Goal: Task Accomplishment & Management: Use online tool/utility

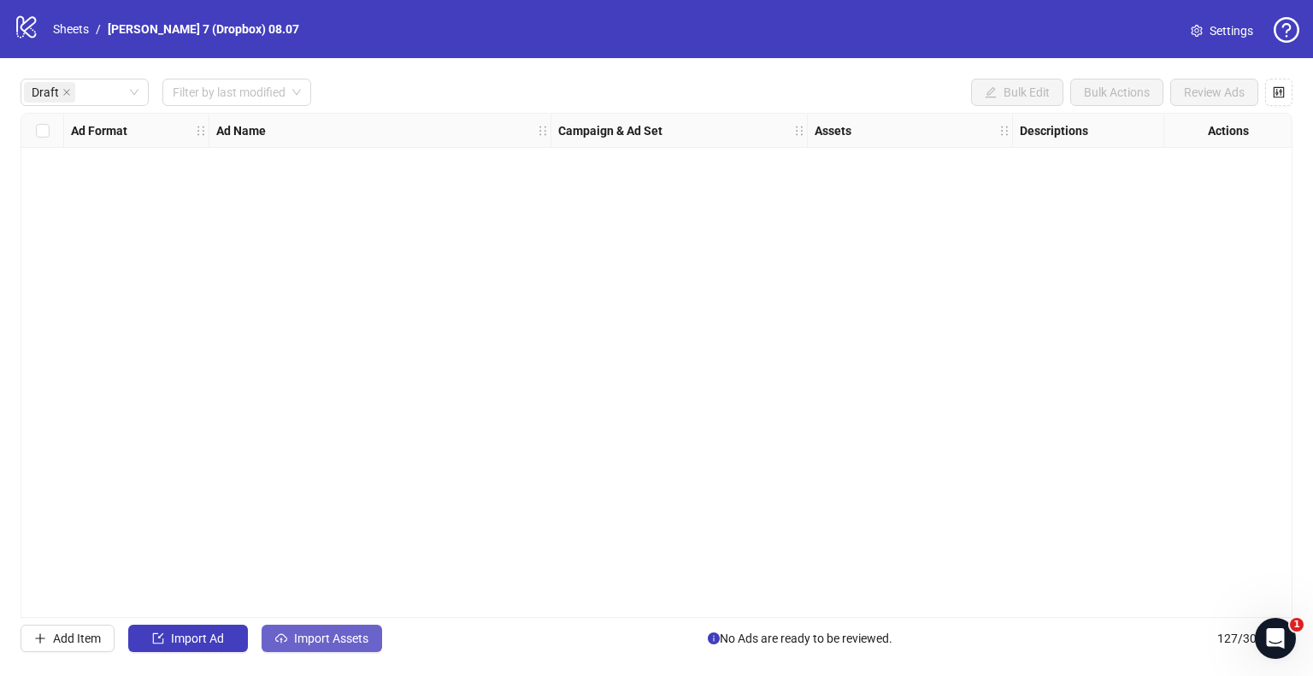
click at [373, 642] on button "Import Assets" at bounding box center [322, 638] width 121 height 27
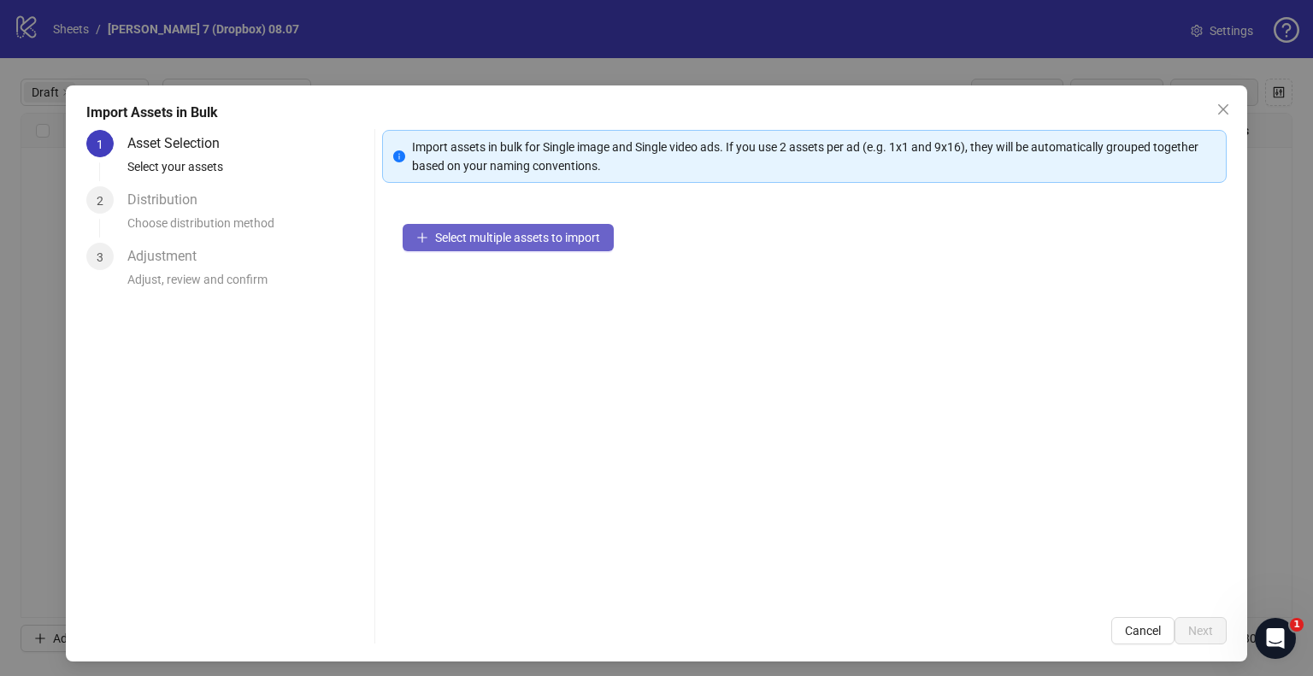
click at [479, 247] on button "Select multiple assets to import" at bounding box center [508, 237] width 211 height 27
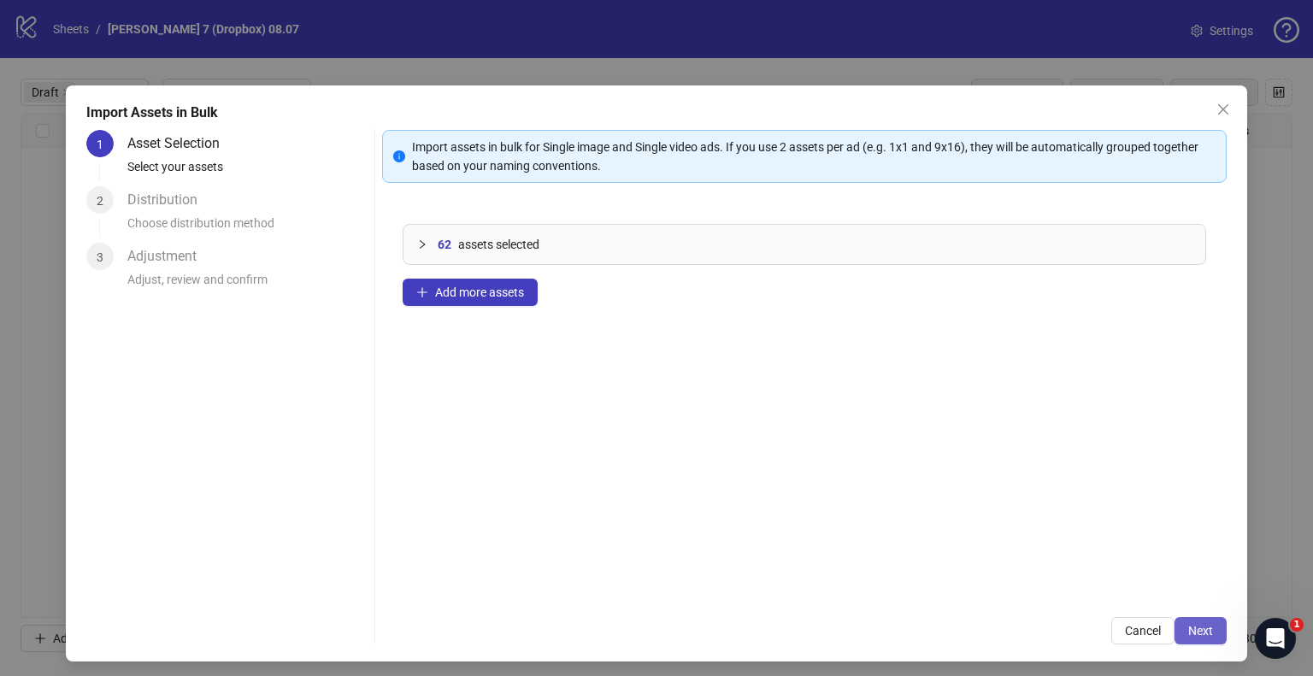
click at [1197, 624] on span "Next" at bounding box center [1200, 631] width 25 height 14
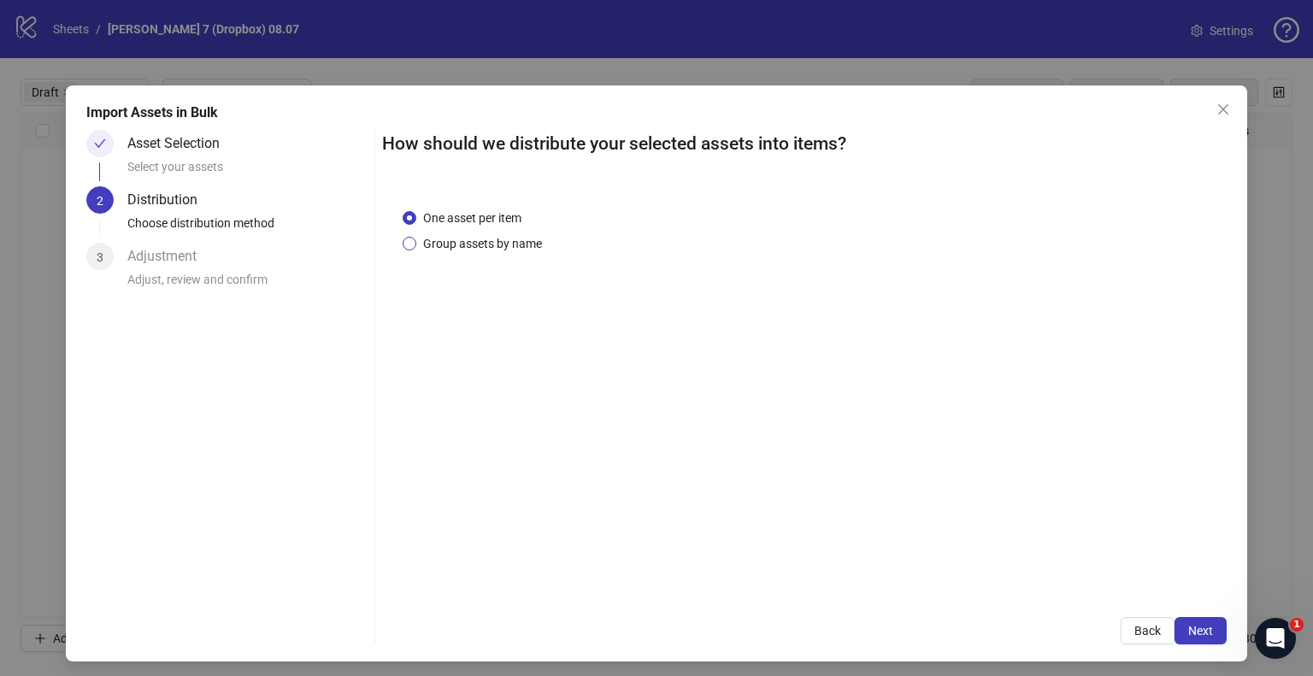
click at [474, 249] on span "Group assets by name" at bounding box center [482, 243] width 132 height 19
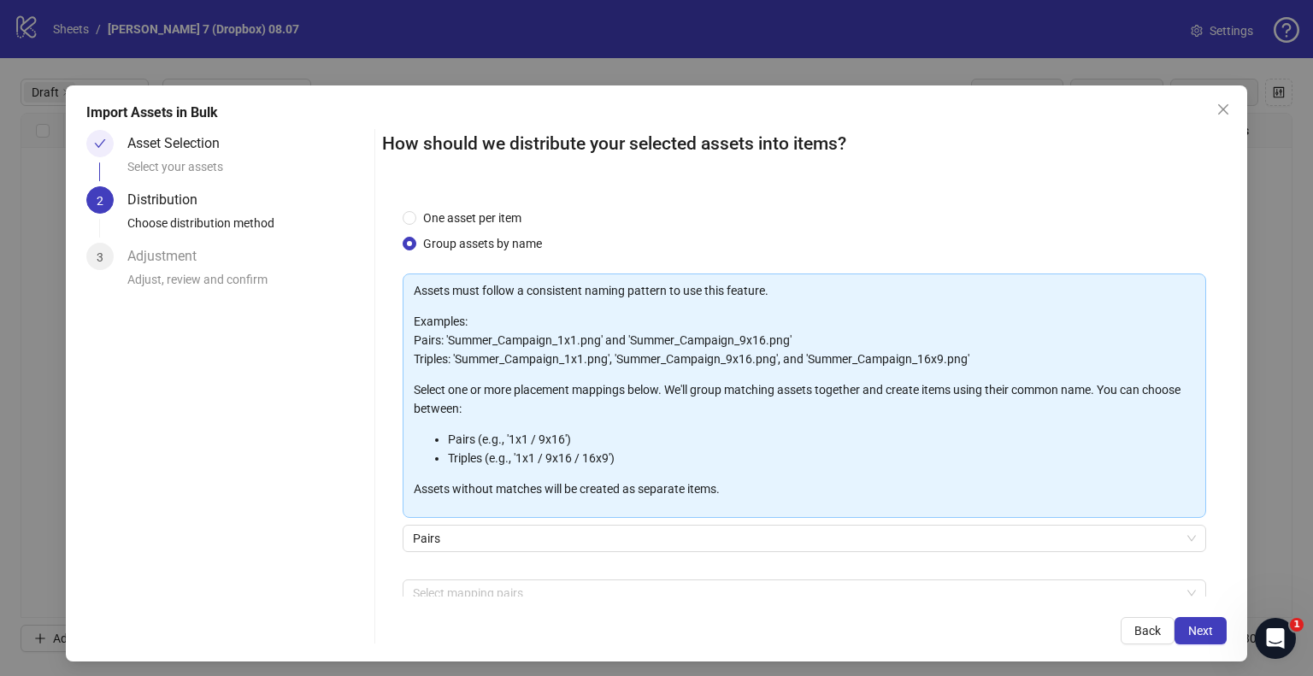
scroll to position [91, 0]
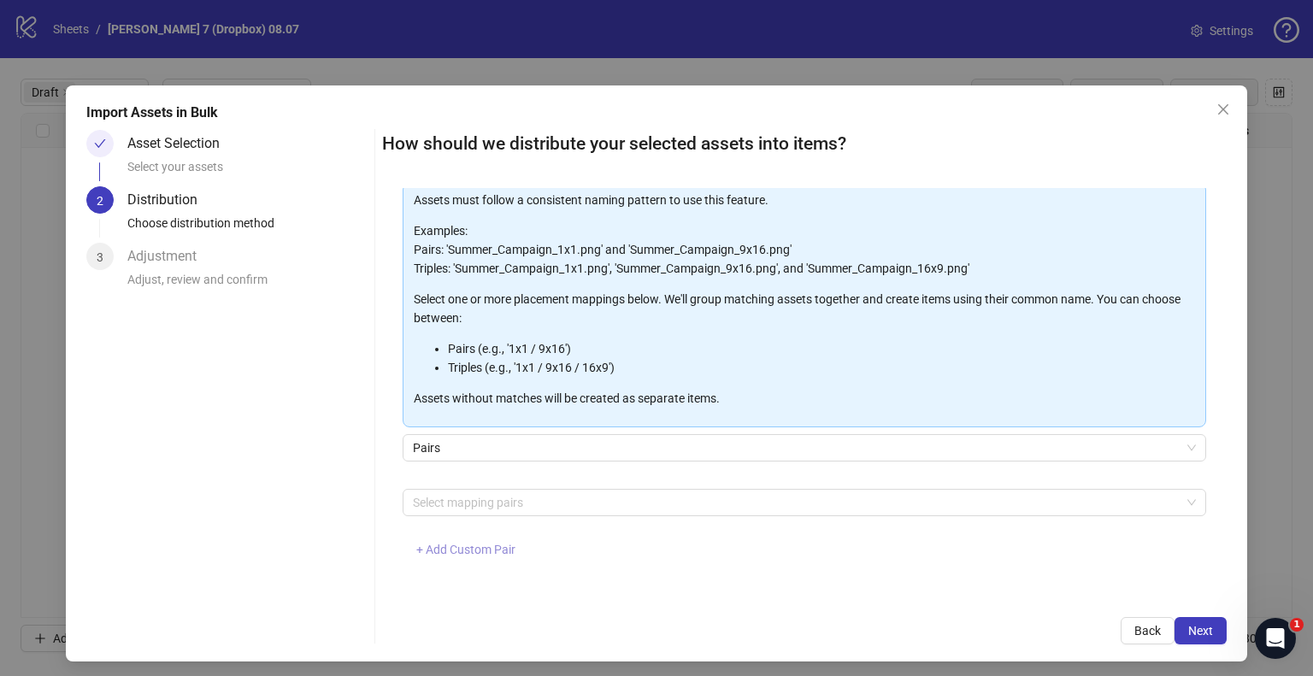
click at [474, 547] on span "+ Add Custom Pair" at bounding box center [465, 550] width 99 height 14
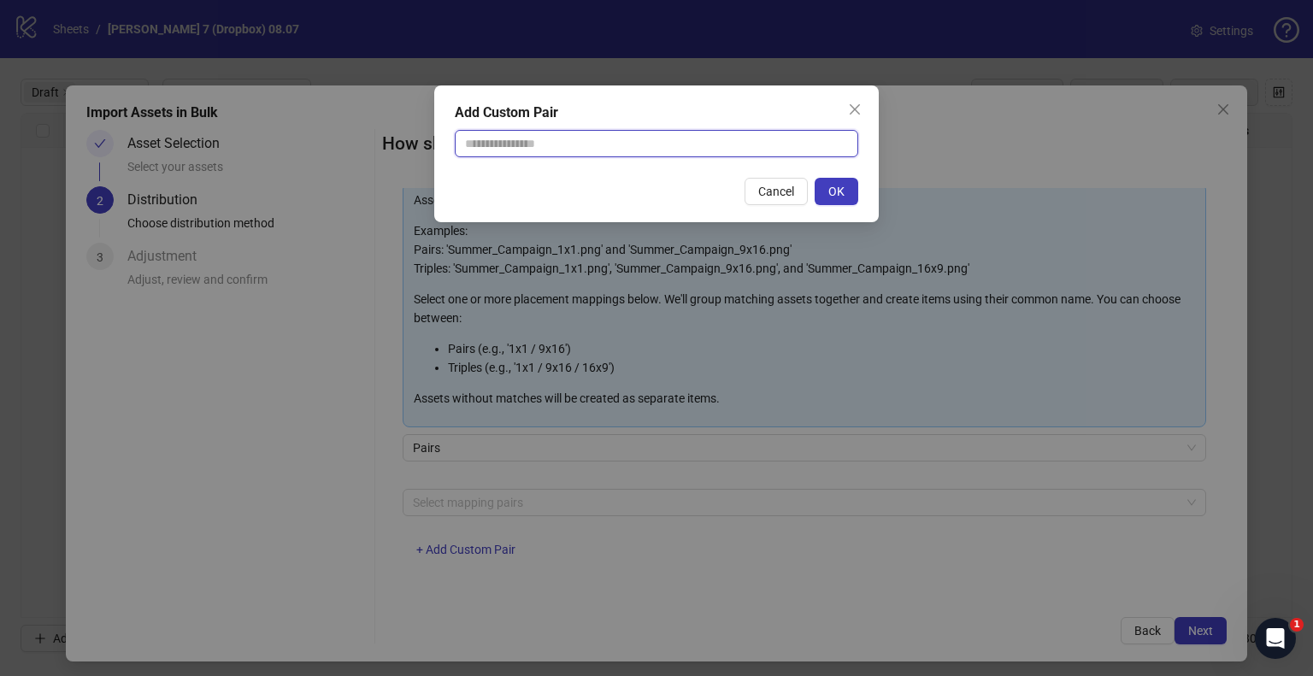
click at [547, 155] on input "text" at bounding box center [656, 143] width 403 height 27
type input "**********"
click at [851, 184] on button "OK" at bounding box center [837, 191] width 44 height 27
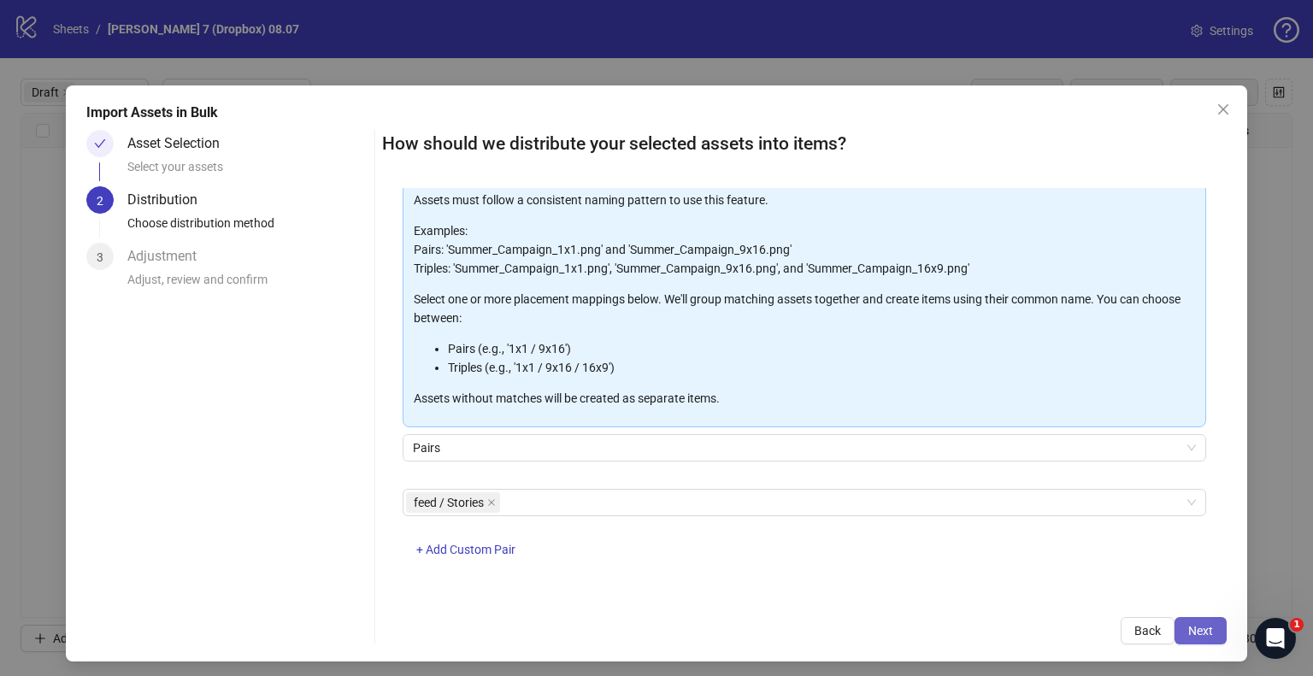
click at [1189, 637] on span "Next" at bounding box center [1200, 631] width 25 height 14
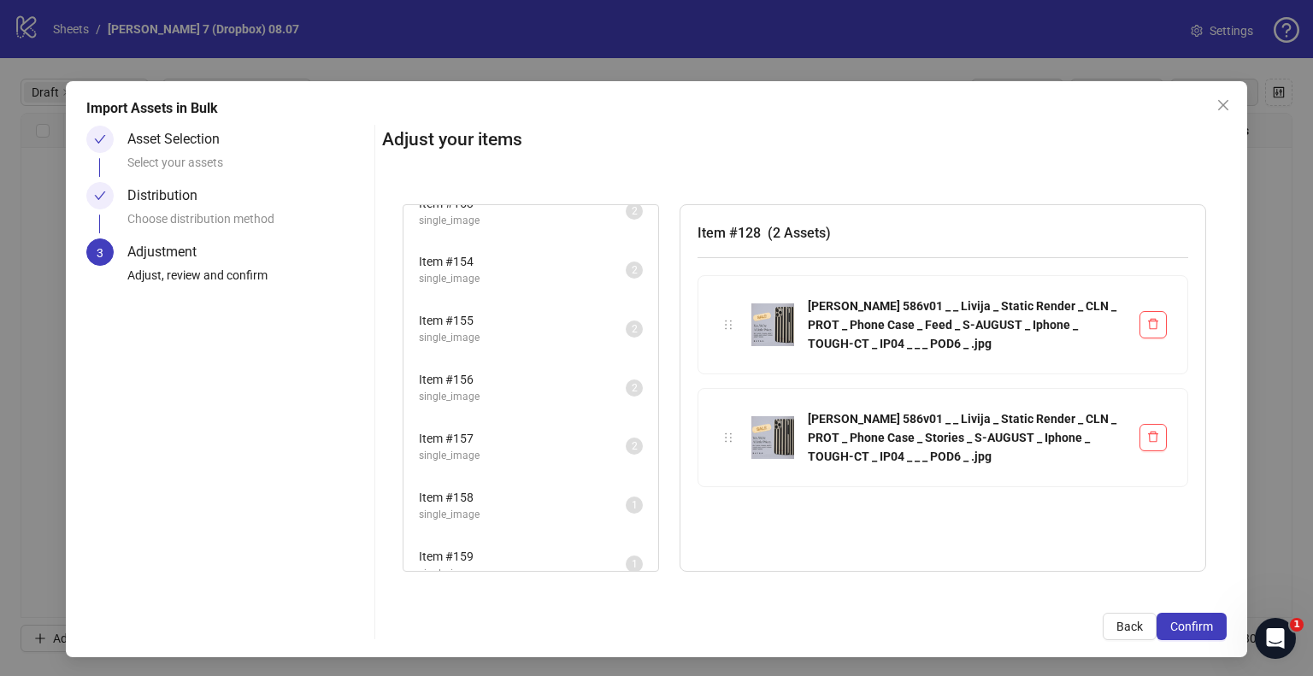
scroll to position [6, 0]
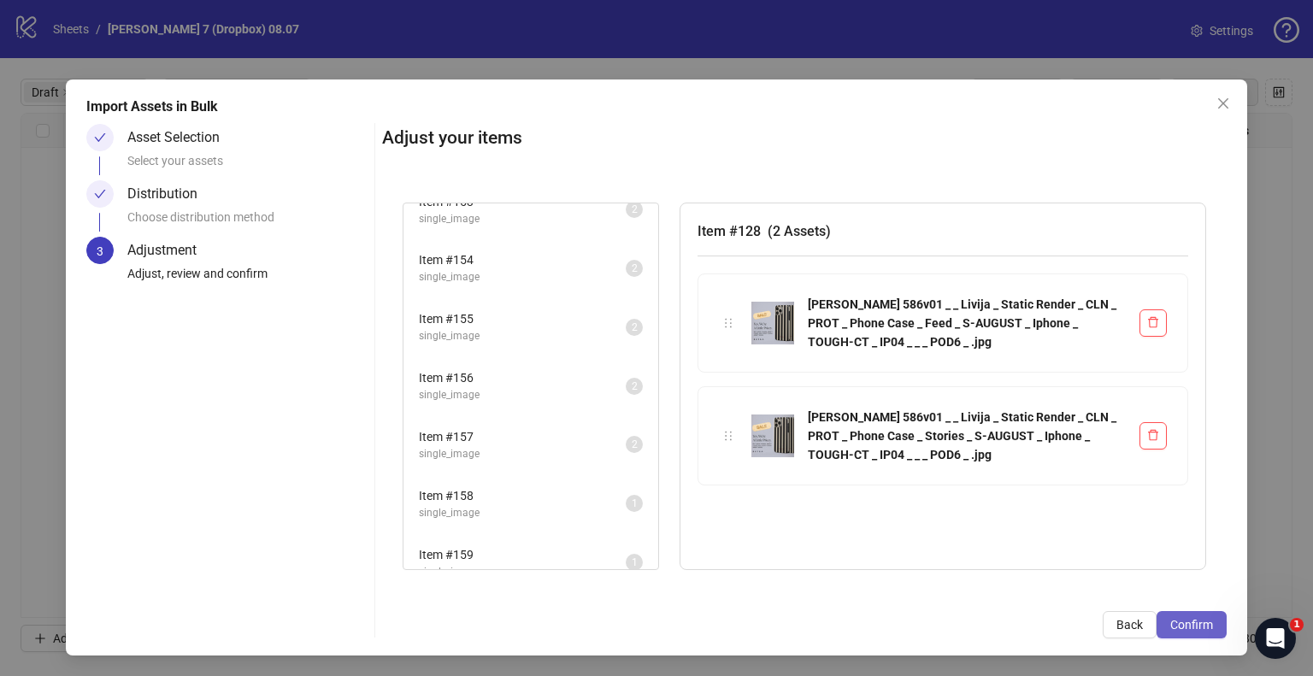
click at [1192, 627] on span "Confirm" at bounding box center [1191, 625] width 43 height 14
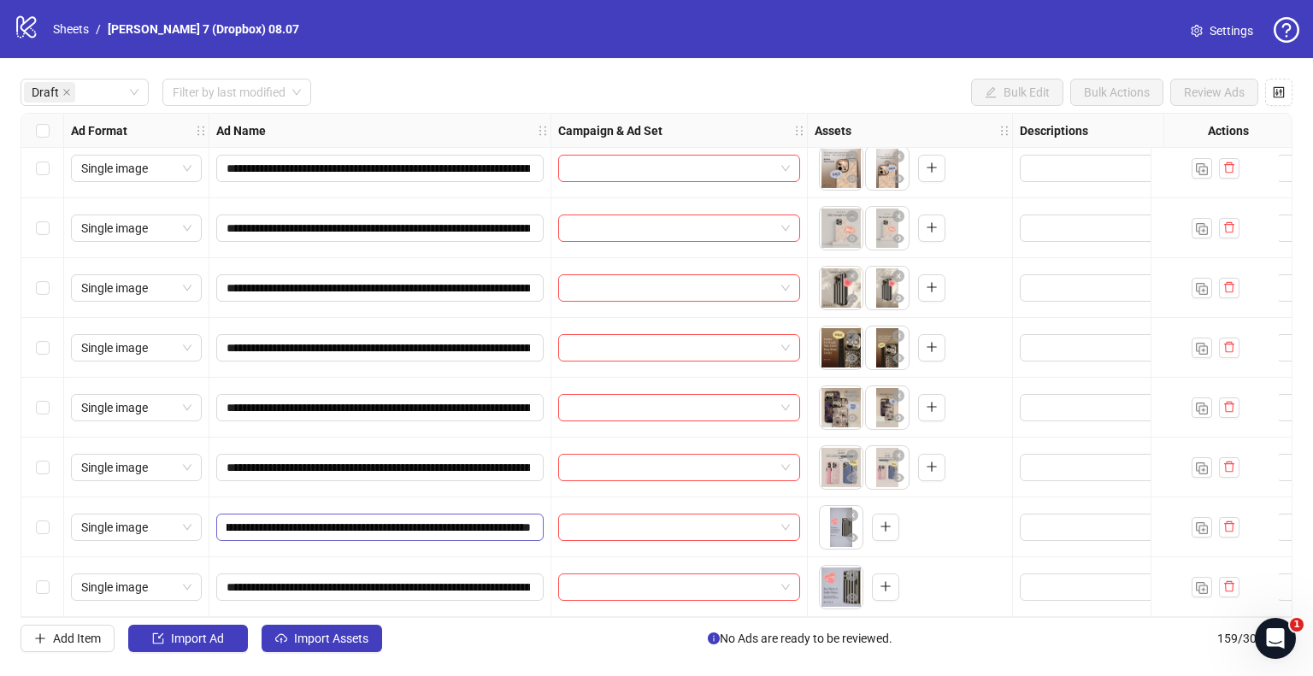
scroll to position [0, 226]
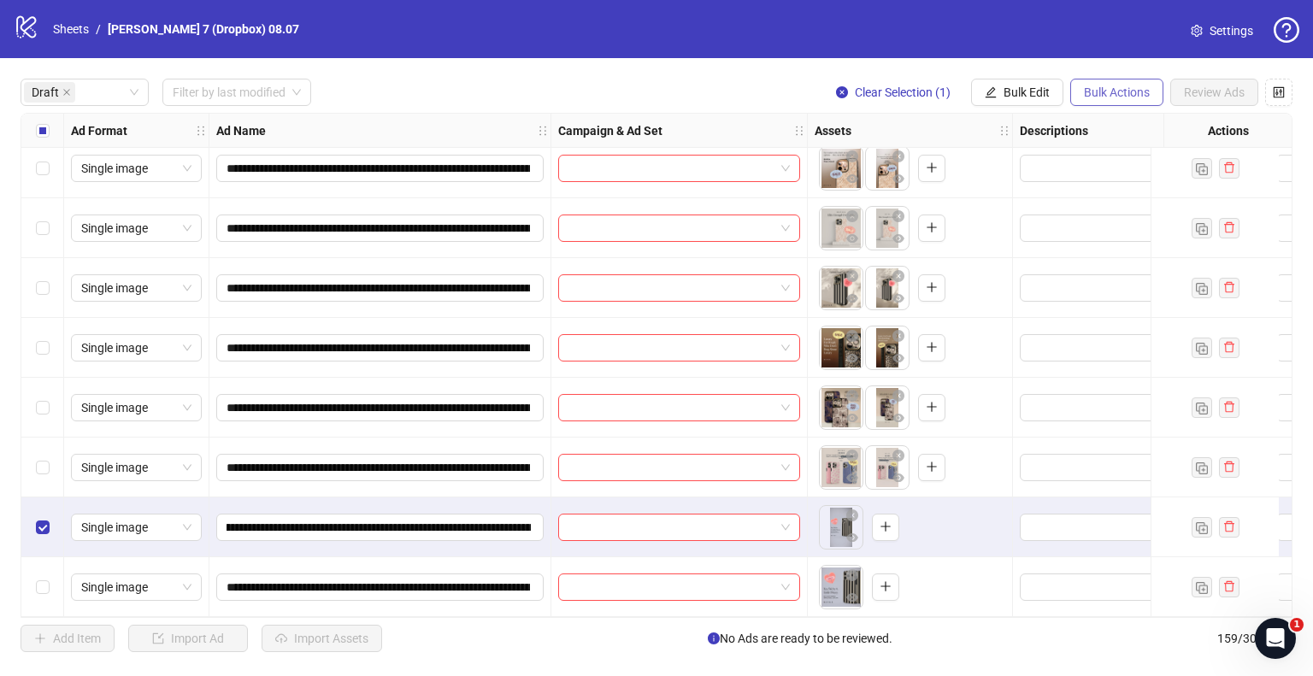
click at [1134, 91] on span "Bulk Actions" at bounding box center [1117, 92] width 66 height 14
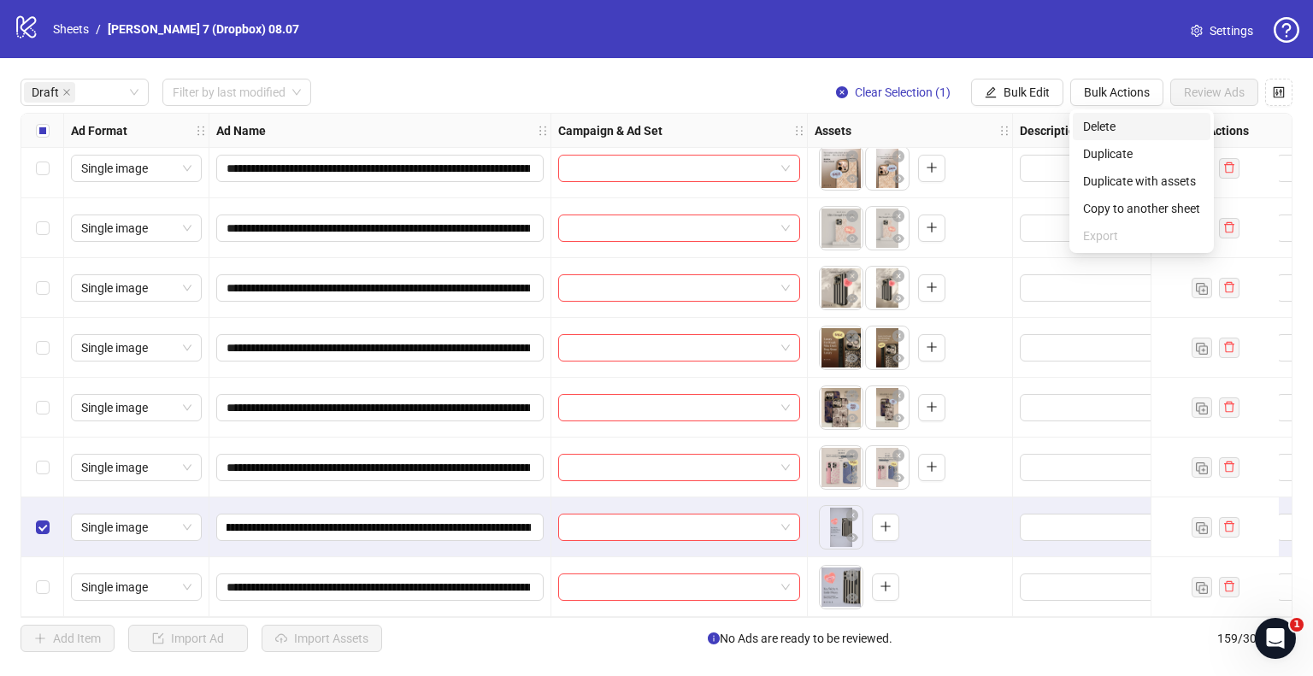
click at [1124, 122] on span "Delete" at bounding box center [1141, 126] width 117 height 19
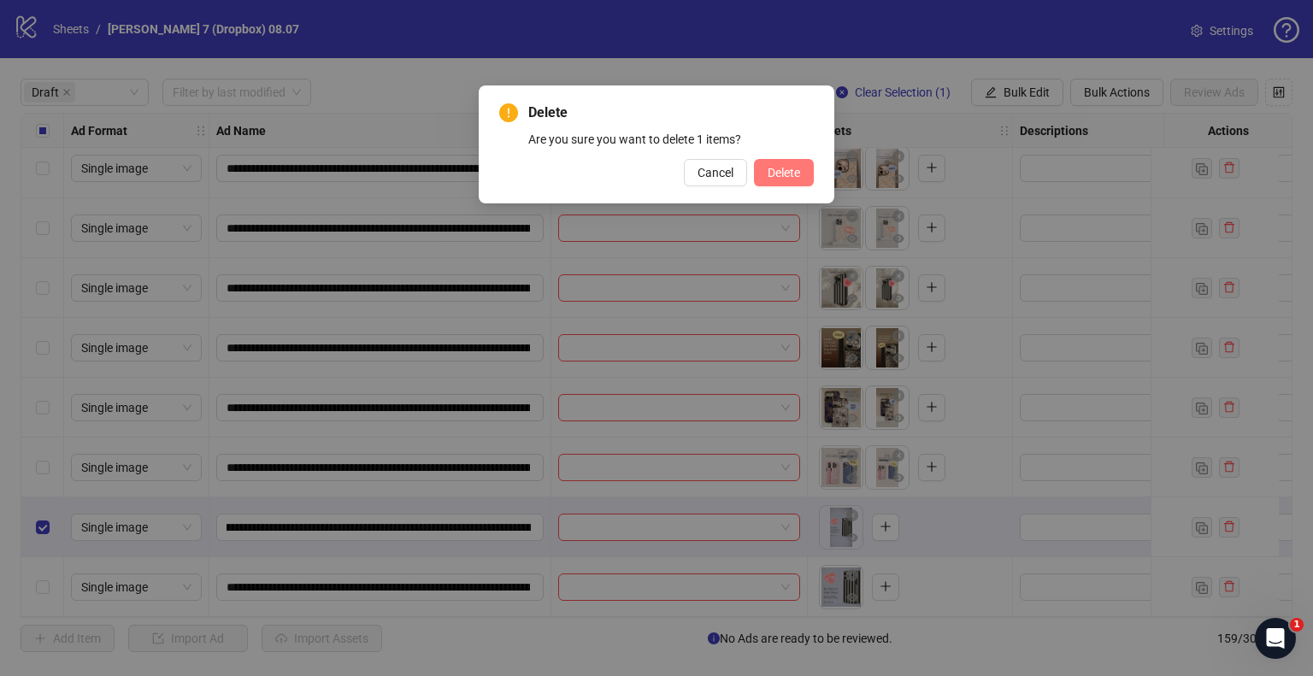
click at [776, 178] on span "Delete" at bounding box center [784, 173] width 32 height 14
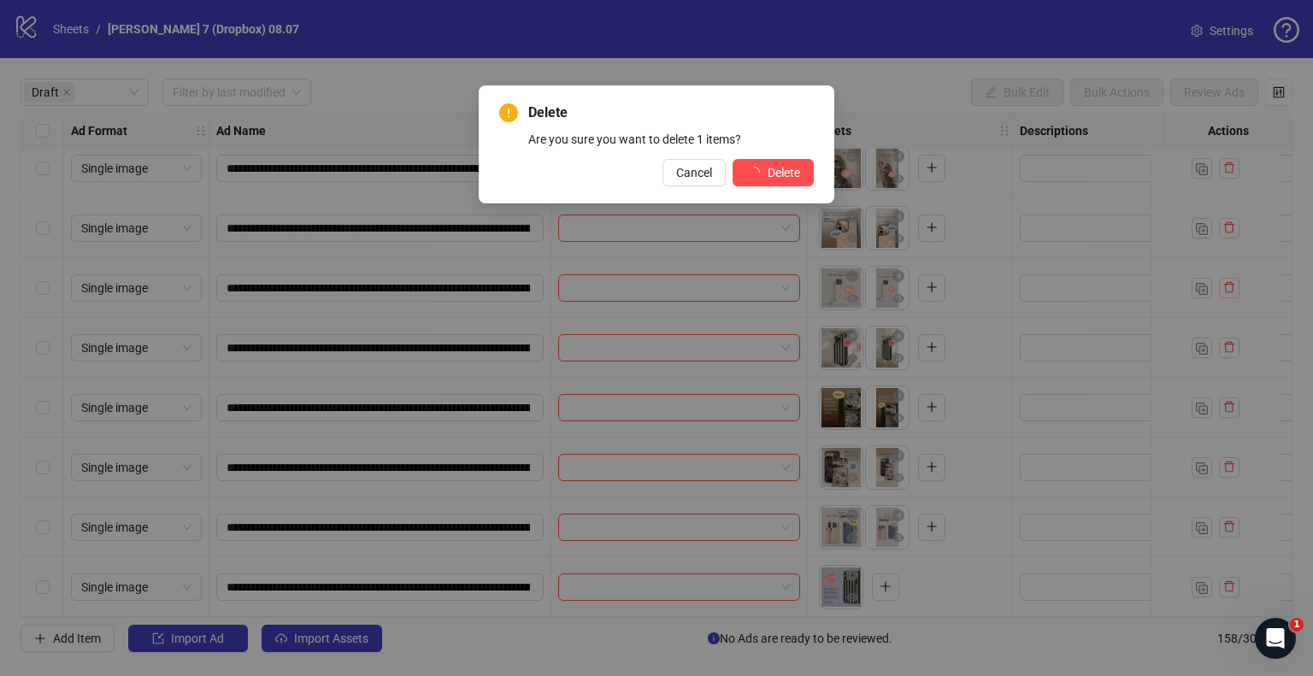
scroll to position [1392, 0]
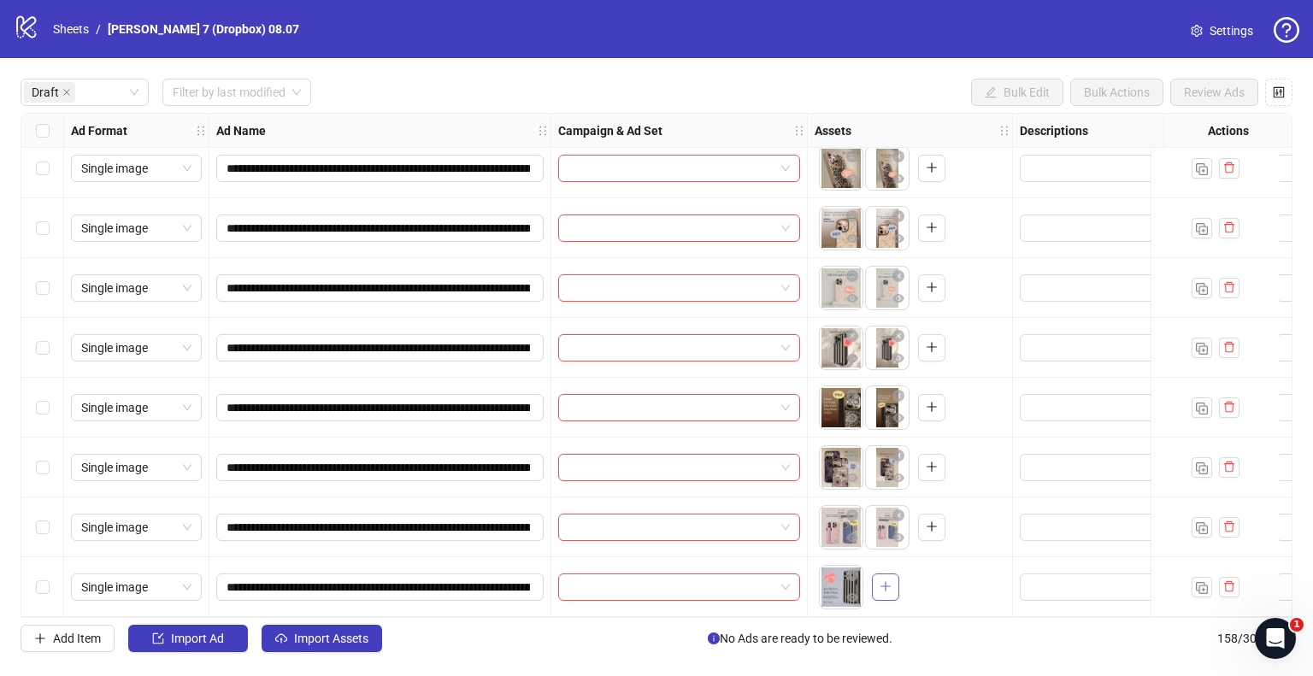
click at [887, 580] on icon "plus" at bounding box center [886, 586] width 12 height 12
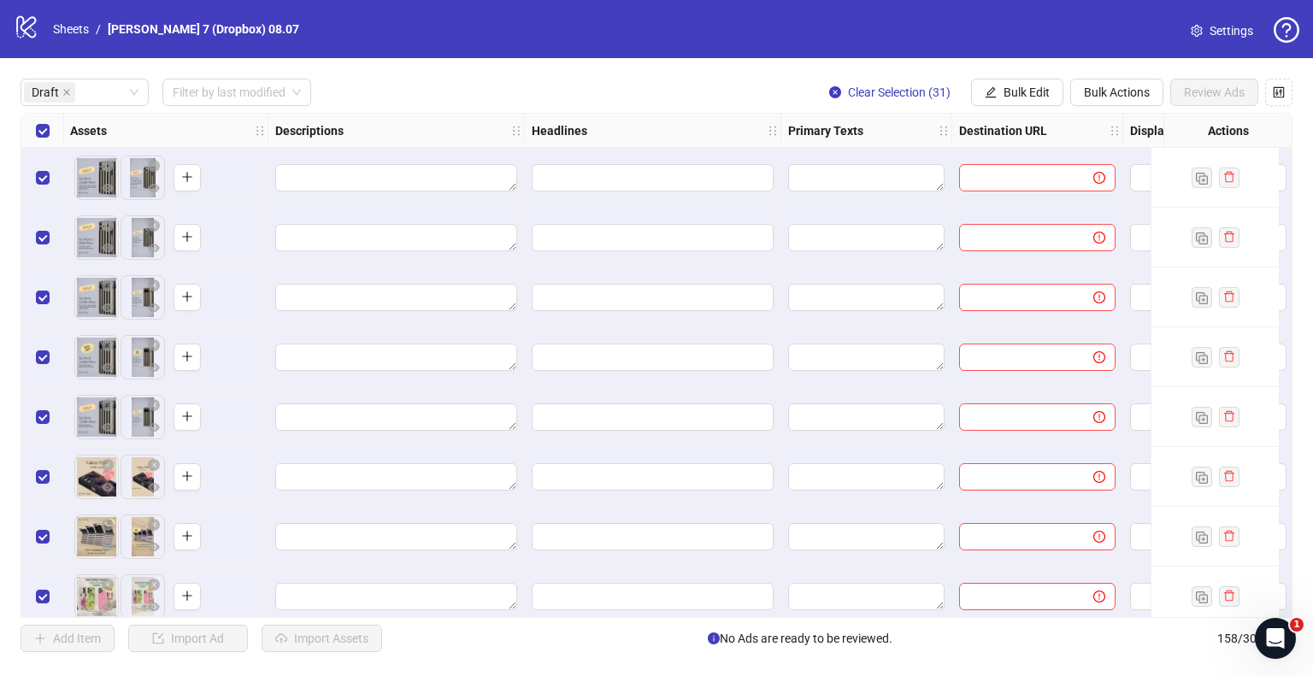
scroll to position [0, 769]
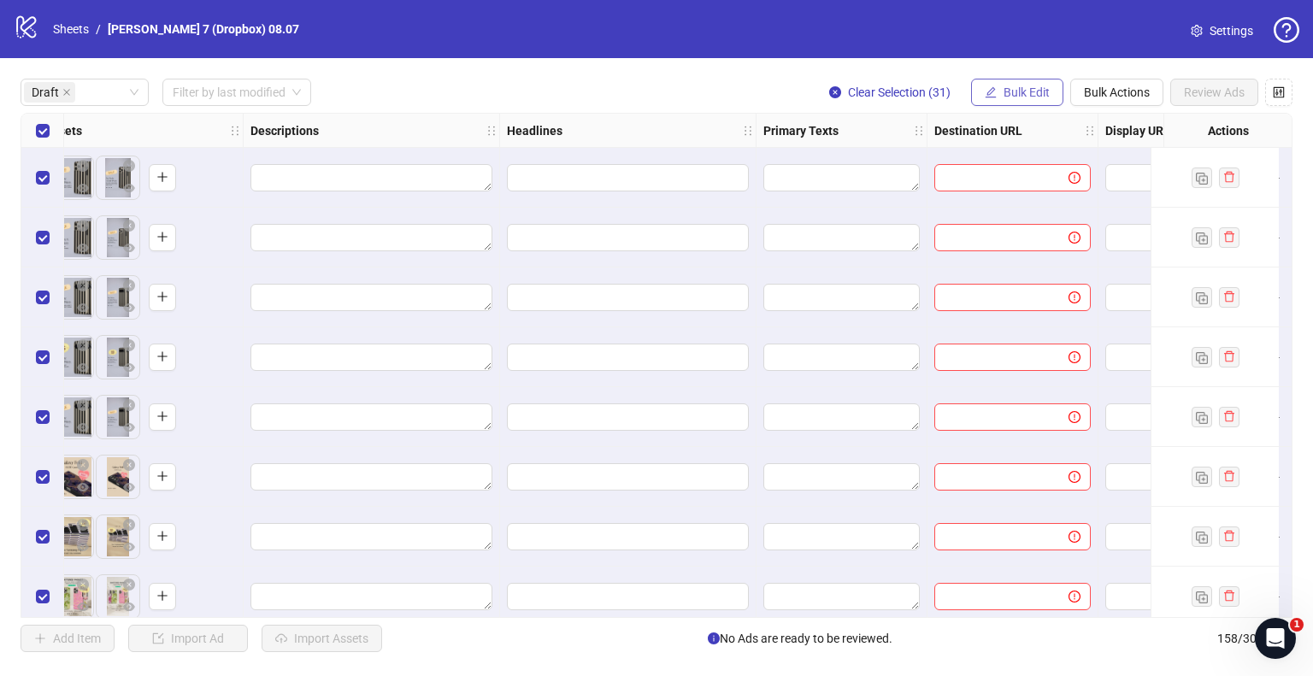
click at [1027, 103] on button "Bulk Edit" at bounding box center [1017, 92] width 92 height 27
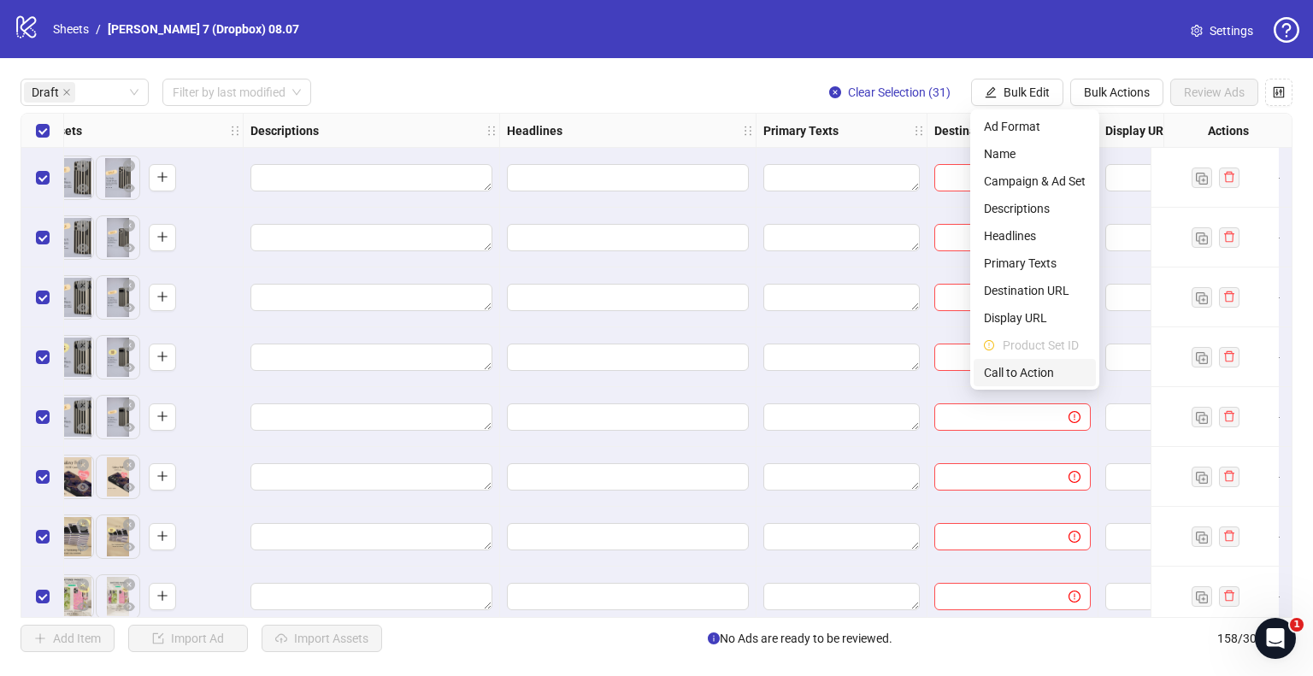
click at [1018, 368] on span "Call to Action" at bounding box center [1035, 372] width 102 height 19
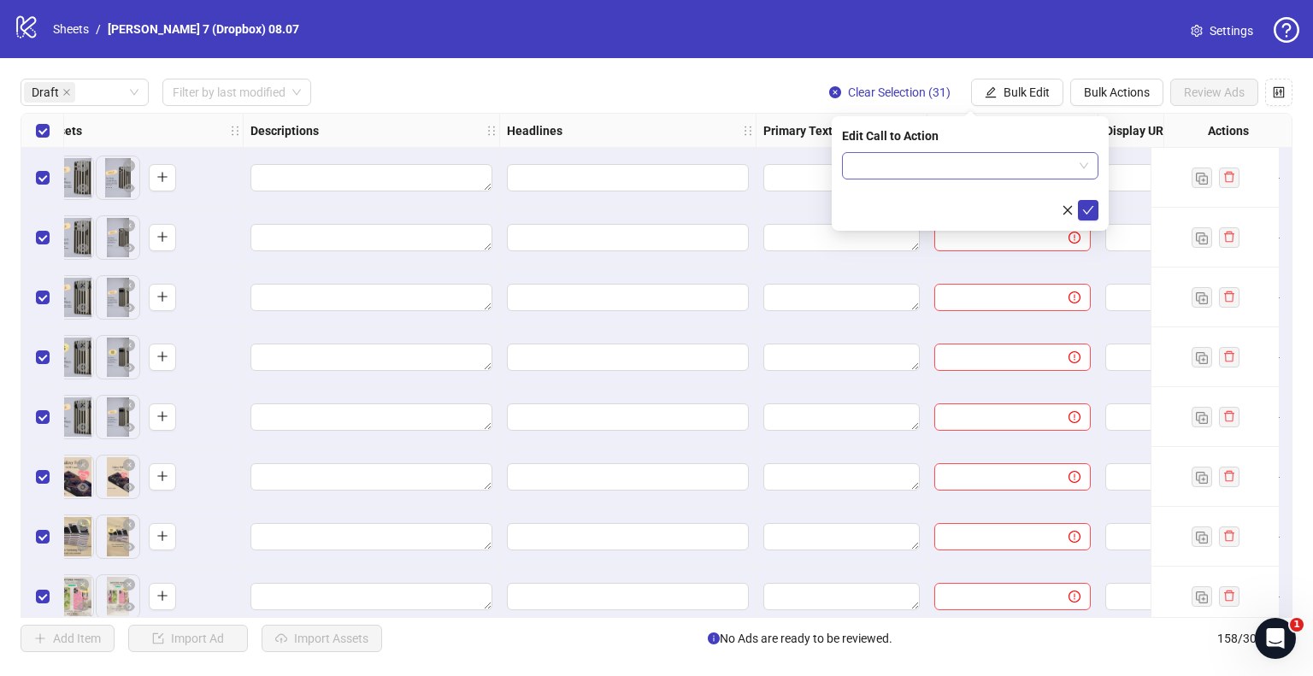
click at [957, 162] on input "search" at bounding box center [962, 166] width 221 height 26
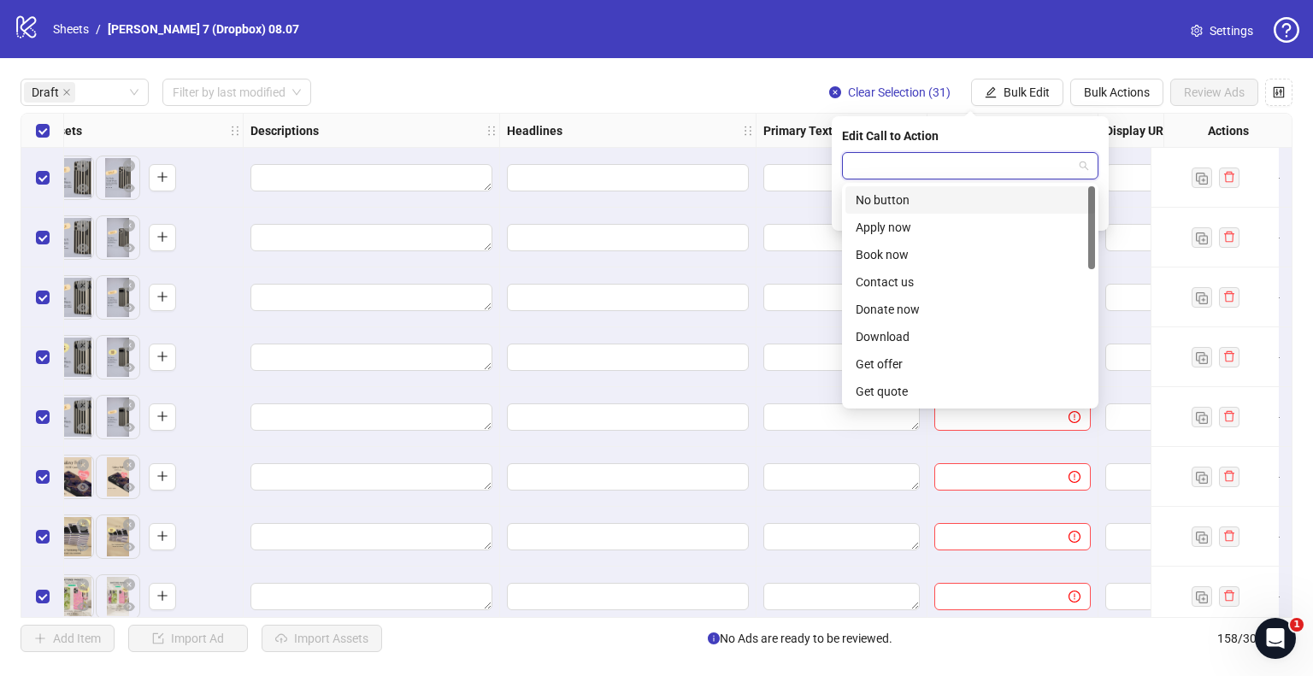
type input "*"
click at [896, 344] on div "Shop now" at bounding box center [970, 336] width 229 height 19
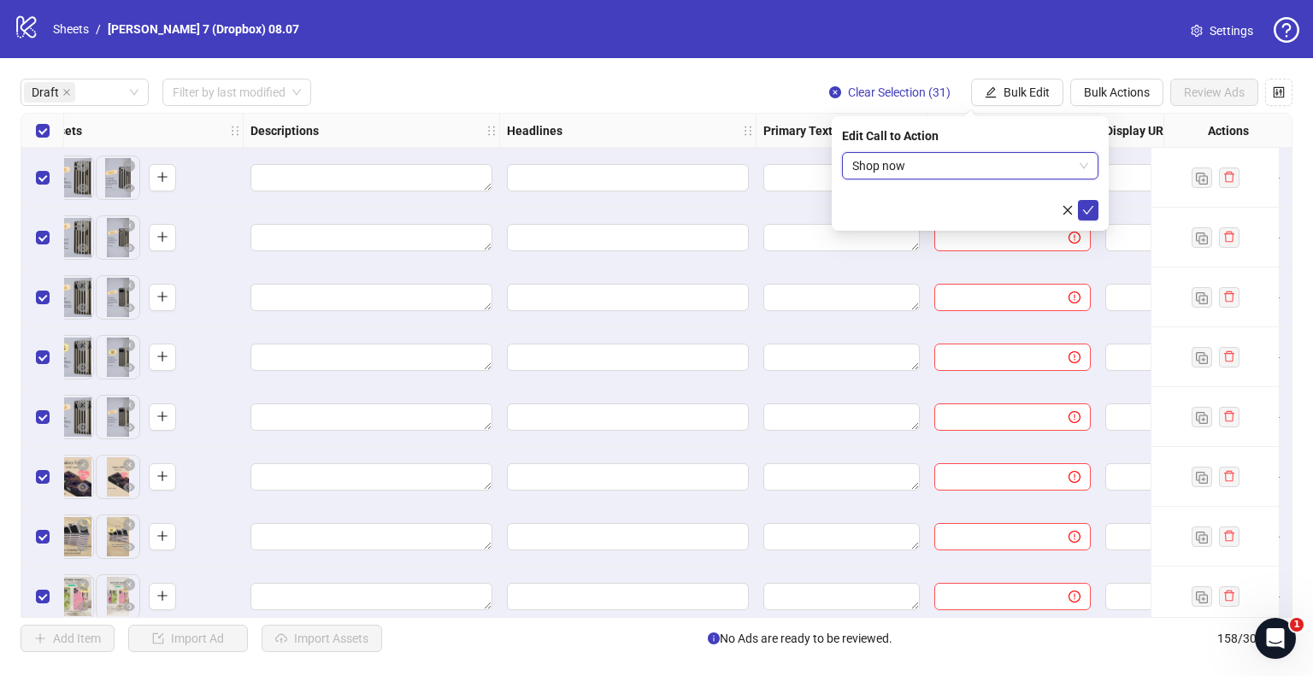
click at [1089, 208] on icon "check" at bounding box center [1088, 210] width 12 height 12
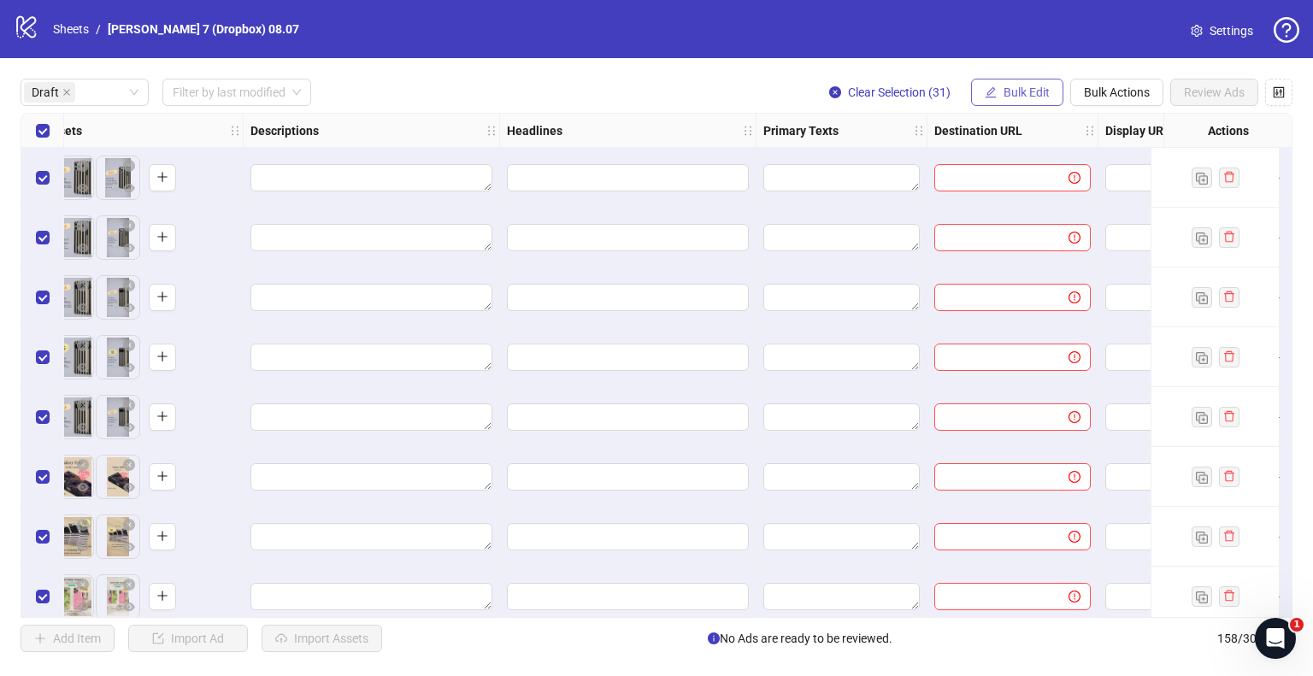
click at [1039, 94] on span "Bulk Edit" at bounding box center [1027, 92] width 46 height 14
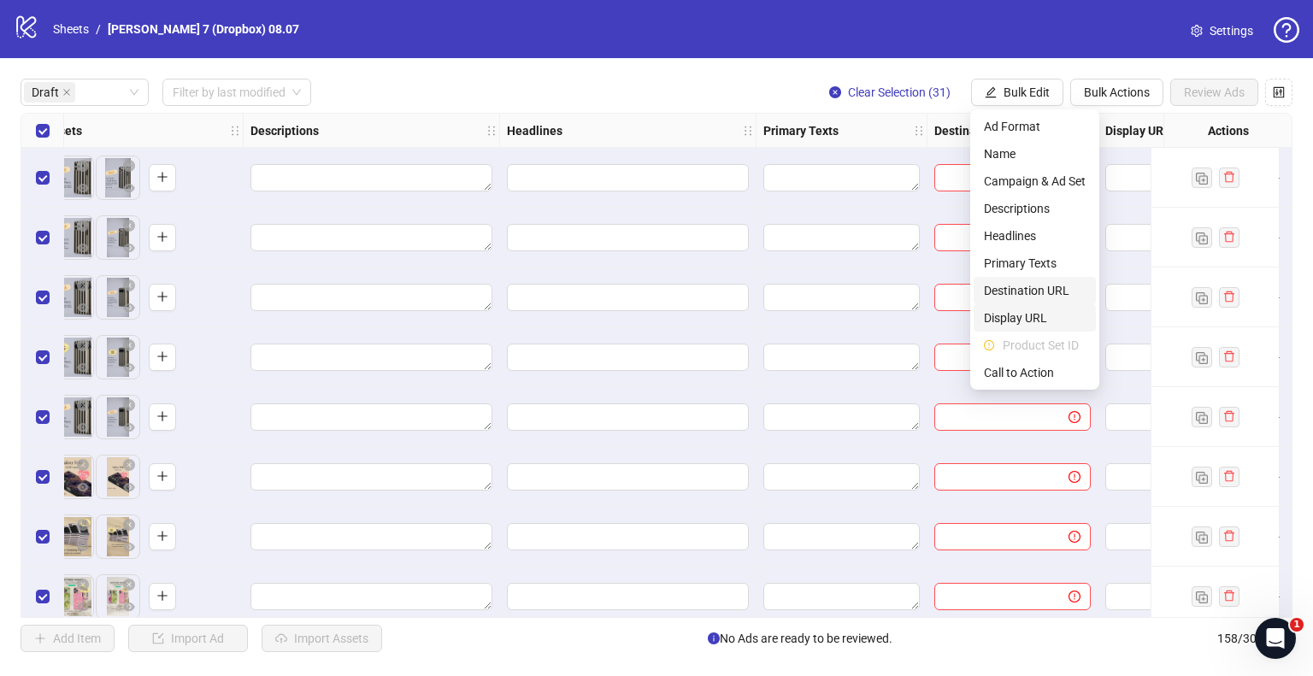
click at [1021, 290] on span "Destination URL" at bounding box center [1035, 290] width 102 height 19
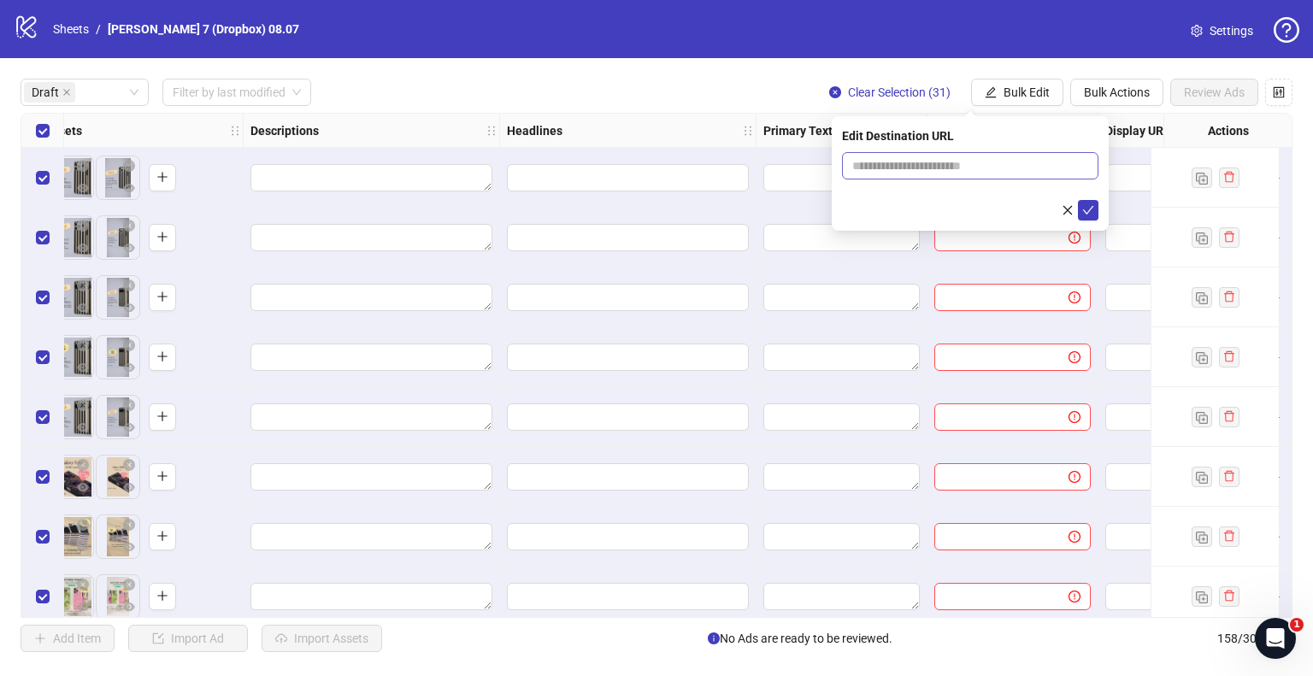
click at [857, 176] on span at bounding box center [970, 165] width 256 height 27
click at [862, 171] on input "text" at bounding box center [963, 165] width 222 height 19
type input "**********"
click at [1100, 208] on div "**********" at bounding box center [970, 173] width 277 height 115
click at [1077, 210] on div at bounding box center [970, 210] width 256 height 21
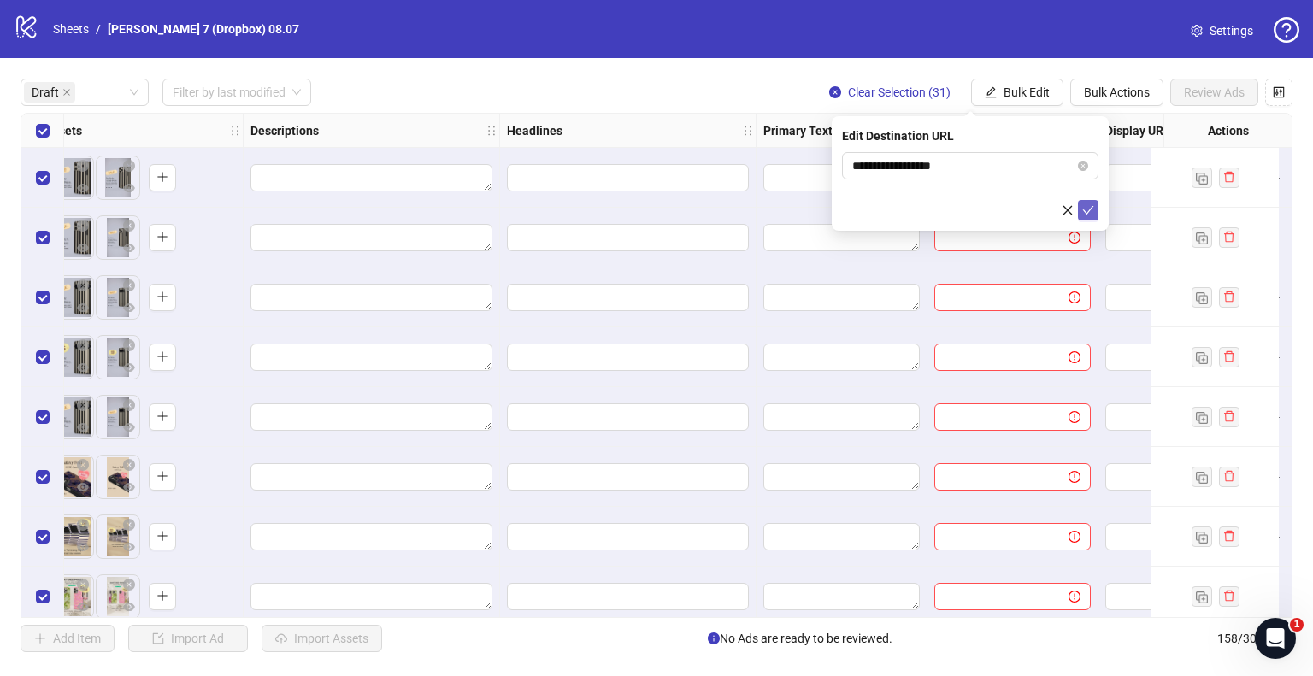
click at [1092, 208] on icon "check" at bounding box center [1088, 210] width 12 height 12
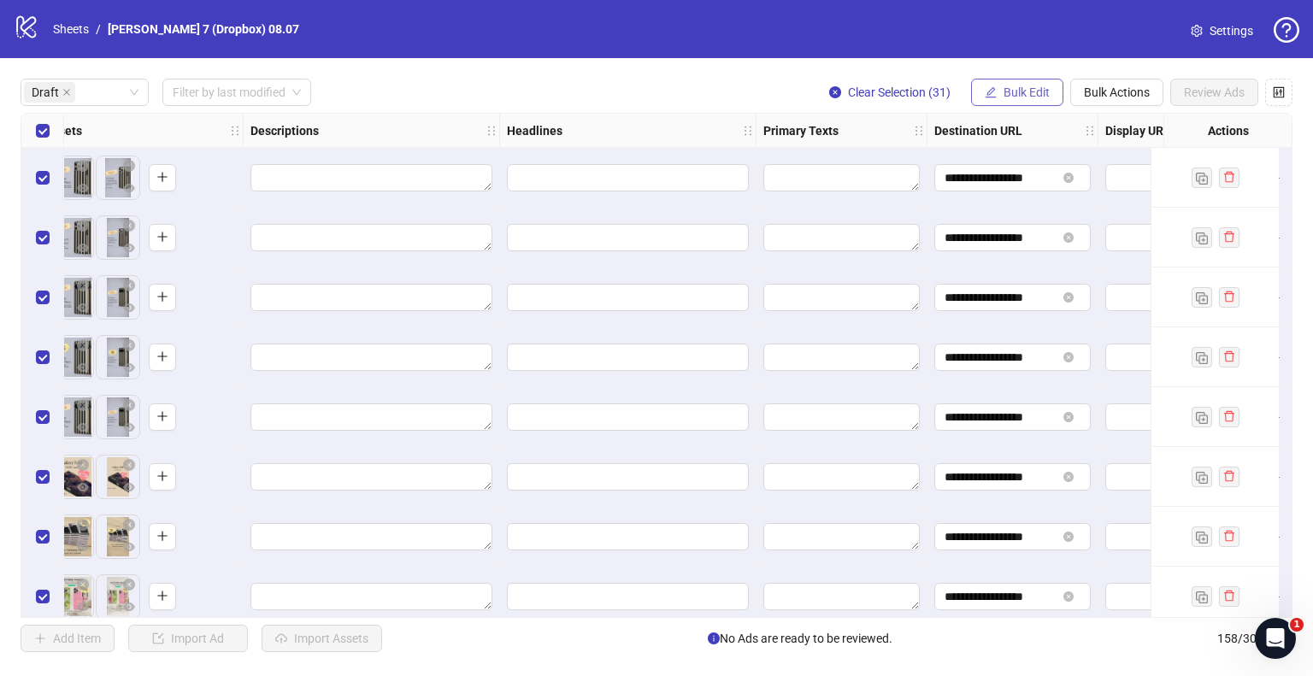
click at [1029, 96] on span "Bulk Edit" at bounding box center [1027, 92] width 46 height 14
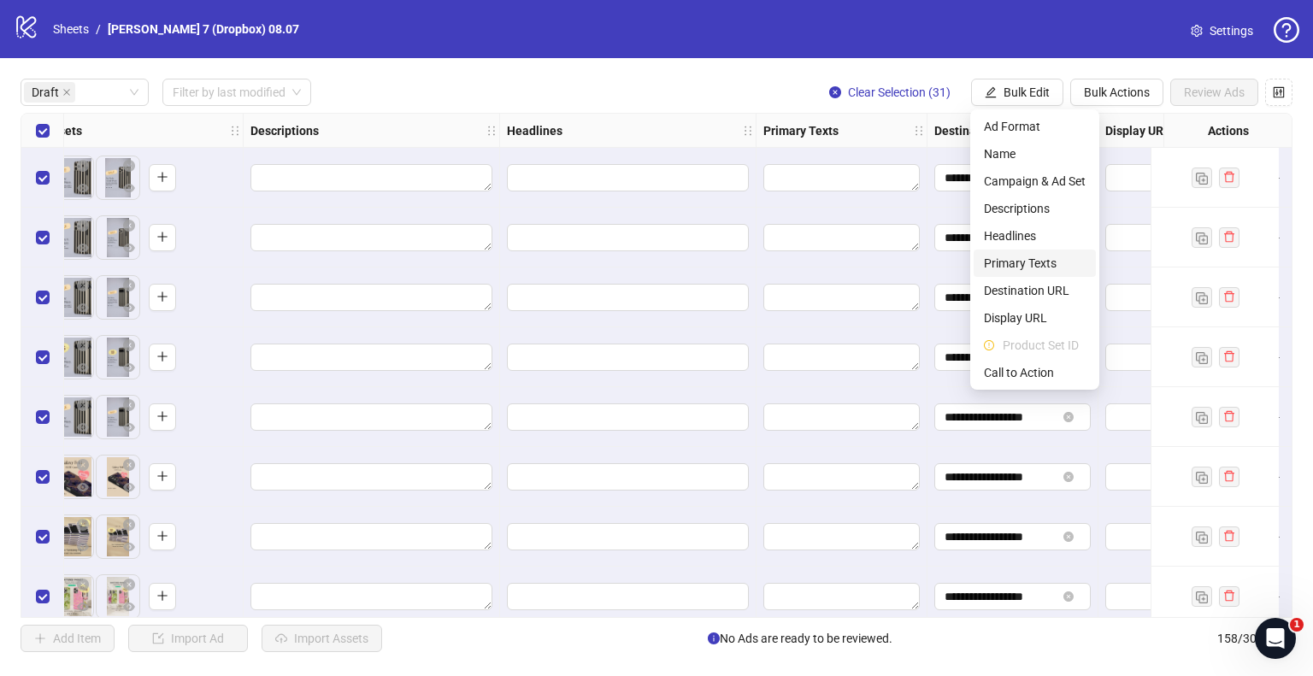
click at [1024, 260] on span "Primary Texts" at bounding box center [1035, 263] width 102 height 19
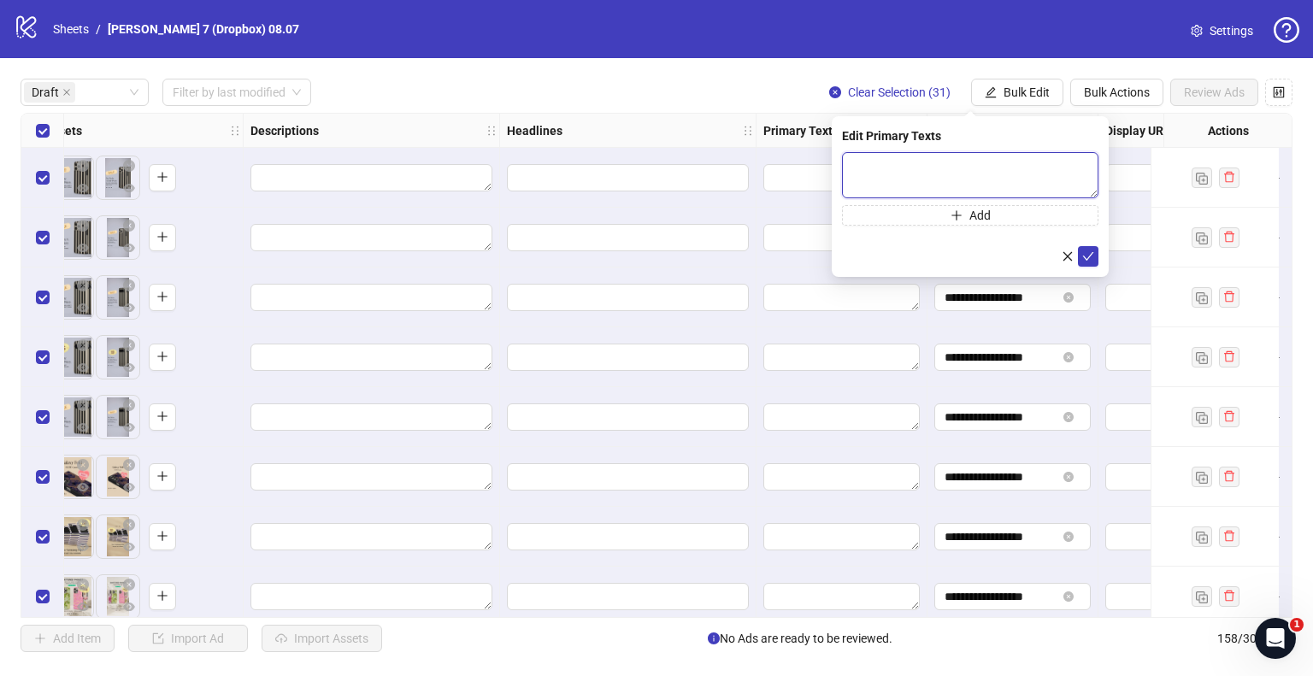
click at [920, 165] on textarea at bounding box center [970, 175] width 256 height 46
paste textarea "**********"
type textarea "**********"
click at [1091, 255] on icon "check" at bounding box center [1088, 256] width 12 height 12
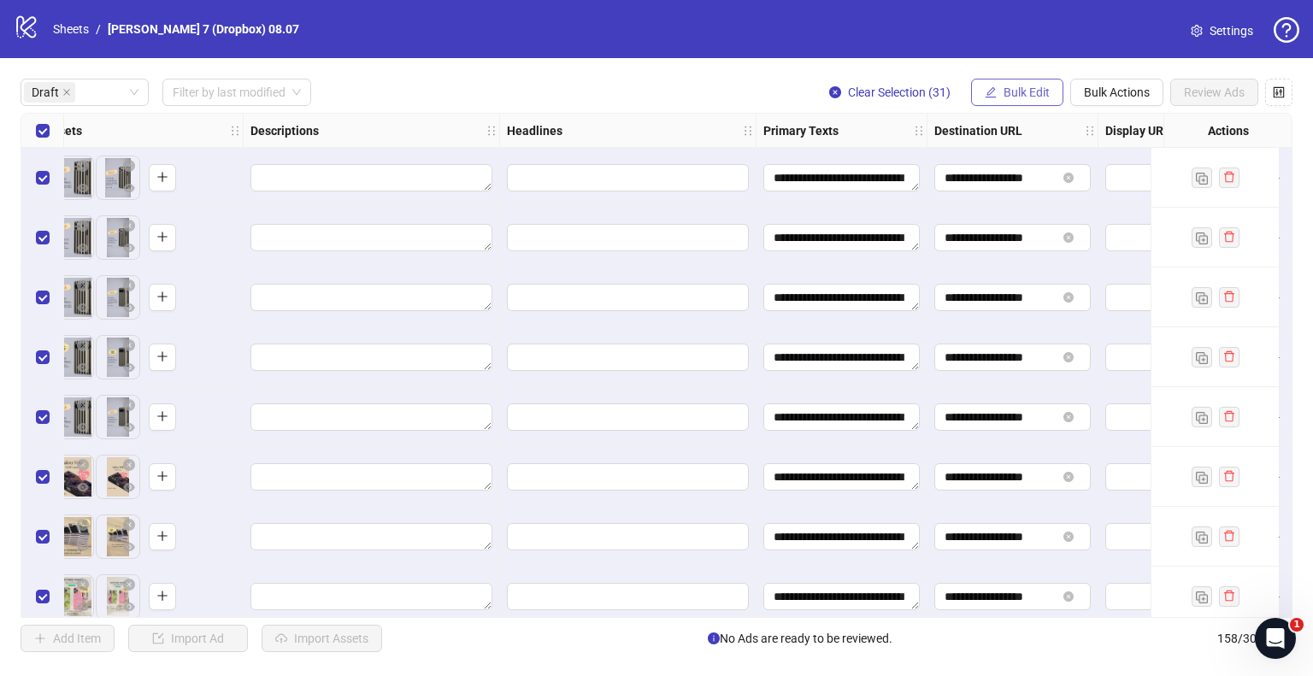
click at [1009, 85] on span "Bulk Edit" at bounding box center [1027, 92] width 46 height 14
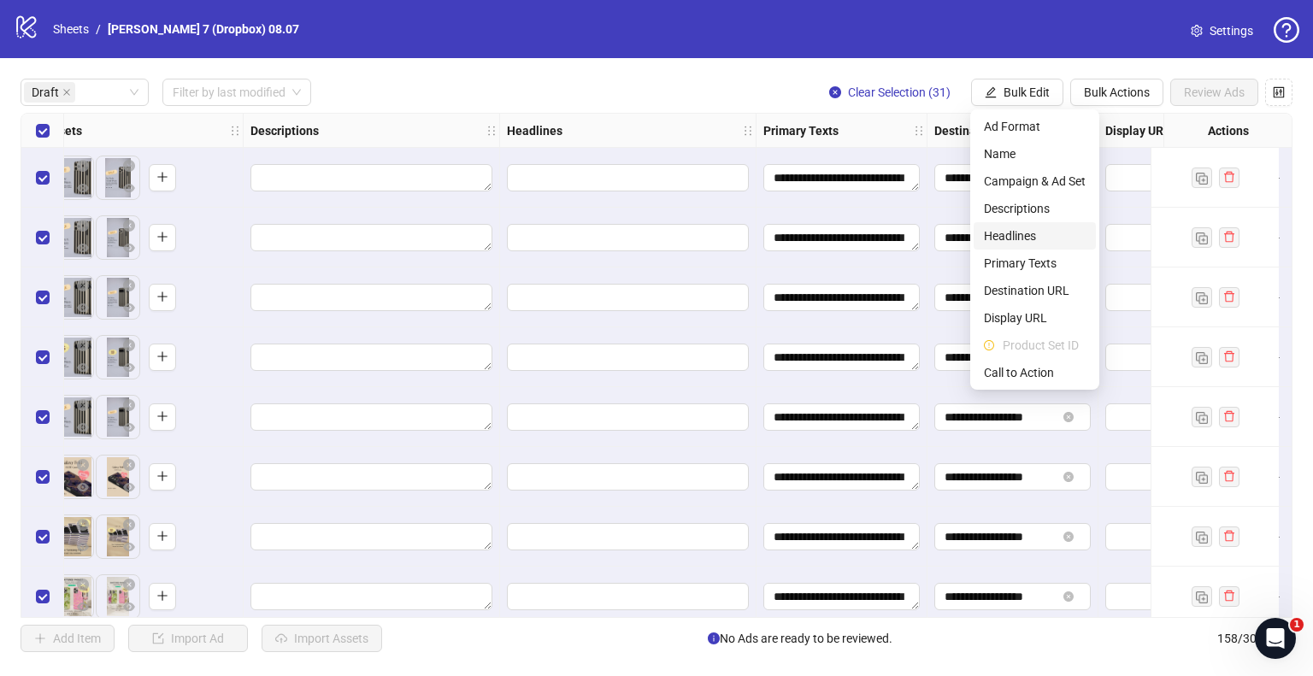
click at [1012, 235] on span "Headlines" at bounding box center [1035, 236] width 102 height 19
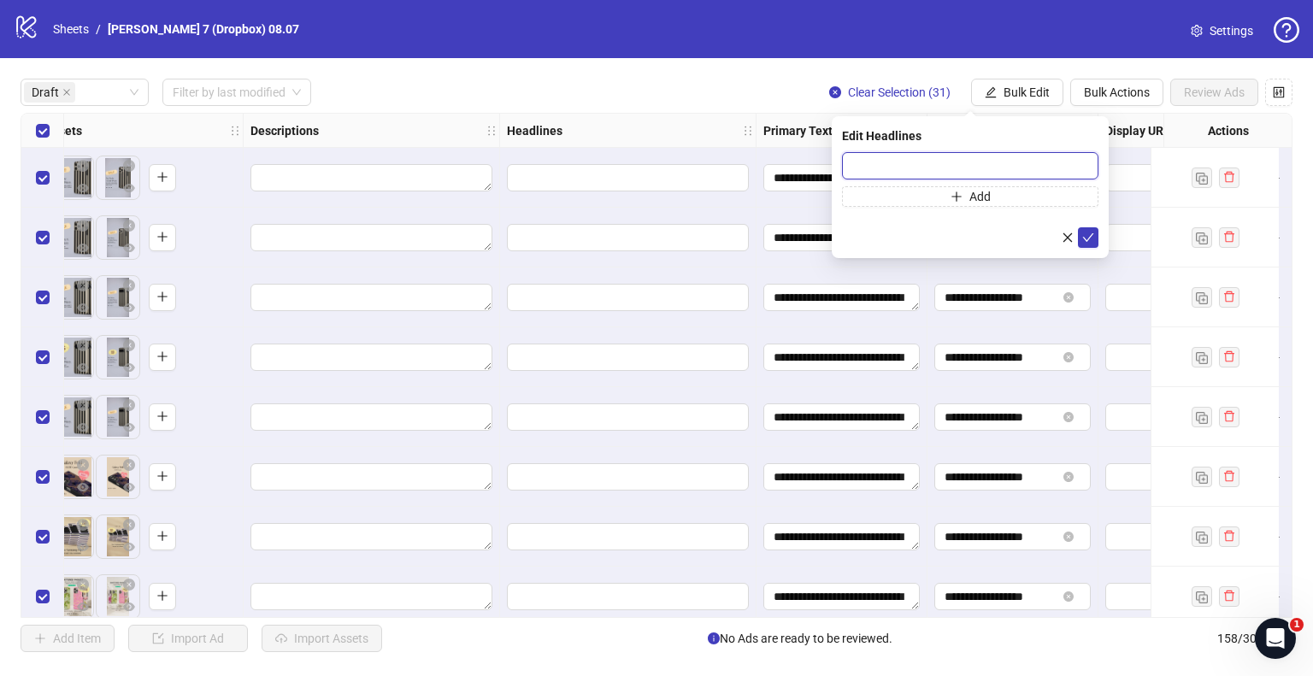
click at [964, 162] on input "text" at bounding box center [970, 165] width 256 height 27
paste input "**********"
type input "**********"
click at [1093, 232] on icon "check" at bounding box center [1088, 238] width 12 height 12
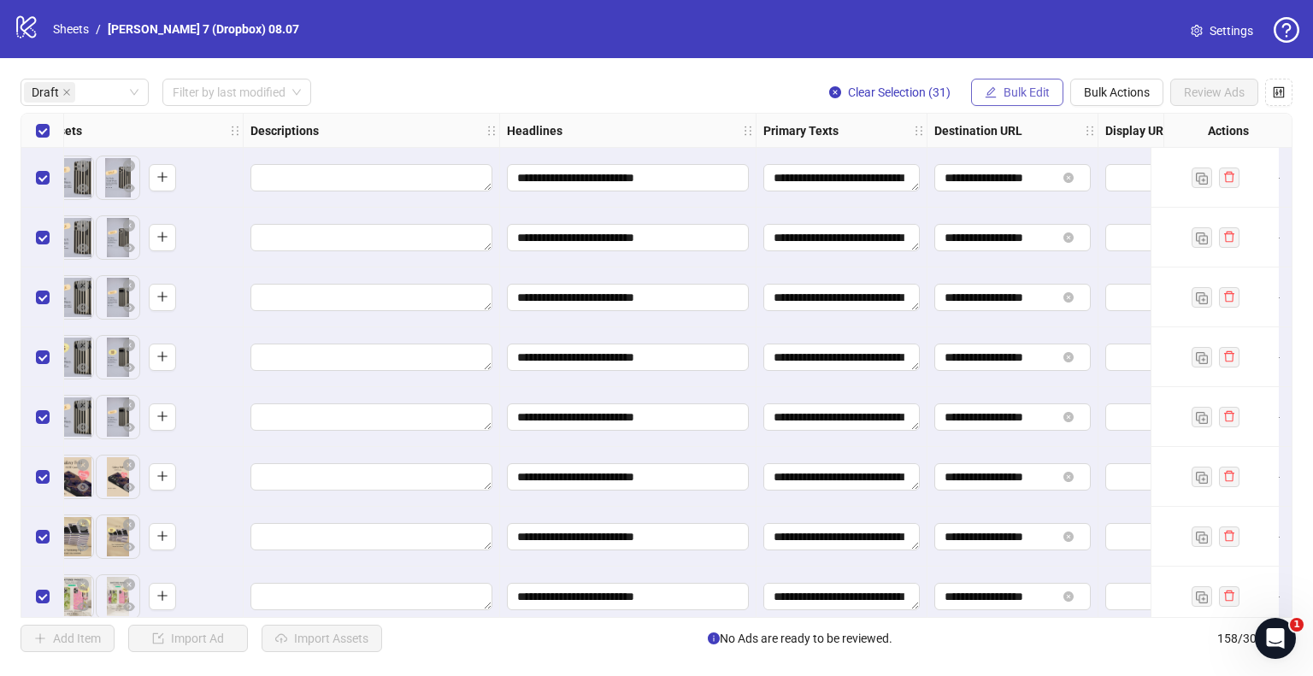
click at [990, 88] on icon "edit" at bounding box center [991, 91] width 11 height 11
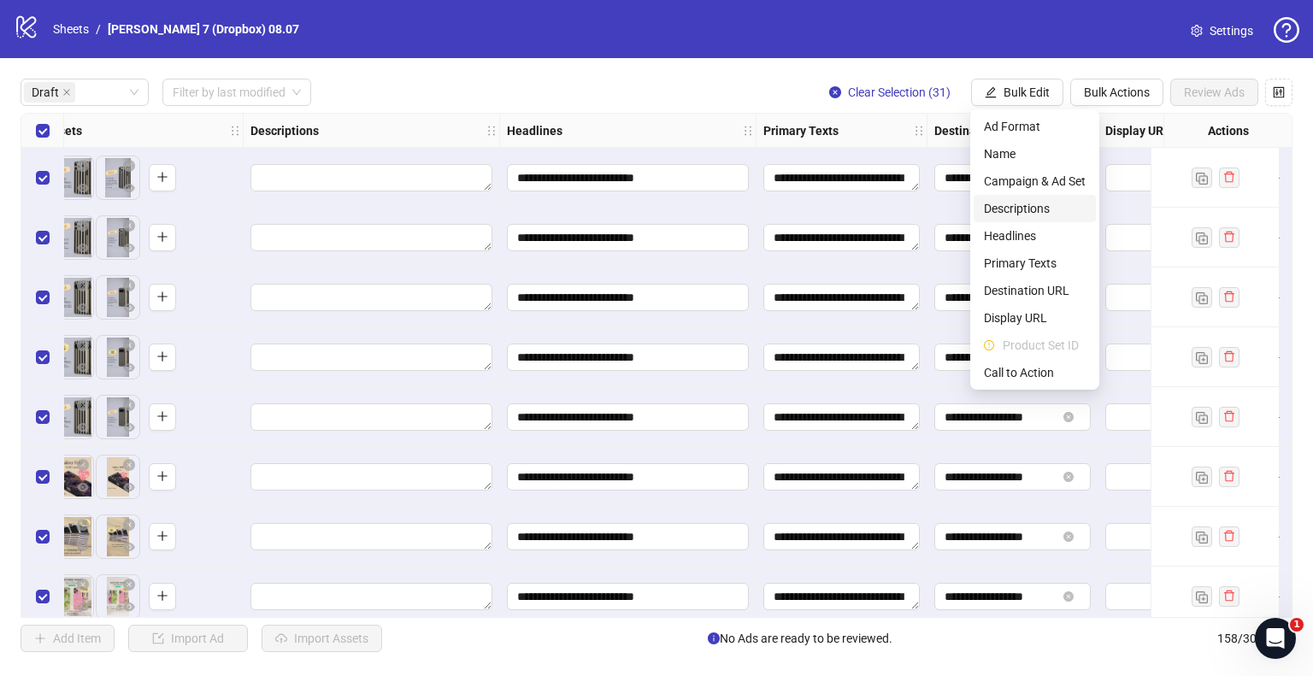
click at [1020, 209] on span "Descriptions" at bounding box center [1035, 208] width 102 height 19
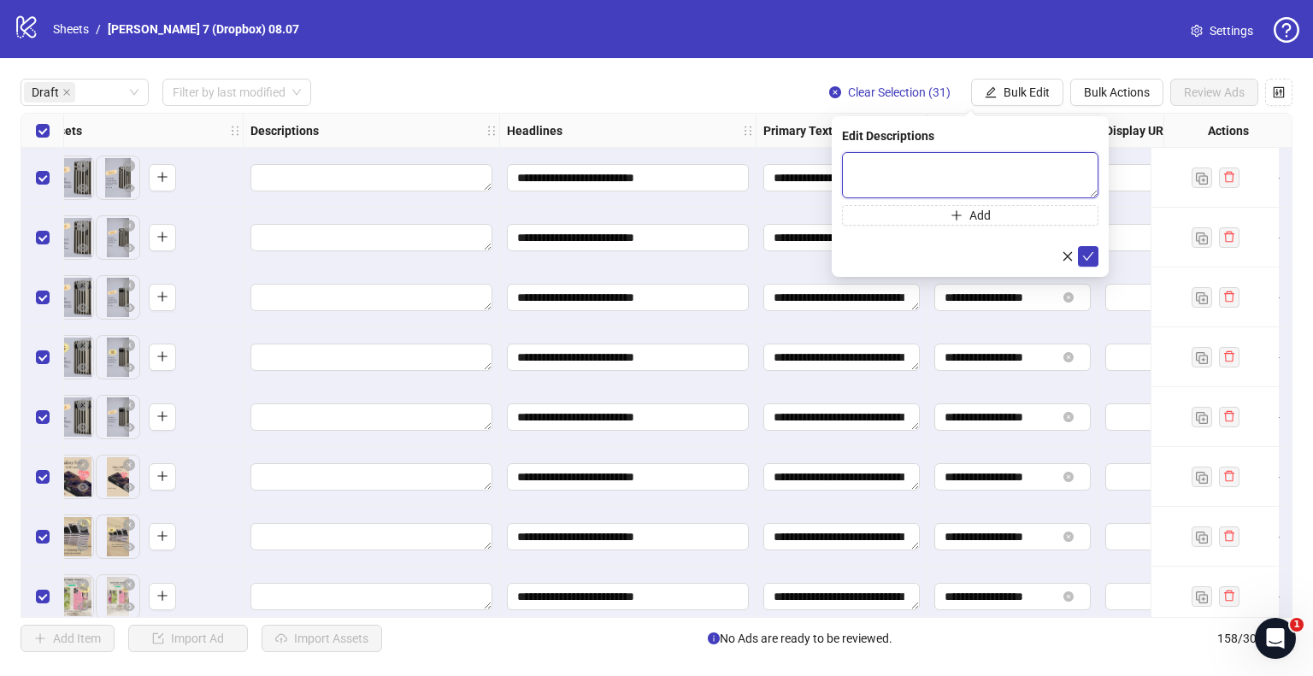
click at [913, 180] on textarea at bounding box center [970, 175] width 256 height 46
paste textarea "**********"
type textarea "**********"
click at [1087, 256] on icon "check" at bounding box center [1088, 256] width 12 height 12
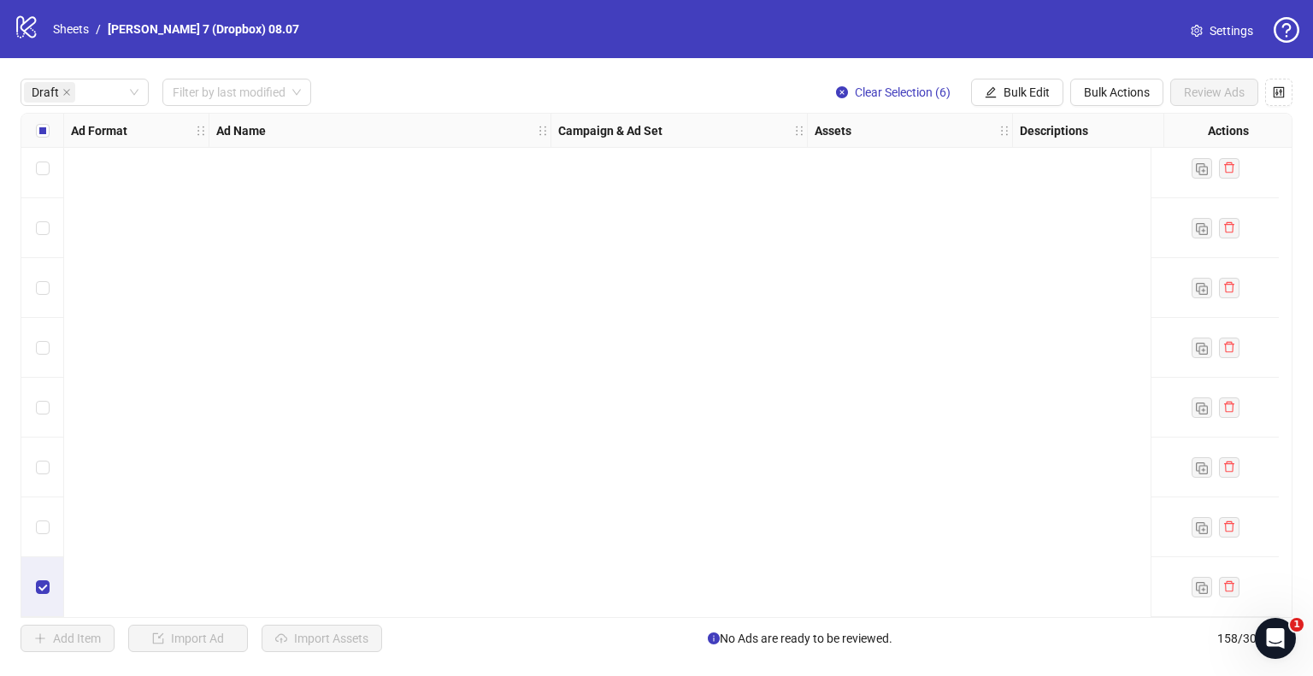
scroll to position [0, 0]
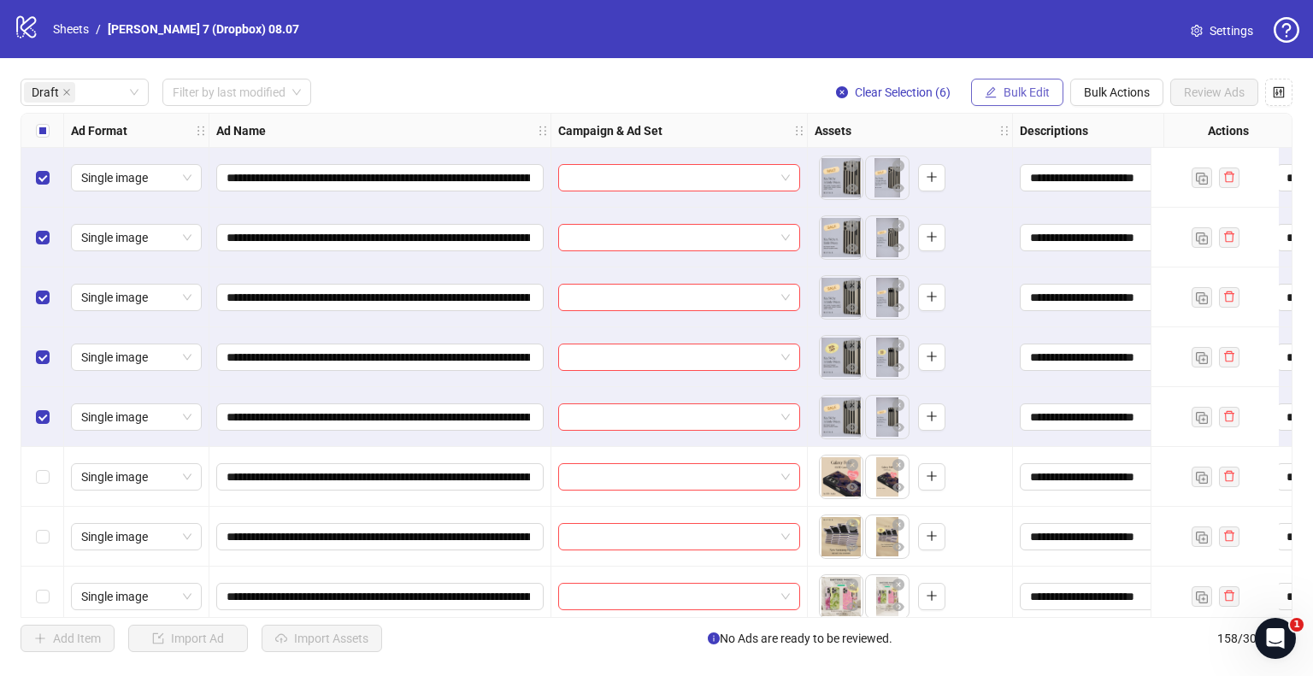
click at [1030, 101] on button "Bulk Edit" at bounding box center [1017, 92] width 92 height 27
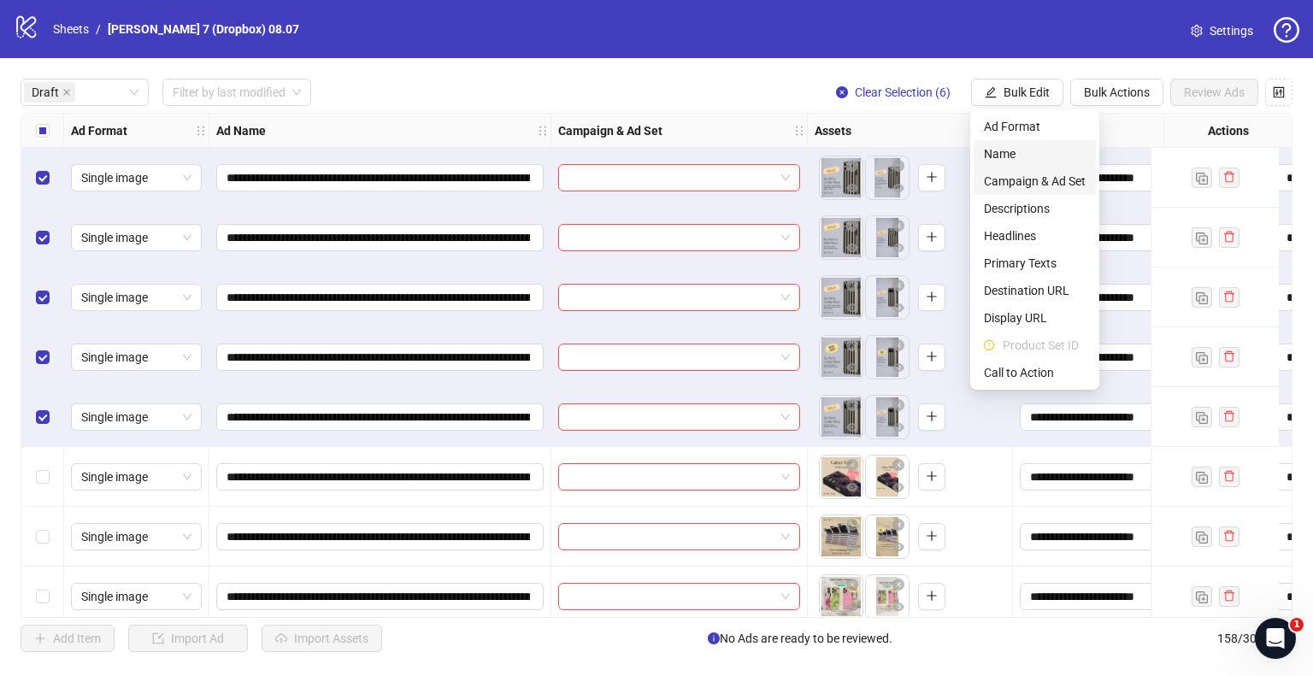
click at [1024, 183] on span "Campaign & Ad Set" at bounding box center [1035, 181] width 102 height 19
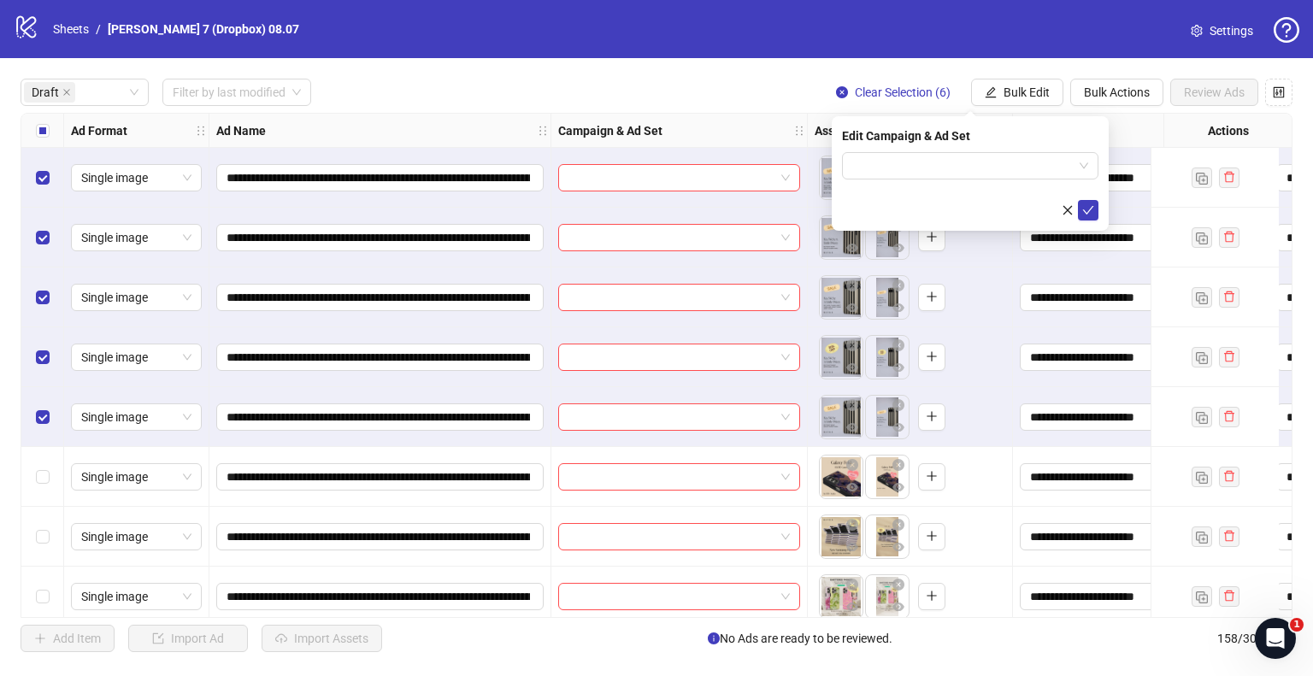
click at [983, 143] on div "Edit Campaign & Ad Set" at bounding box center [970, 136] width 256 height 19
click at [995, 167] on input "search" at bounding box center [962, 166] width 221 height 26
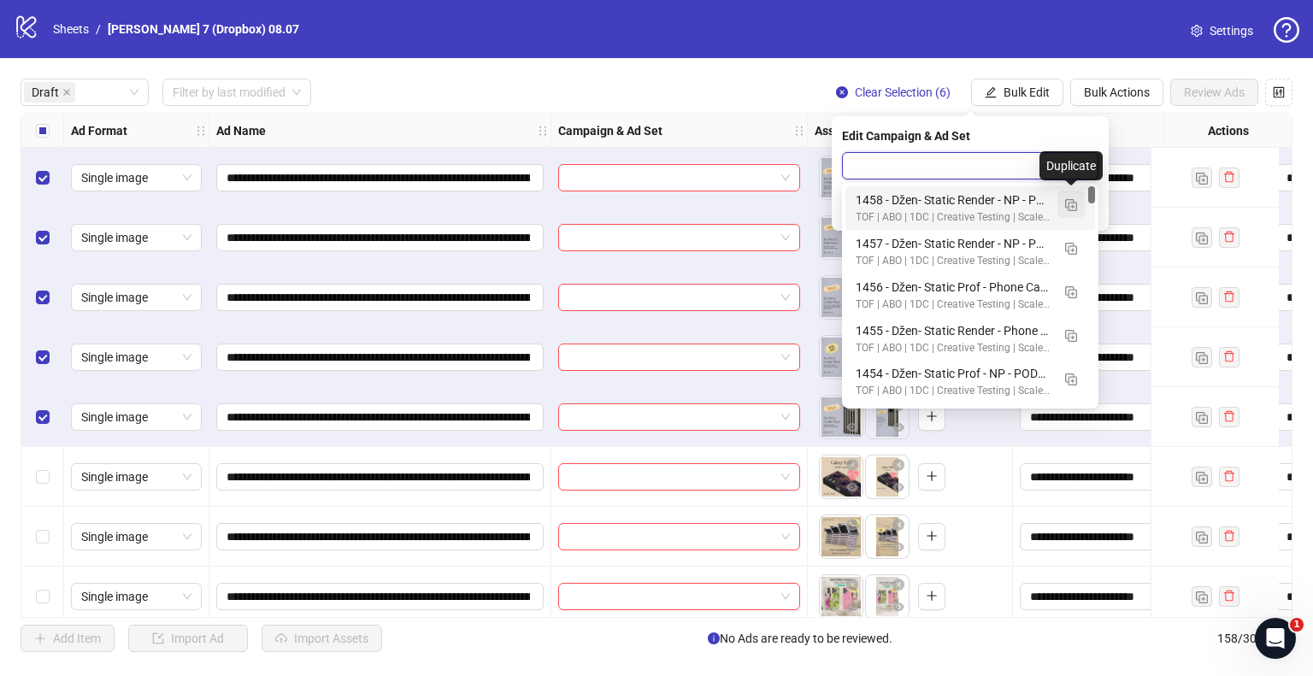
click at [1074, 207] on img "button" at bounding box center [1071, 205] width 12 height 12
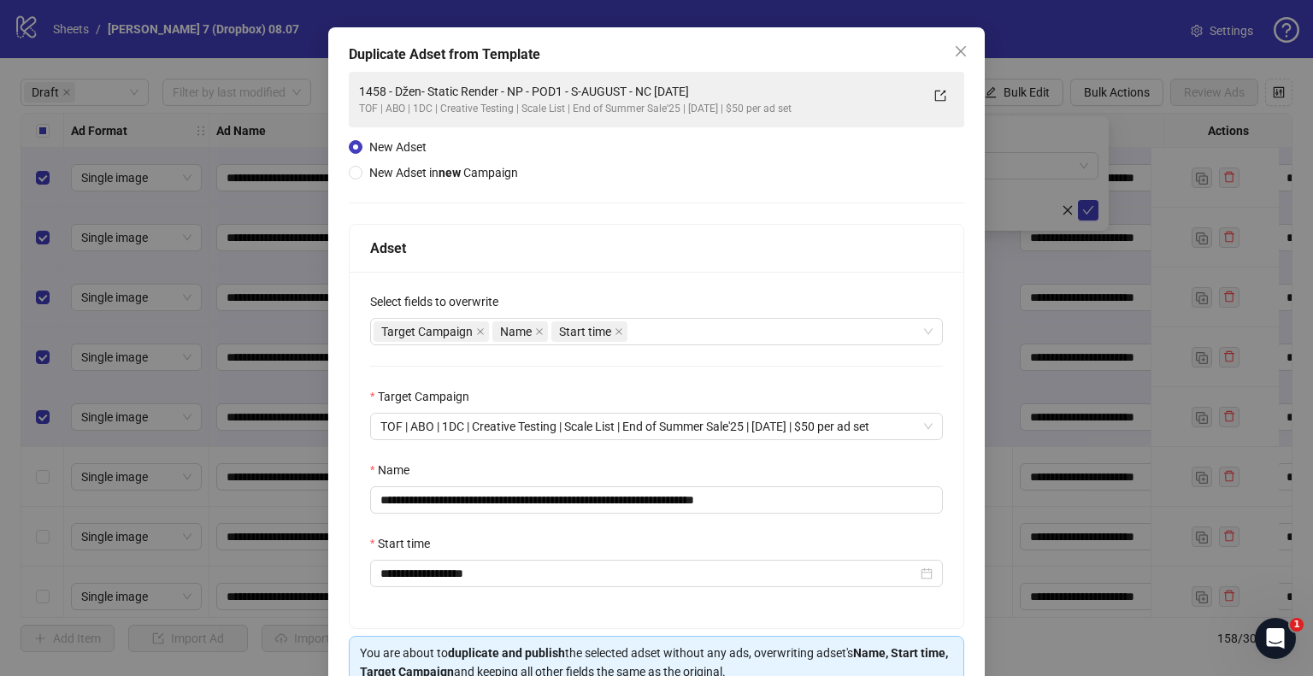
scroll to position [85, 0]
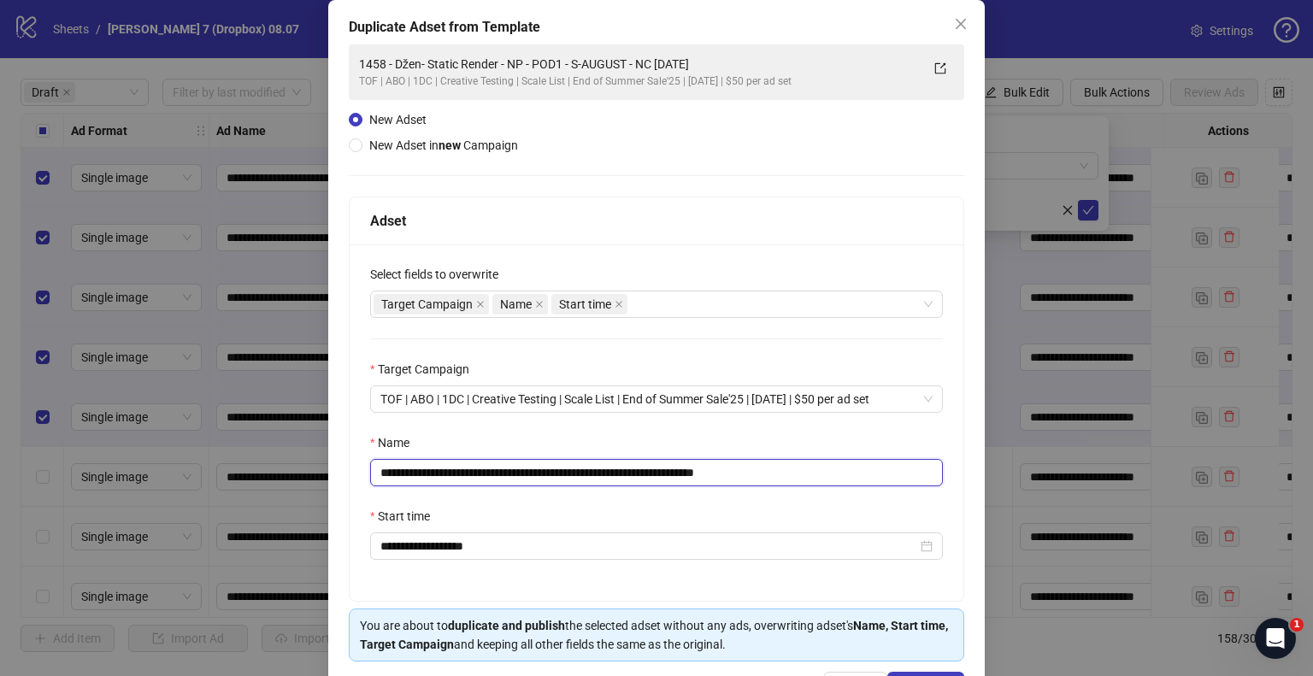
drag, startPoint x: 672, startPoint y: 471, endPoint x: 59, endPoint y: 480, distance: 612.9
click at [59, 480] on div "**********" at bounding box center [656, 338] width 1313 height 676
paste input "text"
drag, startPoint x: 674, startPoint y: 472, endPoint x: 931, endPoint y: 488, distance: 257.8
click at [931, 488] on div "**********" at bounding box center [657, 422] width 614 height 356
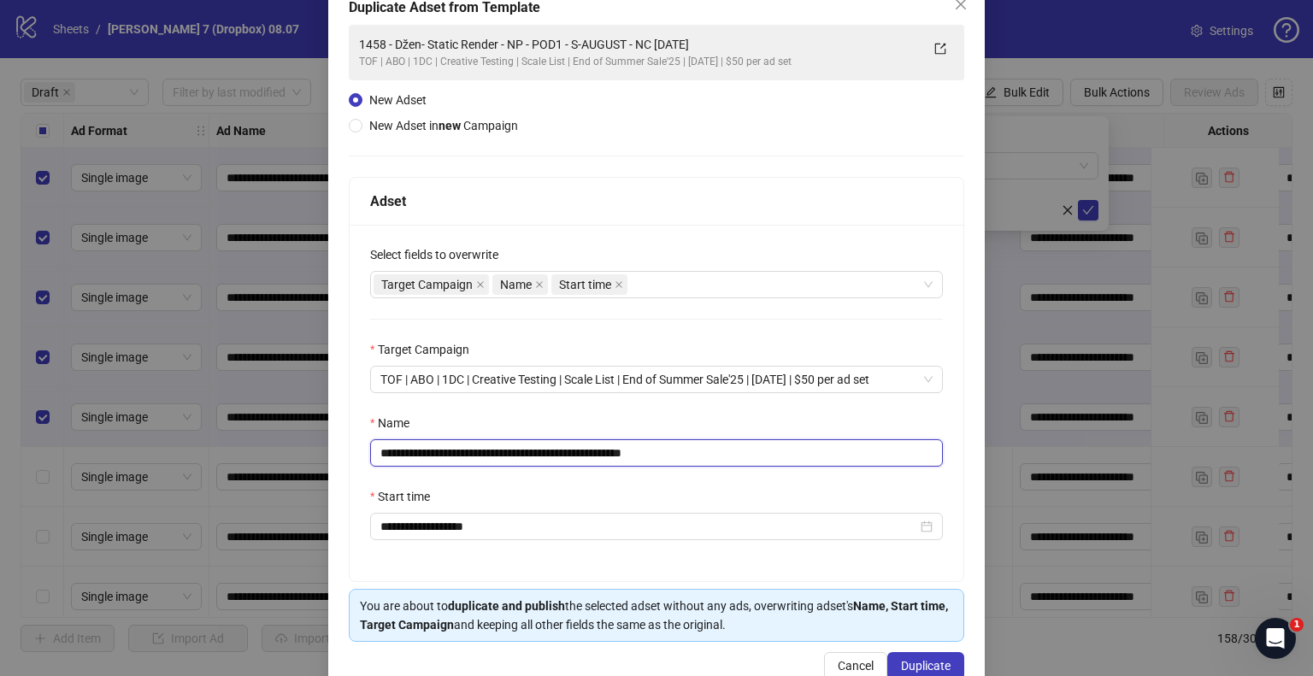
scroll to position [144, 0]
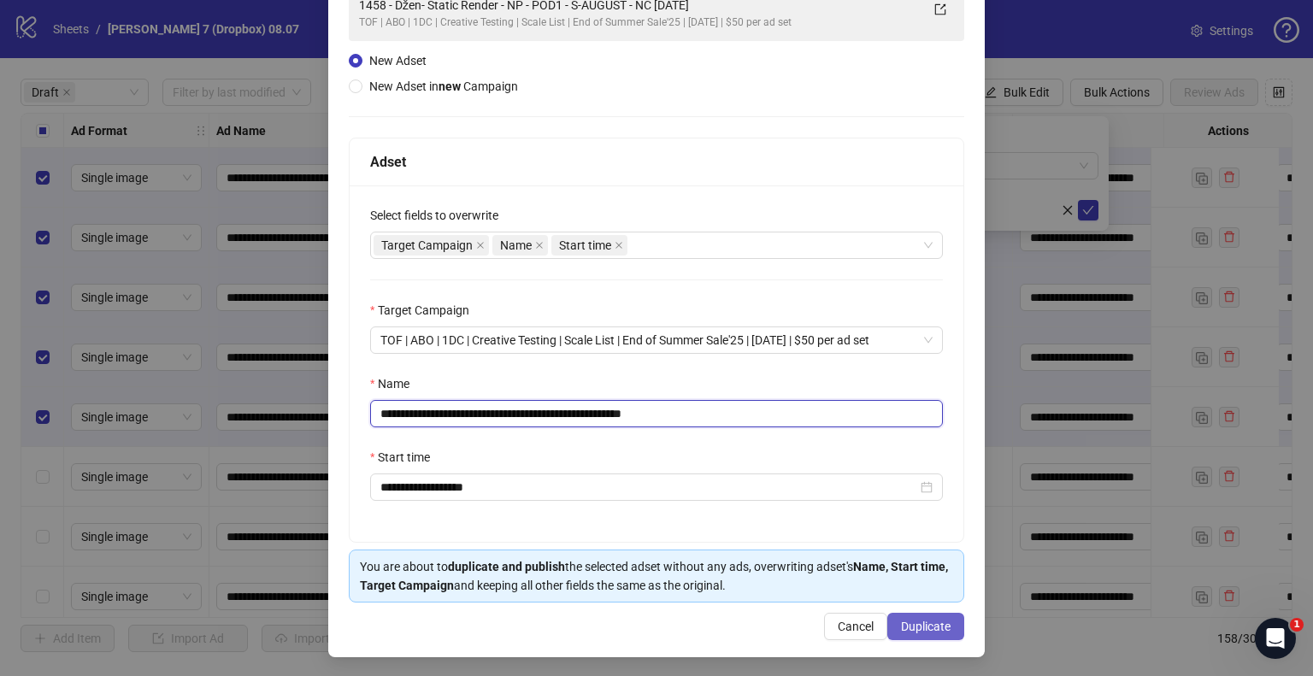
type input "**********"
click at [904, 622] on span "Duplicate" at bounding box center [926, 627] width 50 height 14
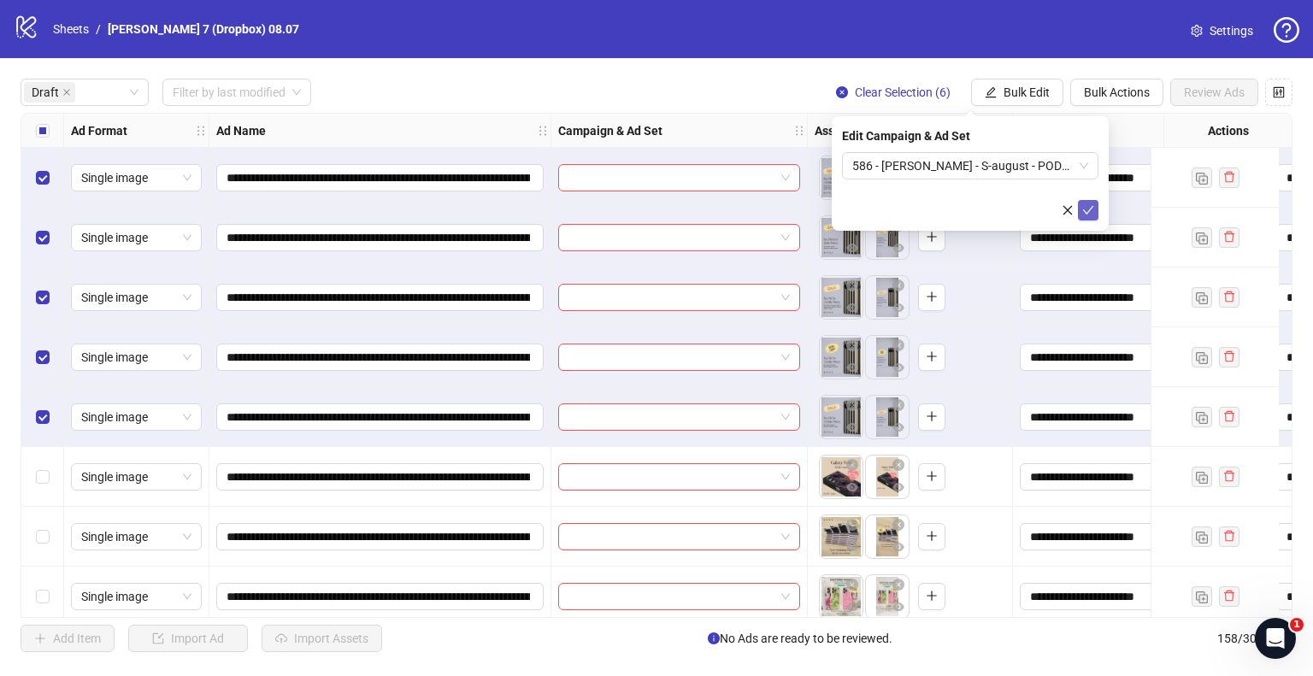
click at [1087, 209] on icon "check" at bounding box center [1088, 210] width 12 height 12
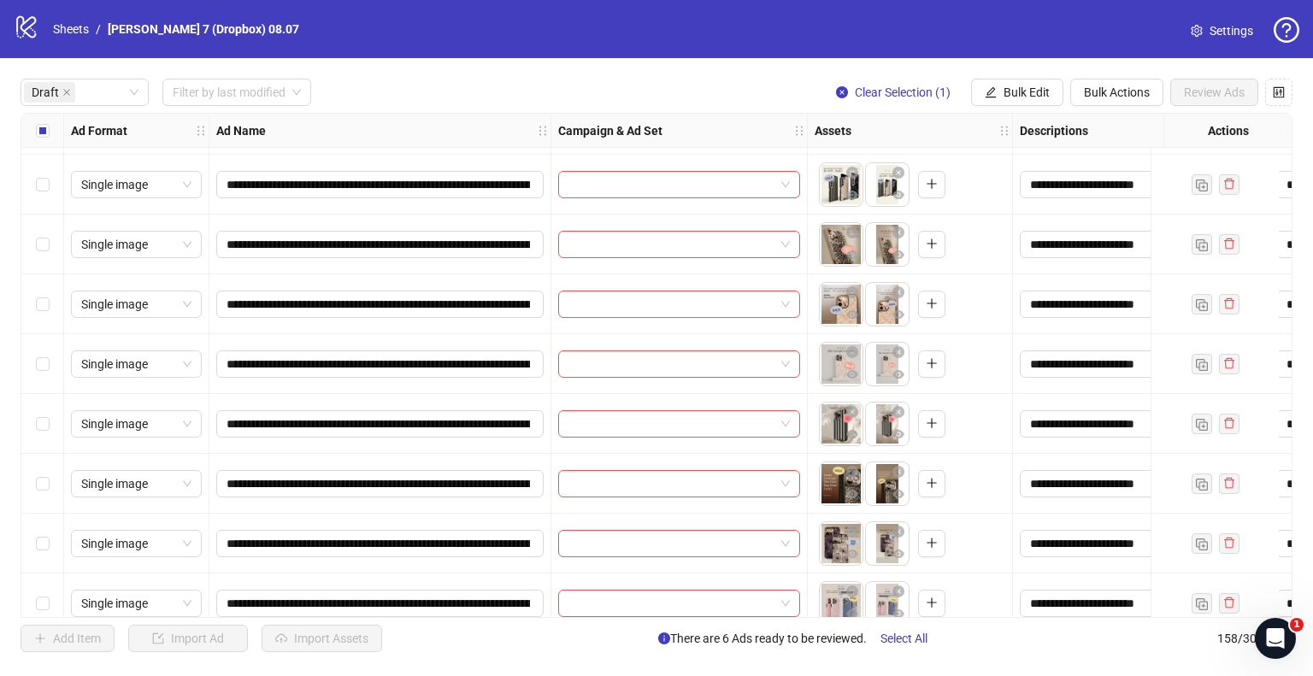
scroll to position [1392, 0]
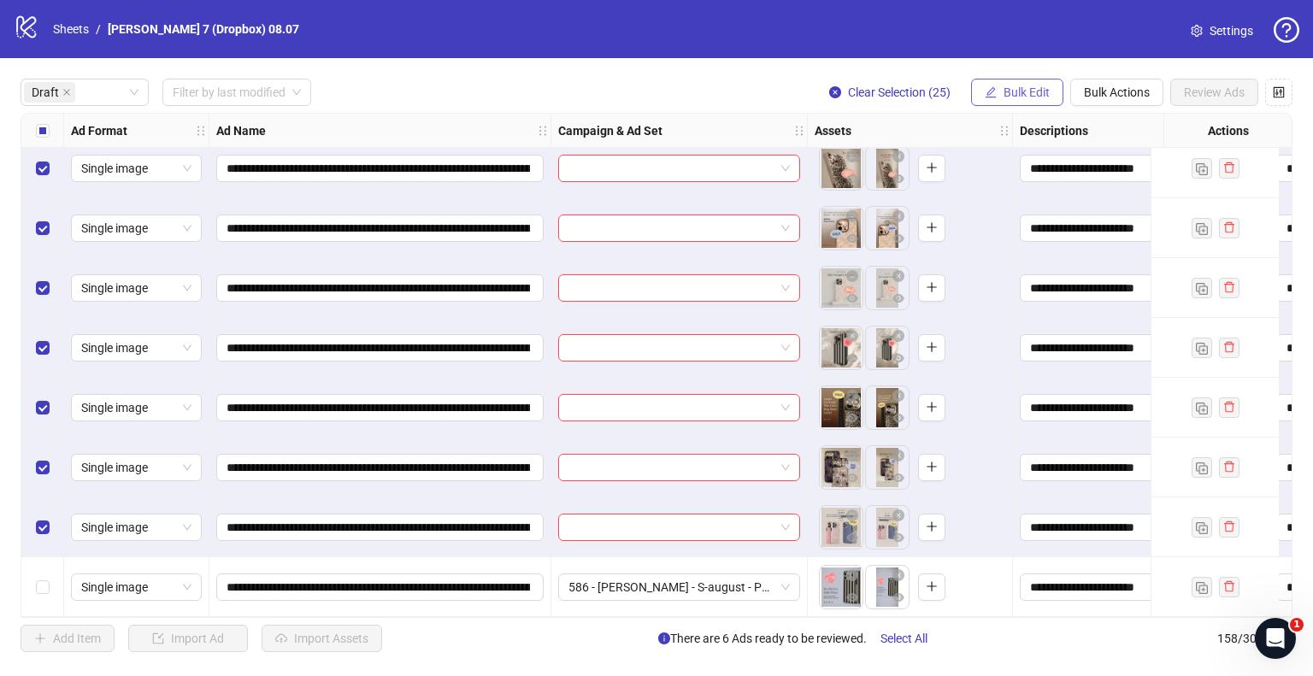
click at [1041, 85] on span "Bulk Edit" at bounding box center [1027, 92] width 46 height 14
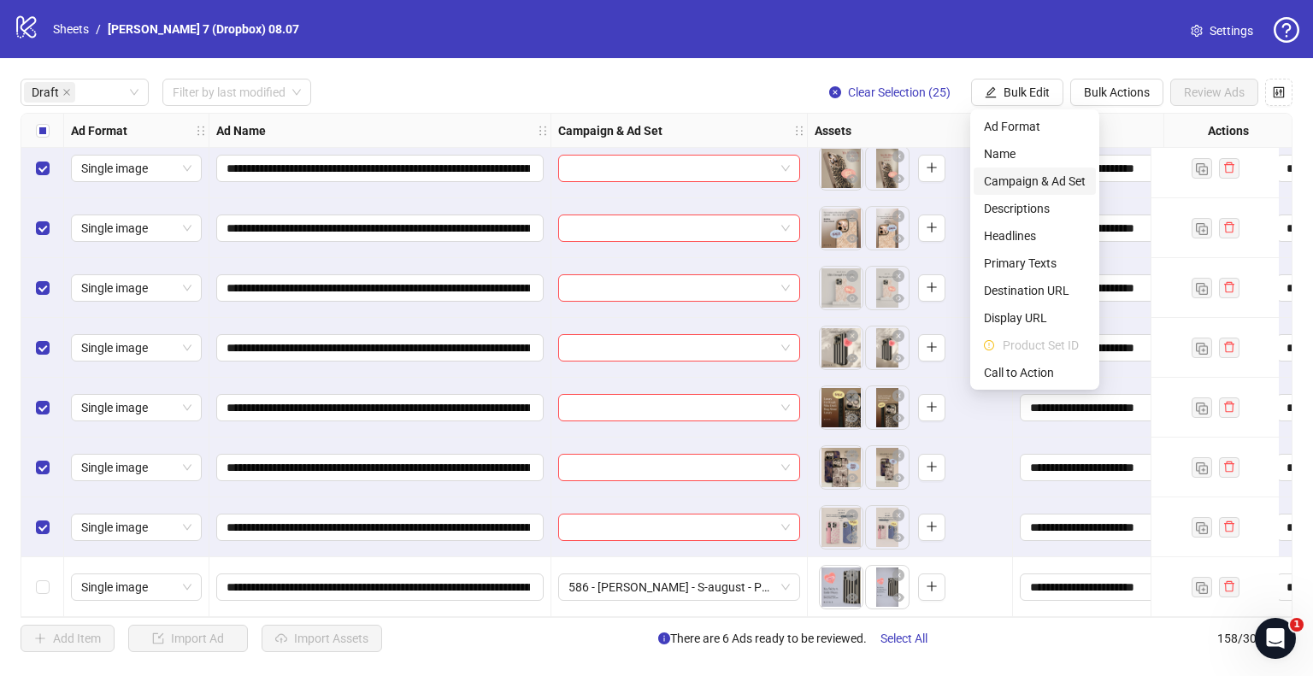
click at [1046, 178] on span "Campaign & Ad Set" at bounding box center [1035, 181] width 102 height 19
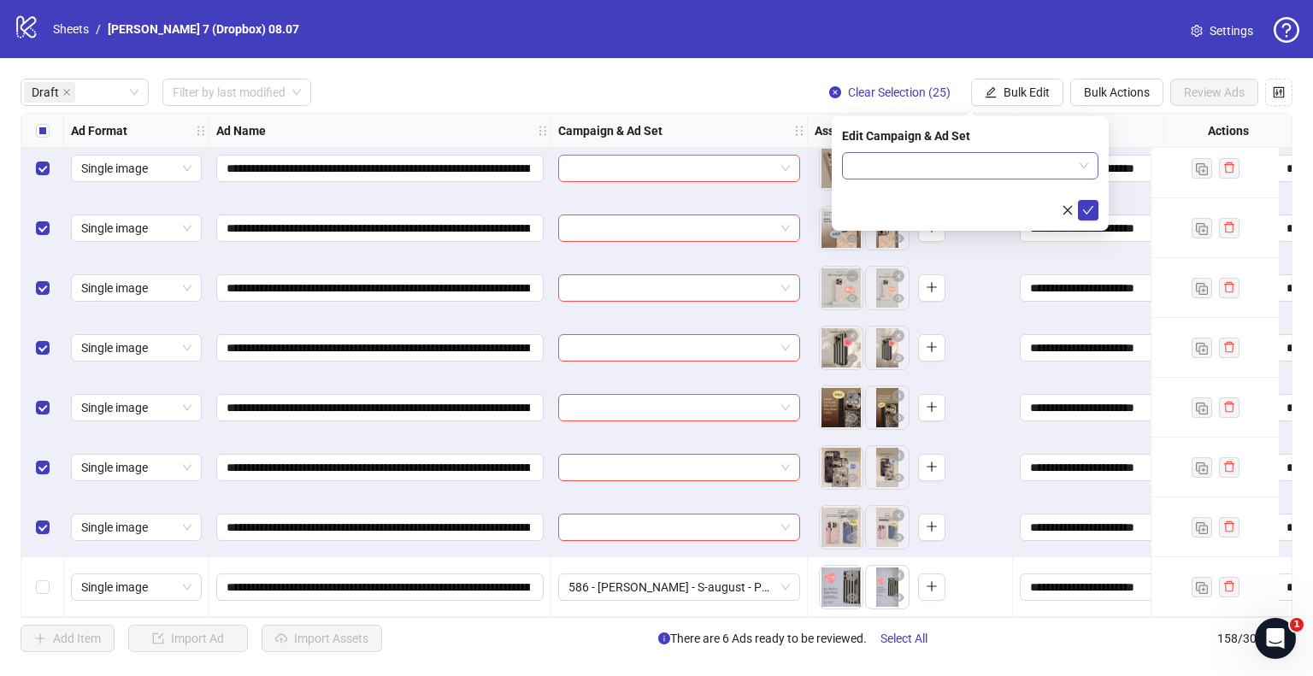
click at [1043, 160] on input "search" at bounding box center [962, 166] width 221 height 26
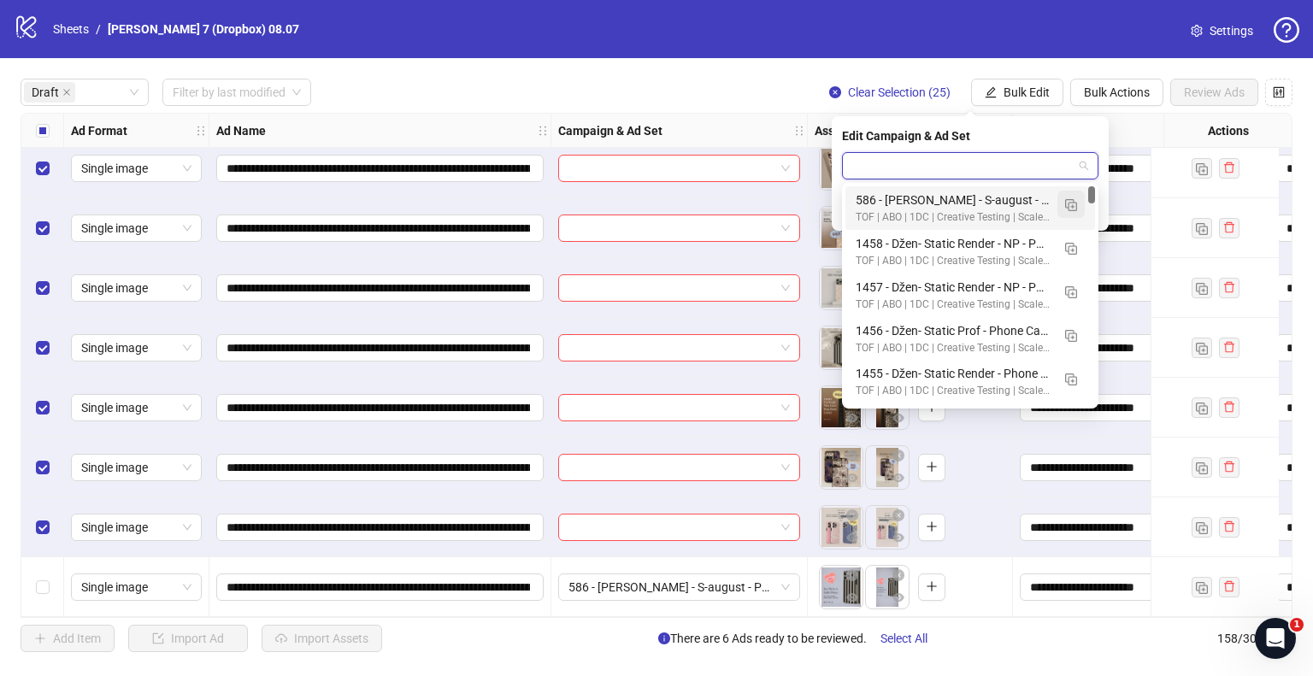
click at [1074, 209] on img "button" at bounding box center [1071, 205] width 12 height 12
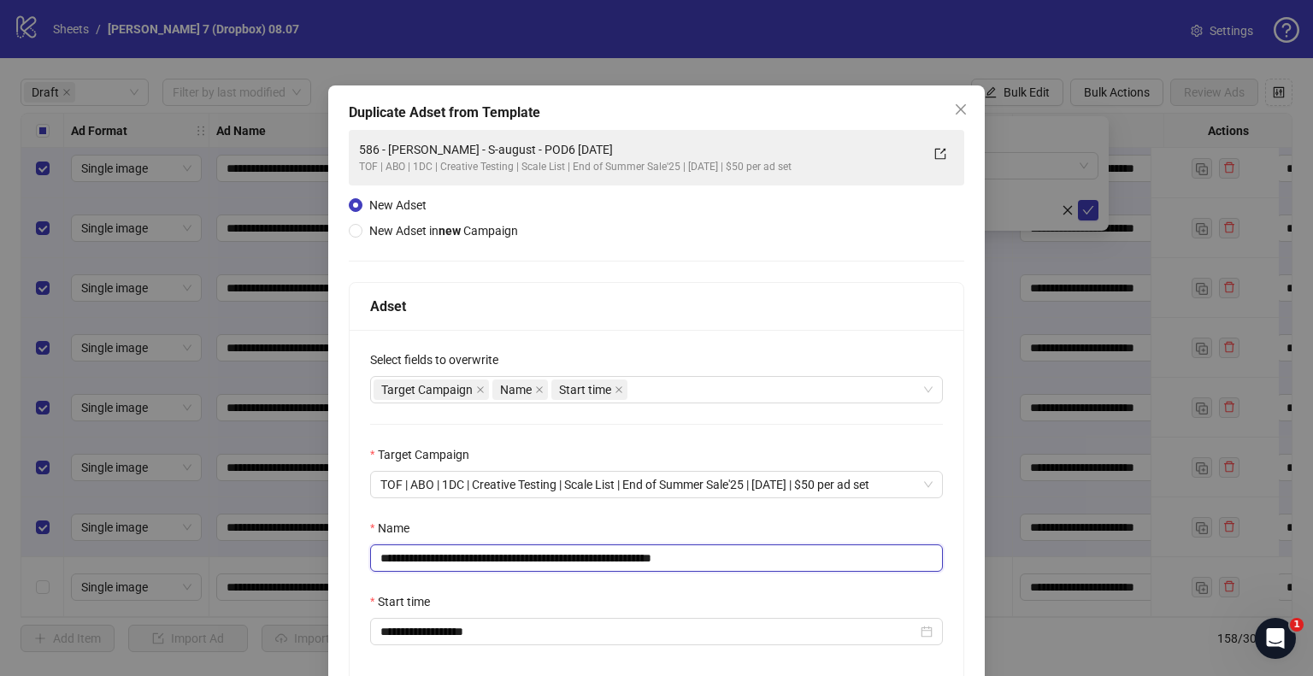
drag, startPoint x: 612, startPoint y: 556, endPoint x: 250, endPoint y: 567, distance: 361.7
click at [250, 567] on div "**********" at bounding box center [656, 338] width 1313 height 676
paste input "text"
drag, startPoint x: 660, startPoint y: 558, endPoint x: 849, endPoint y: 570, distance: 189.3
click at [839, 570] on input "**********" at bounding box center [656, 558] width 573 height 27
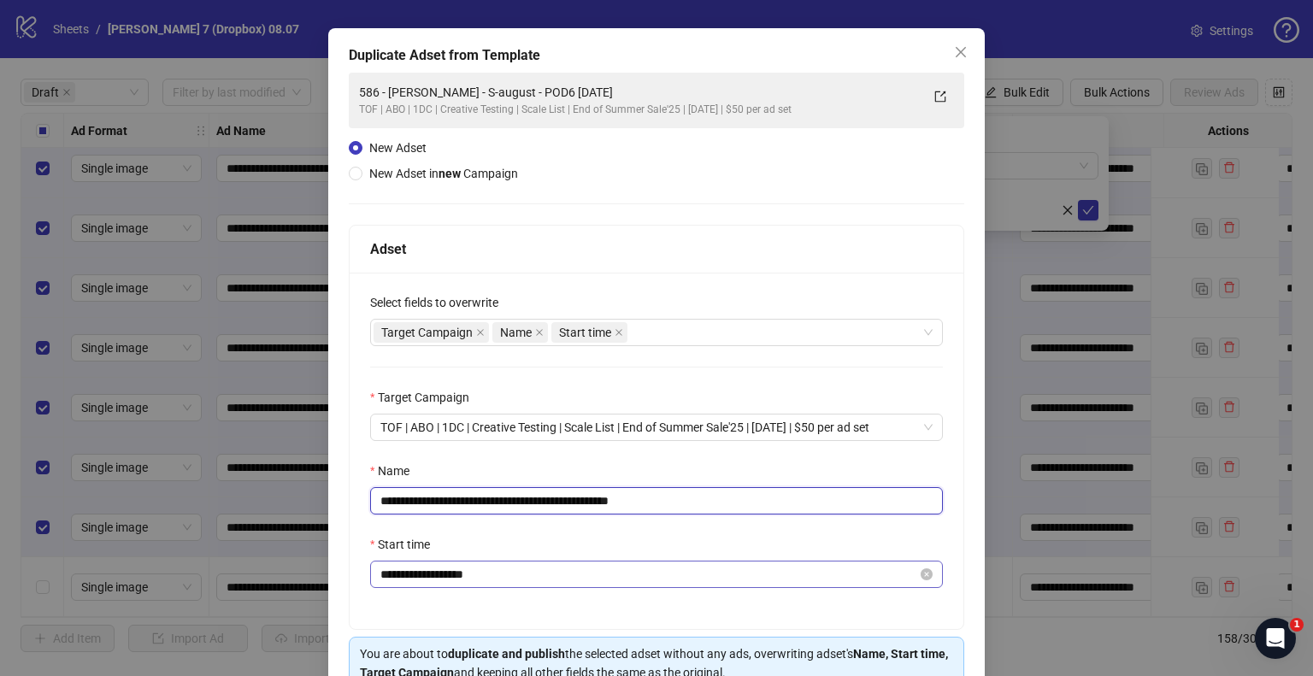
scroll to position [144, 0]
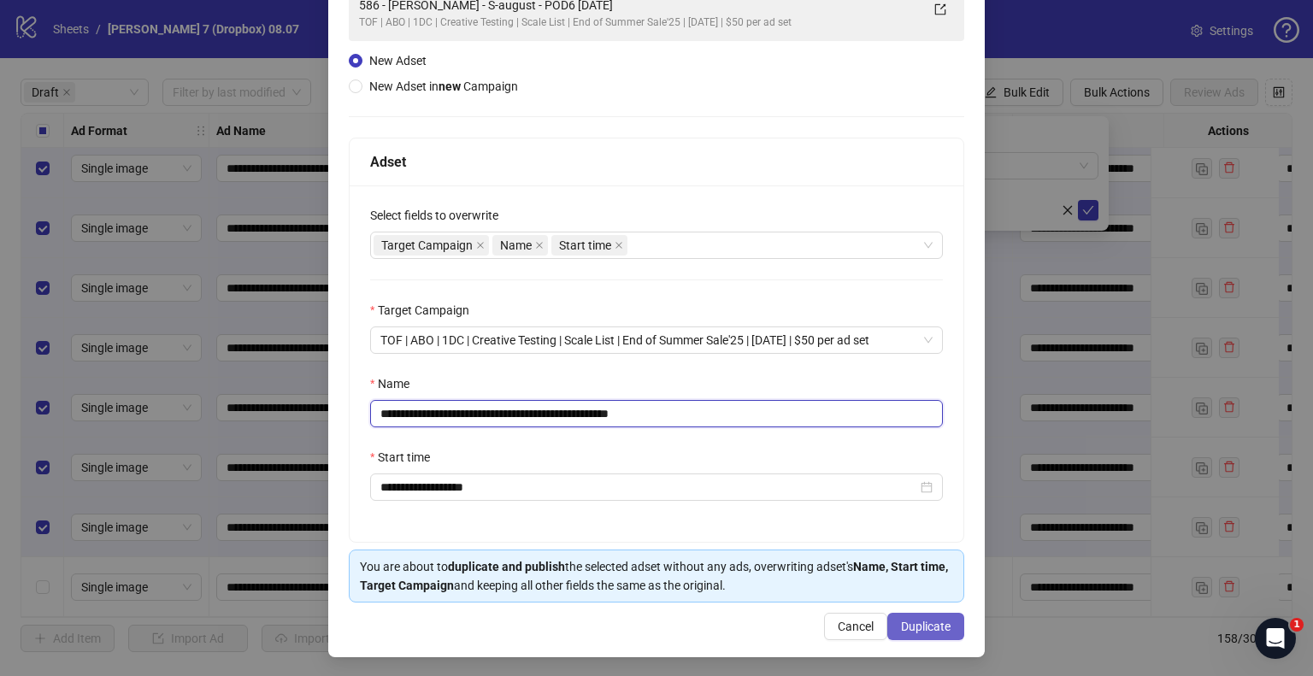
type input "**********"
click at [937, 630] on span "Duplicate" at bounding box center [926, 627] width 50 height 14
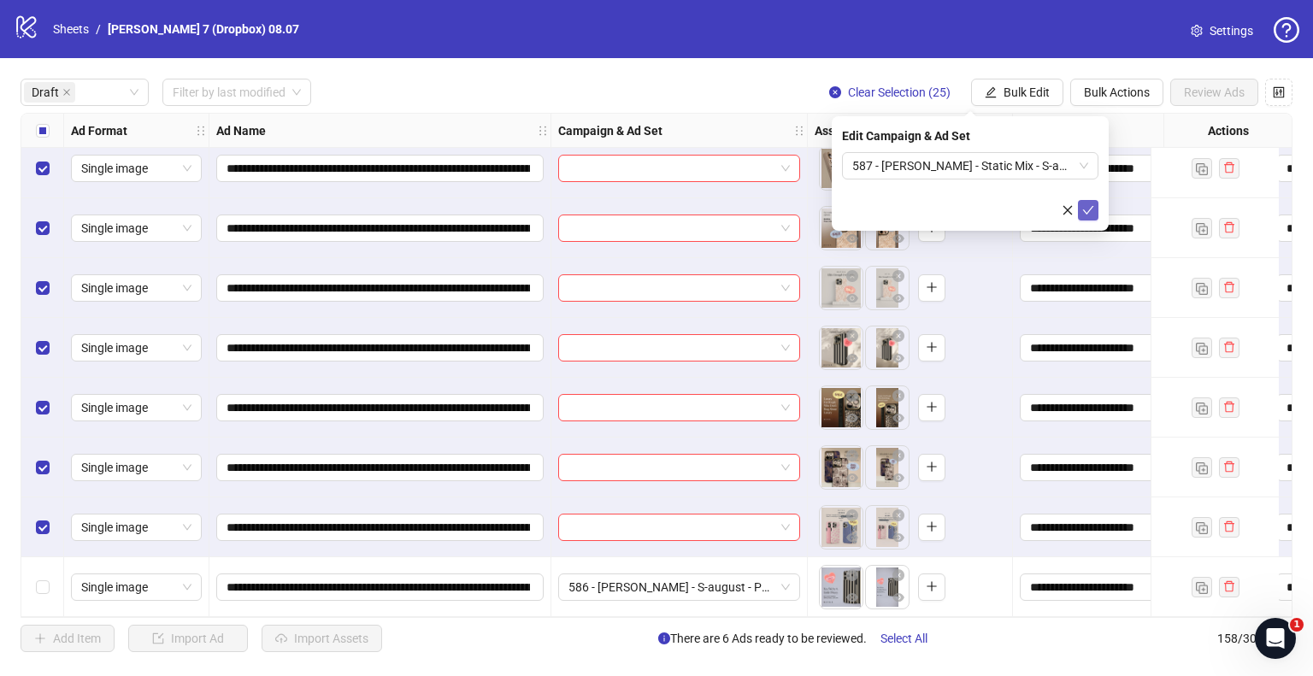
click at [1086, 211] on icon "check" at bounding box center [1088, 210] width 12 height 12
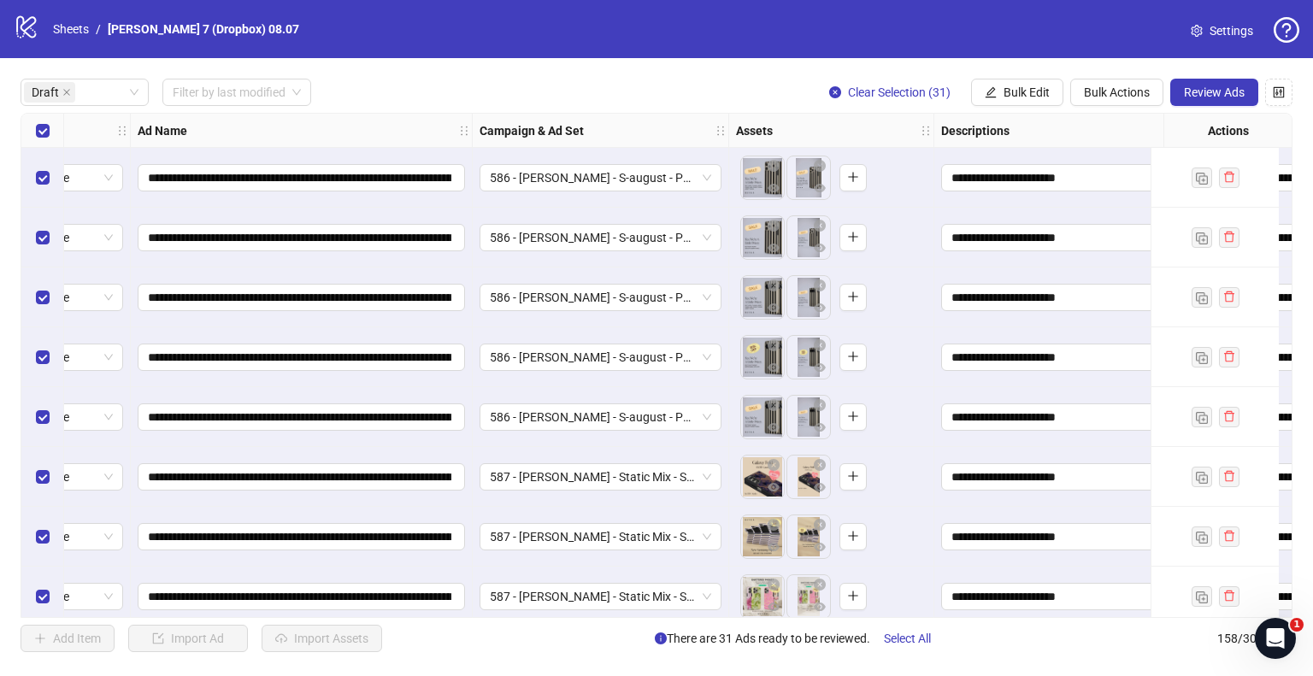
scroll to position [0, 0]
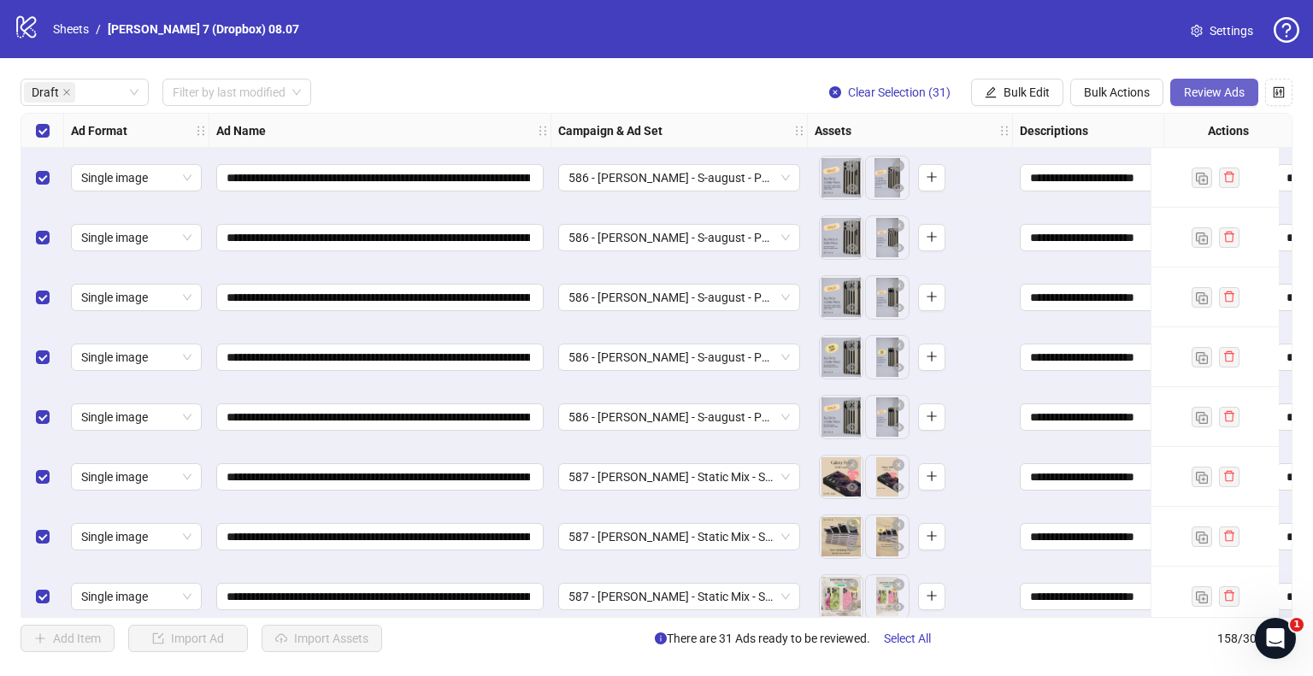
click at [1229, 89] on span "Review Ads" at bounding box center [1214, 92] width 61 height 14
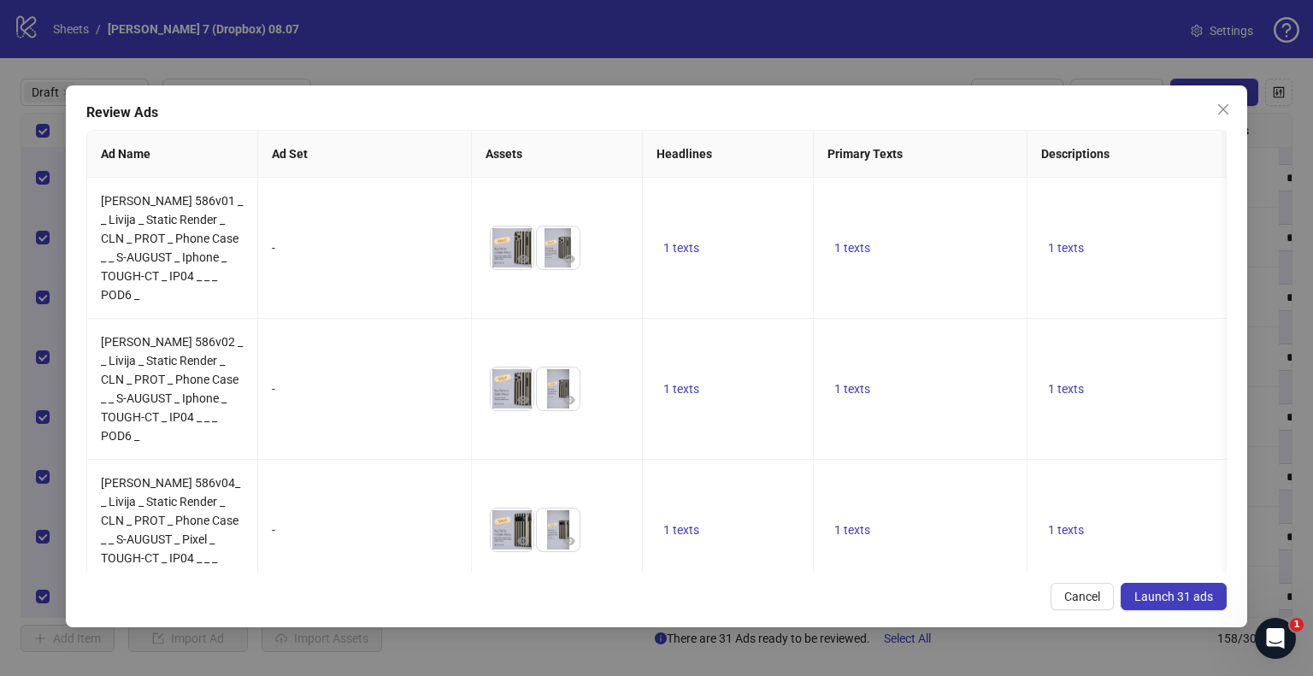
click at [1200, 593] on span "Launch 31 ads" at bounding box center [1173, 597] width 79 height 14
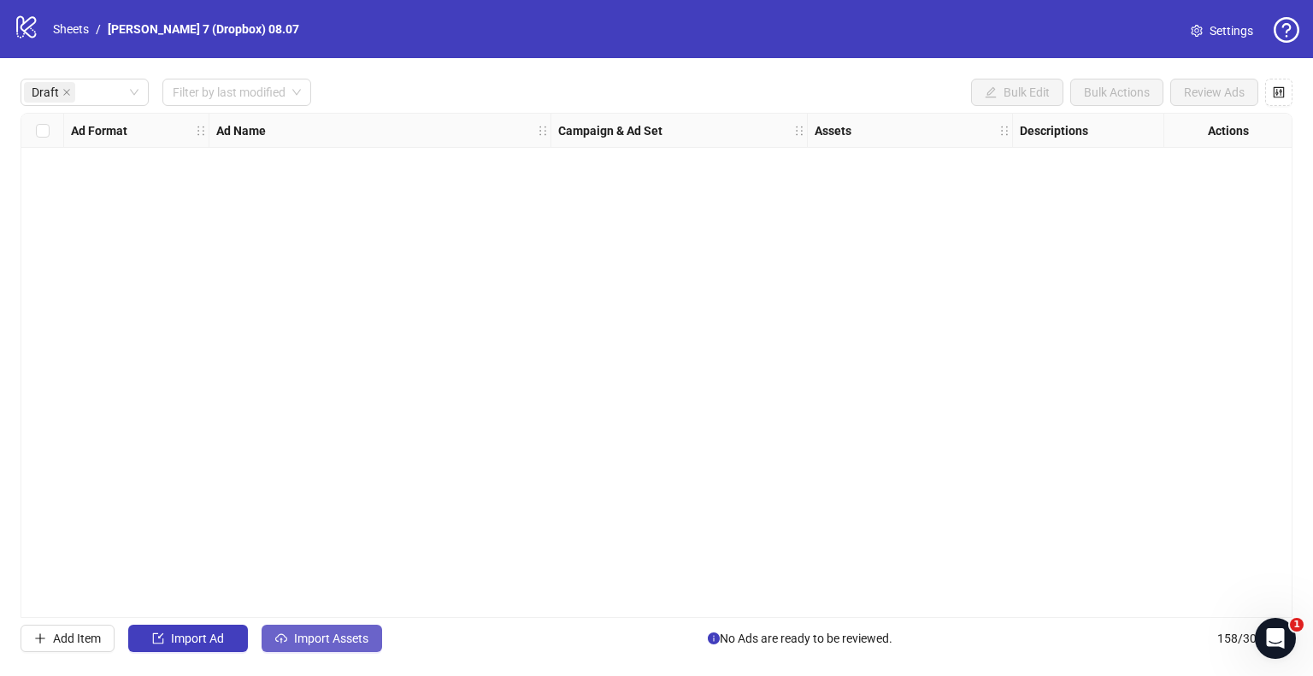
click at [341, 632] on span "Import Assets" at bounding box center [331, 639] width 74 height 14
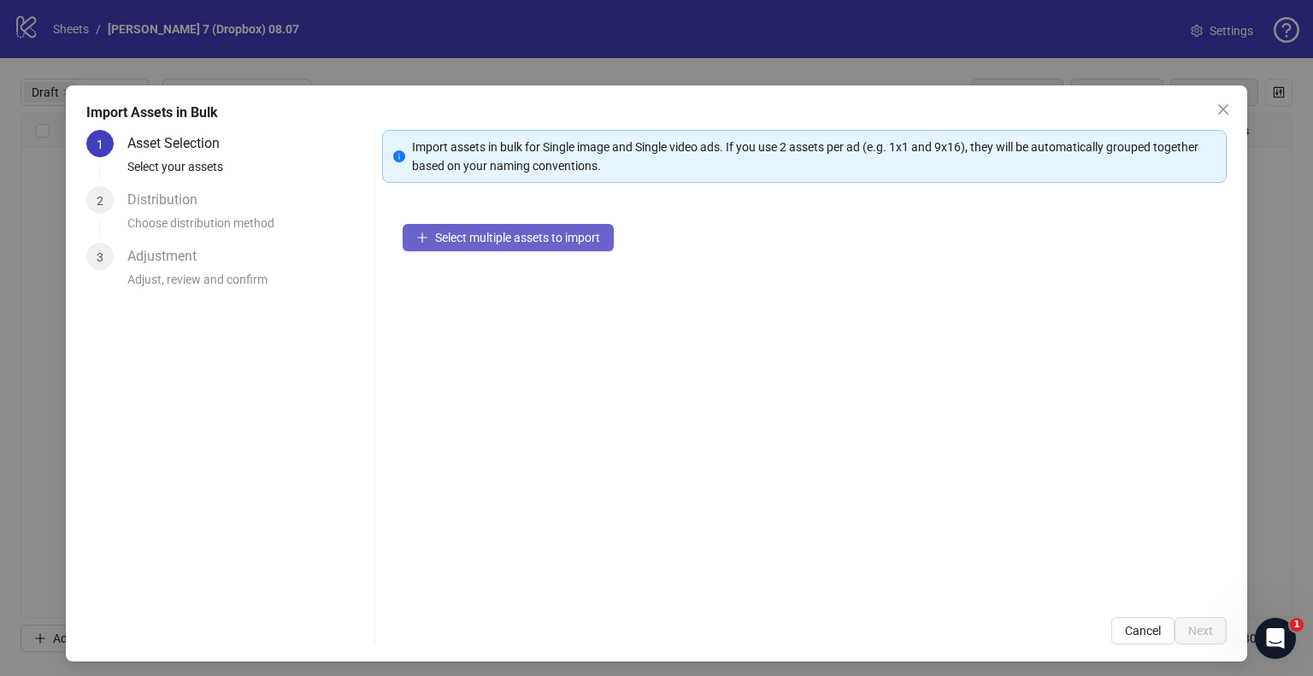
click at [488, 245] on button "Select multiple assets to import" at bounding box center [508, 237] width 211 height 27
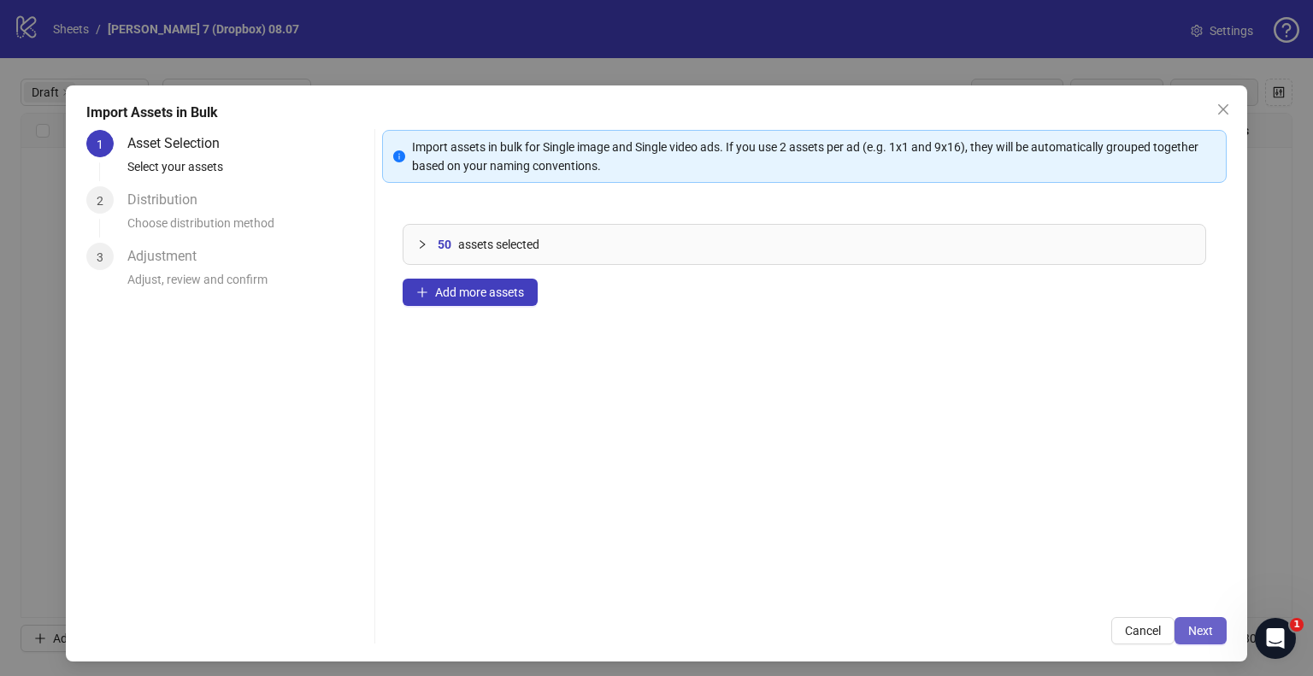
click at [1197, 627] on span "Next" at bounding box center [1200, 631] width 25 height 14
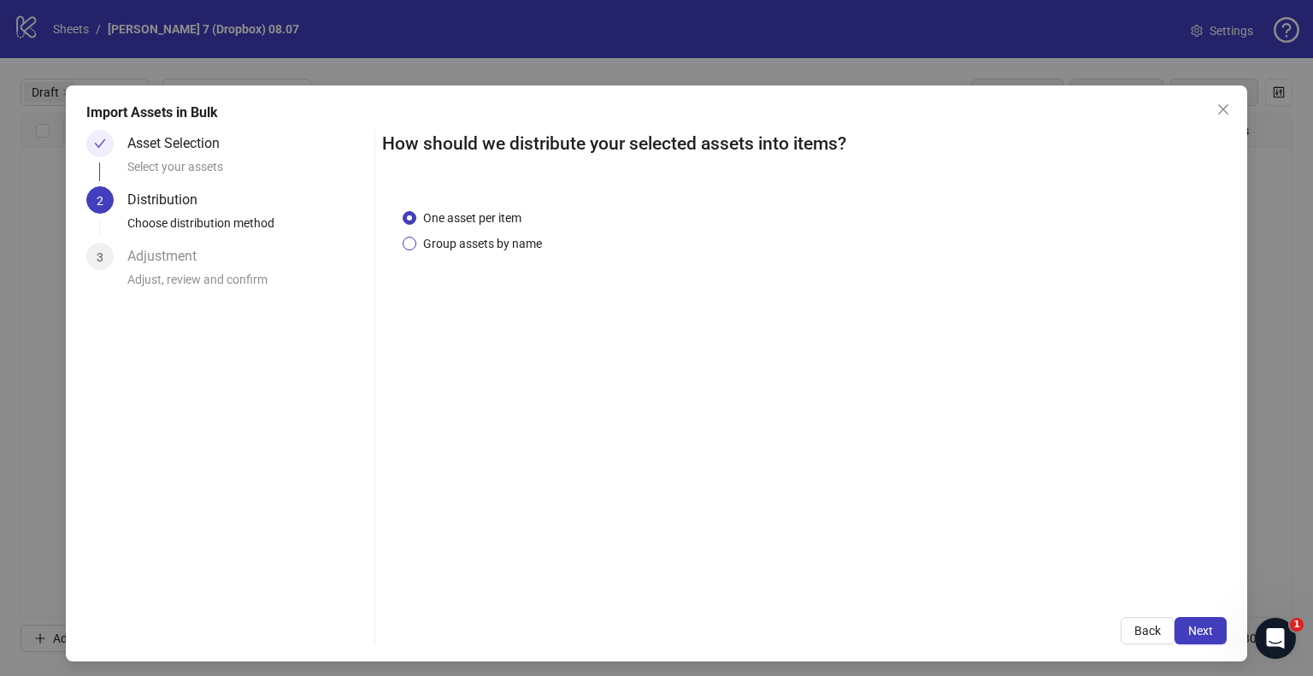
click at [456, 238] on span "Group assets by name" at bounding box center [482, 243] width 132 height 19
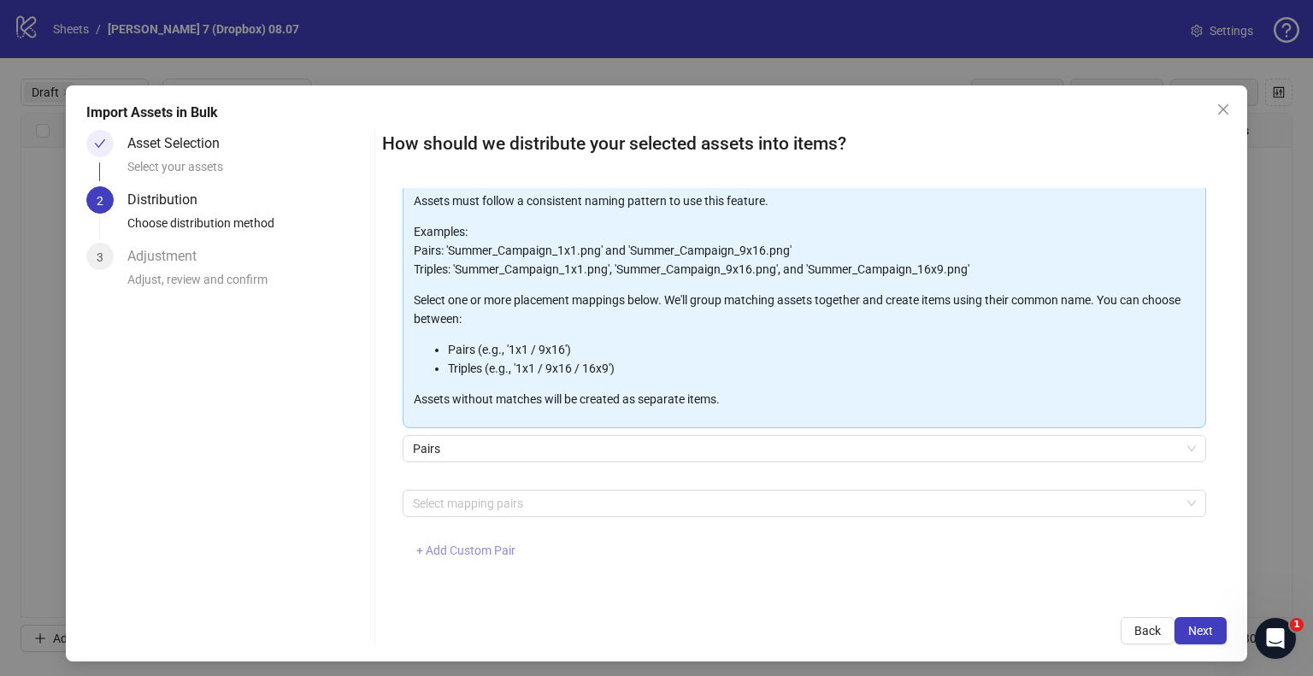
scroll to position [91, 0]
click at [475, 550] on span "+ Add Custom Pair" at bounding box center [465, 550] width 99 height 14
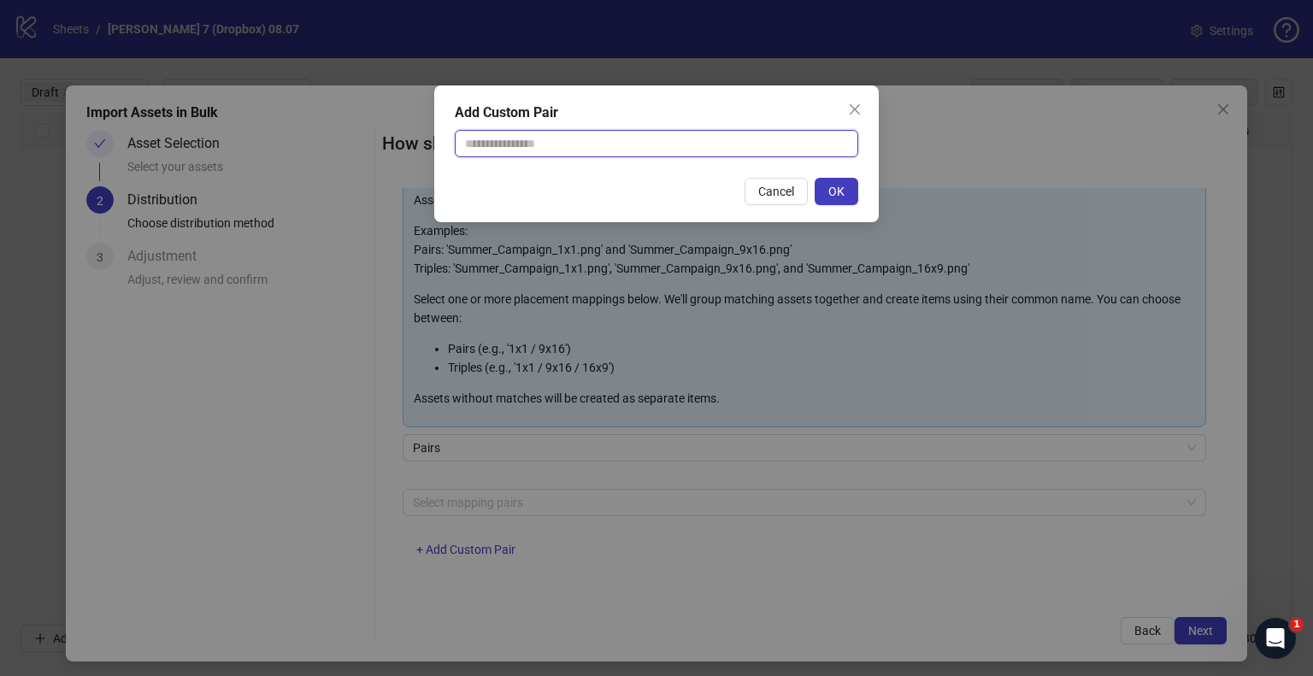
drag, startPoint x: 589, startPoint y: 146, endPoint x: 586, endPoint y: 156, distance: 9.7
click at [589, 146] on input "text" at bounding box center [656, 143] width 403 height 27
type input "**********"
click at [857, 192] on div "**********" at bounding box center [656, 153] width 444 height 137
click at [837, 192] on span "OK" at bounding box center [836, 192] width 16 height 14
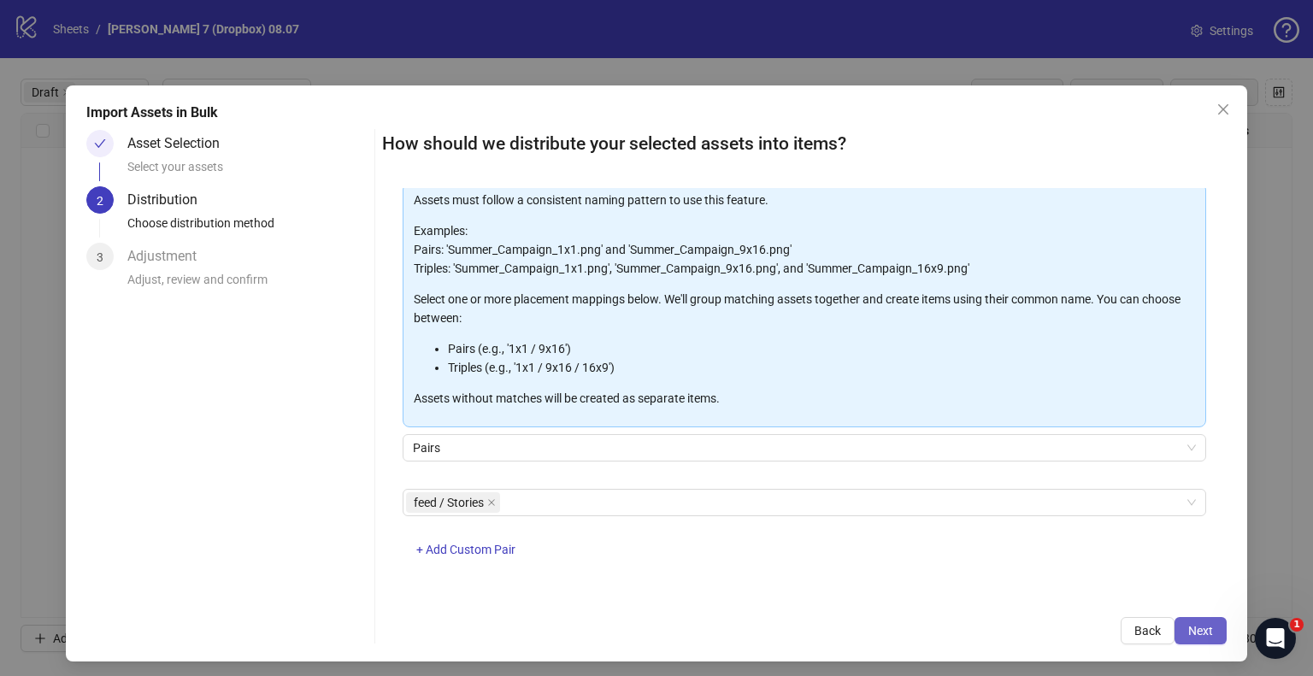
click at [1186, 637] on button "Next" at bounding box center [1200, 630] width 52 height 27
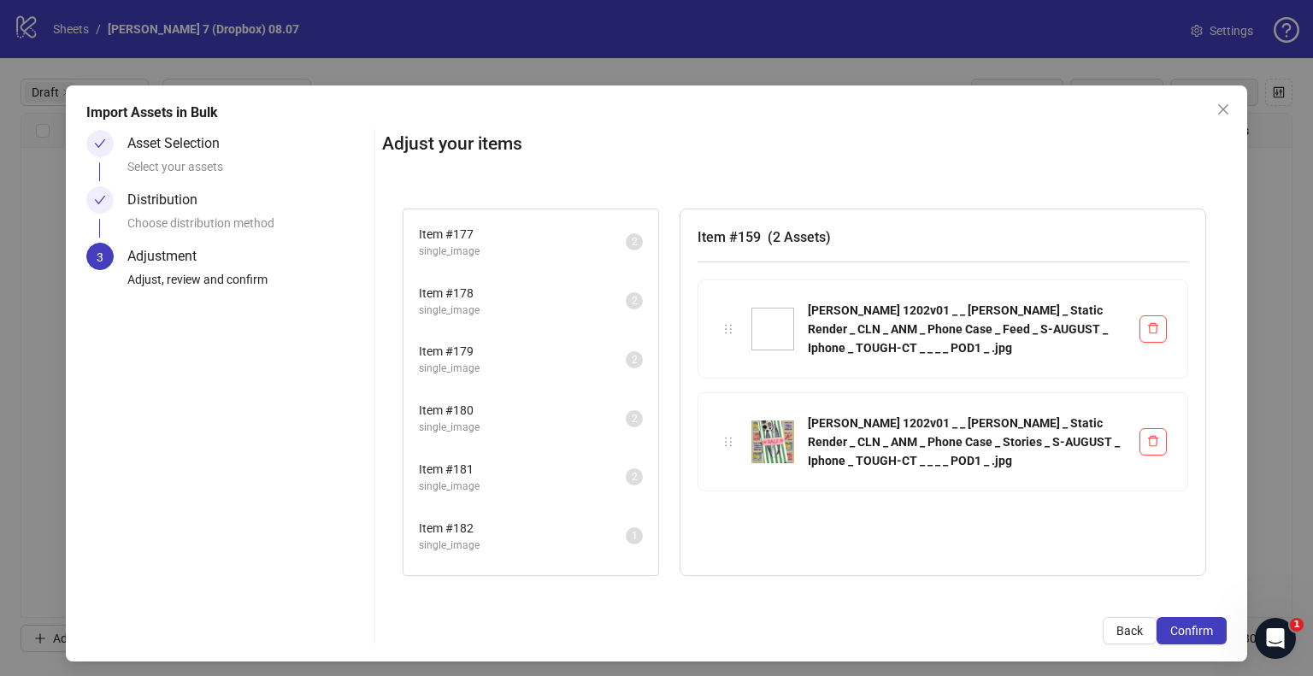
scroll to position [1033, 0]
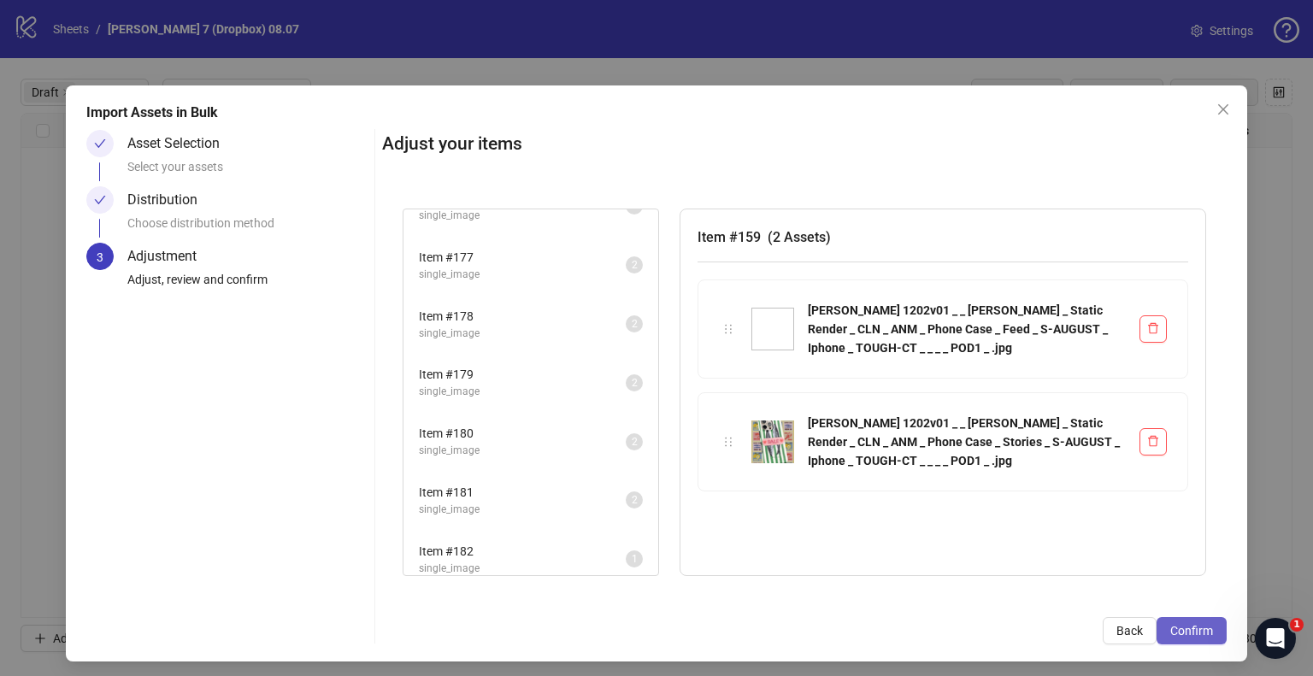
click at [1170, 629] on span "Confirm" at bounding box center [1191, 631] width 43 height 14
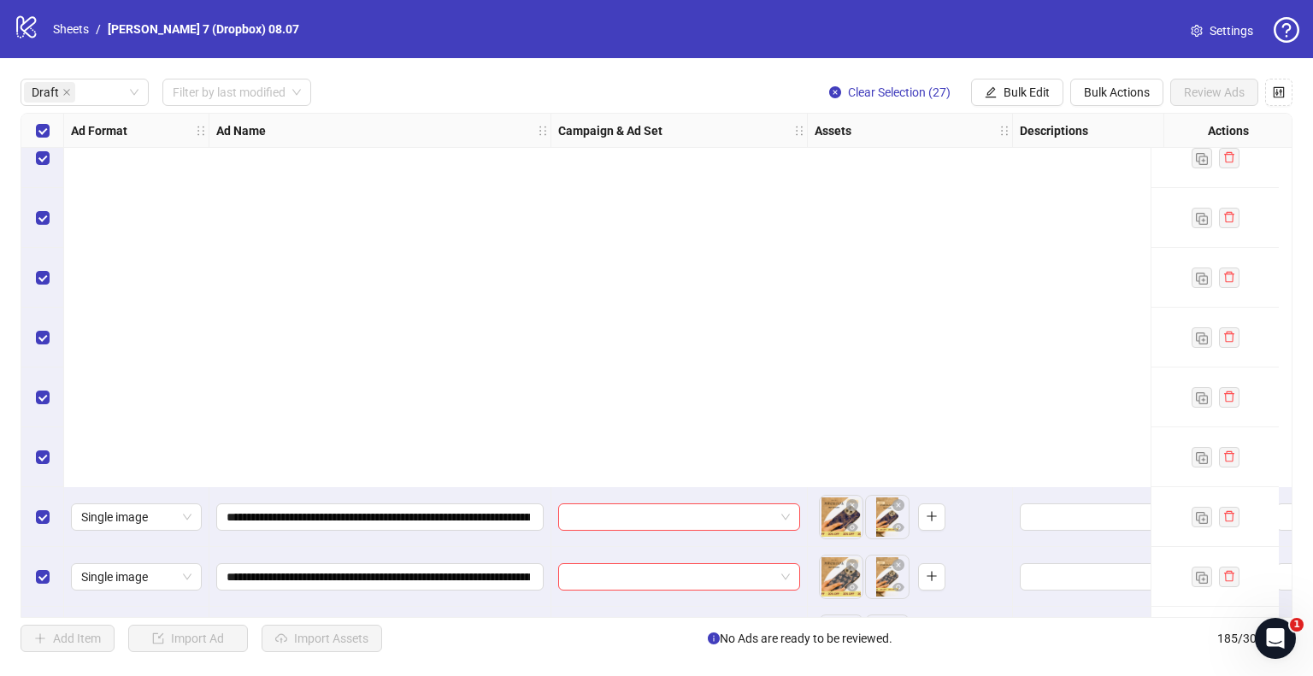
scroll to position [1152, 0]
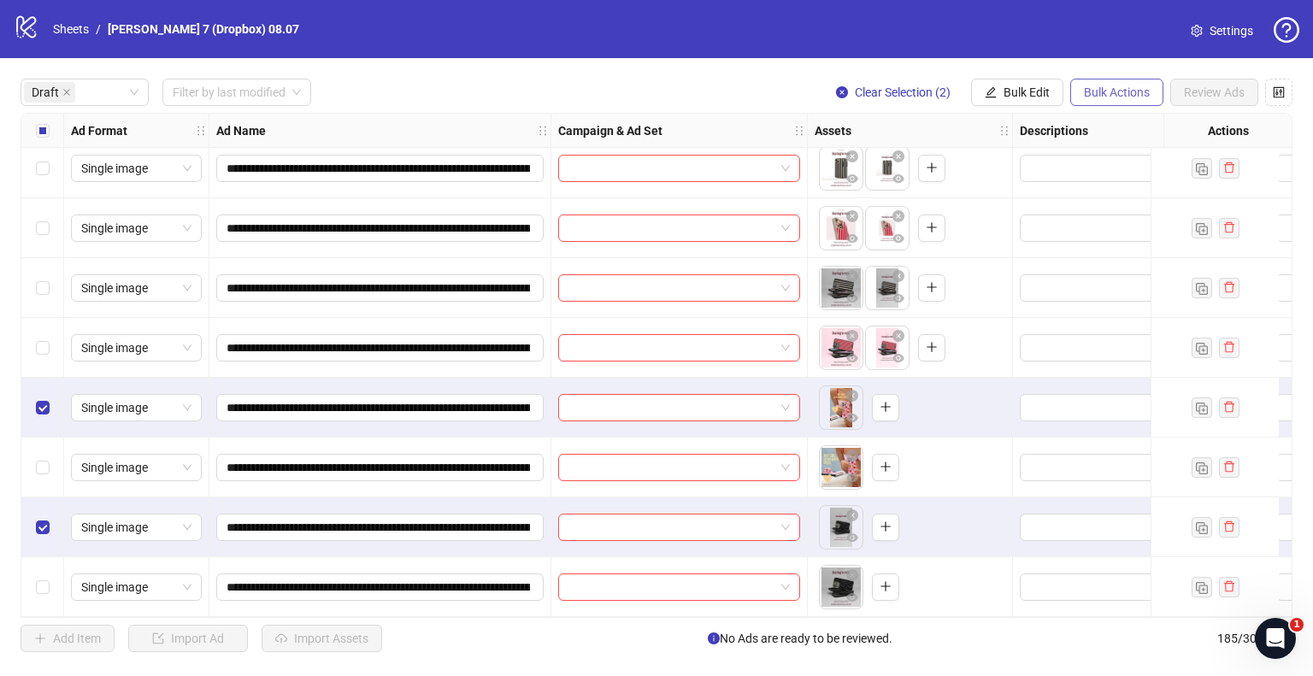
click at [1142, 79] on button "Bulk Actions" at bounding box center [1116, 92] width 93 height 27
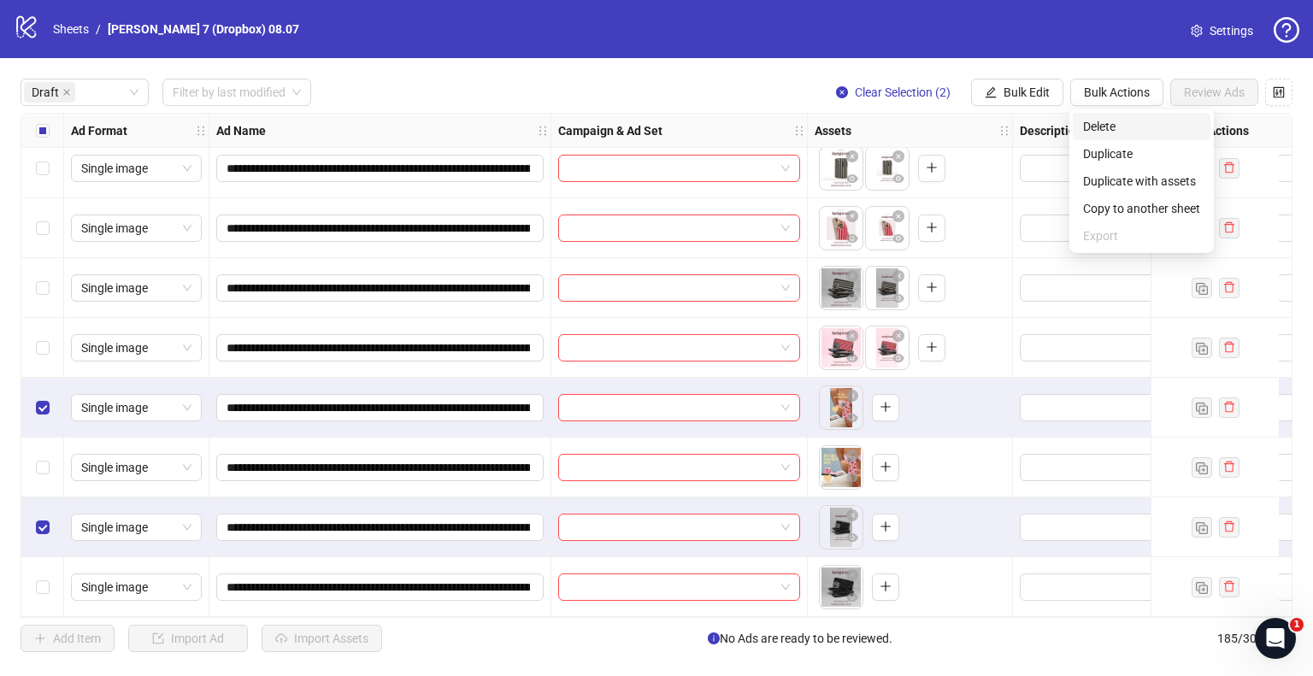
click at [1104, 120] on span "Delete" at bounding box center [1141, 126] width 117 height 19
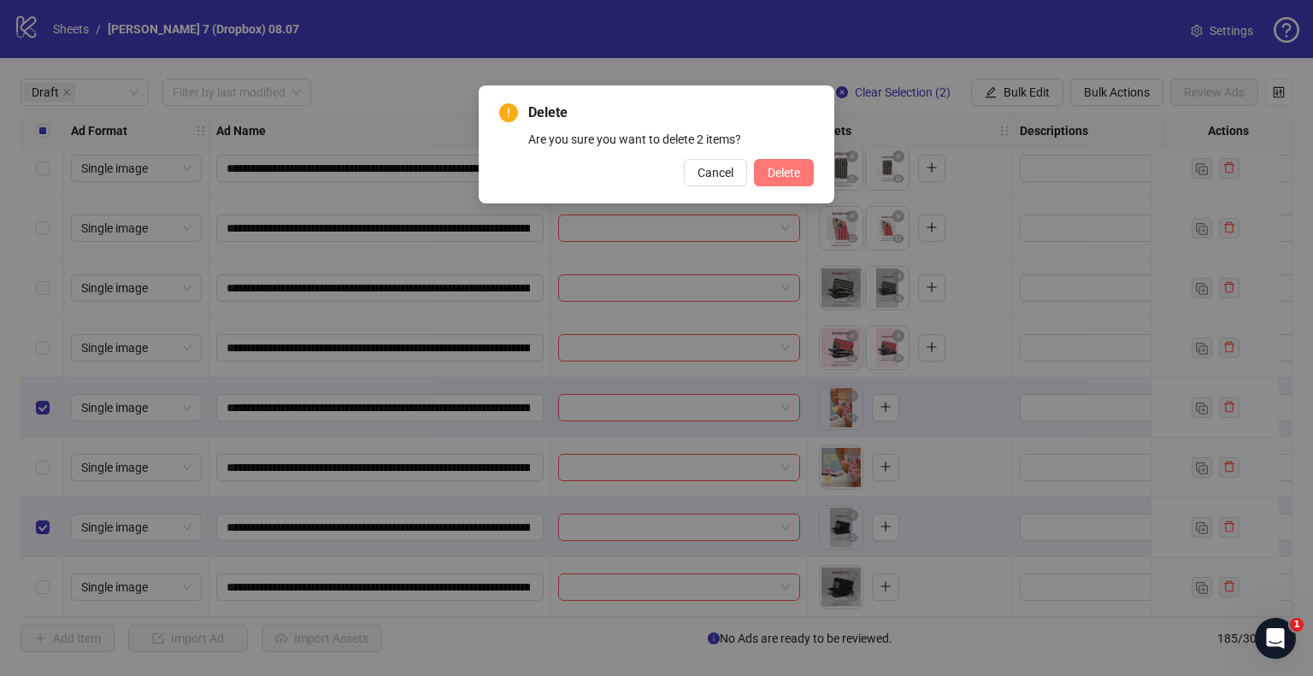
click at [781, 173] on span "Delete" at bounding box center [784, 173] width 32 height 14
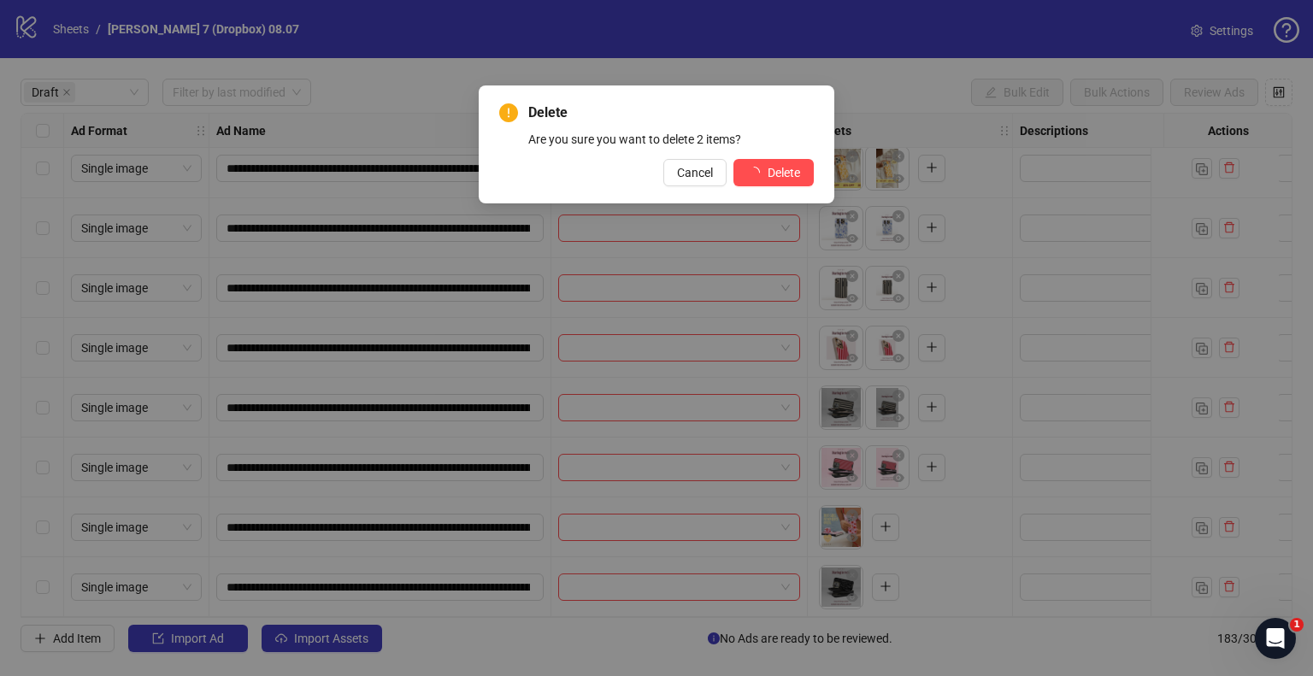
scroll to position [1033, 0]
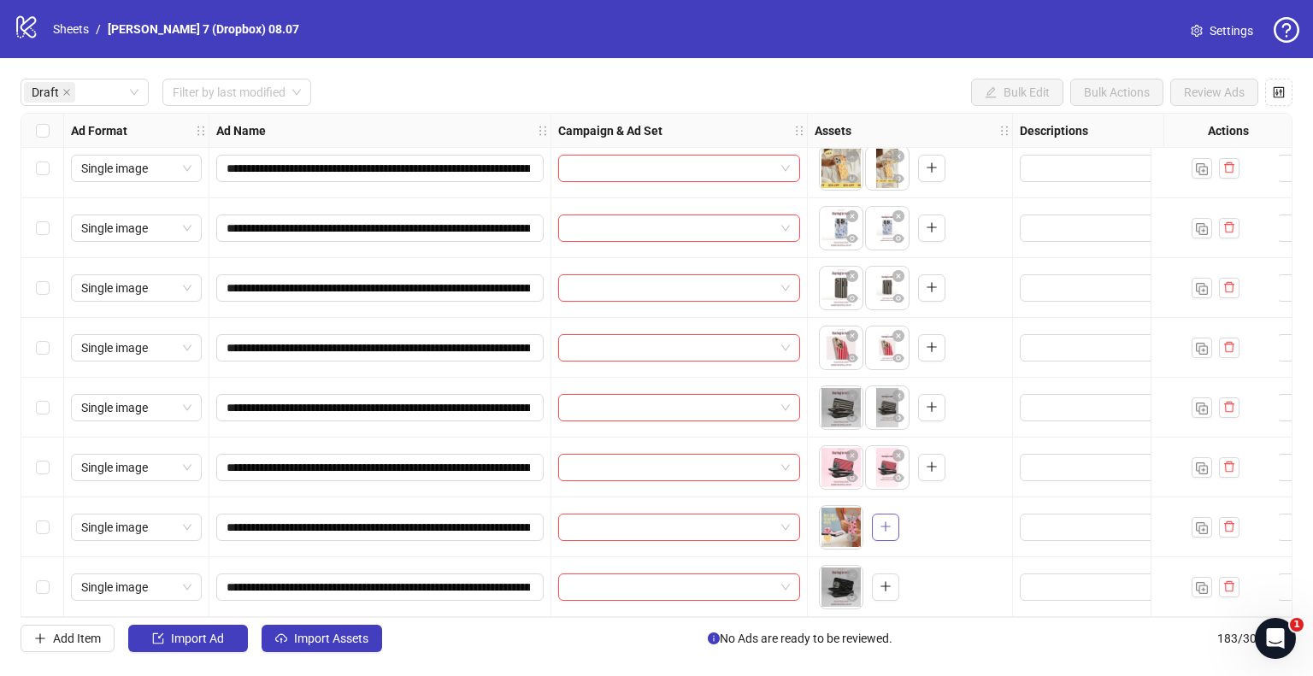
click at [893, 527] on button "button" at bounding box center [885, 527] width 27 height 27
click at [887, 580] on icon "plus" at bounding box center [886, 586] width 12 height 12
click at [891, 518] on button "button" at bounding box center [885, 527] width 27 height 27
click at [886, 580] on icon "plus" at bounding box center [886, 586] width 12 height 12
click at [38, 131] on div "Select all rows" at bounding box center [42, 131] width 43 height 34
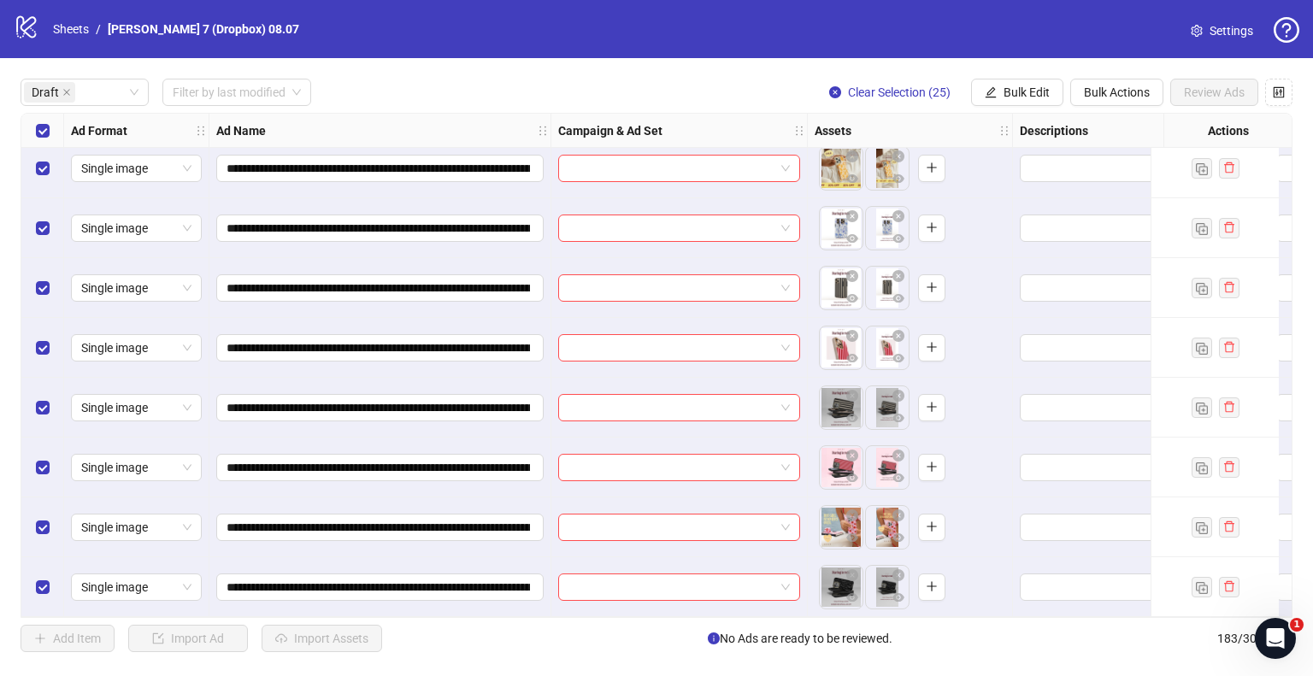
scroll to position [1033, 769]
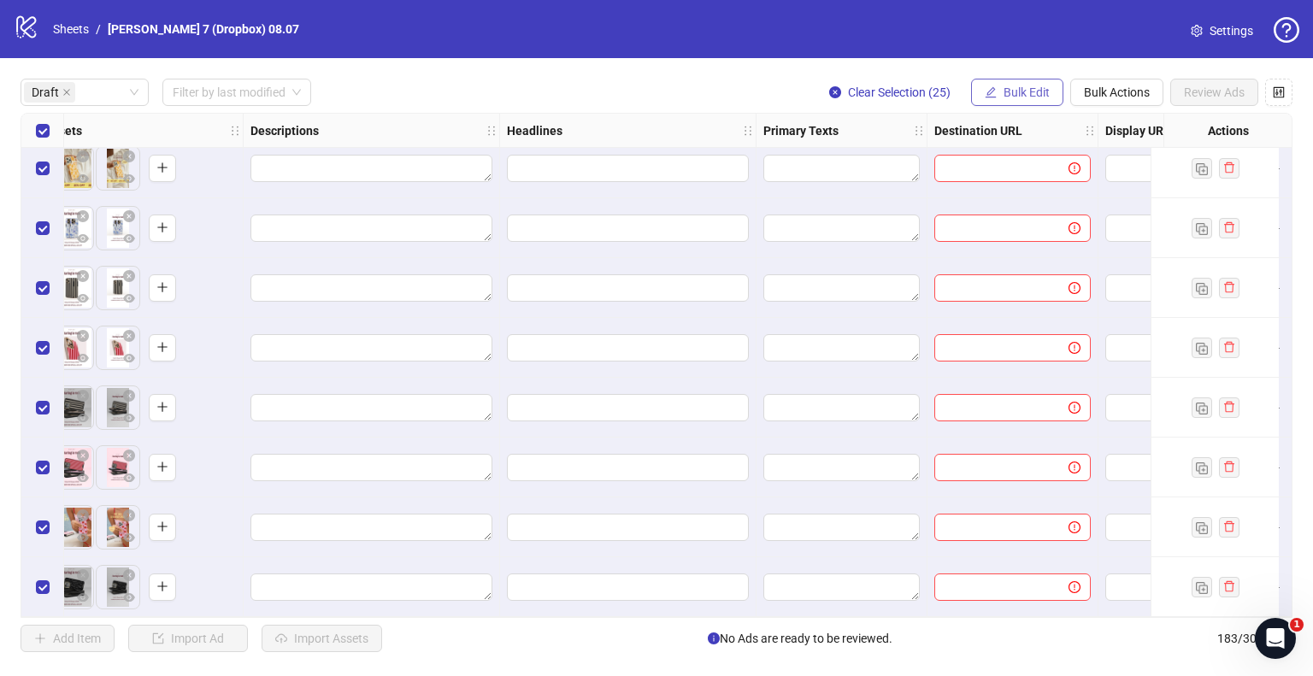
click at [1046, 100] on button "Bulk Edit" at bounding box center [1017, 92] width 92 height 27
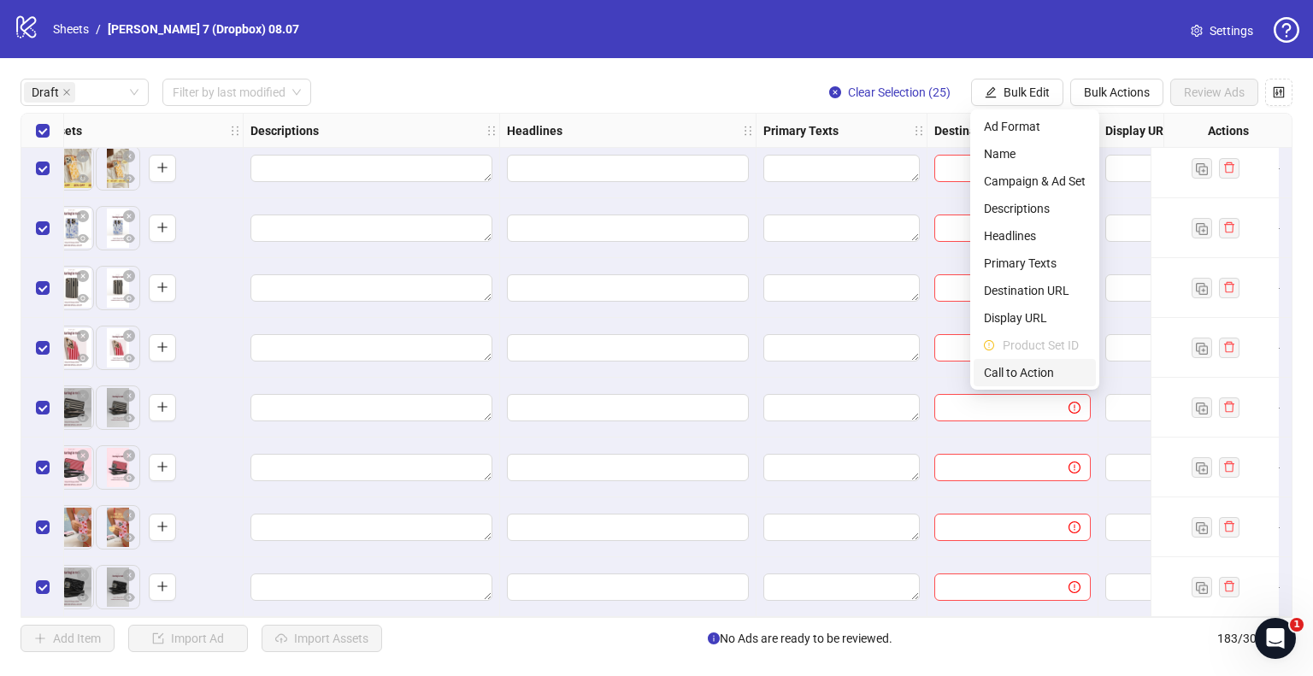
click at [1029, 370] on span "Call to Action" at bounding box center [1035, 372] width 102 height 19
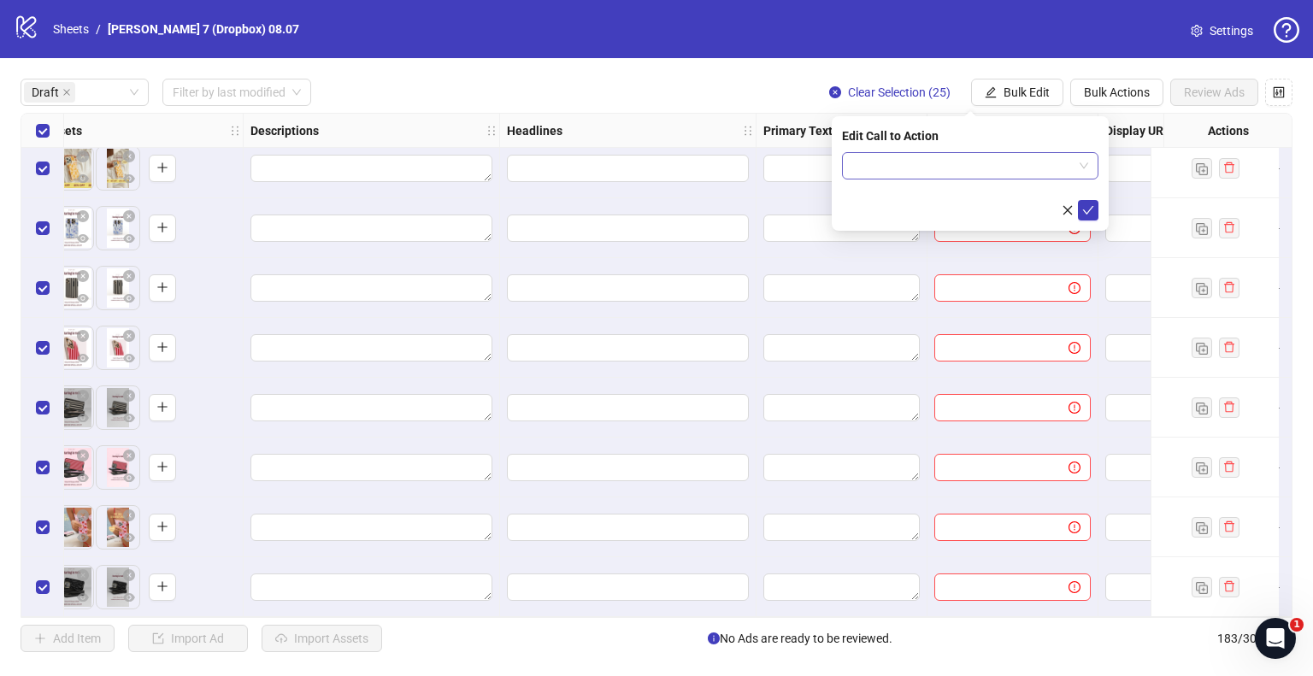
click at [958, 176] on input "search" at bounding box center [962, 166] width 221 height 26
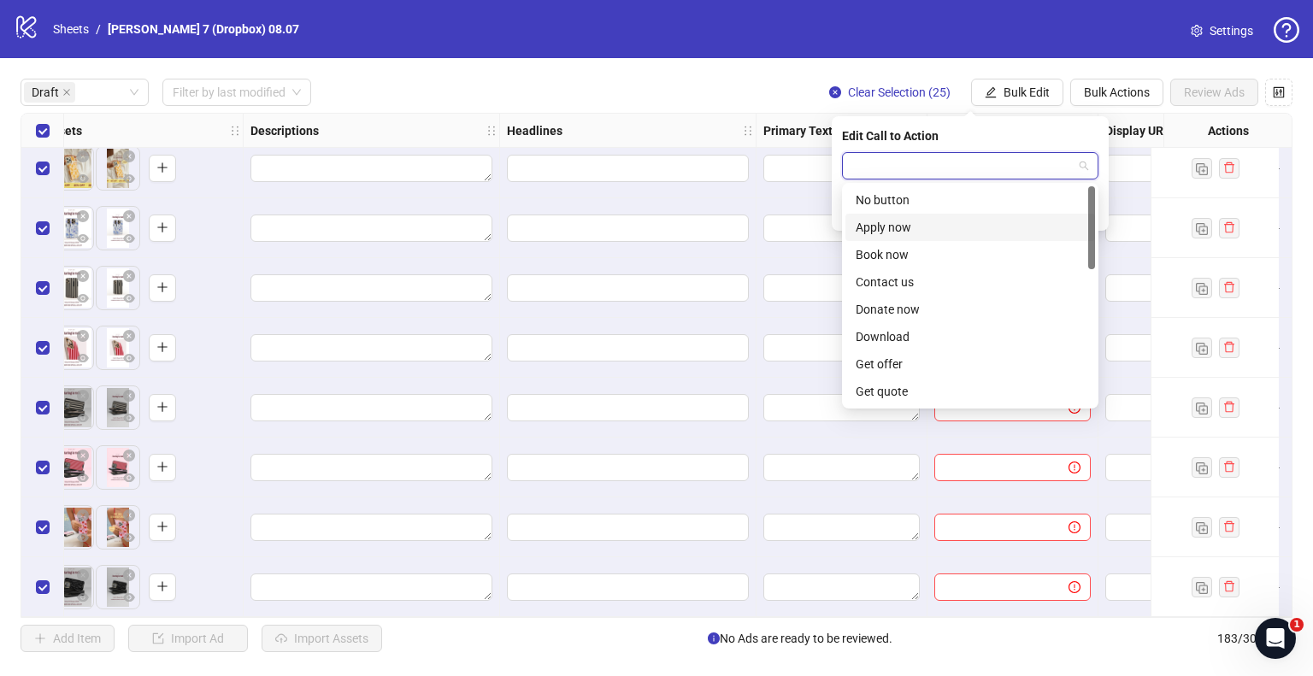
type input "*"
click at [900, 331] on div "Shop now" at bounding box center [970, 336] width 229 height 19
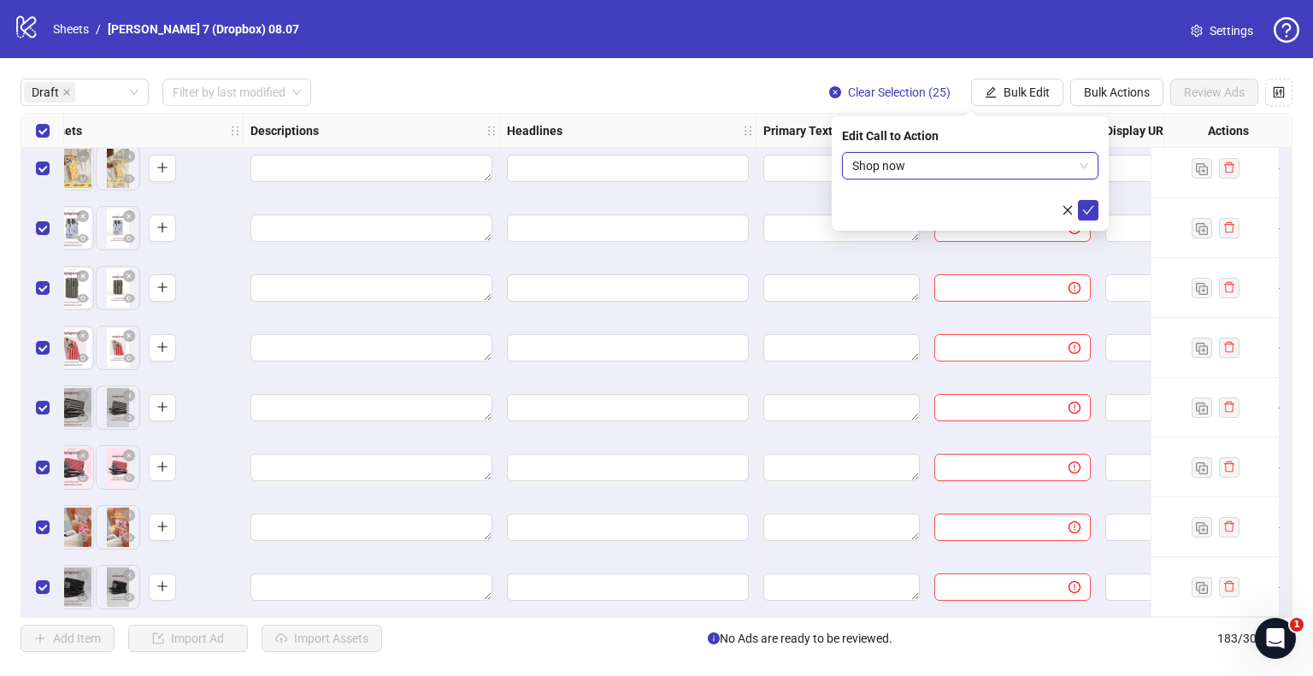
click at [1084, 208] on icon "check" at bounding box center [1088, 210] width 12 height 12
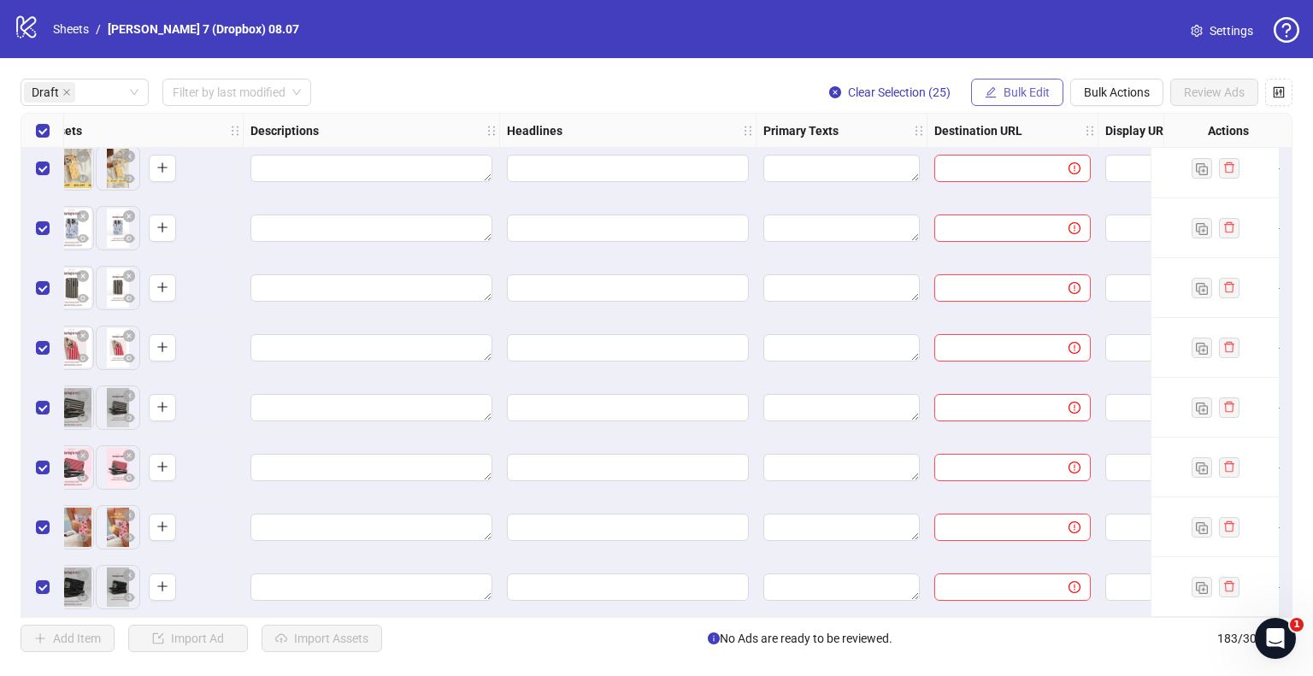
click at [1015, 94] on span "Bulk Edit" at bounding box center [1027, 92] width 46 height 14
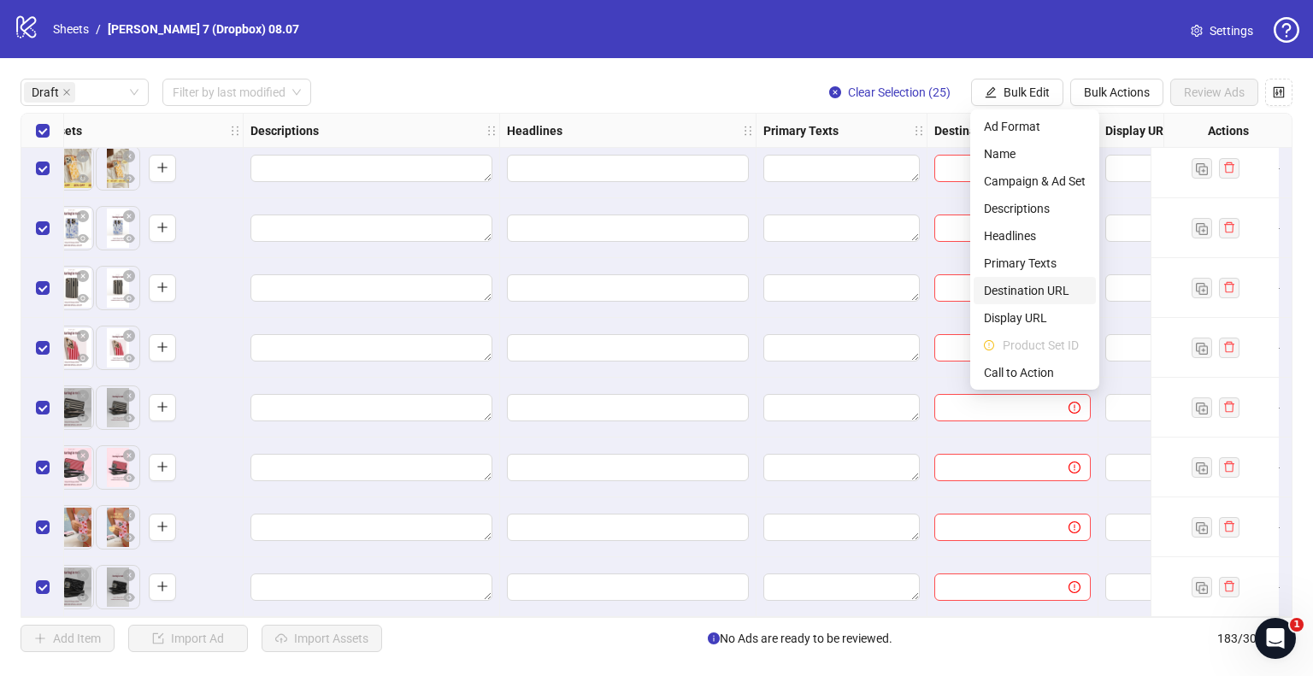
click at [1043, 283] on span "Destination URL" at bounding box center [1035, 290] width 102 height 19
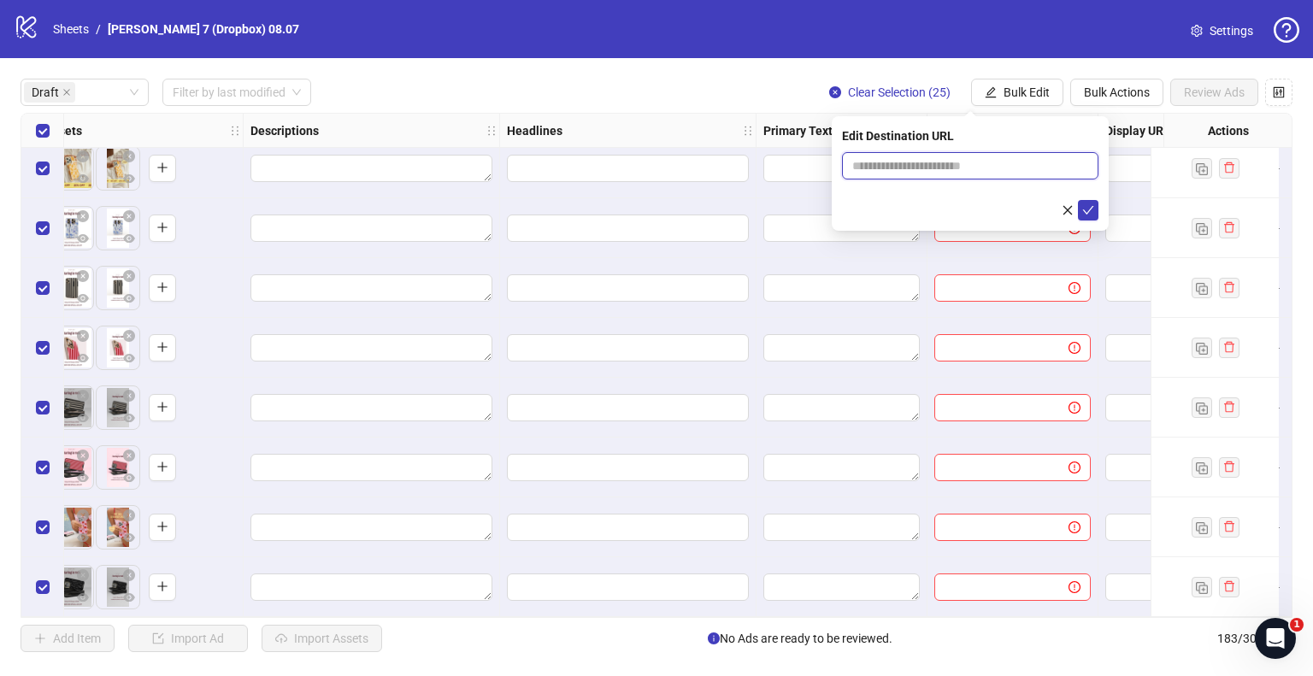
click at [923, 165] on input "text" at bounding box center [963, 165] width 222 height 19
type input "**********"
click at [1086, 214] on icon "check" at bounding box center [1088, 210] width 12 height 12
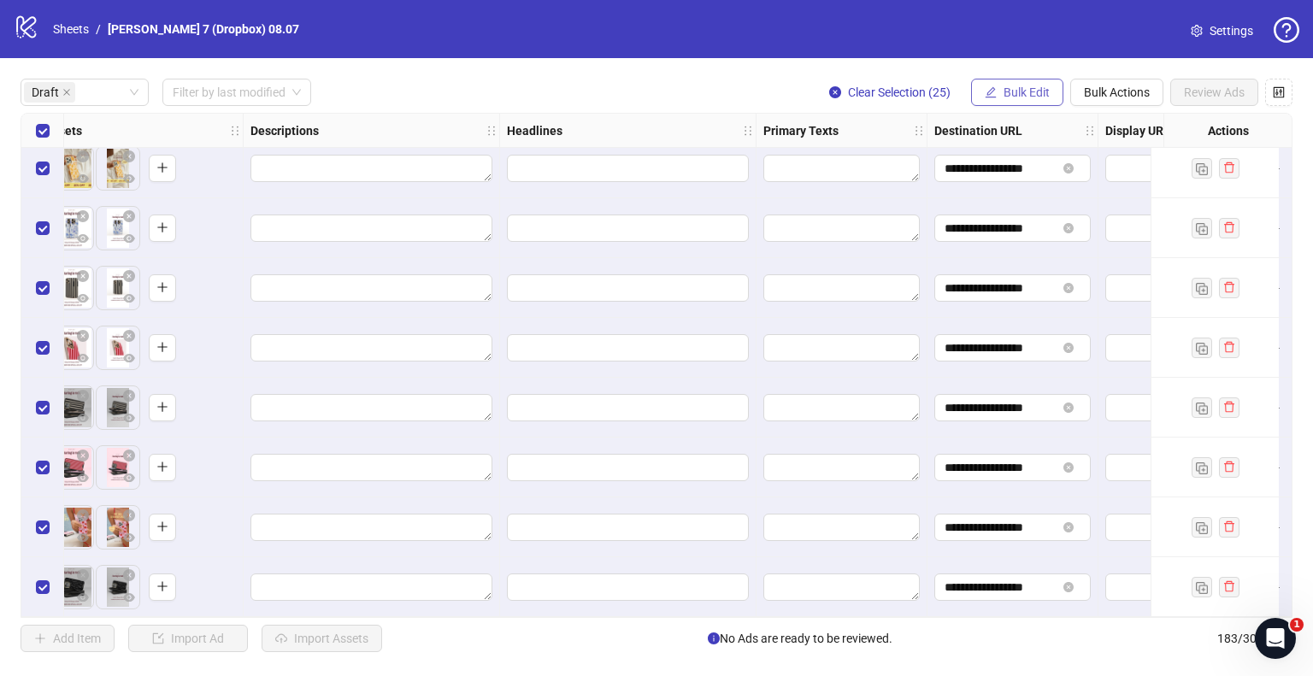
click at [1028, 94] on span "Bulk Edit" at bounding box center [1027, 92] width 46 height 14
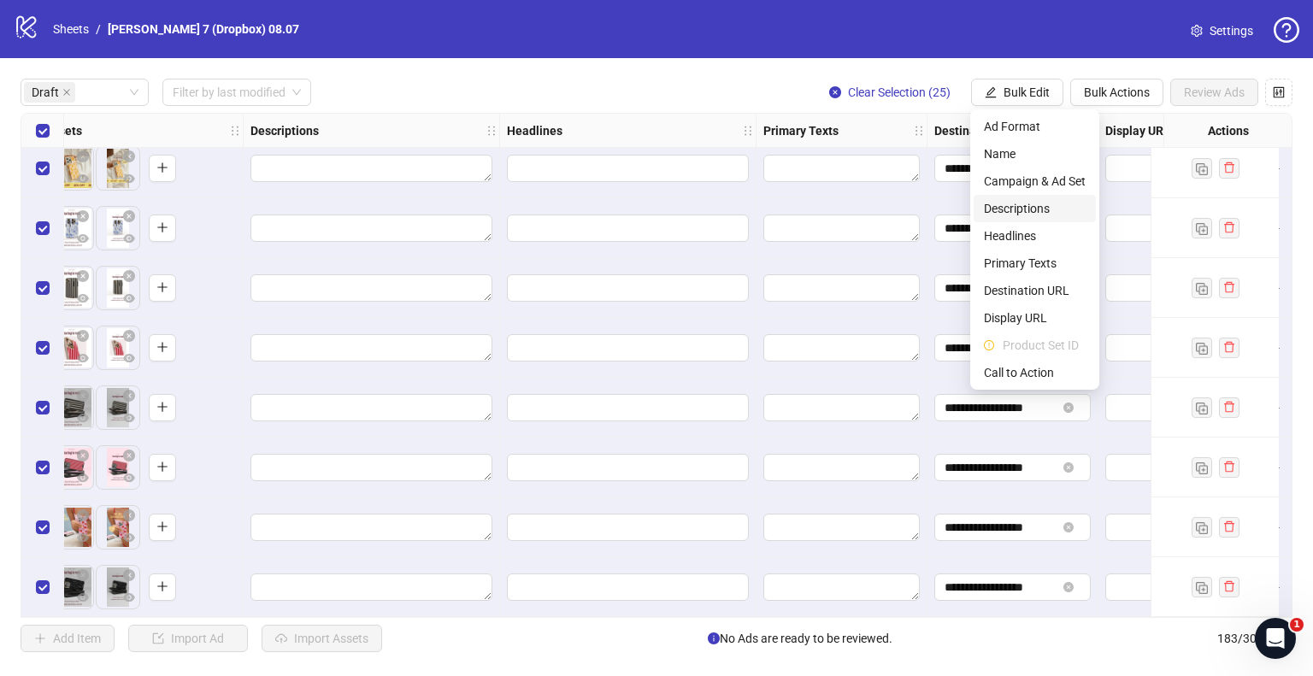
click at [1021, 208] on span "Descriptions" at bounding box center [1035, 208] width 102 height 19
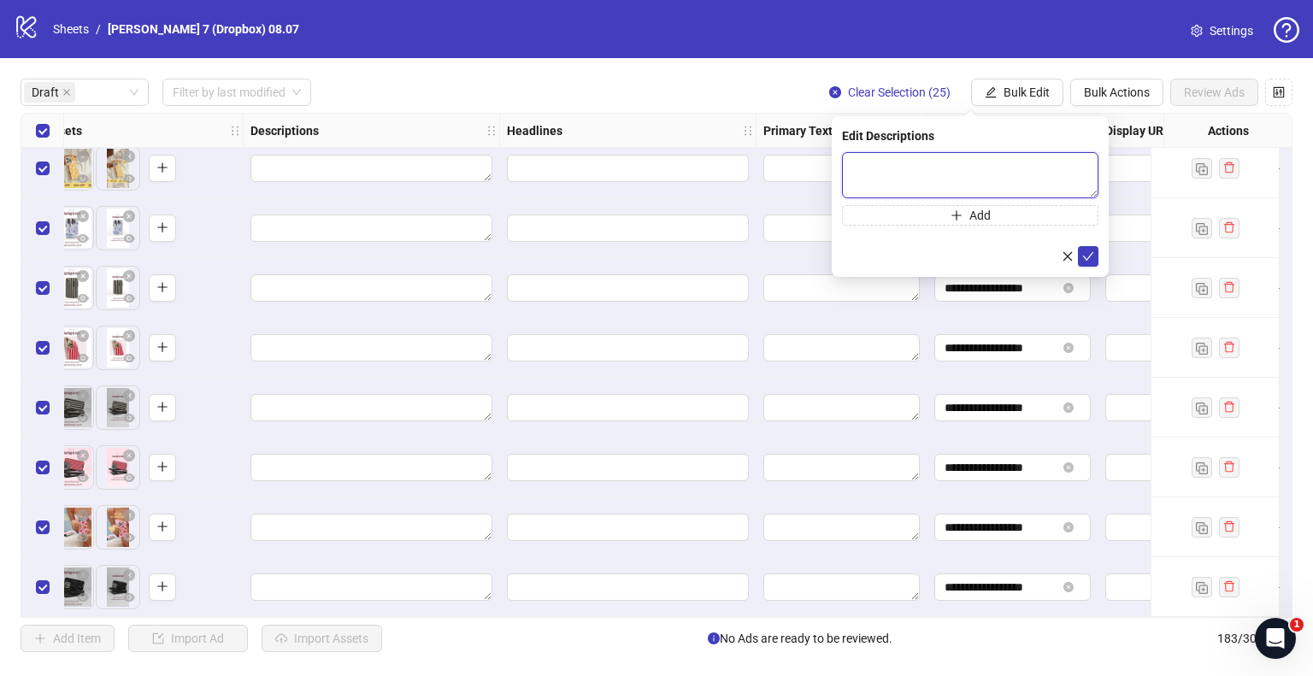
click at [927, 183] on textarea at bounding box center [970, 175] width 256 height 46
paste textarea "**********"
type textarea "**********"
click at [1091, 259] on icon "check" at bounding box center [1088, 256] width 12 height 12
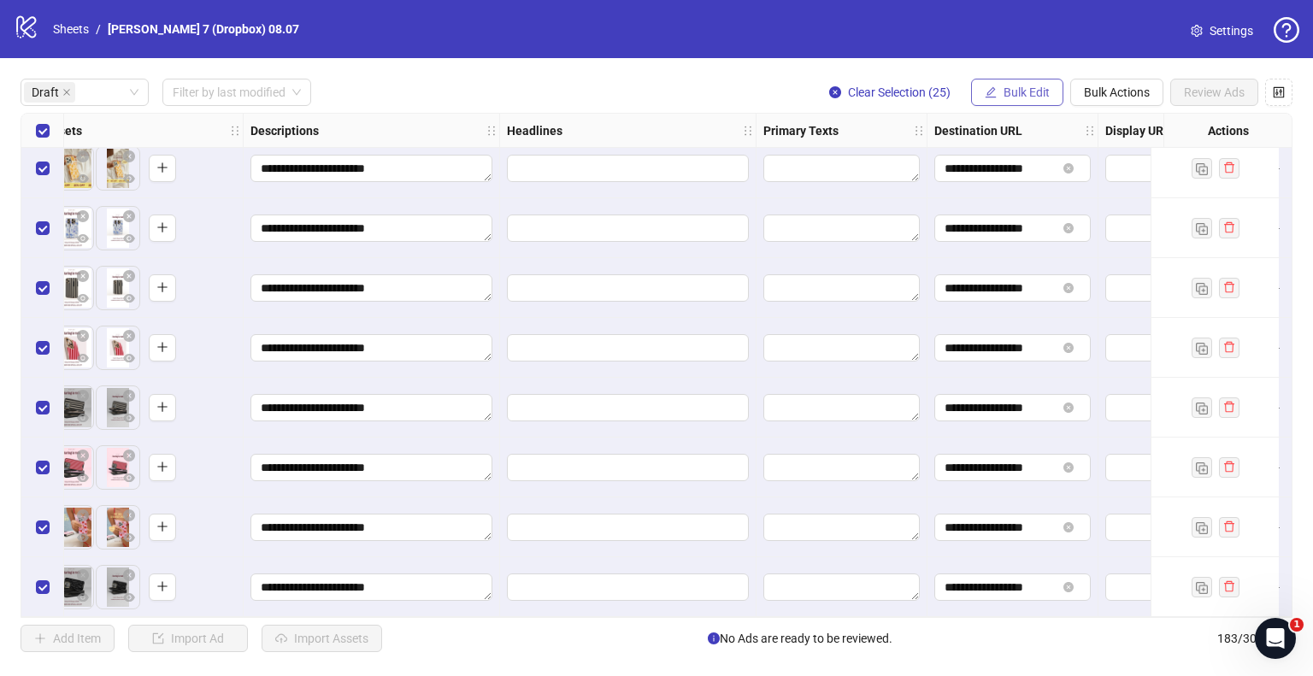
click at [1004, 93] on span "Bulk Edit" at bounding box center [1027, 92] width 46 height 14
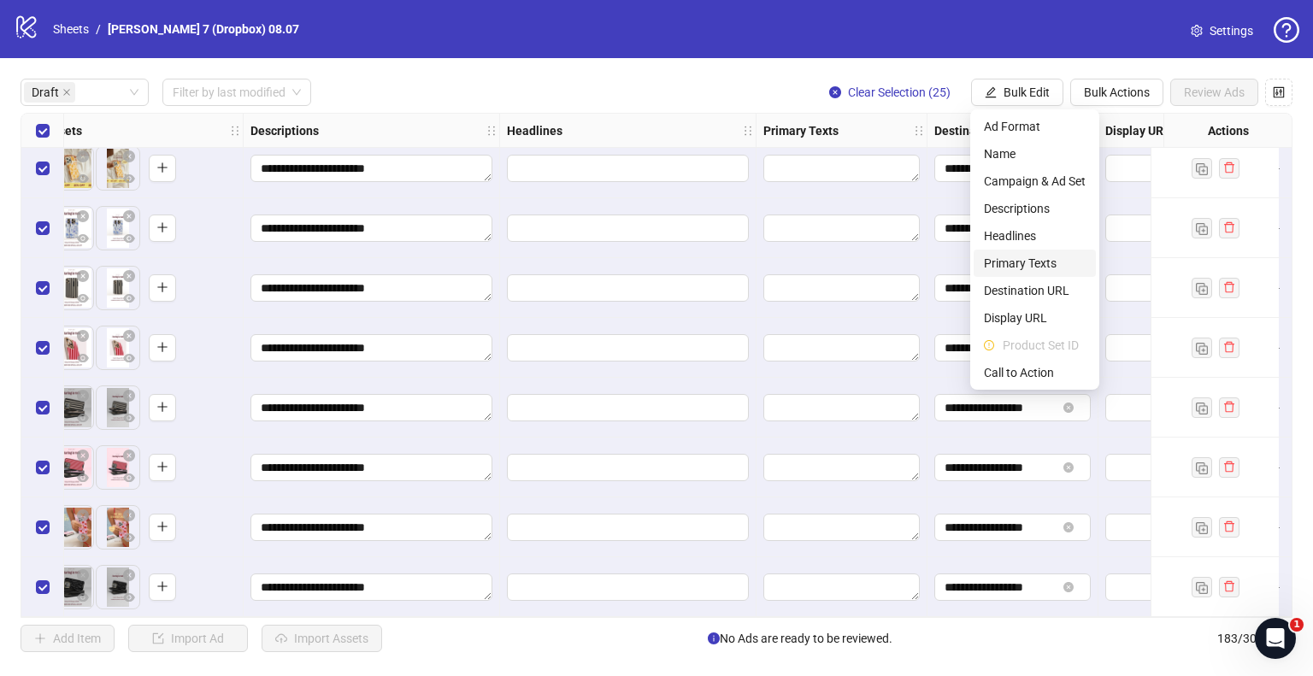
click at [1031, 256] on span "Primary Texts" at bounding box center [1035, 263] width 102 height 19
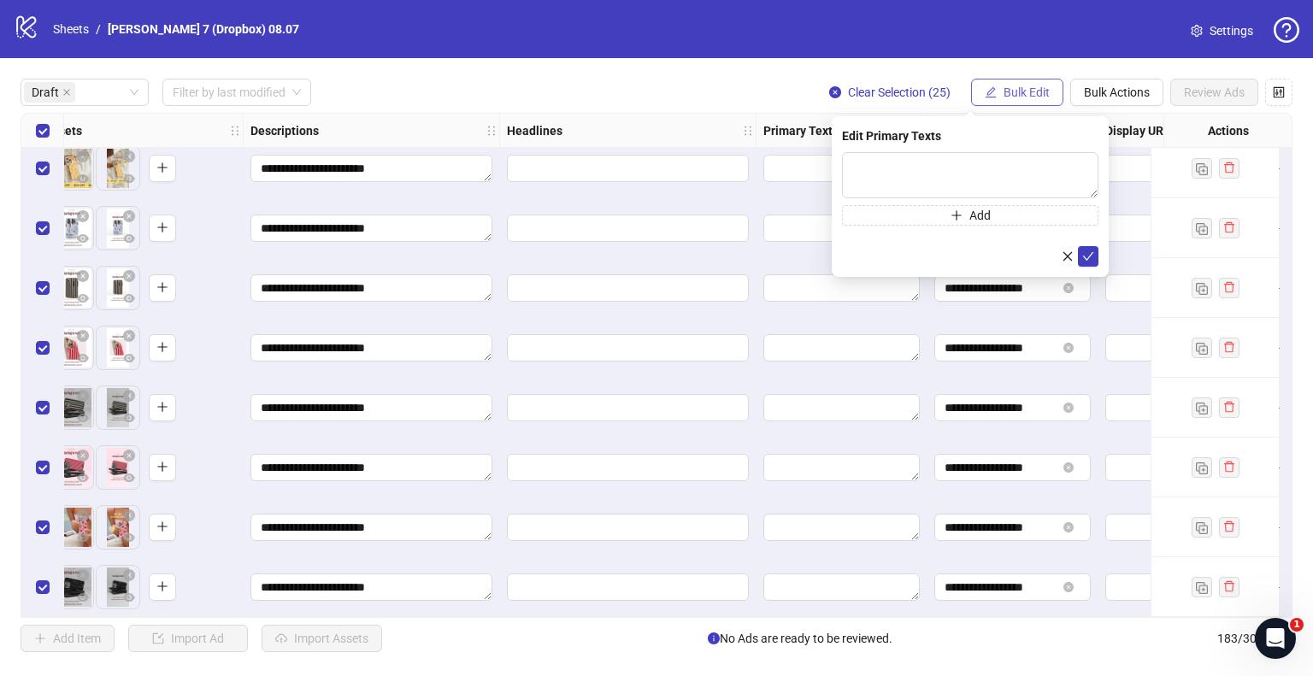
click at [997, 94] on button "Bulk Edit" at bounding box center [1017, 92] width 92 height 27
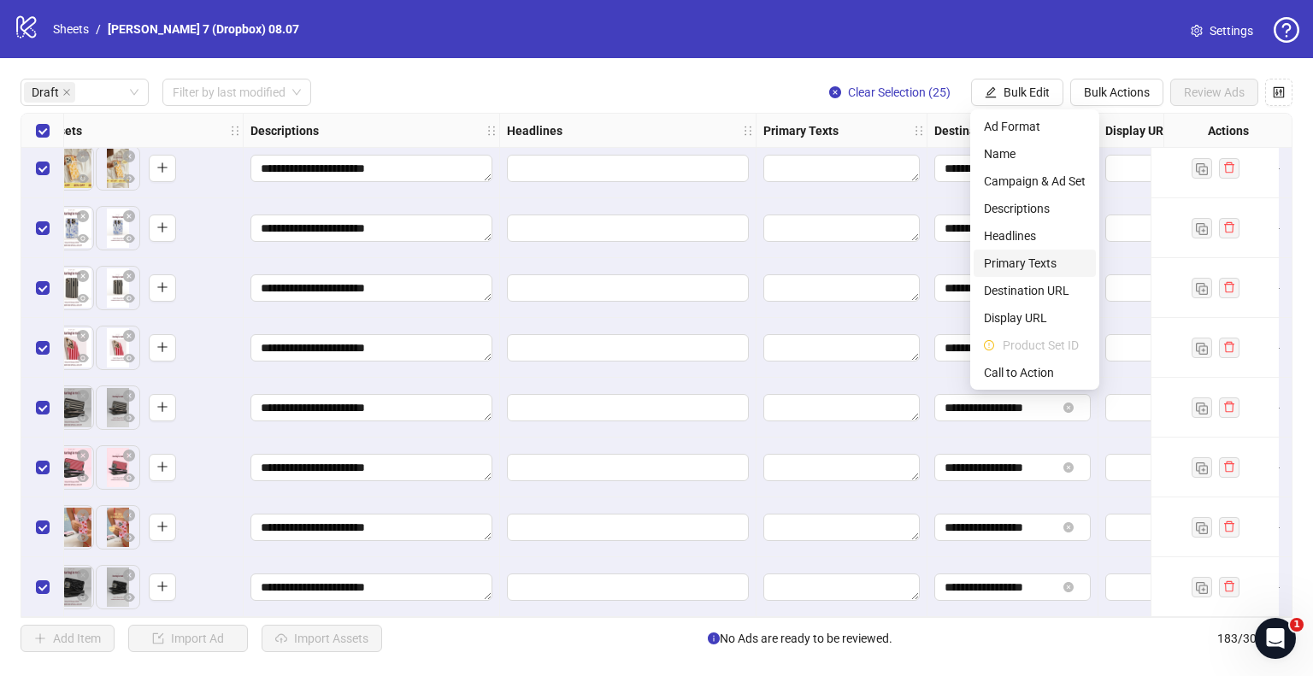
click at [1012, 265] on span "Primary Texts" at bounding box center [1035, 263] width 102 height 19
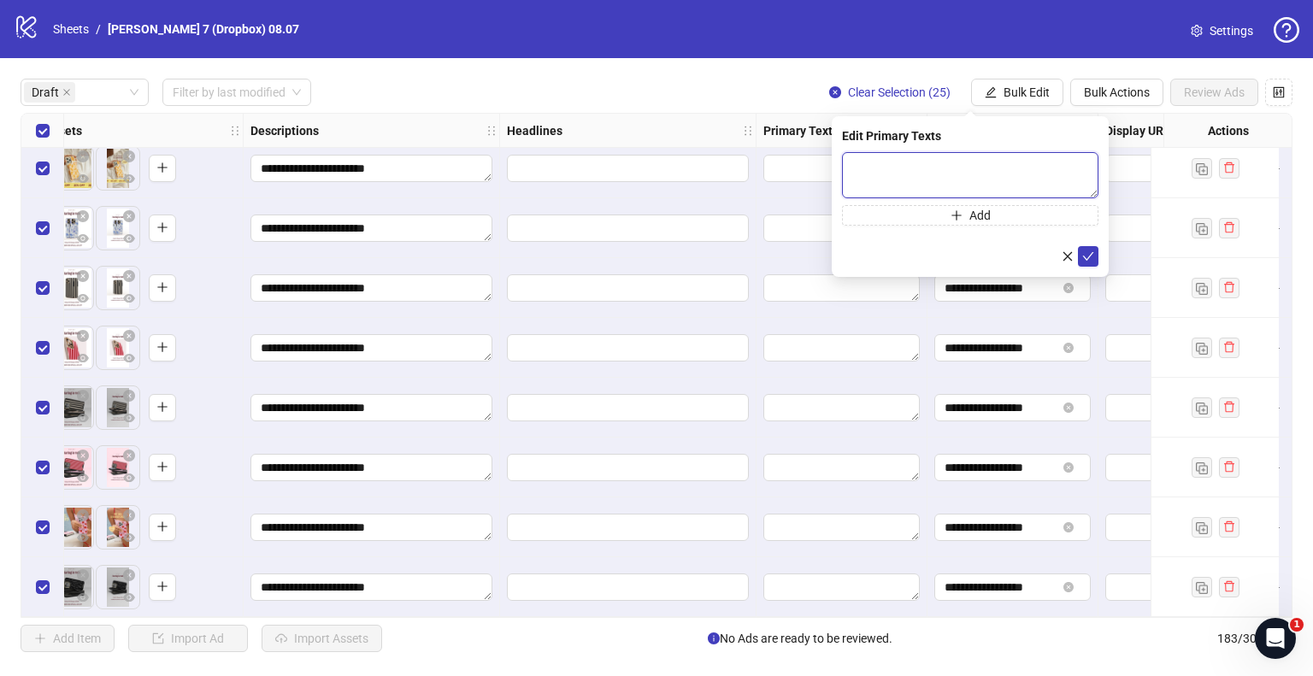
click at [939, 162] on textarea at bounding box center [970, 175] width 256 height 46
paste textarea "**********"
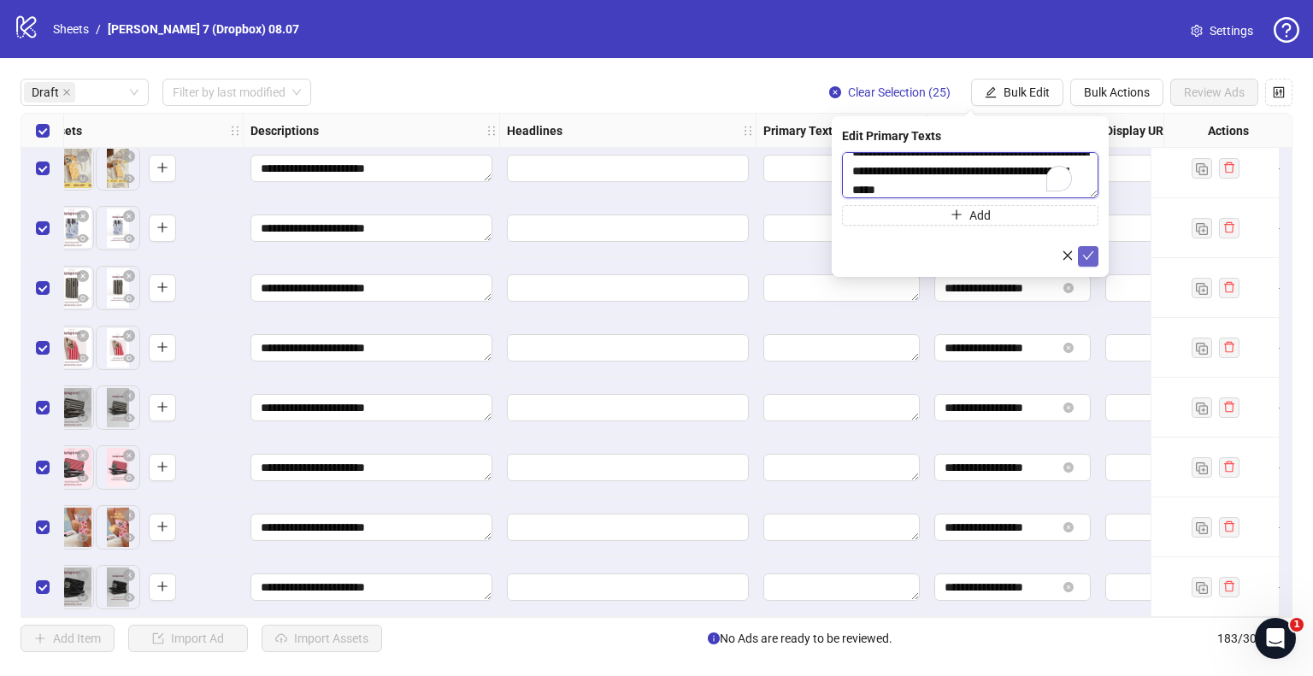
type textarea "**********"
click at [1087, 252] on icon "check" at bounding box center [1088, 256] width 12 height 12
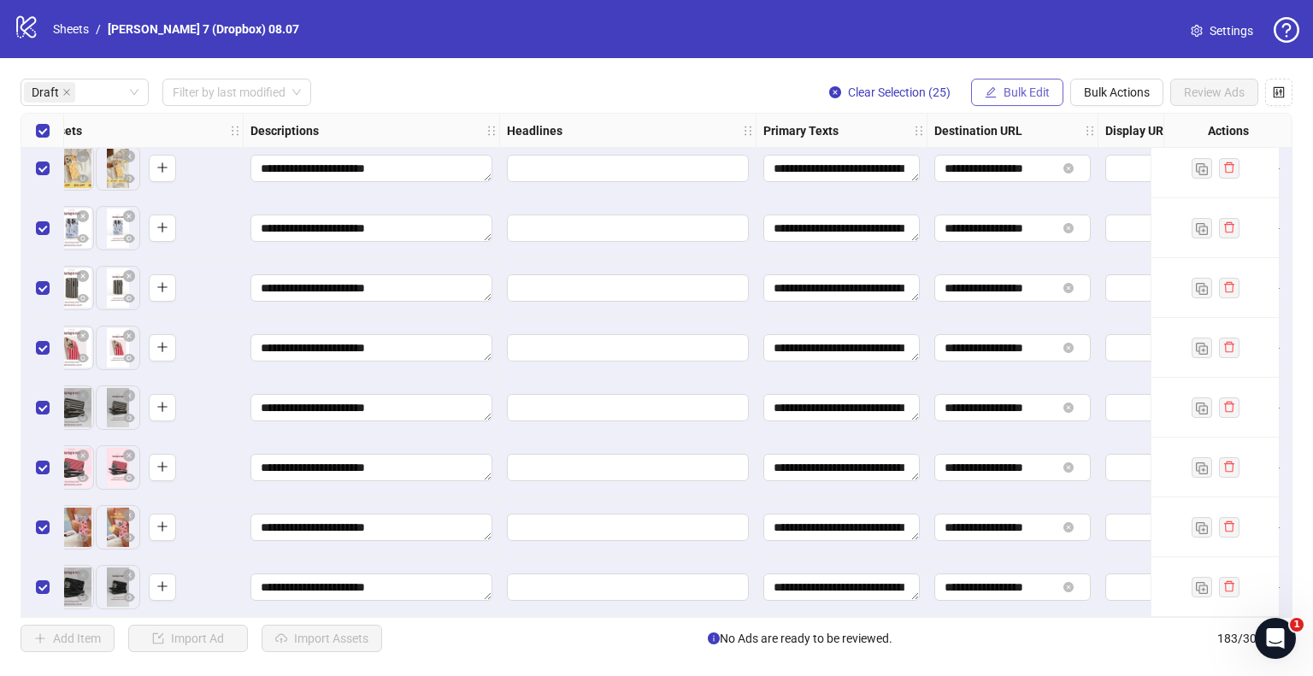
click at [1010, 85] on span "Bulk Edit" at bounding box center [1027, 92] width 46 height 14
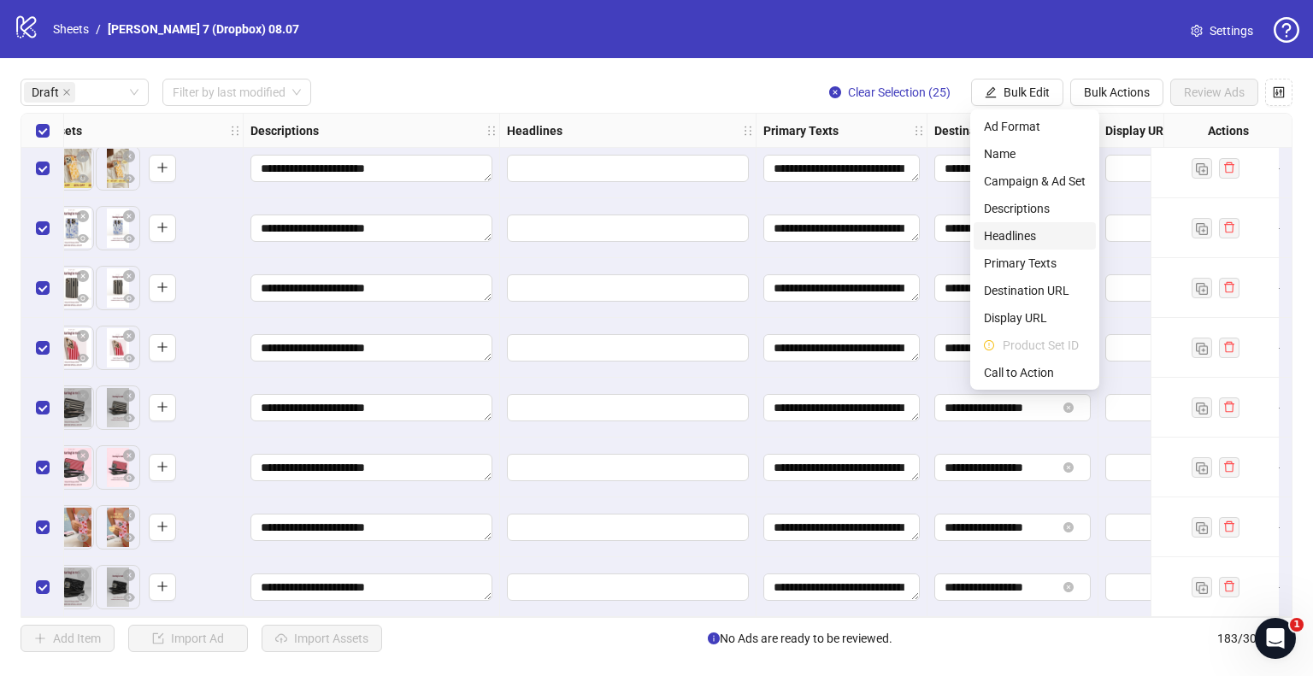
click at [1015, 239] on span "Headlines" at bounding box center [1035, 236] width 102 height 19
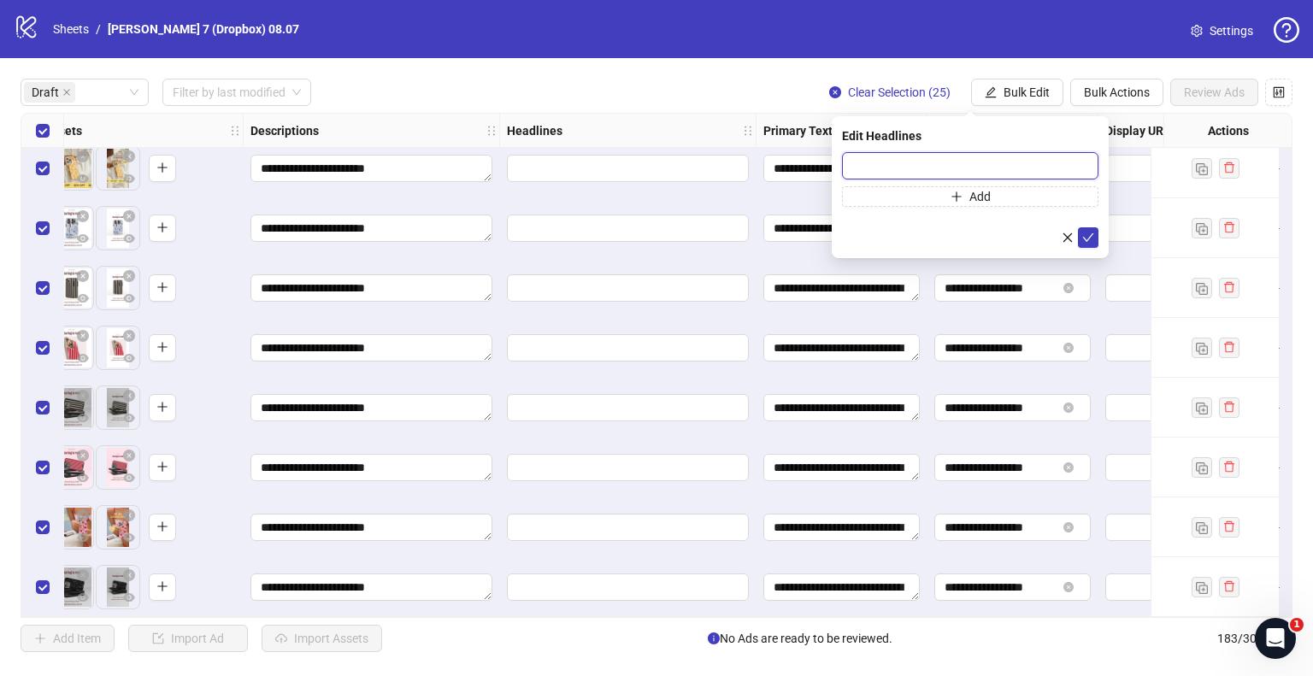
click at [957, 156] on input "text" at bounding box center [970, 165] width 256 height 27
paste input "**********"
type input "**********"
click at [1082, 235] on icon "check" at bounding box center [1088, 238] width 12 height 12
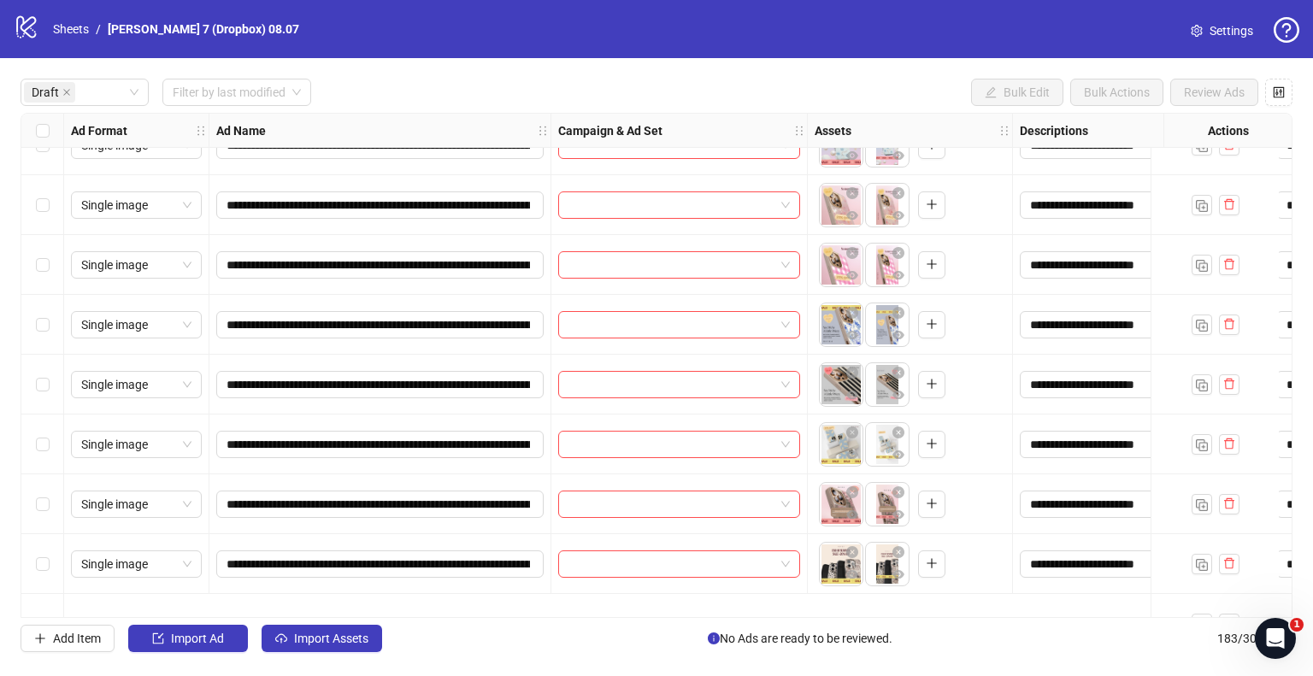
scroll to position [0, 0]
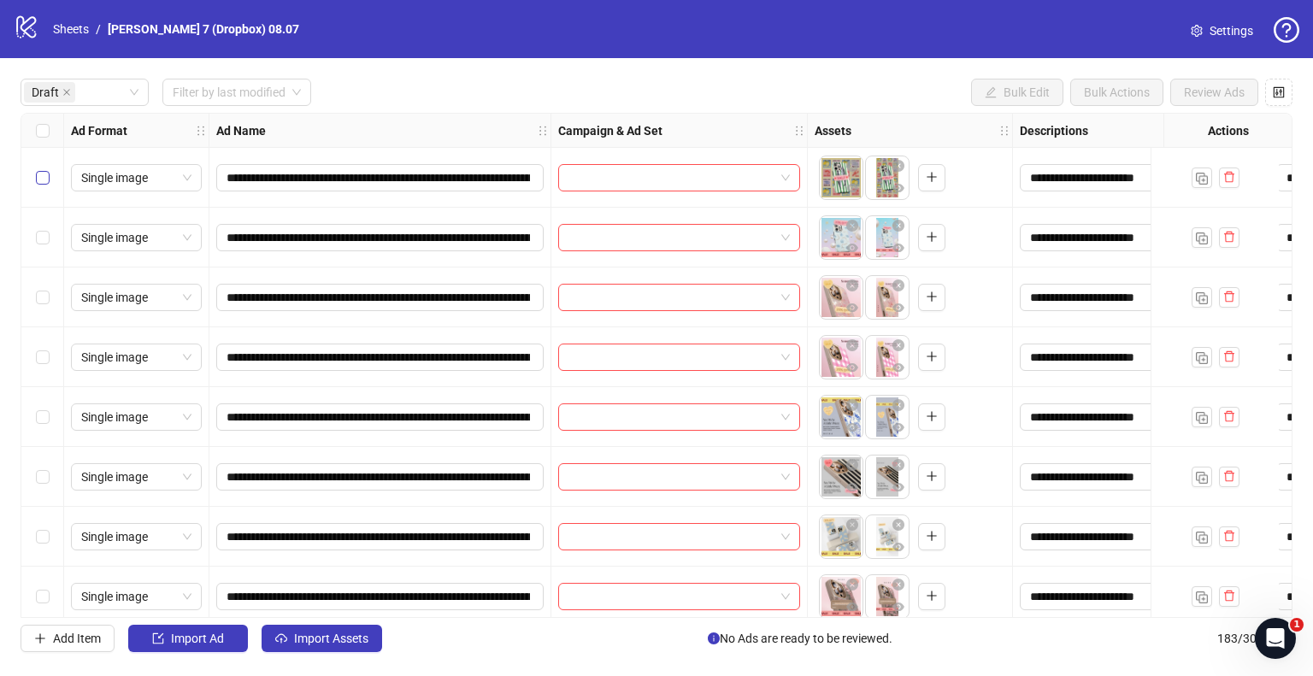
click at [39, 184] on label "Select row 1" at bounding box center [43, 177] width 14 height 19
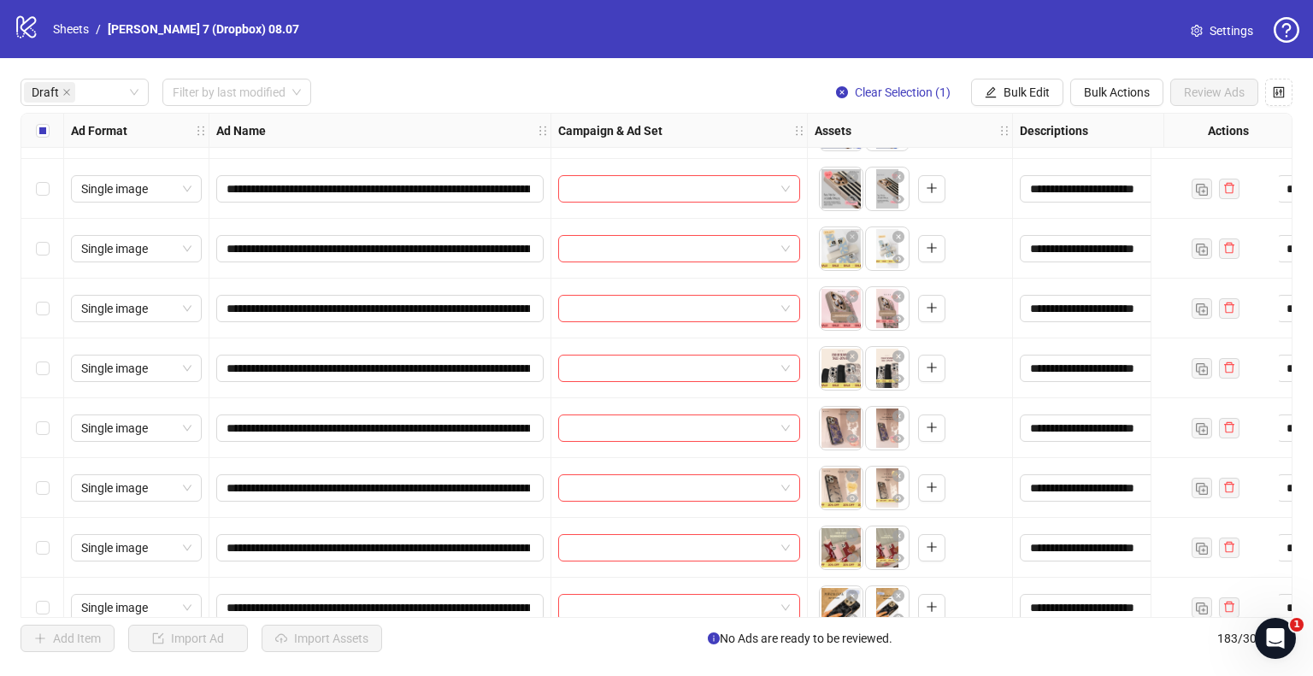
scroll to position [342, 0]
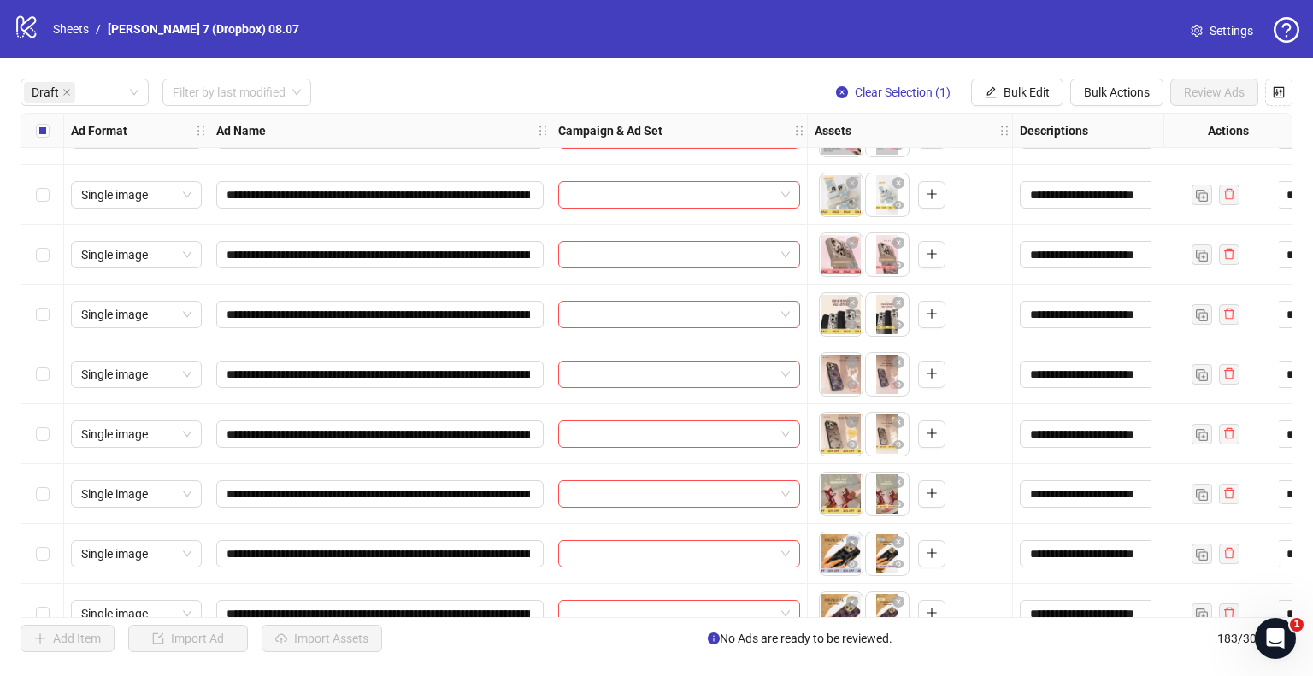
click at [52, 433] on div "Select row 11" at bounding box center [42, 434] width 43 height 60
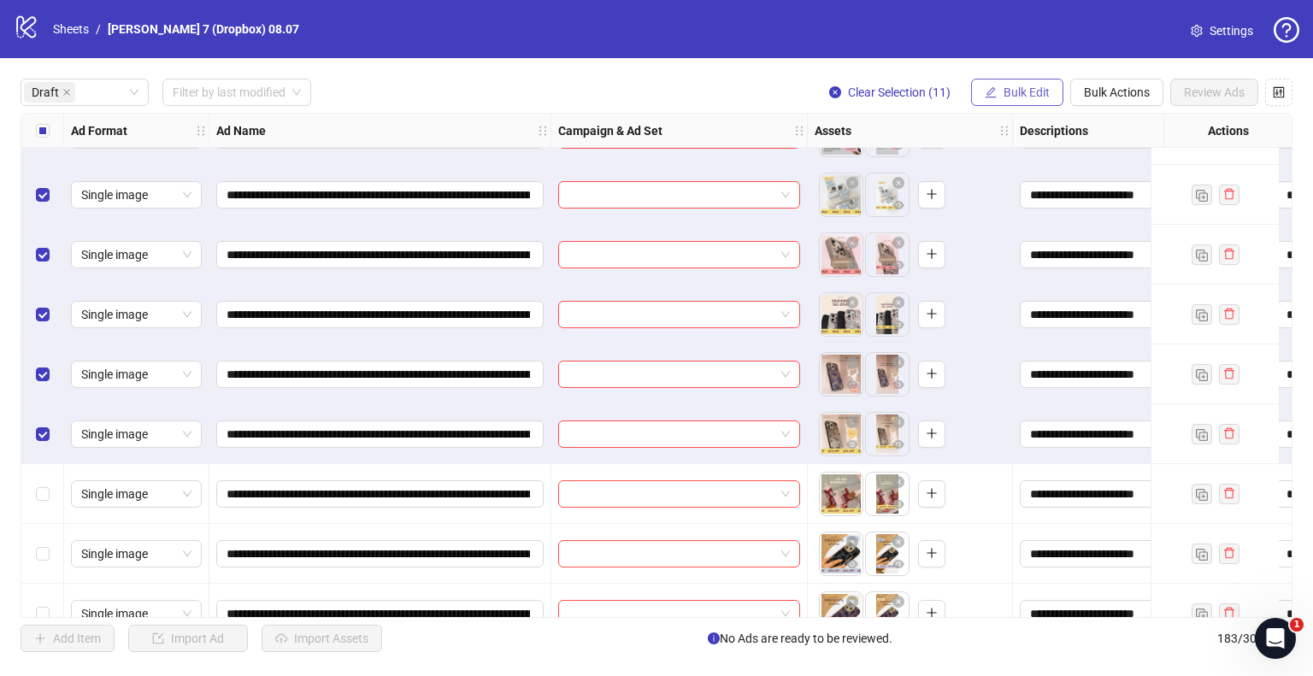
click at [1011, 85] on span "Bulk Edit" at bounding box center [1027, 92] width 46 height 14
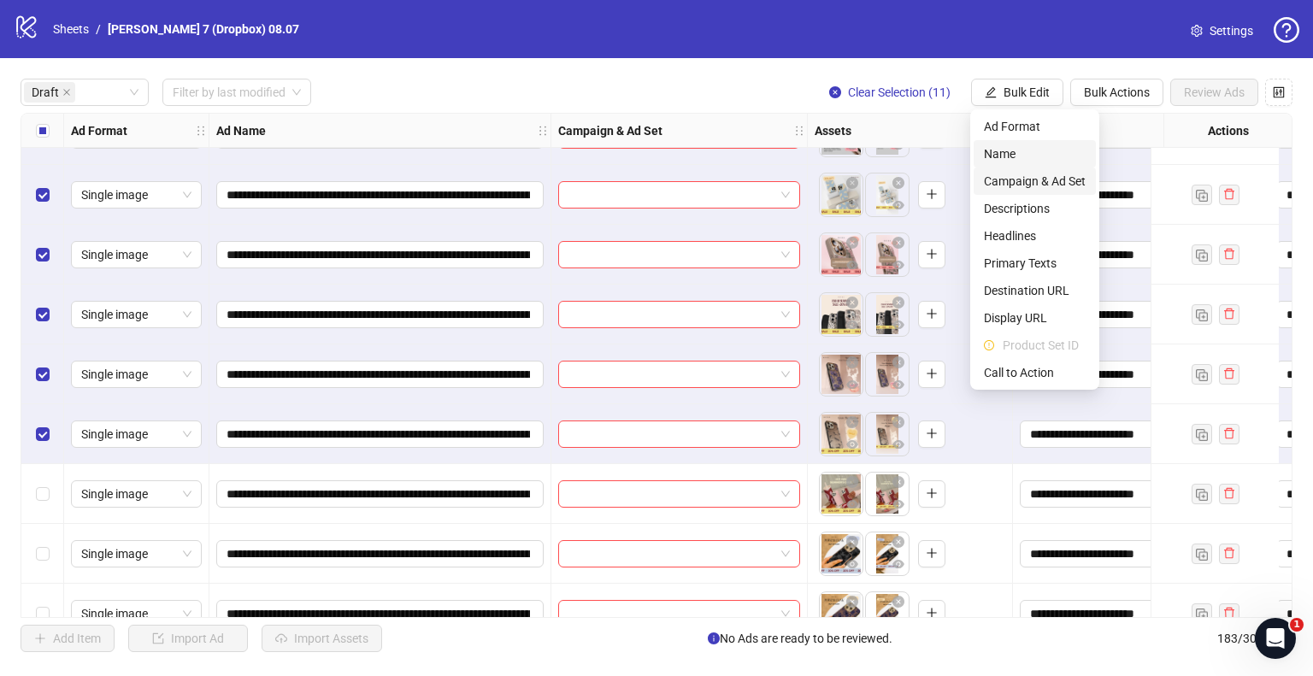
click at [1018, 179] on span "Campaign & Ad Set" at bounding box center [1035, 181] width 102 height 19
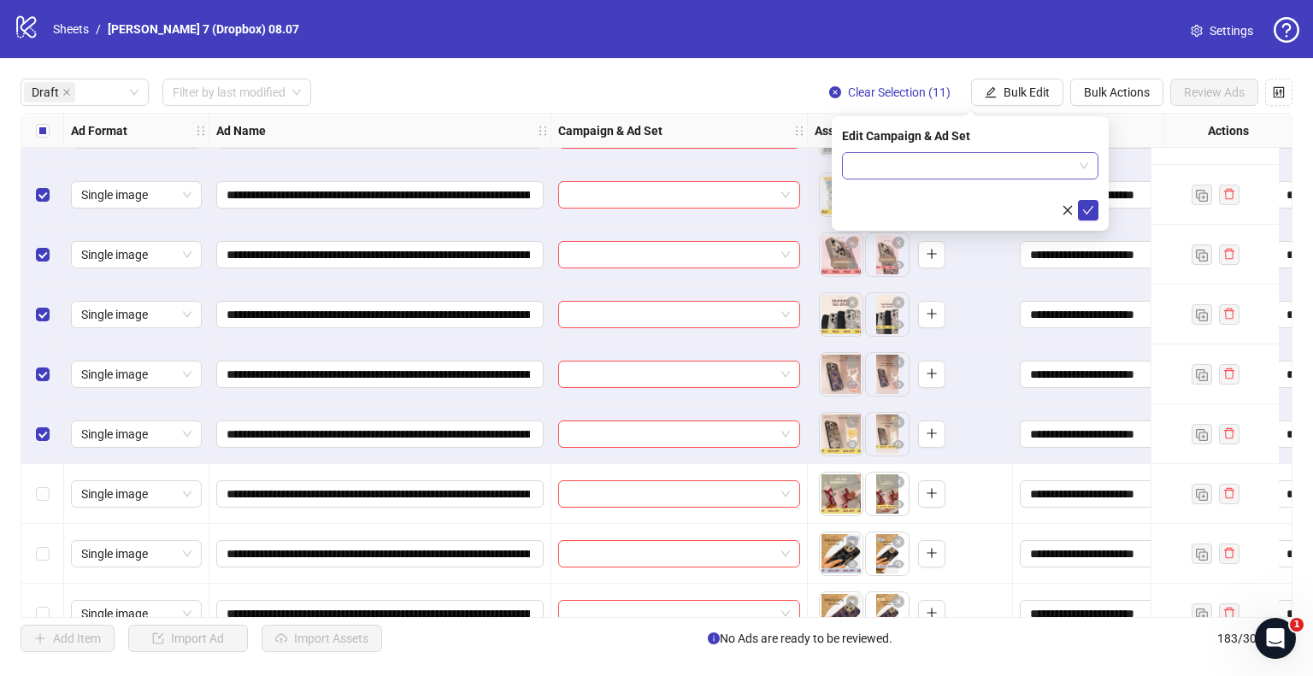
click at [1069, 167] on input "search" at bounding box center [962, 166] width 221 height 26
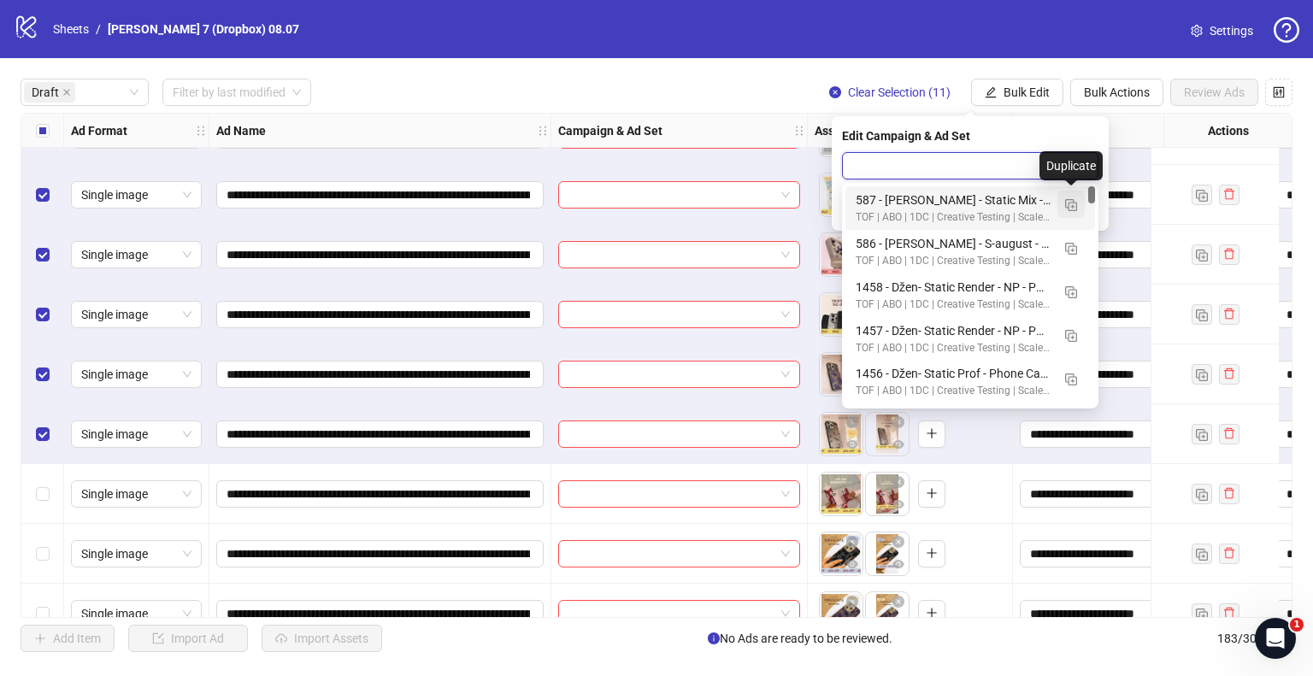
click at [1070, 206] on img "button" at bounding box center [1071, 205] width 12 height 12
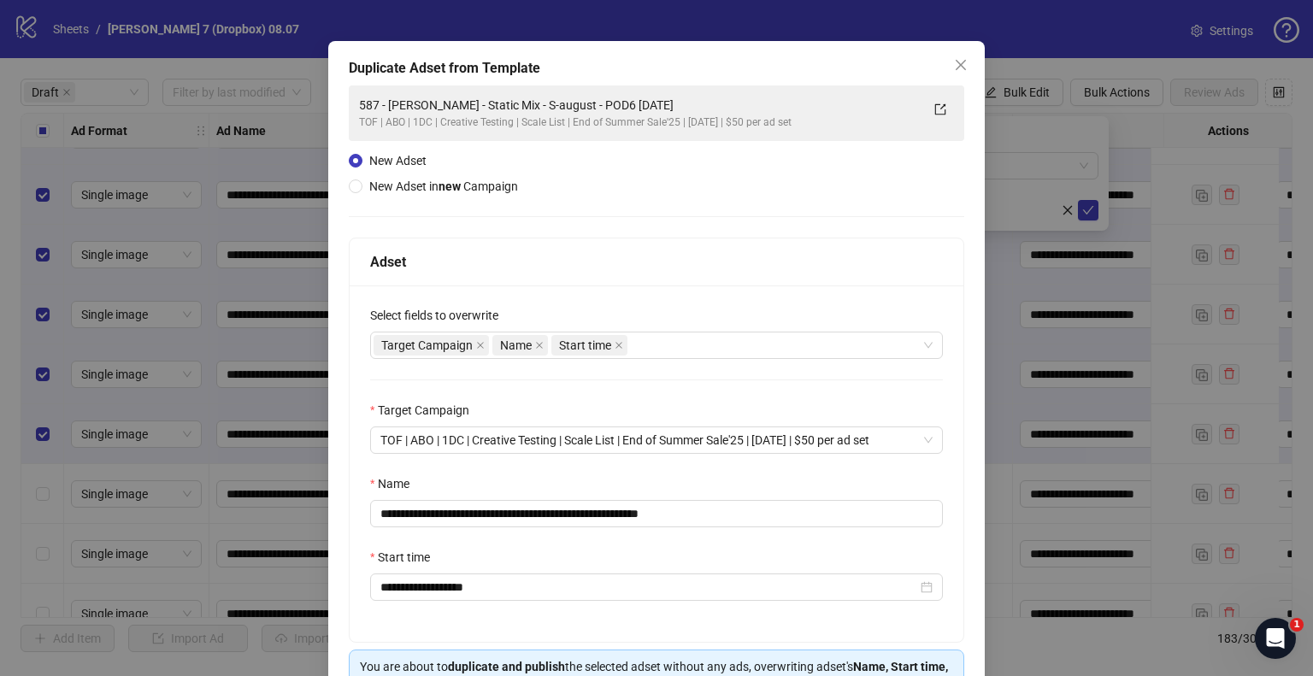
scroll to position [85, 0]
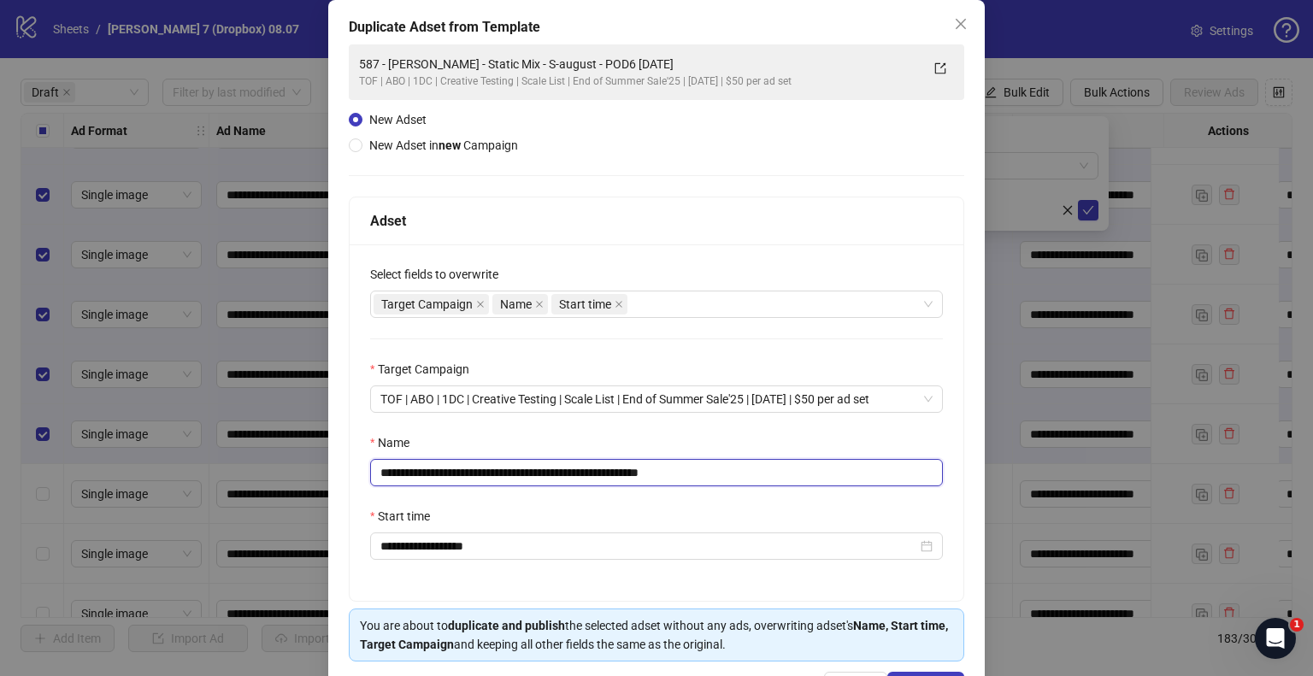
drag, startPoint x: 592, startPoint y: 473, endPoint x: 56, endPoint y: 471, distance: 536.0
click at [56, 471] on div "**********" at bounding box center [656, 338] width 1313 height 676
paste input "****"
drag, startPoint x: 715, startPoint y: 468, endPoint x: 838, endPoint y: 493, distance: 124.7
click at [838, 493] on div "**********" at bounding box center [657, 422] width 614 height 356
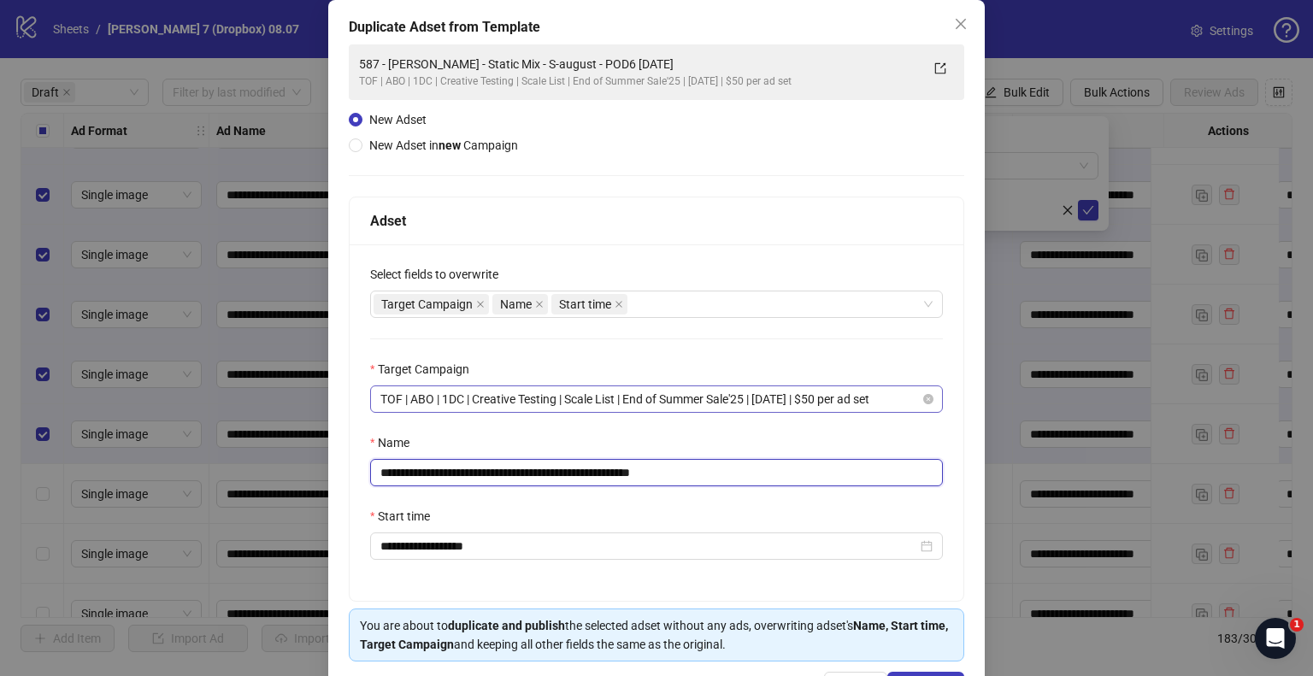
scroll to position [144, 0]
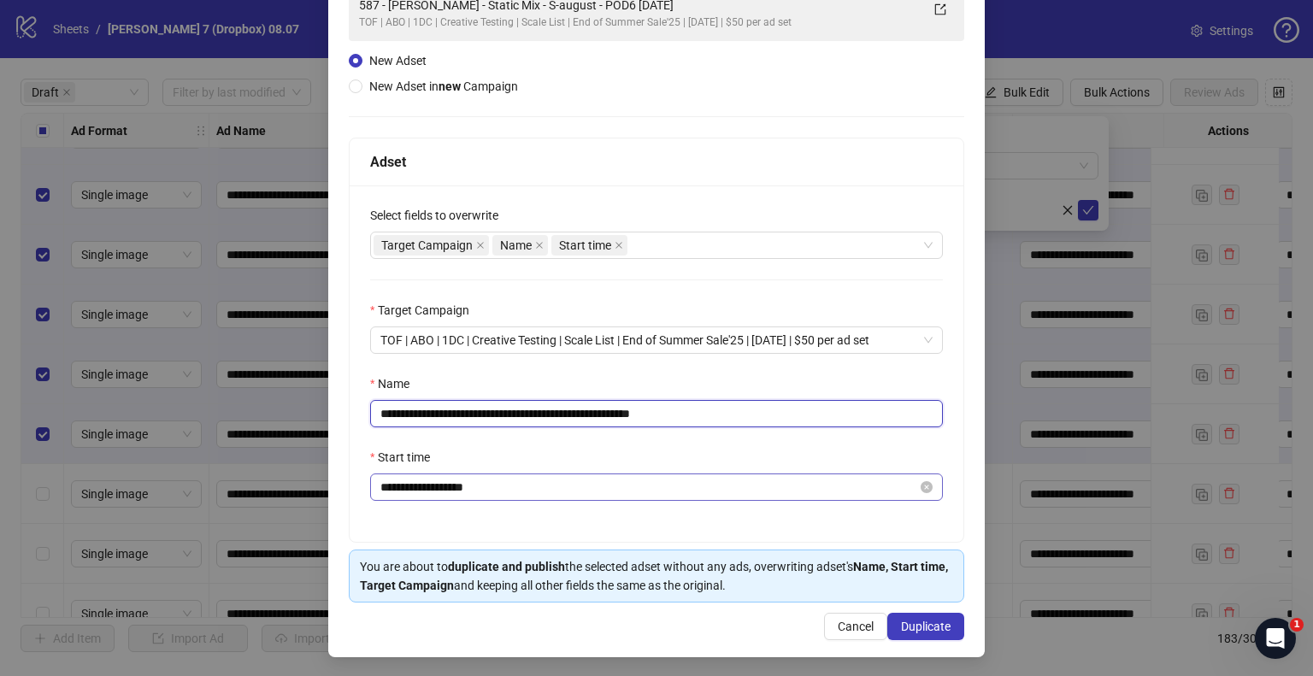
click at [528, 474] on div "**********" at bounding box center [656, 487] width 573 height 27
type input "**********"
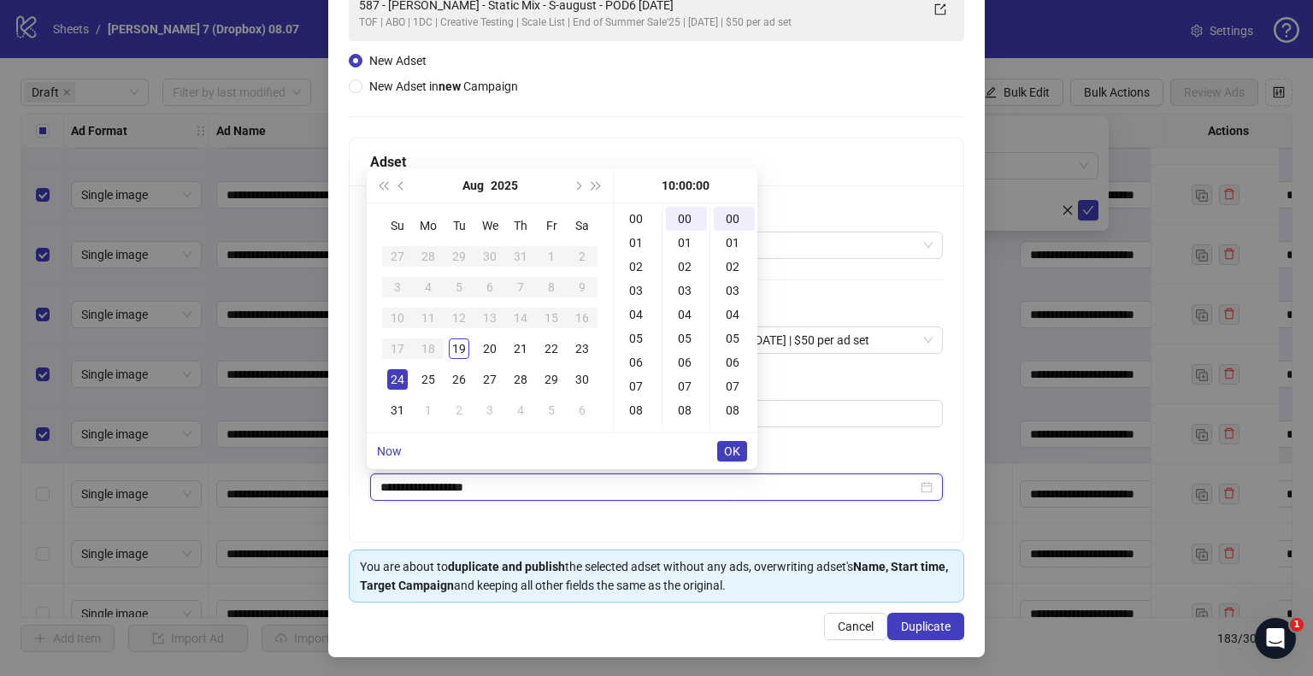
scroll to position [239, 0]
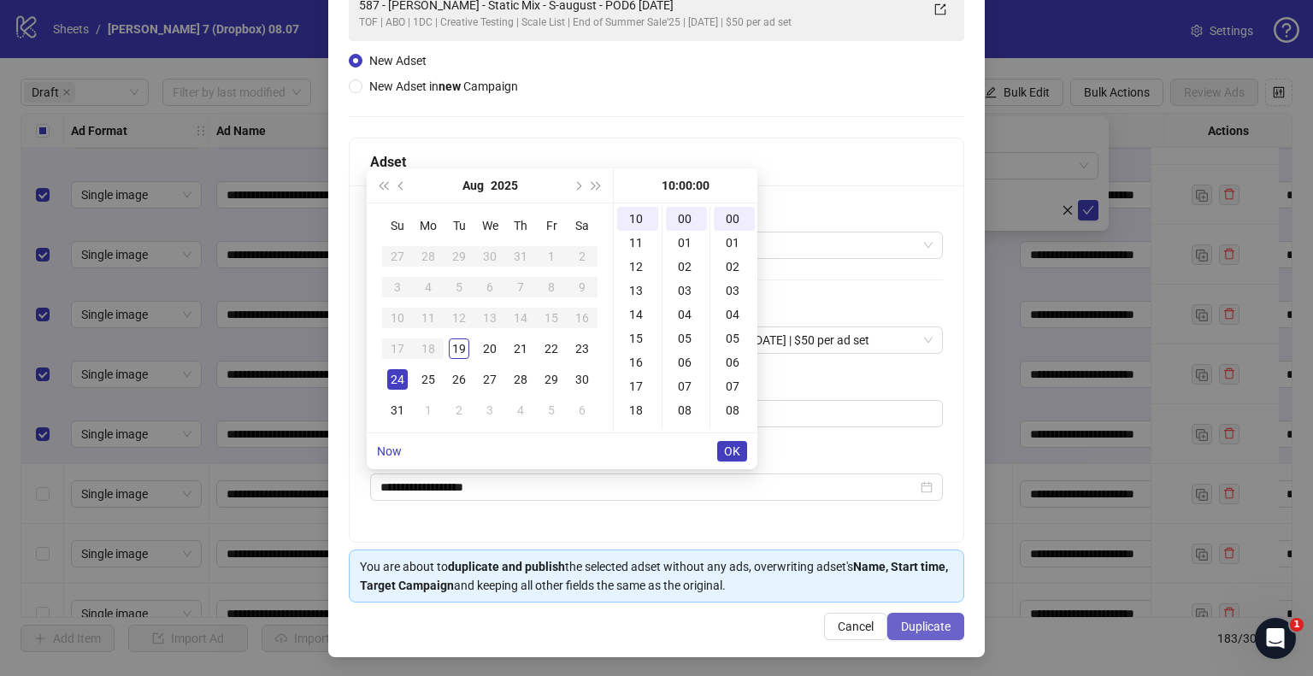
click at [936, 621] on span "Duplicate" at bounding box center [926, 627] width 50 height 14
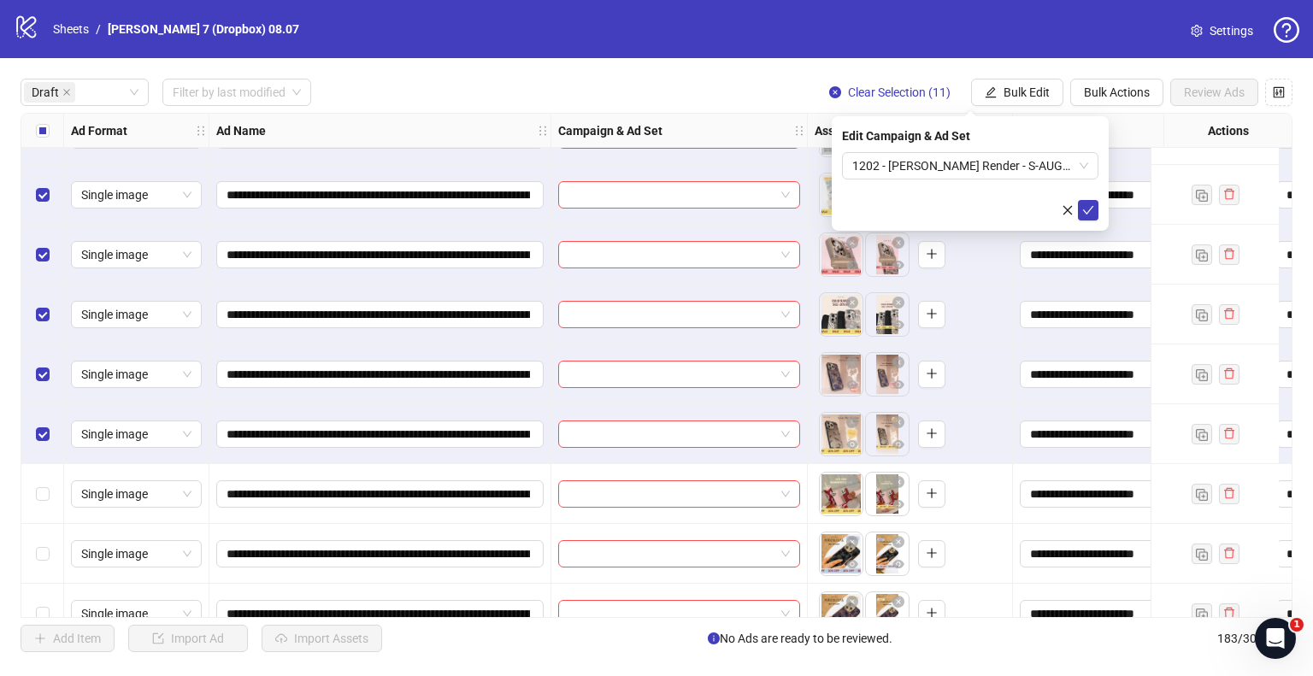
drag, startPoint x: 1081, startPoint y: 209, endPoint x: 773, endPoint y: 212, distance: 308.6
click at [1082, 209] on icon "check" at bounding box center [1088, 210] width 12 height 12
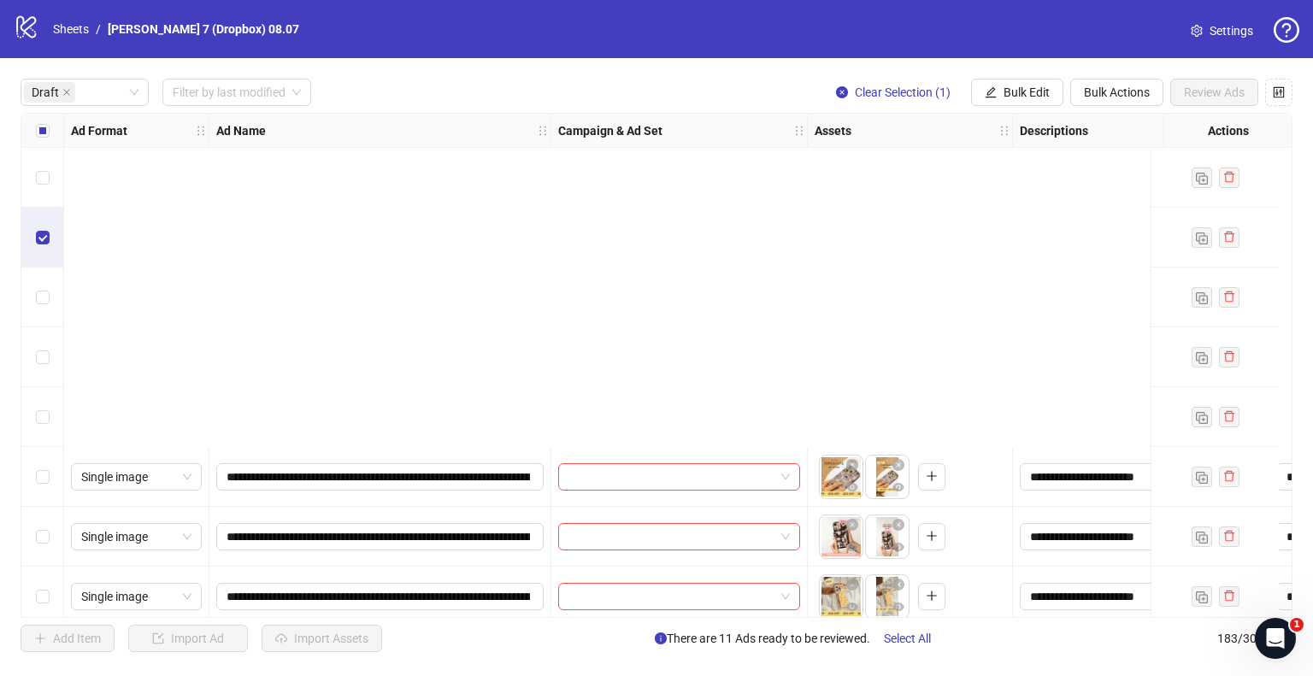
scroll to position [1033, 0]
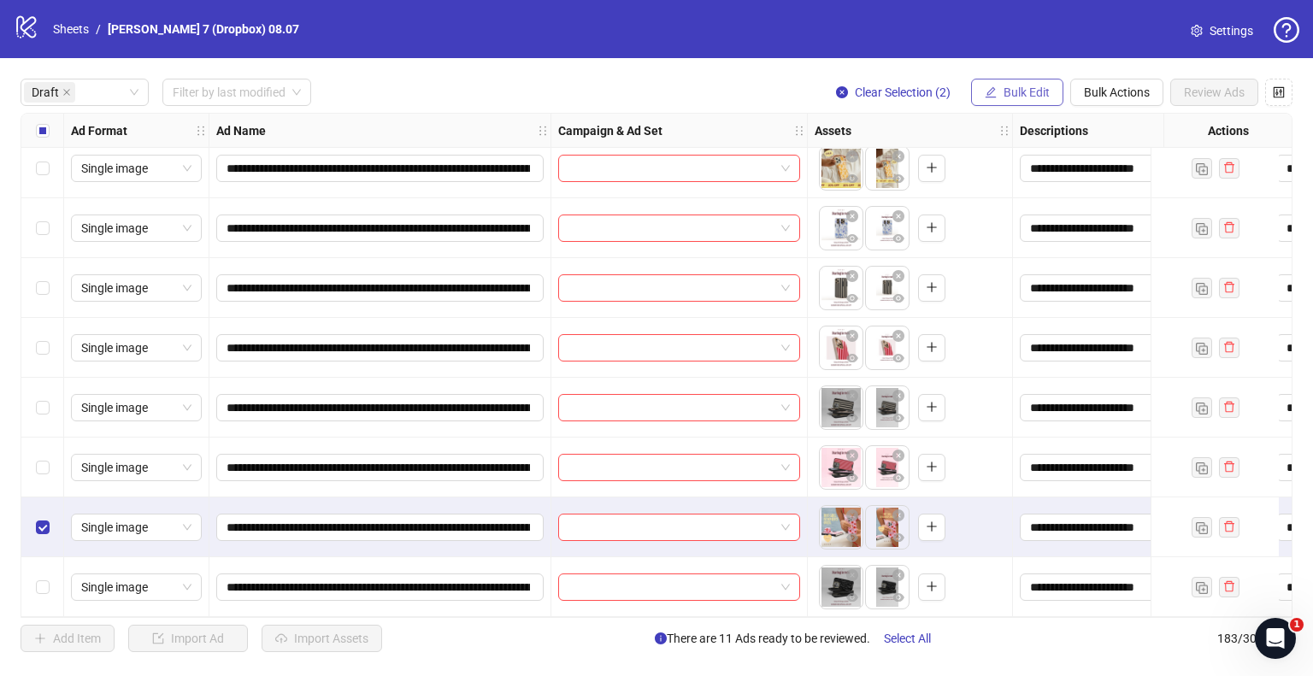
click at [1051, 101] on button "Bulk Edit" at bounding box center [1017, 92] width 92 height 27
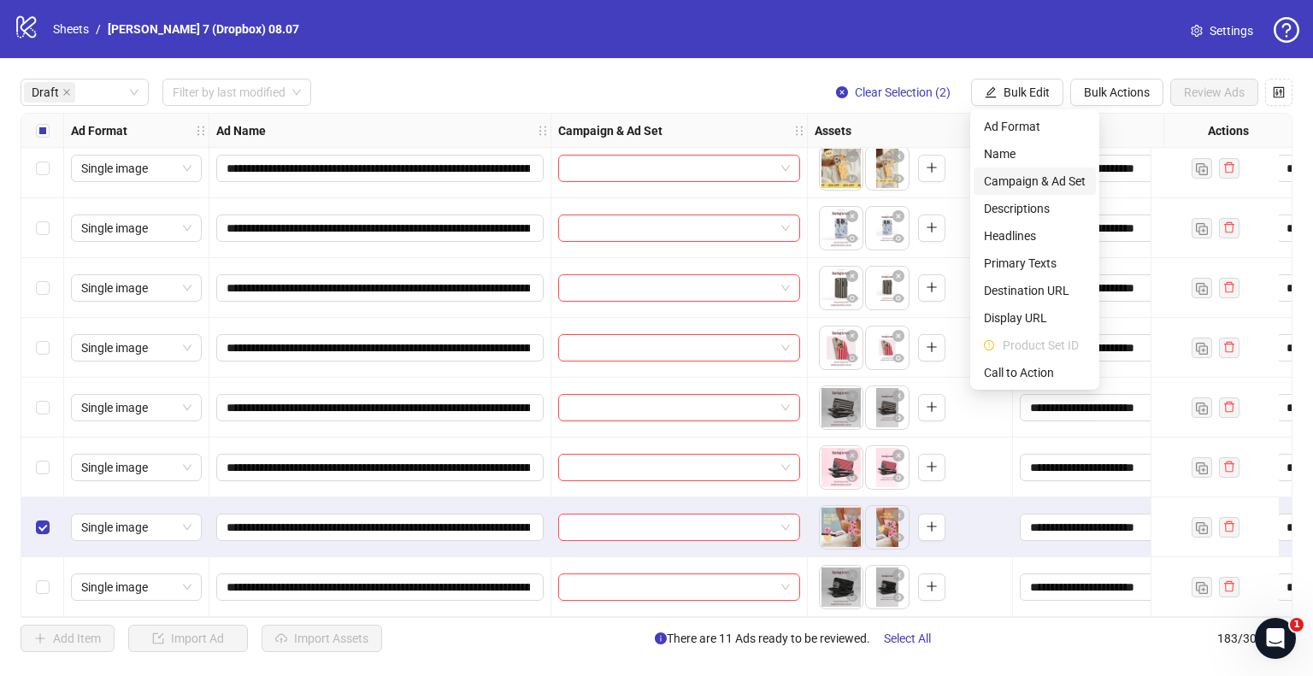
click at [1045, 182] on span "Campaign & Ad Set" at bounding box center [1035, 181] width 102 height 19
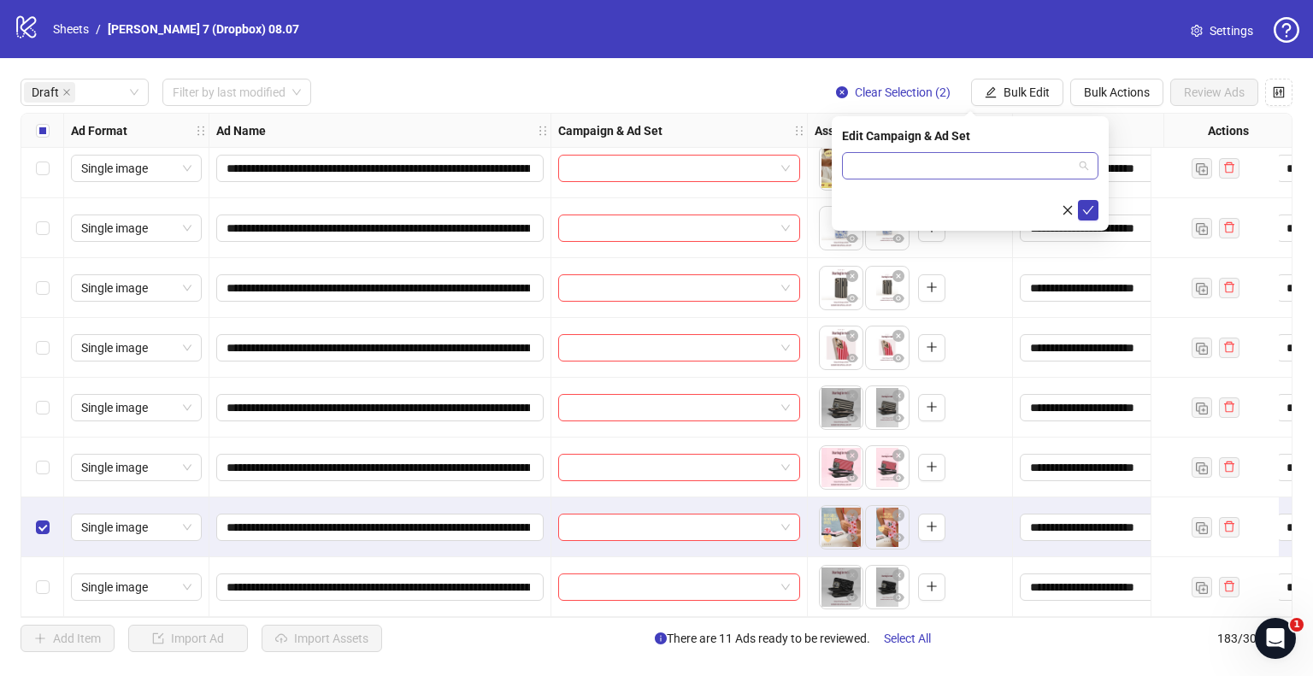
click at [1090, 166] on div at bounding box center [970, 165] width 256 height 27
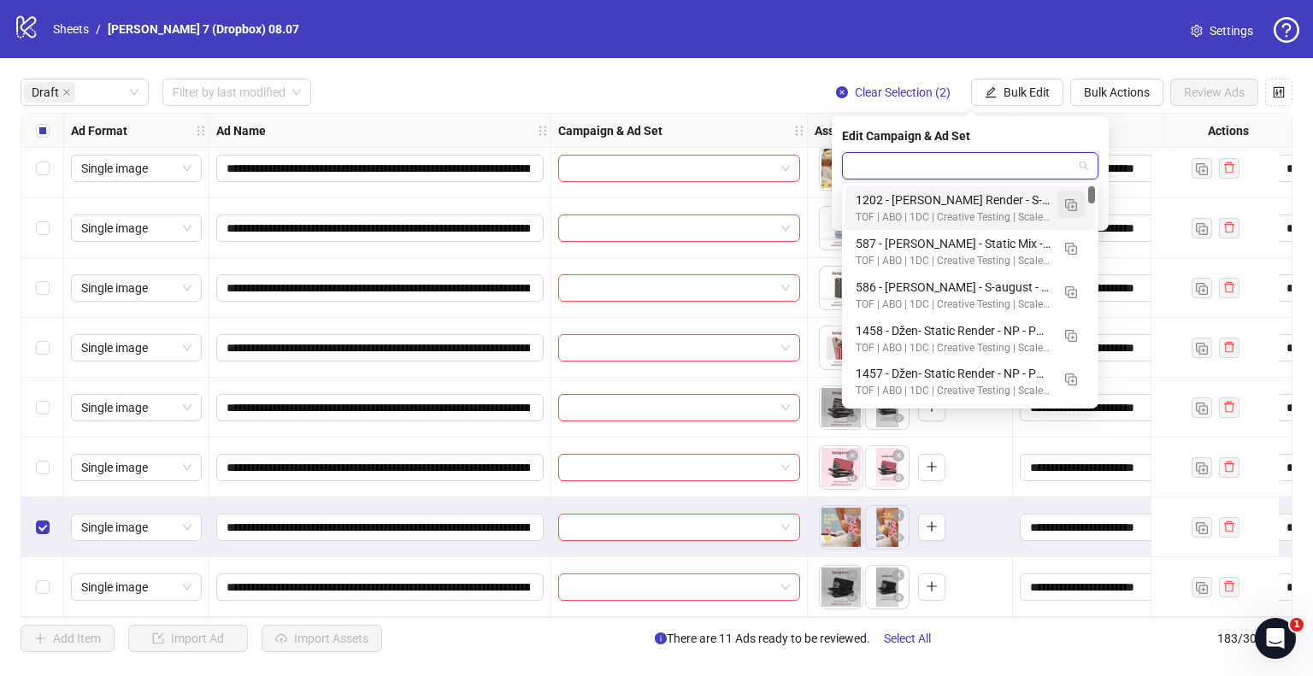
click at [1070, 206] on img "button" at bounding box center [1071, 205] width 12 height 12
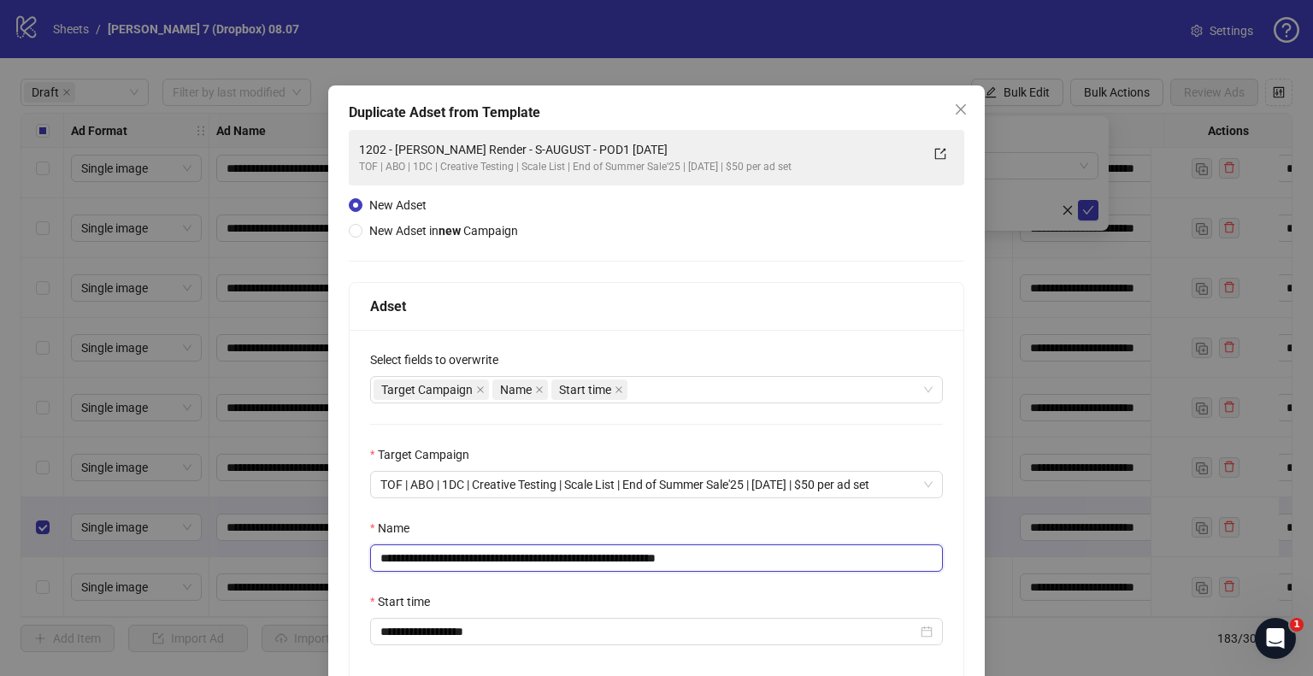
drag, startPoint x: 633, startPoint y: 559, endPoint x: 0, endPoint y: 576, distance: 633.6
click at [0, 576] on div "**********" at bounding box center [656, 338] width 1313 height 676
paste input "text"
drag, startPoint x: 680, startPoint y: 556, endPoint x: 1297, endPoint y: 586, distance: 617.1
click at [1297, 586] on div "**********" at bounding box center [656, 338] width 1313 height 676
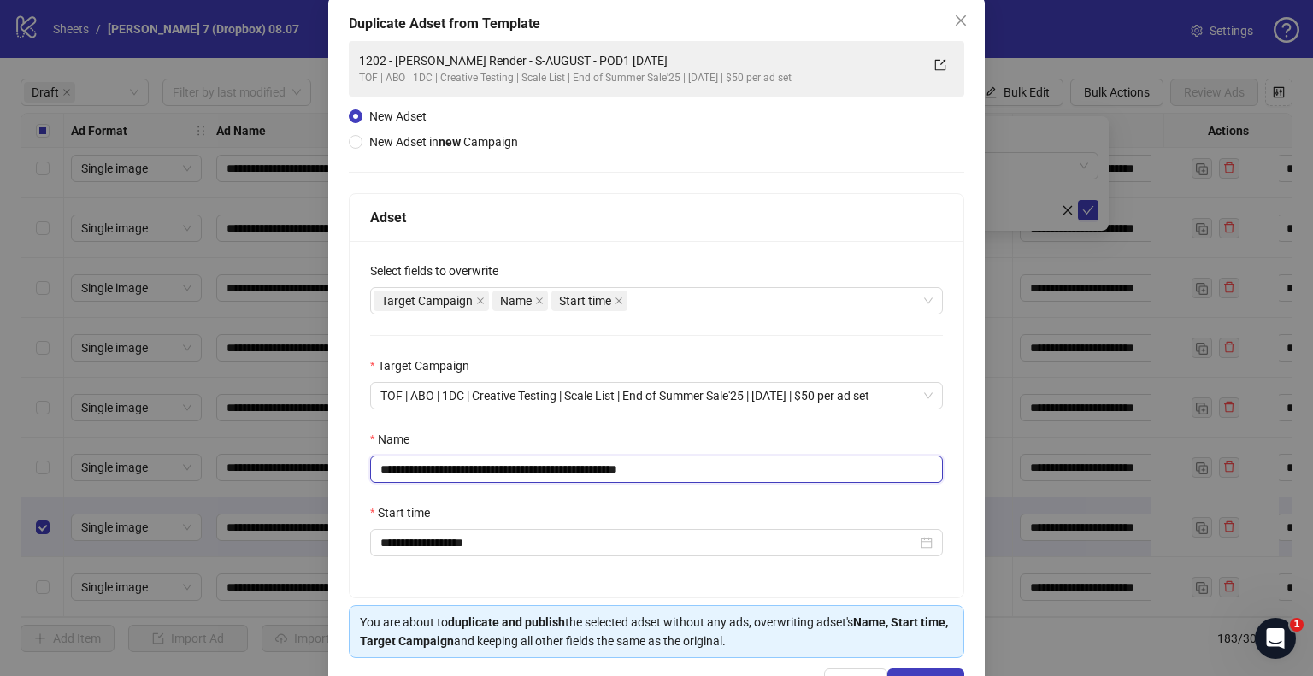
scroll to position [144, 0]
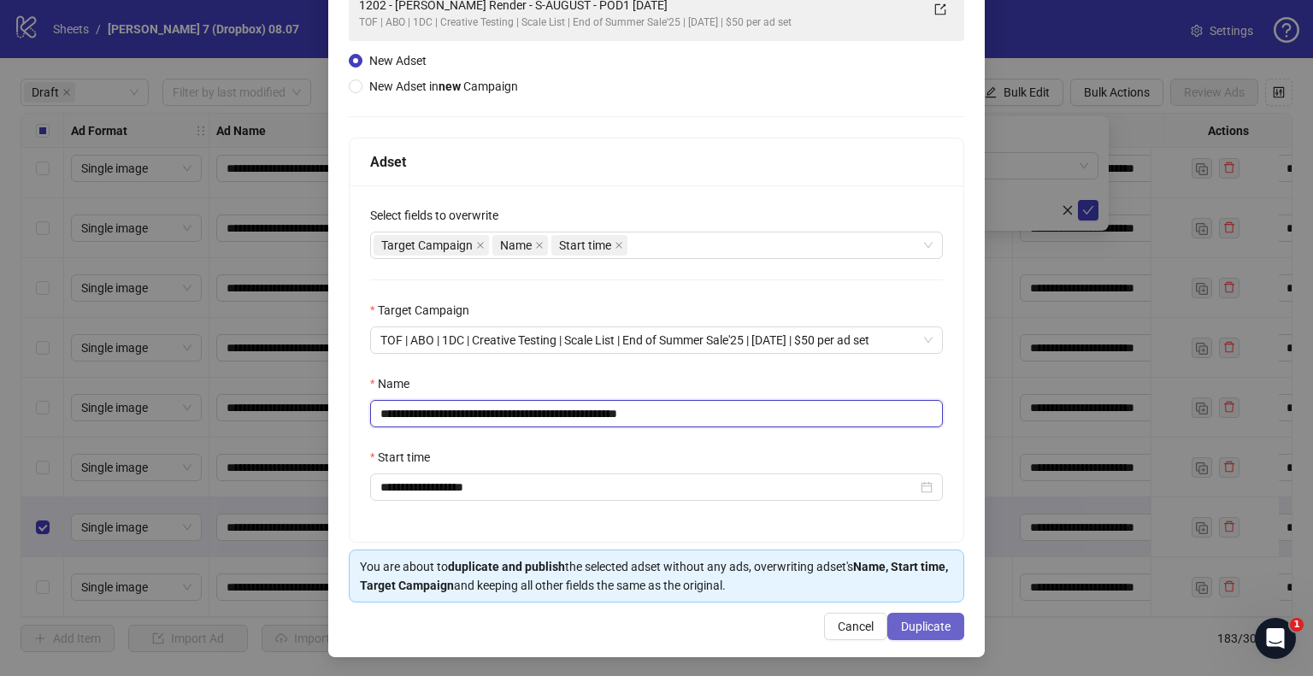
type input "**********"
click at [921, 620] on span "Duplicate" at bounding box center [926, 627] width 50 height 14
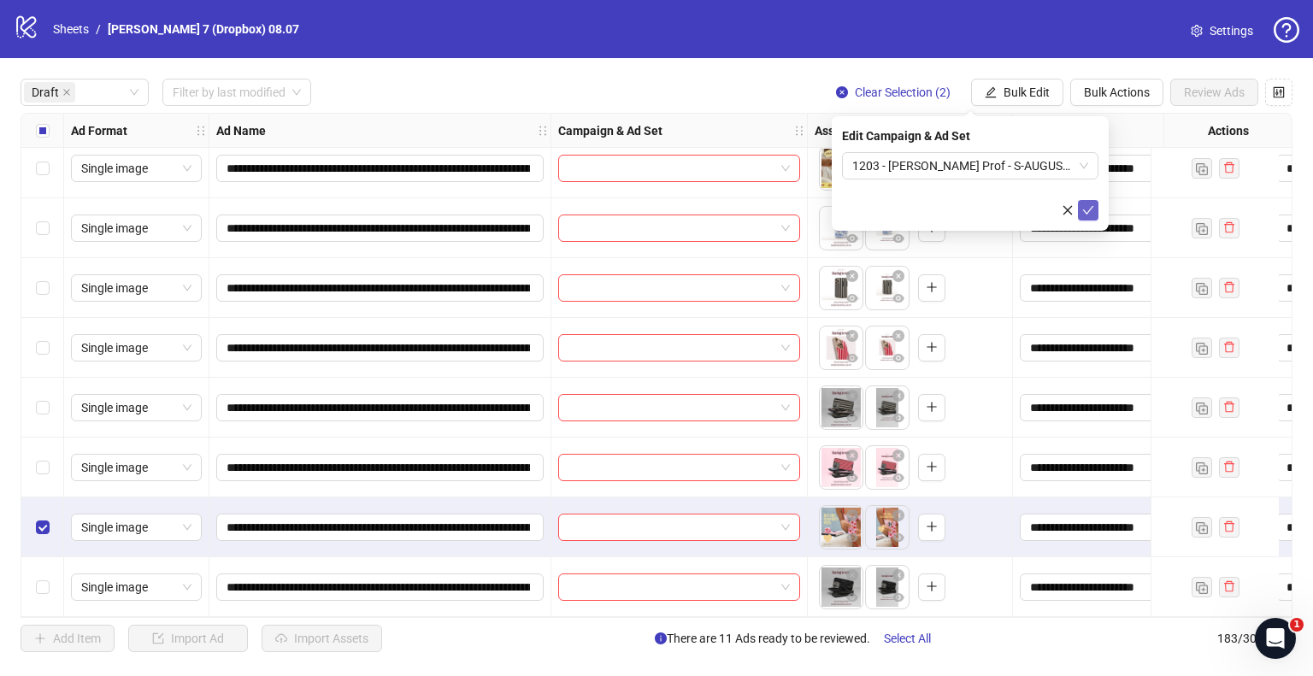
click at [1088, 208] on icon "check" at bounding box center [1088, 210] width 12 height 12
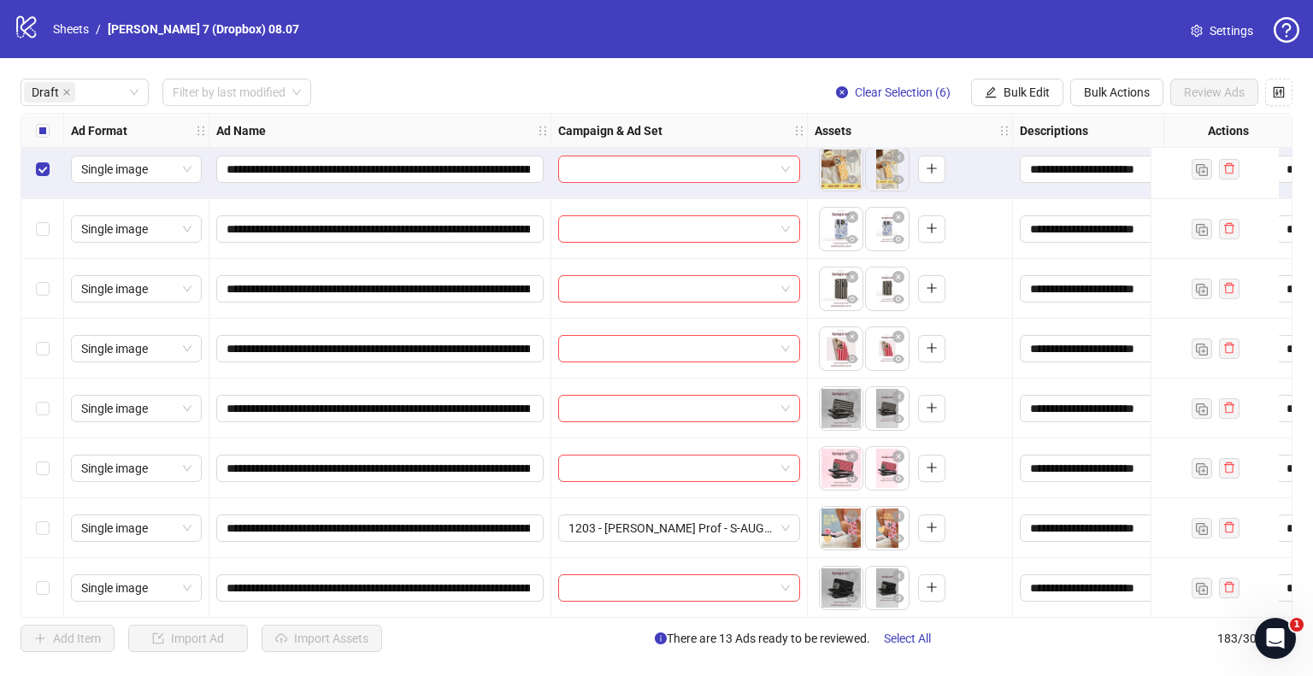
scroll to position [1033, 0]
drag, startPoint x: 1029, startPoint y: 88, endPoint x: 1033, endPoint y: 121, distance: 32.7
click at [1029, 88] on span "Bulk Edit" at bounding box center [1027, 92] width 46 height 14
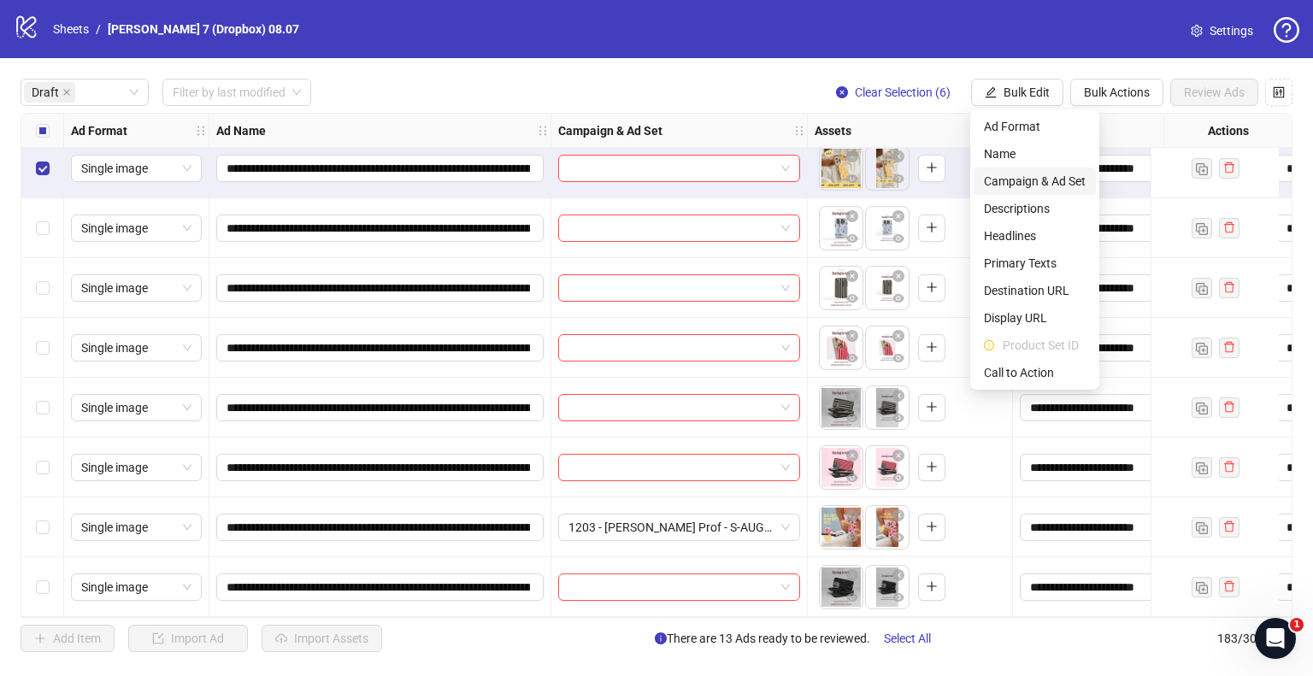
click at [1027, 179] on span "Campaign & Ad Set" at bounding box center [1035, 181] width 102 height 19
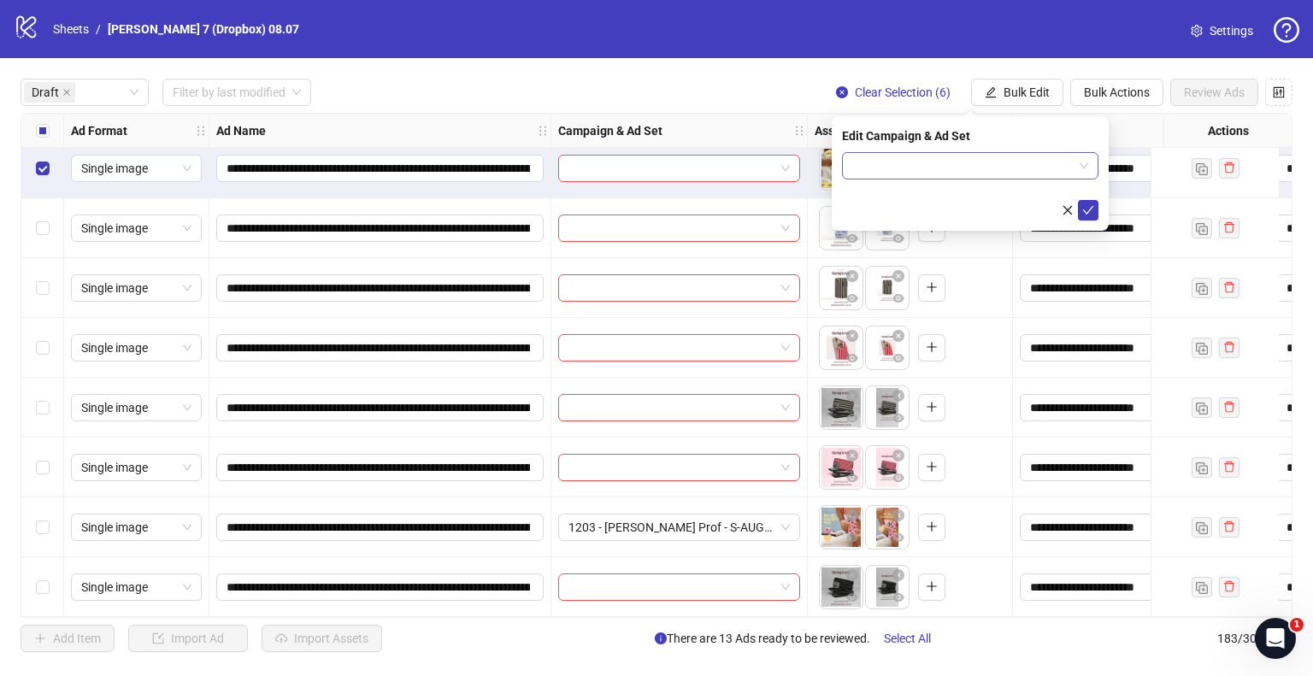
click at [994, 174] on input "search" at bounding box center [962, 166] width 221 height 26
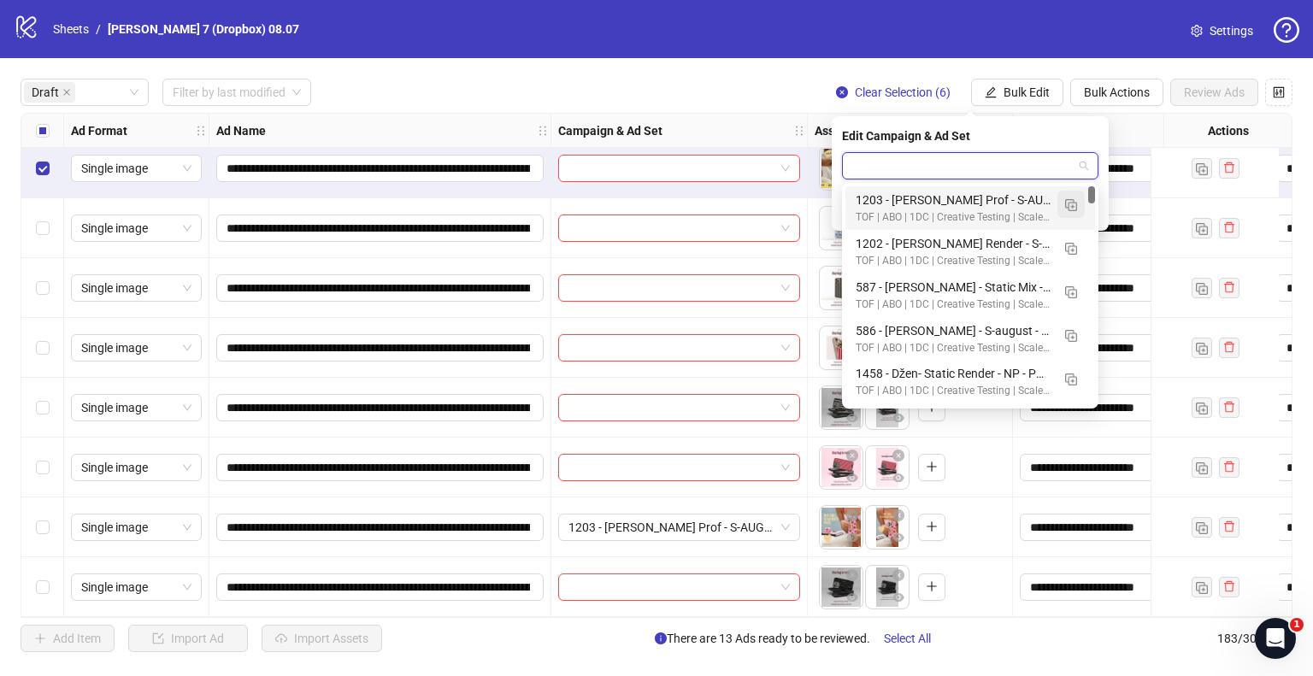
click at [1068, 206] on img "button" at bounding box center [1071, 205] width 12 height 12
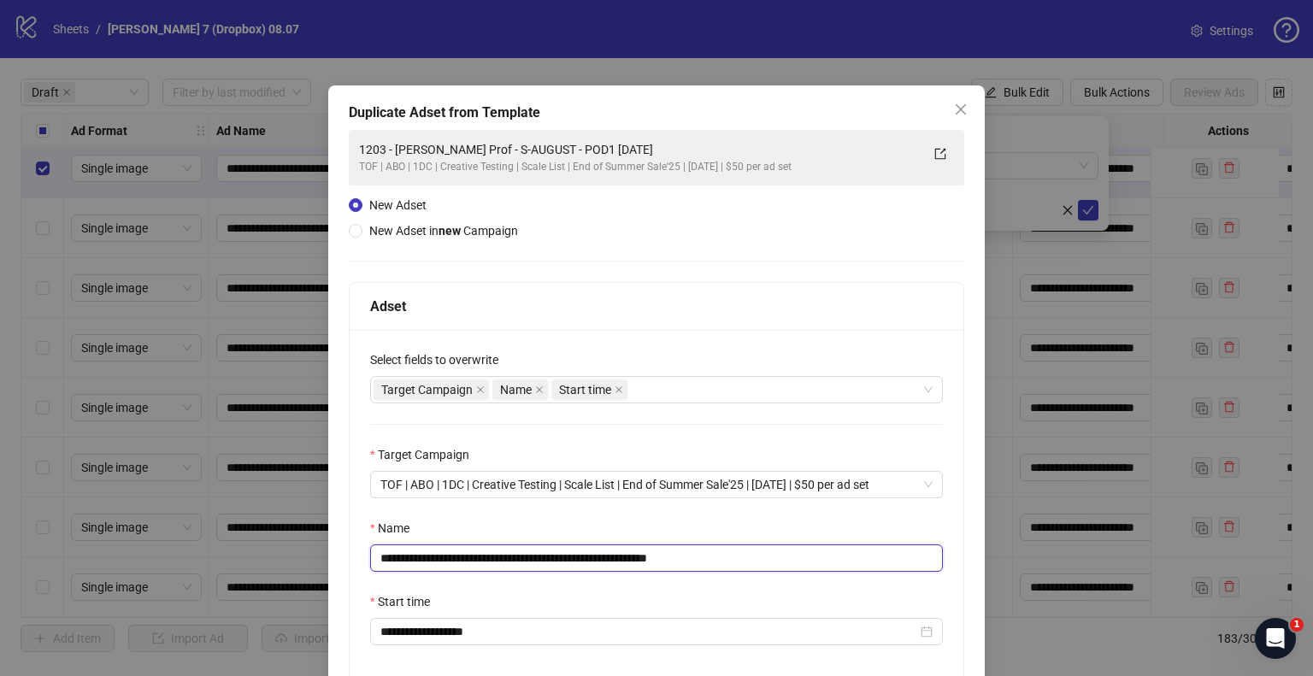
drag, startPoint x: 616, startPoint y: 556, endPoint x: 38, endPoint y: 567, distance: 577.9
click at [38, 567] on div "**********" at bounding box center [656, 338] width 1313 height 676
paste input "text"
drag, startPoint x: 694, startPoint y: 557, endPoint x: 923, endPoint y: 559, distance: 229.1
click at [911, 553] on div "**********" at bounding box center [656, 558] width 573 height 27
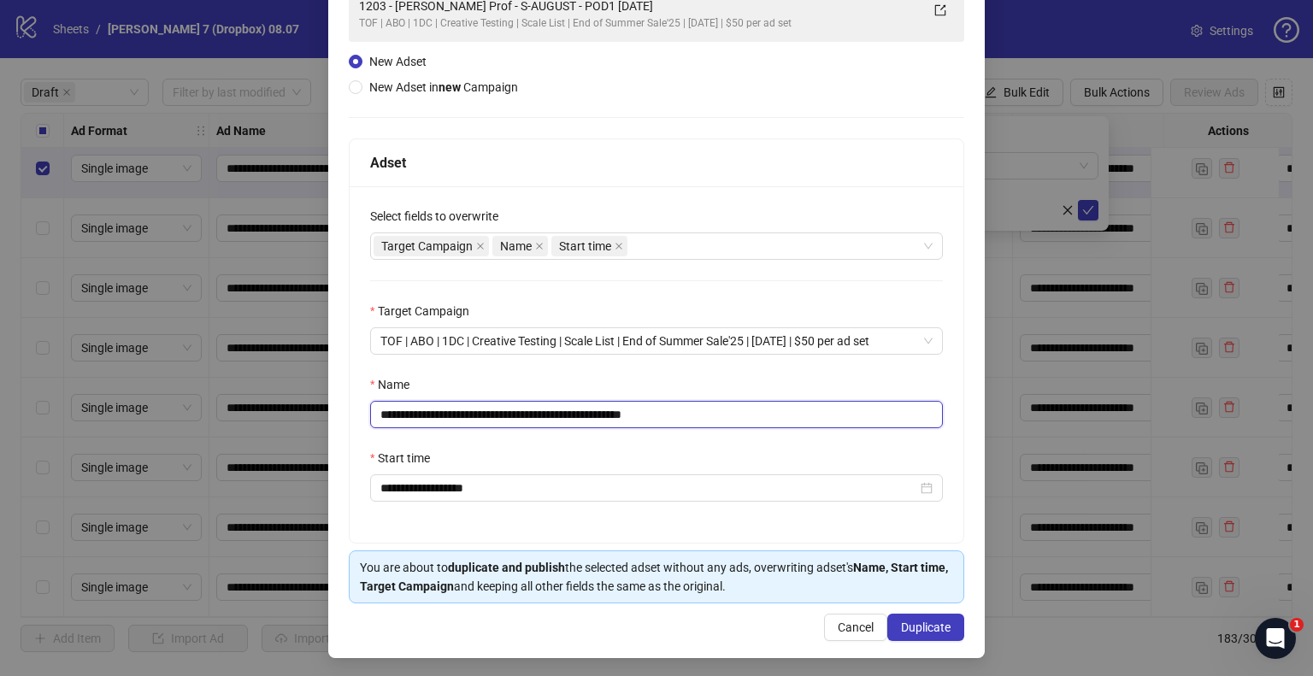
scroll to position [144, 0]
type input "**********"
click at [912, 620] on span "Duplicate" at bounding box center [926, 627] width 50 height 14
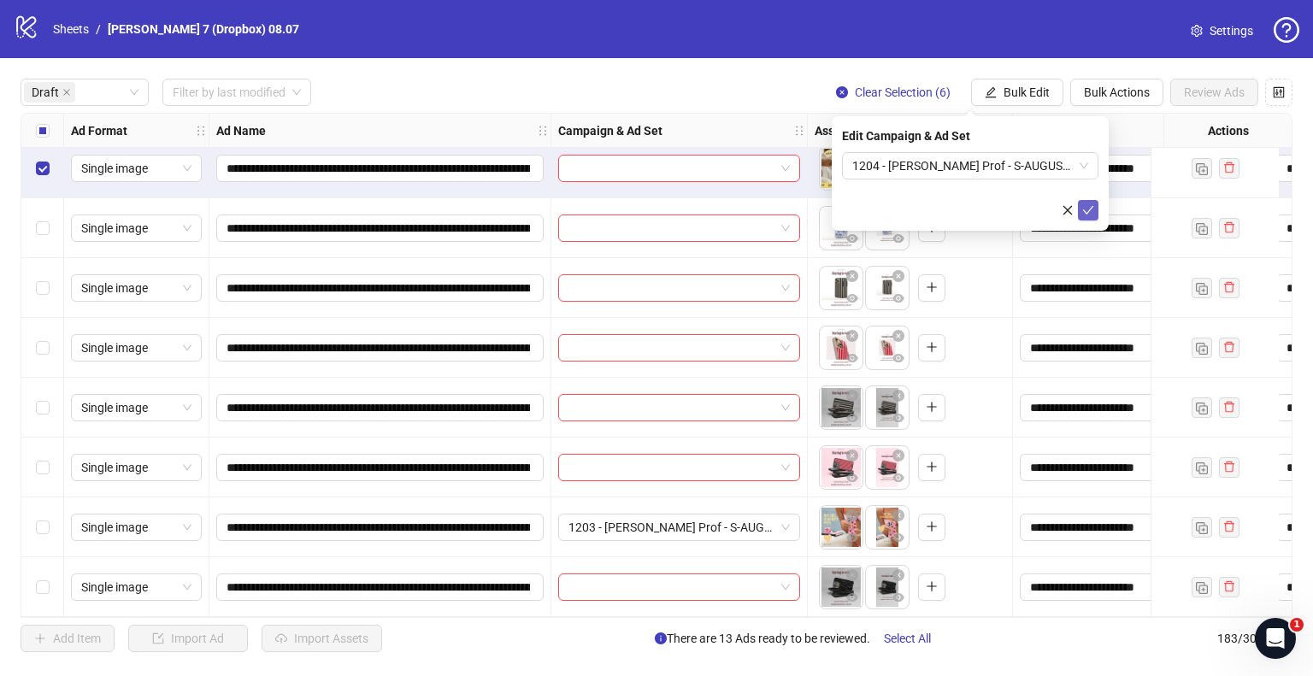
click at [1092, 215] on icon "check" at bounding box center [1088, 210] width 12 height 12
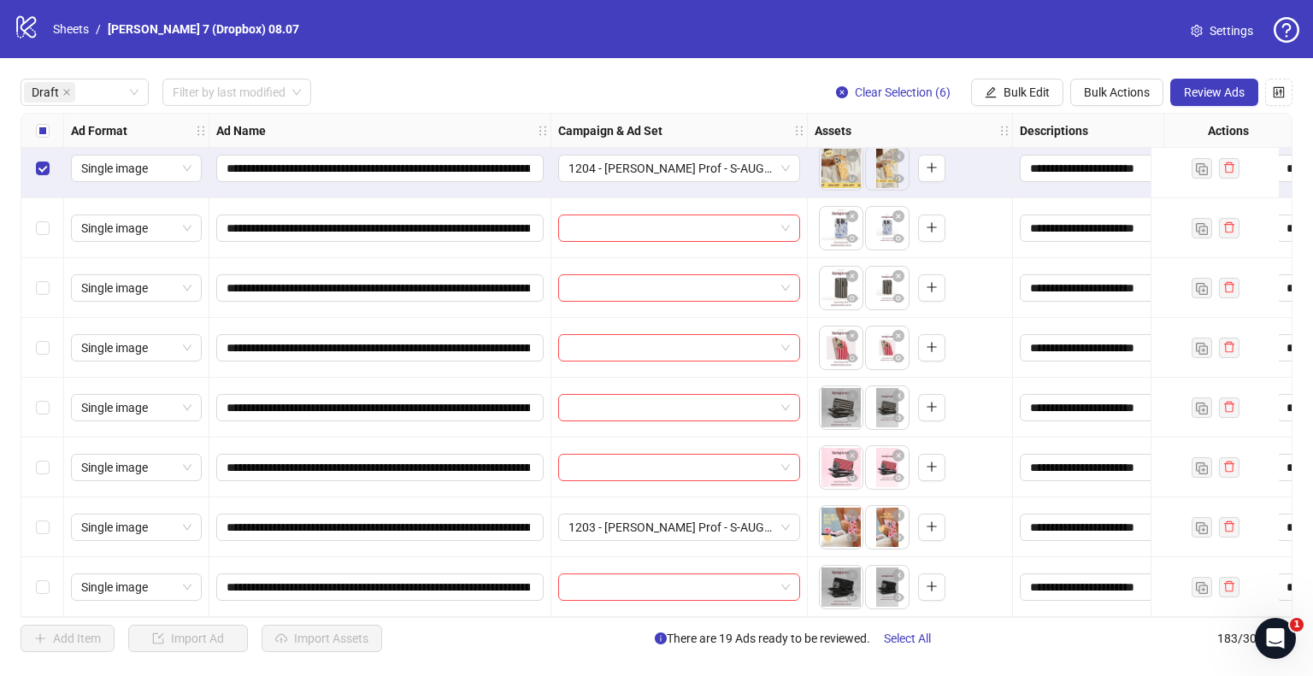
click at [50, 127] on div "Select all rows" at bounding box center [42, 131] width 43 height 34
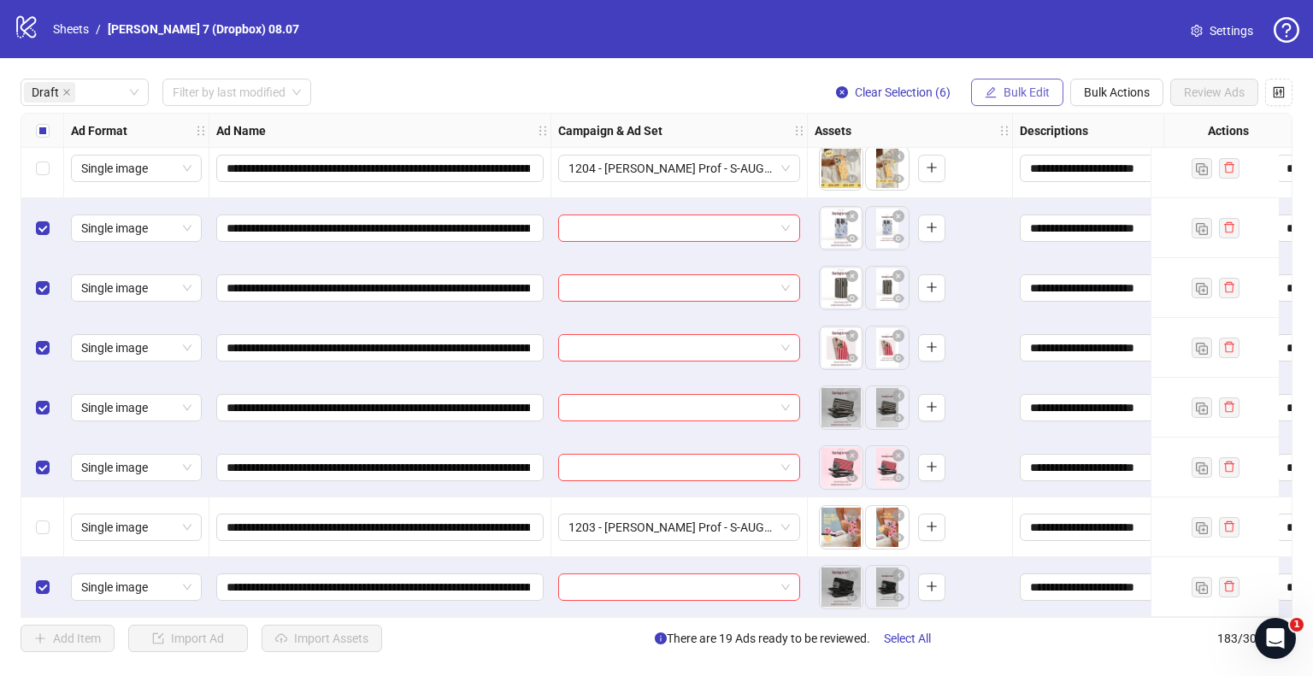
click at [1027, 89] on span "Bulk Edit" at bounding box center [1027, 92] width 46 height 14
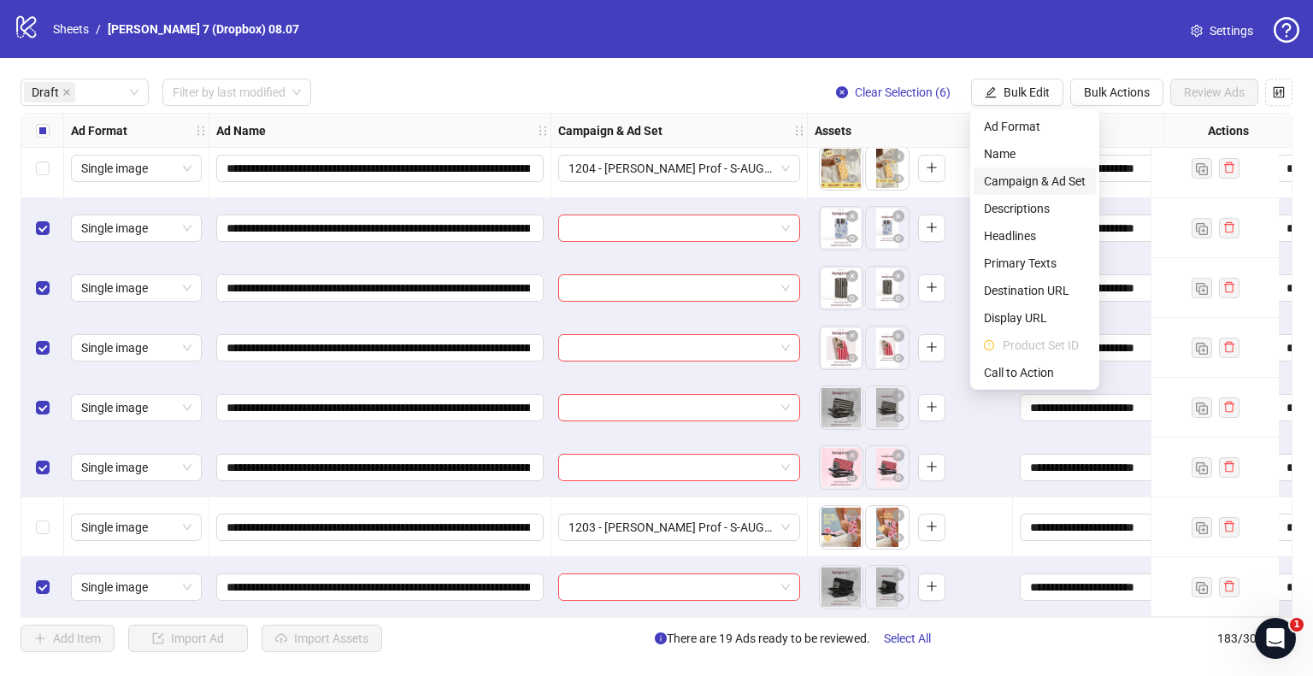
click at [1043, 177] on span "Campaign & Ad Set" at bounding box center [1035, 181] width 102 height 19
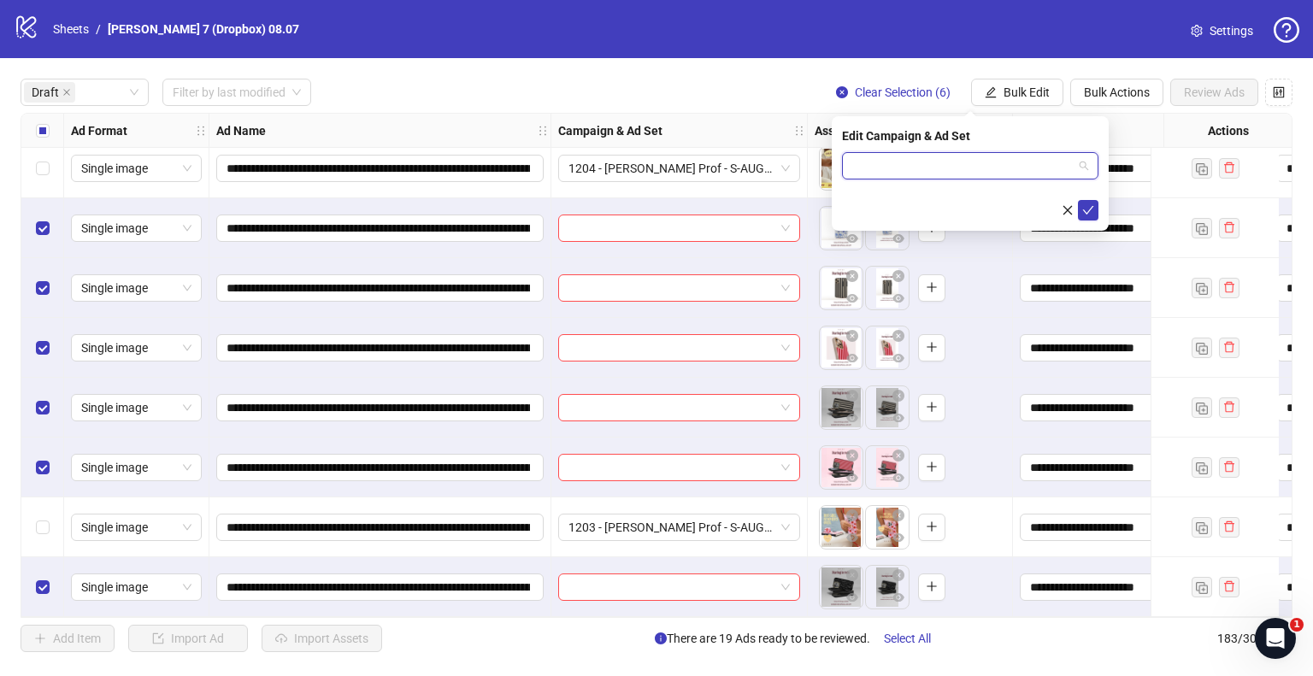
click at [1039, 163] on input "search" at bounding box center [962, 166] width 221 height 26
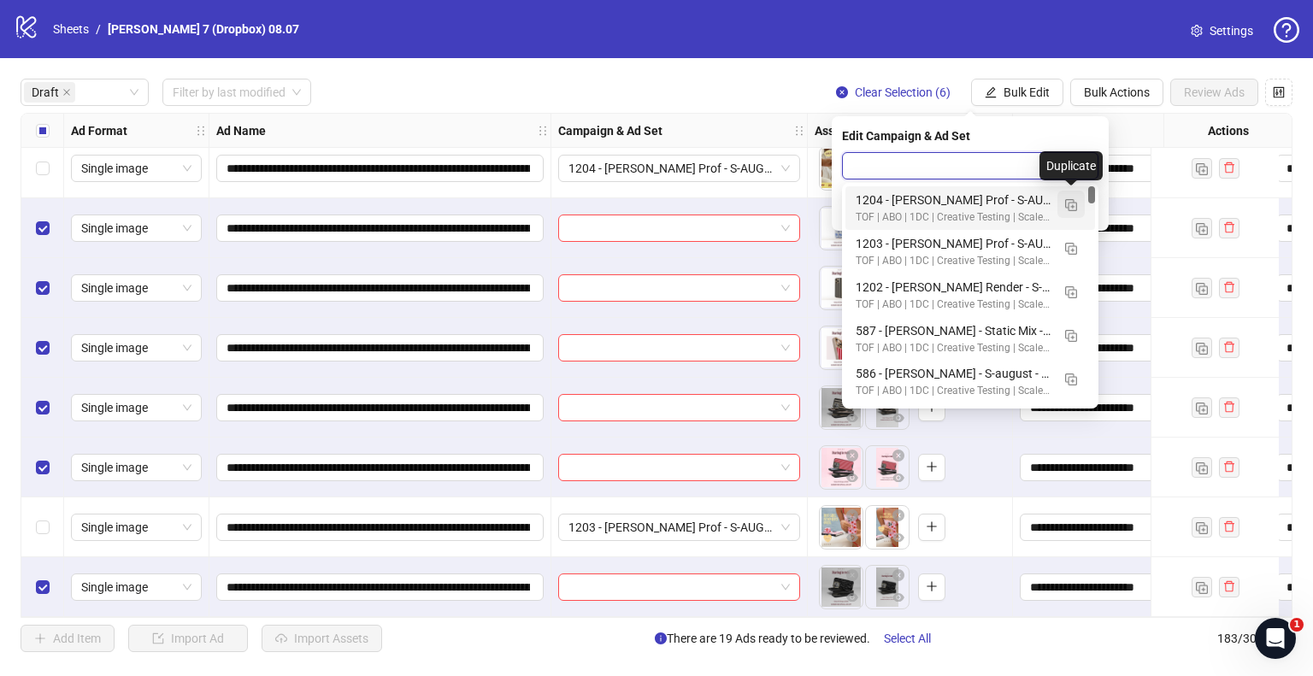
click at [1071, 197] on span "button" at bounding box center [1071, 204] width 12 height 14
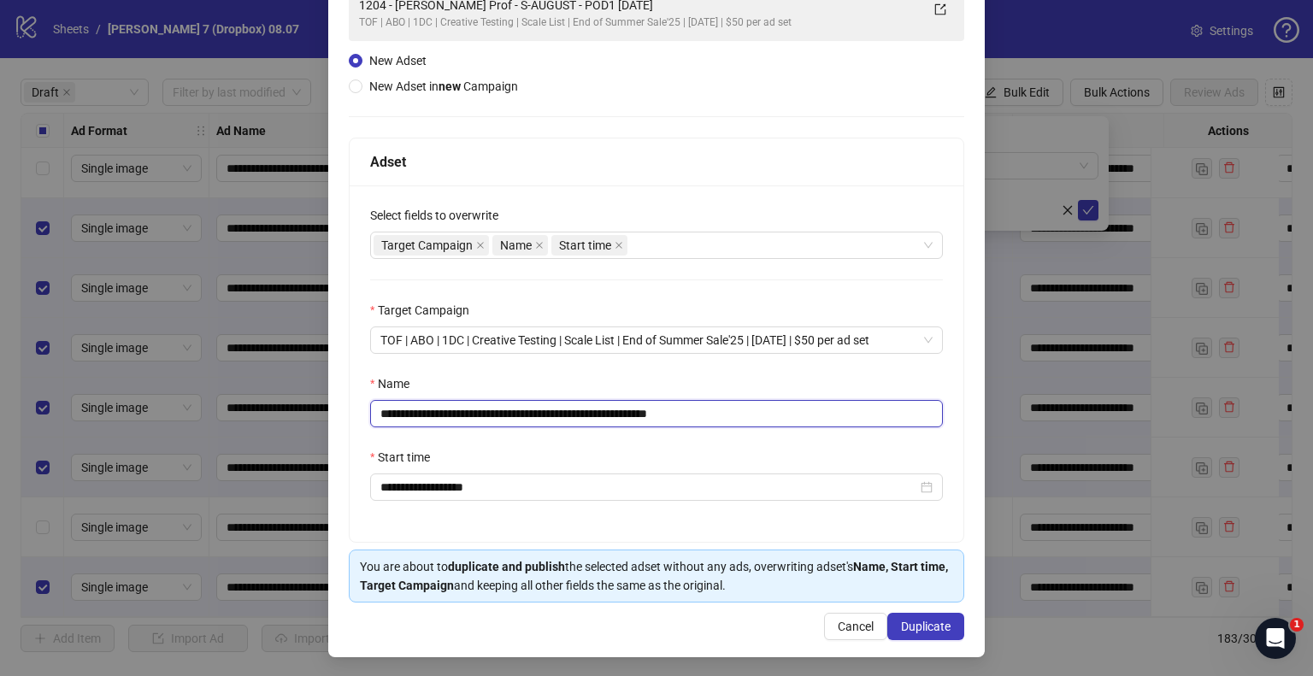
drag, startPoint x: 621, startPoint y: 413, endPoint x: 154, endPoint y: 444, distance: 467.7
click at [154, 444] on div "**********" at bounding box center [656, 338] width 1313 height 676
paste input "******"
drag, startPoint x: 721, startPoint y: 414, endPoint x: 1003, endPoint y: 399, distance: 282.5
click at [951, 408] on div "**********" at bounding box center [657, 363] width 614 height 356
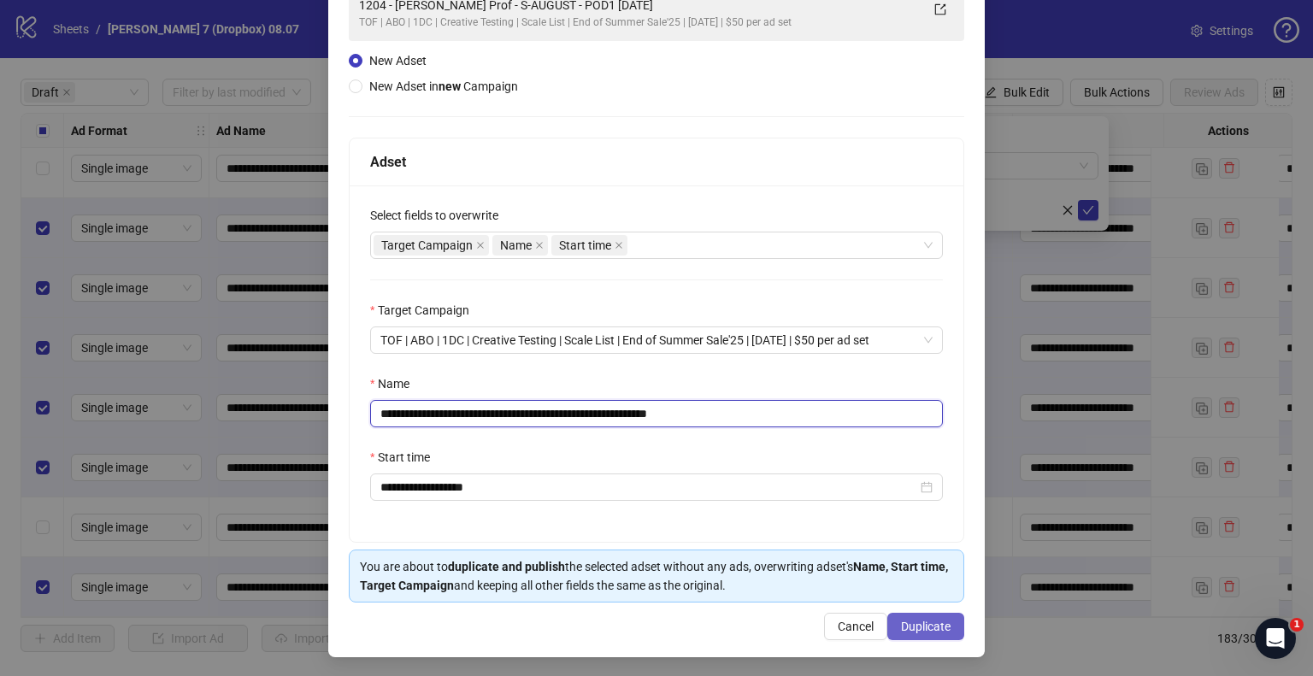
type input "**********"
click at [915, 615] on button "Duplicate" at bounding box center [925, 626] width 77 height 27
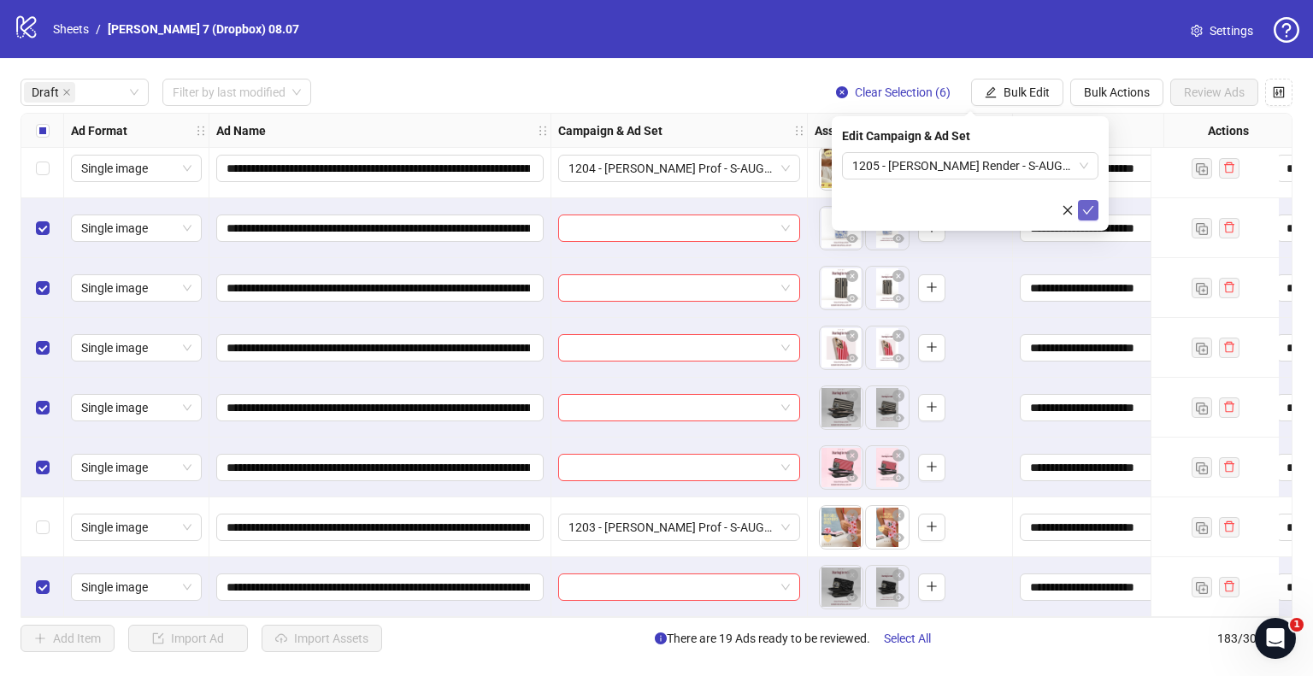
click at [1091, 208] on icon "check" at bounding box center [1088, 210] width 12 height 12
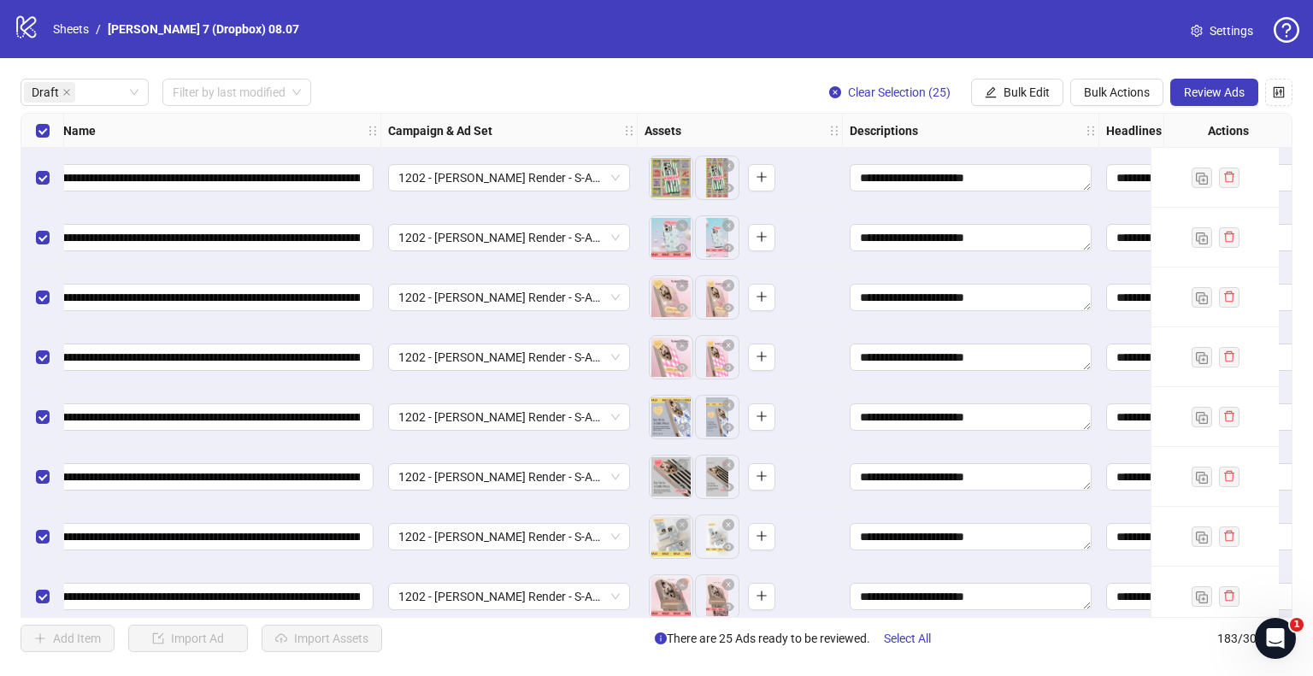
scroll to position [0, 0]
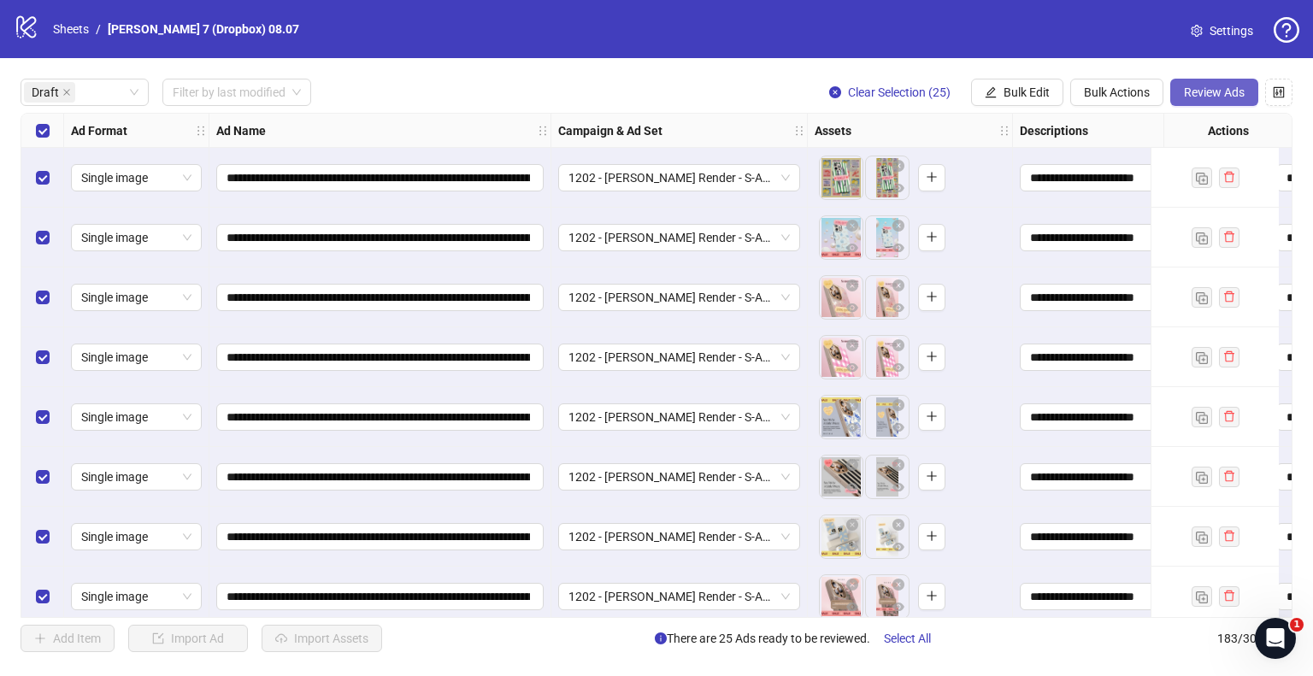
click at [1186, 93] on span "Review Ads" at bounding box center [1214, 92] width 61 height 14
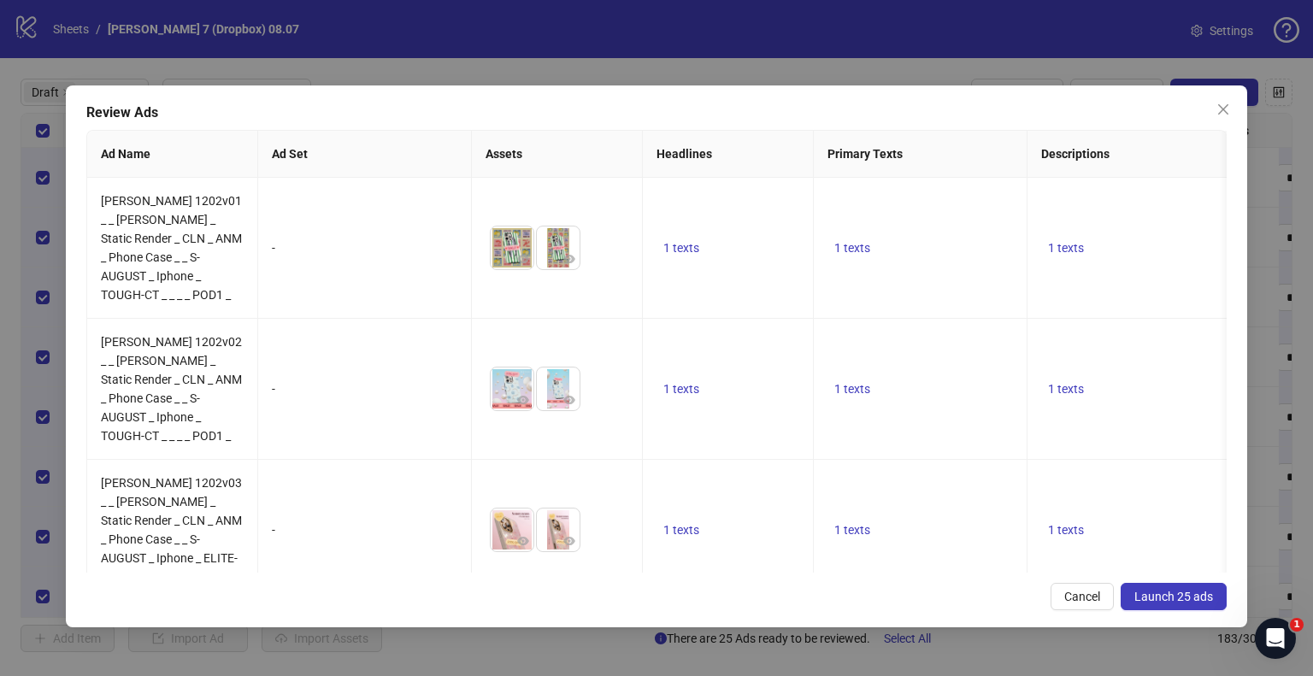
click at [1174, 597] on span "Launch 25 ads" at bounding box center [1173, 597] width 79 height 14
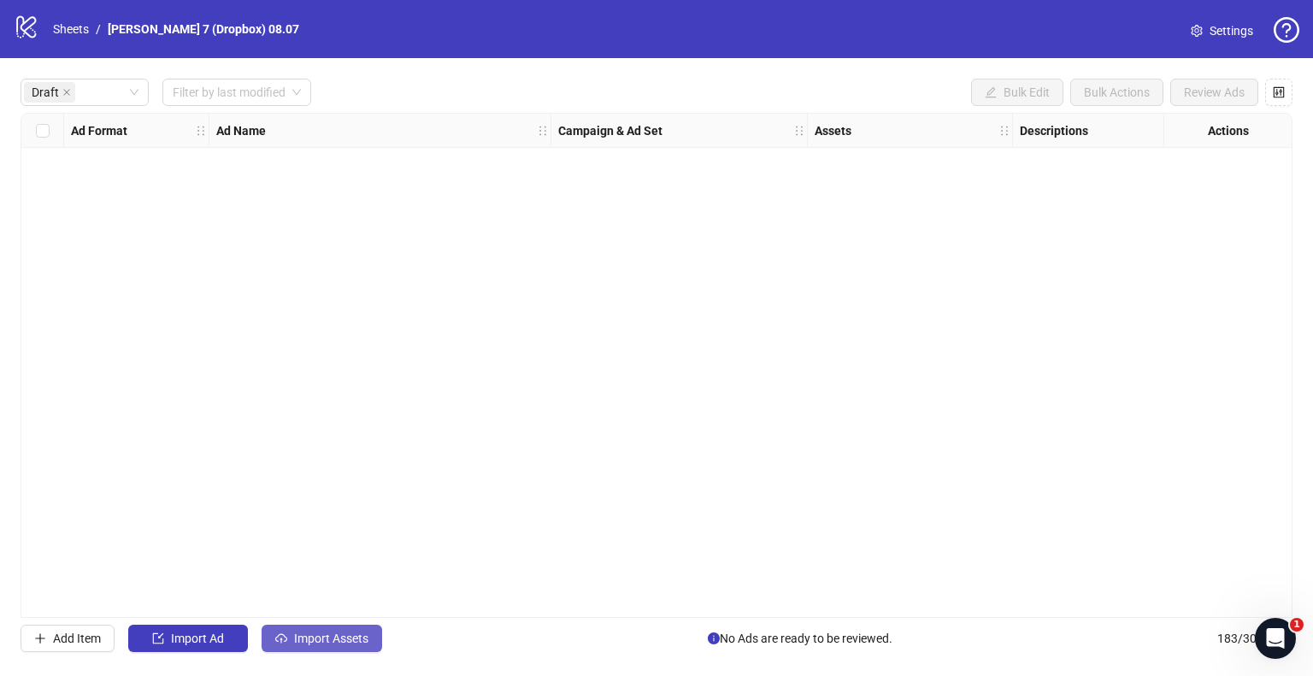
click at [314, 632] on span "Import Assets" at bounding box center [331, 639] width 74 height 14
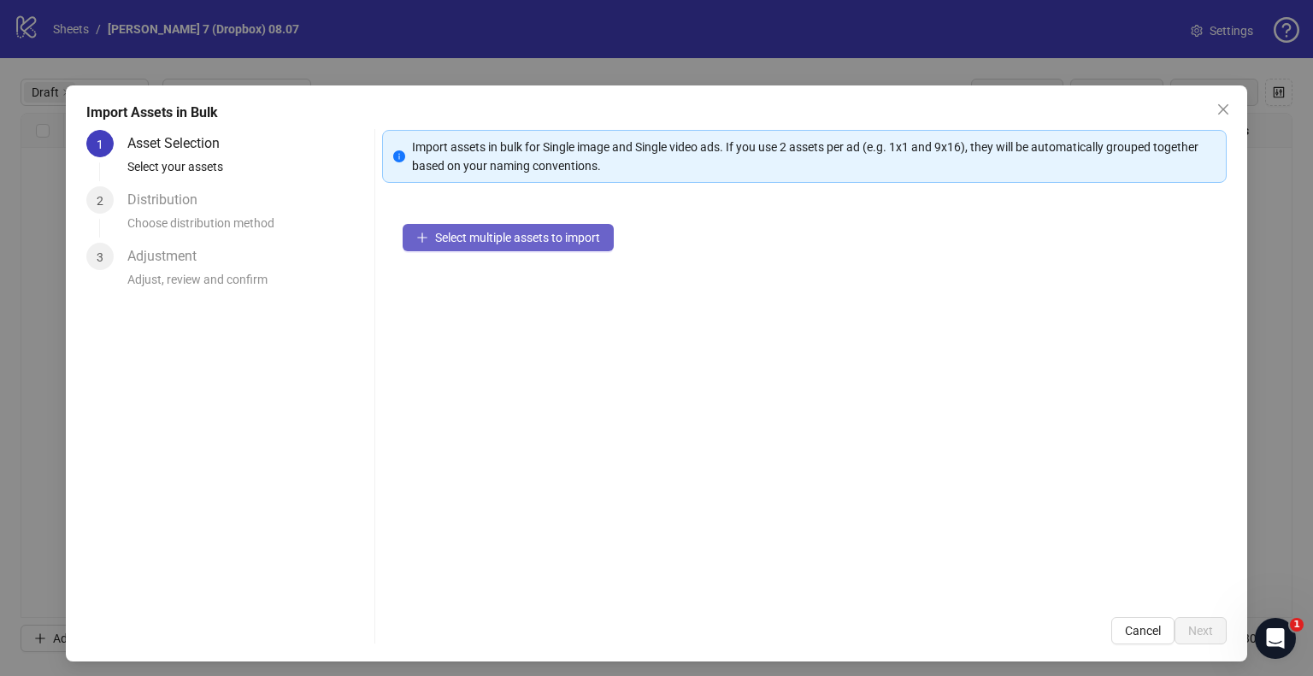
click at [436, 235] on span "Select multiple assets to import" at bounding box center [517, 238] width 165 height 14
click at [444, 226] on button "Select multiple assets to import" at bounding box center [508, 237] width 211 height 27
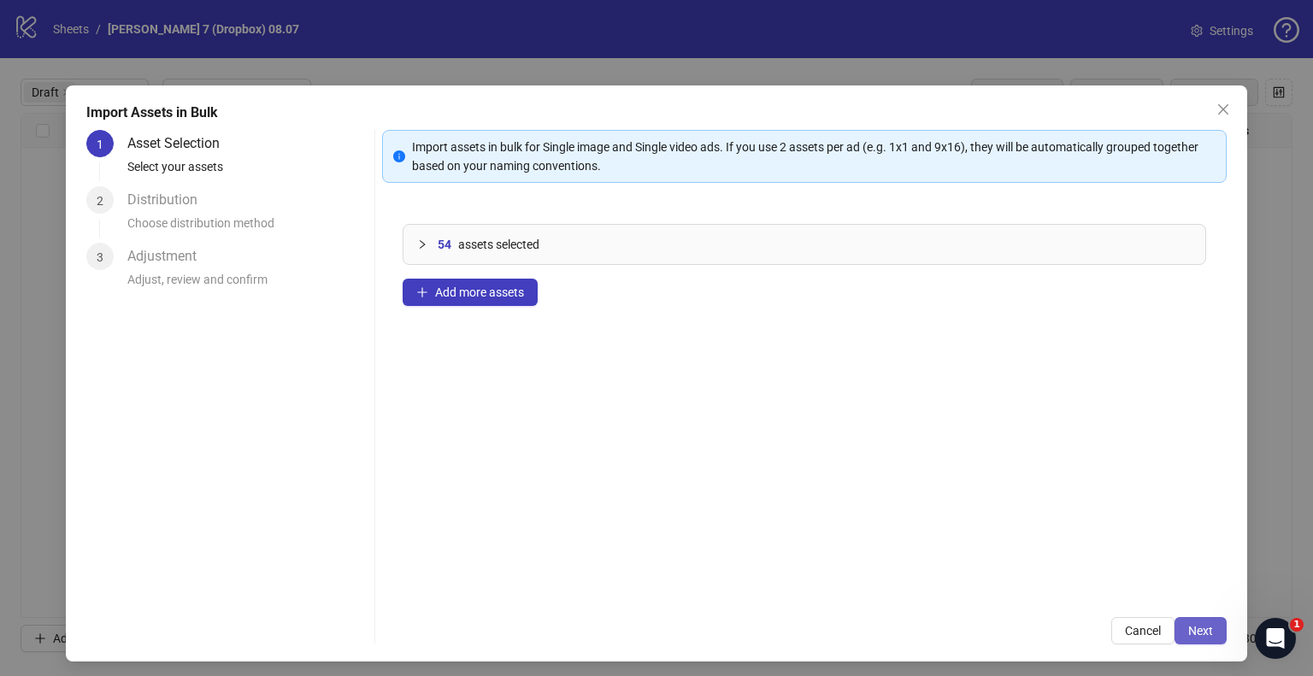
click at [1174, 621] on button "Next" at bounding box center [1200, 630] width 52 height 27
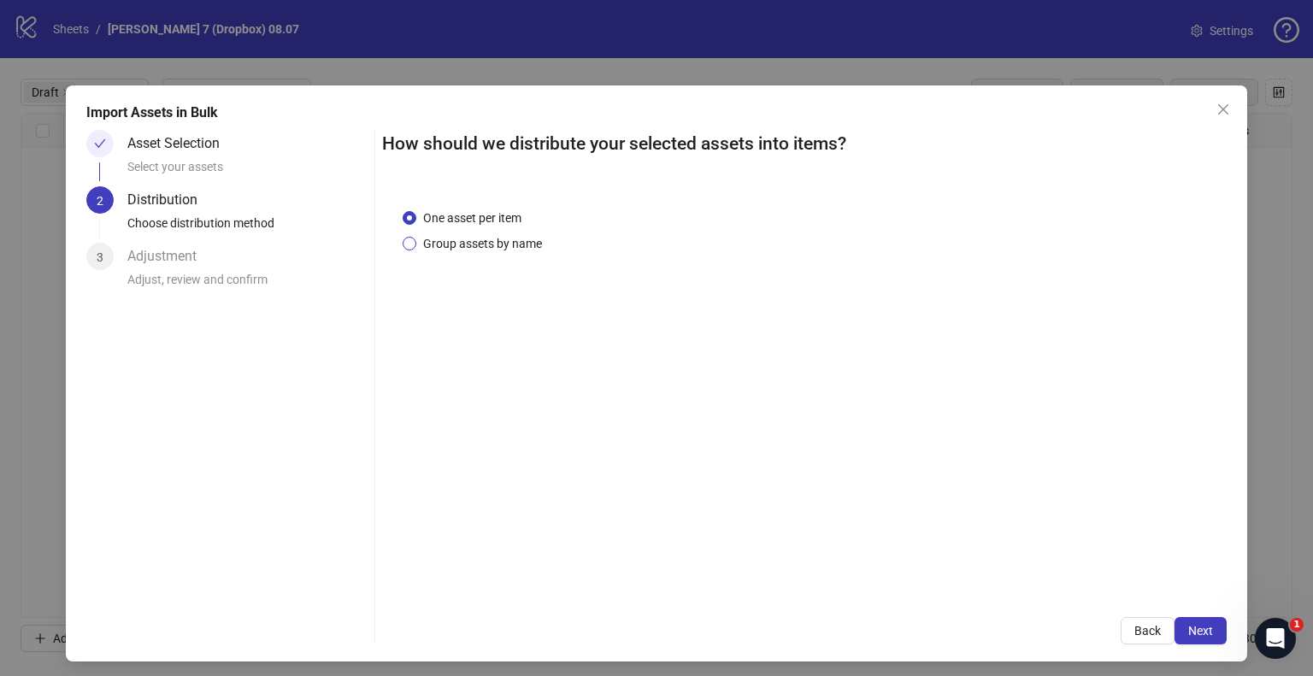
click at [464, 245] on span "Group assets by name" at bounding box center [482, 243] width 132 height 19
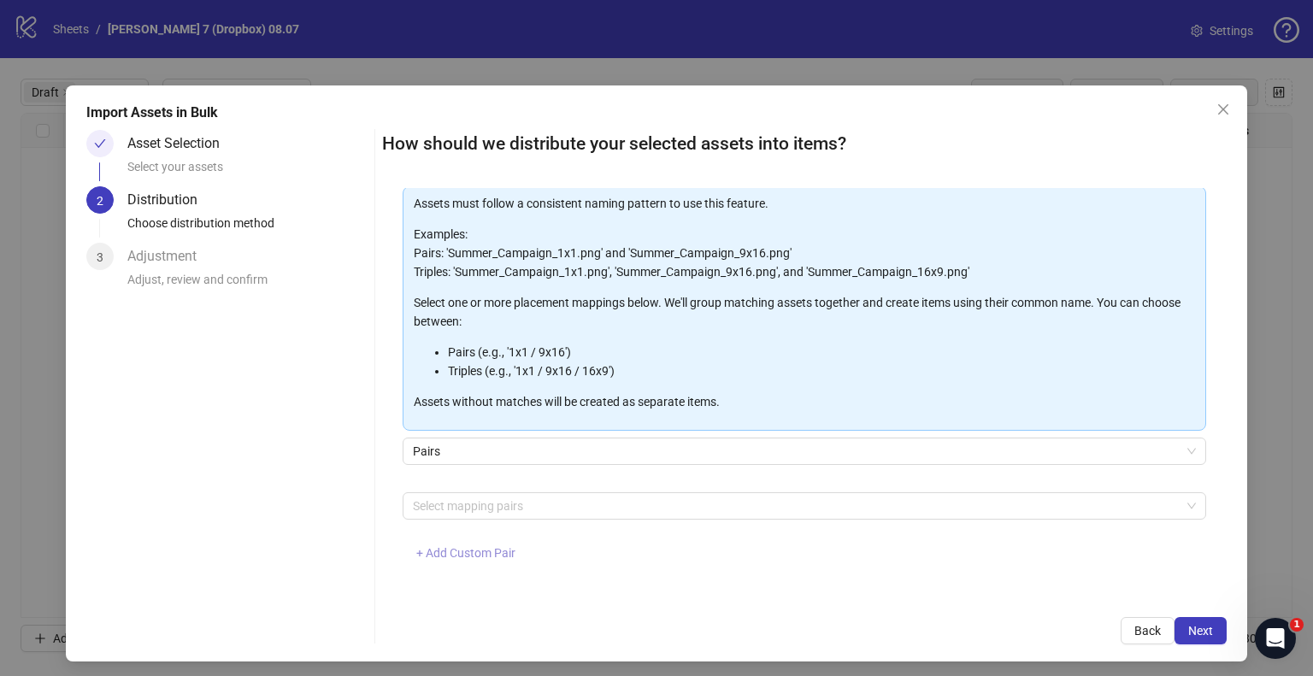
scroll to position [91, 0]
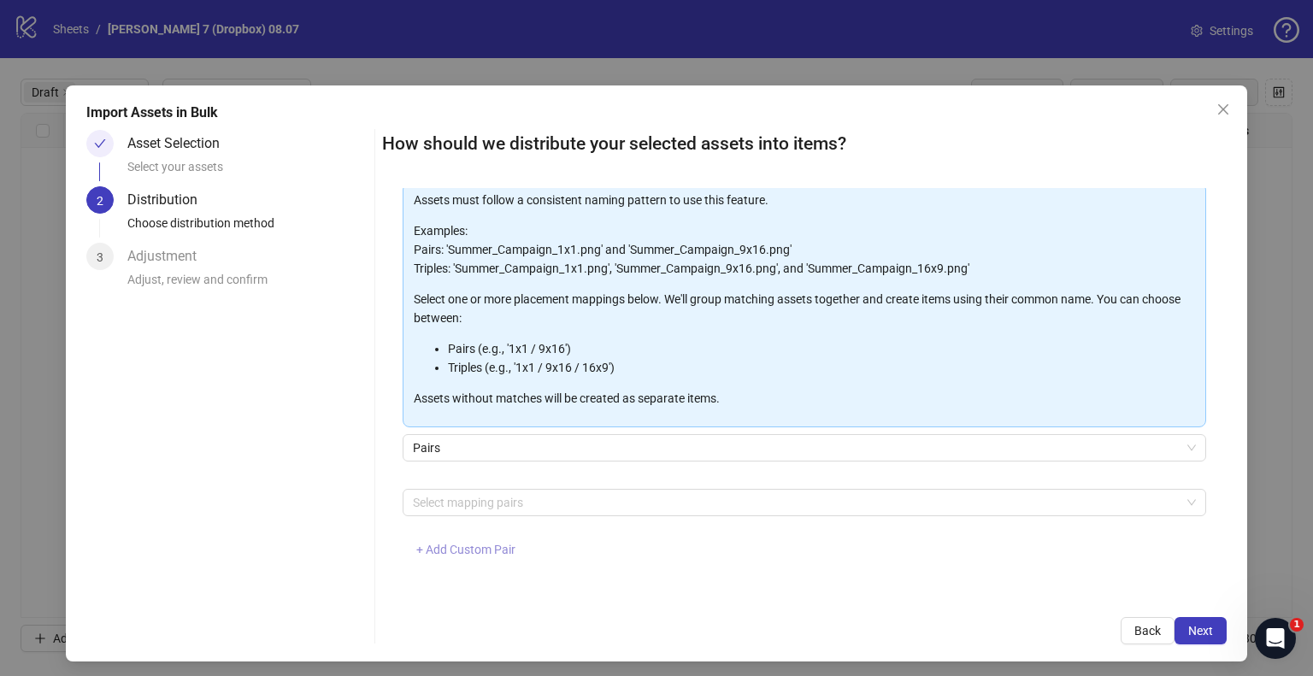
click at [470, 550] on span "+ Add Custom Pair" at bounding box center [465, 550] width 99 height 14
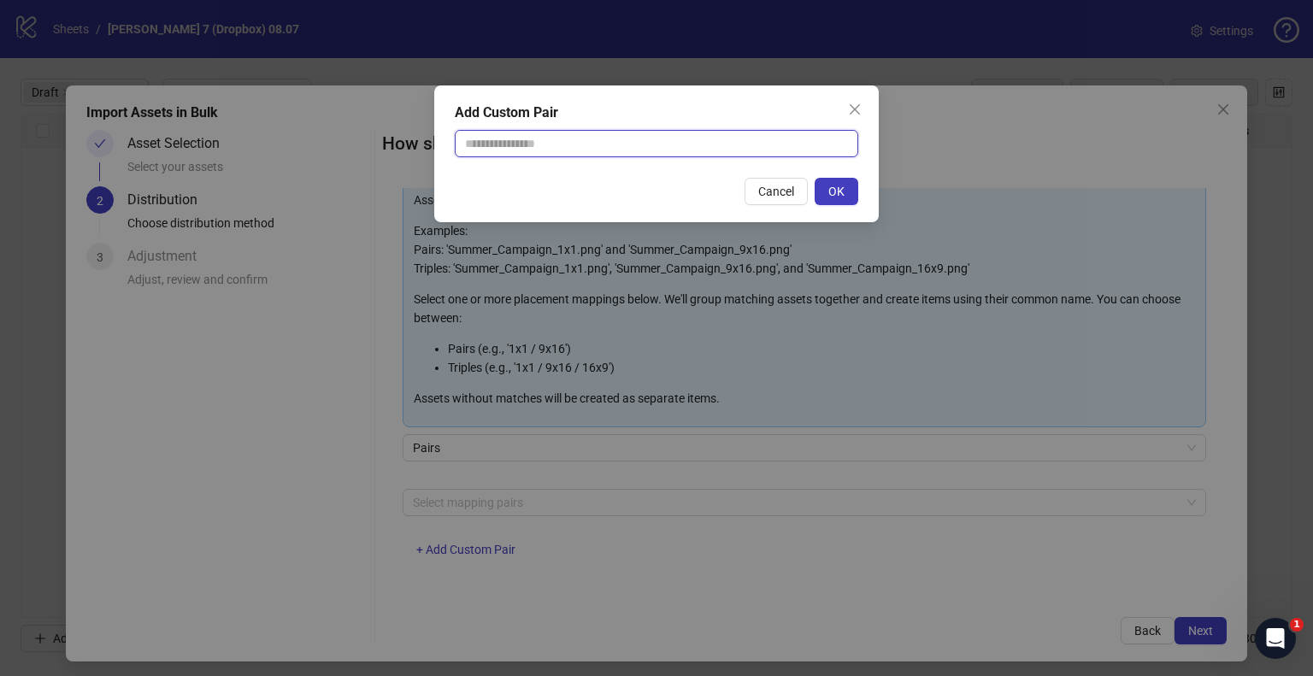
click at [612, 139] on input "text" at bounding box center [656, 143] width 403 height 27
type input "**********"
click at [827, 185] on button "OK" at bounding box center [837, 191] width 44 height 27
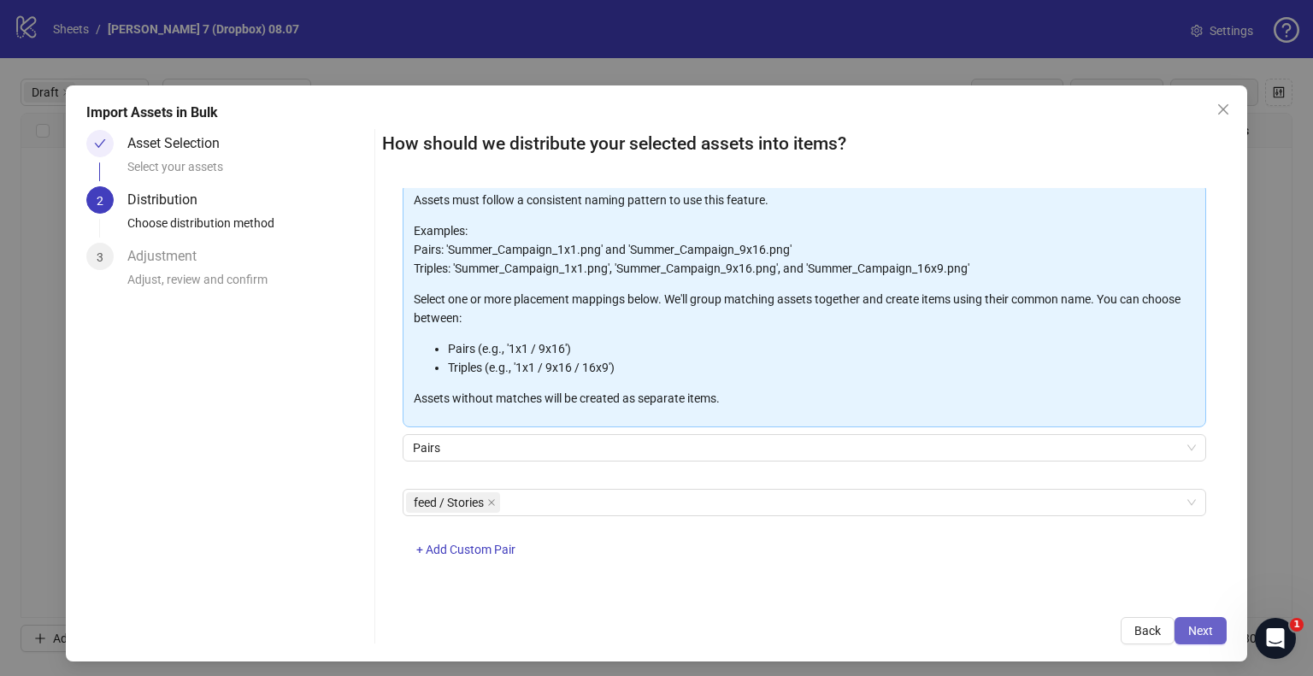
click at [1198, 638] on button "Next" at bounding box center [1200, 630] width 52 height 27
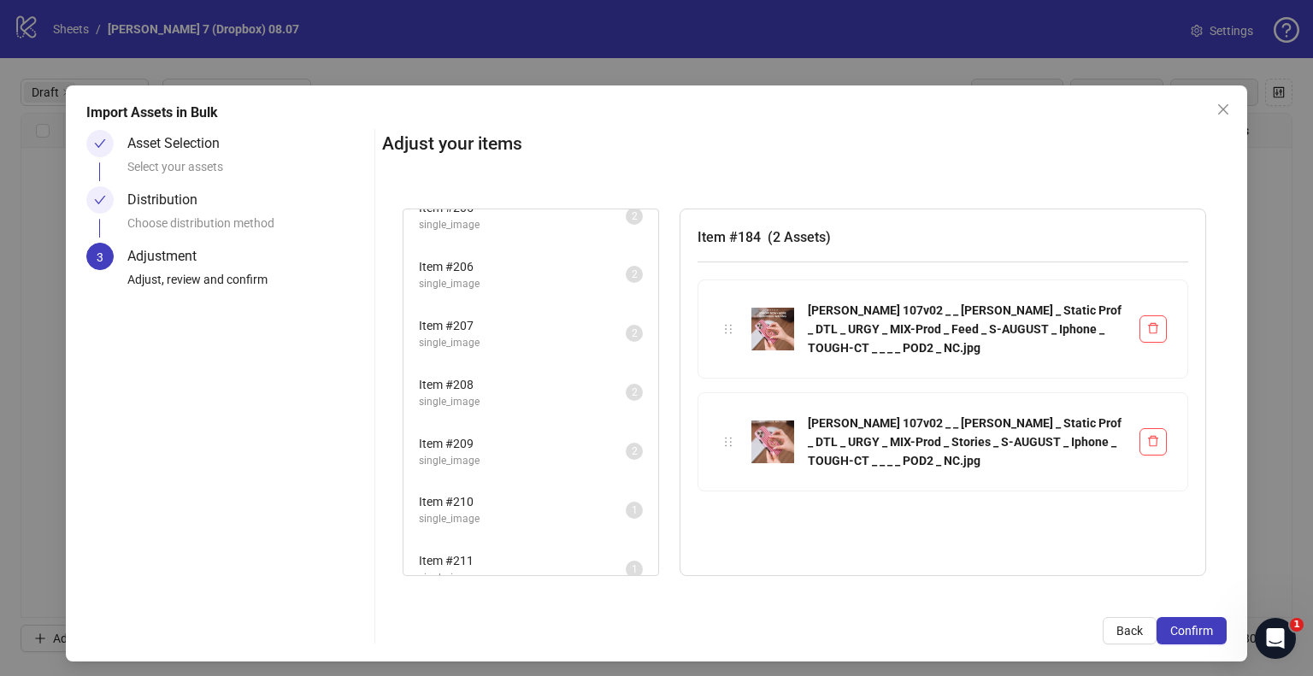
scroll to position [1262, 0]
click at [1197, 629] on span "Confirm" at bounding box center [1191, 631] width 43 height 14
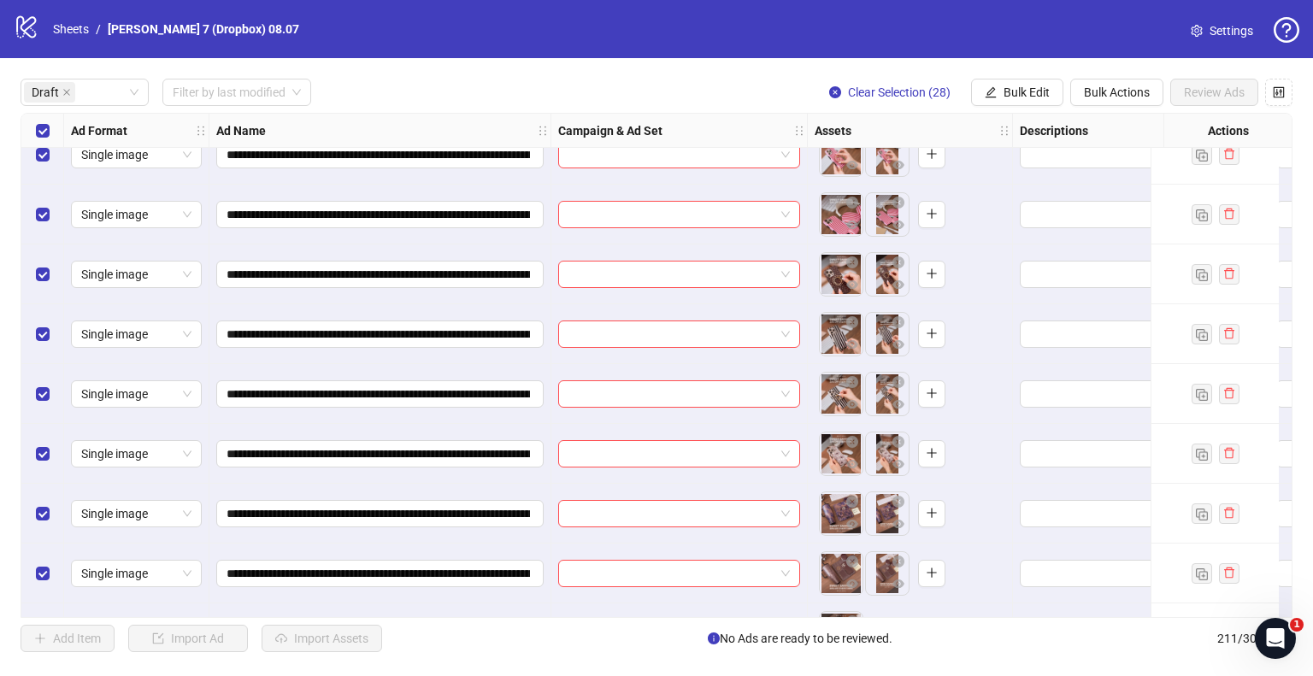
scroll to position [1212, 0]
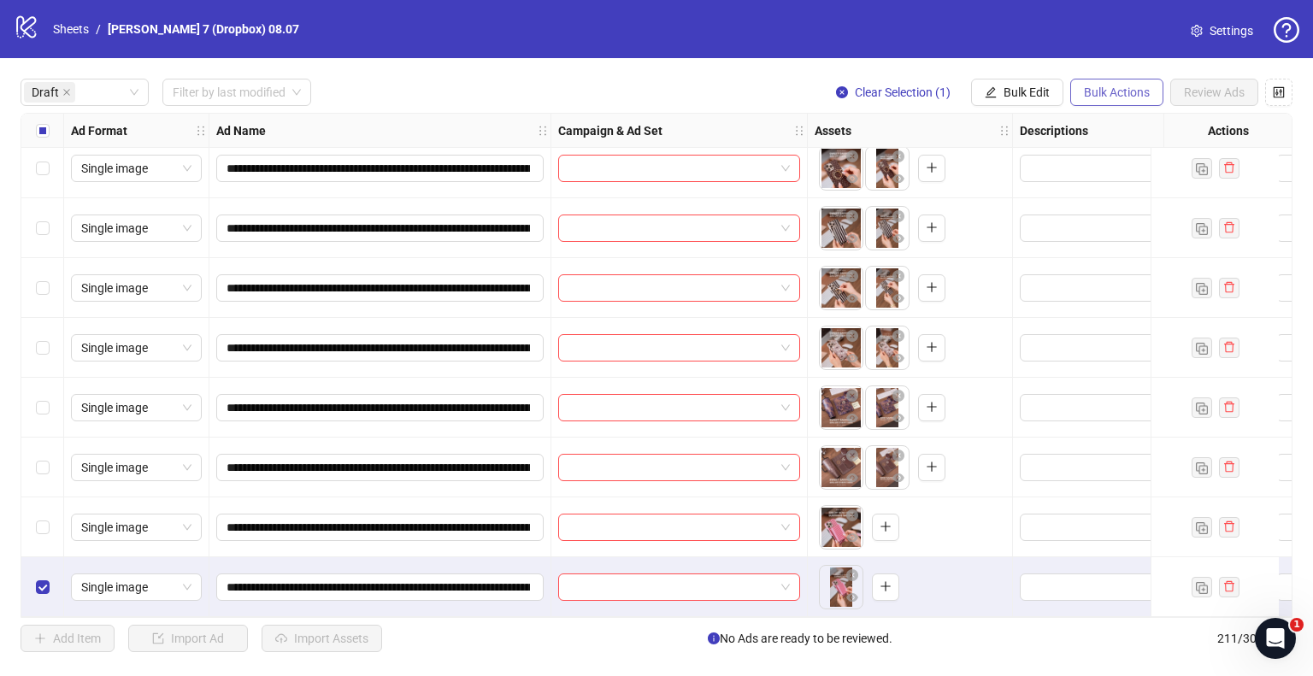
click at [1098, 82] on button "Bulk Actions" at bounding box center [1116, 92] width 93 height 27
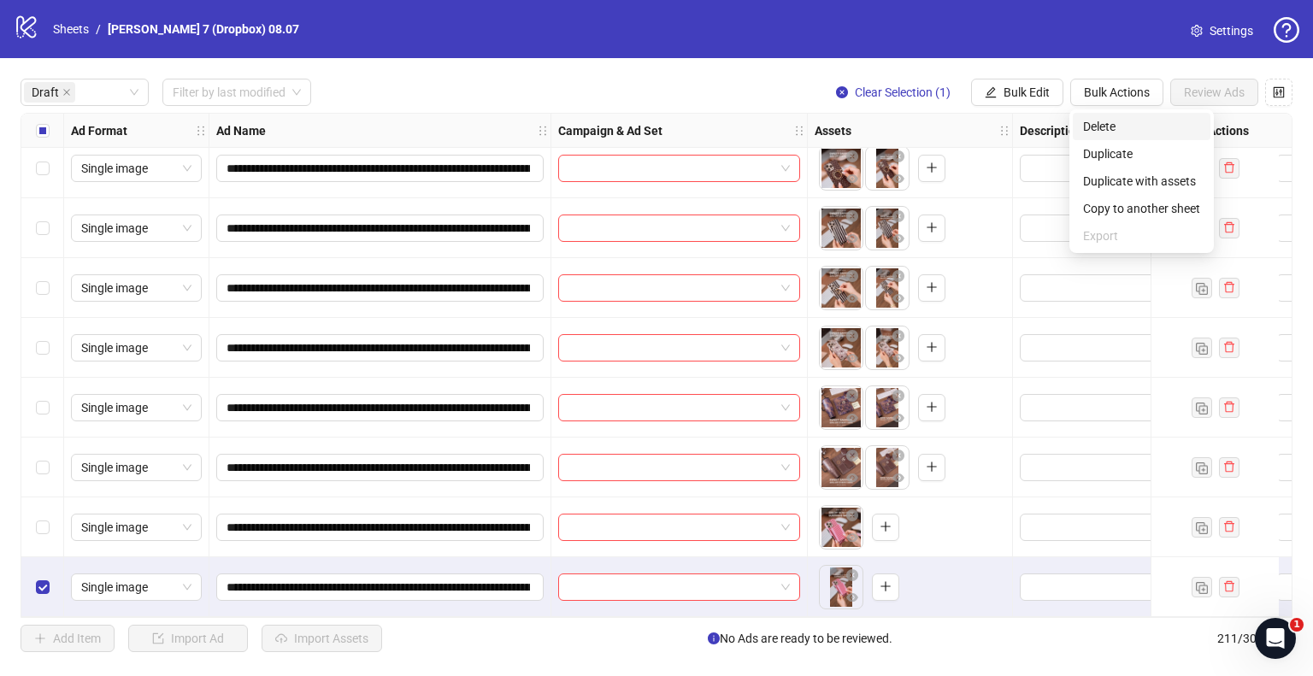
click at [1108, 121] on span "Delete" at bounding box center [1141, 126] width 117 height 19
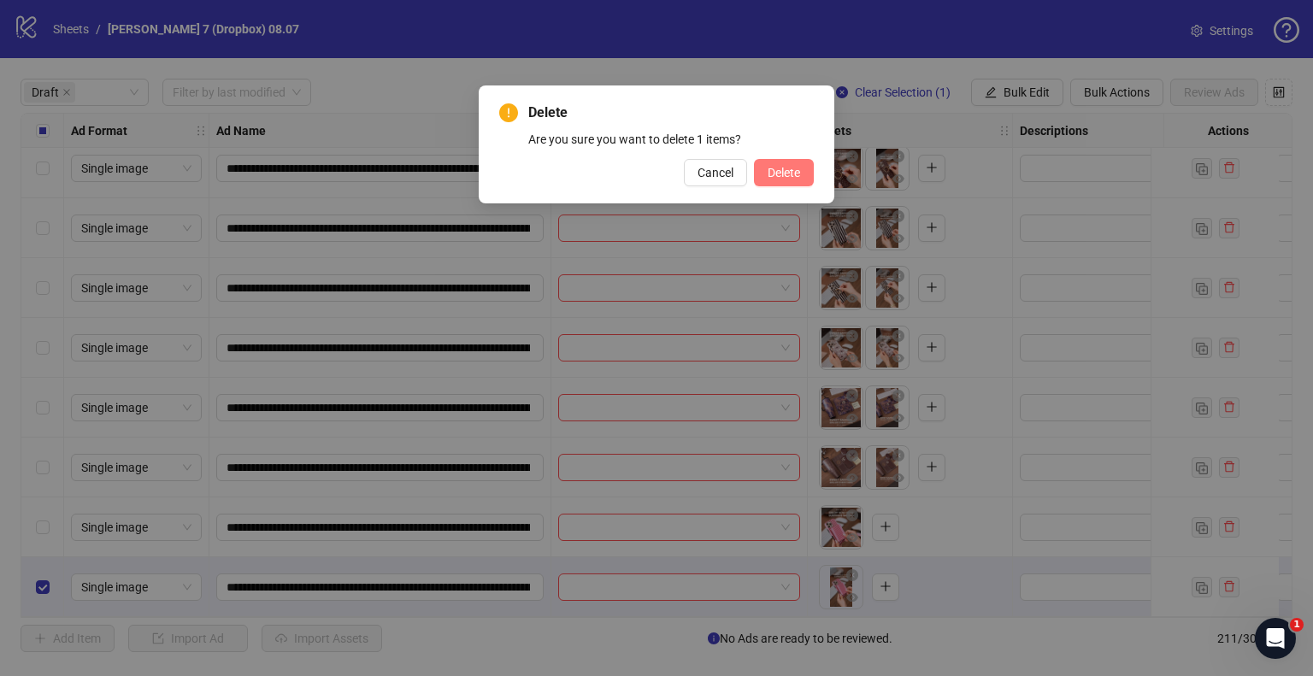
click at [788, 176] on span "Delete" at bounding box center [784, 173] width 32 height 14
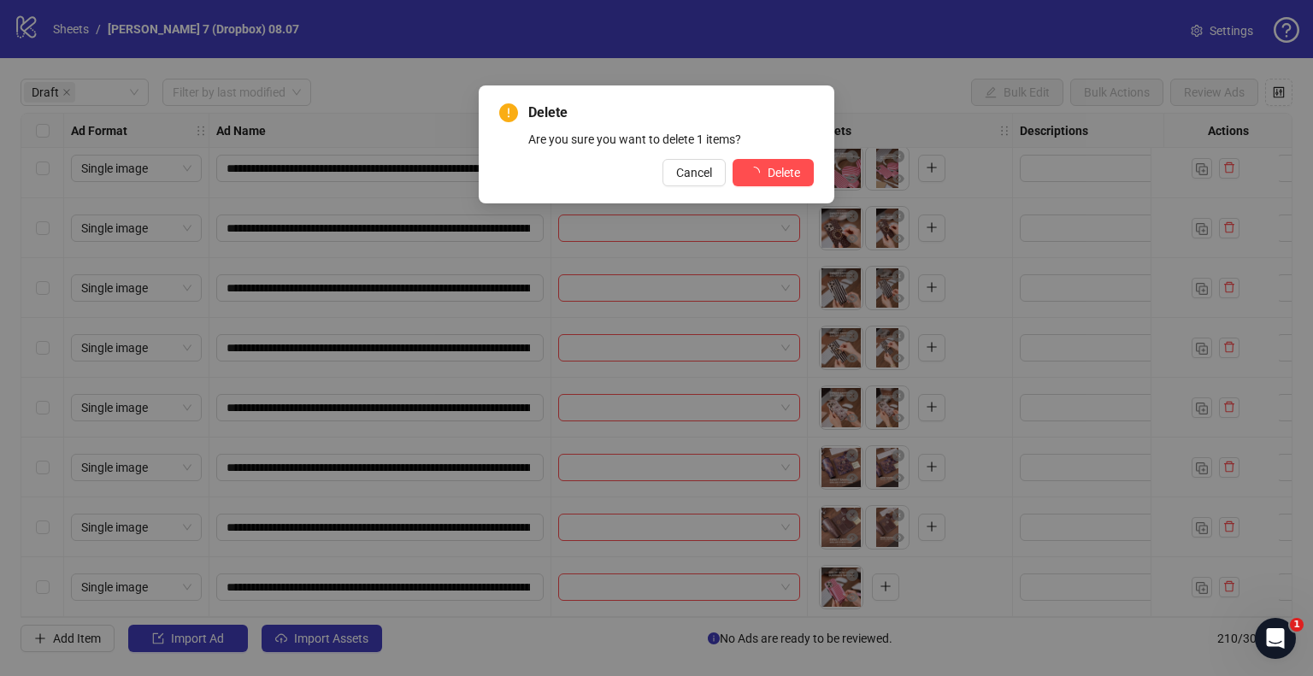
scroll to position [1152, 0]
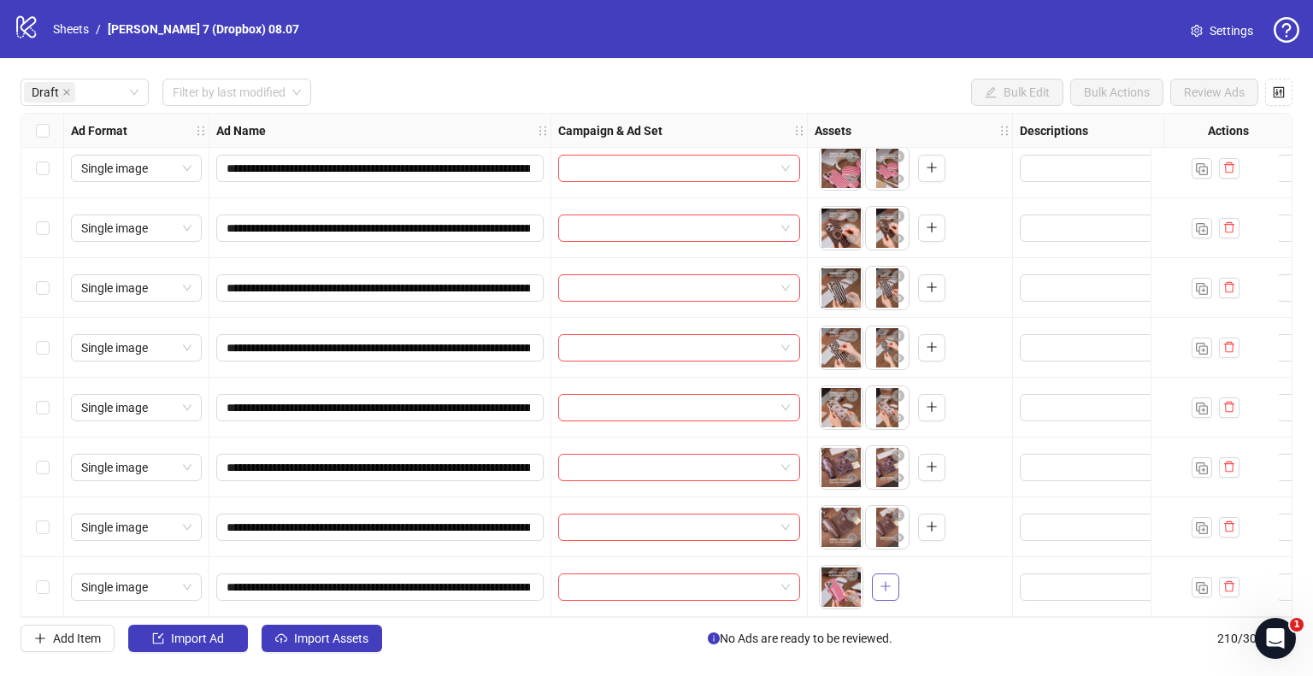
click at [886, 586] on span "button" at bounding box center [886, 587] width 12 height 14
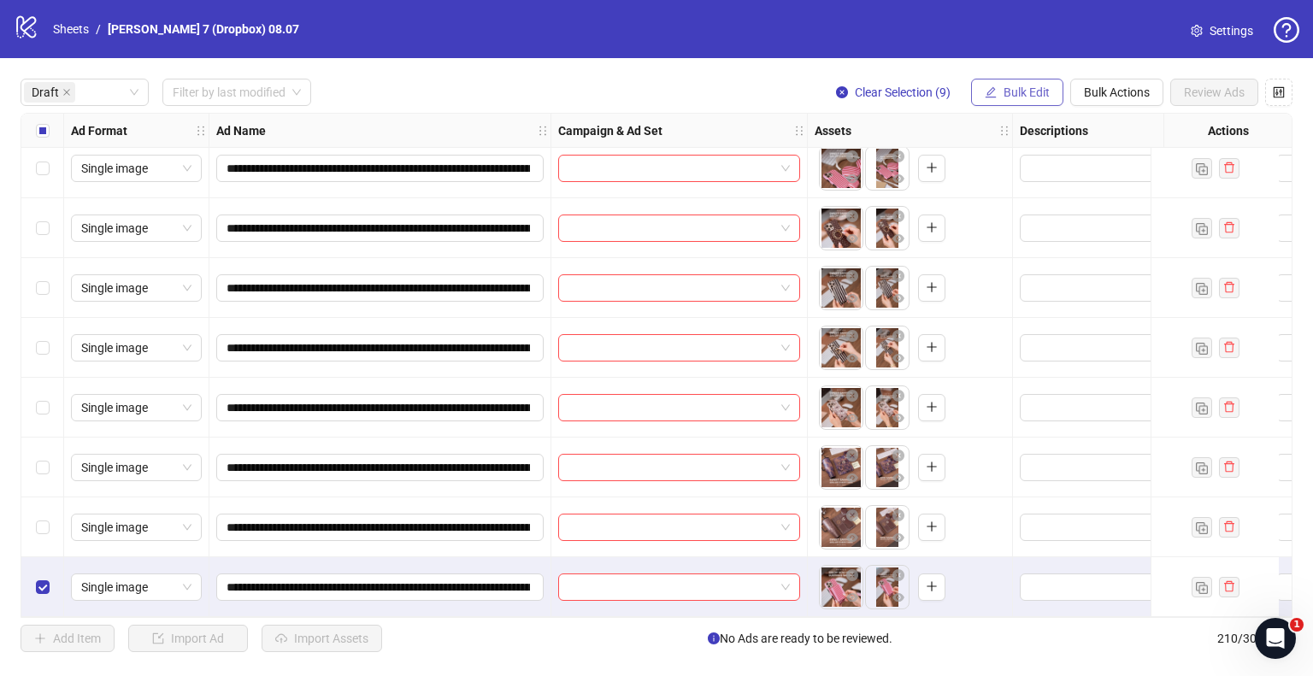
click at [1019, 90] on span "Bulk Edit" at bounding box center [1027, 92] width 46 height 14
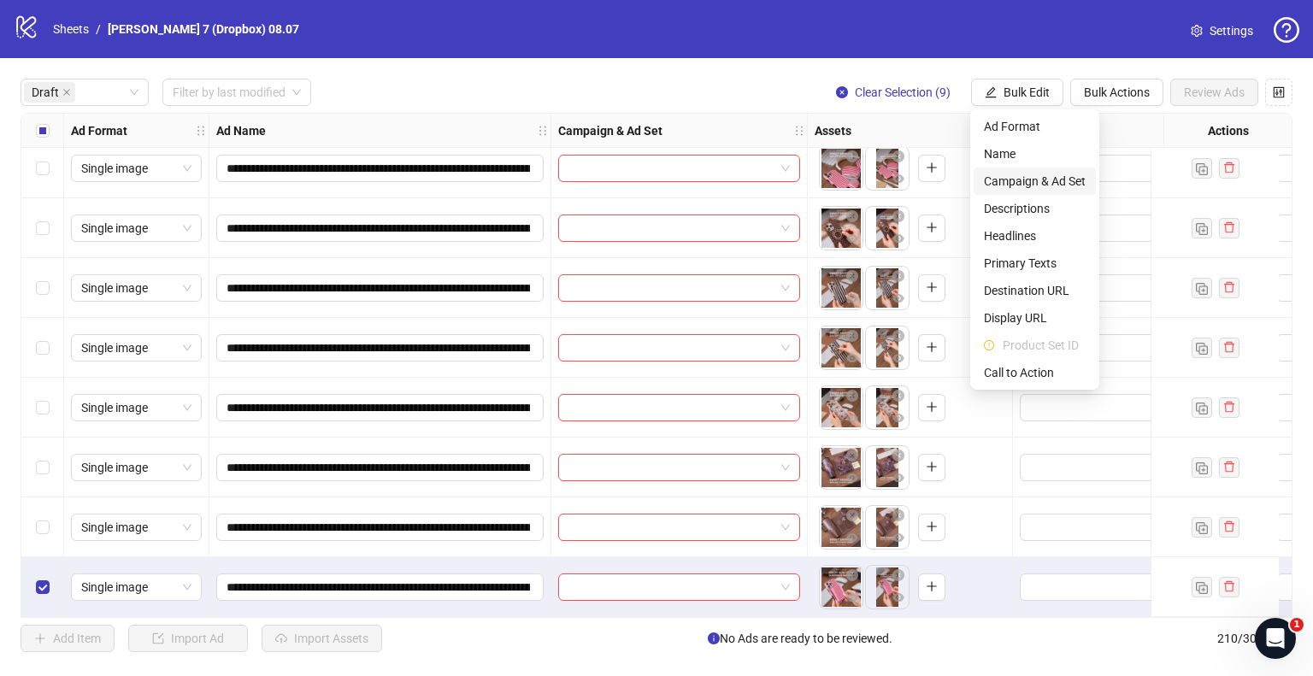
click at [1002, 186] on span "Campaign & Ad Set" at bounding box center [1035, 181] width 102 height 19
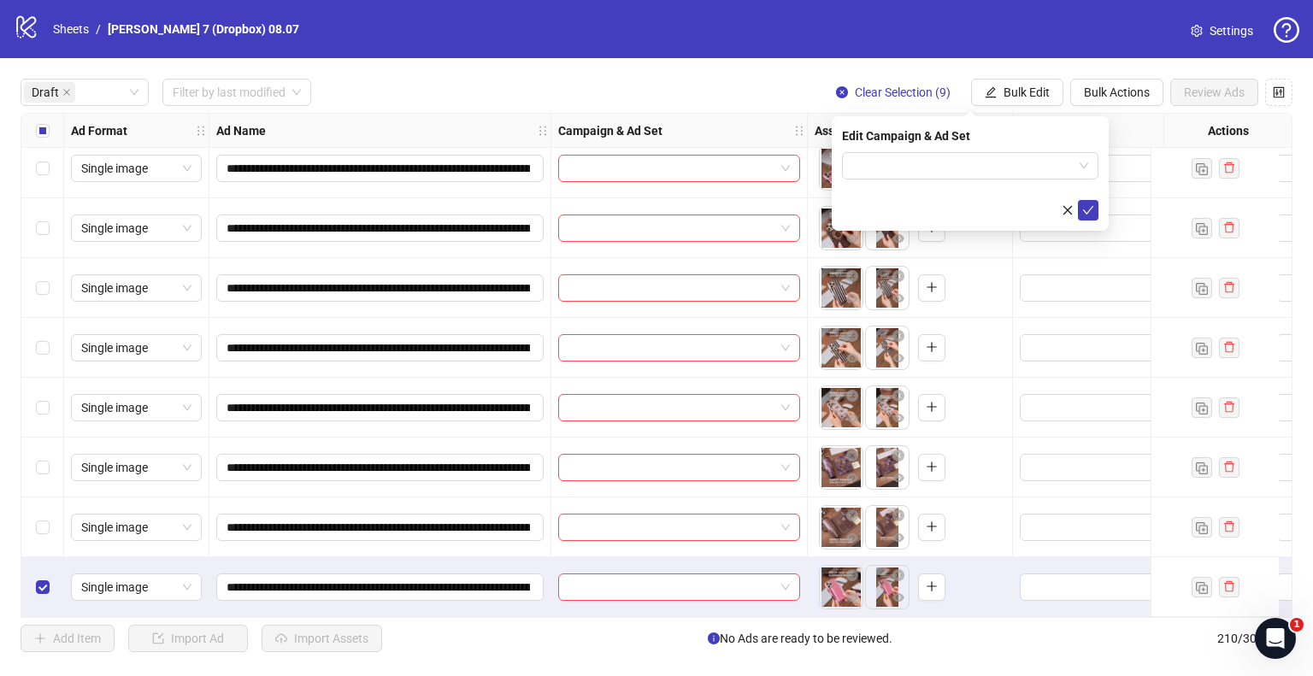
drag, startPoint x: 940, startPoint y: 174, endPoint x: 971, endPoint y: 180, distance: 31.5
click at [940, 173] on input "search" at bounding box center [962, 166] width 221 height 26
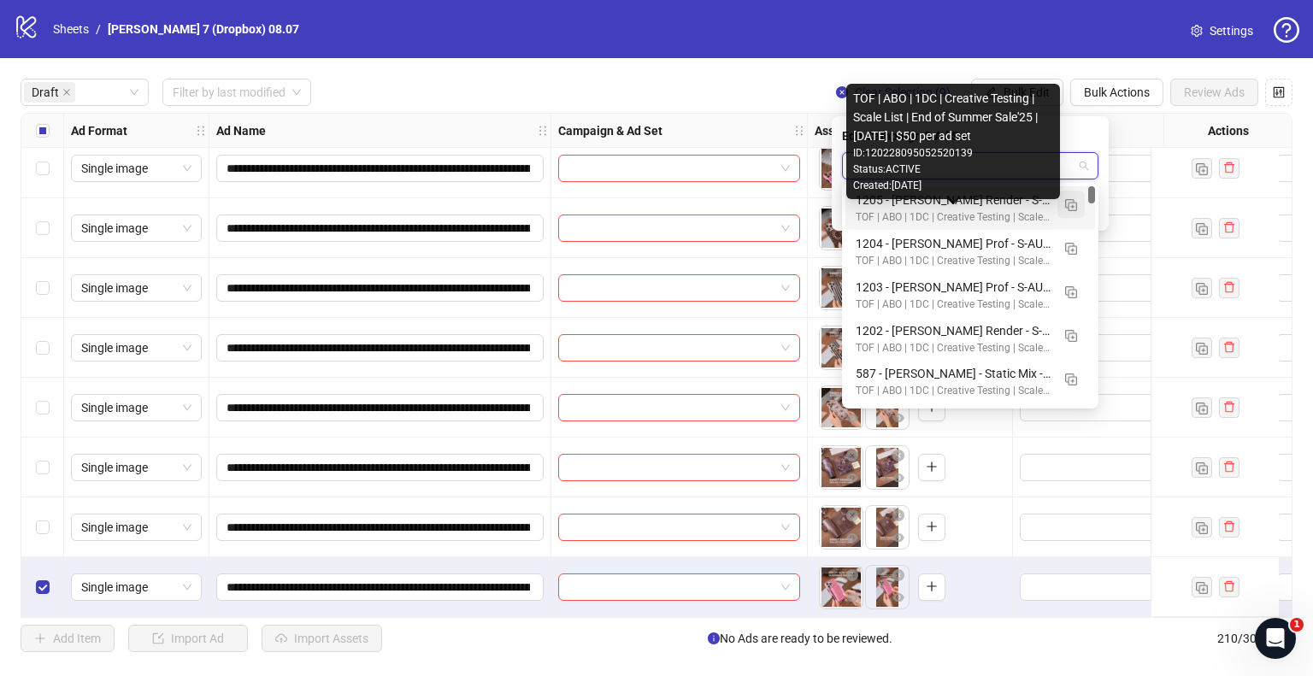
click at [1063, 210] on button "button" at bounding box center [1070, 204] width 27 height 27
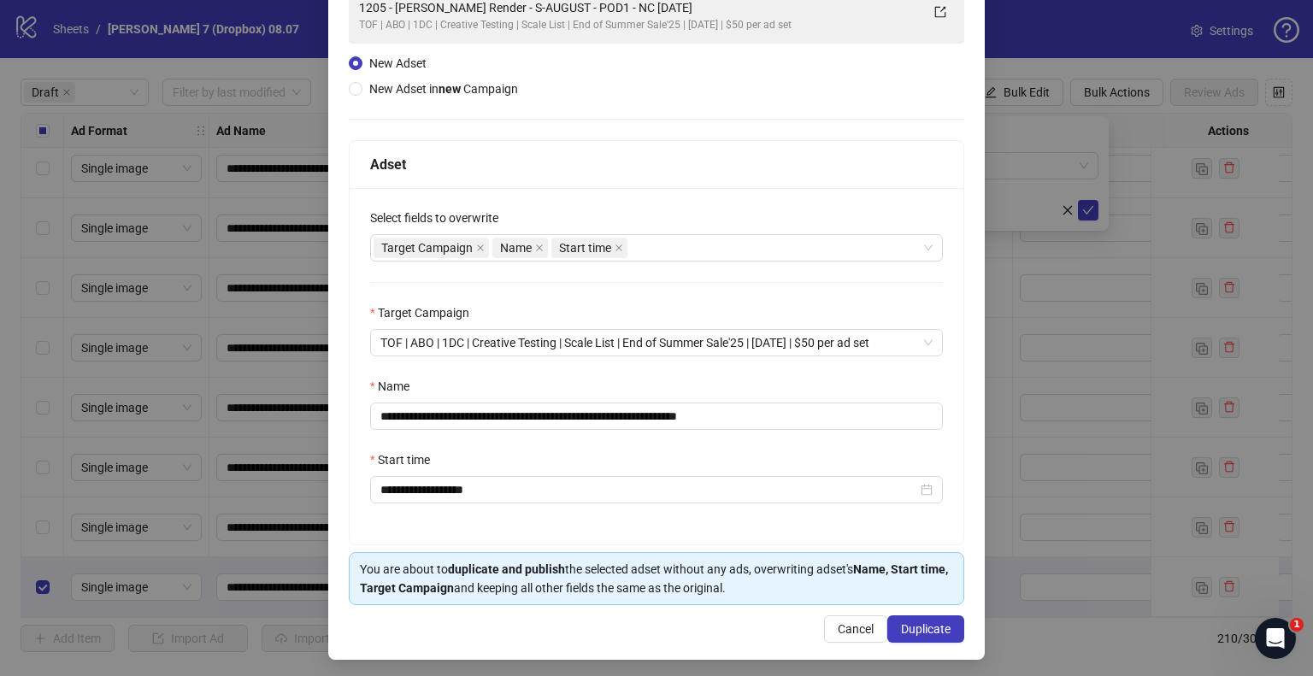
scroll to position [144, 0]
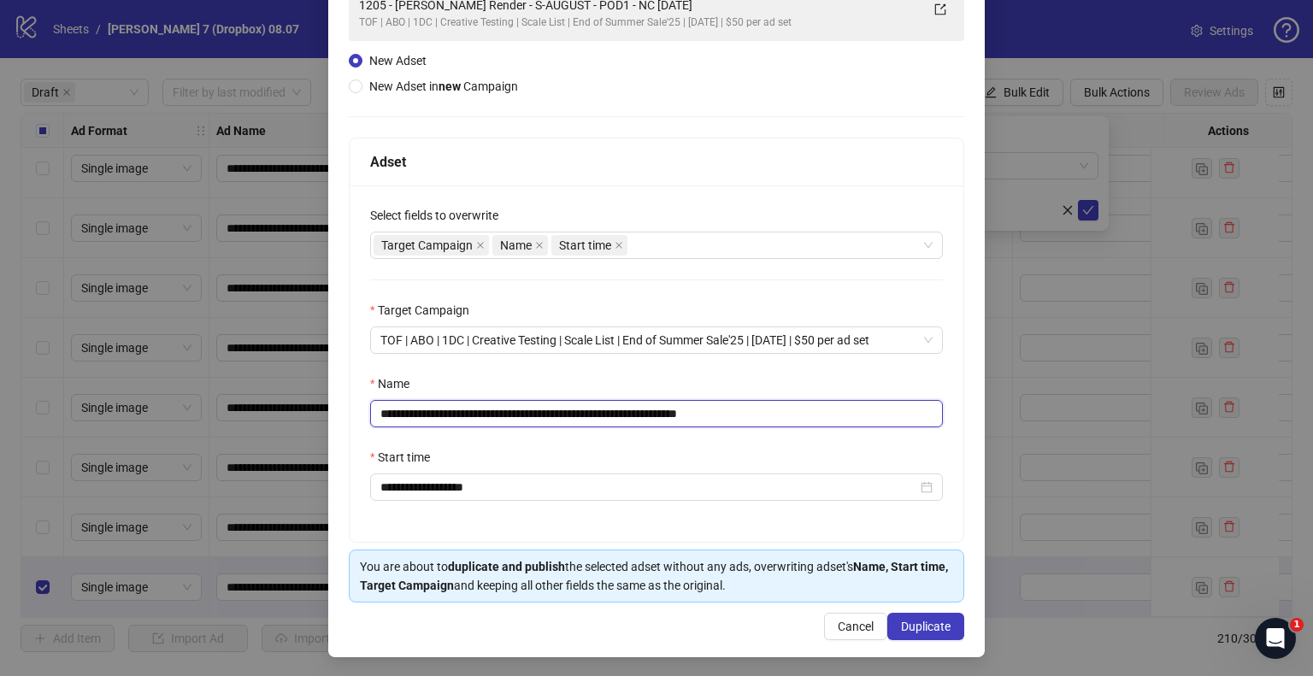
click at [656, 411] on input "**********" at bounding box center [656, 413] width 573 height 27
drag, startPoint x: 660, startPoint y: 413, endPoint x: 242, endPoint y: 422, distance: 418.1
click at [242, 422] on div "**********" at bounding box center [656, 338] width 1313 height 676
paste input "*"
drag, startPoint x: 711, startPoint y: 412, endPoint x: 981, endPoint y: 420, distance: 270.2
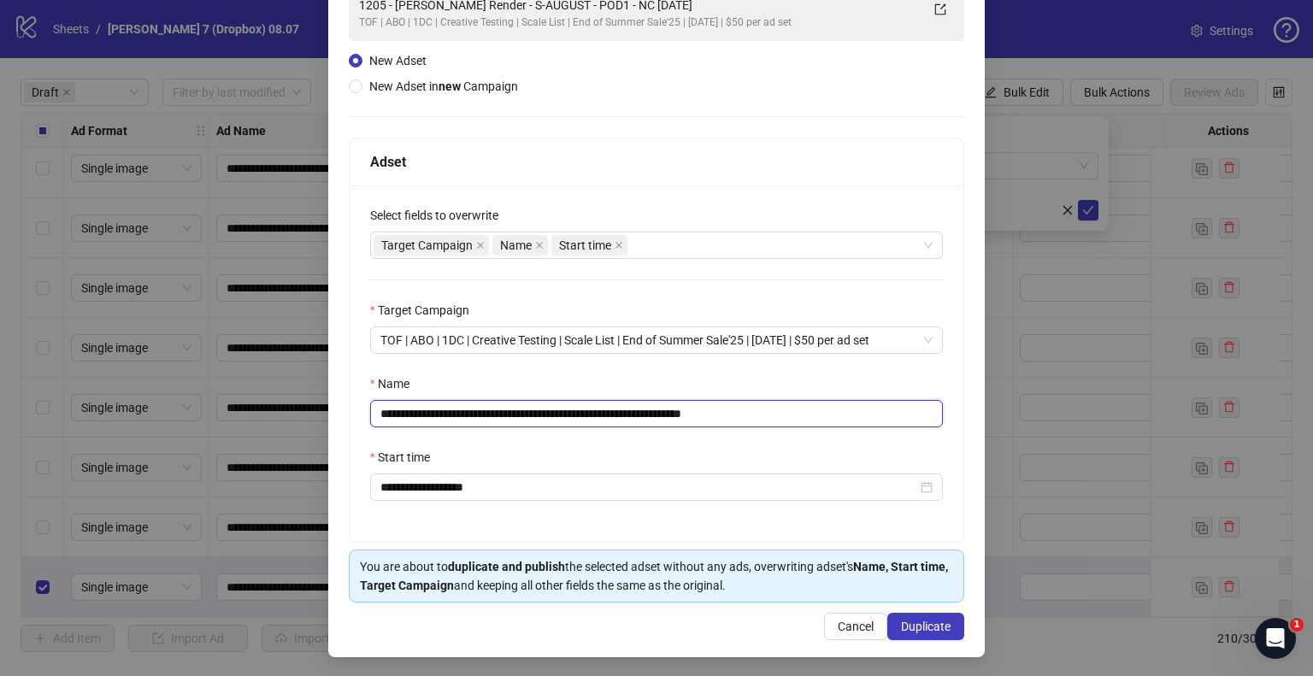
click at [951, 423] on div "**********" at bounding box center [657, 363] width 614 height 356
type input "**********"
click at [913, 628] on span "Duplicate" at bounding box center [926, 627] width 50 height 14
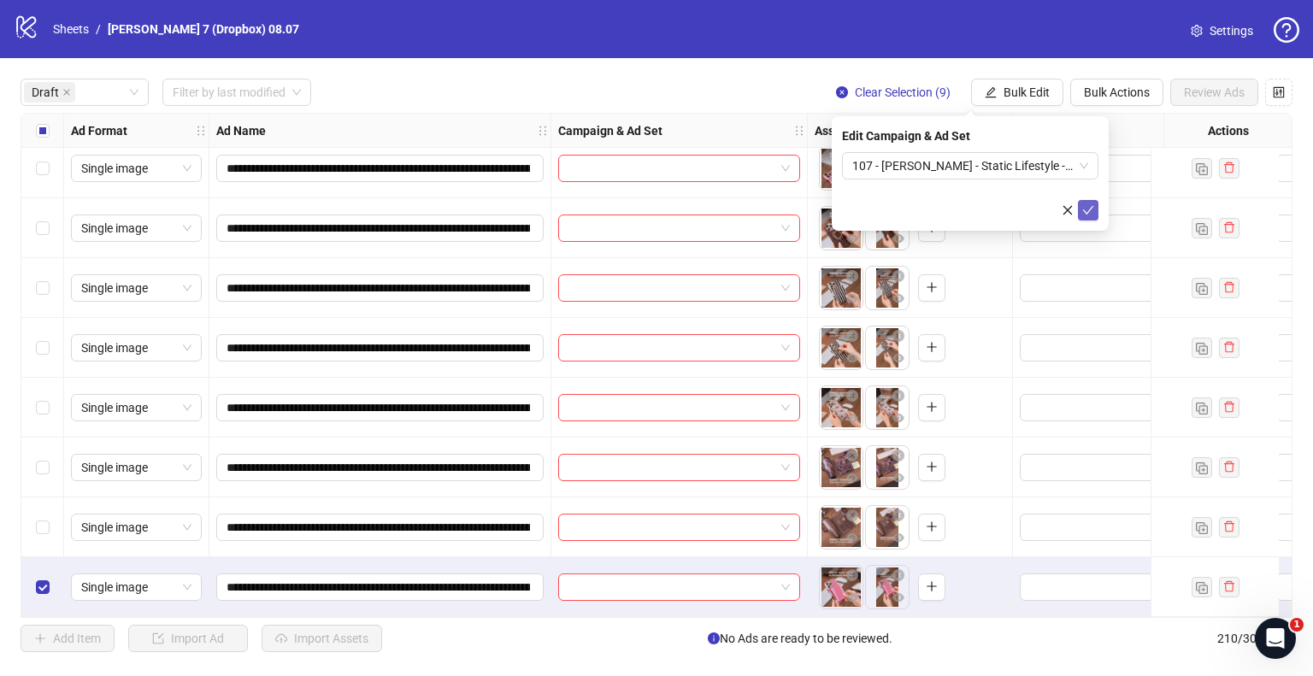
click at [1087, 211] on icon "check" at bounding box center [1088, 210] width 12 height 12
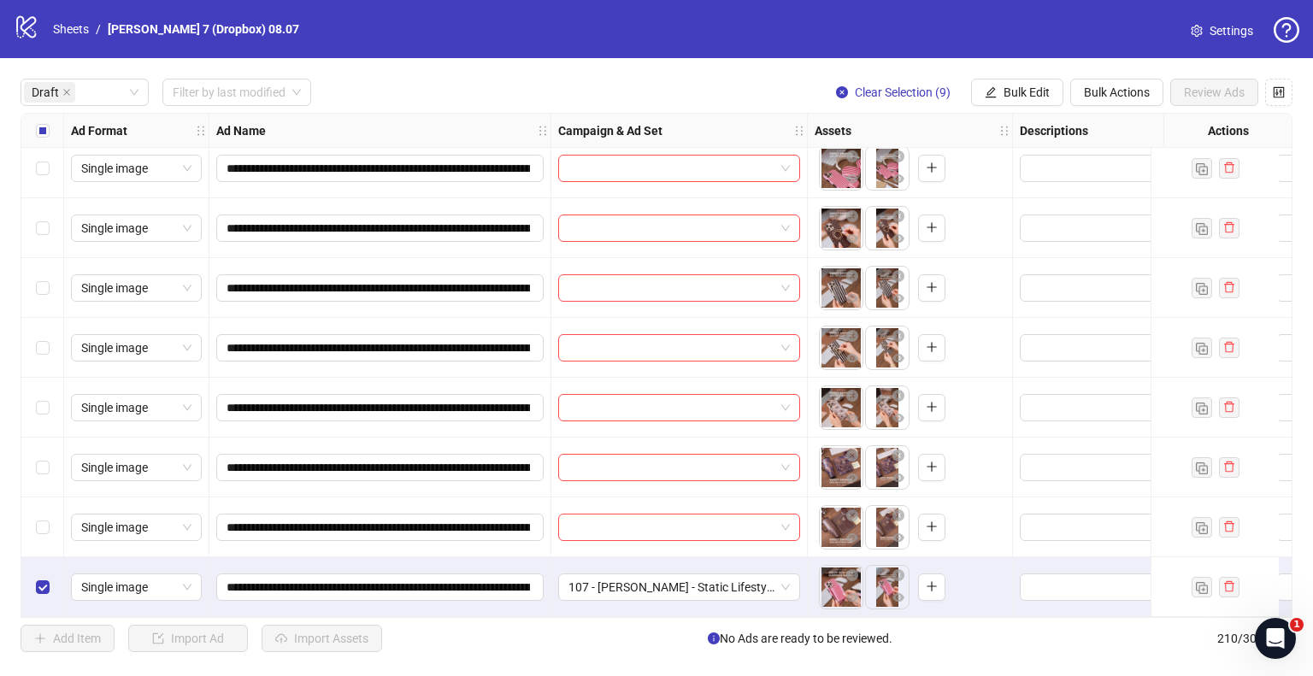
click at [38, 143] on div "Select all rows" at bounding box center [42, 131] width 43 height 34
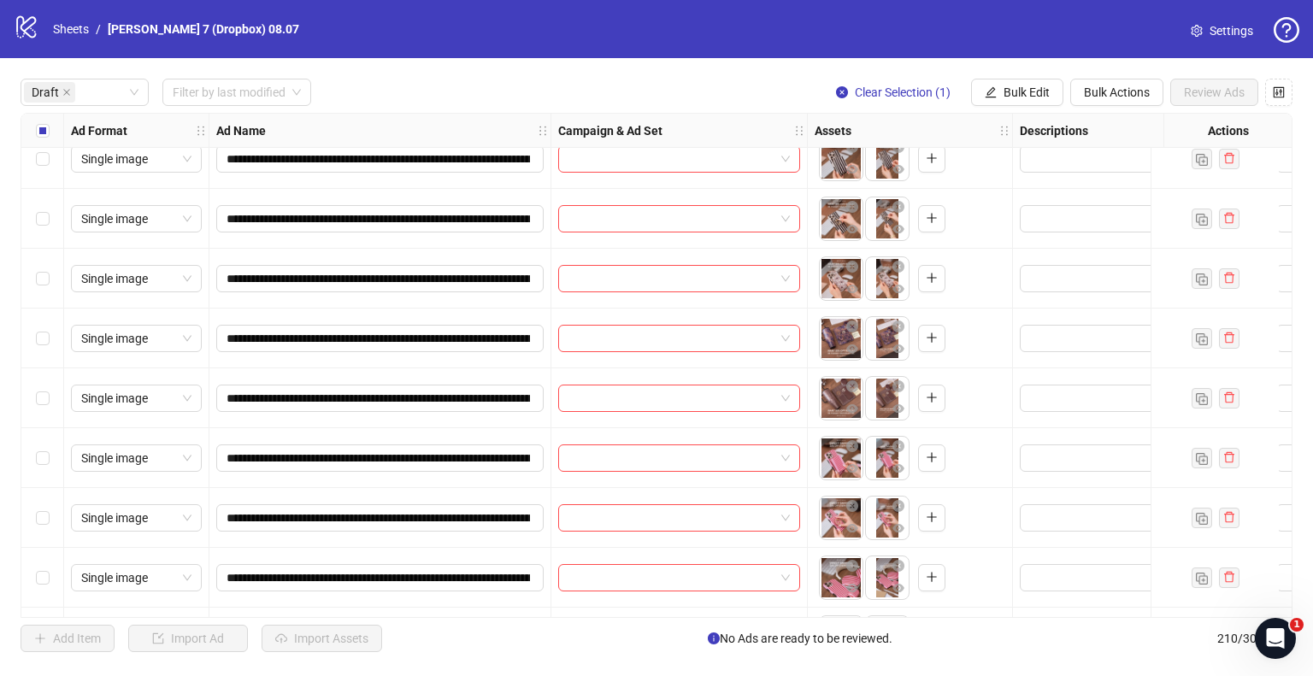
scroll to position [769, 0]
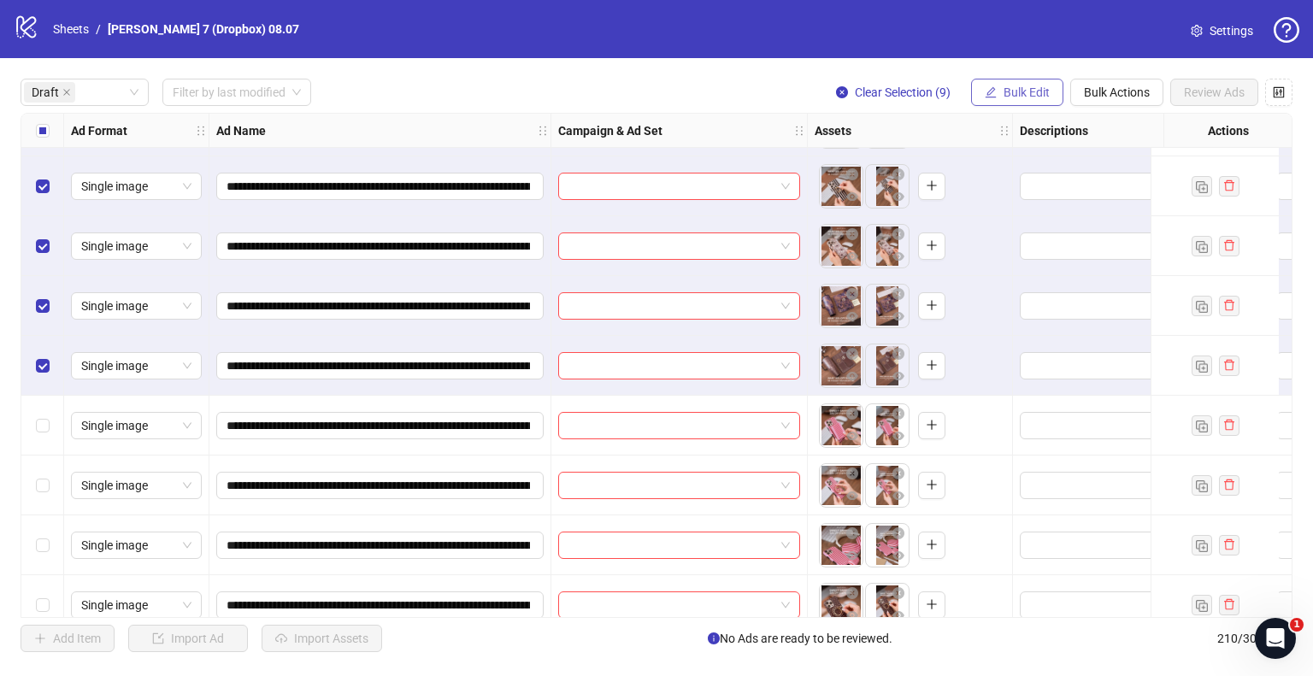
click at [1004, 89] on span "Bulk Edit" at bounding box center [1027, 92] width 46 height 14
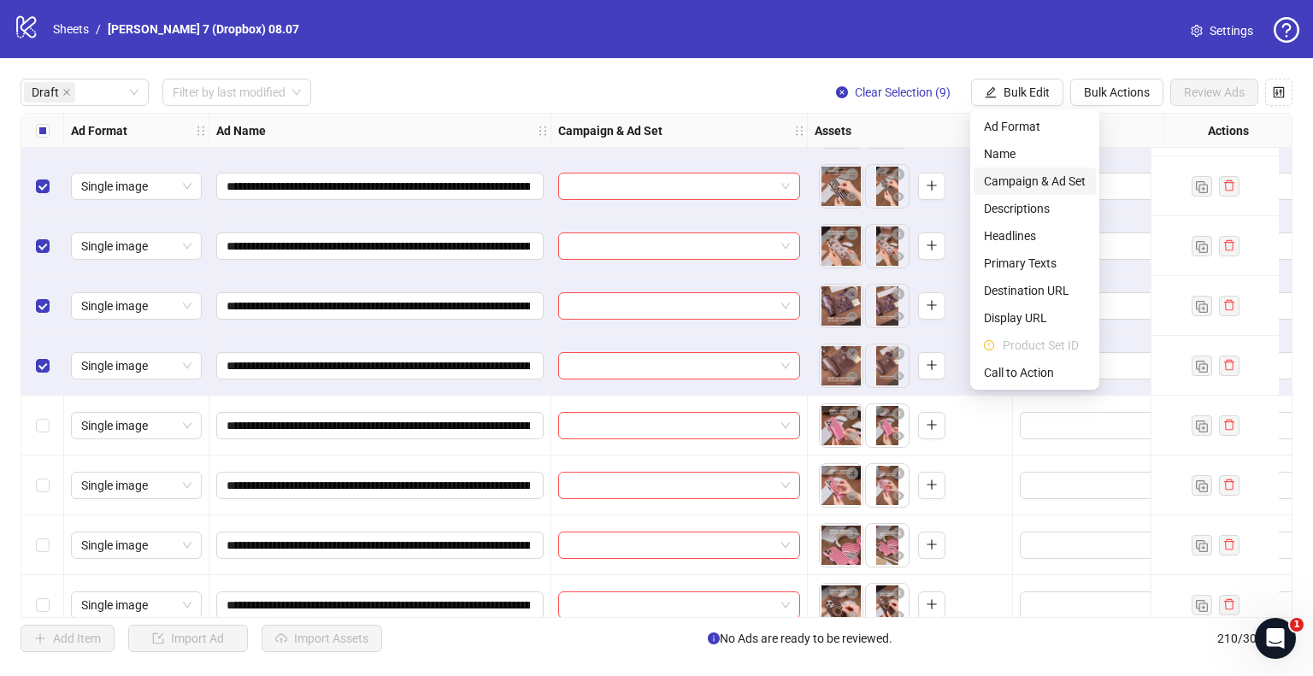
click at [1039, 185] on span "Campaign & Ad Set" at bounding box center [1035, 181] width 102 height 19
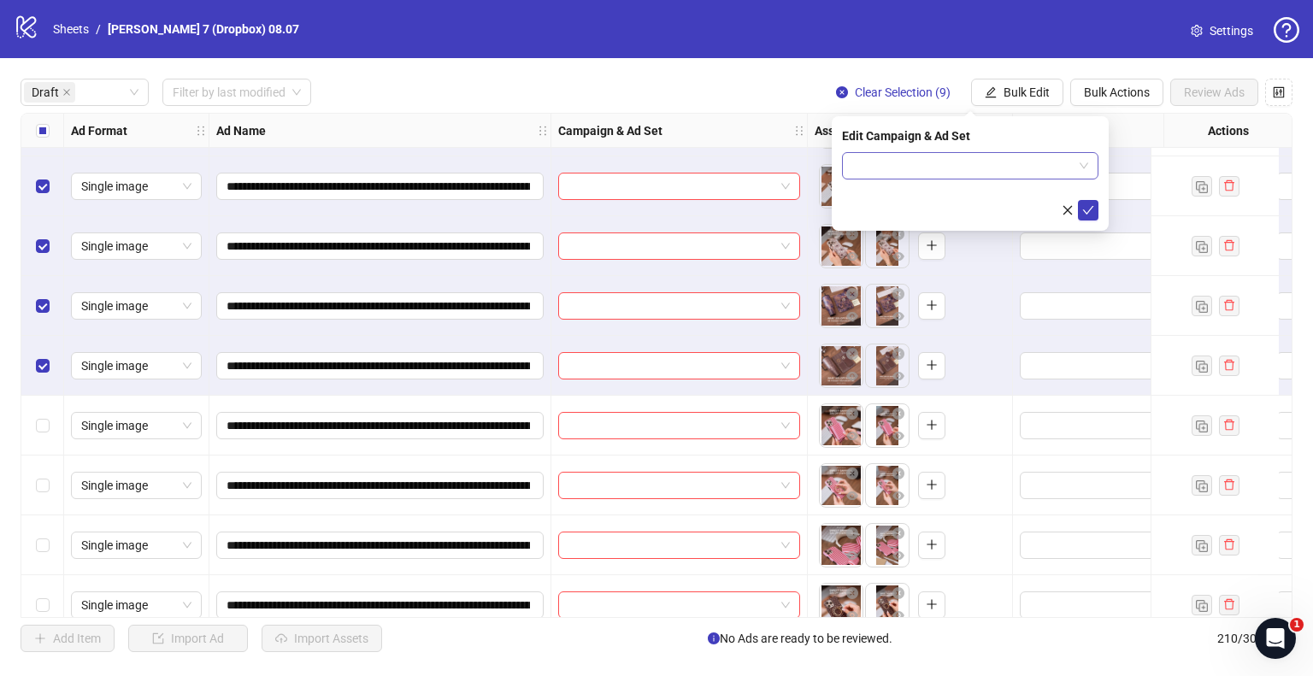
click at [1080, 166] on span at bounding box center [970, 166] width 236 height 26
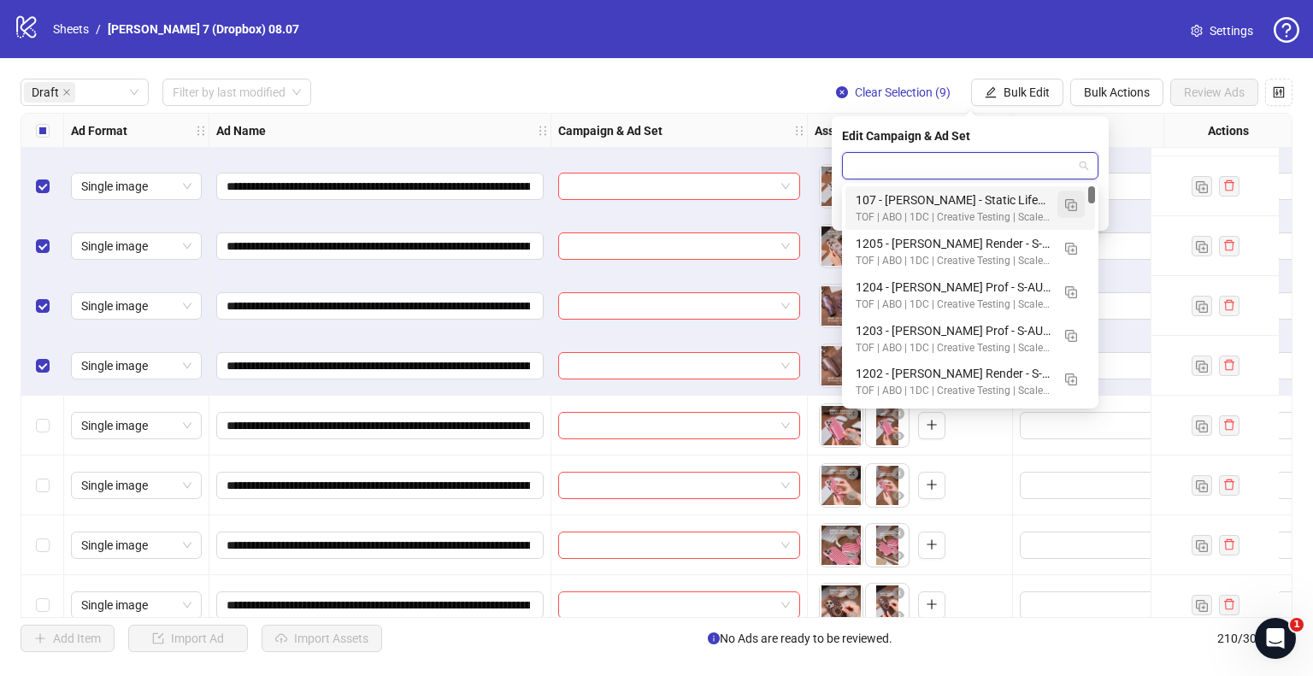
click at [1073, 203] on img "button" at bounding box center [1071, 205] width 12 height 12
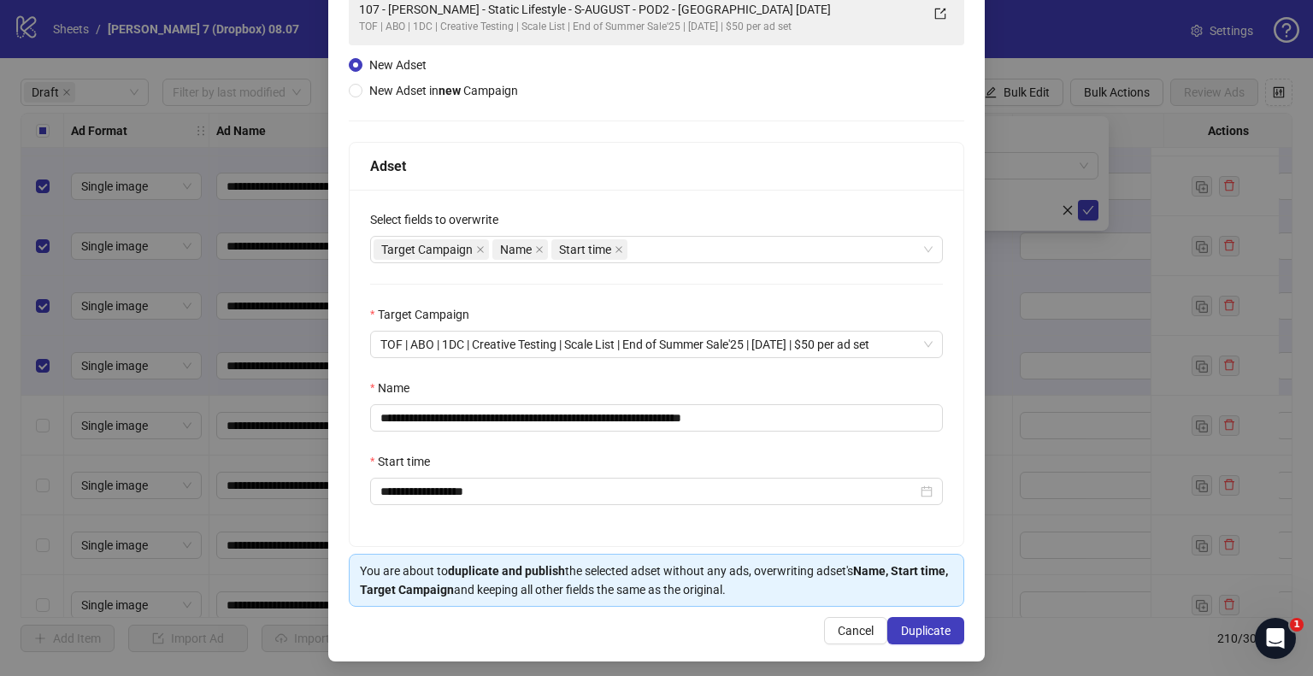
scroll to position [144, 0]
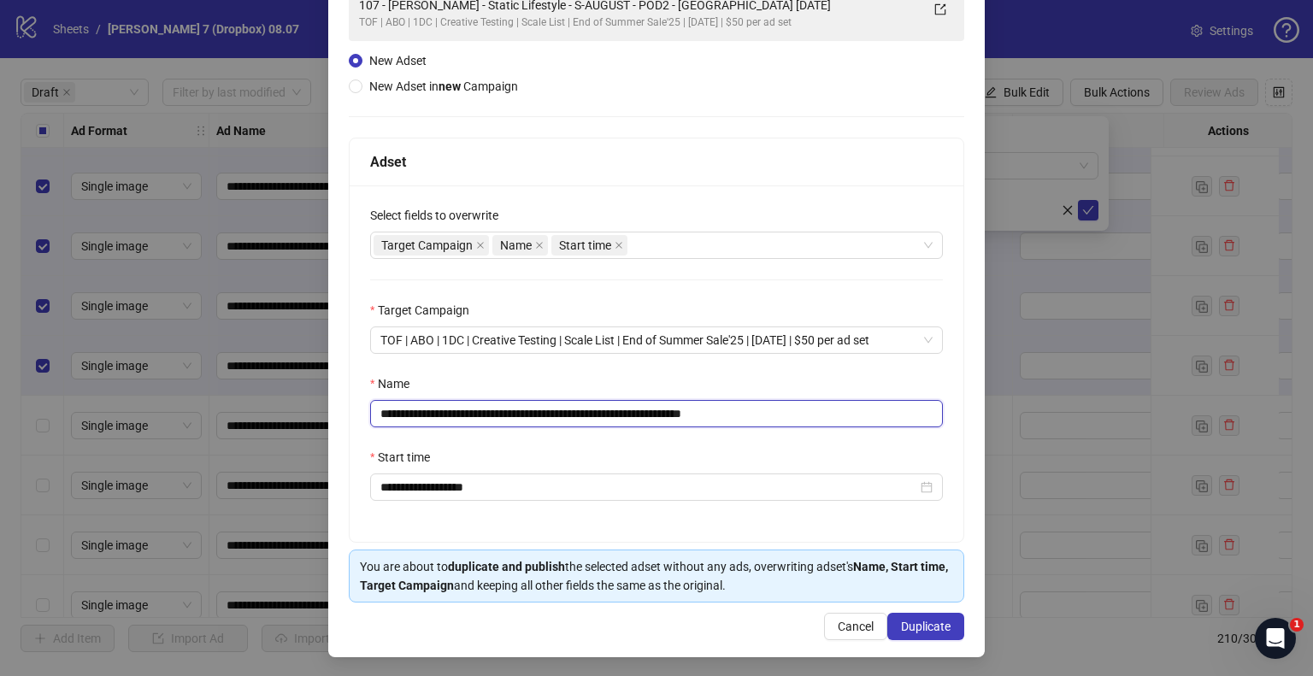
drag, startPoint x: 639, startPoint y: 416, endPoint x: 133, endPoint y: 419, distance: 506.0
click at [36, 420] on div "**********" at bounding box center [656, 338] width 1313 height 676
paste input "text"
drag, startPoint x: 715, startPoint y: 413, endPoint x: 1369, endPoint y: 480, distance: 656.5
click at [1312, 480] on html "**********" at bounding box center [656, 338] width 1313 height 676
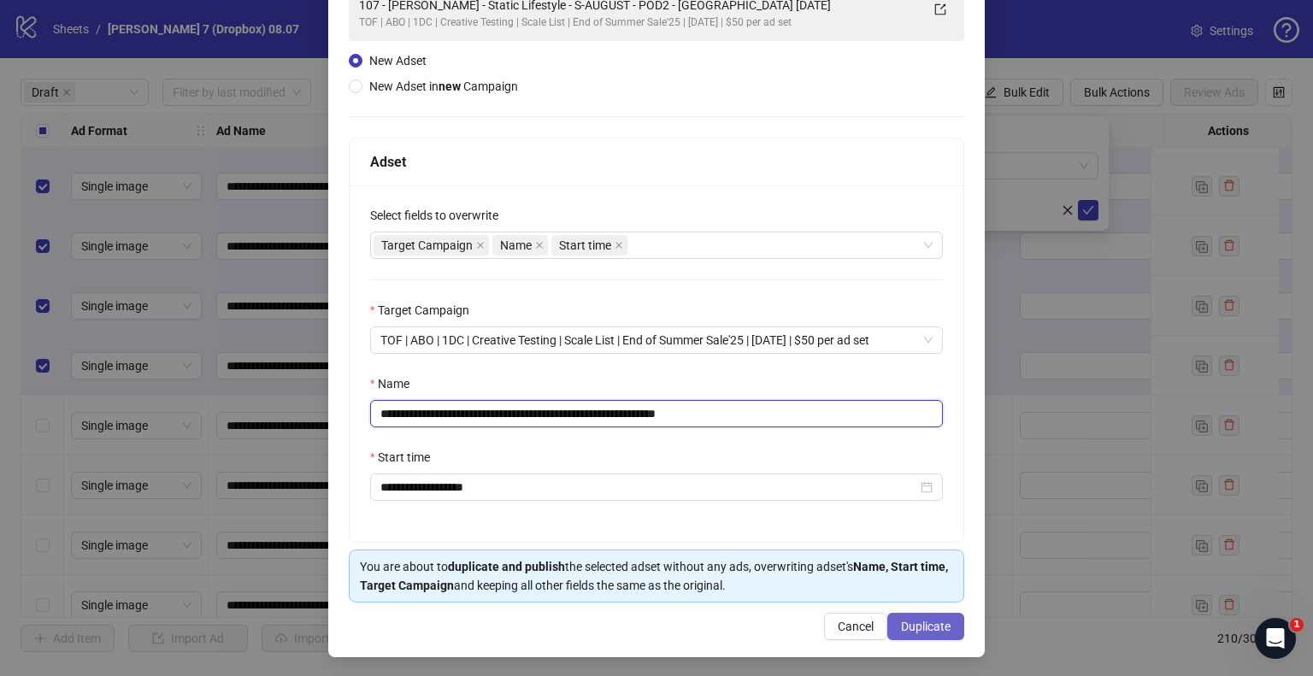
type input "**********"
click at [930, 627] on span "Duplicate" at bounding box center [926, 627] width 50 height 14
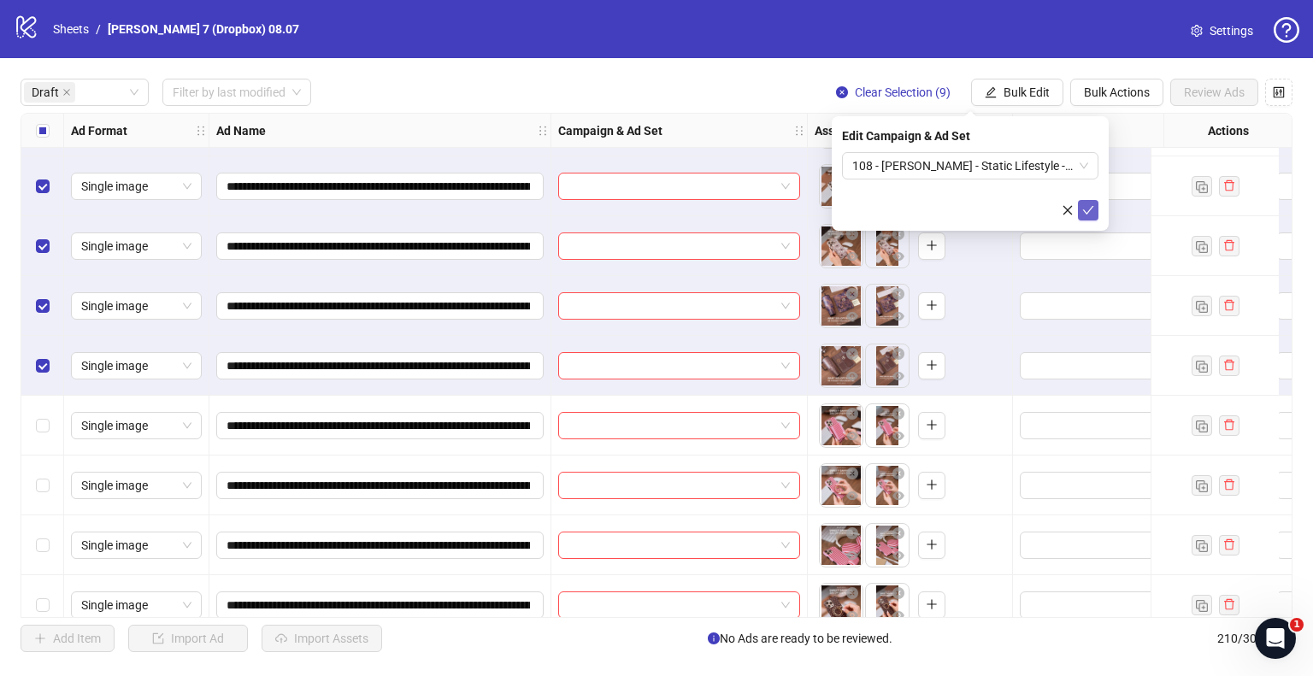
click at [1086, 208] on icon "check" at bounding box center [1088, 210] width 12 height 12
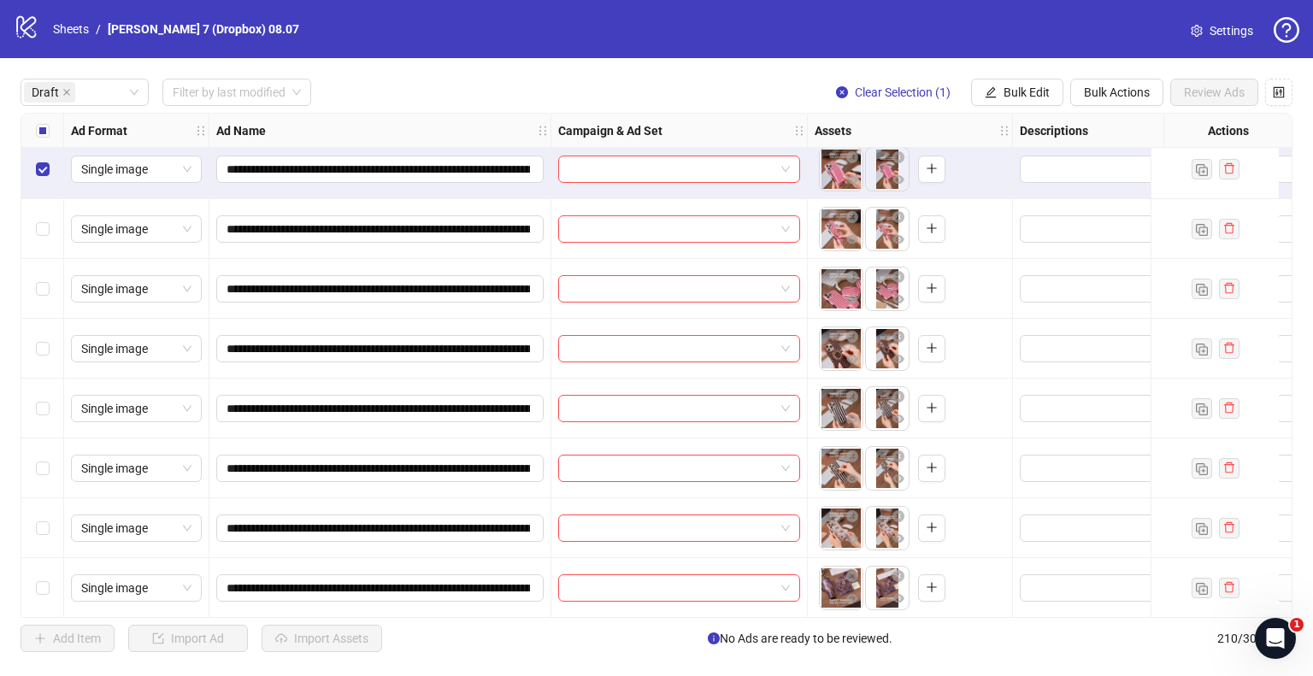
scroll to position [1152, 0]
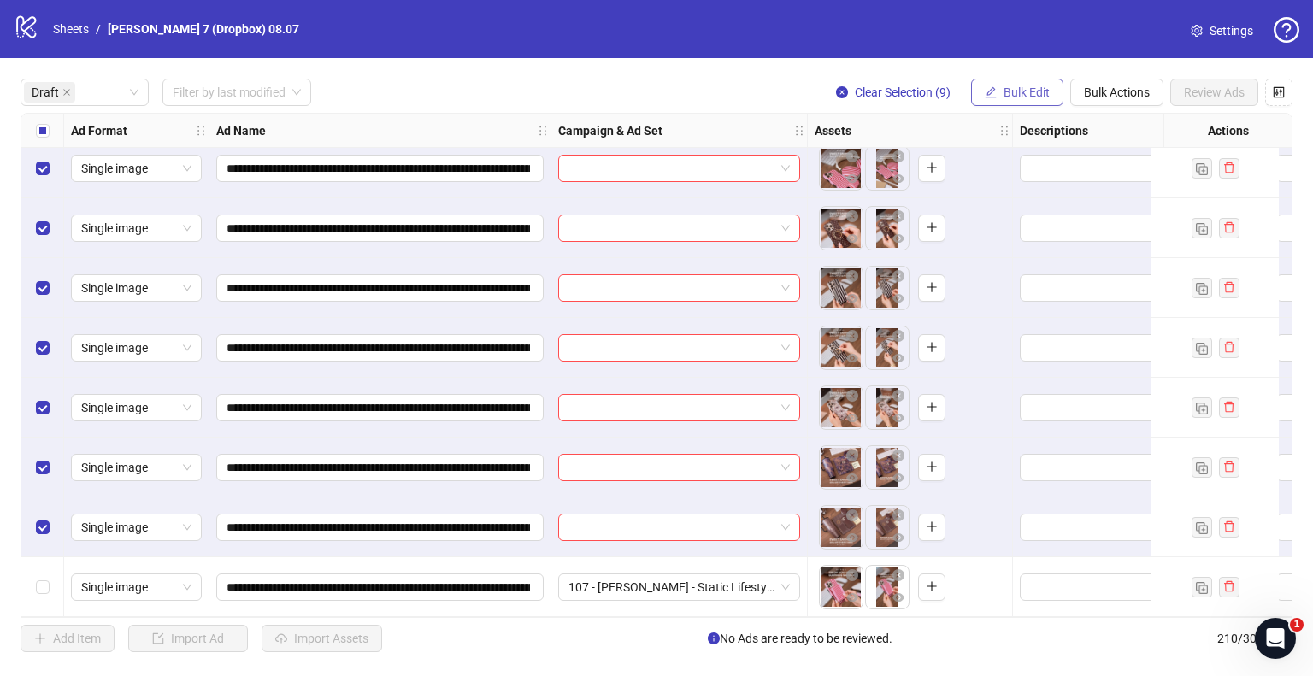
click at [1022, 91] on span "Bulk Edit" at bounding box center [1027, 92] width 46 height 14
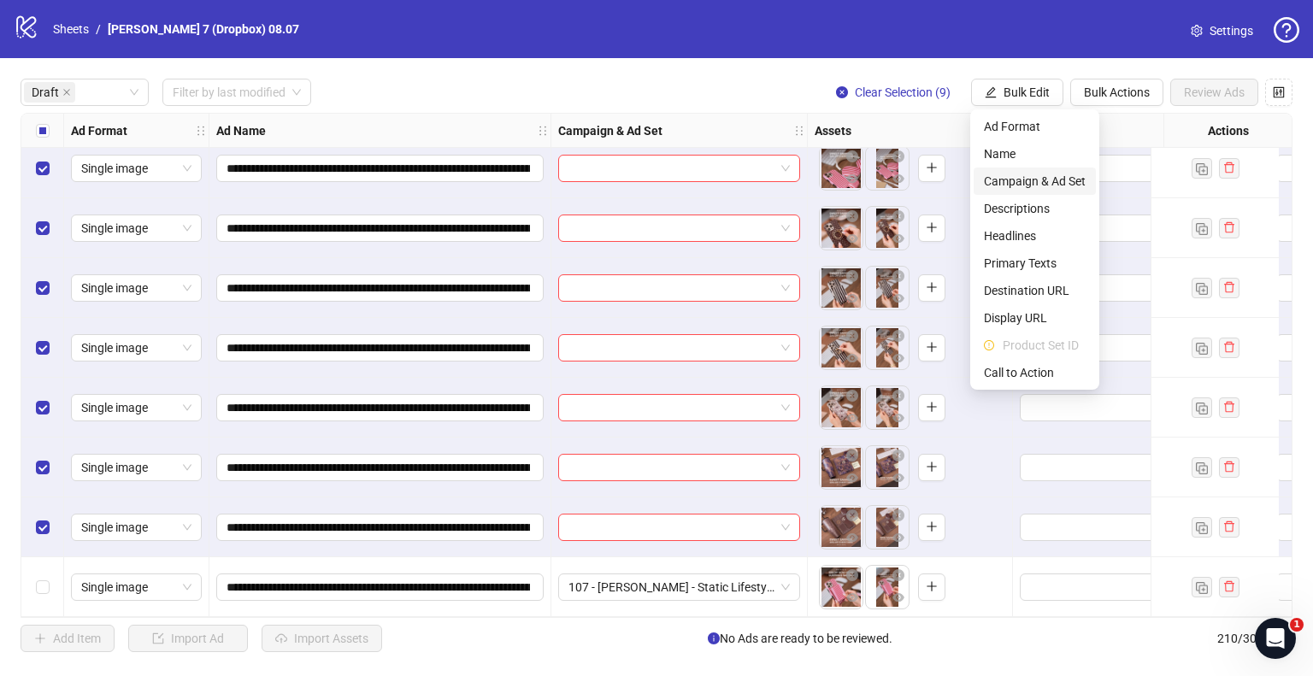
click at [1009, 180] on span "Campaign & Ad Set" at bounding box center [1035, 181] width 102 height 19
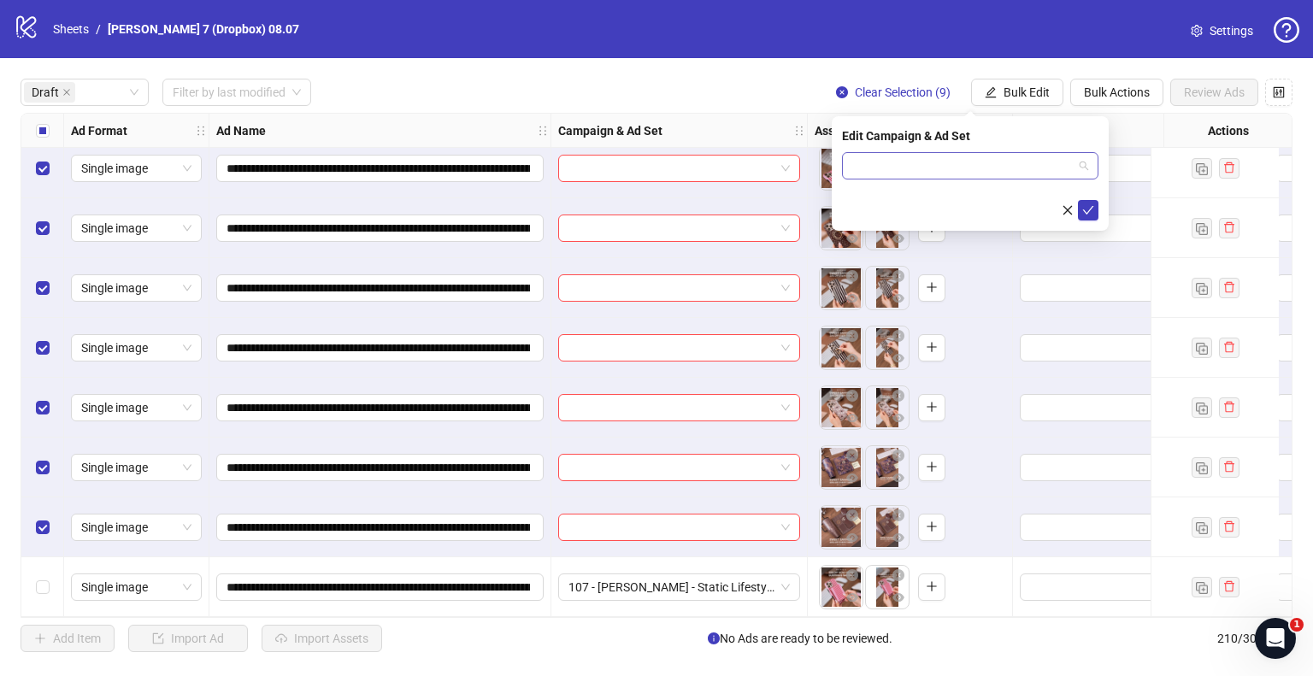
click at [909, 168] on input "search" at bounding box center [962, 166] width 221 height 26
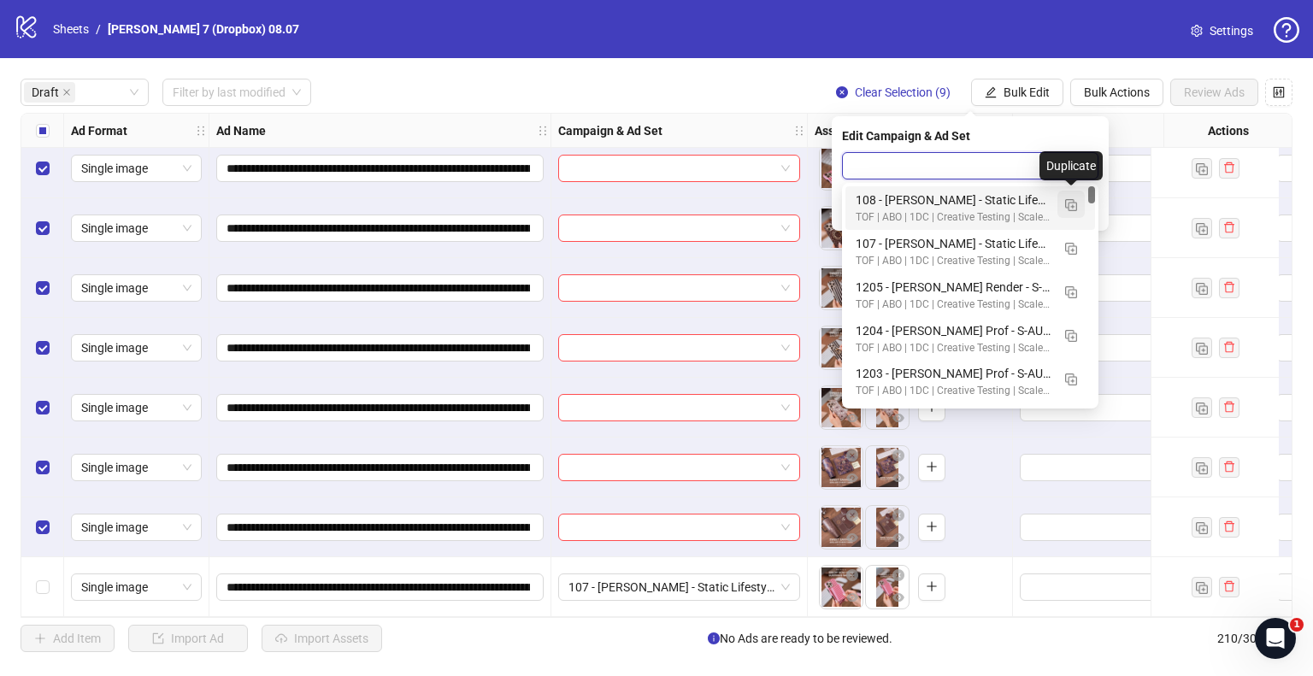
click at [1060, 211] on button "button" at bounding box center [1070, 204] width 27 height 27
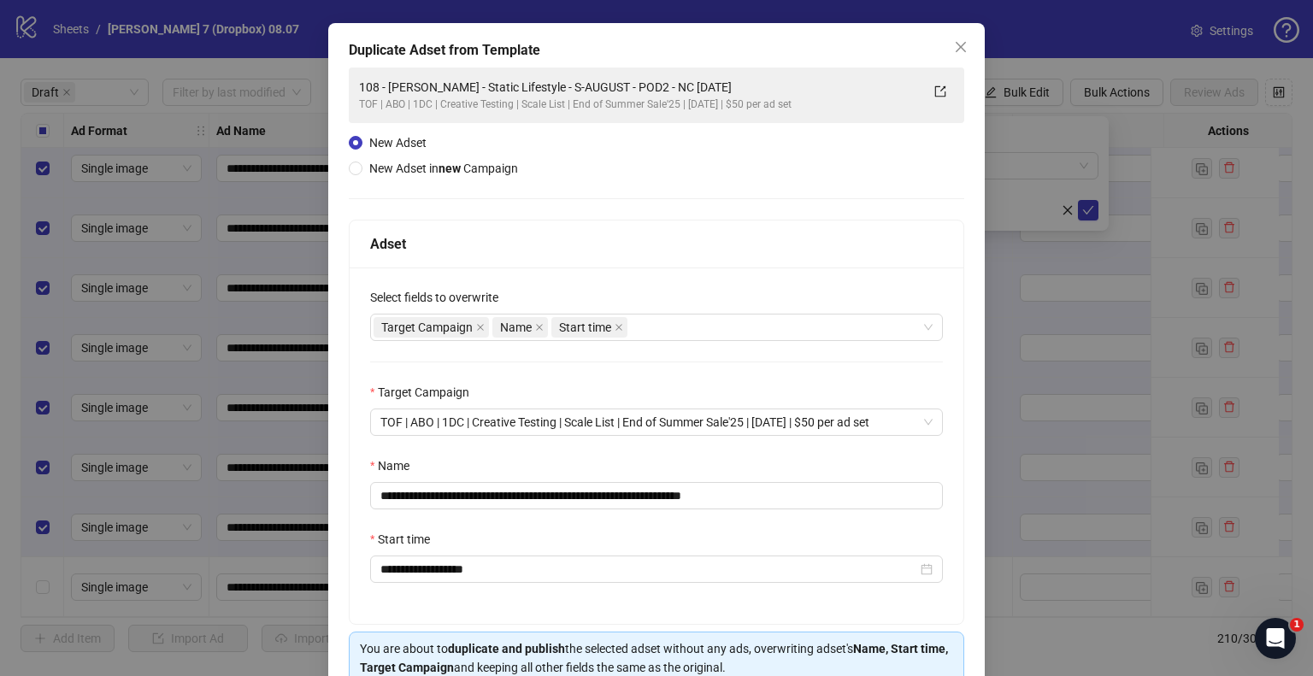
scroll to position [144, 0]
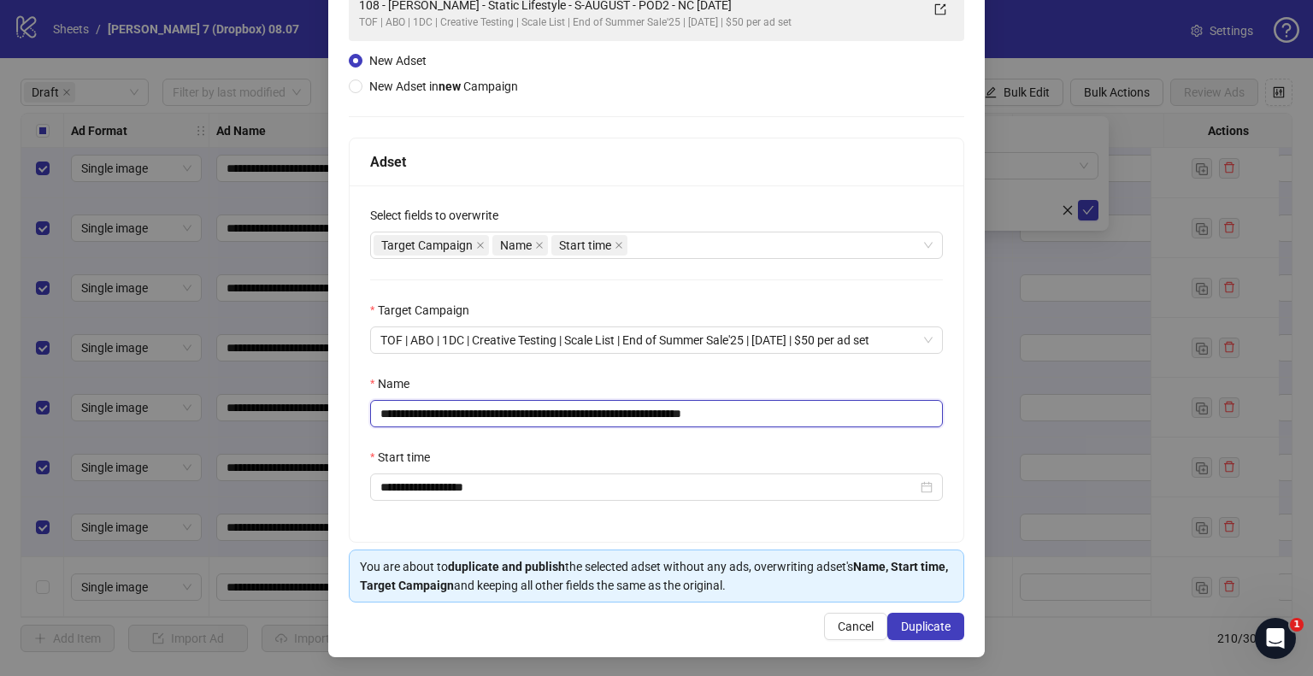
drag, startPoint x: 647, startPoint y: 414, endPoint x: 103, endPoint y: 416, distance: 544.5
click at [97, 416] on div "**********" at bounding box center [656, 338] width 1313 height 676
paste input "*"
drag, startPoint x: 720, startPoint y: 415, endPoint x: 1061, endPoint y: 400, distance: 341.4
click at [1043, 406] on div "**********" at bounding box center [656, 338] width 1313 height 676
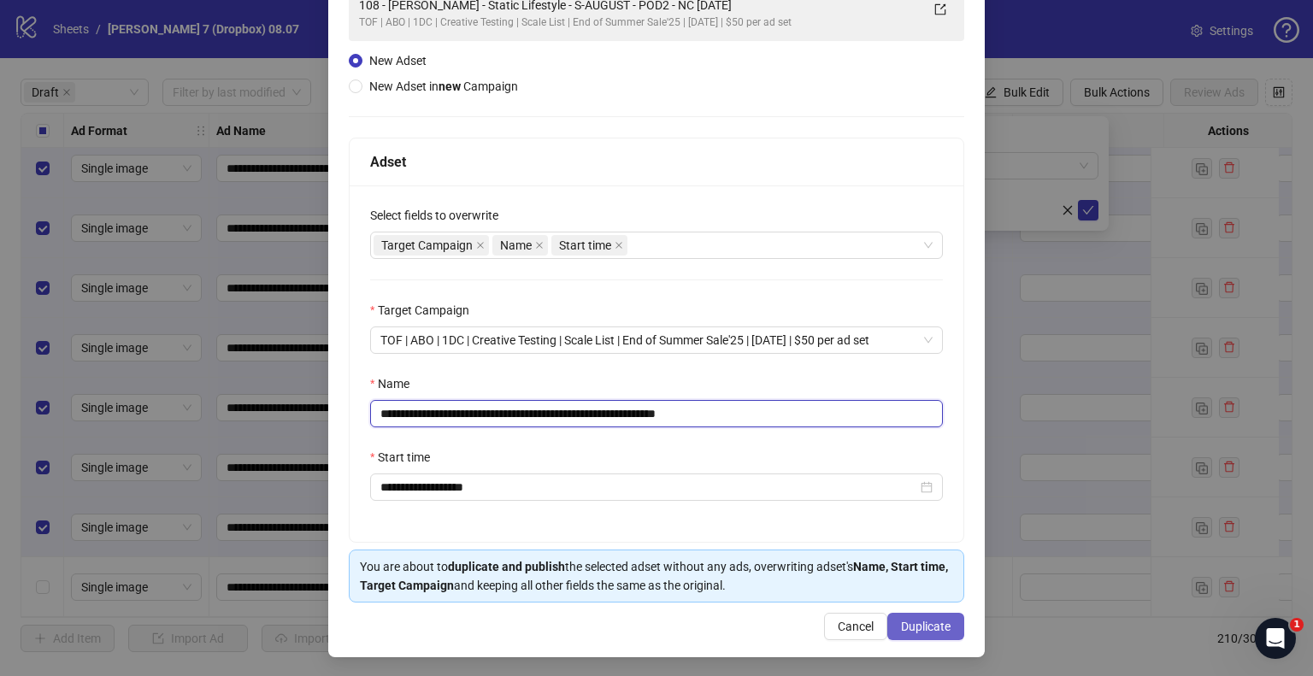
type input "**********"
click at [924, 621] on span "Duplicate" at bounding box center [926, 627] width 50 height 14
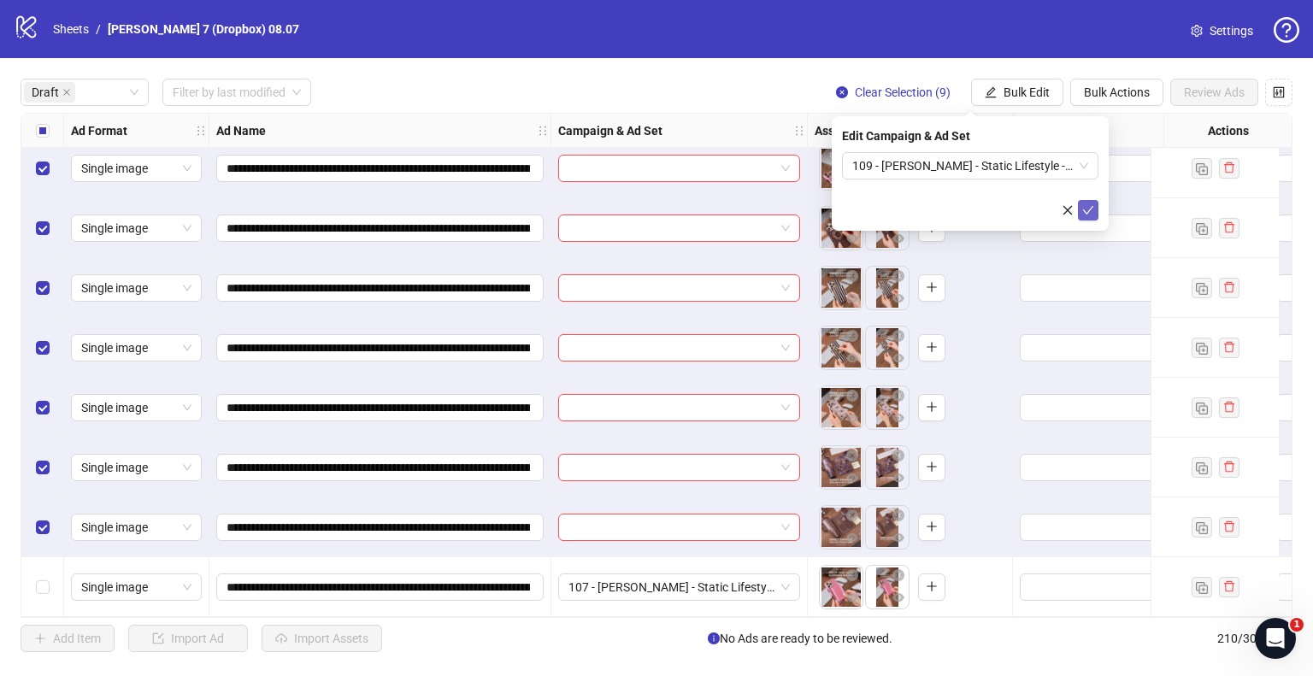
click at [1087, 210] on icon "check" at bounding box center [1088, 210] width 12 height 12
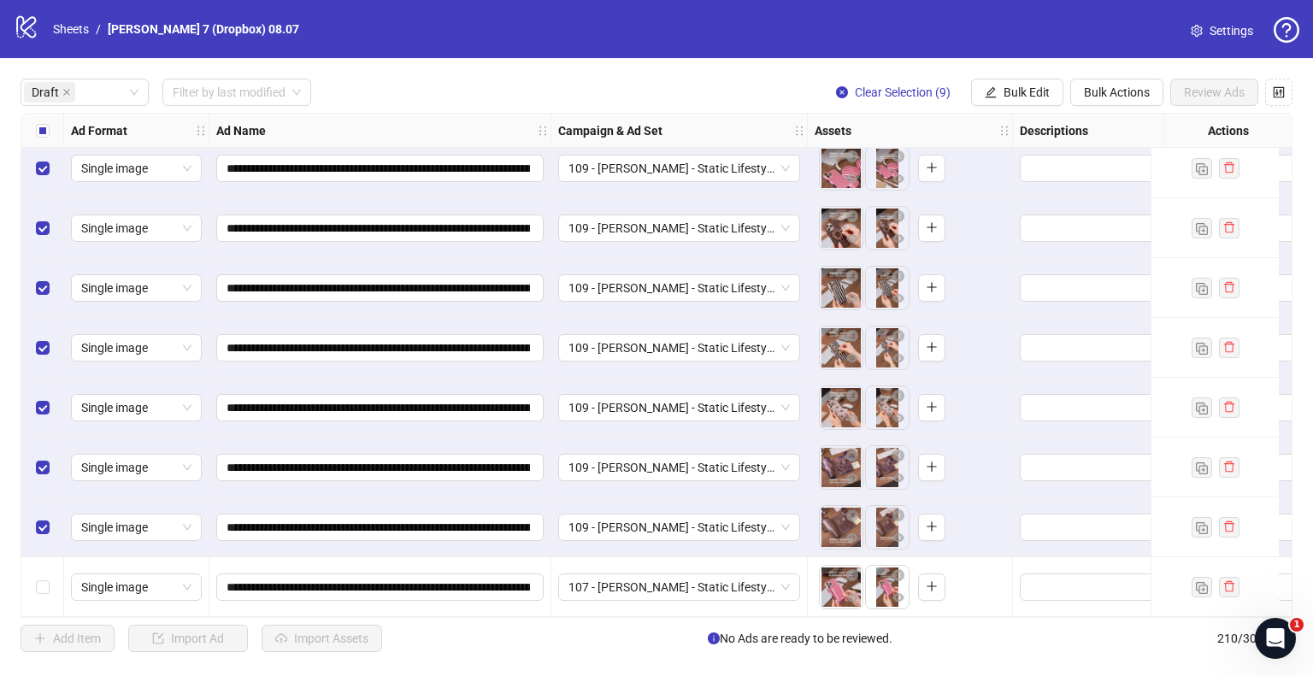
click at [49, 130] on div "Select all rows" at bounding box center [42, 131] width 43 height 34
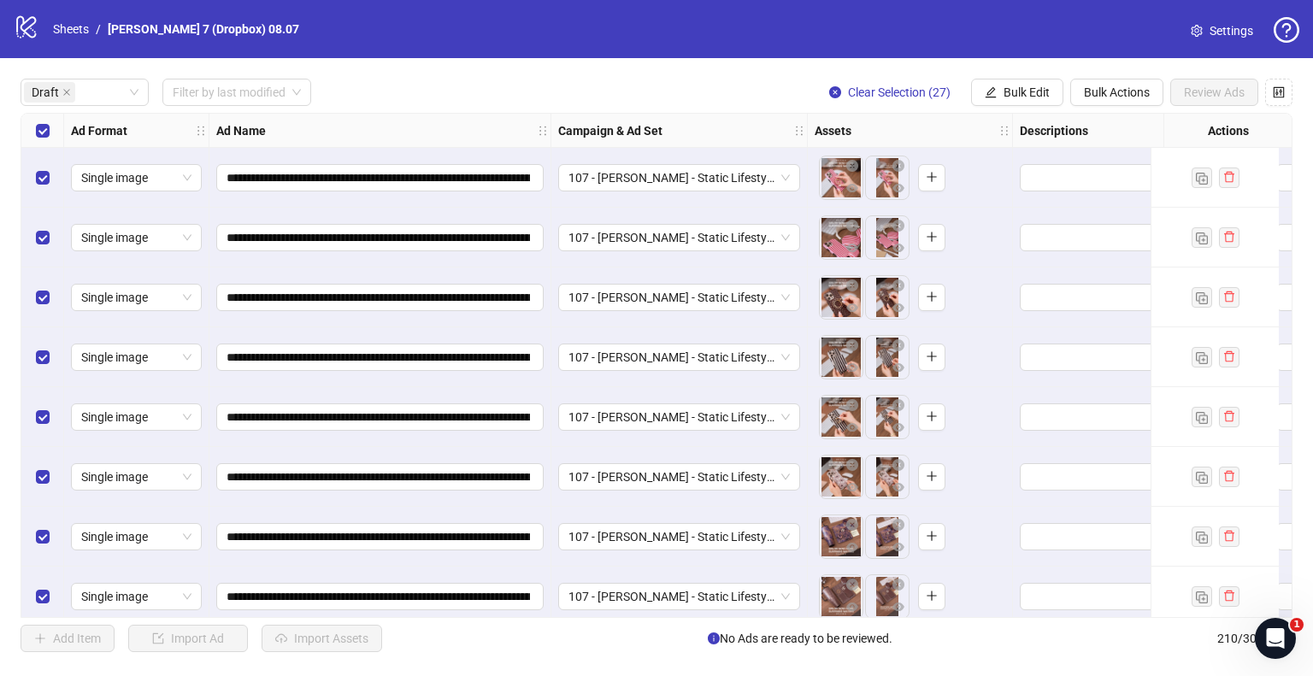
scroll to position [0, 513]
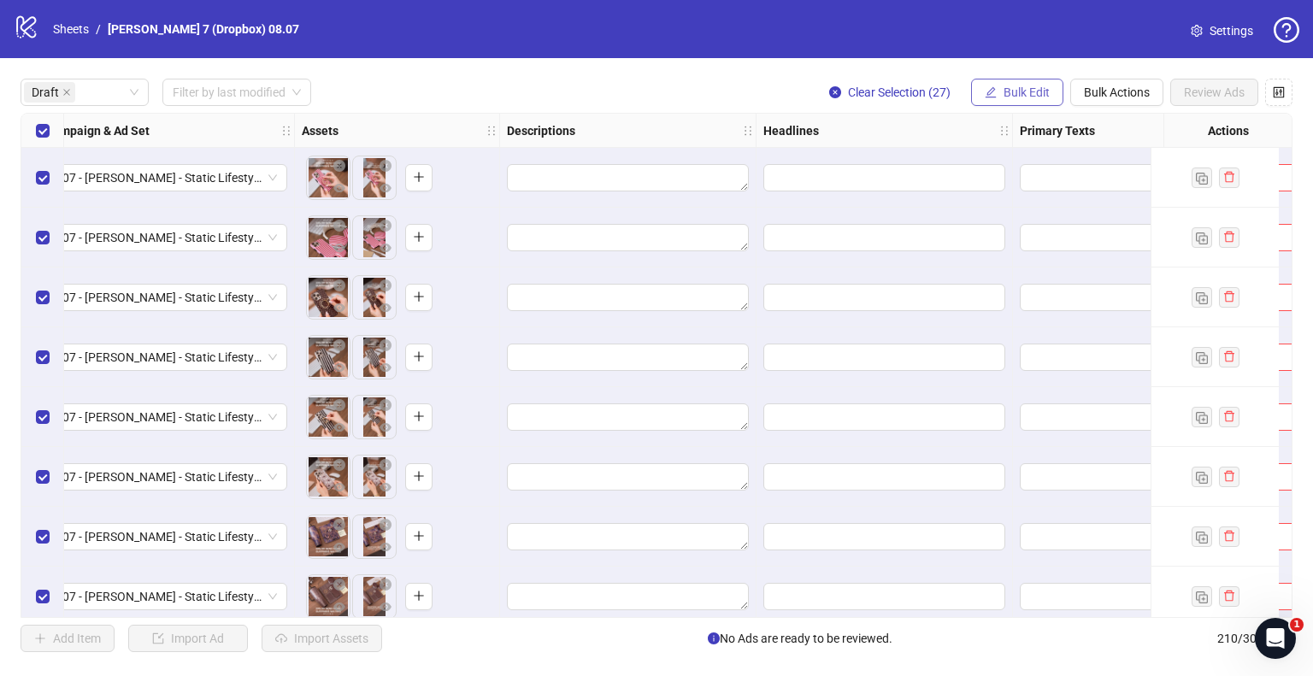
click at [1039, 89] on span "Bulk Edit" at bounding box center [1027, 92] width 46 height 14
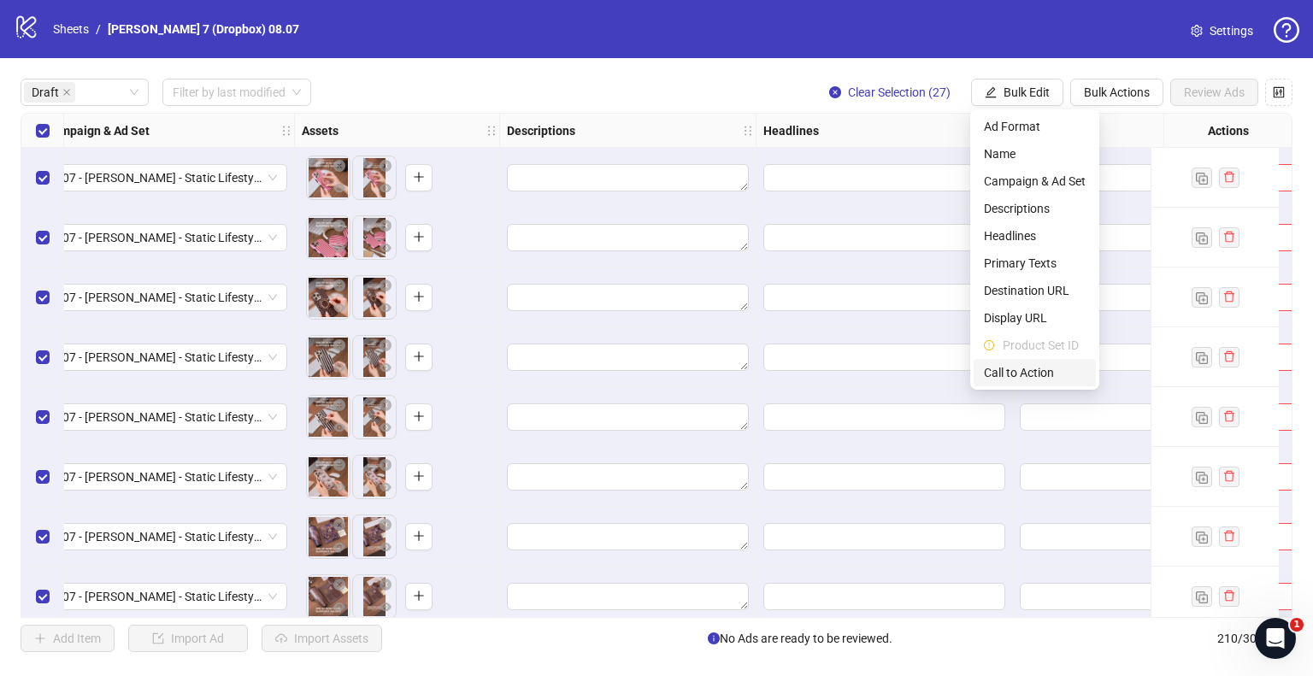
click at [1021, 368] on span "Call to Action" at bounding box center [1035, 372] width 102 height 19
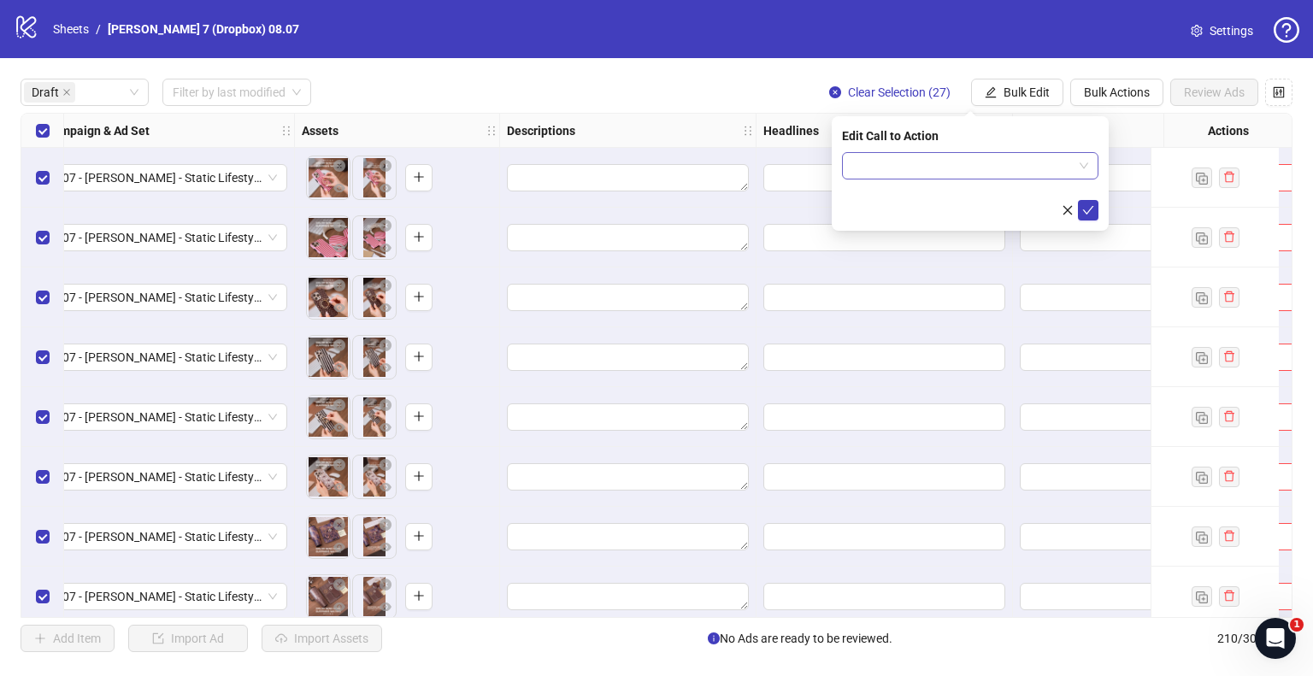
click at [939, 160] on input "search" at bounding box center [962, 166] width 221 height 26
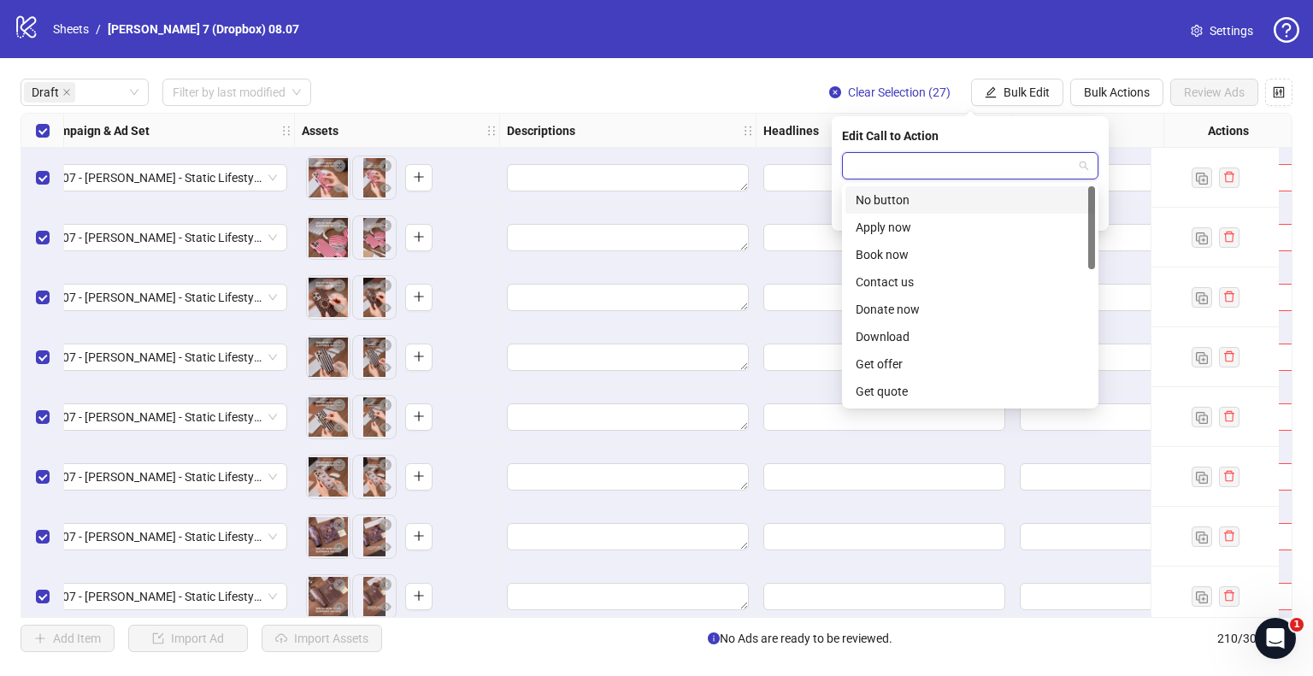
type input "*"
click at [897, 336] on div "Shop now" at bounding box center [970, 336] width 229 height 19
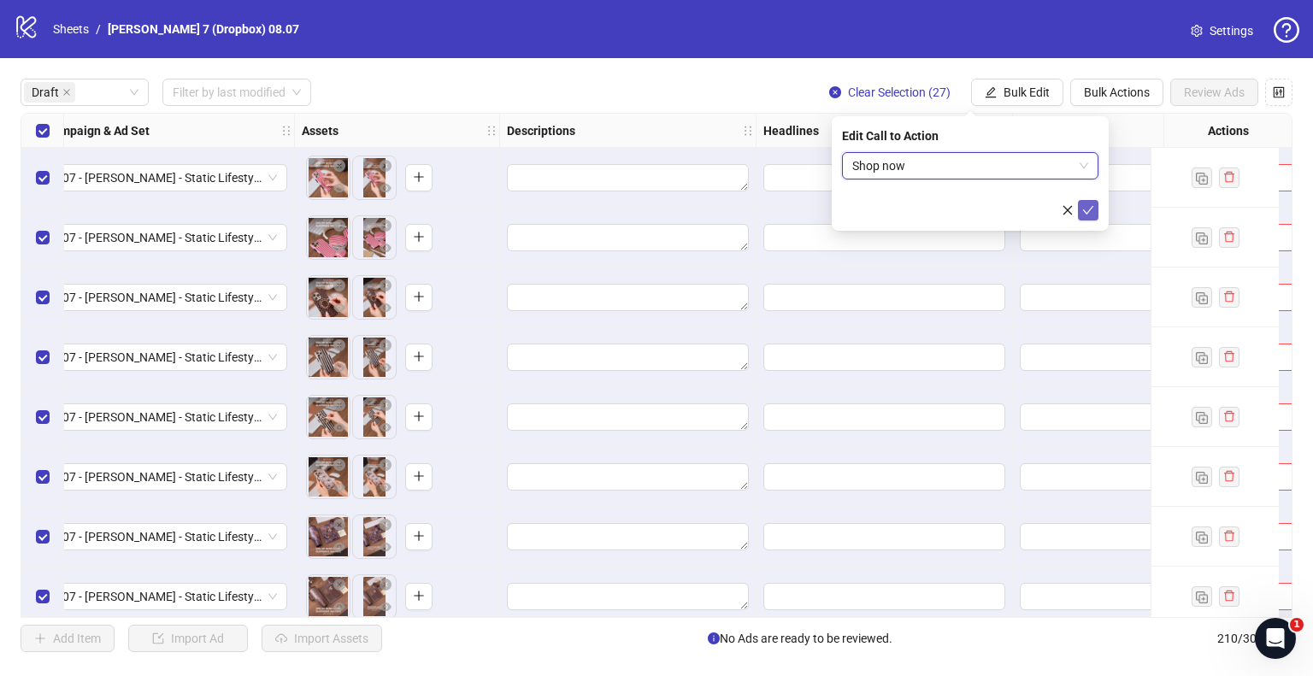
click at [1088, 211] on icon "check" at bounding box center [1088, 210] width 11 height 9
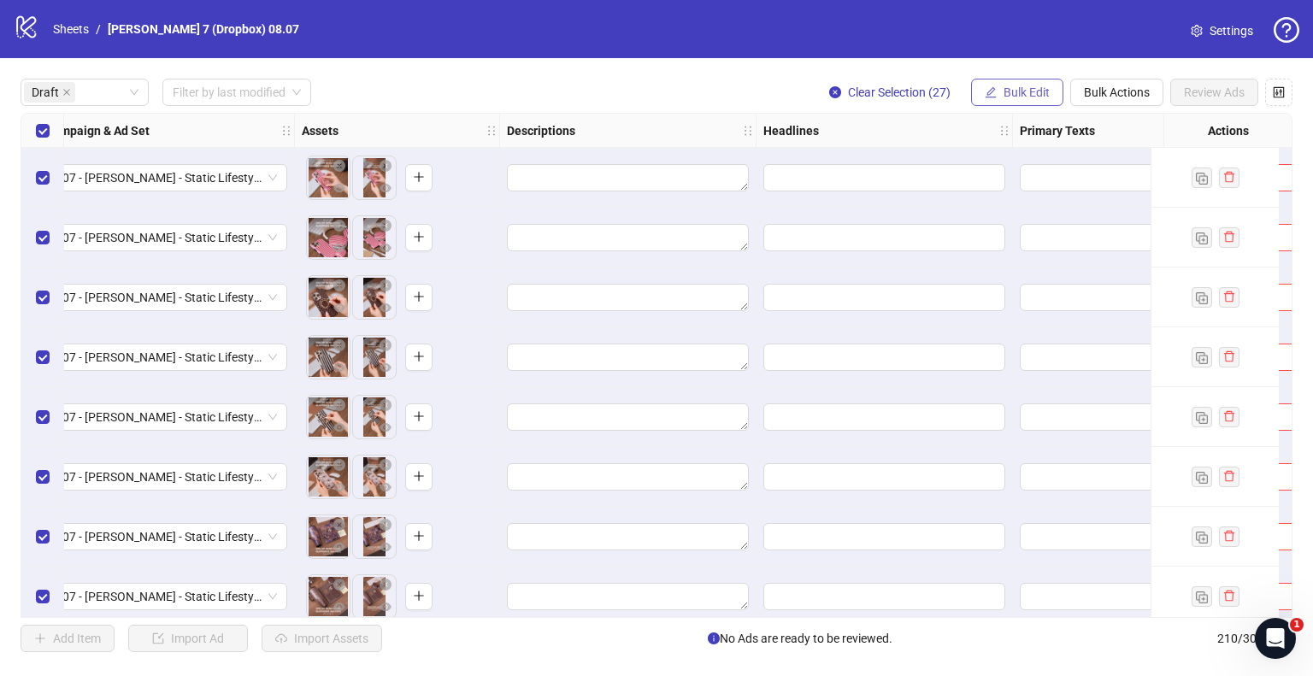
click at [1053, 98] on button "Bulk Edit" at bounding box center [1017, 92] width 92 height 27
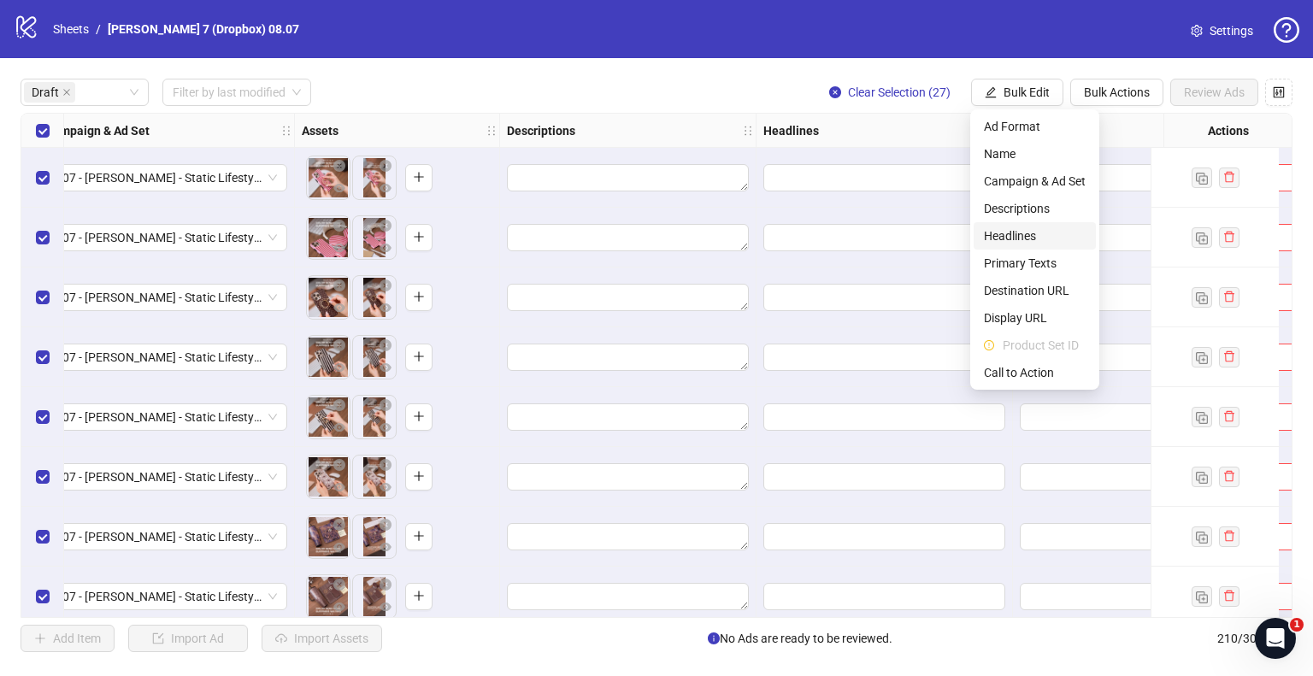
click at [1031, 240] on span "Headlines" at bounding box center [1035, 236] width 102 height 19
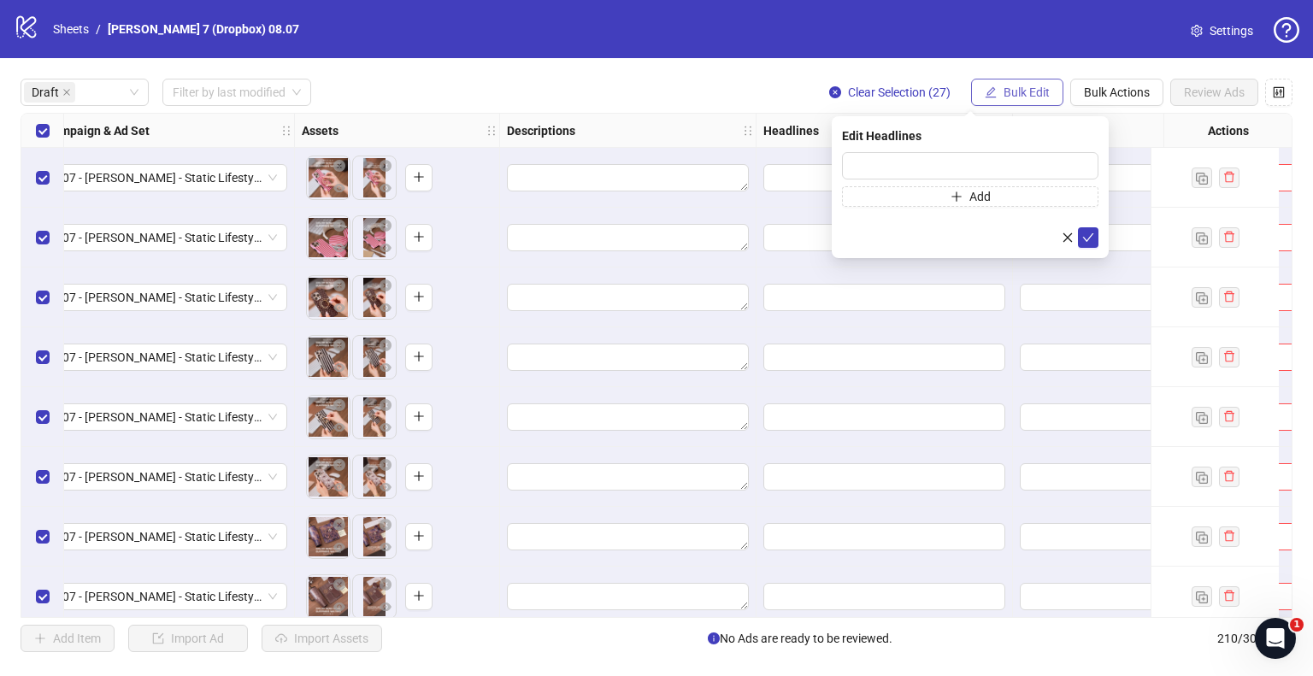
click at [1026, 83] on button "Bulk Edit" at bounding box center [1017, 92] width 92 height 27
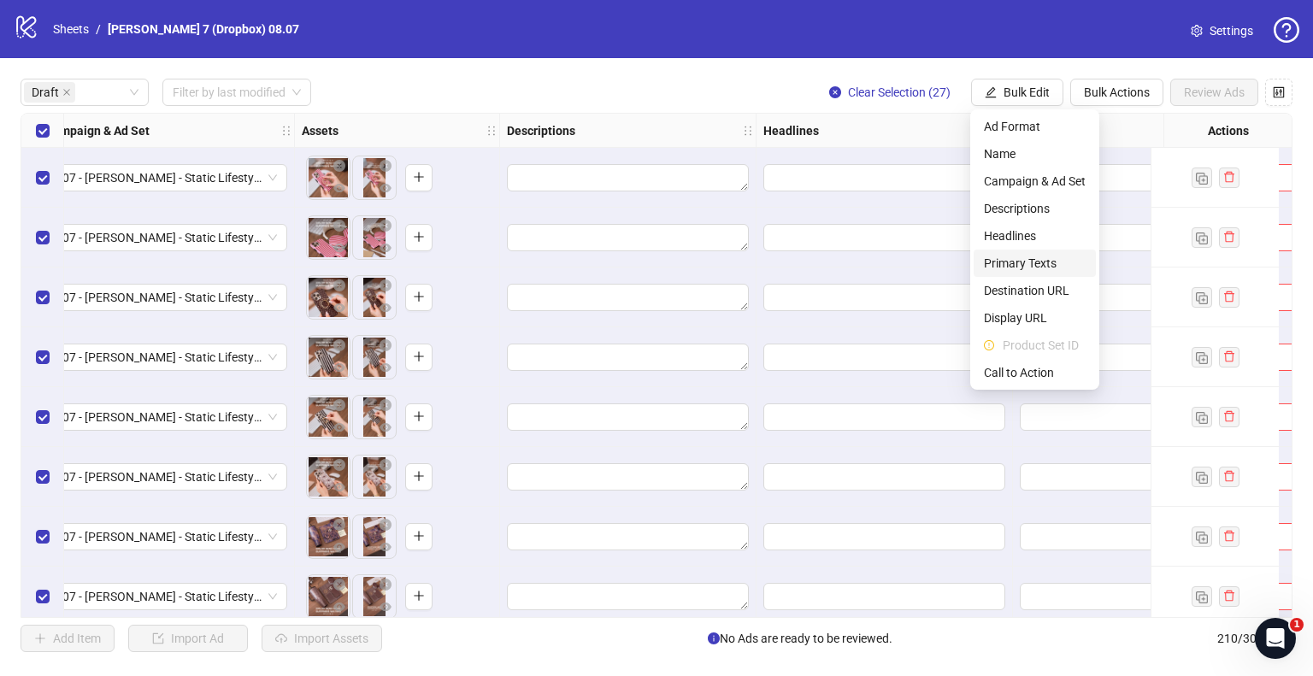
click at [1002, 258] on span "Primary Texts" at bounding box center [1035, 263] width 102 height 19
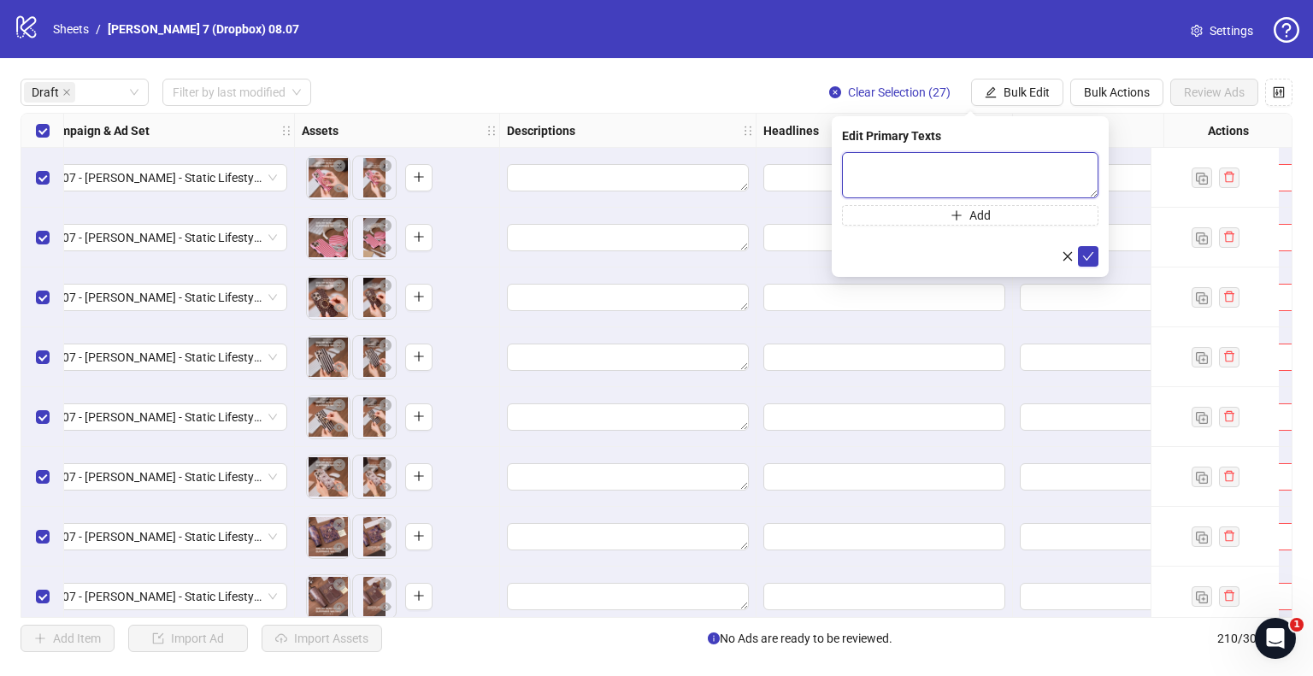
click at [931, 168] on textarea at bounding box center [970, 175] width 256 height 46
paste textarea "**********"
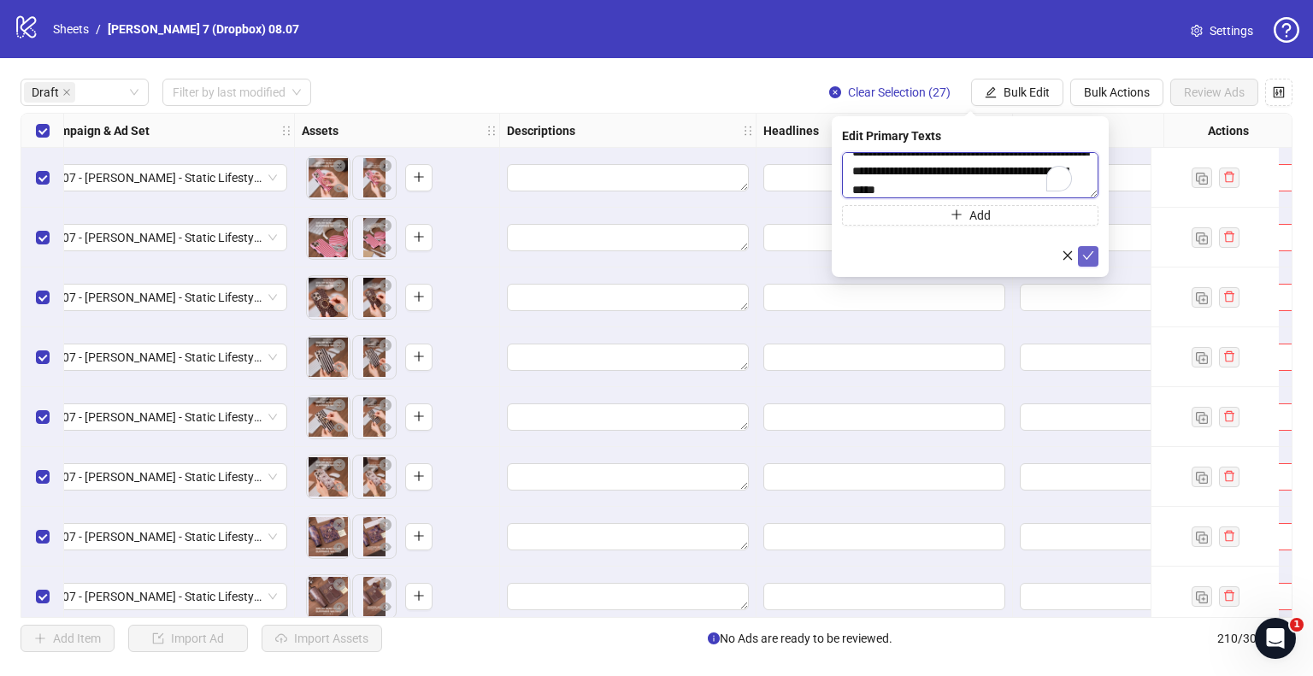
type textarea "**********"
click at [1083, 250] on icon "check" at bounding box center [1088, 256] width 12 height 12
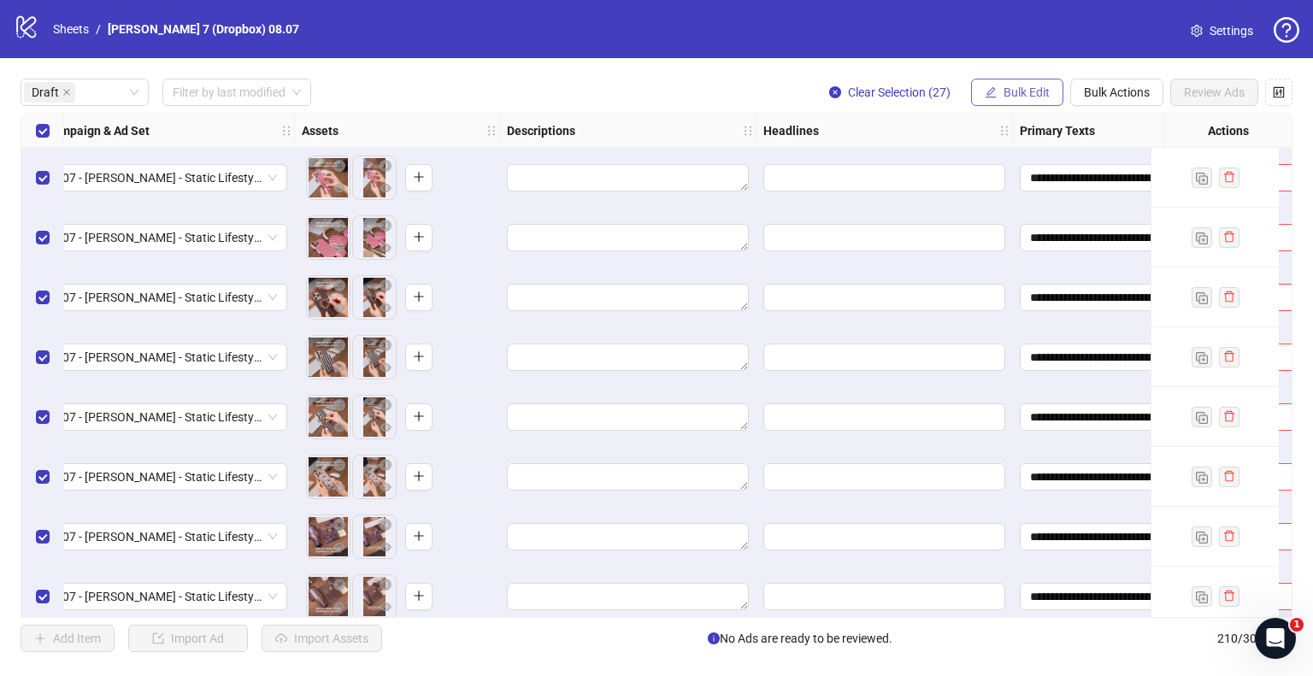
click at [1018, 79] on button "Bulk Edit" at bounding box center [1017, 92] width 92 height 27
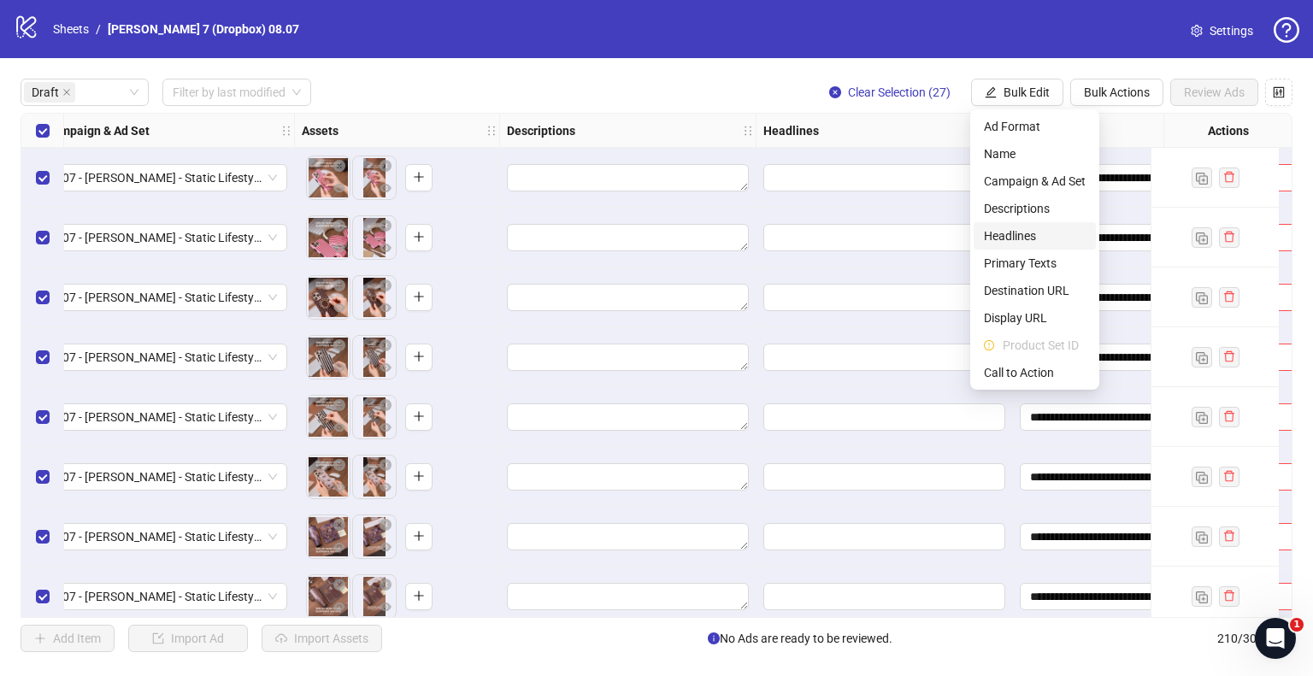
click at [1012, 234] on span "Headlines" at bounding box center [1035, 236] width 102 height 19
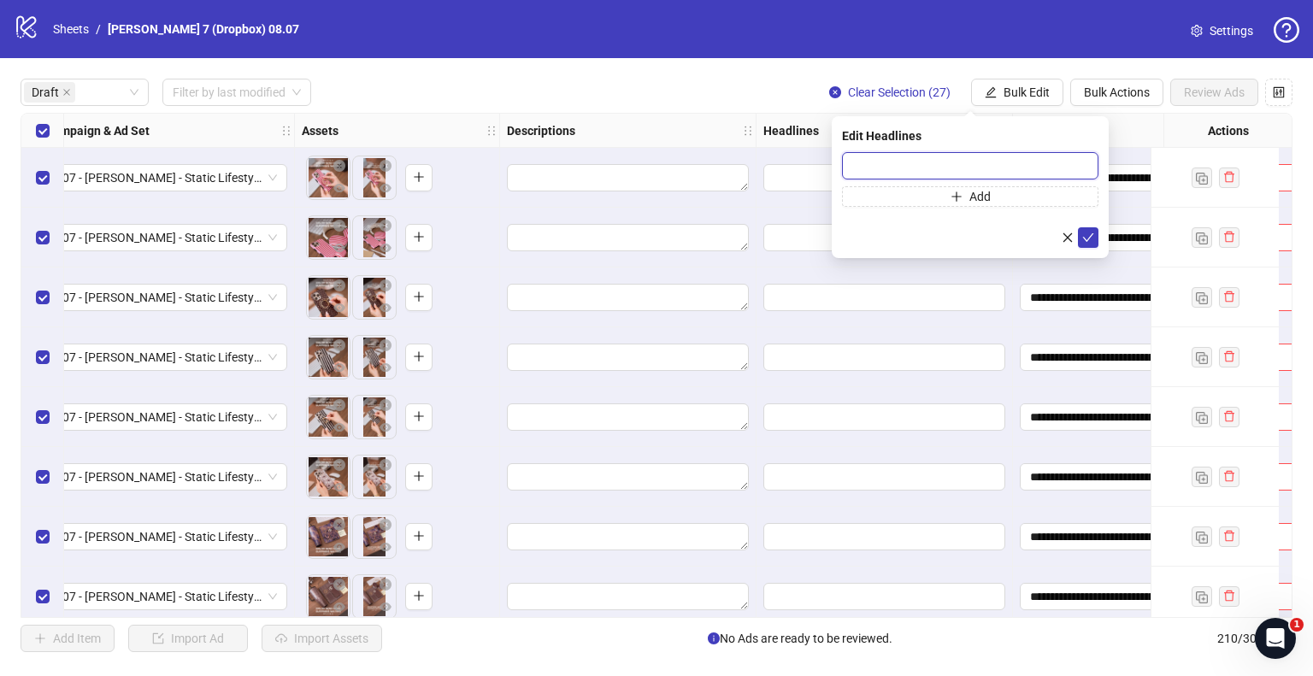
click at [957, 168] on input "text" at bounding box center [970, 165] width 256 height 27
paste input "**********"
type input "**********"
click at [1084, 232] on icon "check" at bounding box center [1088, 238] width 12 height 12
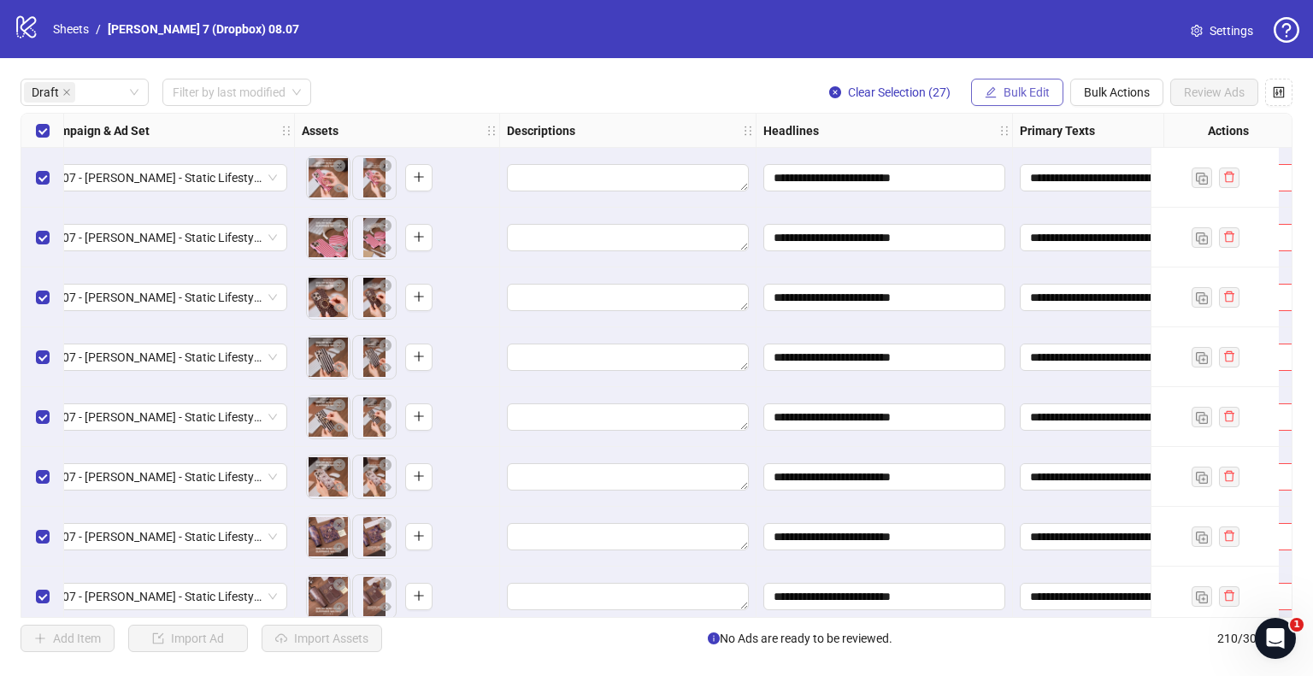
click at [992, 89] on icon "edit" at bounding box center [991, 92] width 12 height 12
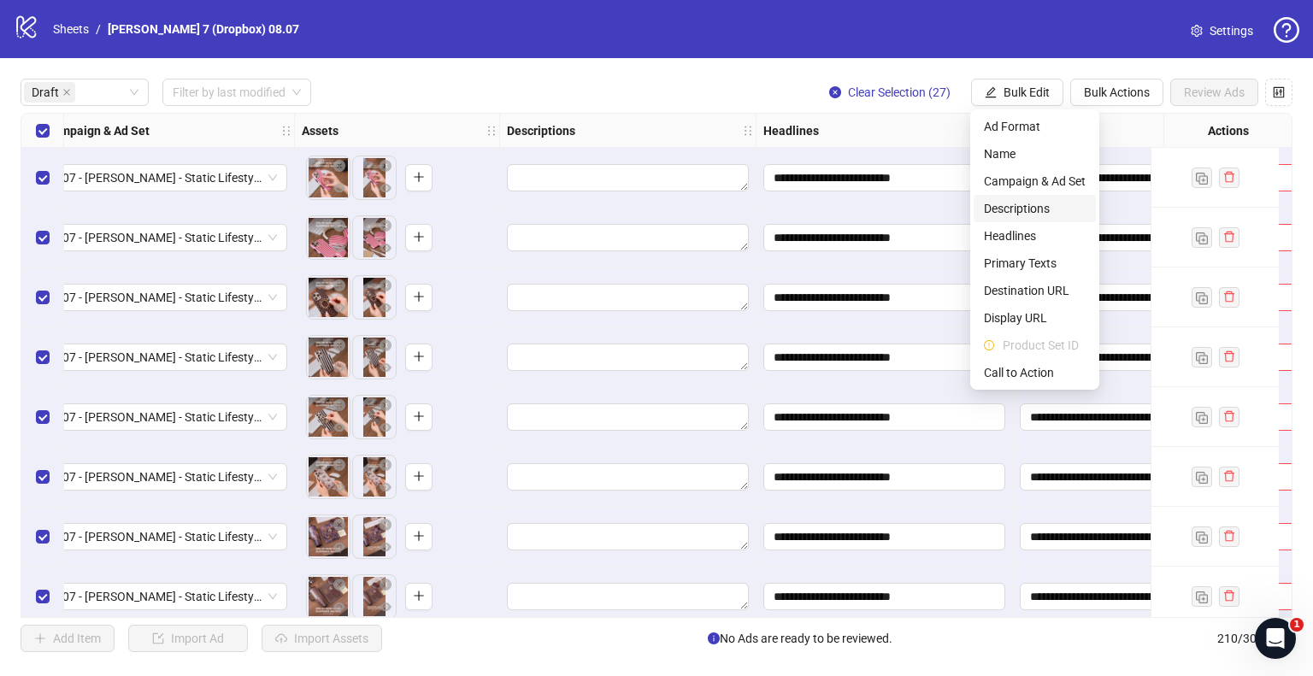
click at [1015, 205] on span "Descriptions" at bounding box center [1035, 208] width 102 height 19
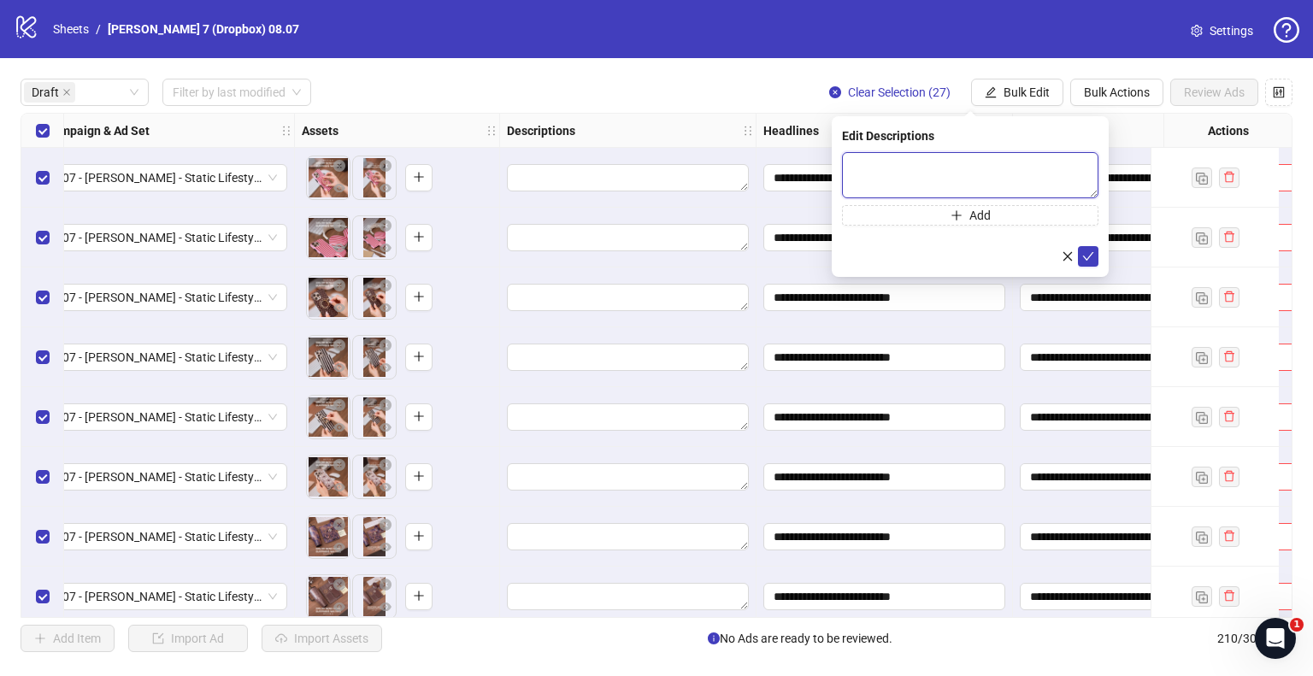
click at [875, 168] on textarea at bounding box center [970, 175] width 256 height 46
paste textarea "**********"
type textarea "**********"
click at [1085, 256] on icon "check" at bounding box center [1088, 256] width 12 height 12
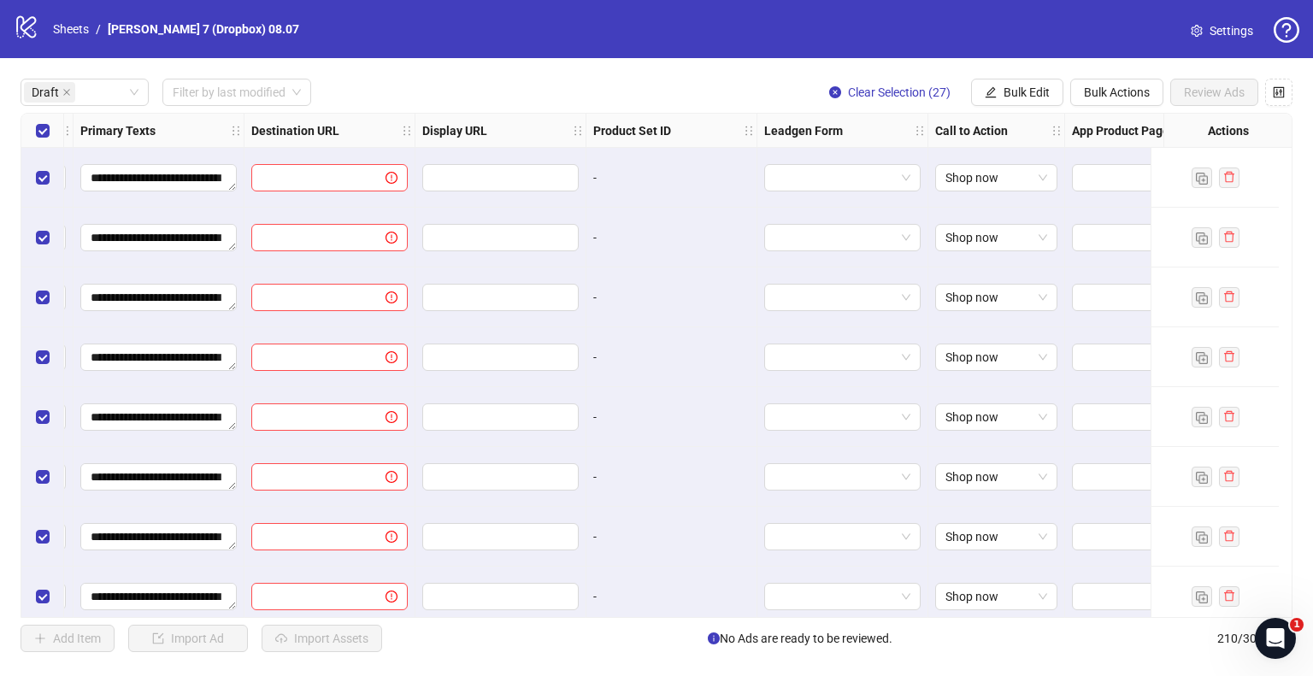
scroll to position [0, 1538]
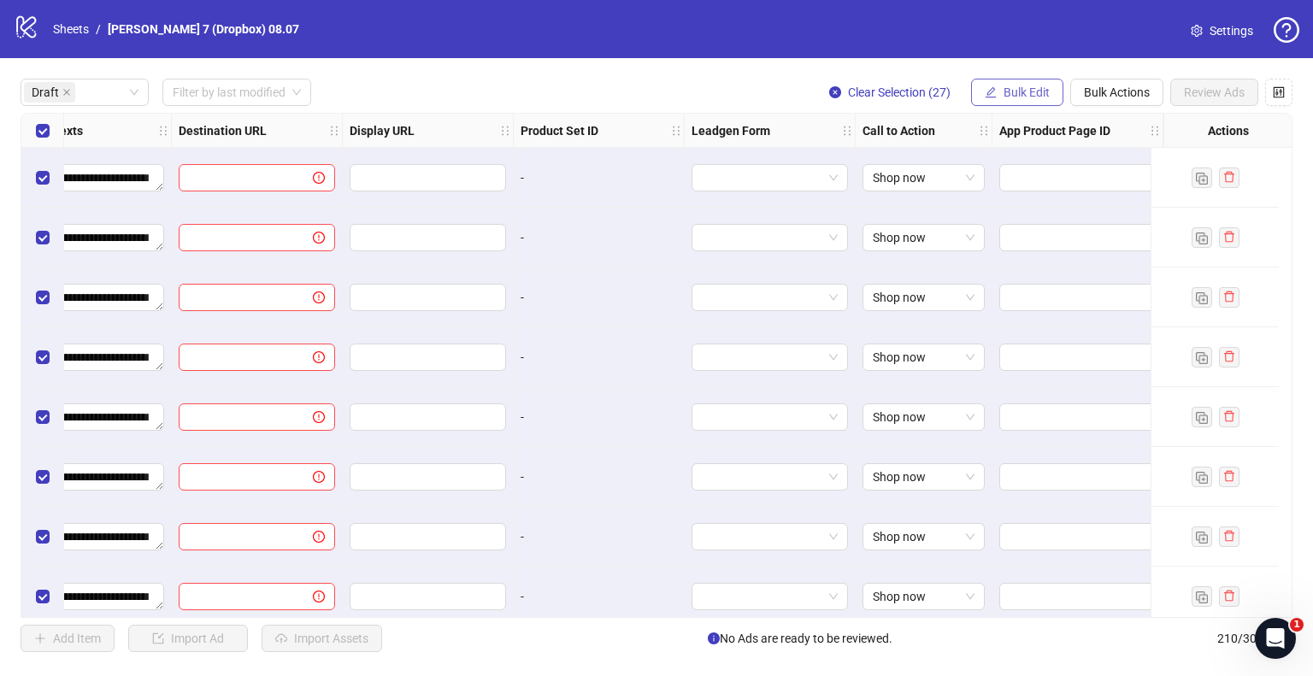
click at [1022, 87] on span "Bulk Edit" at bounding box center [1027, 92] width 46 height 14
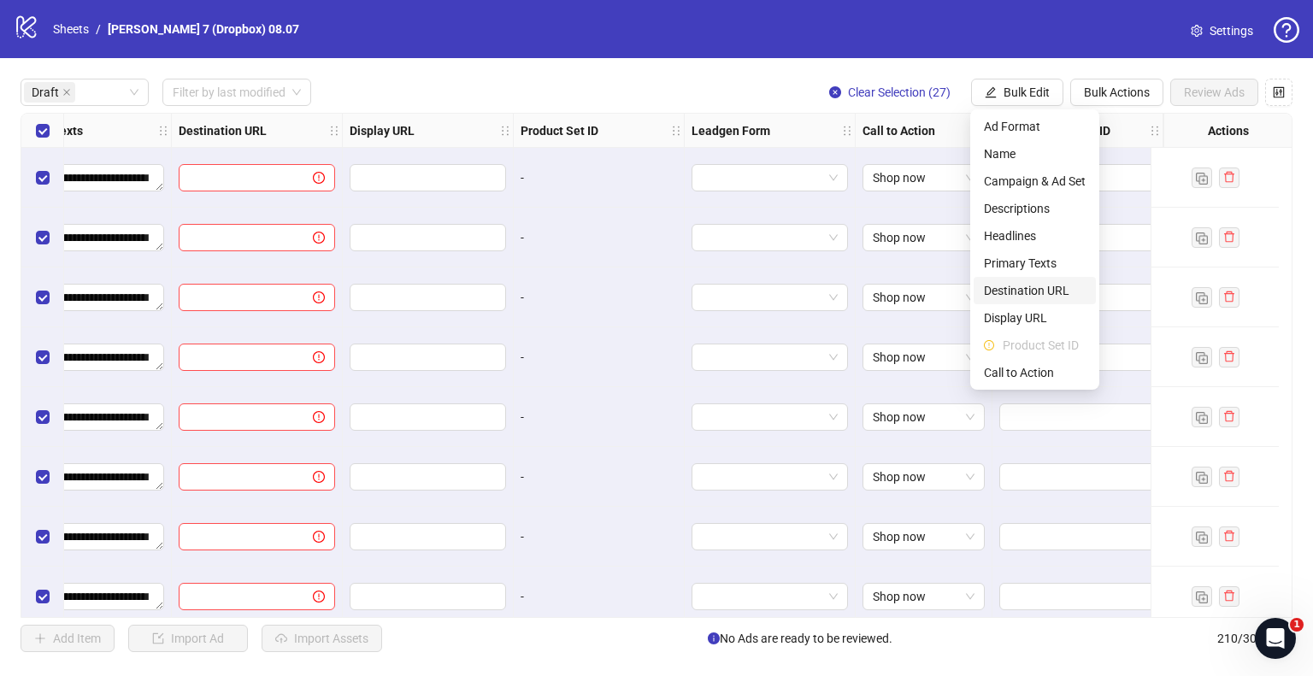
click at [1018, 290] on span "Destination URL" at bounding box center [1035, 290] width 102 height 19
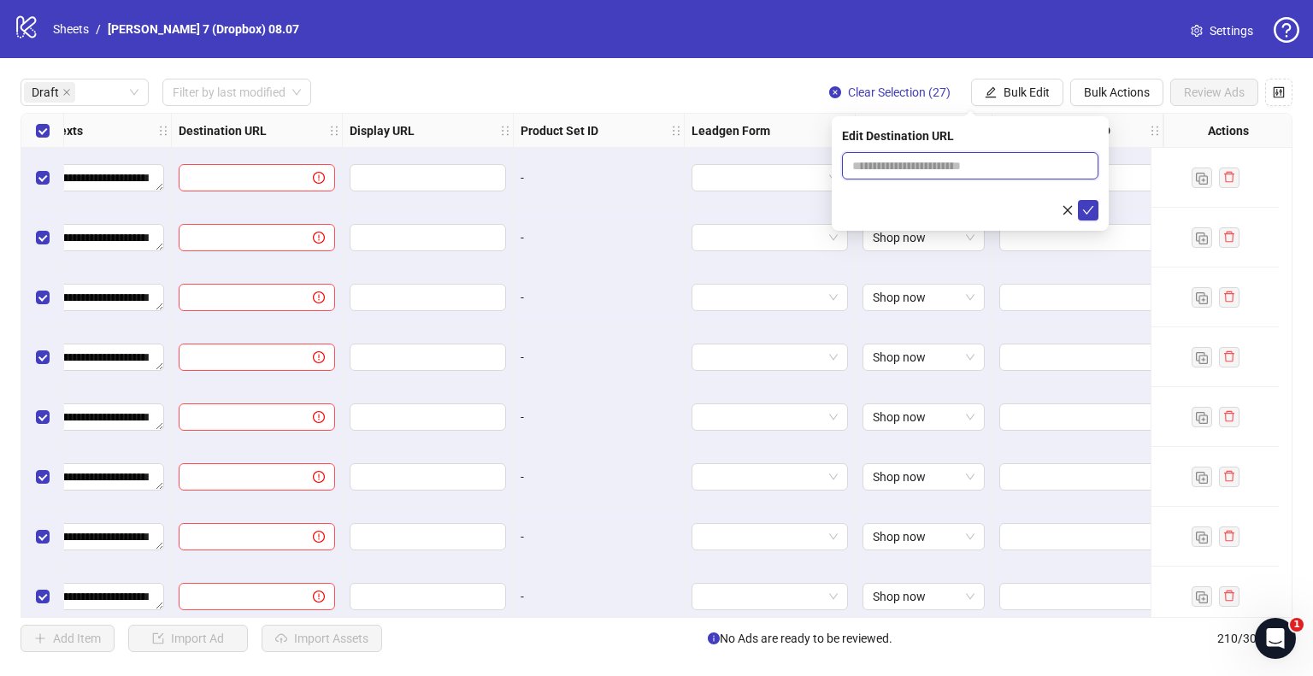
click at [981, 160] on input "text" at bounding box center [963, 165] width 222 height 19
type input "**********"
click at [1090, 212] on icon "check" at bounding box center [1088, 210] width 12 height 12
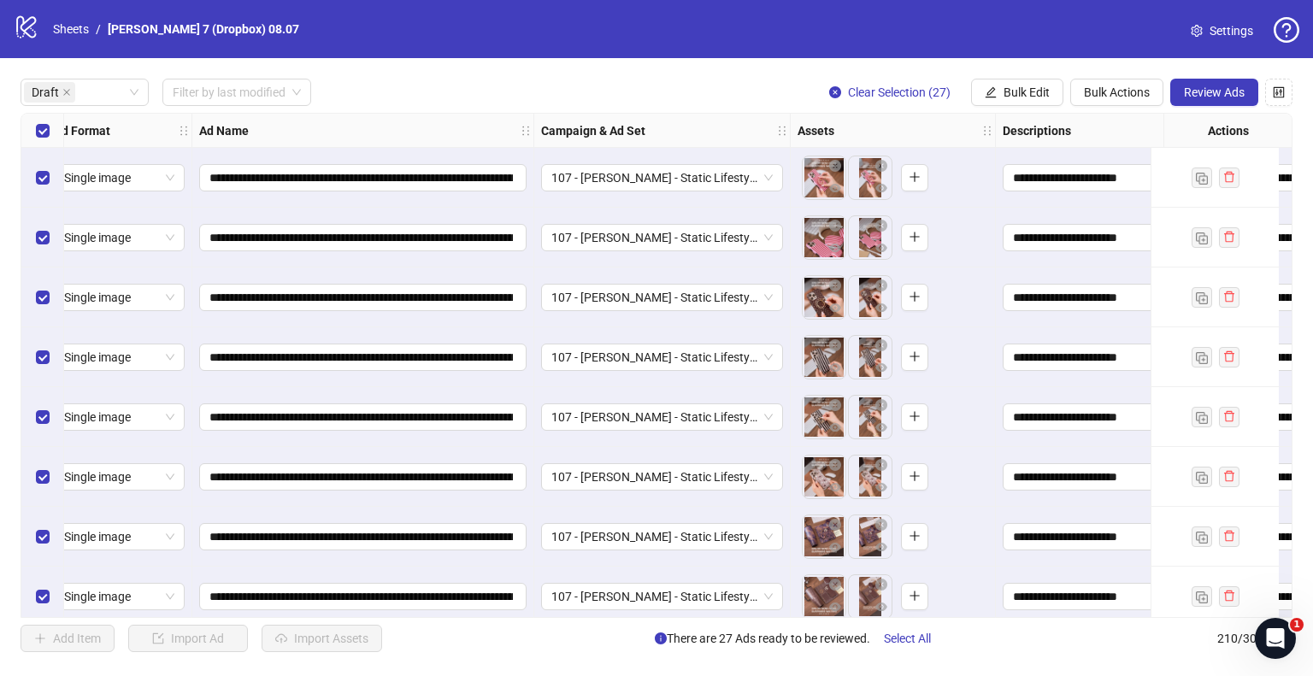
scroll to position [0, 0]
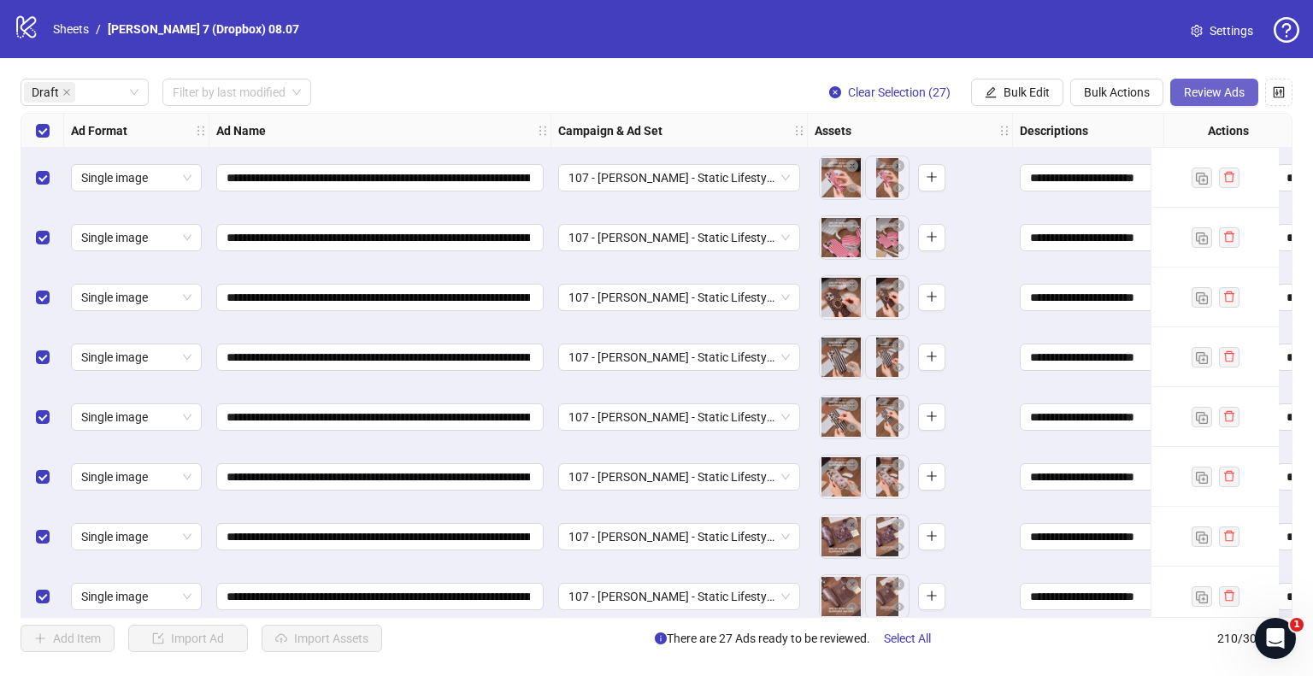
click at [1220, 97] on span "Review Ads" at bounding box center [1214, 92] width 61 height 14
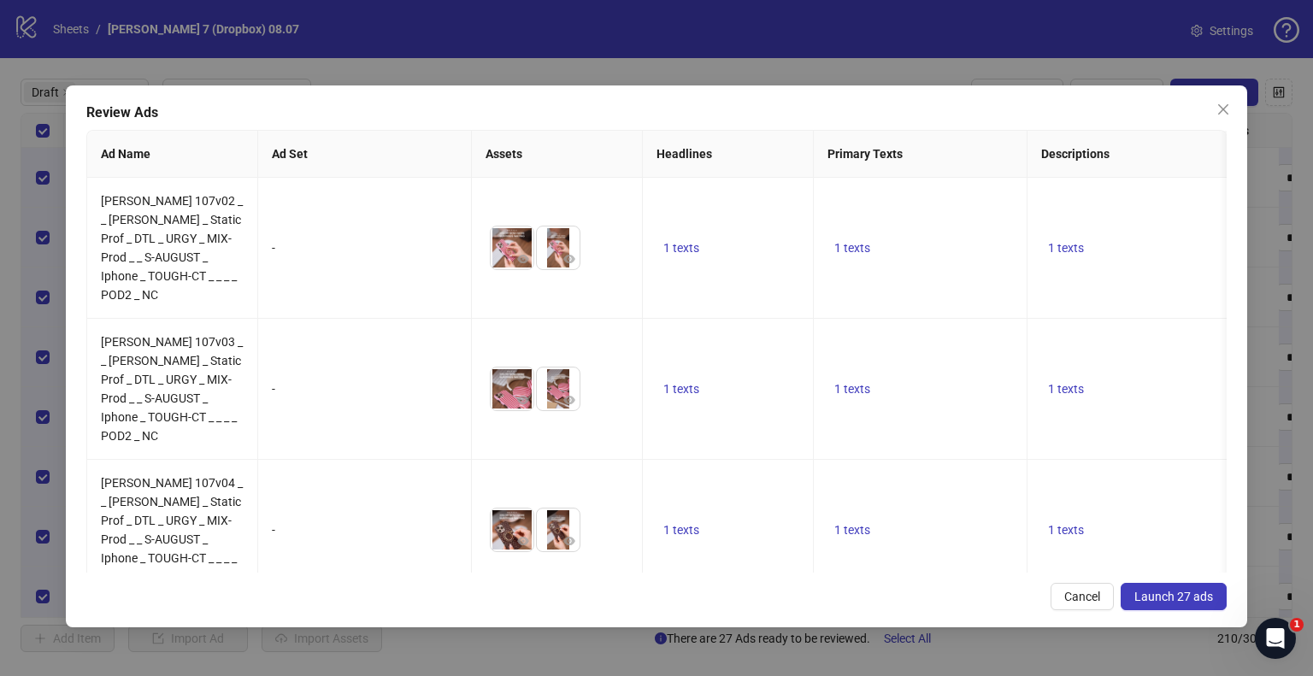
click at [1167, 603] on span "Launch 27 ads" at bounding box center [1173, 597] width 79 height 14
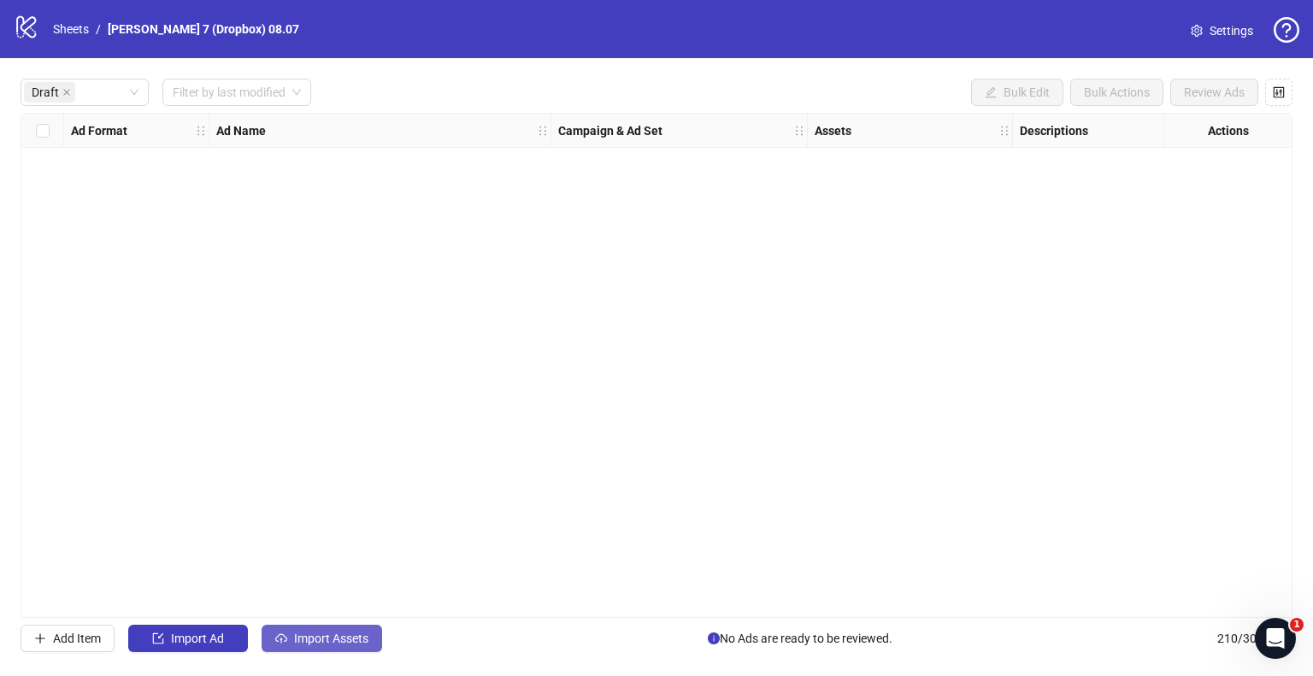
click at [350, 637] on span "Import Assets" at bounding box center [331, 639] width 74 height 14
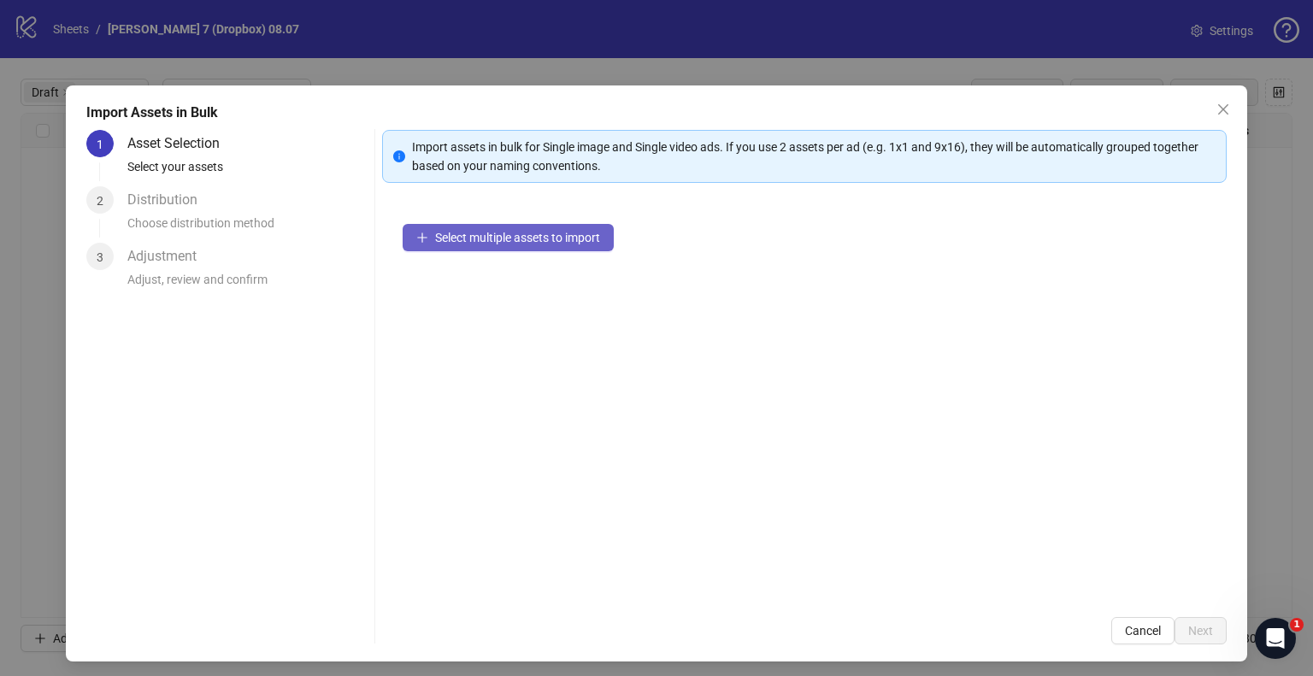
click at [450, 245] on button "Select multiple assets to import" at bounding box center [508, 237] width 211 height 27
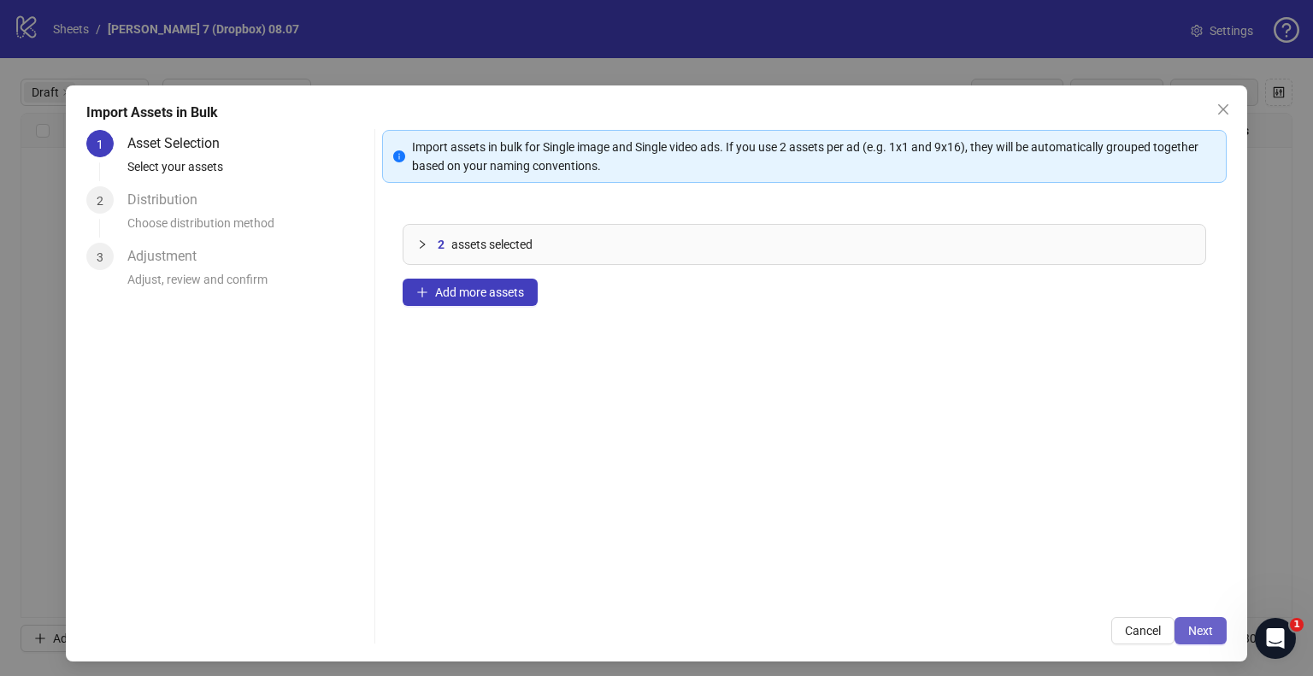
click at [1178, 619] on button "Next" at bounding box center [1200, 630] width 52 height 27
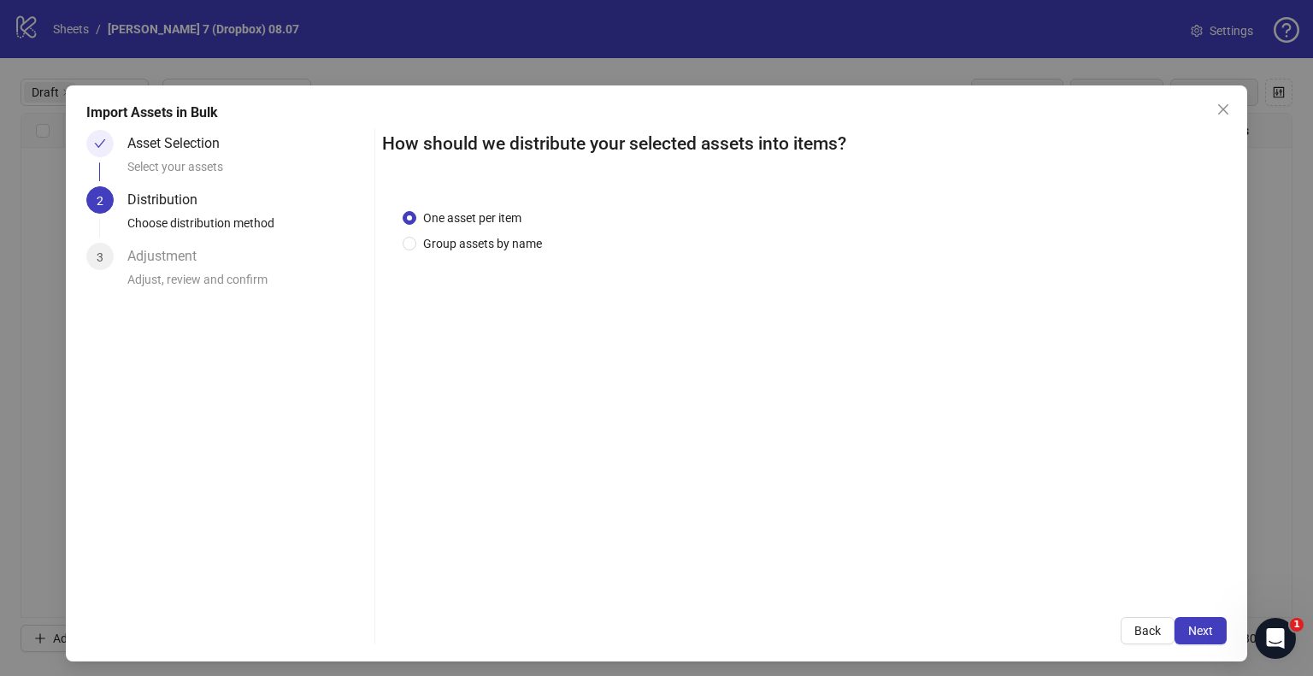
click at [509, 222] on span "One asset per item" at bounding box center [472, 218] width 112 height 19
click at [509, 240] on span "Group assets by name" at bounding box center [482, 243] width 132 height 19
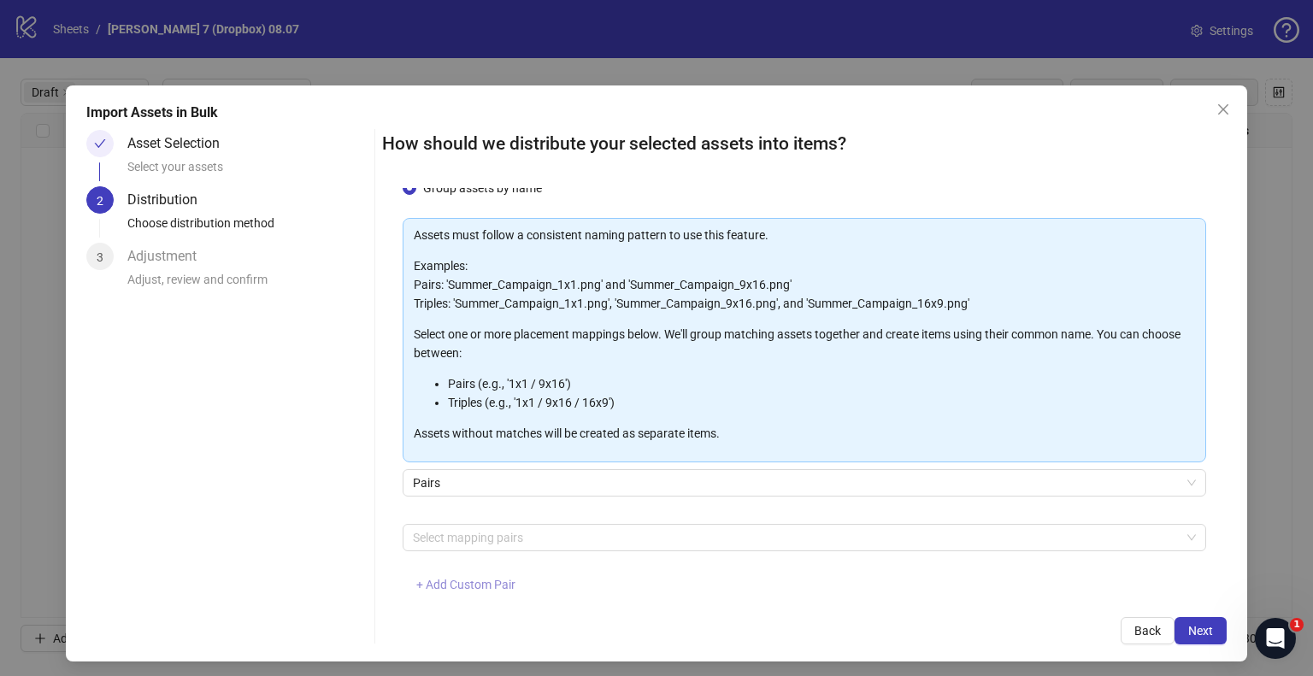
scroll to position [85, 0]
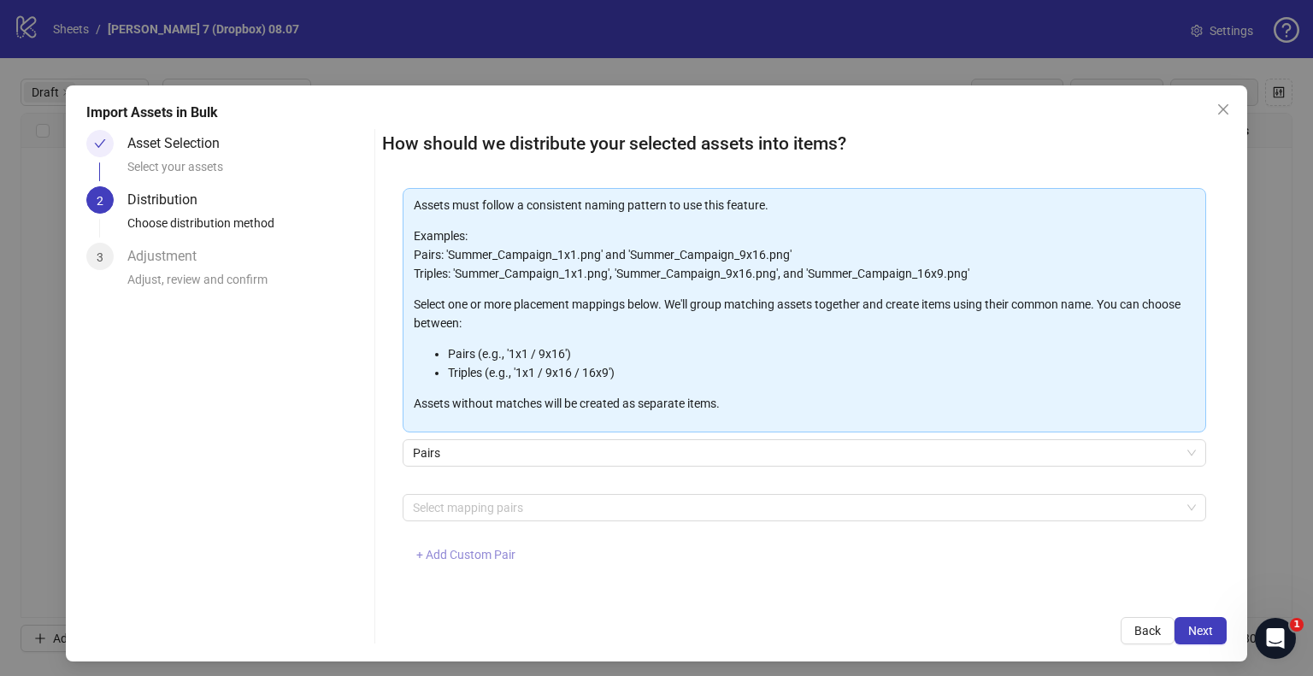
click at [462, 557] on span "+ Add Custom Pair" at bounding box center [465, 555] width 99 height 14
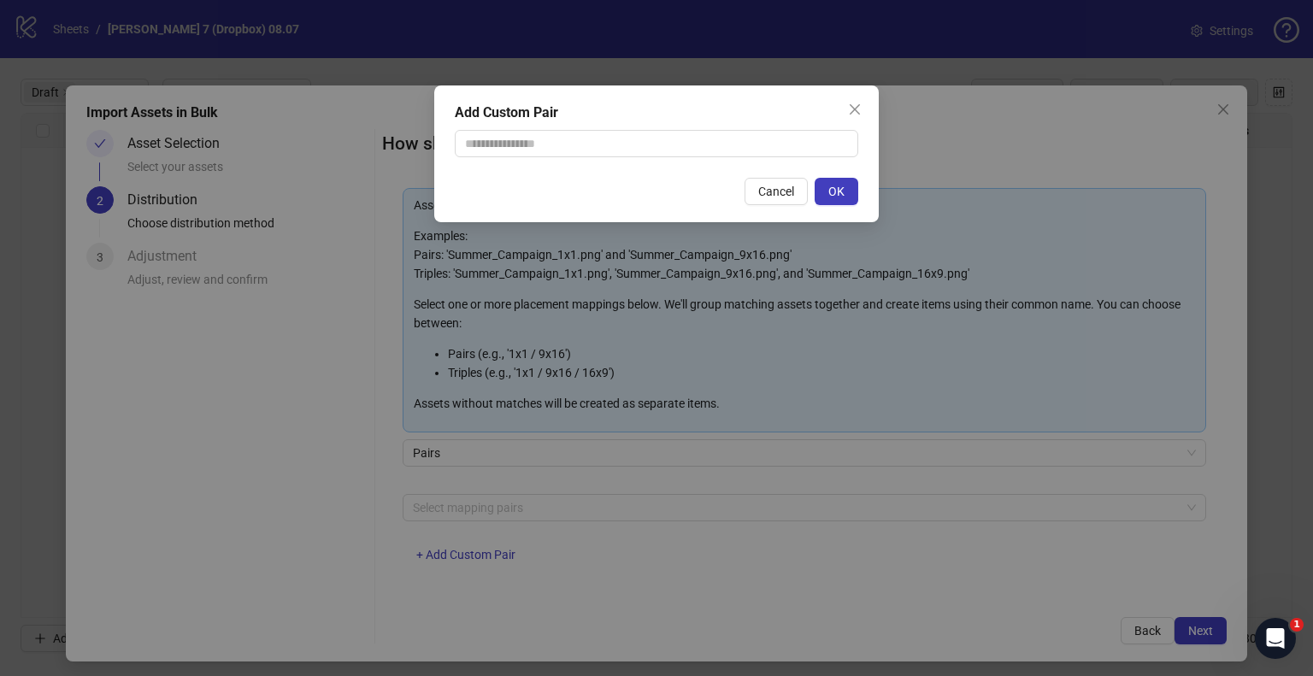
click at [518, 164] on div "Add Custom Pair Cancel OK" at bounding box center [656, 153] width 444 height 137
click at [521, 146] on input "text" at bounding box center [656, 143] width 403 height 27
type input "**********"
click at [828, 185] on button "OK" at bounding box center [837, 191] width 44 height 27
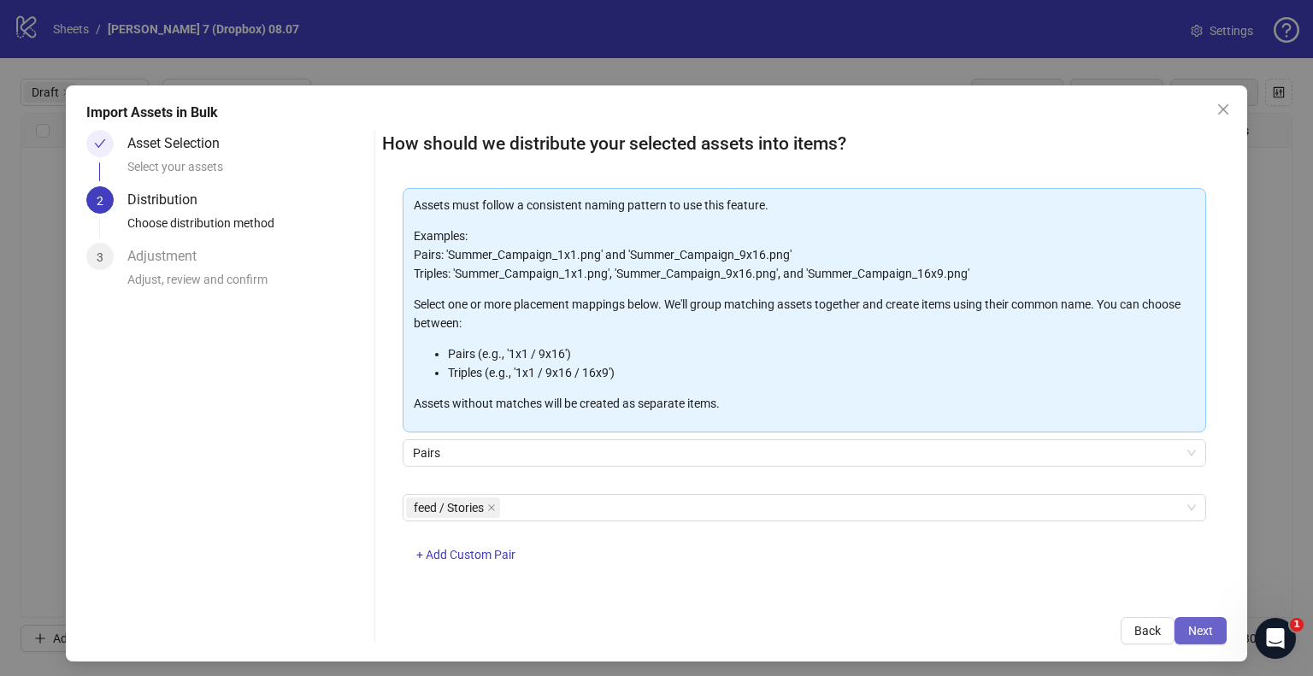
click at [1188, 635] on span "Next" at bounding box center [1200, 631] width 25 height 14
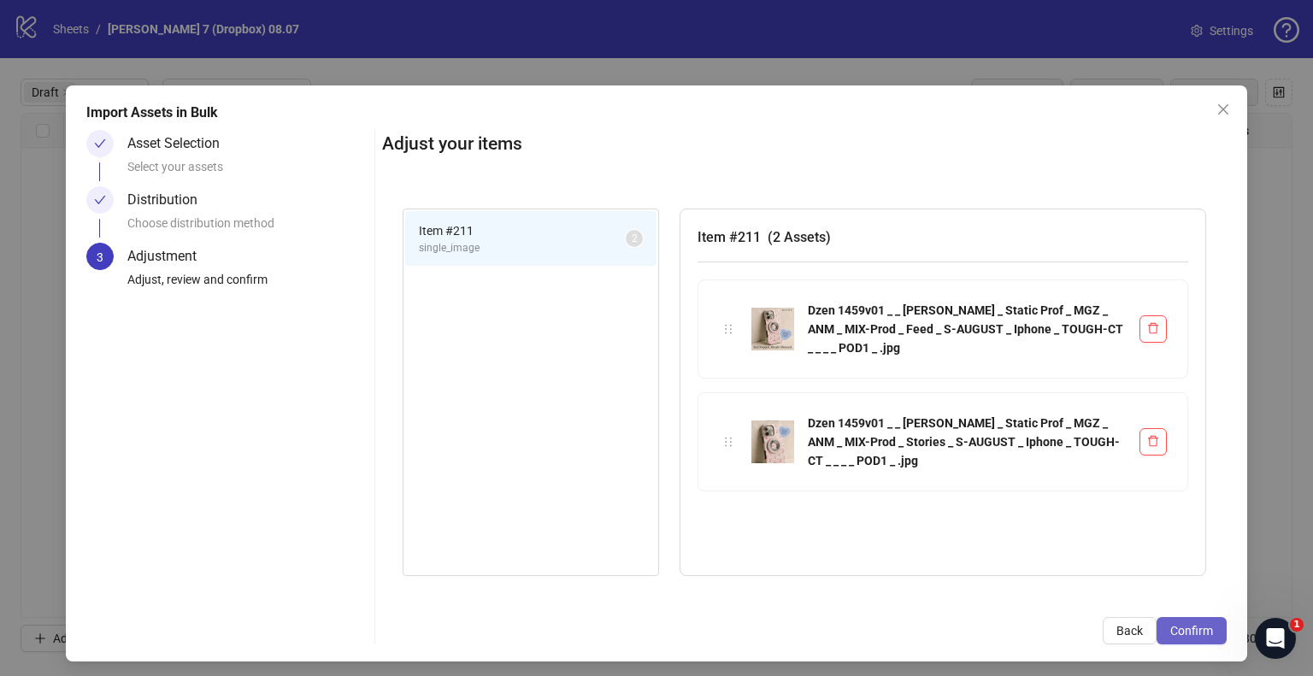
click at [1194, 632] on span "Confirm" at bounding box center [1191, 631] width 43 height 14
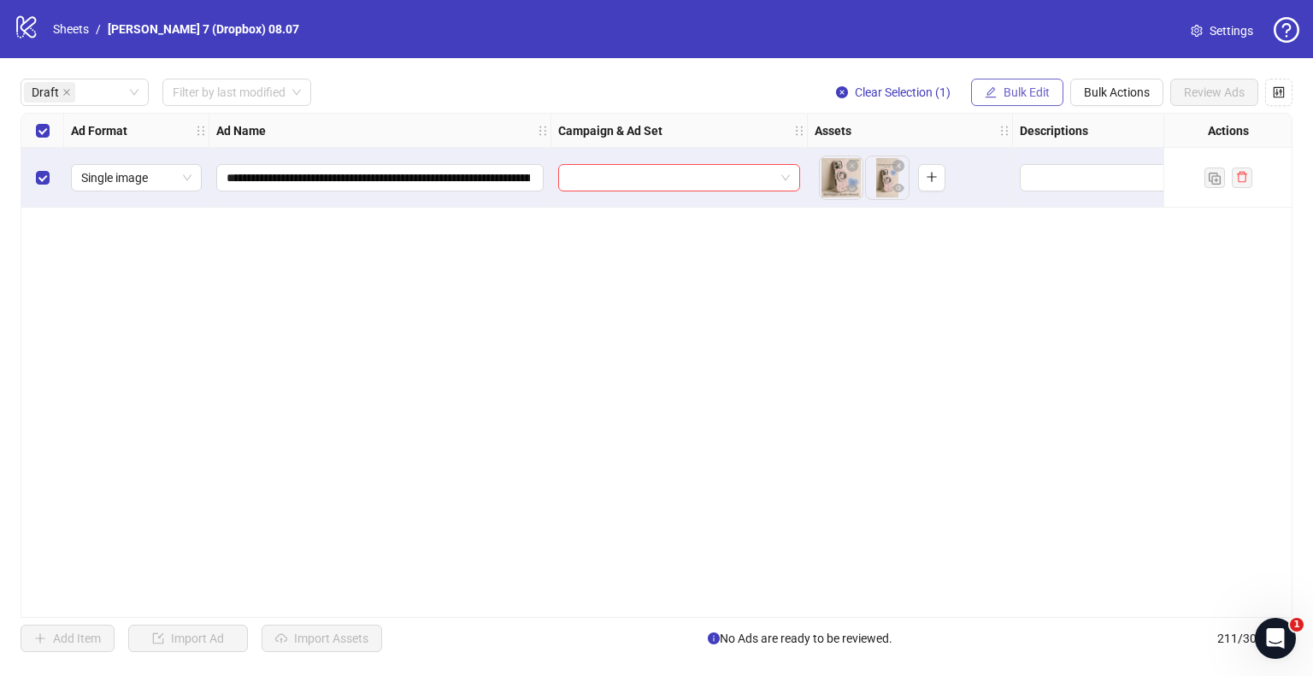
click at [1035, 93] on span "Bulk Edit" at bounding box center [1027, 92] width 46 height 14
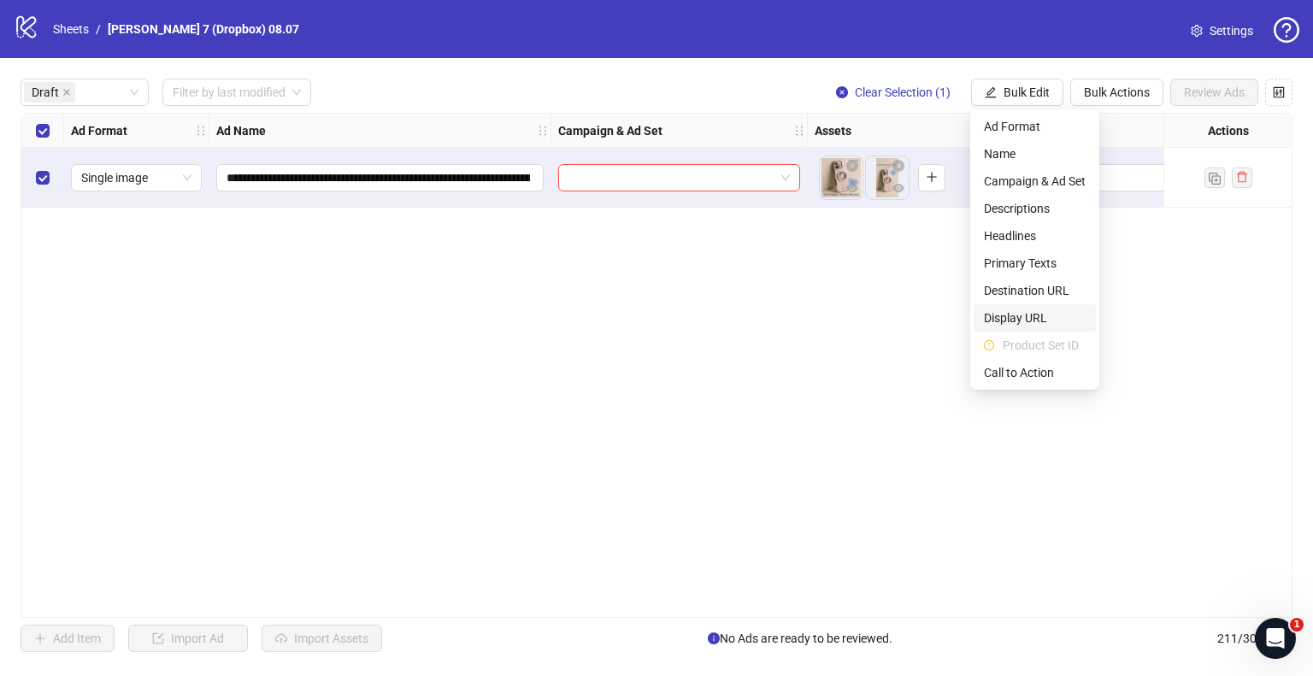
click at [1030, 321] on span "Display URL" at bounding box center [1035, 318] width 102 height 19
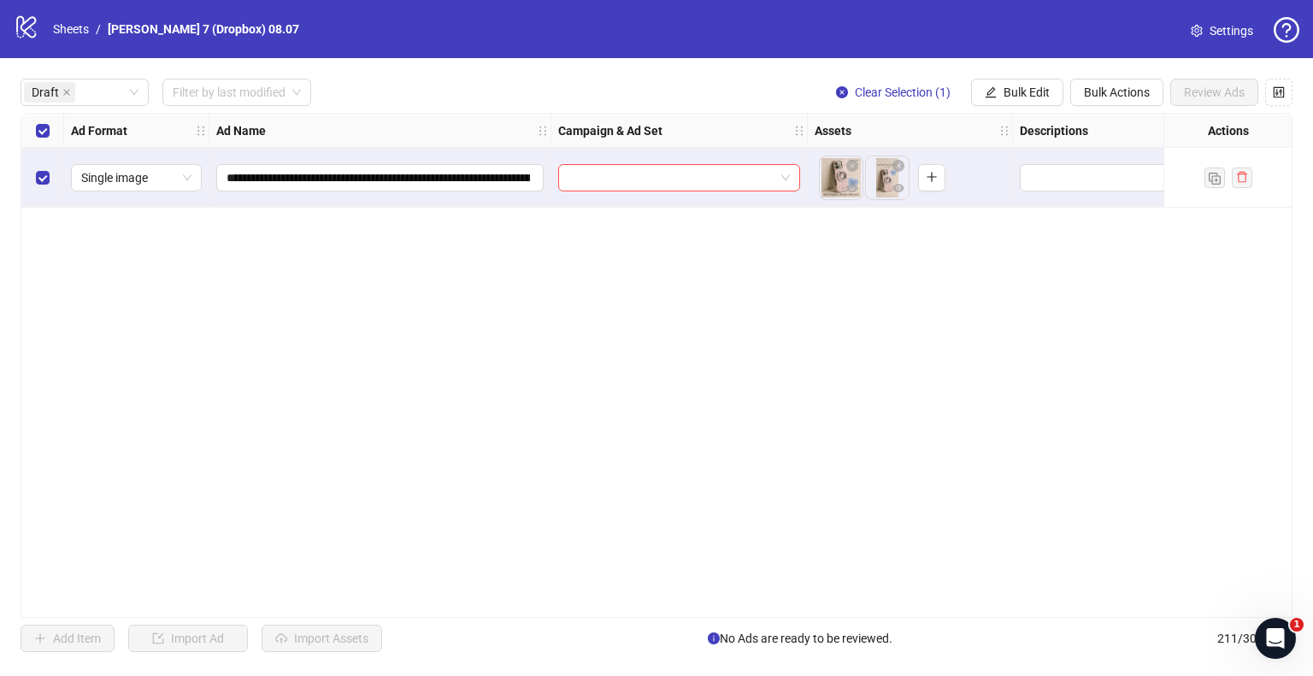
drag, startPoint x: 954, startPoint y: 279, endPoint x: 1012, endPoint y: 81, distance: 205.8
click at [954, 275] on div "**********" at bounding box center [657, 365] width 1272 height 505
click at [1036, 91] on span "Bulk Edit" at bounding box center [1027, 92] width 46 height 14
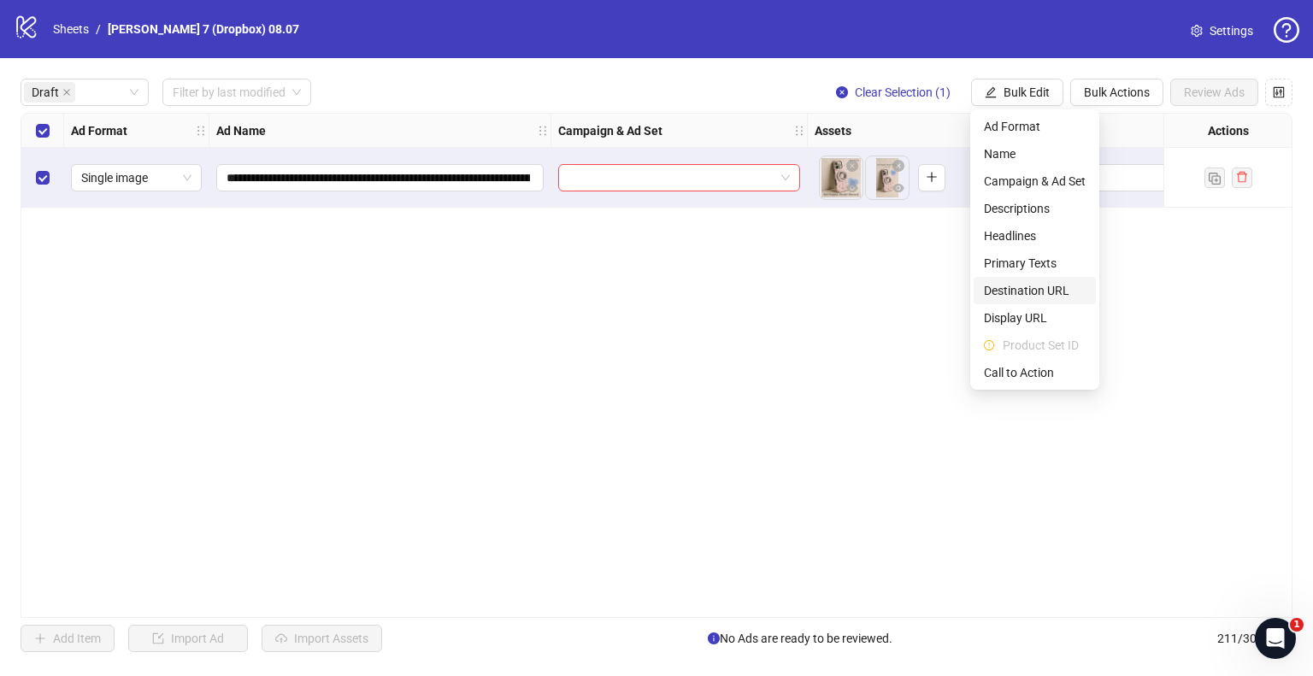
click at [1041, 297] on span "Destination URL" at bounding box center [1035, 290] width 102 height 19
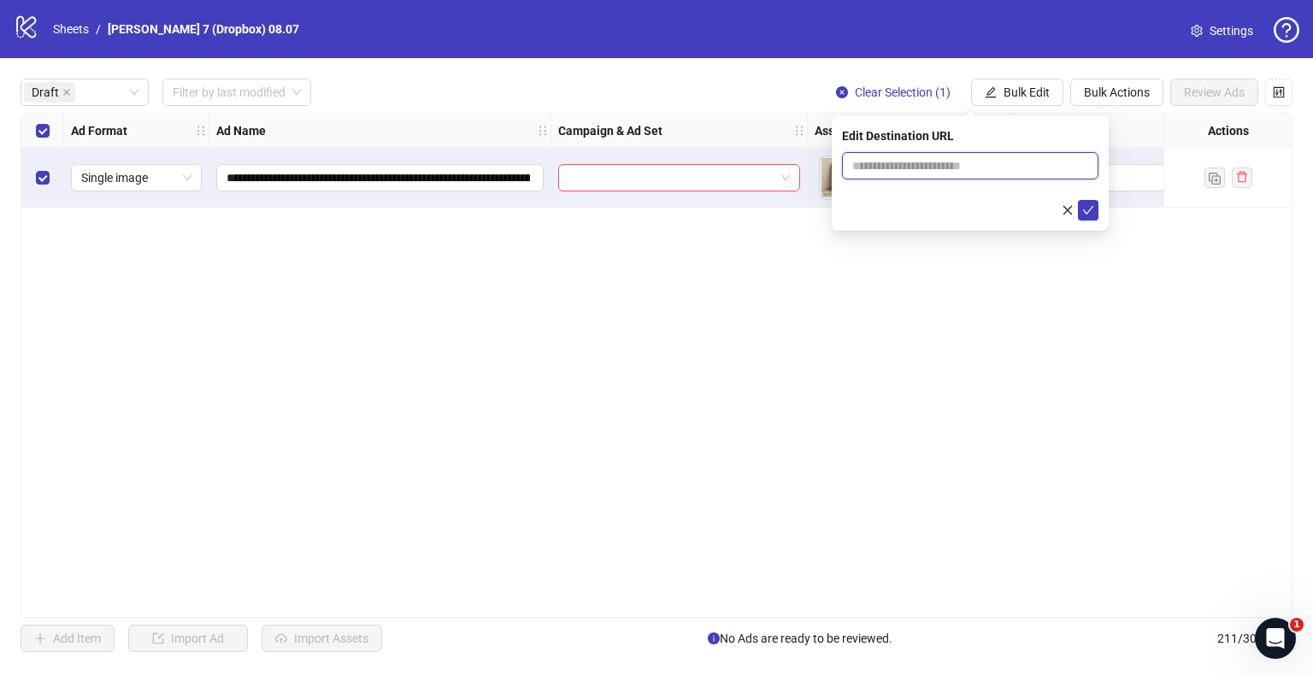
click at [980, 163] on input "text" at bounding box center [963, 165] width 222 height 19
type input "**********"
click at [1090, 205] on icon "check" at bounding box center [1088, 210] width 12 height 12
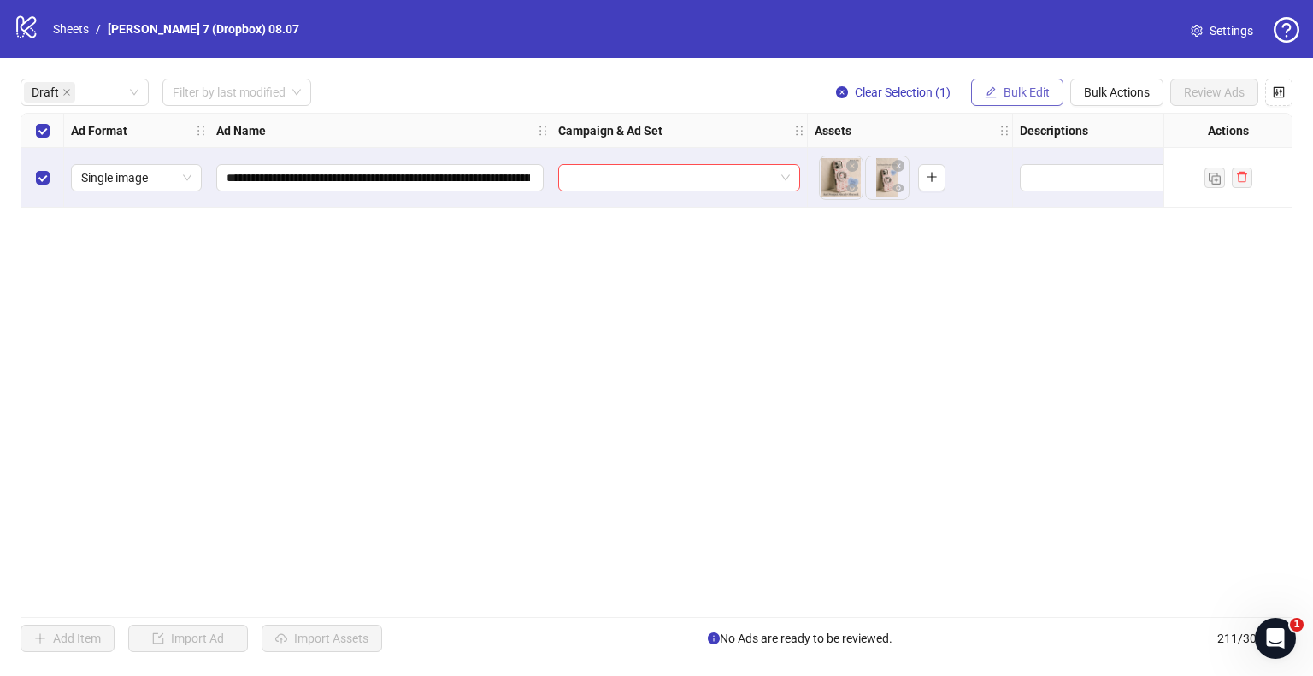
click at [1019, 93] on span "Bulk Edit" at bounding box center [1027, 92] width 46 height 14
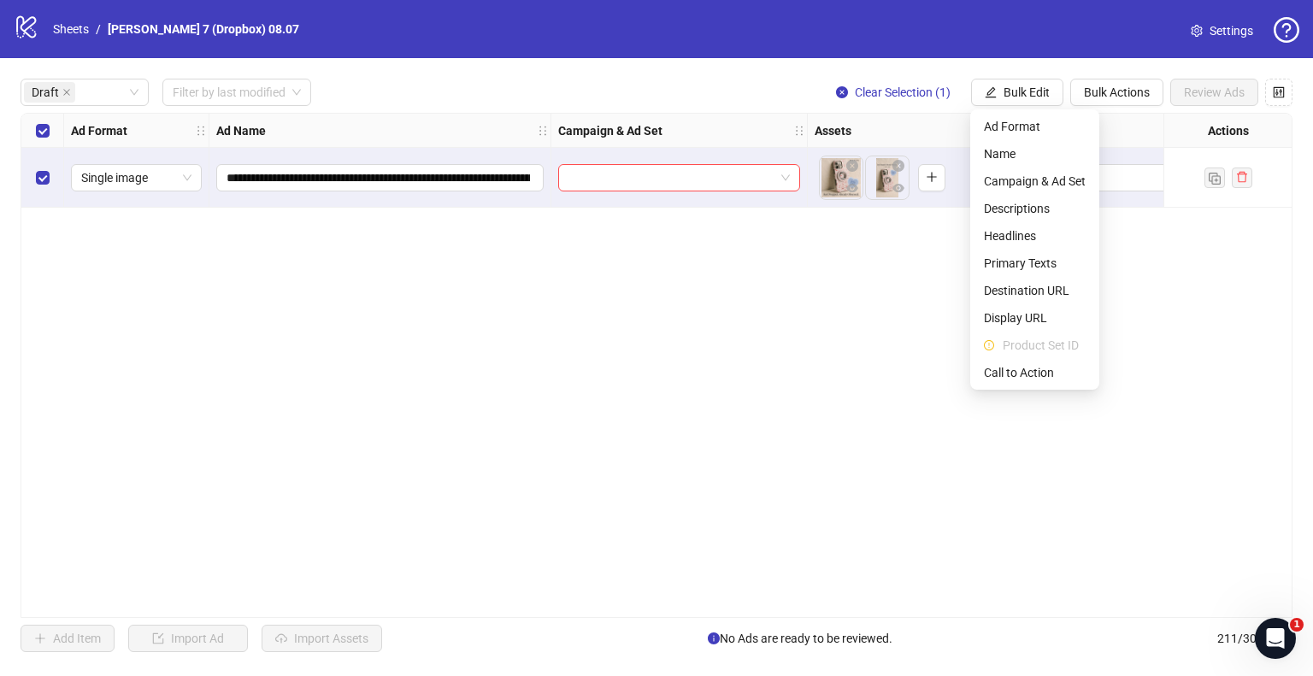
click at [1013, 375] on span "Call to Action" at bounding box center [1035, 372] width 102 height 19
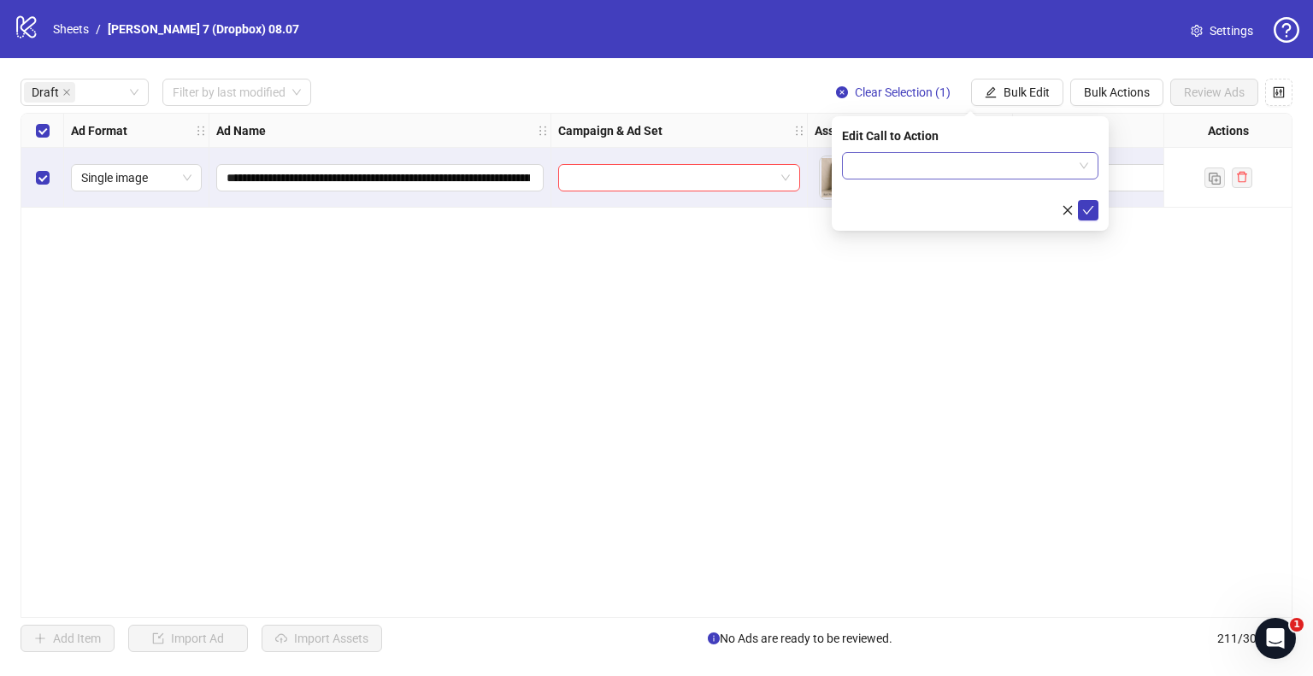
click at [951, 179] on form at bounding box center [970, 186] width 256 height 68
click at [951, 168] on input "search" at bounding box center [962, 166] width 221 height 26
type input "*"
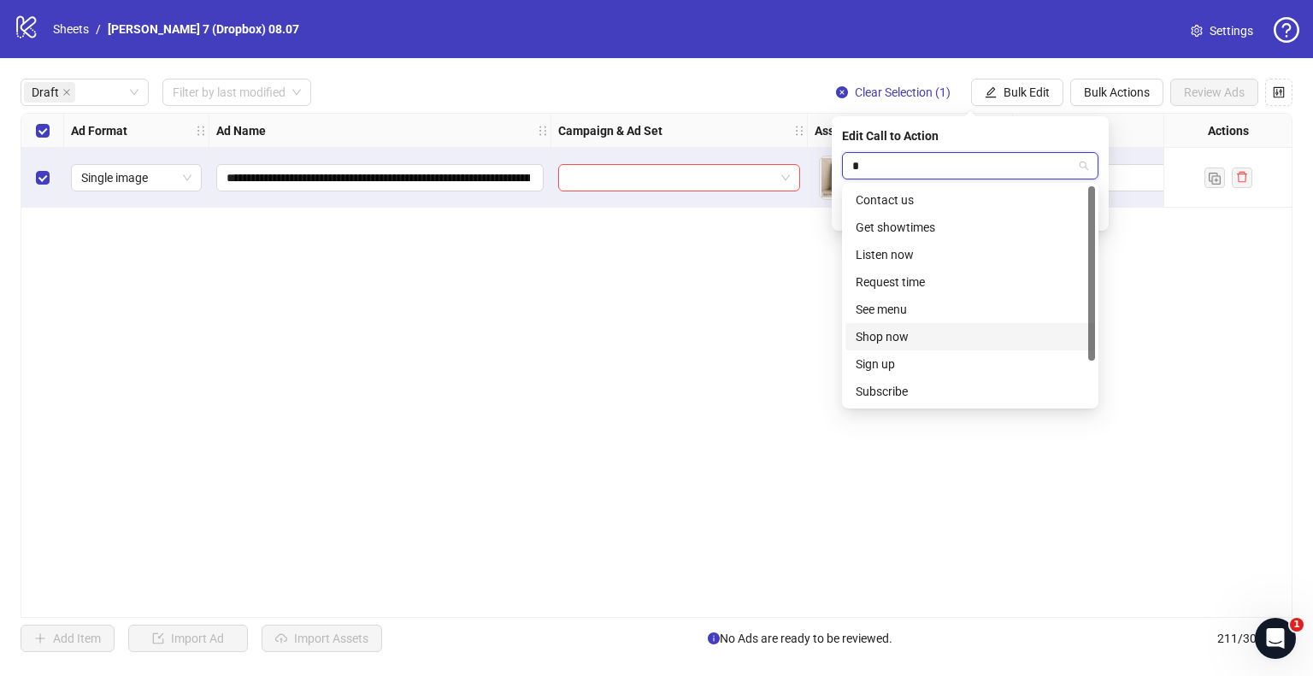
click at [884, 327] on div "Shop now" at bounding box center [970, 336] width 229 height 19
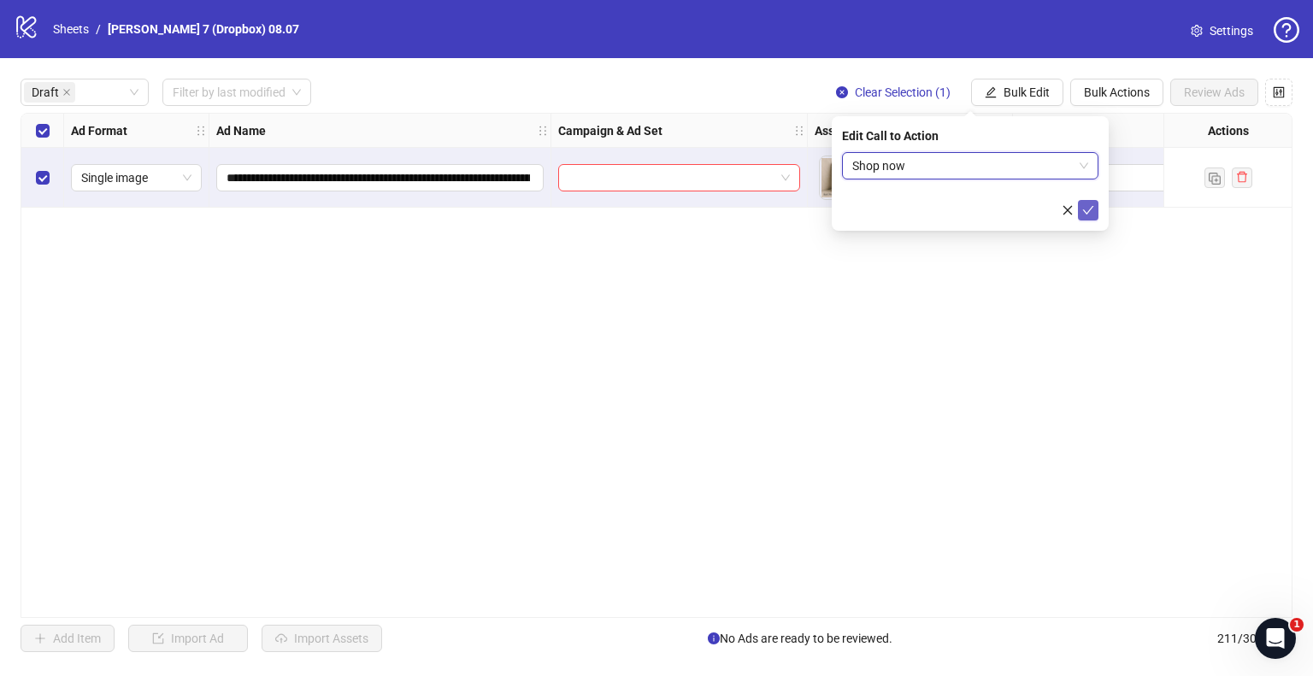
click at [1095, 209] on button "submit" at bounding box center [1088, 210] width 21 height 21
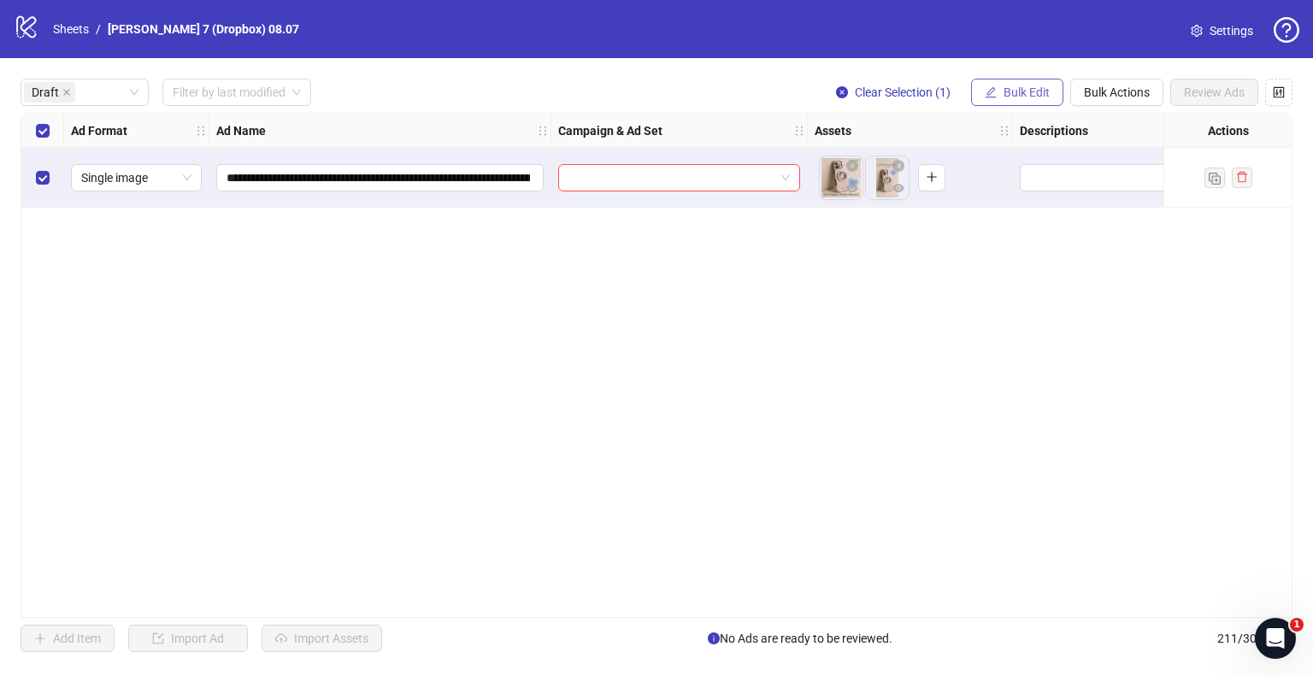
click at [1016, 88] on span "Bulk Edit" at bounding box center [1027, 92] width 46 height 14
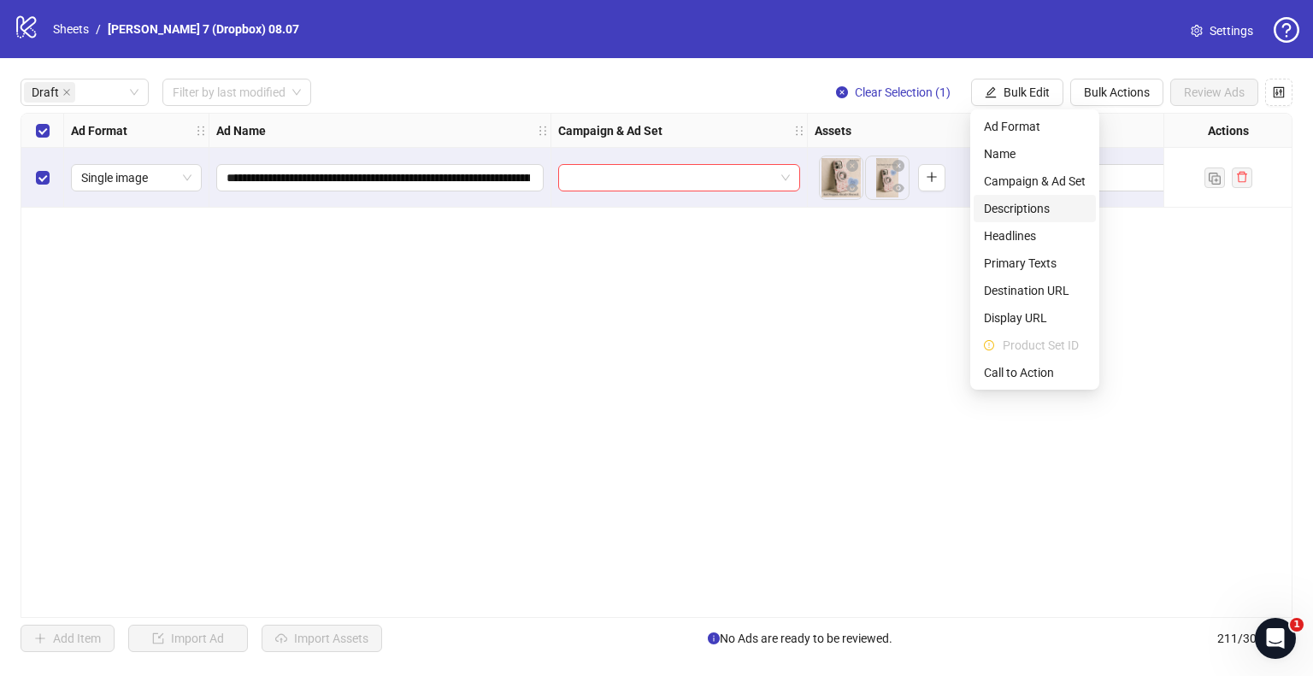
click at [1022, 210] on span "Descriptions" at bounding box center [1035, 208] width 102 height 19
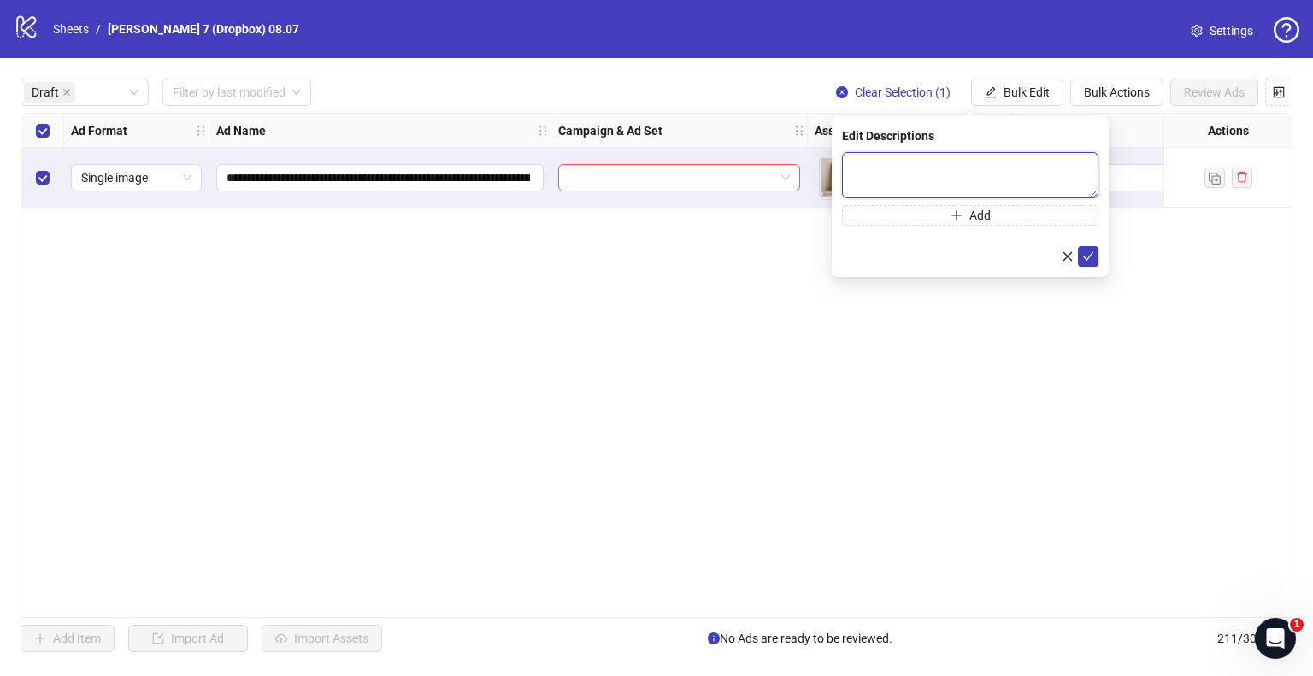
click at [944, 185] on textarea at bounding box center [970, 175] width 256 height 46
paste textarea "**********"
type textarea "**********"
click at [1091, 254] on icon "check" at bounding box center [1088, 255] width 11 height 9
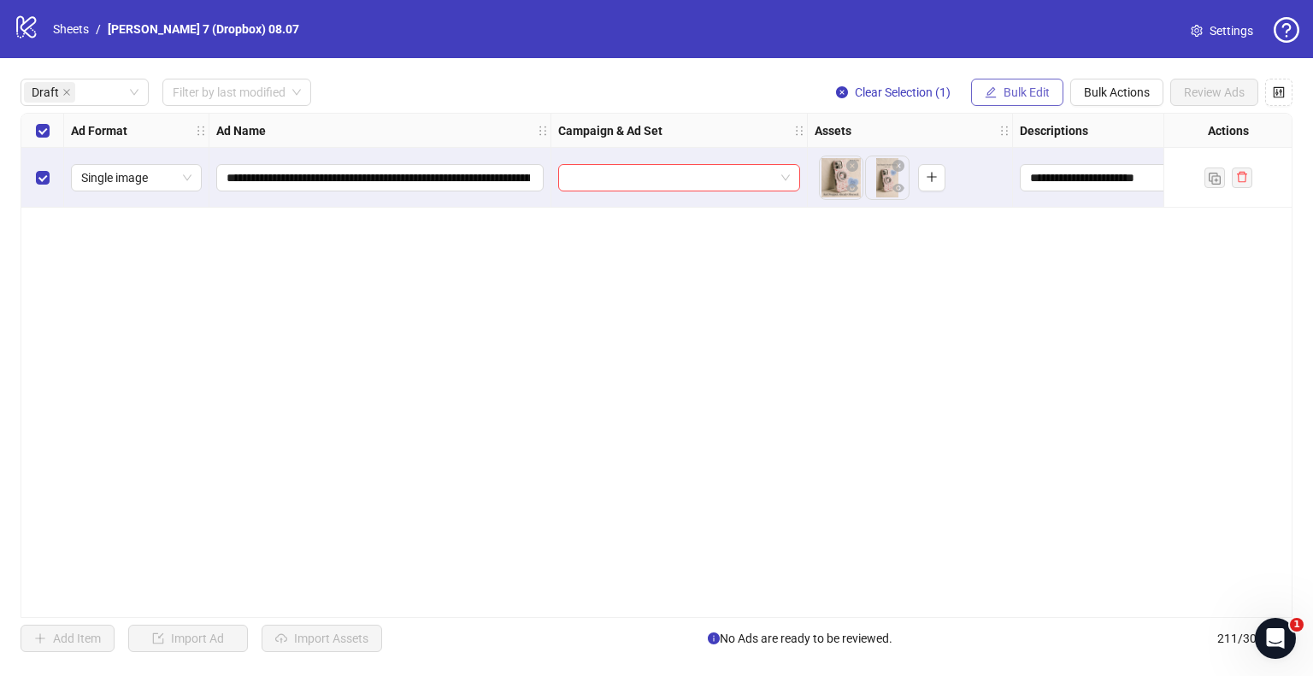
click at [1014, 91] on span "Bulk Edit" at bounding box center [1027, 92] width 46 height 14
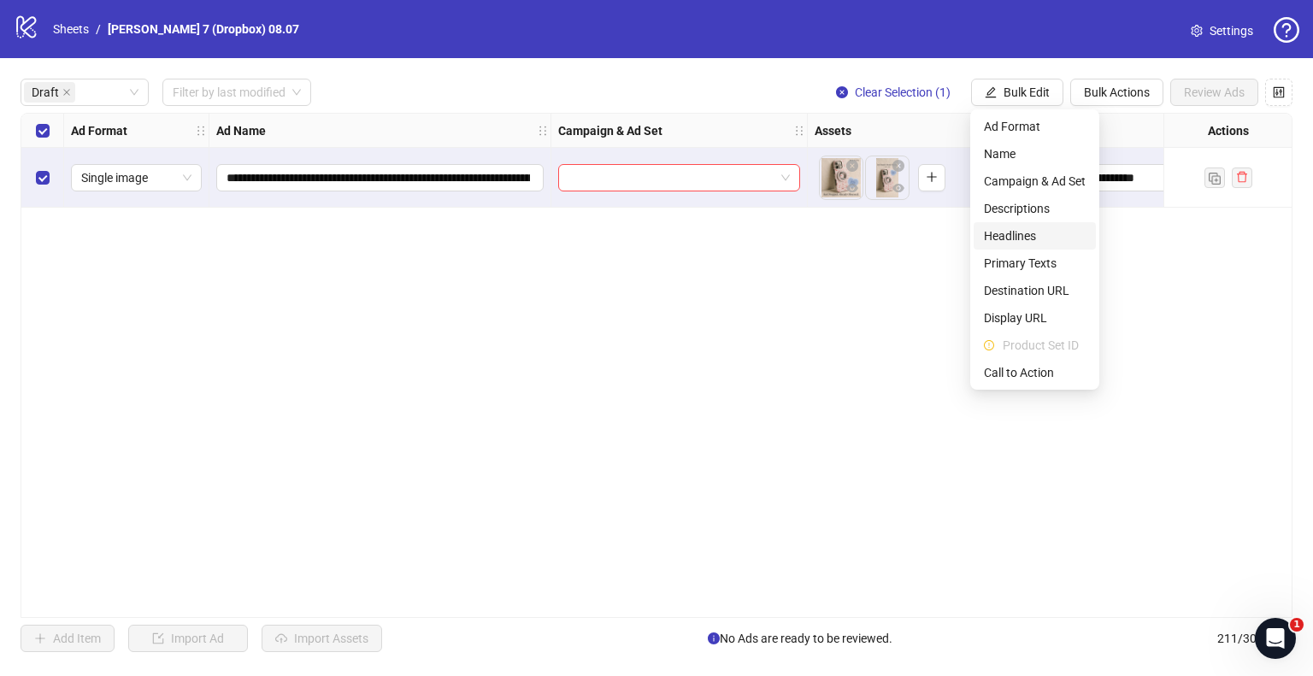
click at [1012, 236] on span "Headlines" at bounding box center [1035, 236] width 102 height 19
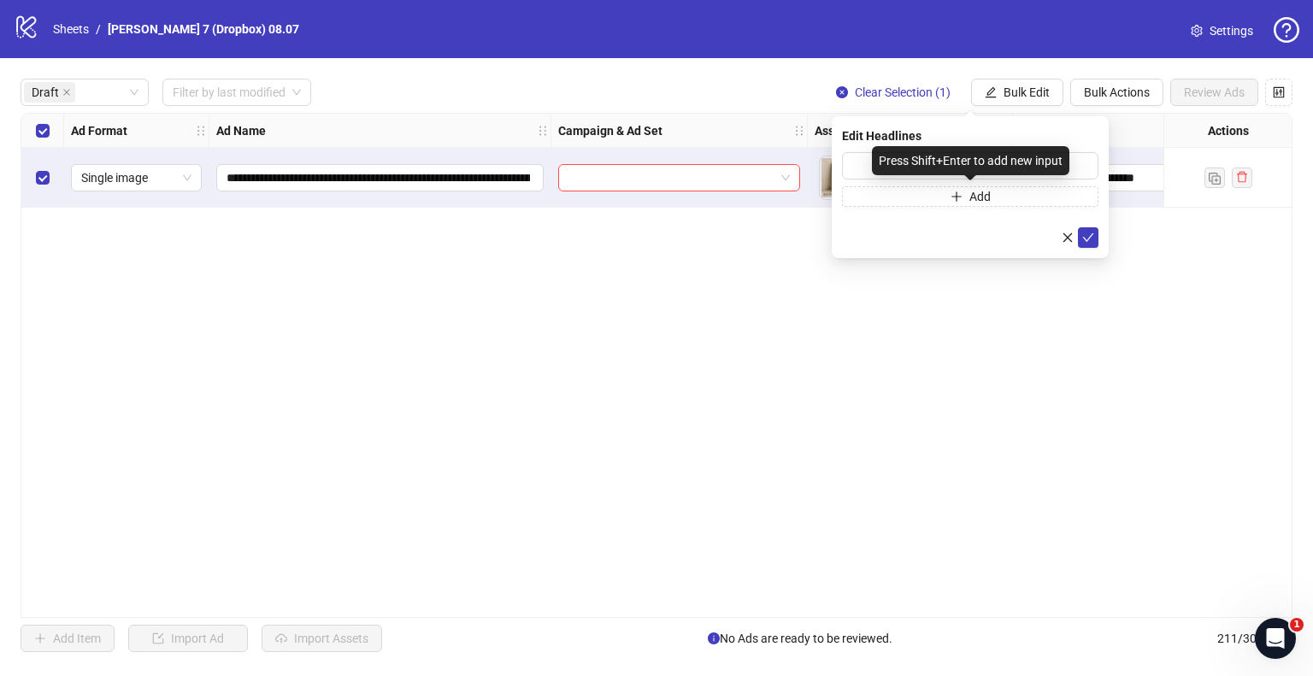
click at [906, 174] on div "Press Shift+Enter to add new input" at bounding box center [970, 160] width 197 height 29
click at [866, 156] on input "text" at bounding box center [970, 165] width 256 height 27
paste input "**********"
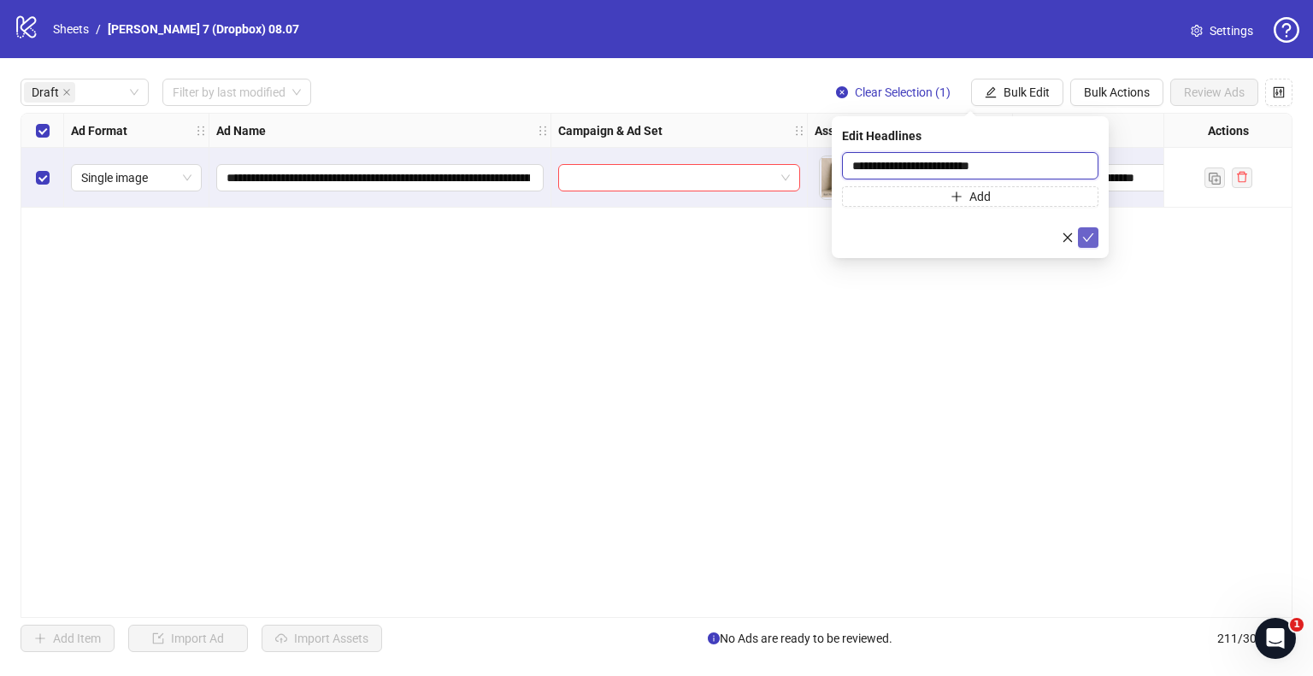
type input "**********"
click at [1084, 232] on icon "check" at bounding box center [1088, 238] width 12 height 12
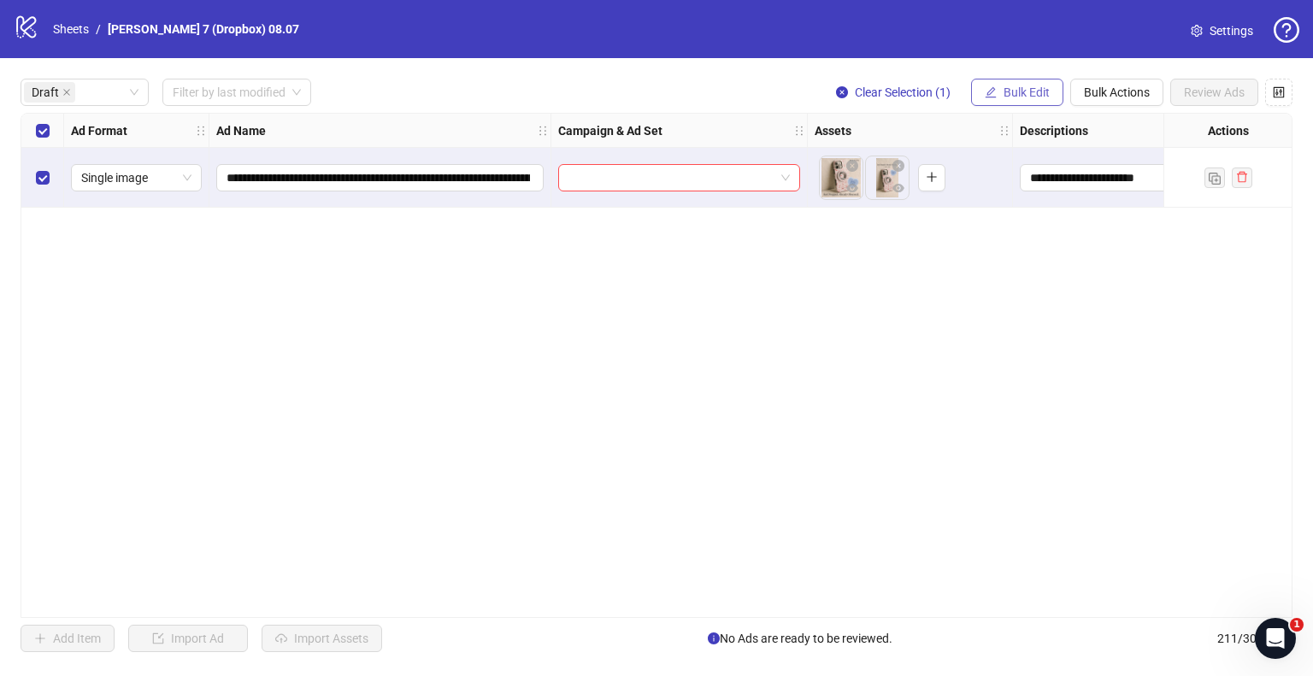
click at [1037, 87] on span "Bulk Edit" at bounding box center [1027, 92] width 46 height 14
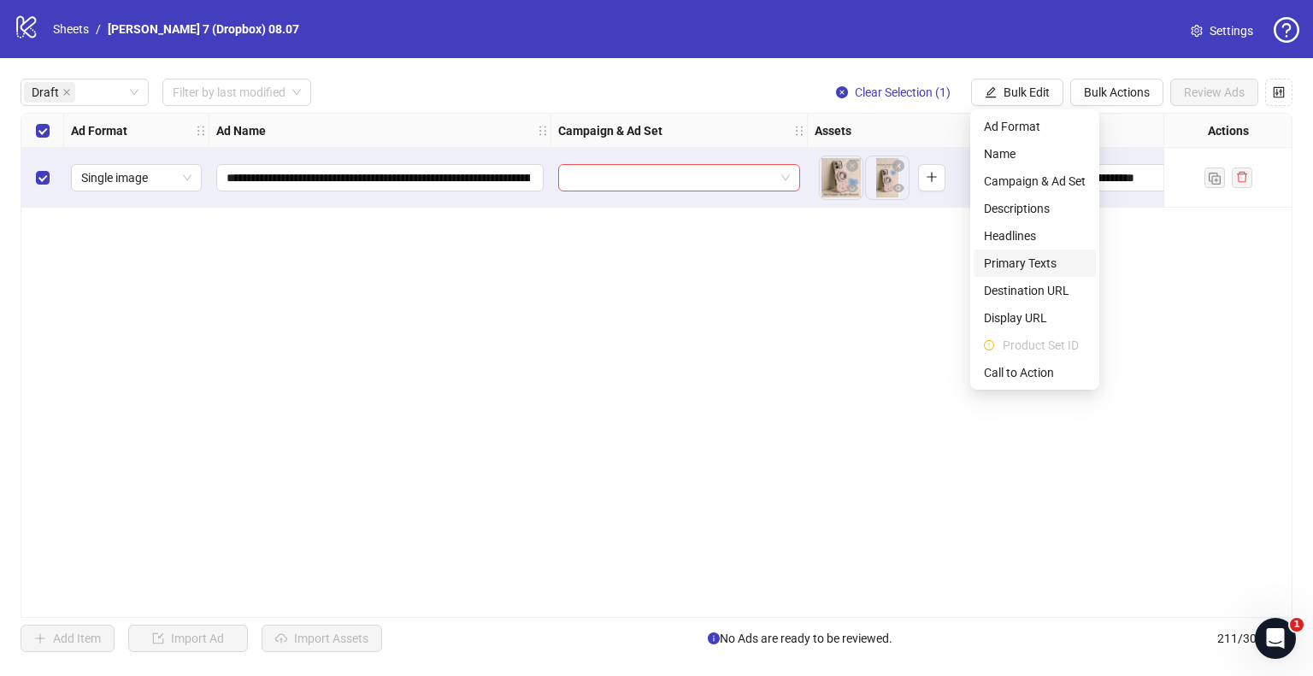
click at [1017, 272] on span "Primary Texts" at bounding box center [1035, 263] width 102 height 19
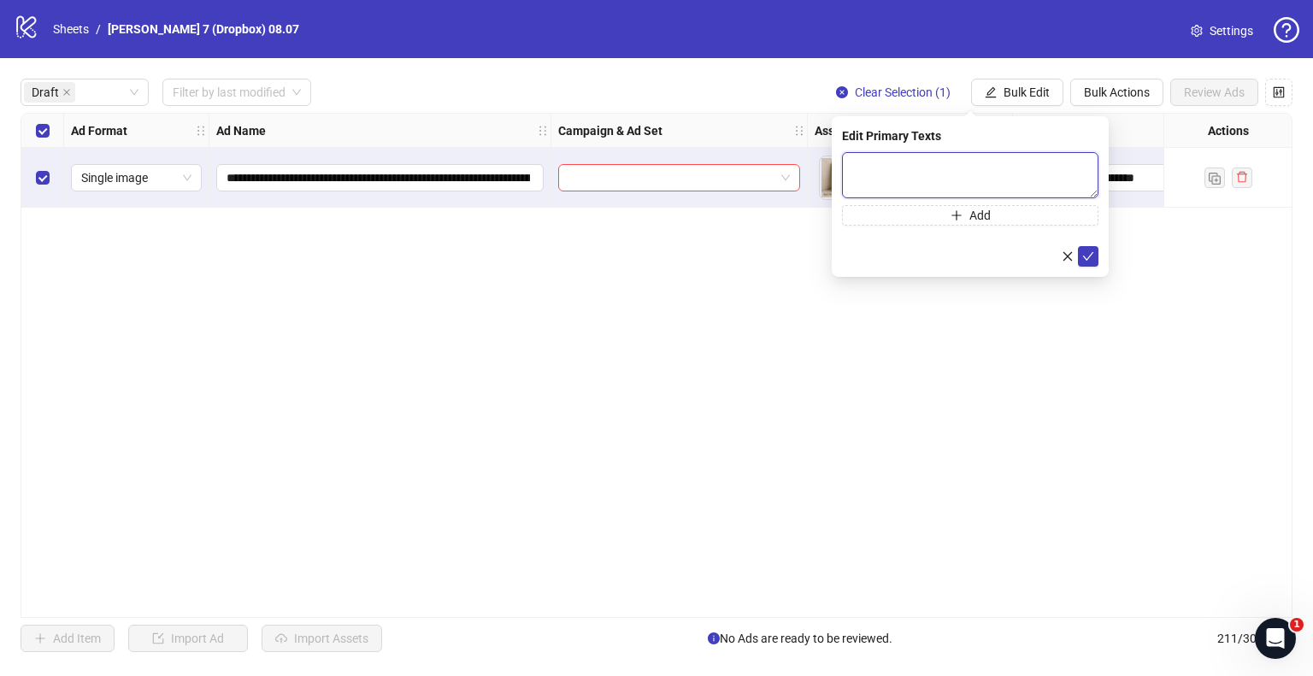
click at [961, 182] on textarea at bounding box center [970, 175] width 256 height 46
paste textarea "**********"
type textarea "**********"
click at [1094, 257] on button "submit" at bounding box center [1088, 256] width 21 height 21
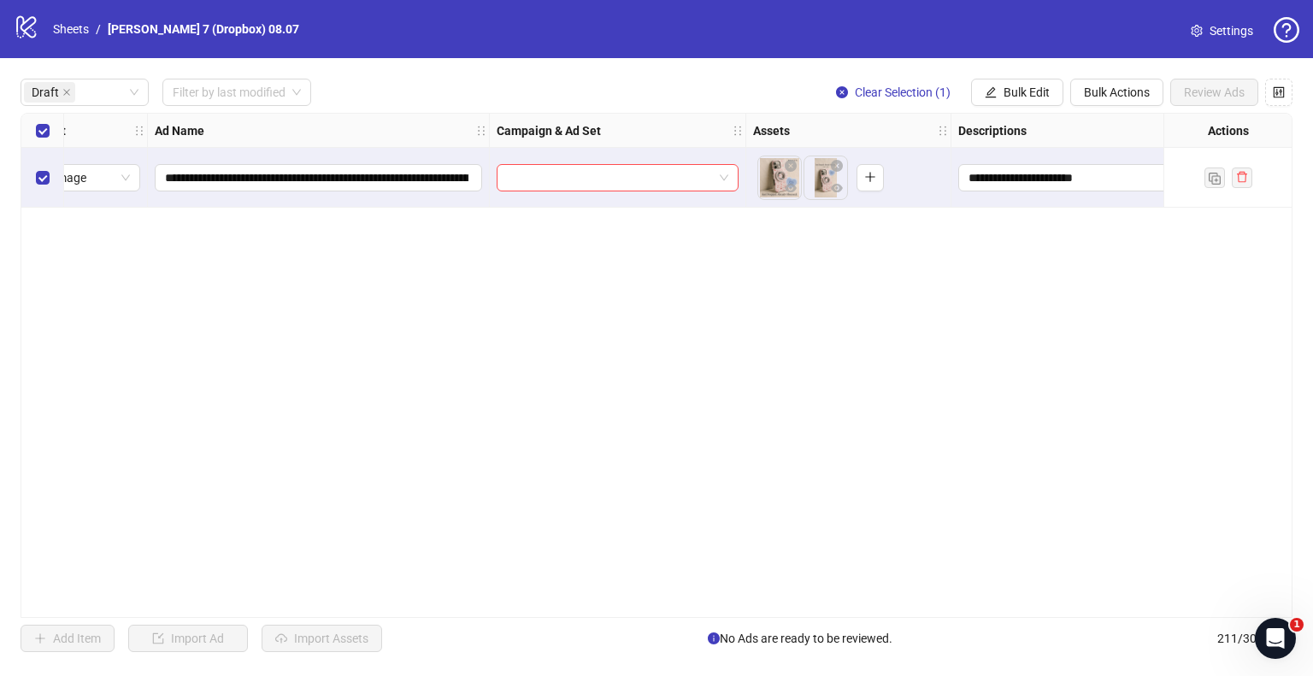
scroll to position [0, 0]
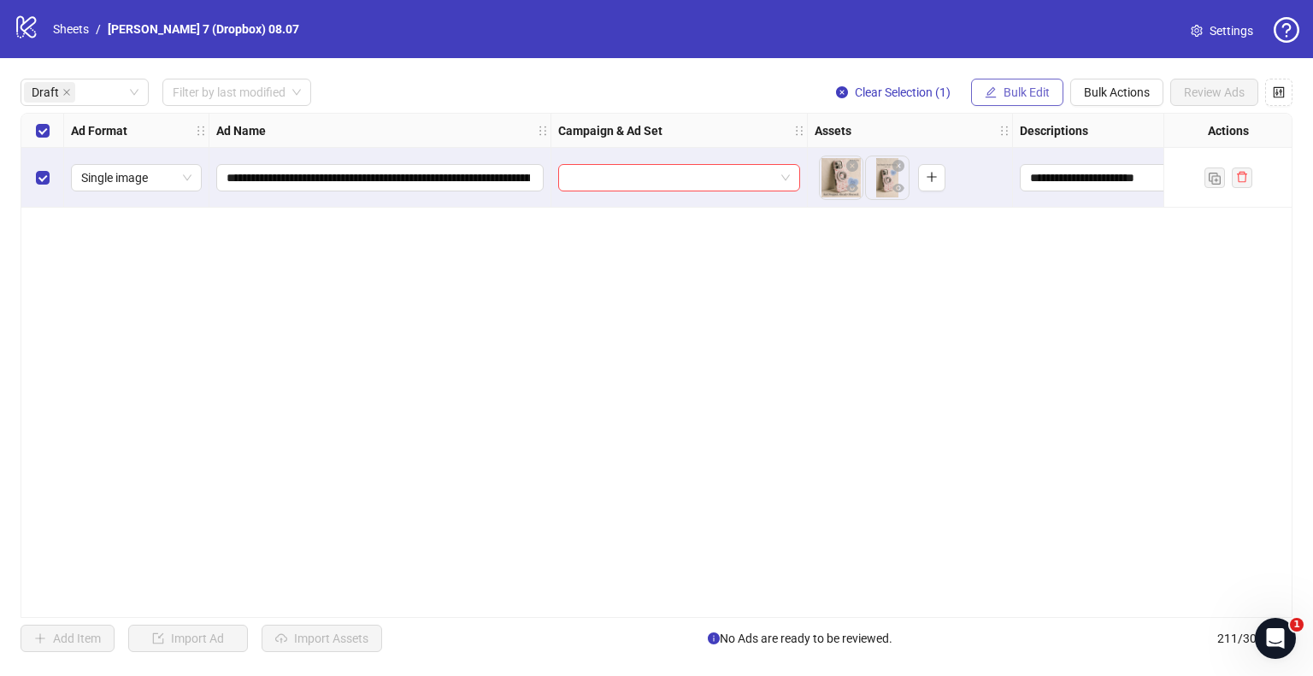
click at [1043, 93] on span "Bulk Edit" at bounding box center [1027, 92] width 46 height 14
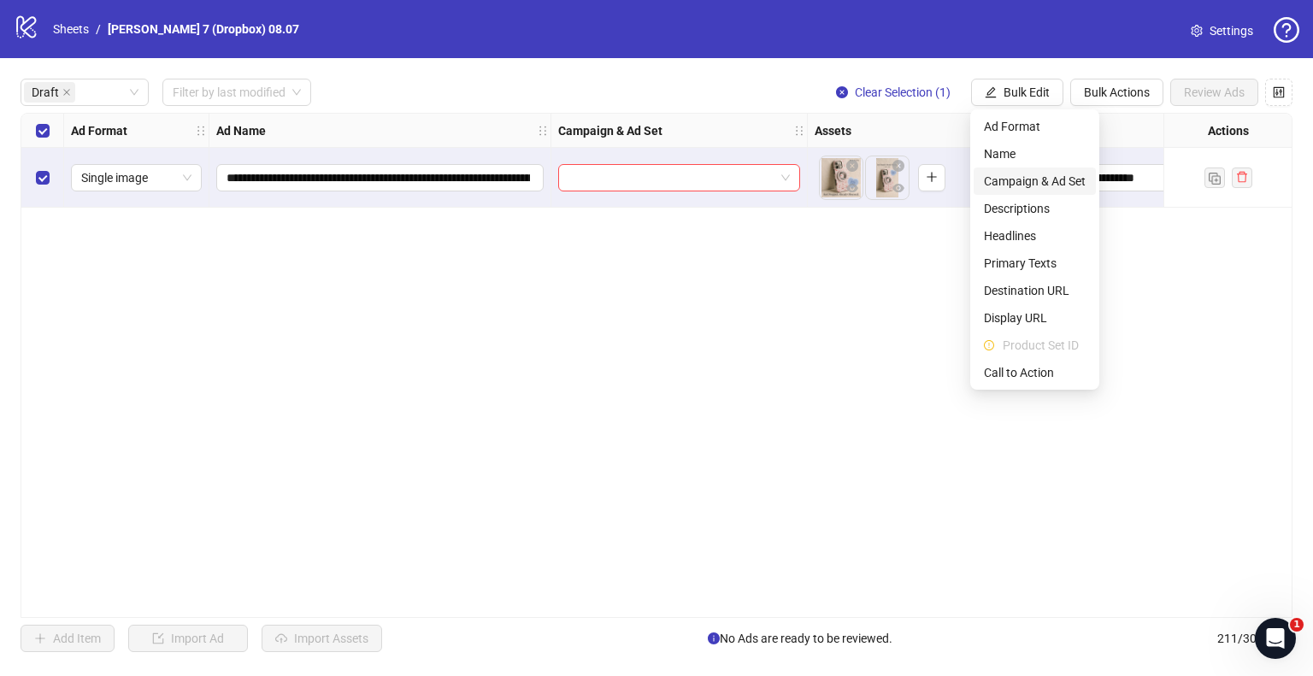
click at [1030, 185] on span "Campaign & Ad Set" at bounding box center [1035, 181] width 102 height 19
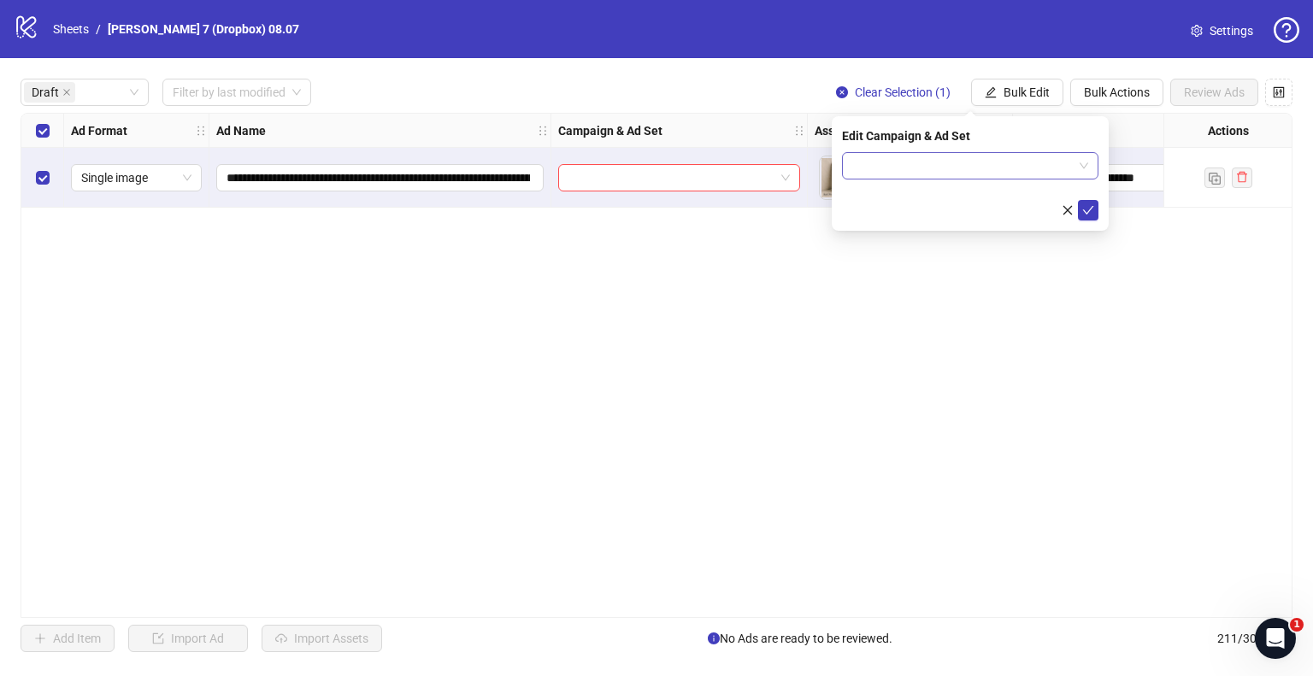
click at [1012, 152] on div at bounding box center [970, 165] width 256 height 27
click at [1019, 167] on input "search" at bounding box center [962, 166] width 221 height 26
click at [910, 166] on input "search" at bounding box center [962, 166] width 221 height 26
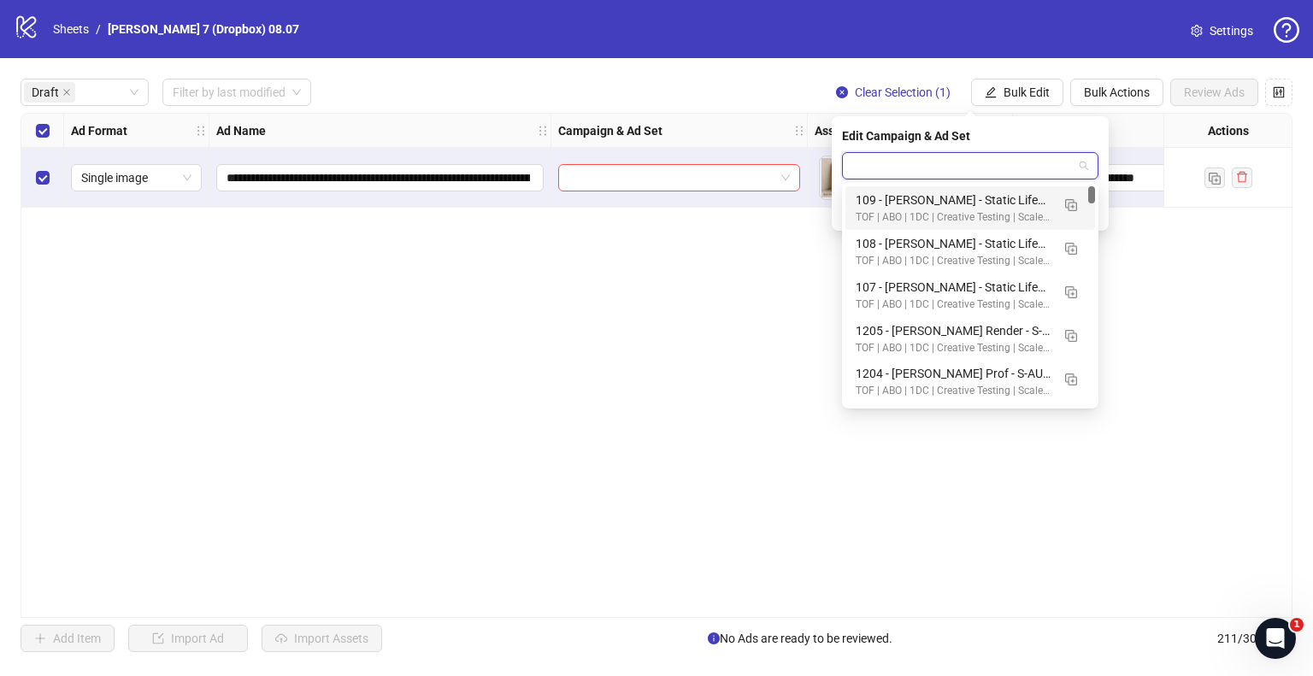
paste input "**********"
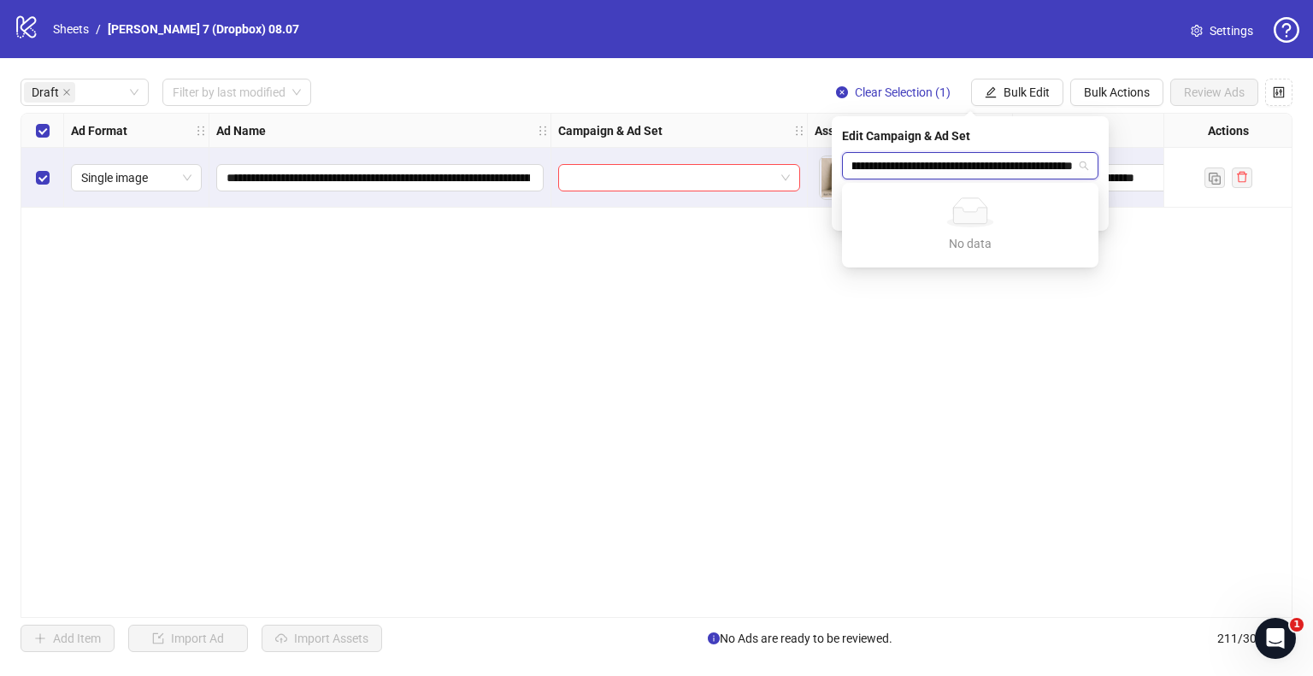
type input "**********"
click at [987, 411] on div "**********" at bounding box center [657, 365] width 1272 height 505
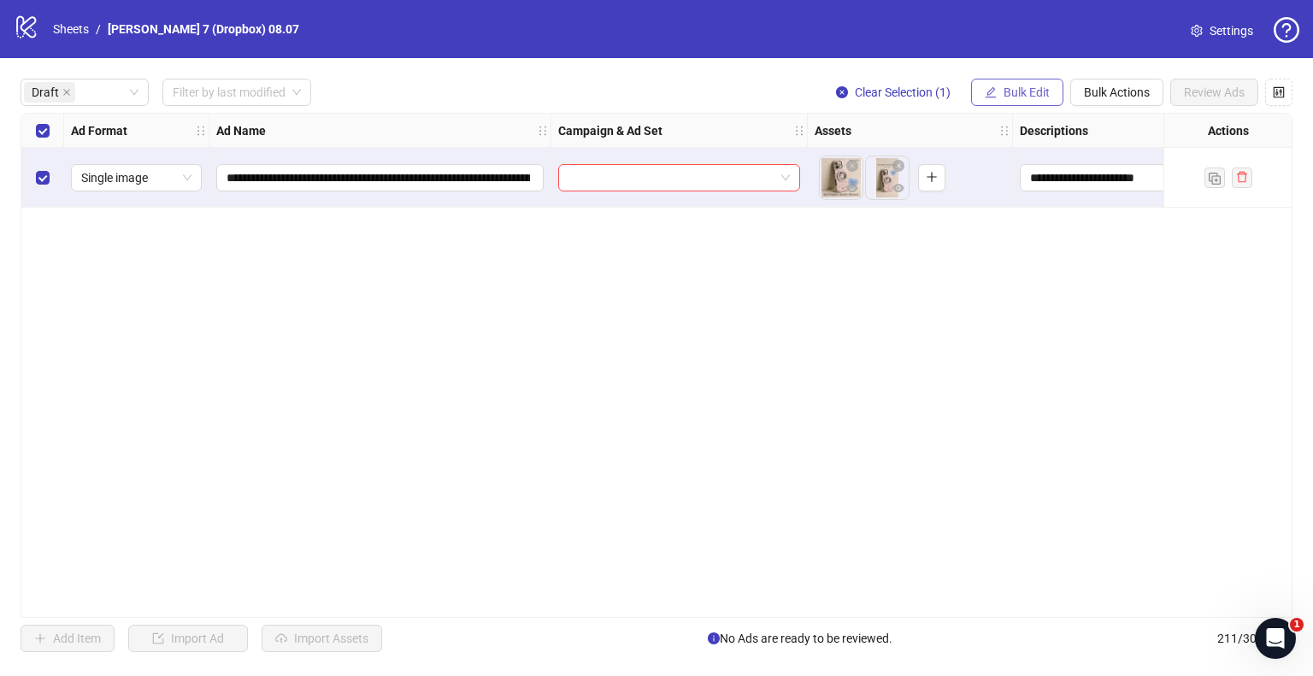
click at [1015, 80] on button "Bulk Edit" at bounding box center [1017, 92] width 92 height 27
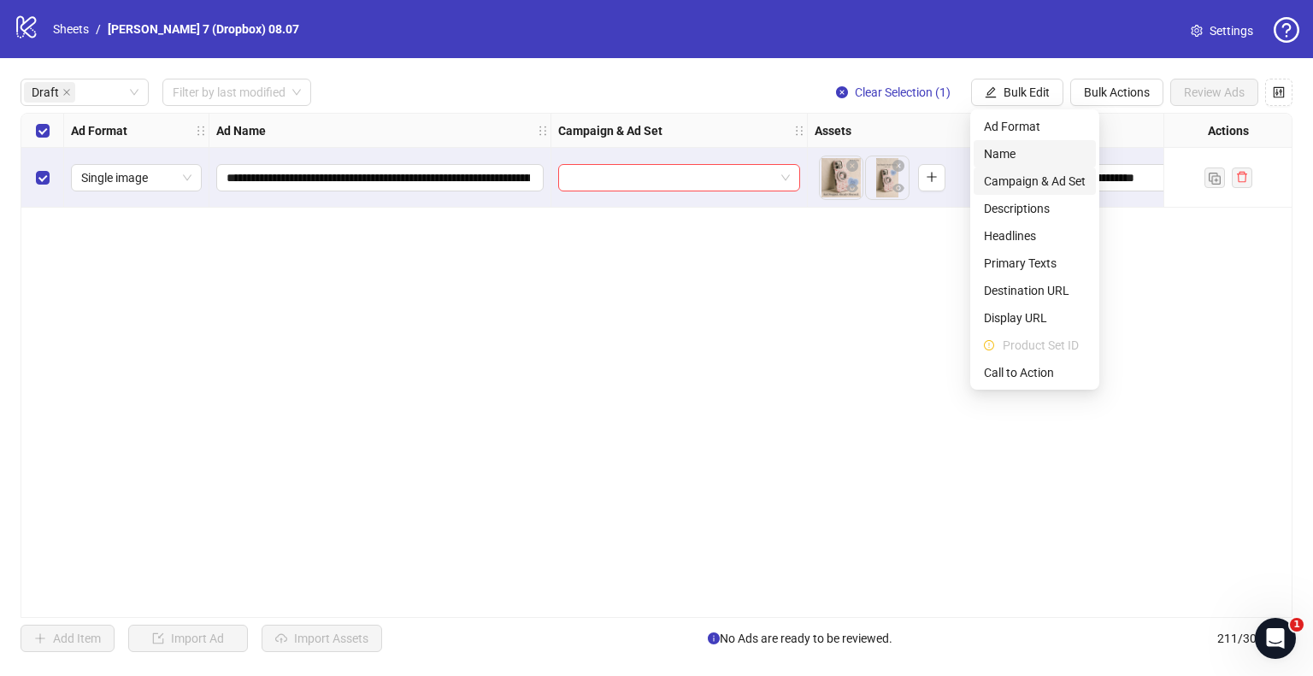
click at [1060, 179] on span "Campaign & Ad Set" at bounding box center [1035, 181] width 102 height 19
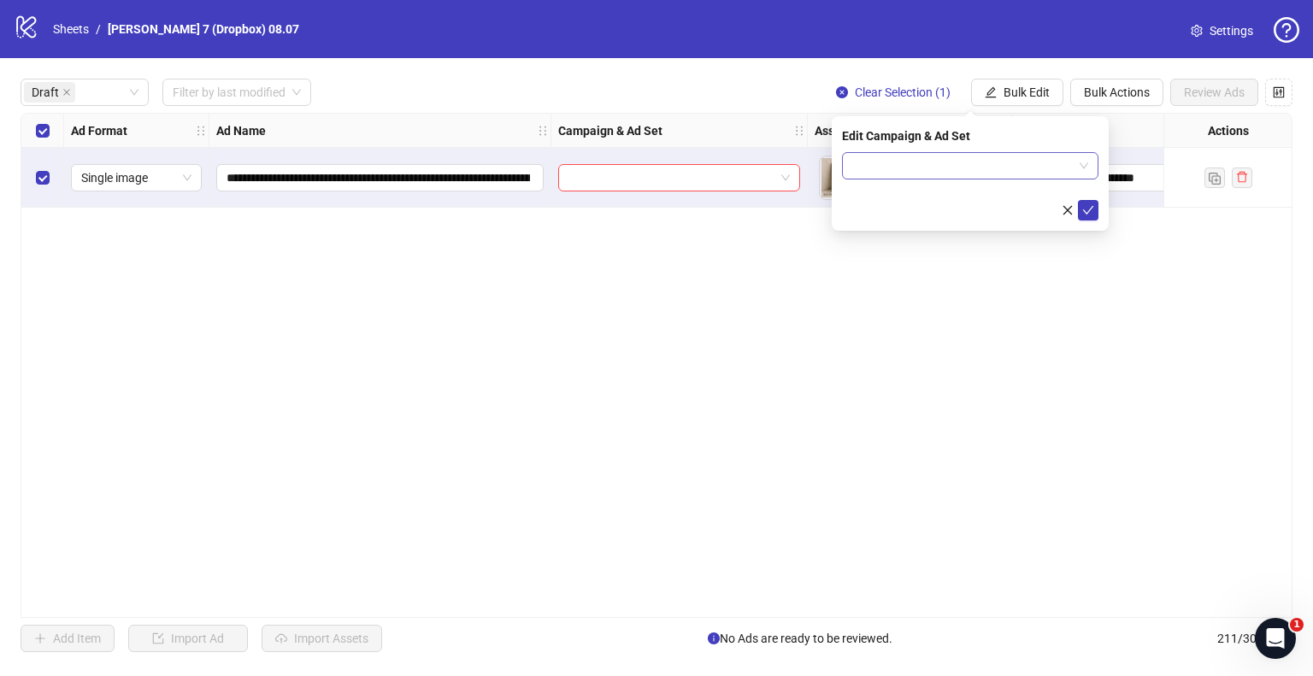
click at [1086, 171] on span at bounding box center [970, 166] width 236 height 26
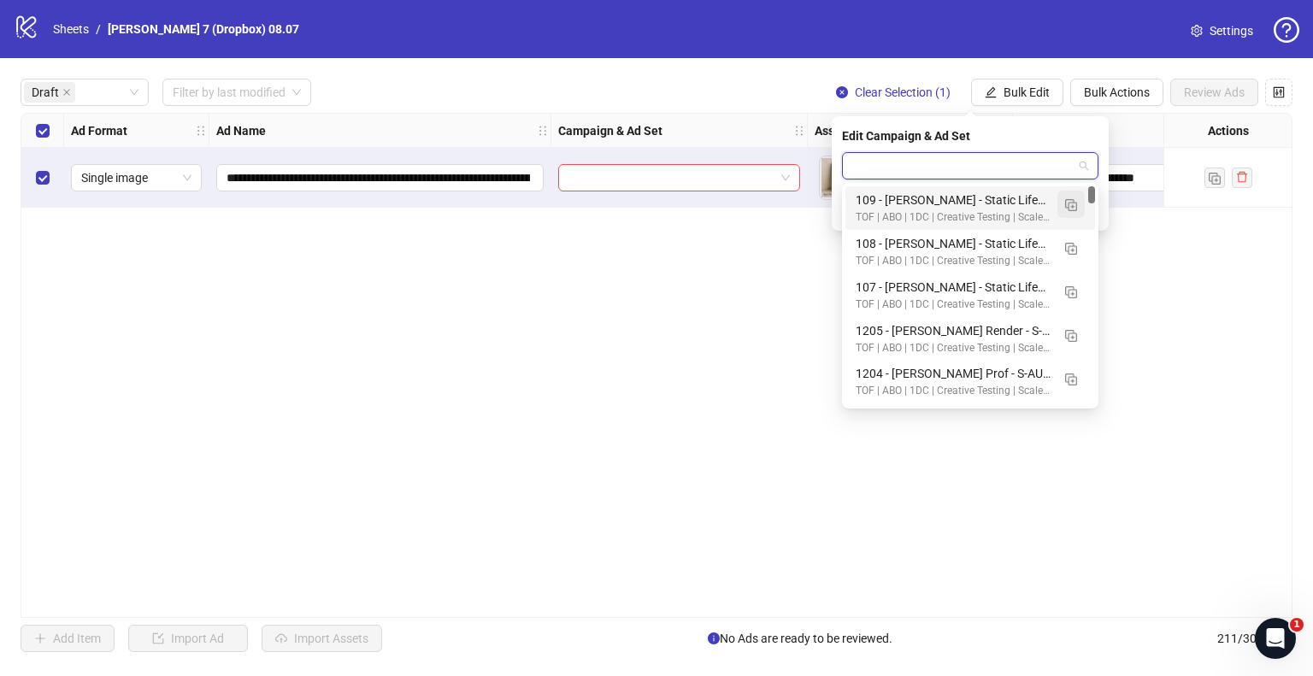
click at [1084, 204] on button "button" at bounding box center [1070, 204] width 27 height 27
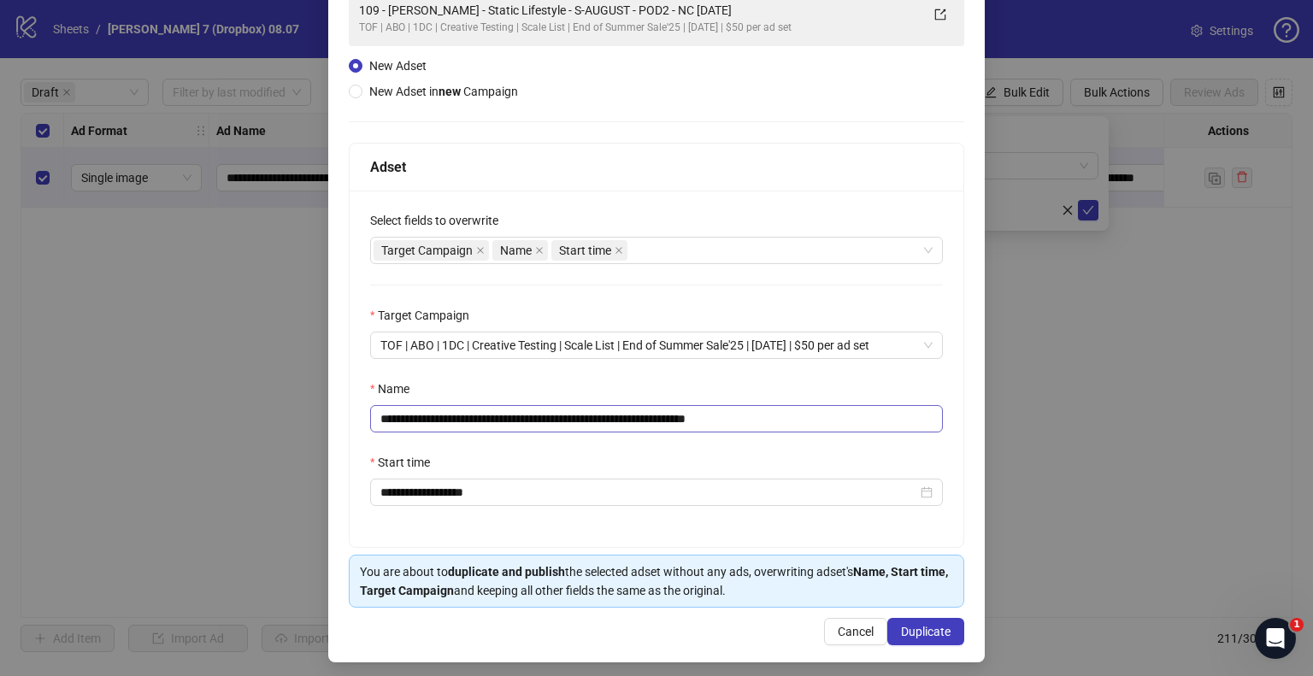
scroll to position [144, 0]
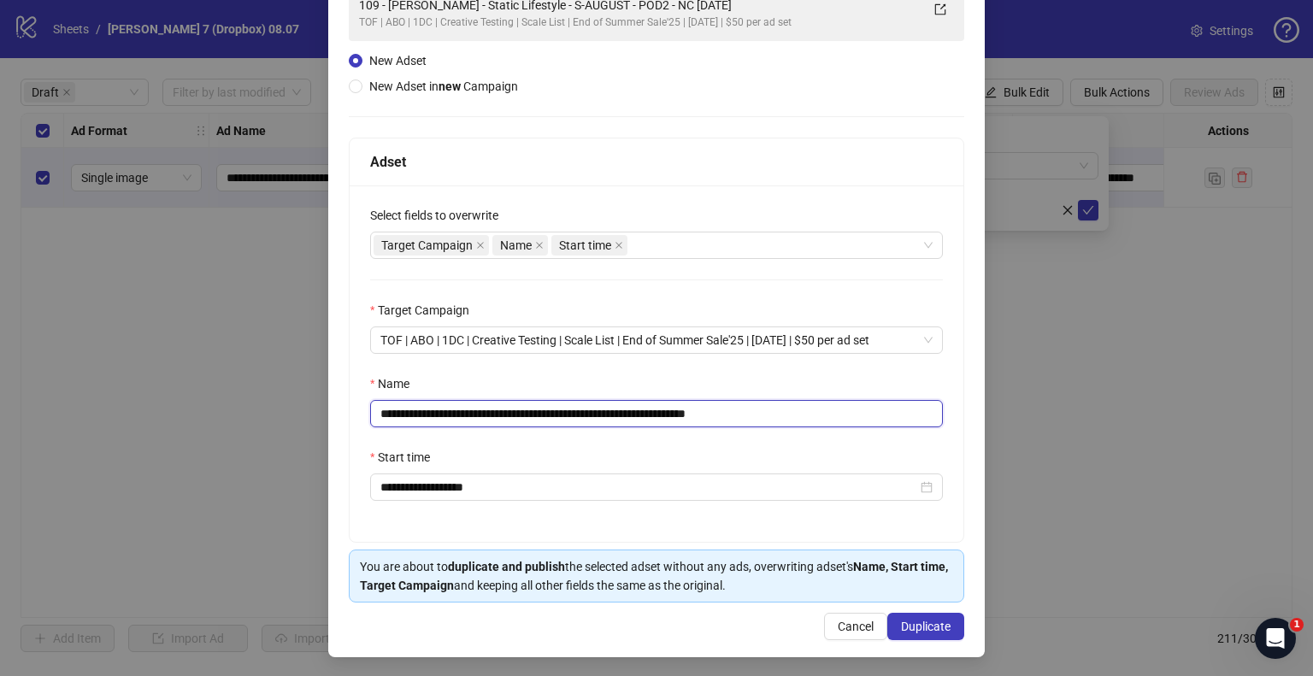
drag, startPoint x: 649, startPoint y: 417, endPoint x: 180, endPoint y: 439, distance: 469.0
click at [180, 439] on div "**********" at bounding box center [656, 338] width 1313 height 676
paste input "****"
drag, startPoint x: 745, startPoint y: 414, endPoint x: 1068, endPoint y: 458, distance: 326.2
click at [1067, 458] on div "**********" at bounding box center [656, 338] width 1313 height 676
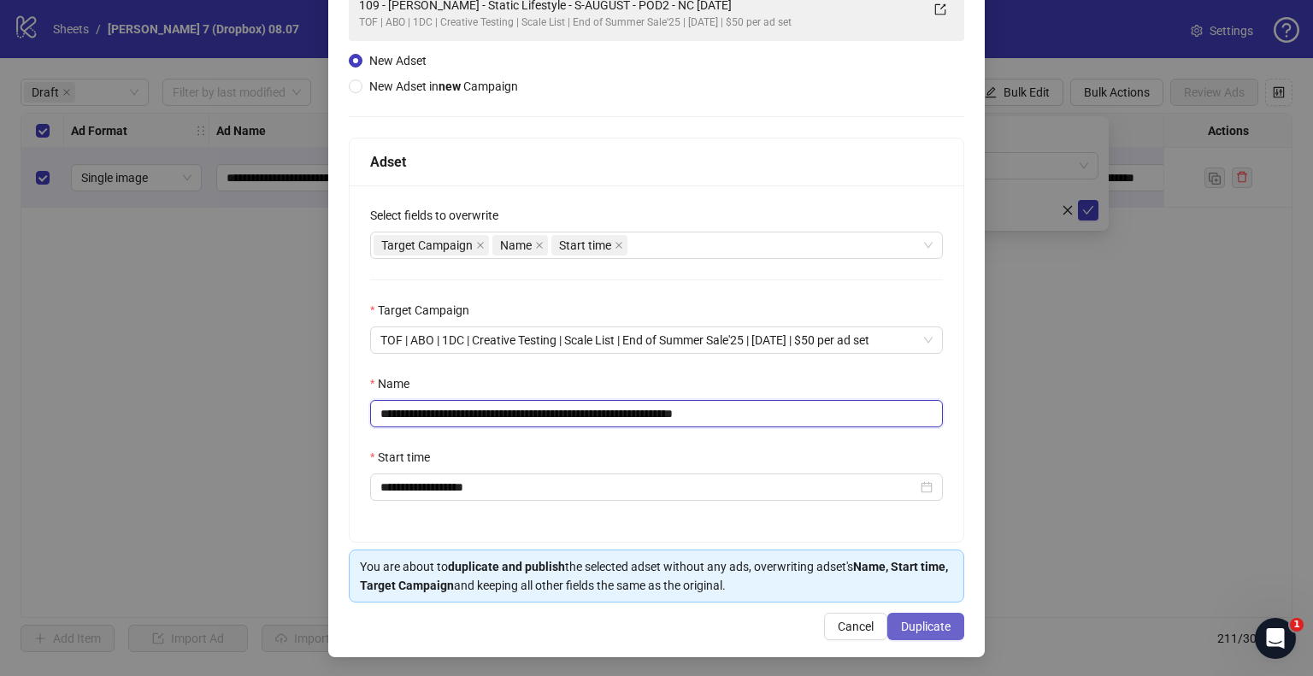
type input "**********"
click at [942, 623] on button "Duplicate" at bounding box center [925, 626] width 77 height 27
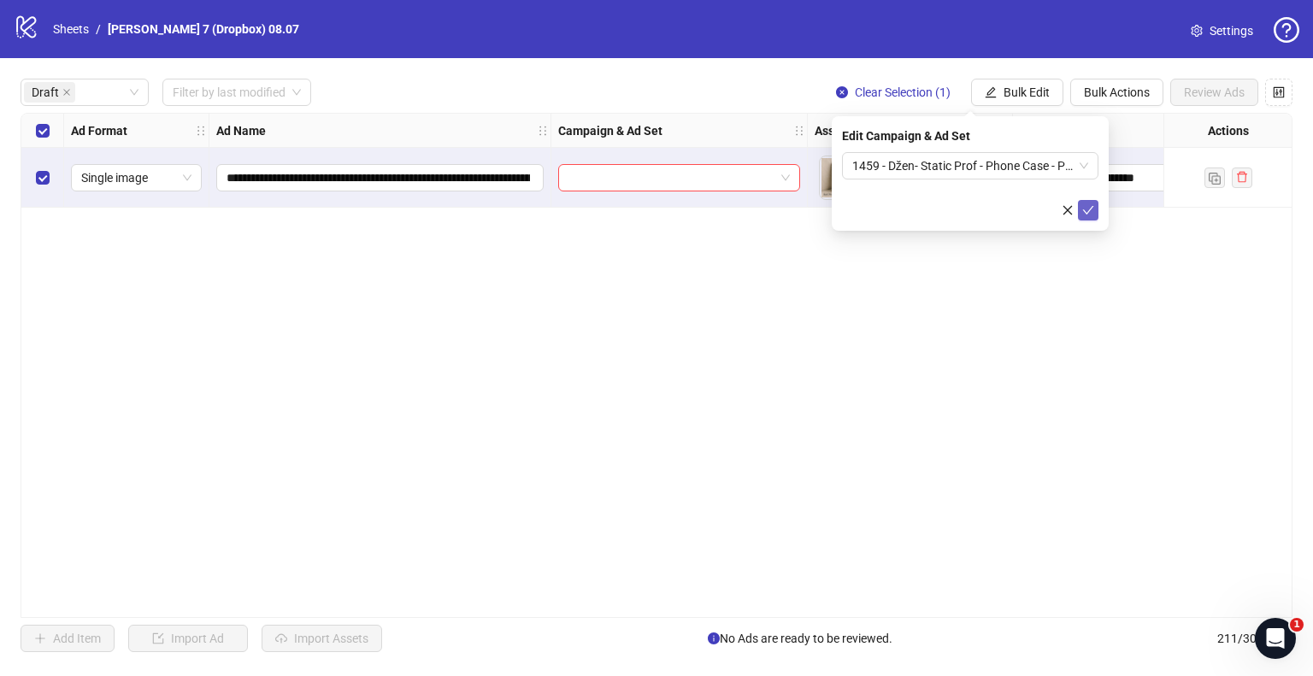
click at [1089, 209] on icon "check" at bounding box center [1088, 210] width 11 height 9
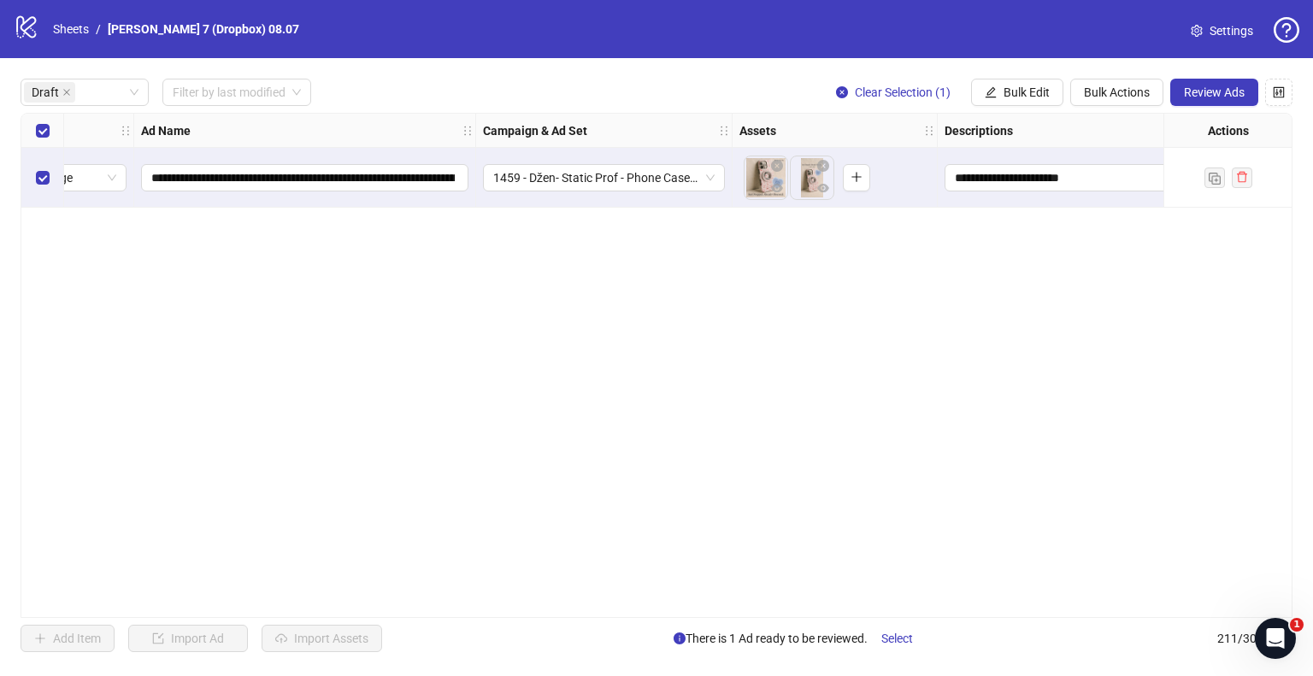
scroll to position [0, 0]
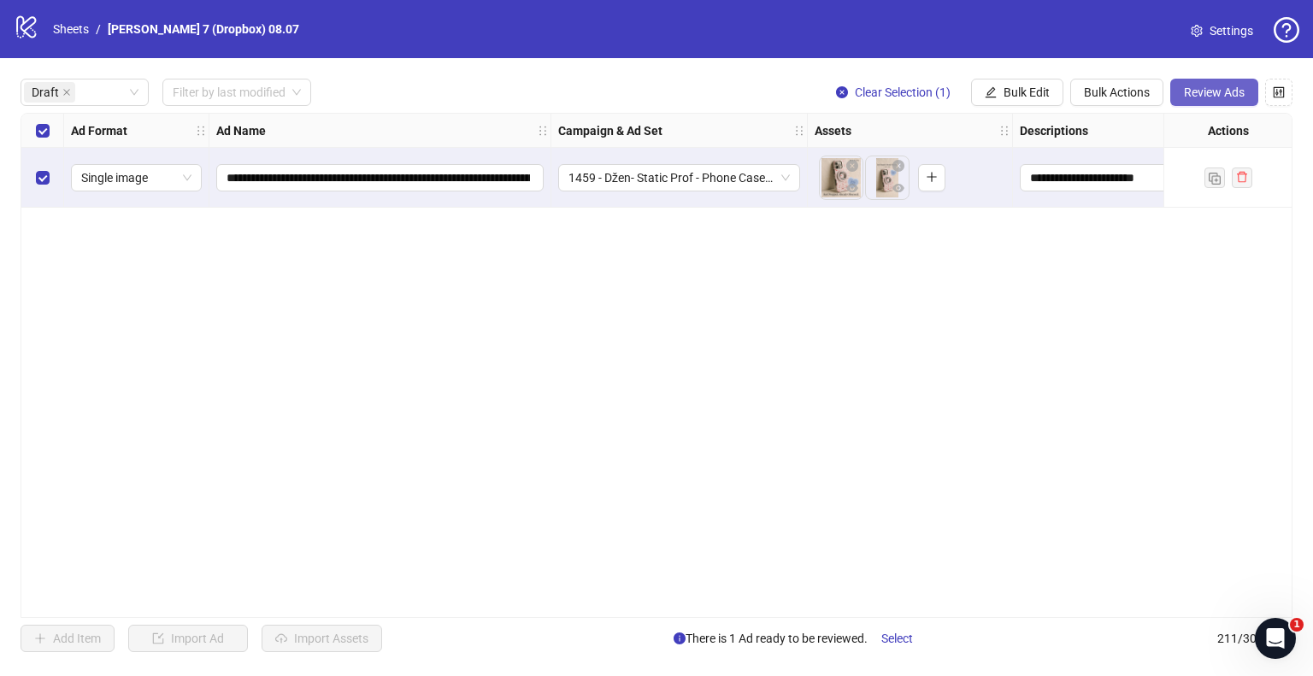
click at [1200, 93] on span "Review Ads" at bounding box center [1214, 92] width 61 height 14
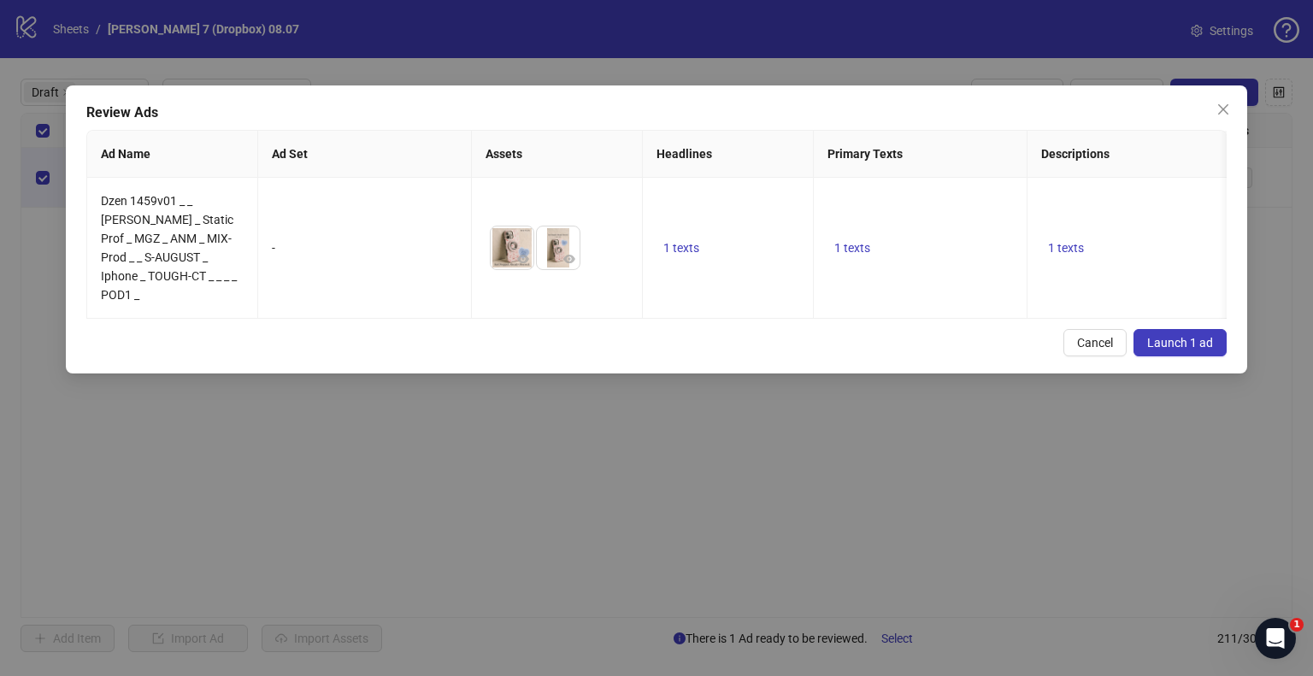
click at [1154, 336] on span "Launch 1 ad" at bounding box center [1180, 343] width 66 height 14
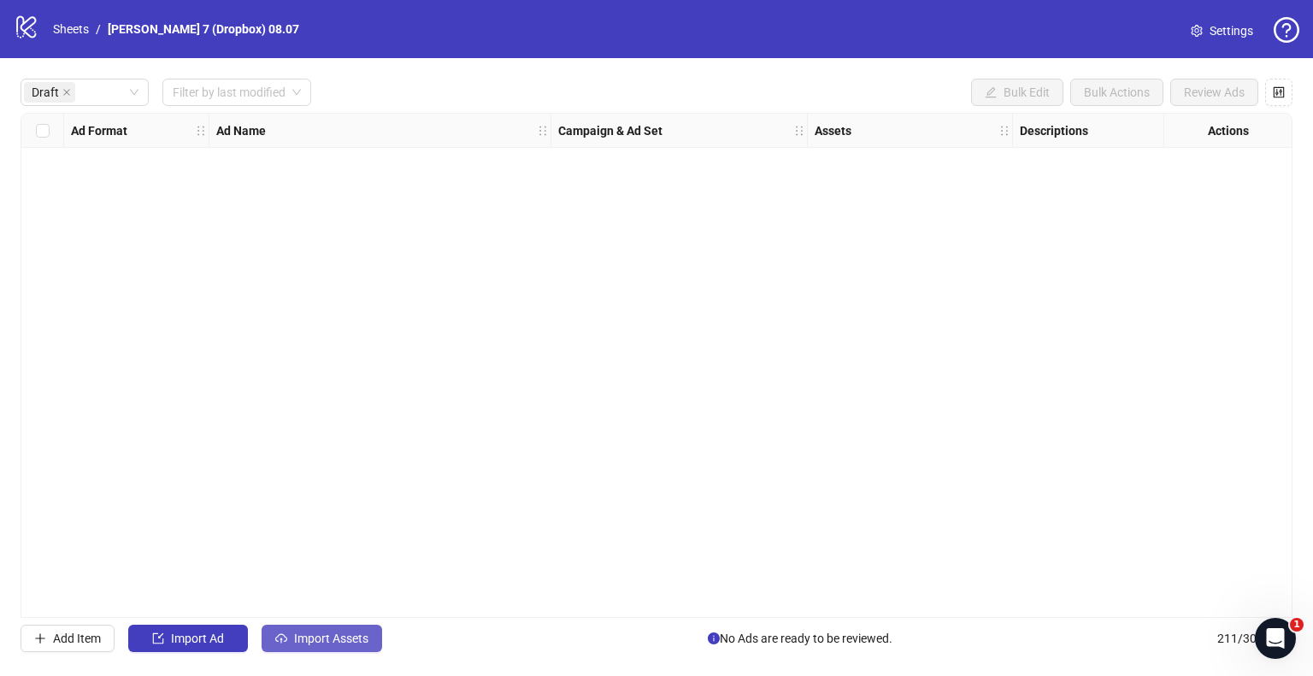
click at [321, 626] on button "Import Assets" at bounding box center [322, 638] width 121 height 27
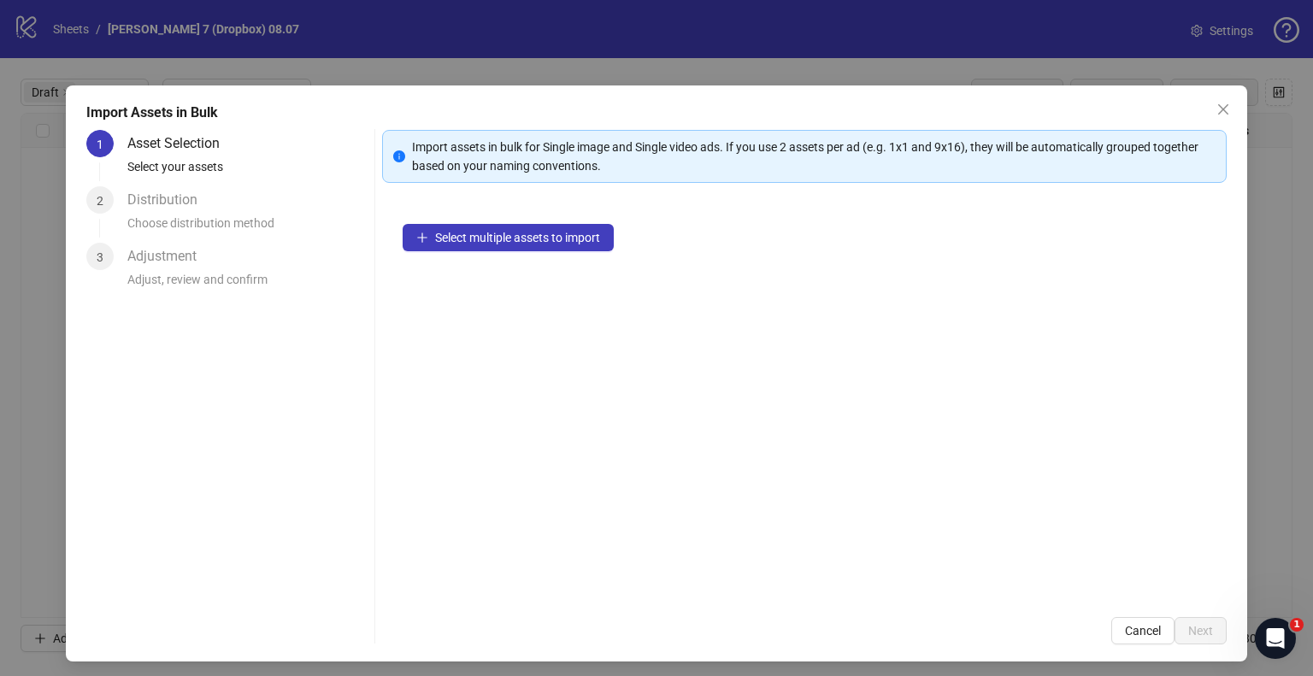
click at [467, 215] on div "Select multiple assets to import" at bounding box center [804, 399] width 845 height 393
click at [462, 231] on span "Select multiple assets to import" at bounding box center [517, 238] width 165 height 14
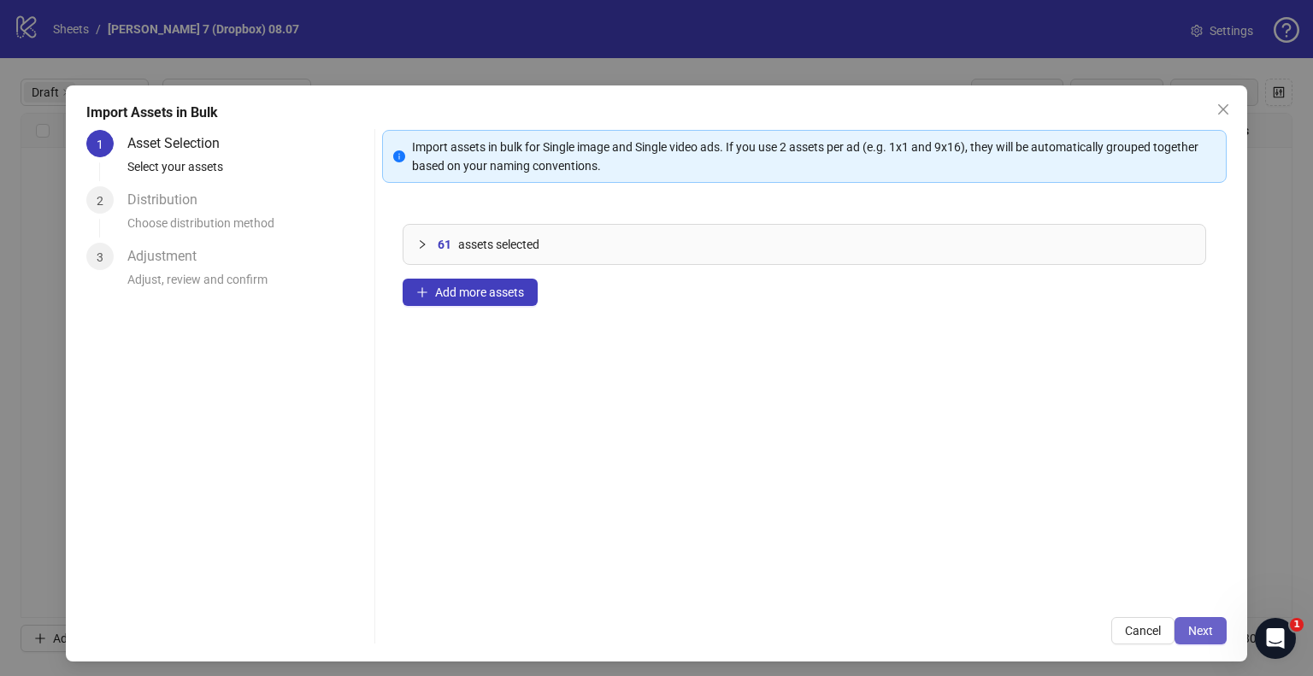
click at [1192, 628] on span "Next" at bounding box center [1200, 631] width 25 height 14
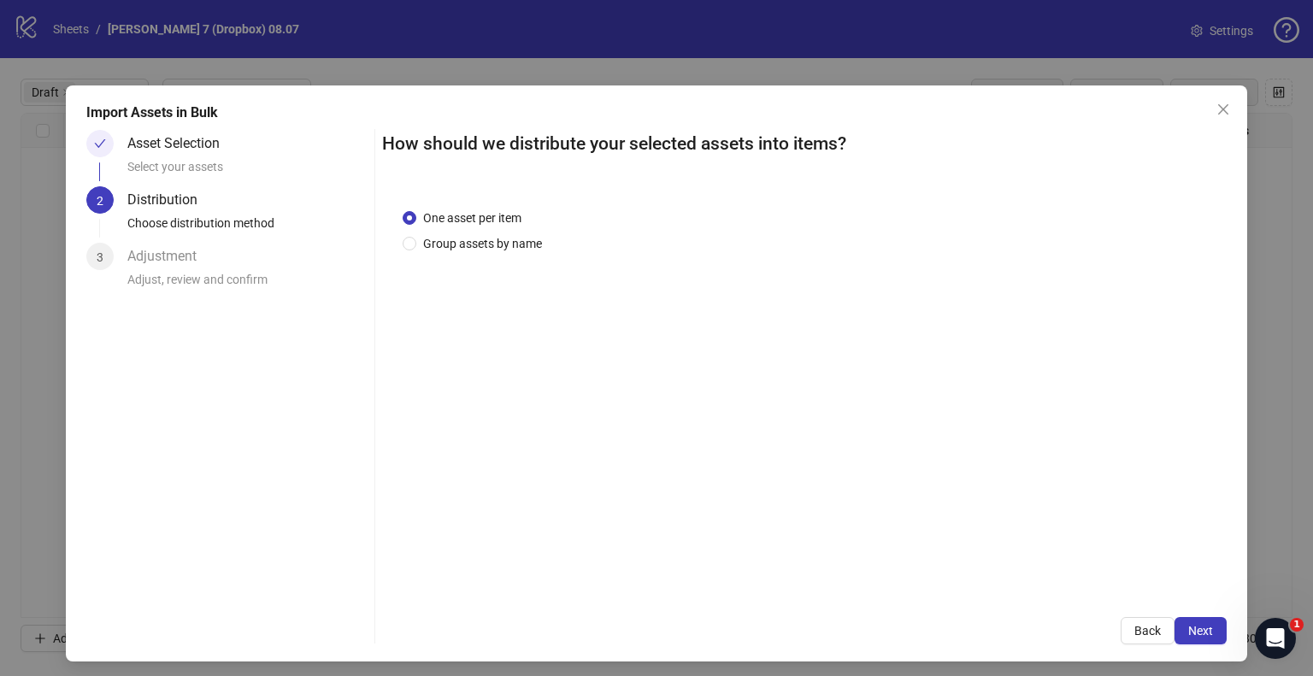
scroll to position [6, 0]
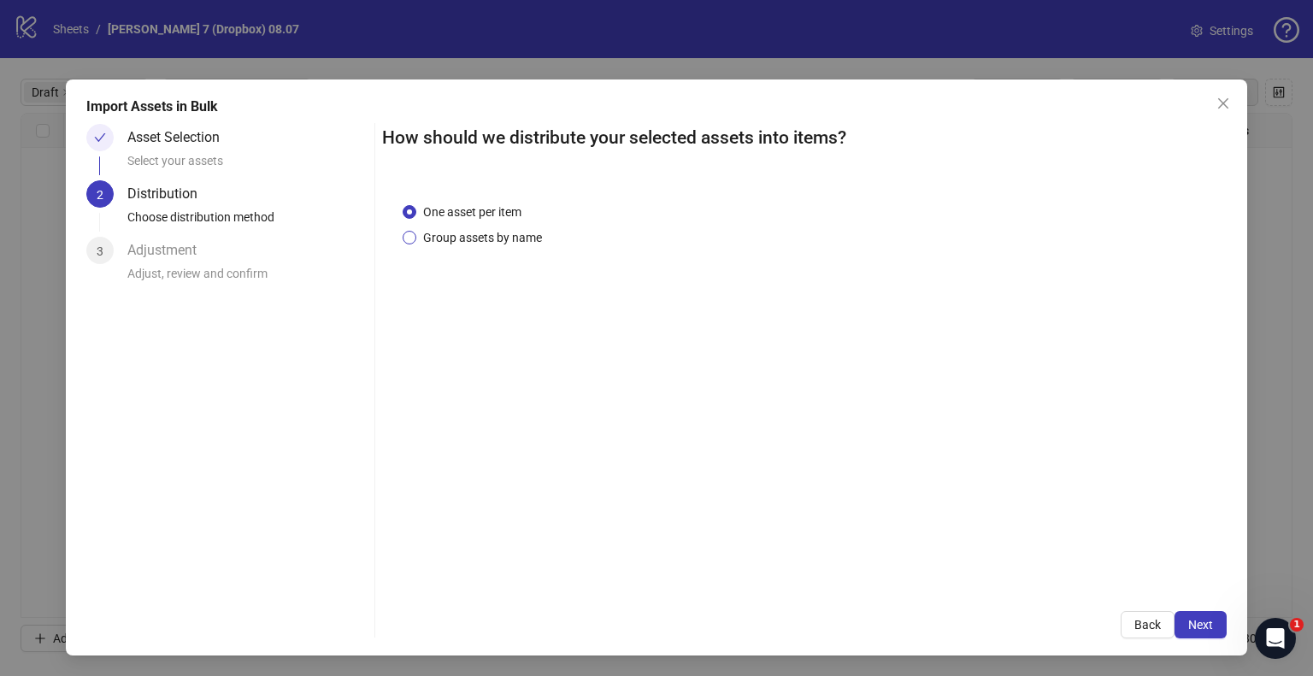
click at [475, 240] on span "Group assets by name" at bounding box center [482, 237] width 132 height 19
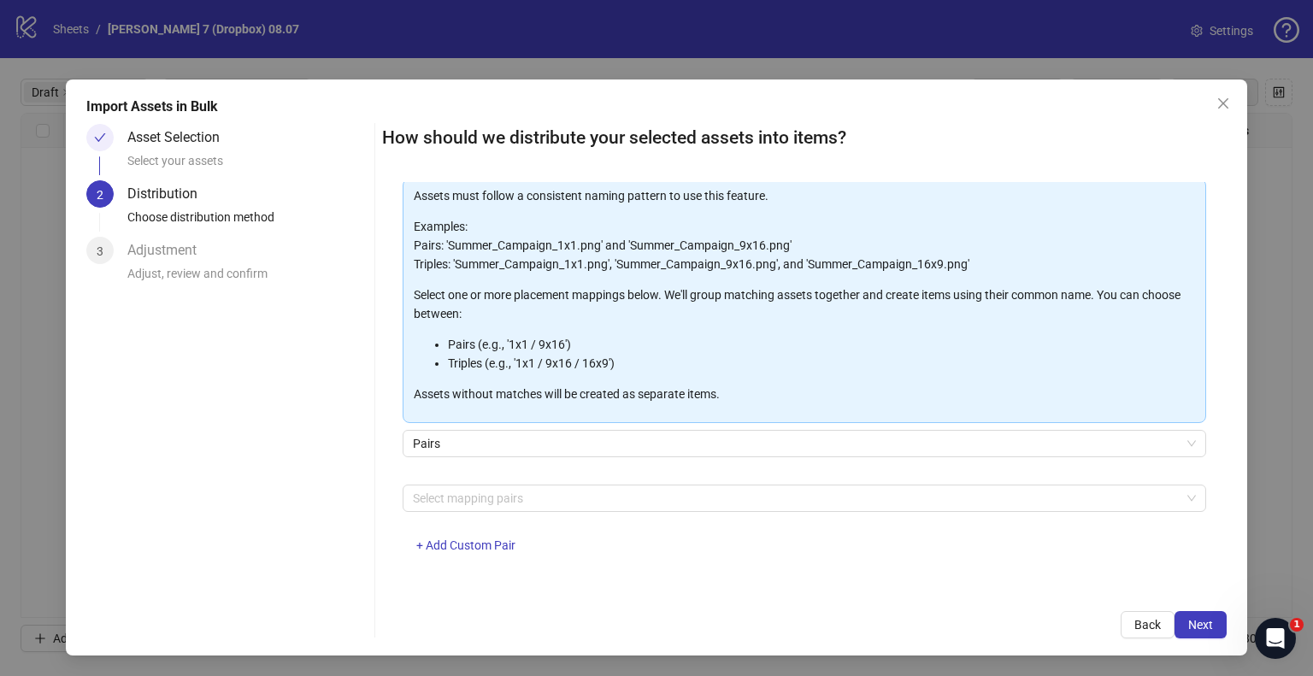
scroll to position [91, 0]
click at [472, 540] on span "+ Add Custom Pair" at bounding box center [465, 544] width 99 height 14
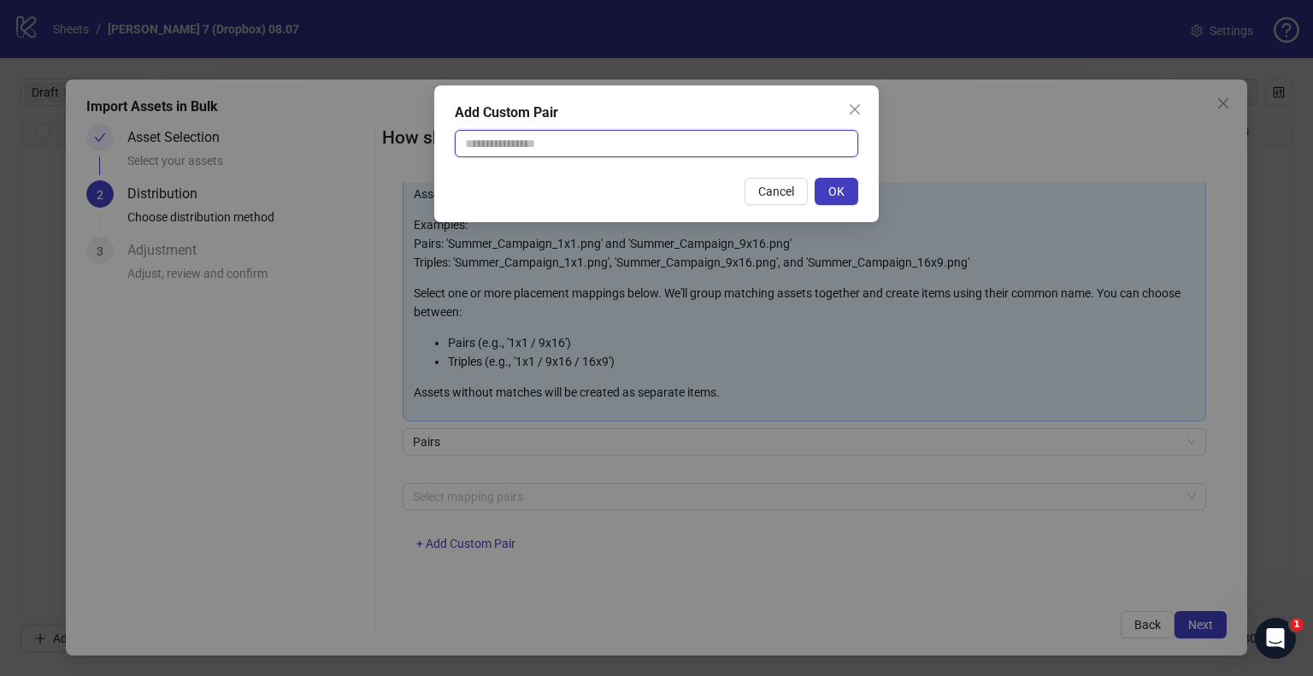
click at [561, 146] on input "text" at bounding box center [656, 143] width 403 height 27
type input "**********"
click at [829, 191] on button "OK" at bounding box center [837, 191] width 44 height 27
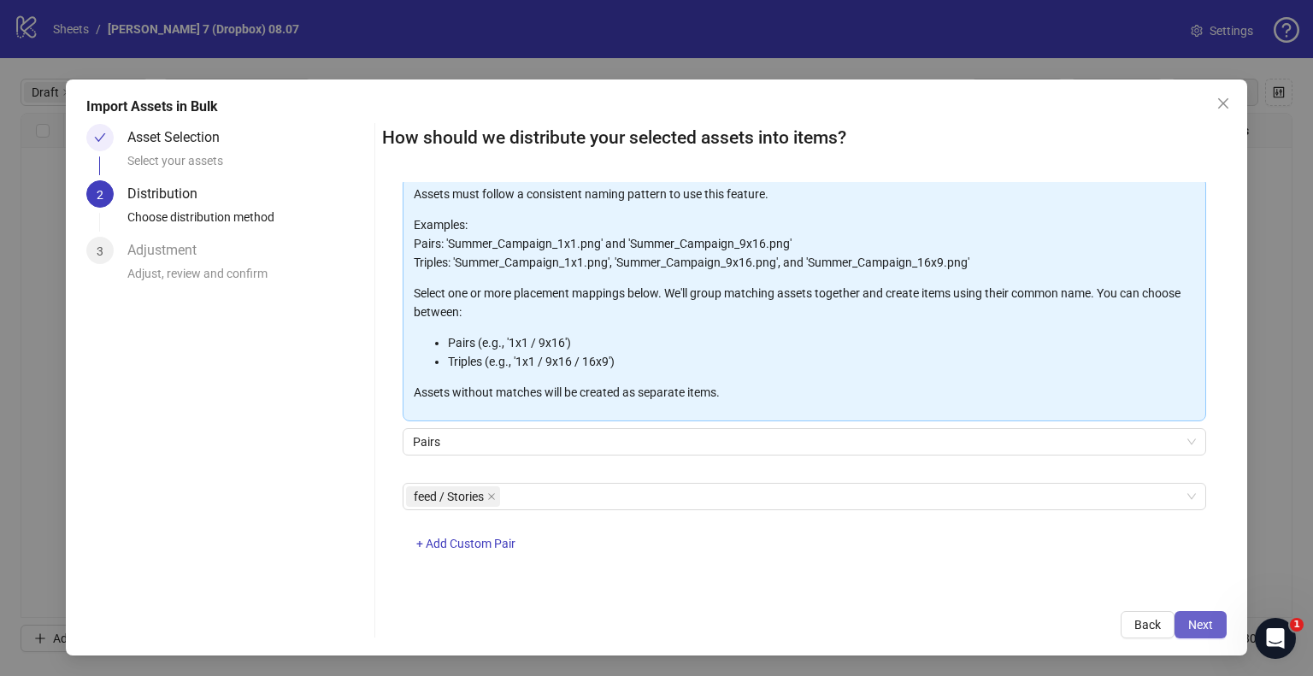
click at [1199, 628] on span "Next" at bounding box center [1200, 625] width 25 height 14
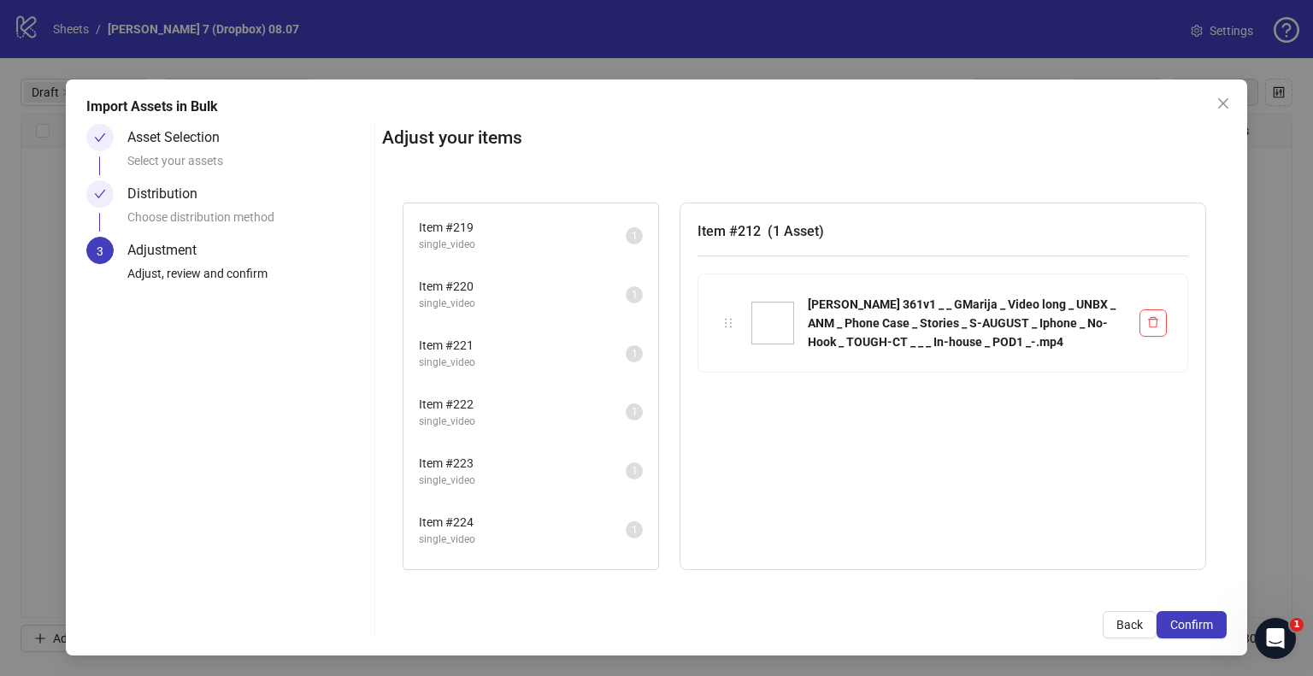
scroll to position [3181, 0]
click at [1174, 608] on div "Adjust your items Item # 212 single_video 1 Item # 213 single_video 1 Item # 21…" at bounding box center [804, 381] width 845 height 515
click at [1172, 624] on span "Confirm" at bounding box center [1191, 625] width 43 height 14
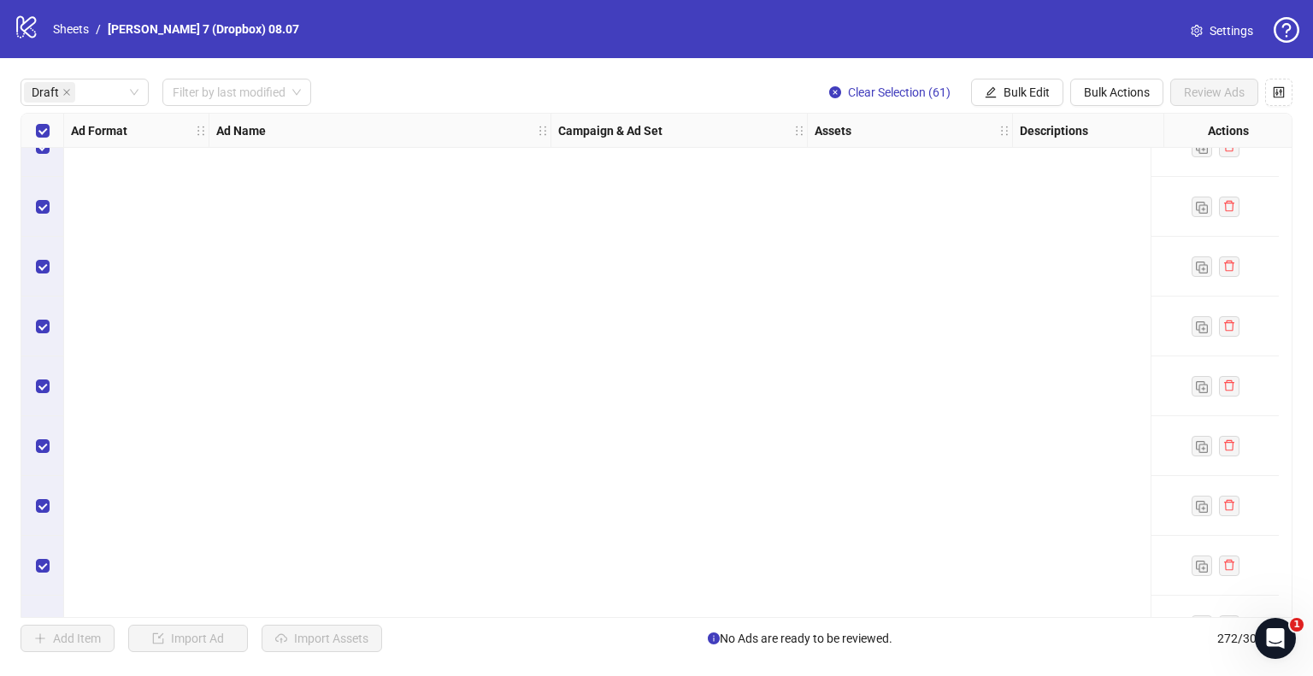
scroll to position [3187, 0]
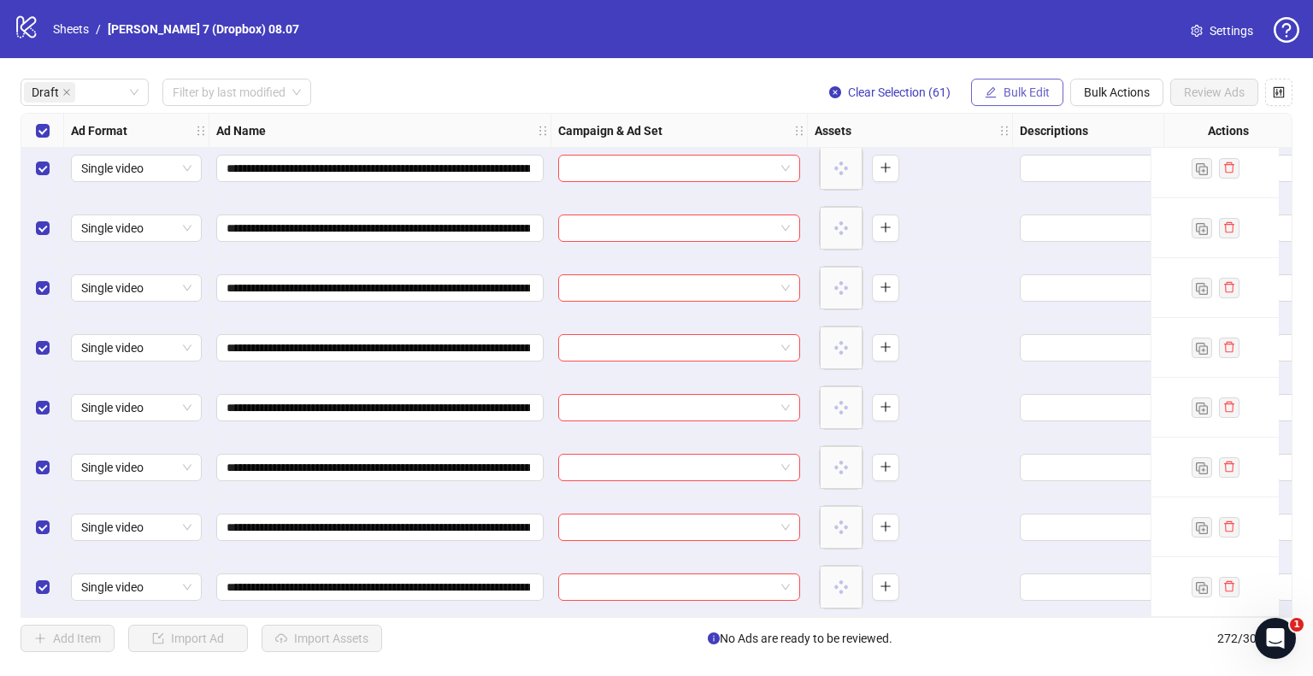
click at [1026, 89] on span "Bulk Edit" at bounding box center [1027, 92] width 46 height 14
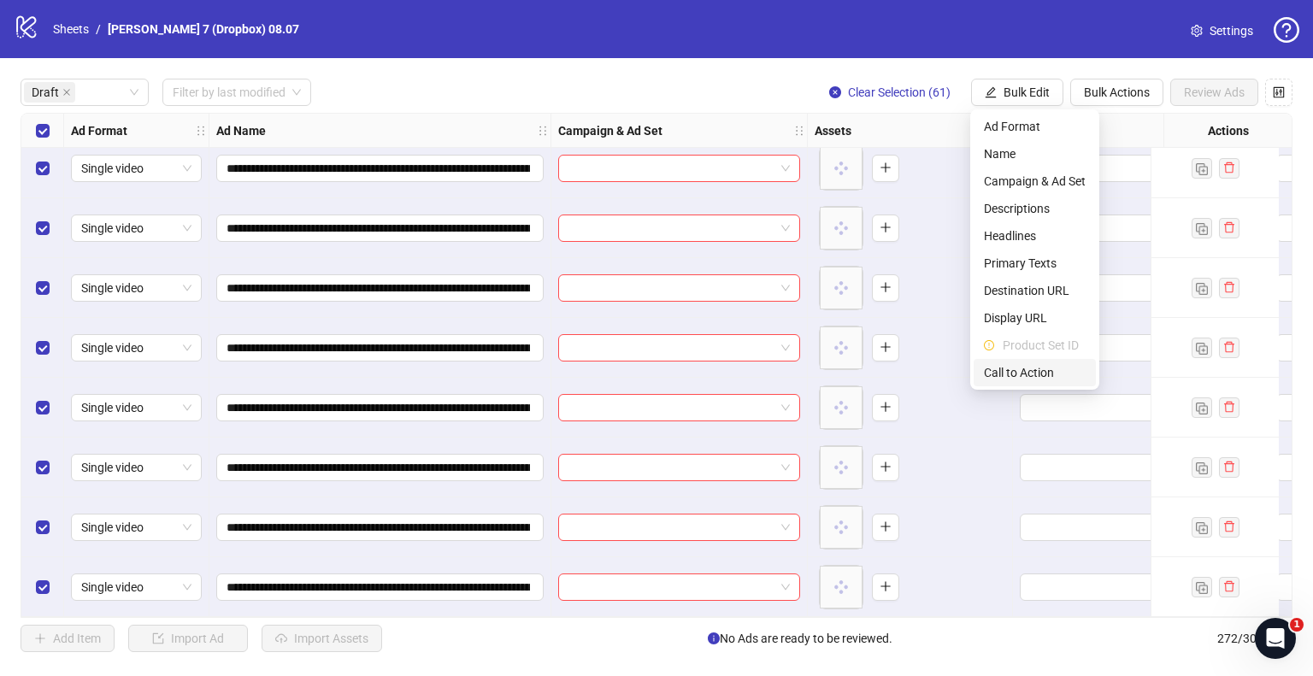
click at [1012, 378] on span "Call to Action" at bounding box center [1035, 372] width 102 height 19
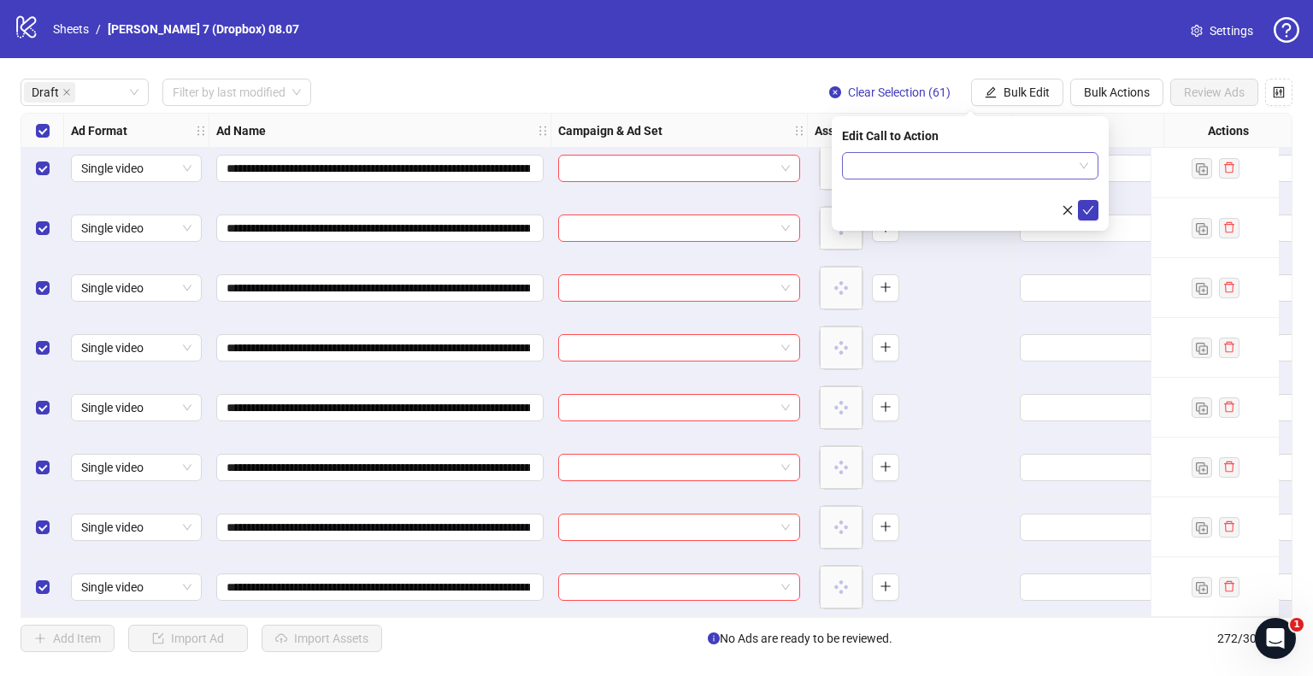
click at [985, 153] on input "search" at bounding box center [962, 166] width 221 height 26
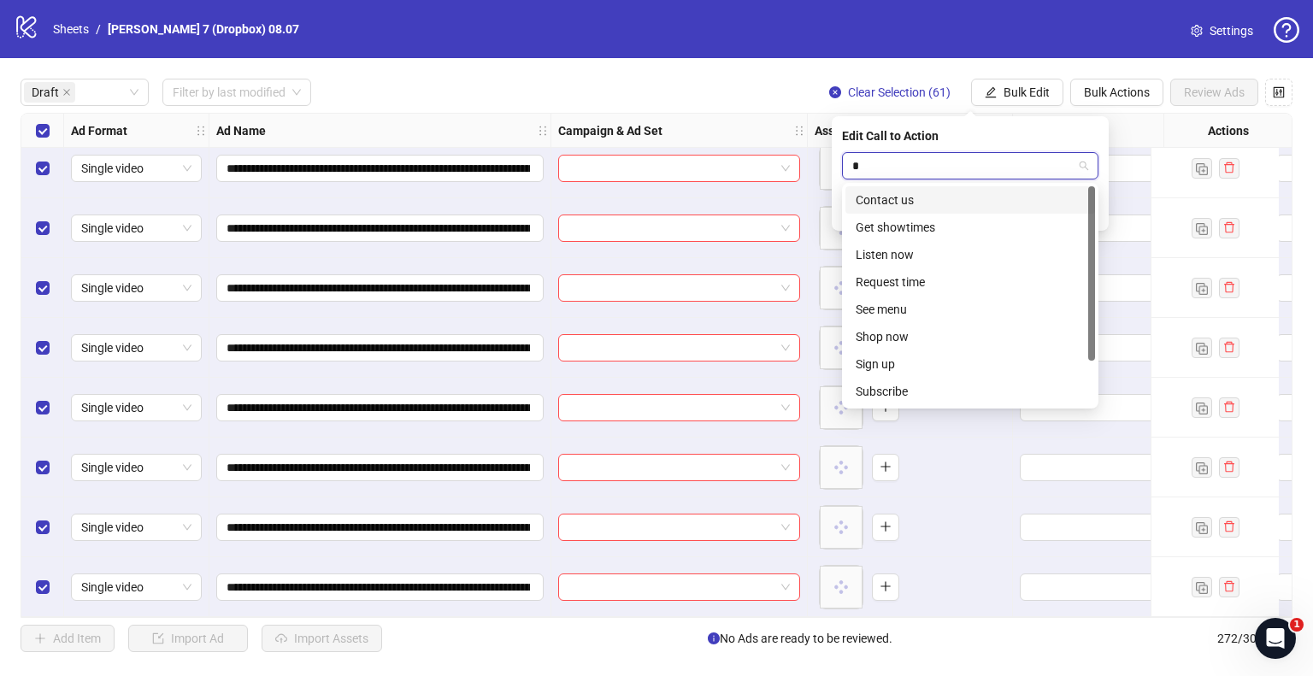
type input "*"
click at [915, 341] on div "Shop now" at bounding box center [970, 336] width 229 height 19
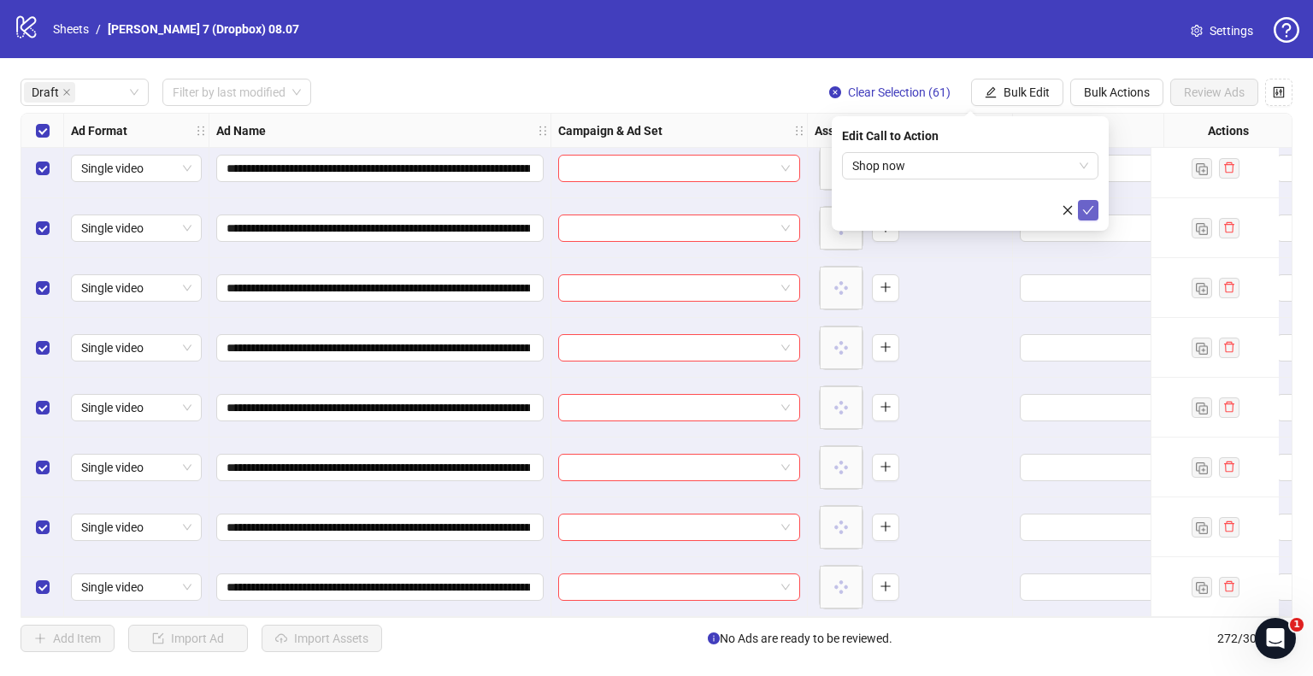
click at [1090, 207] on icon "check" at bounding box center [1088, 210] width 12 height 12
click at [1026, 90] on span "Bulk Edit" at bounding box center [1027, 92] width 46 height 14
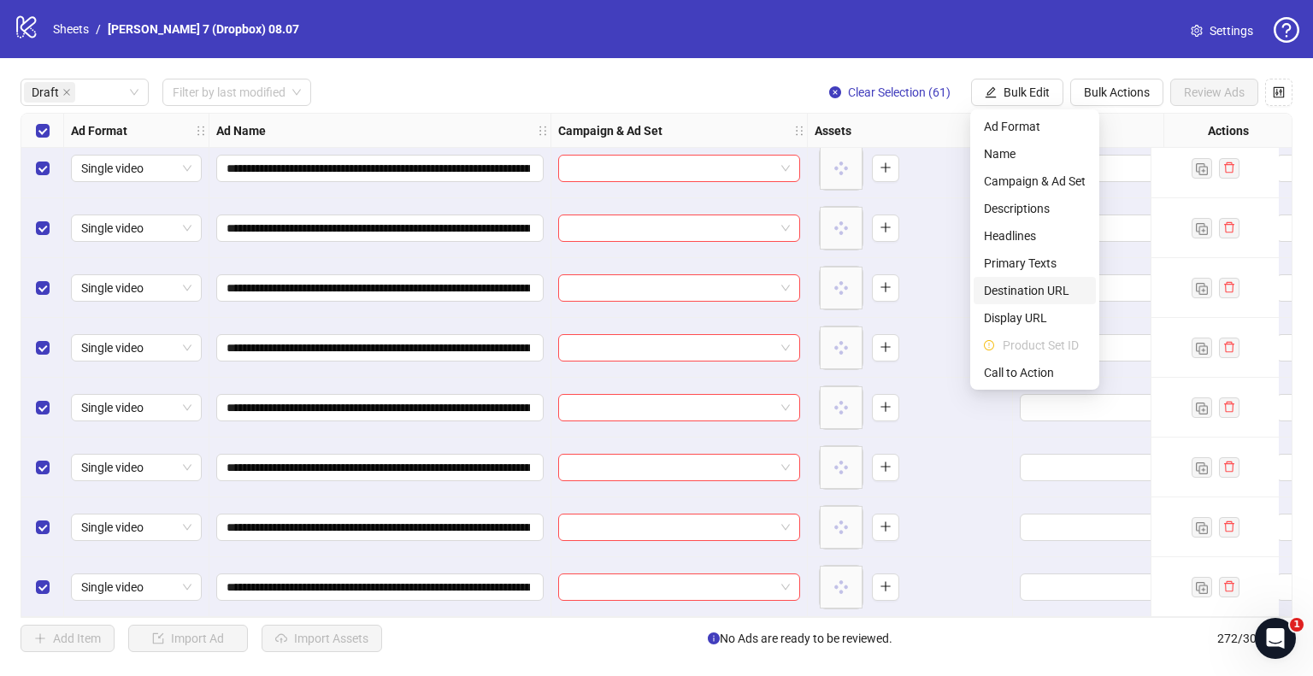
click at [1044, 285] on span "Destination URL" at bounding box center [1035, 290] width 102 height 19
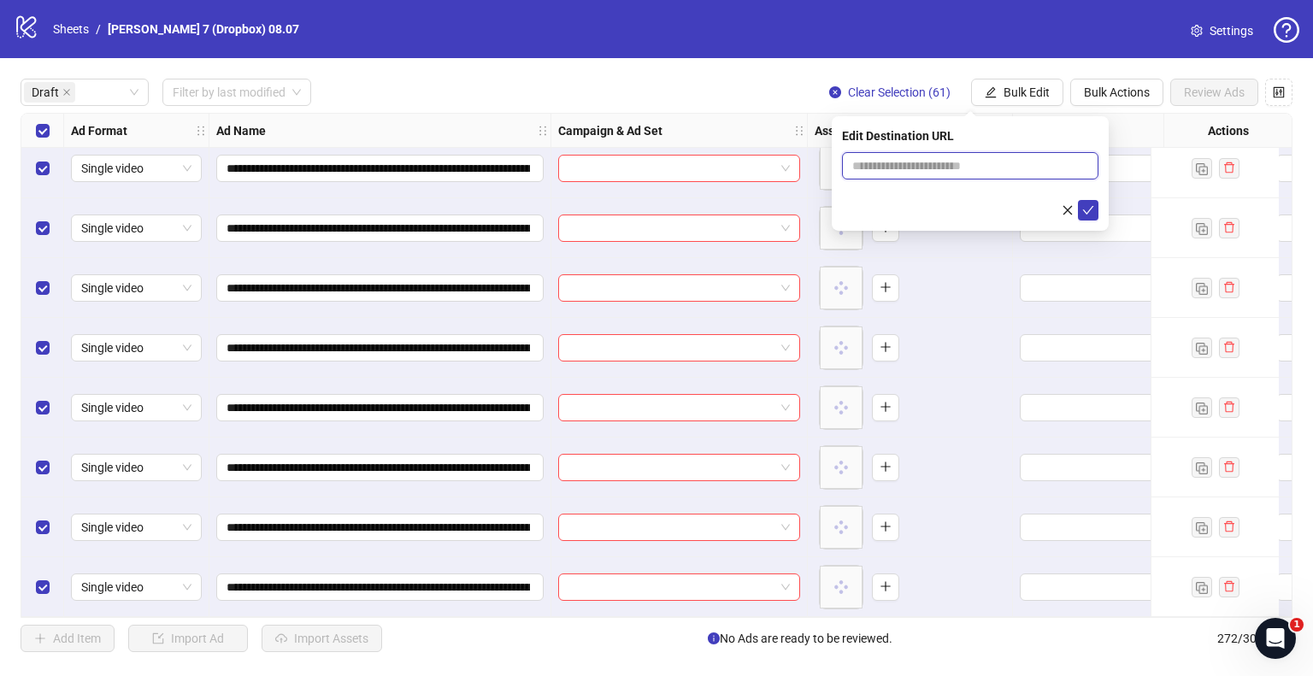
click at [918, 160] on input "text" at bounding box center [963, 165] width 222 height 19
type input "**********"
click at [1084, 206] on icon "check" at bounding box center [1088, 210] width 12 height 12
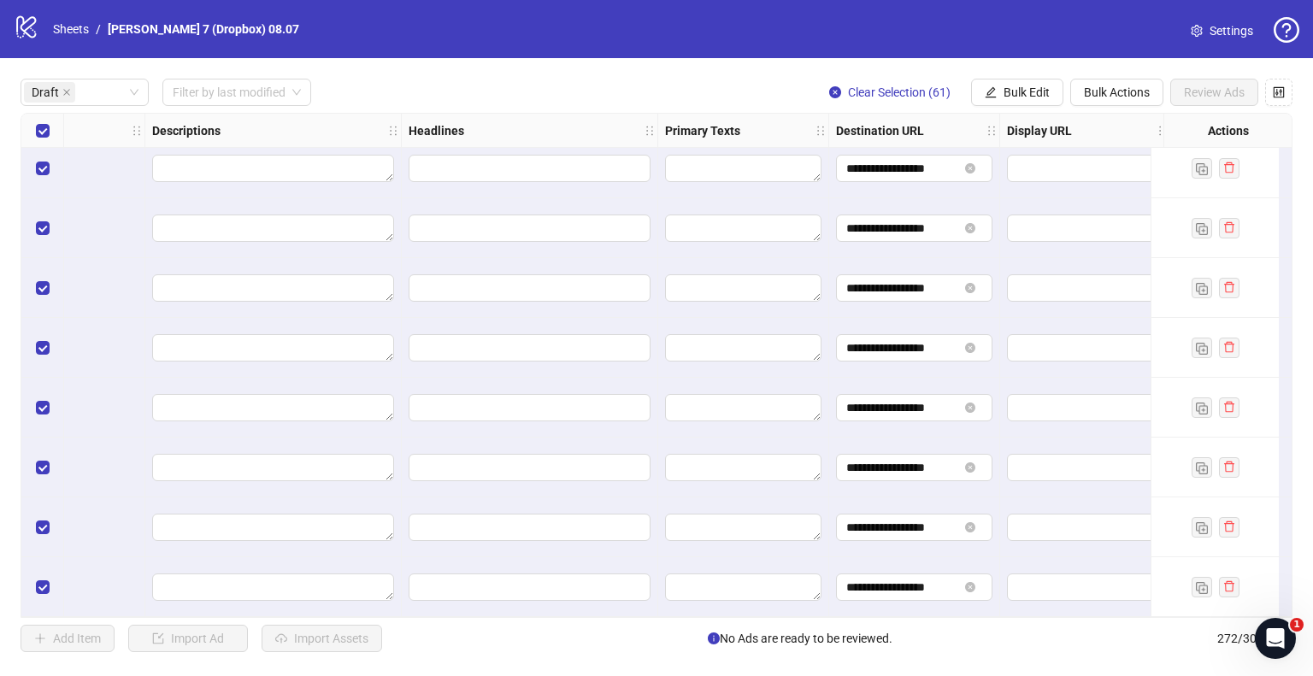
scroll to position [3187, 1538]
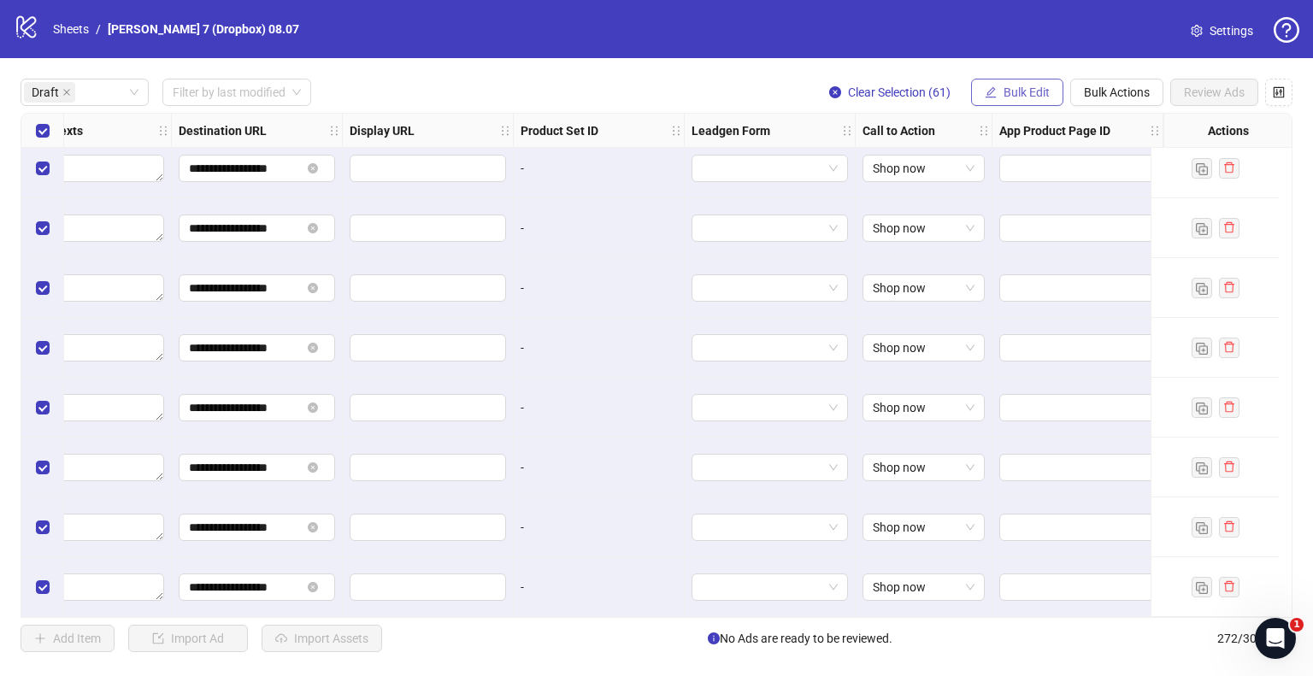
click at [1004, 85] on span "Bulk Edit" at bounding box center [1027, 92] width 46 height 14
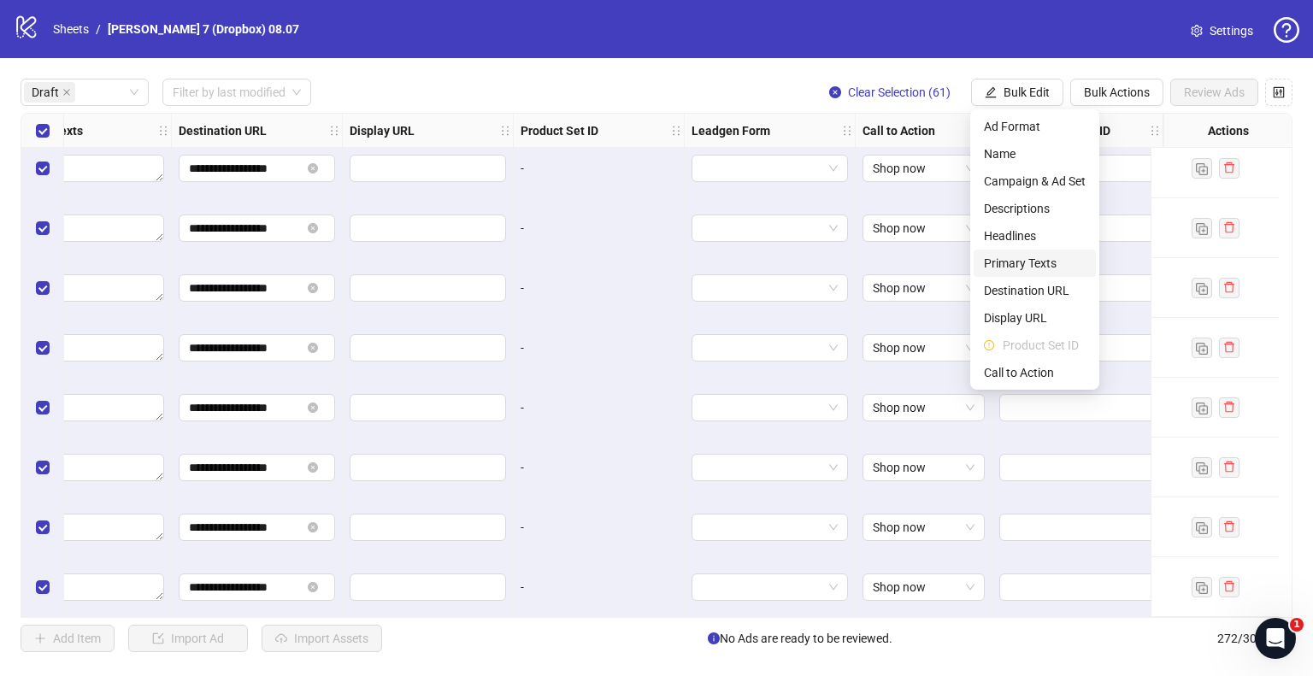
click at [1045, 256] on span "Primary Texts" at bounding box center [1035, 263] width 102 height 19
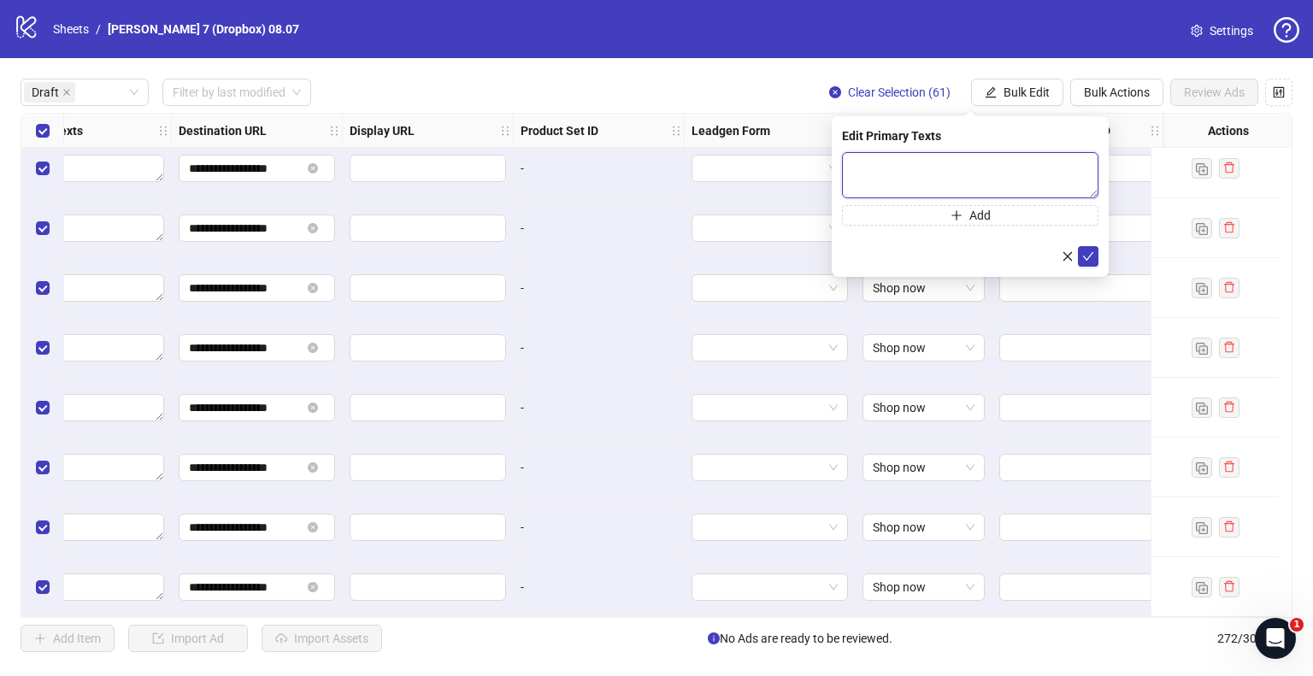
click at [940, 185] on textarea at bounding box center [970, 175] width 256 height 46
paste textarea "**********"
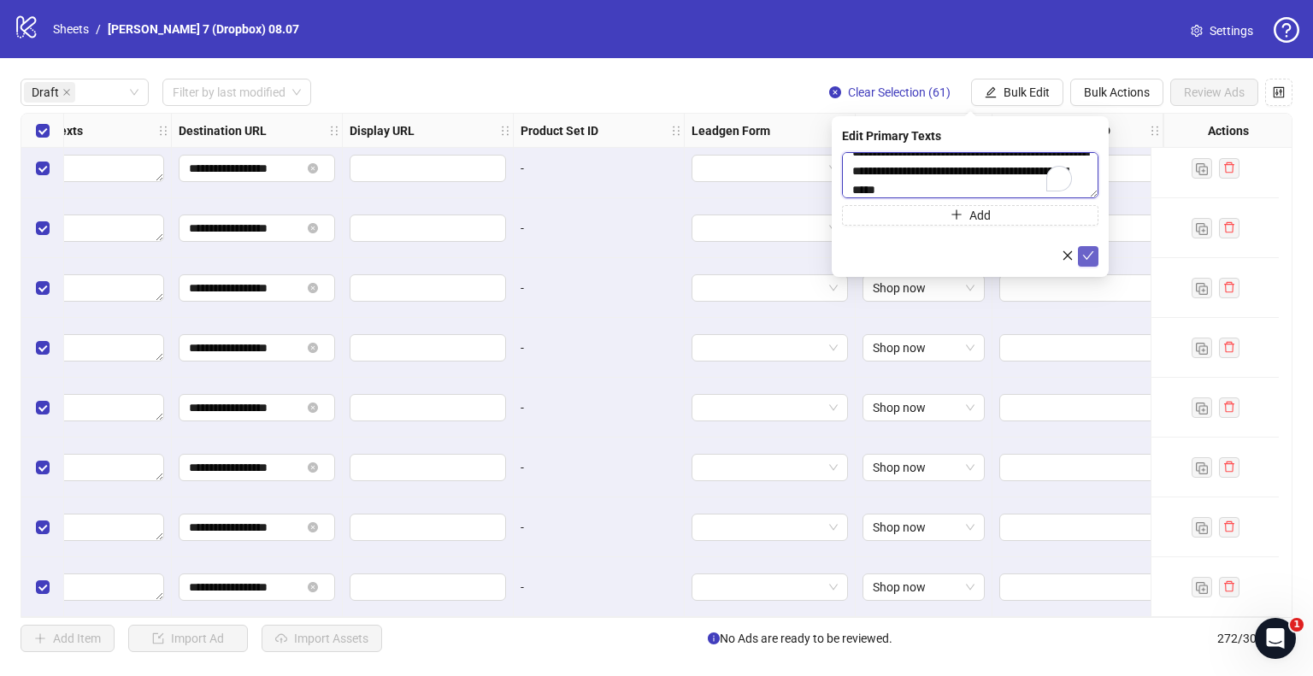
type textarea "**********"
click at [1088, 250] on icon "check" at bounding box center [1088, 256] width 12 height 12
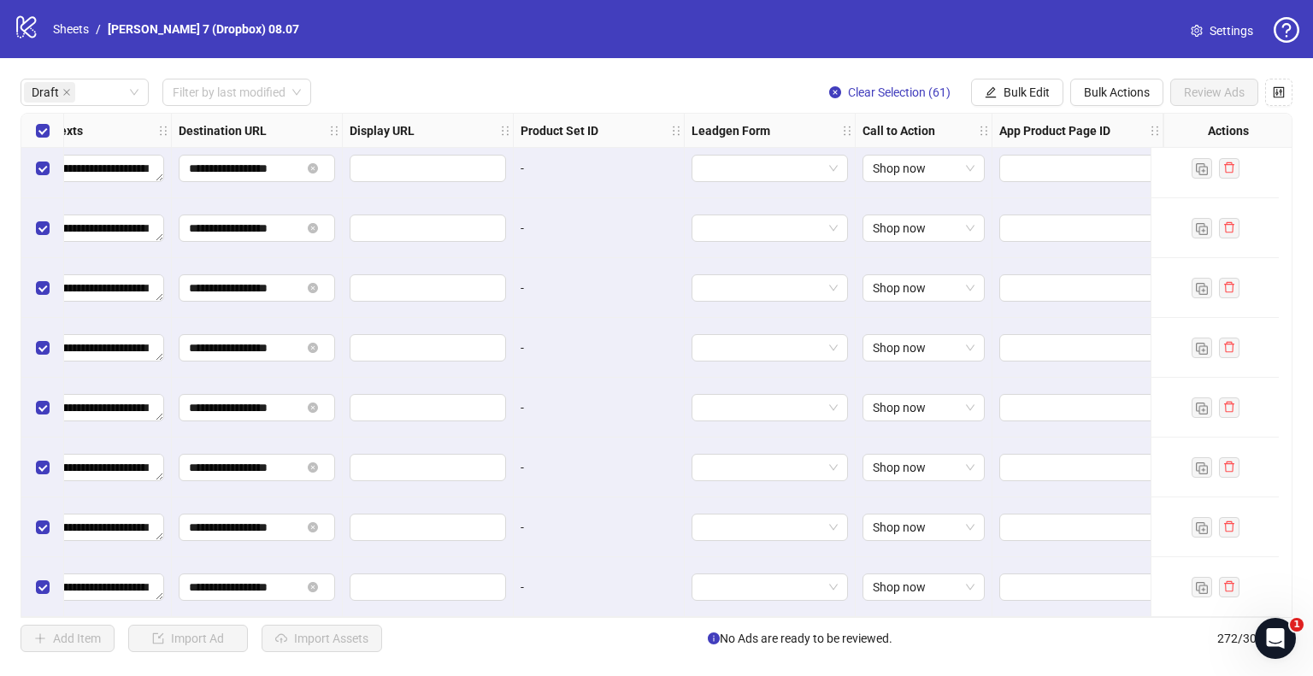
drag, startPoint x: 1033, startPoint y: 95, endPoint x: 1021, endPoint y: 150, distance: 56.0
click at [1033, 95] on span "Bulk Edit" at bounding box center [1027, 92] width 46 height 14
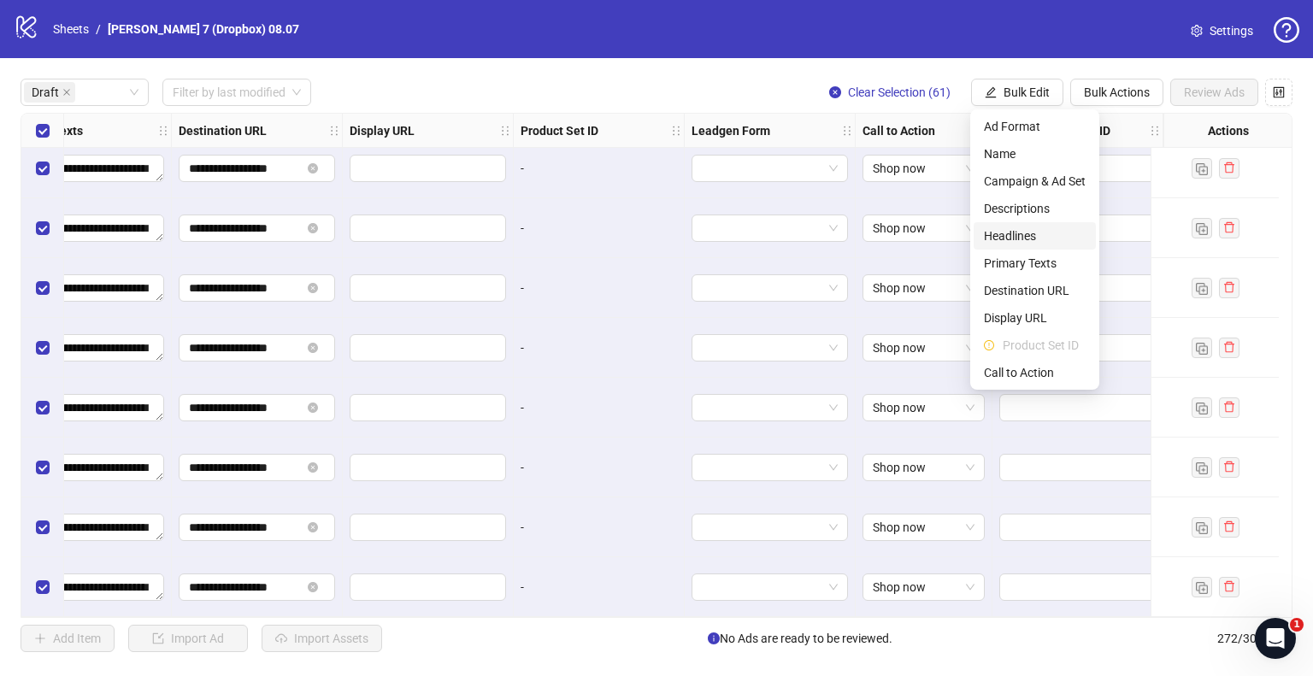
click at [1039, 231] on span "Headlines" at bounding box center [1035, 236] width 102 height 19
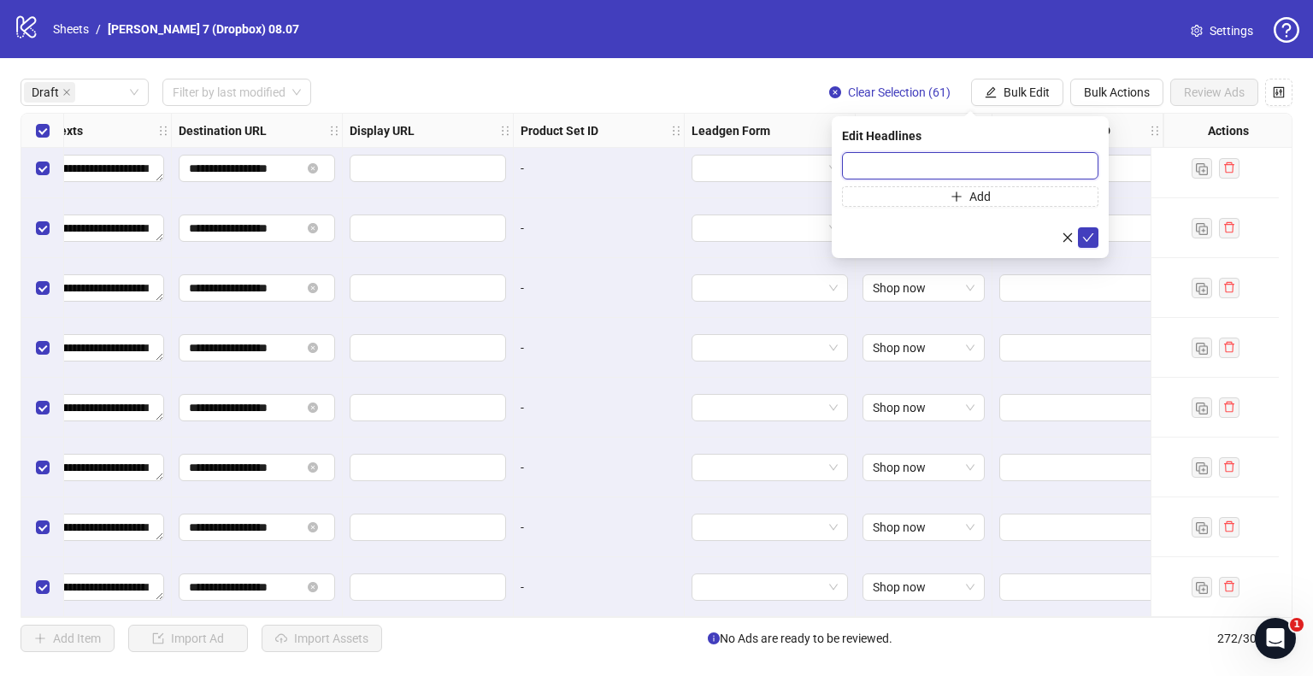
click at [968, 163] on input "text" at bounding box center [970, 165] width 256 height 27
paste input "**********"
type input "**********"
click at [1091, 238] on icon "check" at bounding box center [1088, 238] width 12 height 12
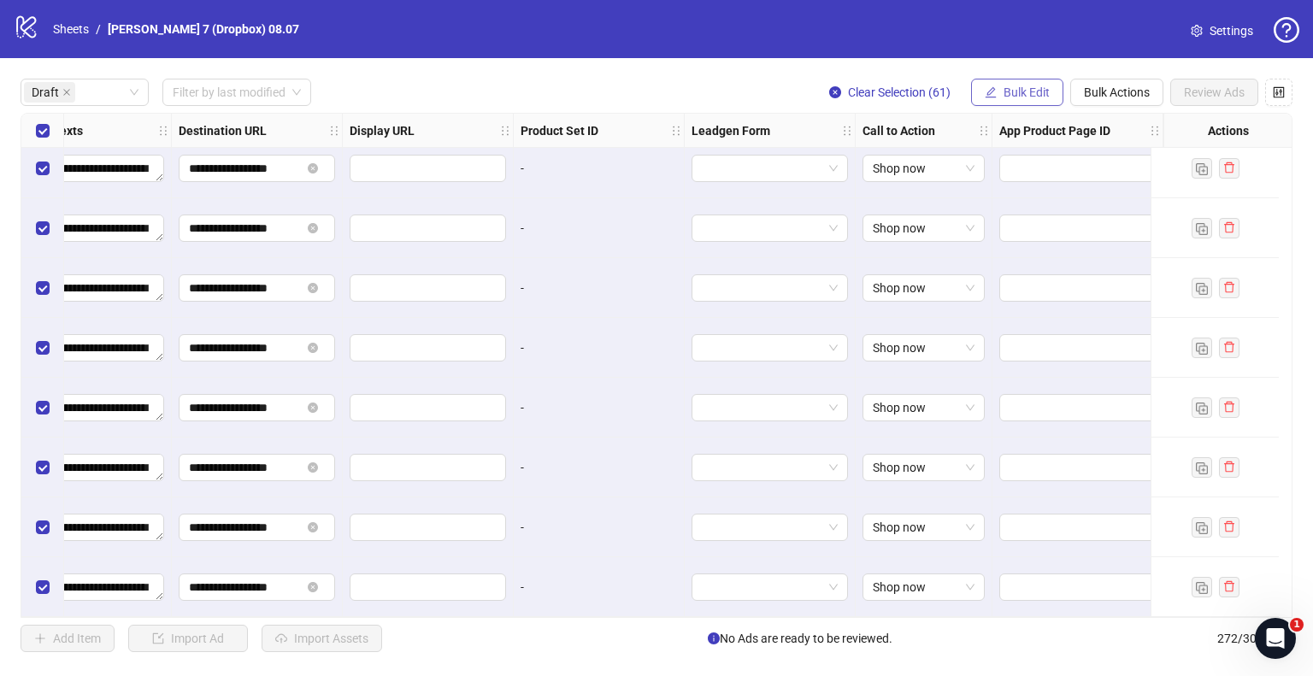
click at [1004, 91] on span "Bulk Edit" at bounding box center [1027, 92] width 46 height 14
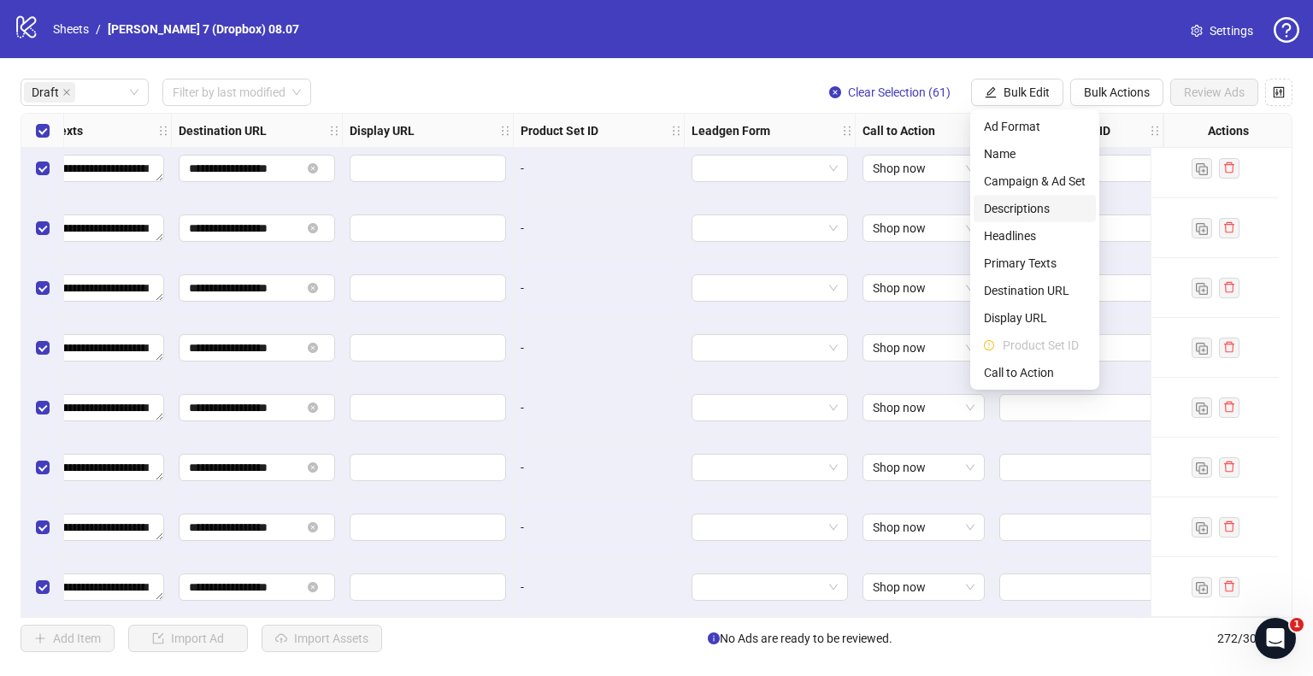
click at [1027, 204] on span "Descriptions" at bounding box center [1035, 208] width 102 height 19
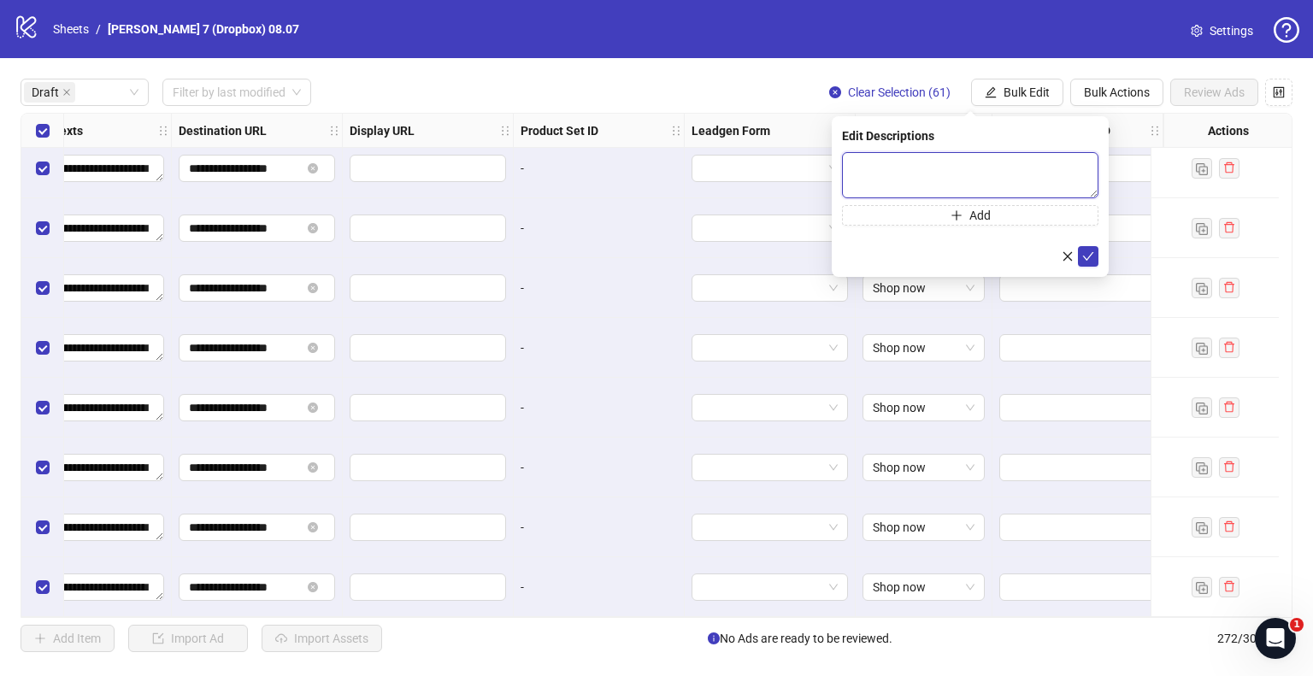
click at [977, 170] on textarea at bounding box center [970, 175] width 256 height 46
paste textarea "**********"
type textarea "**********"
click at [1087, 256] on icon "check" at bounding box center [1088, 256] width 12 height 12
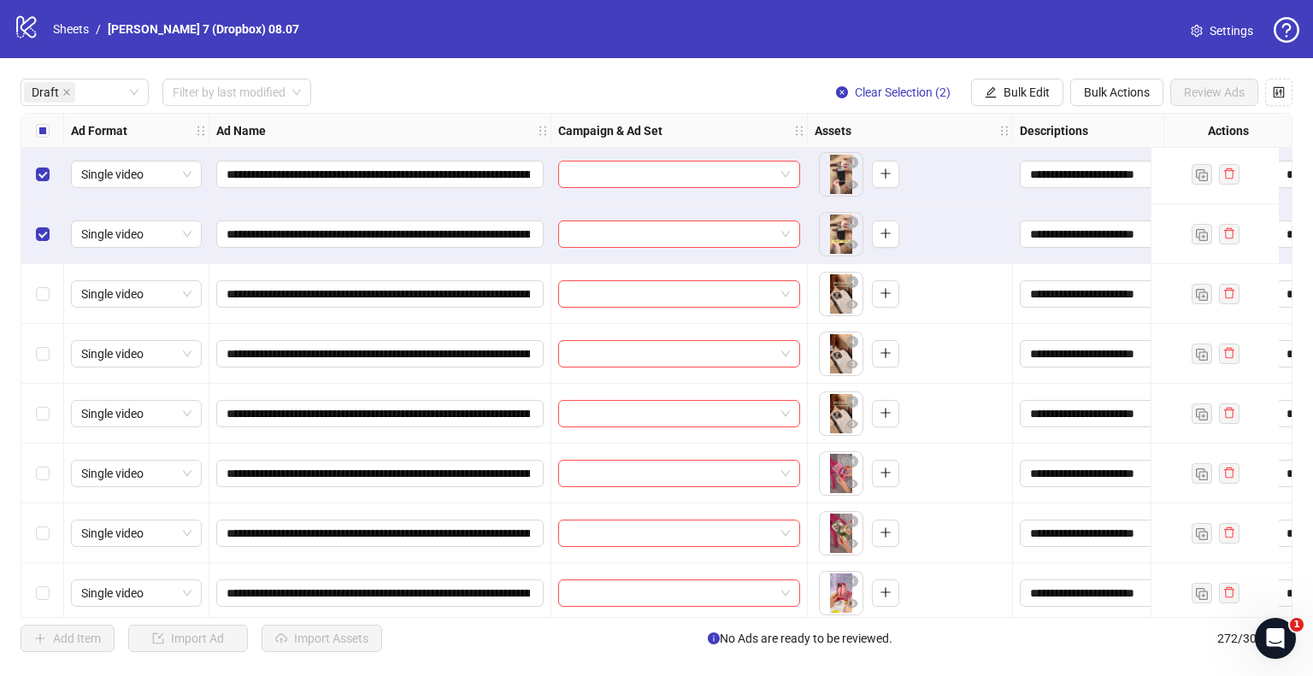
scroll to position [0, 0]
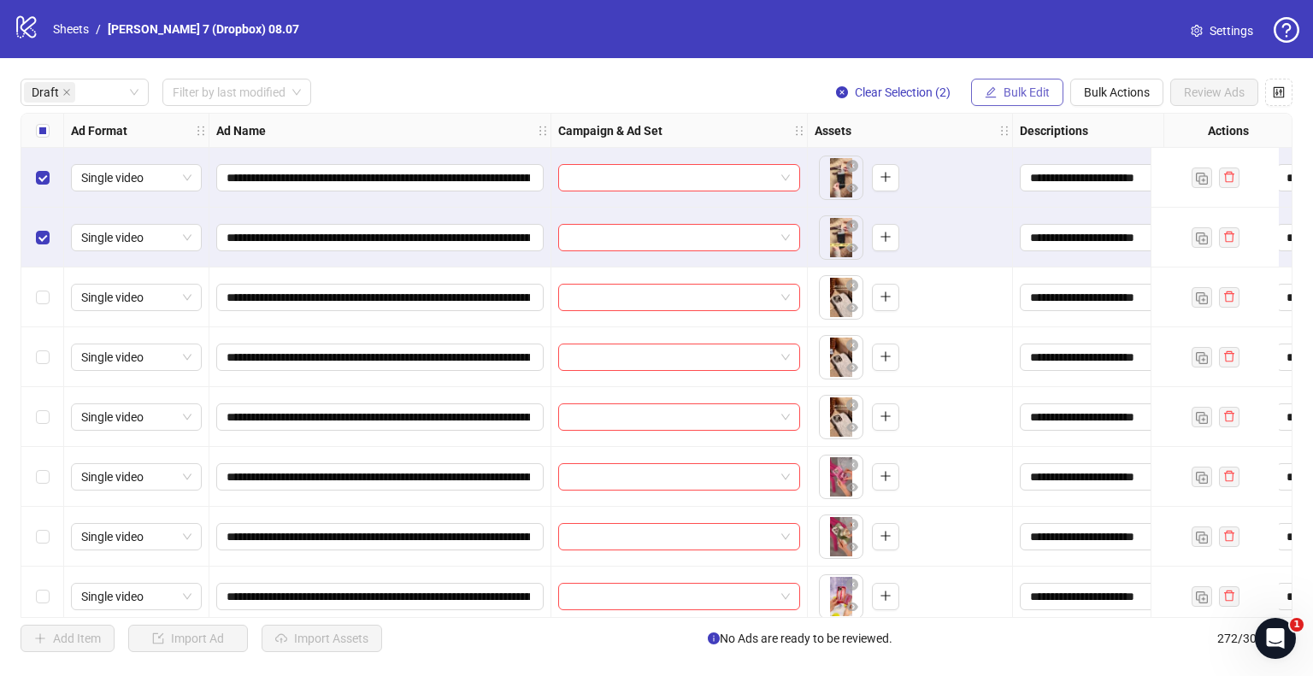
click at [1009, 88] on span "Bulk Edit" at bounding box center [1027, 92] width 46 height 14
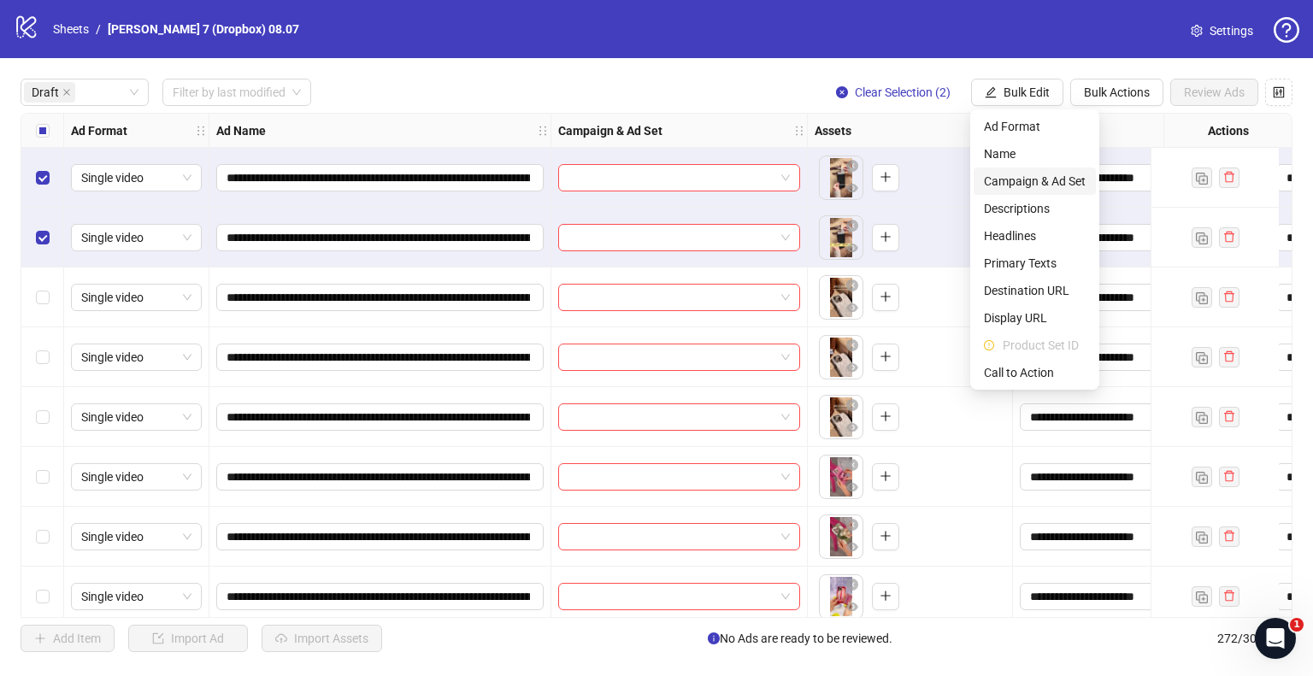
click at [1005, 176] on span "Campaign & Ad Set" at bounding box center [1035, 181] width 102 height 19
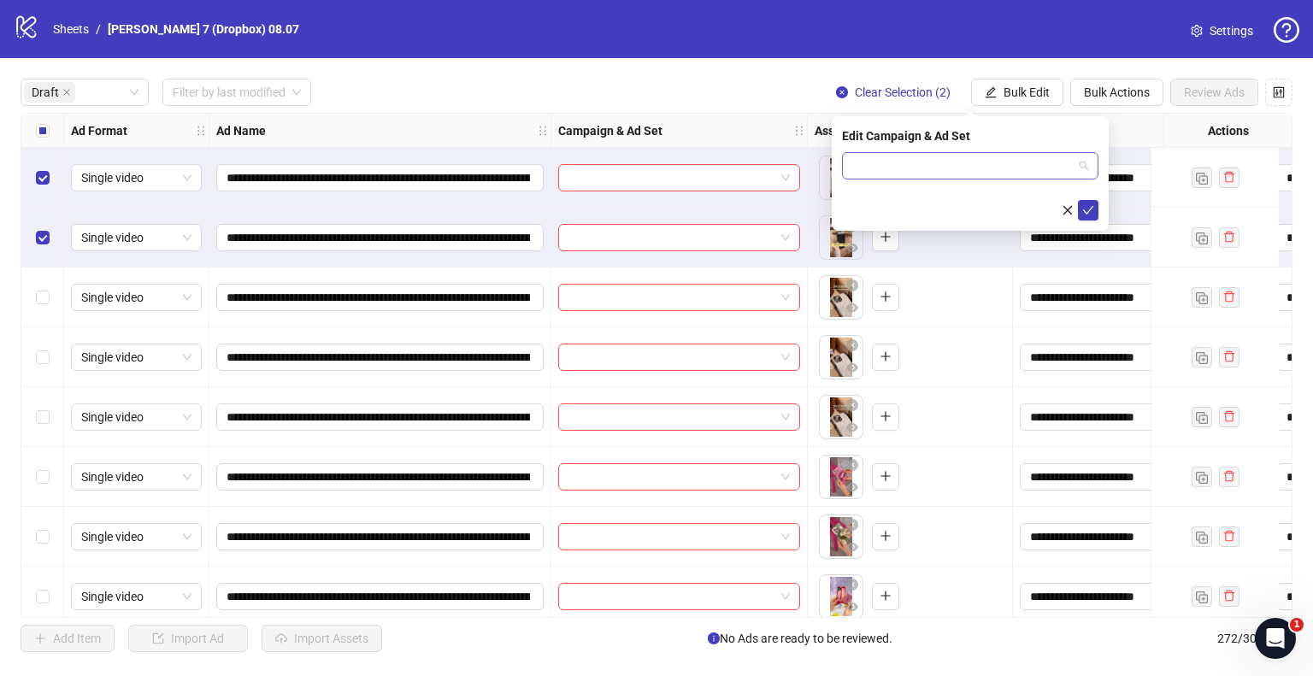
click at [1091, 161] on div at bounding box center [970, 165] width 256 height 27
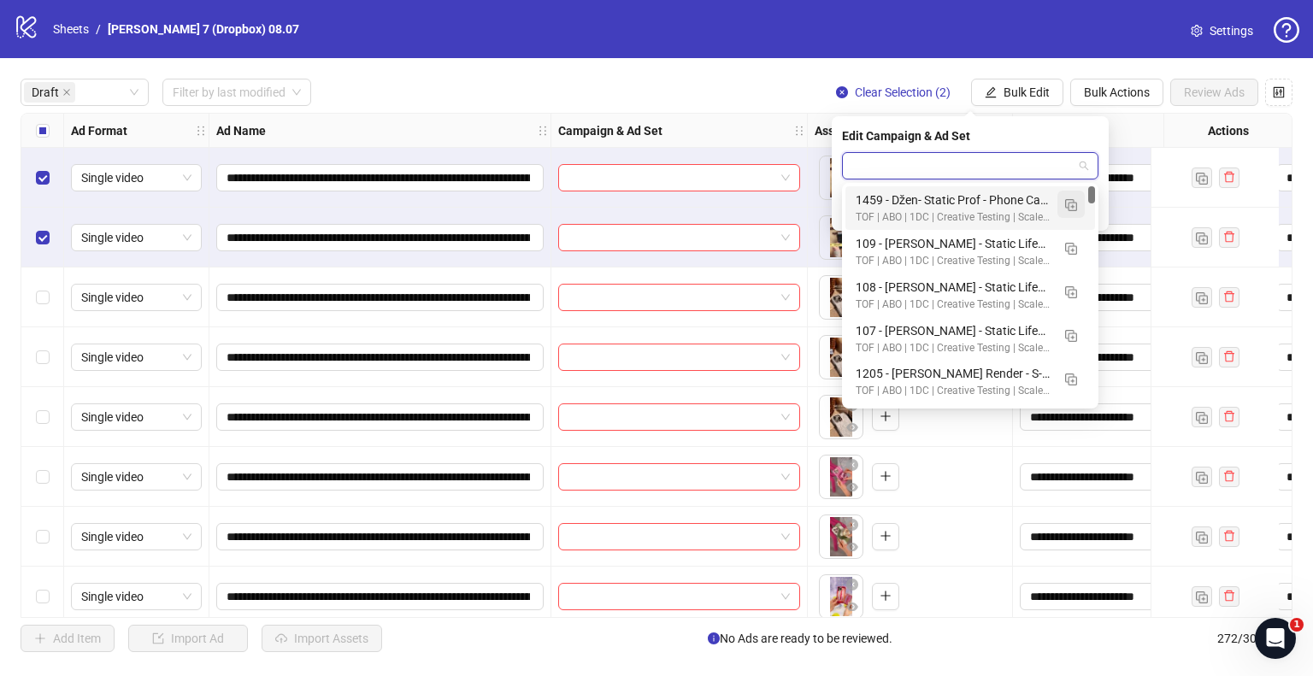
click at [1077, 208] on button "button" at bounding box center [1070, 204] width 27 height 27
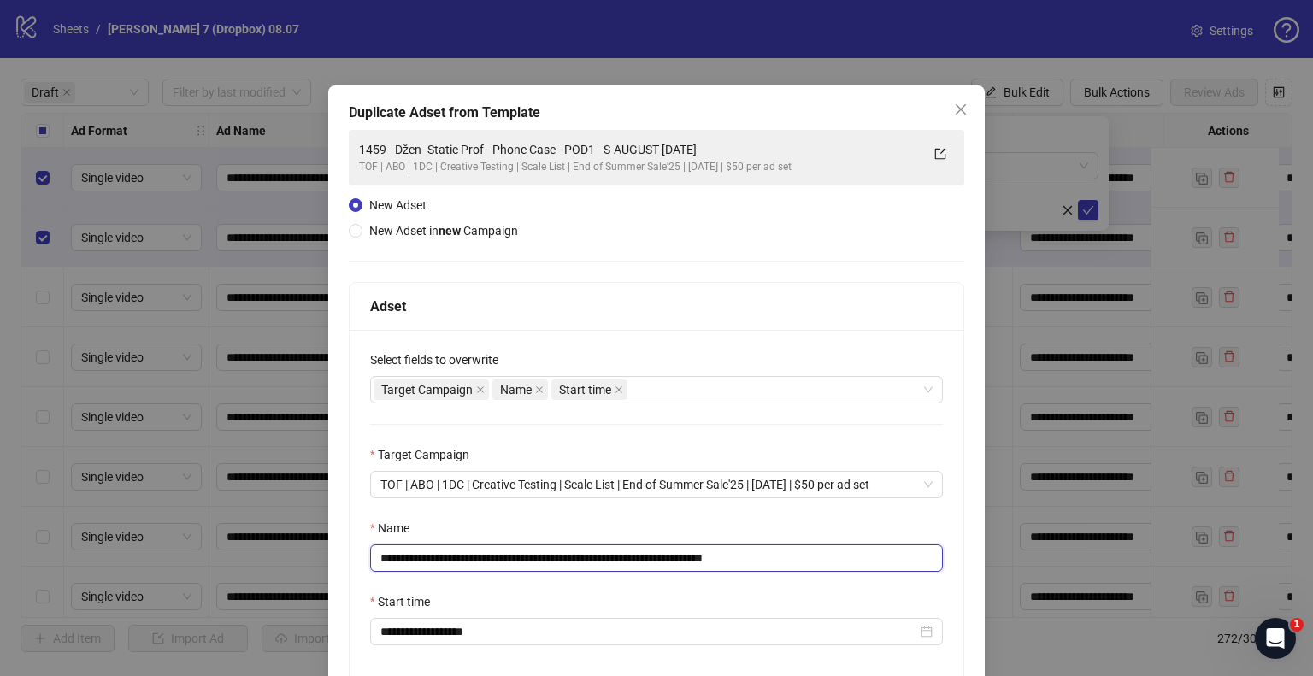
drag, startPoint x: 677, startPoint y: 556, endPoint x: 154, endPoint y: 574, distance: 523.4
click at [154, 574] on div "**********" at bounding box center [656, 338] width 1313 height 676
paste input "text"
drag, startPoint x: 724, startPoint y: 557, endPoint x: 982, endPoint y: 546, distance: 258.4
click at [950, 549] on div "**********" at bounding box center [657, 508] width 614 height 356
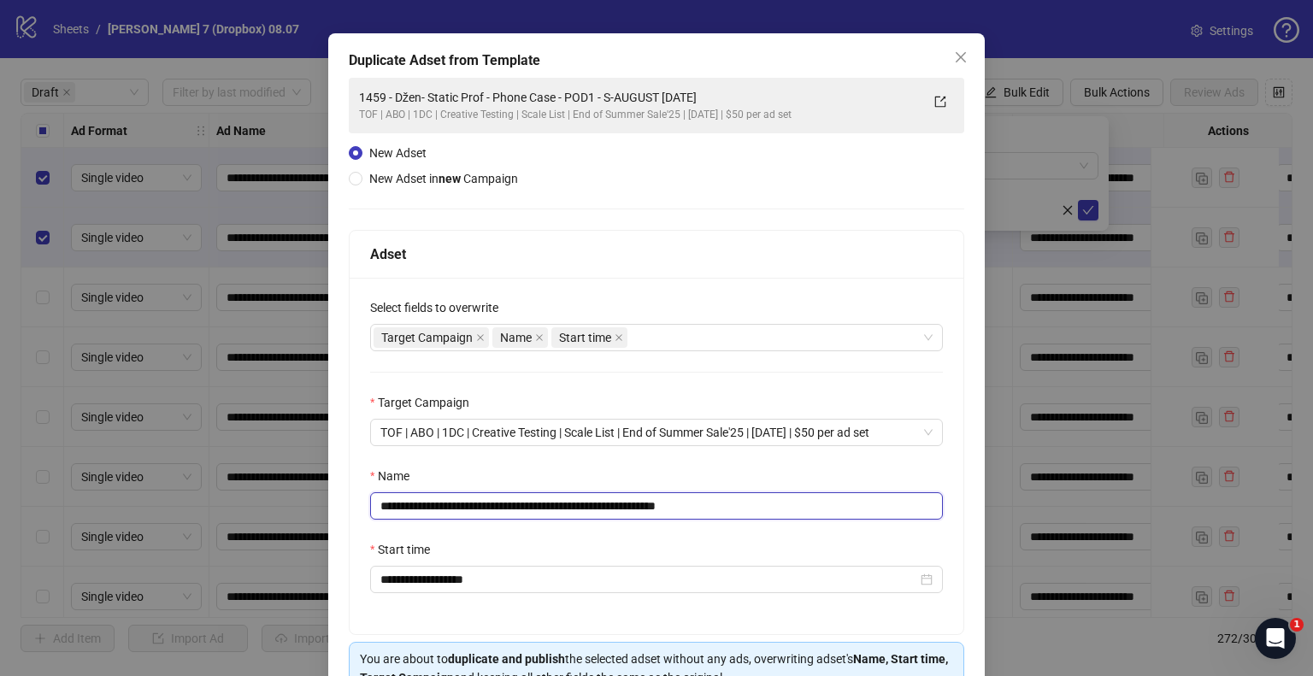
scroll to position [144, 0]
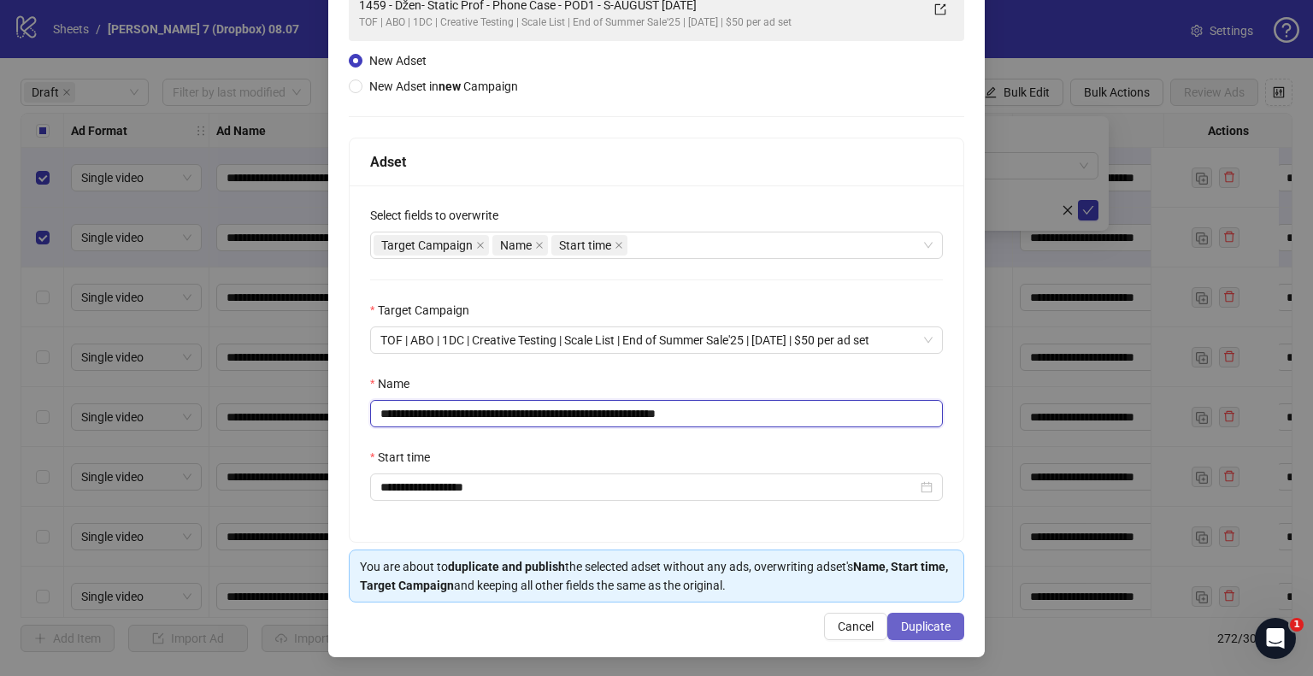
type input "**********"
click at [903, 625] on span "Duplicate" at bounding box center [926, 627] width 50 height 14
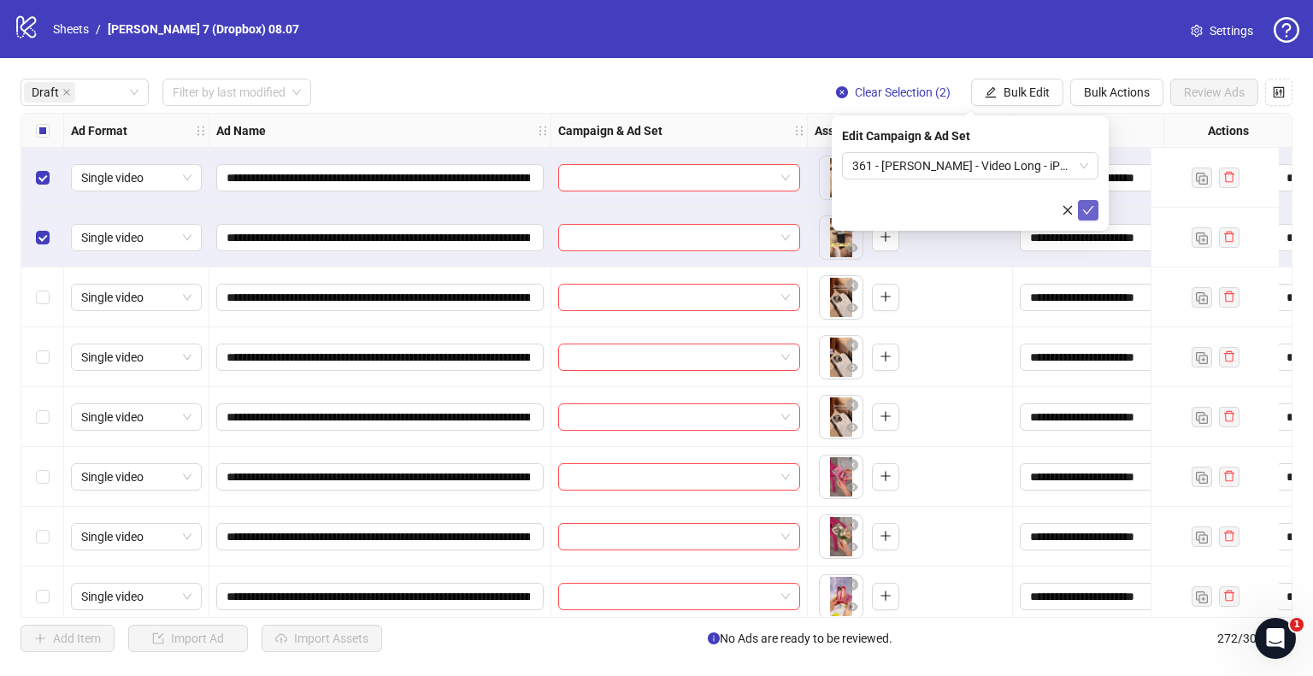
click at [1091, 209] on icon "check" at bounding box center [1088, 210] width 12 height 12
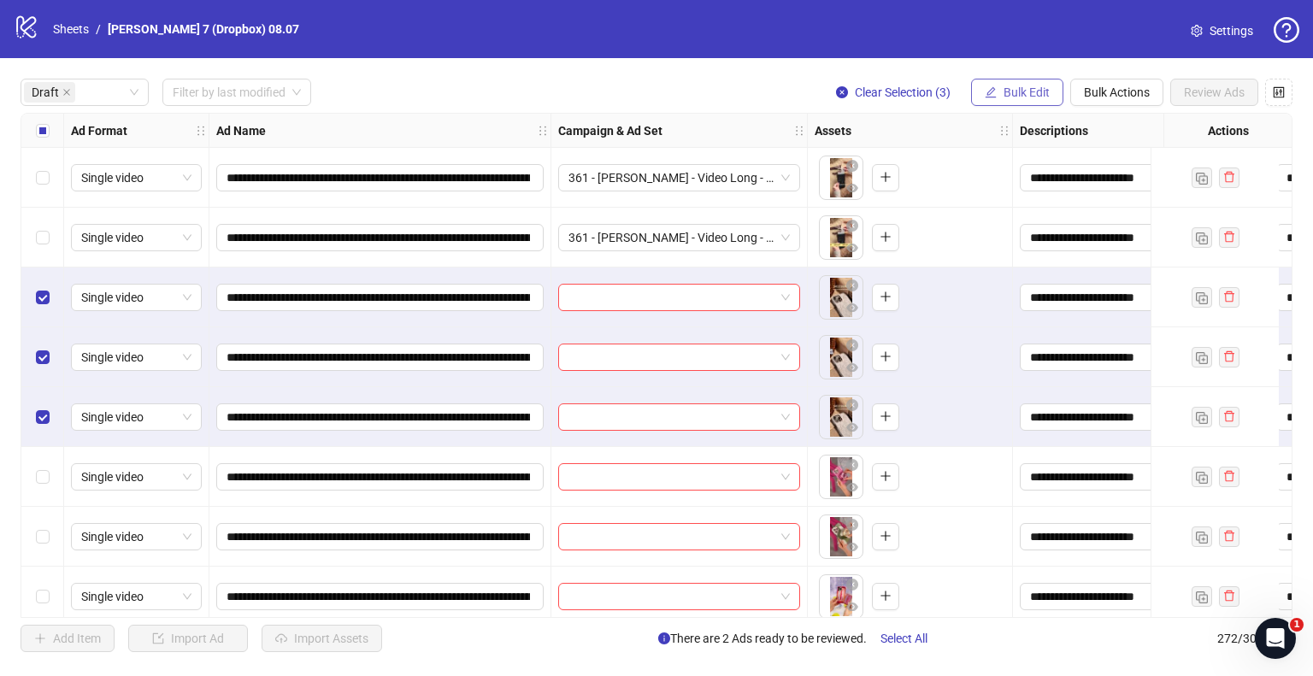
click at [1038, 92] on span "Bulk Edit" at bounding box center [1027, 92] width 46 height 14
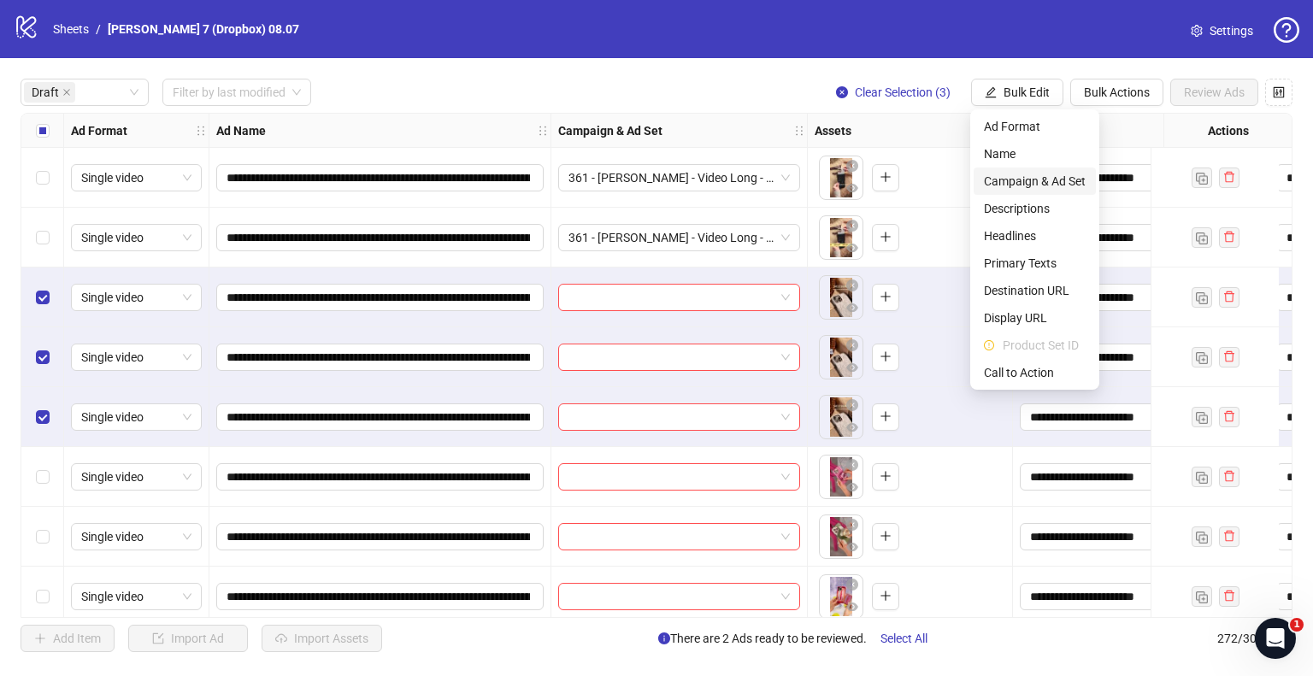
click at [1041, 177] on span "Campaign & Ad Set" at bounding box center [1035, 181] width 102 height 19
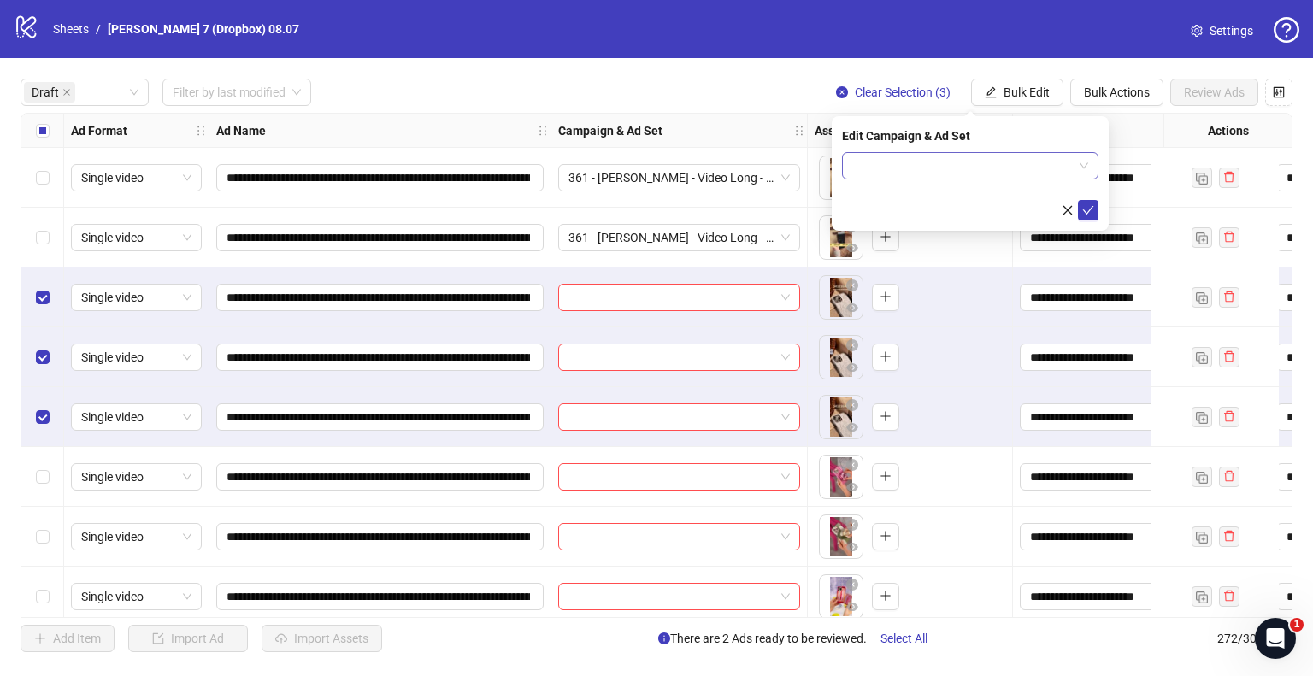
click at [985, 167] on input "search" at bounding box center [962, 166] width 221 height 26
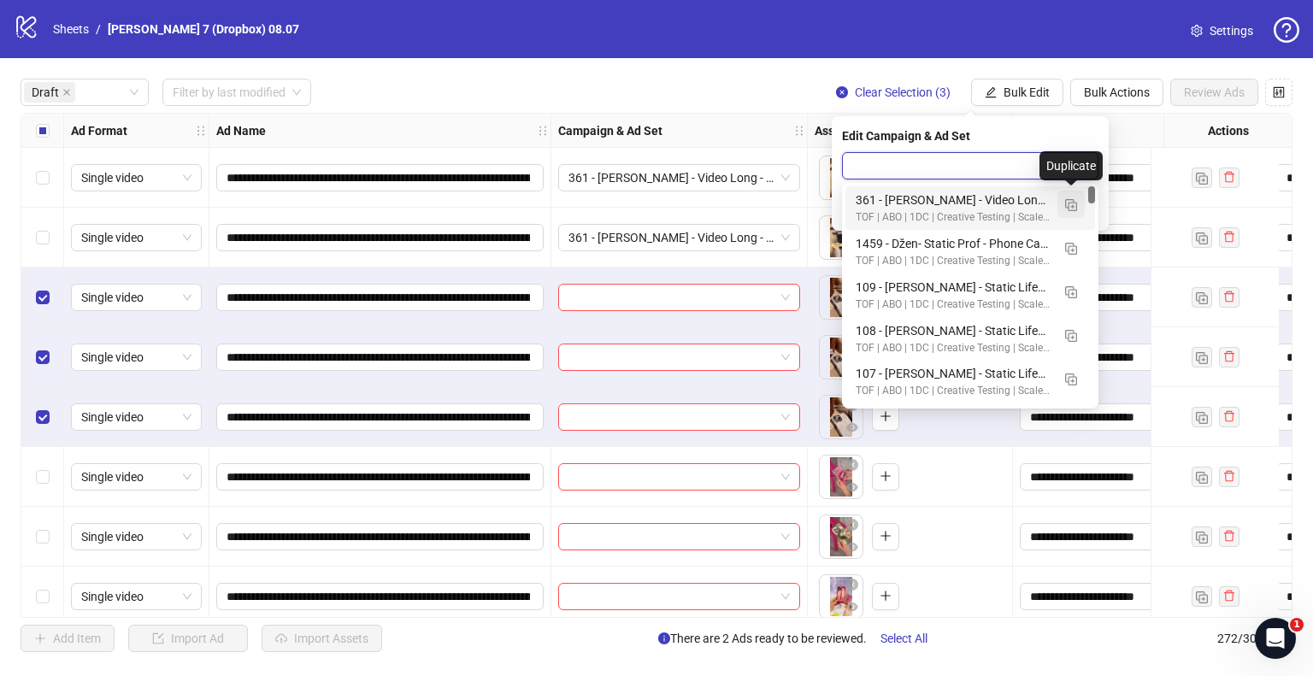
click at [1070, 202] on img "button" at bounding box center [1071, 205] width 12 height 12
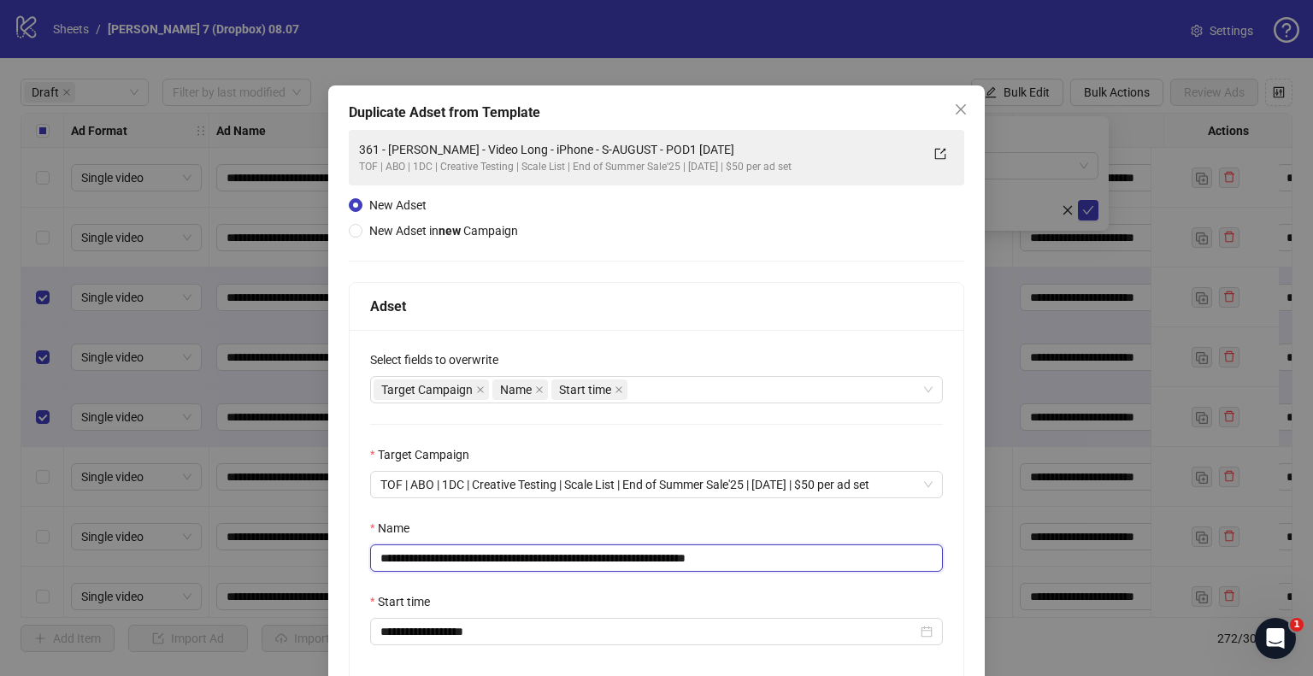
drag, startPoint x: 660, startPoint y: 556, endPoint x: 197, endPoint y: 586, distance: 464.3
click at [198, 586] on div "**********" at bounding box center [656, 338] width 1313 height 676
paste input "text"
drag, startPoint x: 708, startPoint y: 555, endPoint x: 911, endPoint y: 577, distance: 204.7
click at [911, 577] on div "**********" at bounding box center [657, 508] width 614 height 356
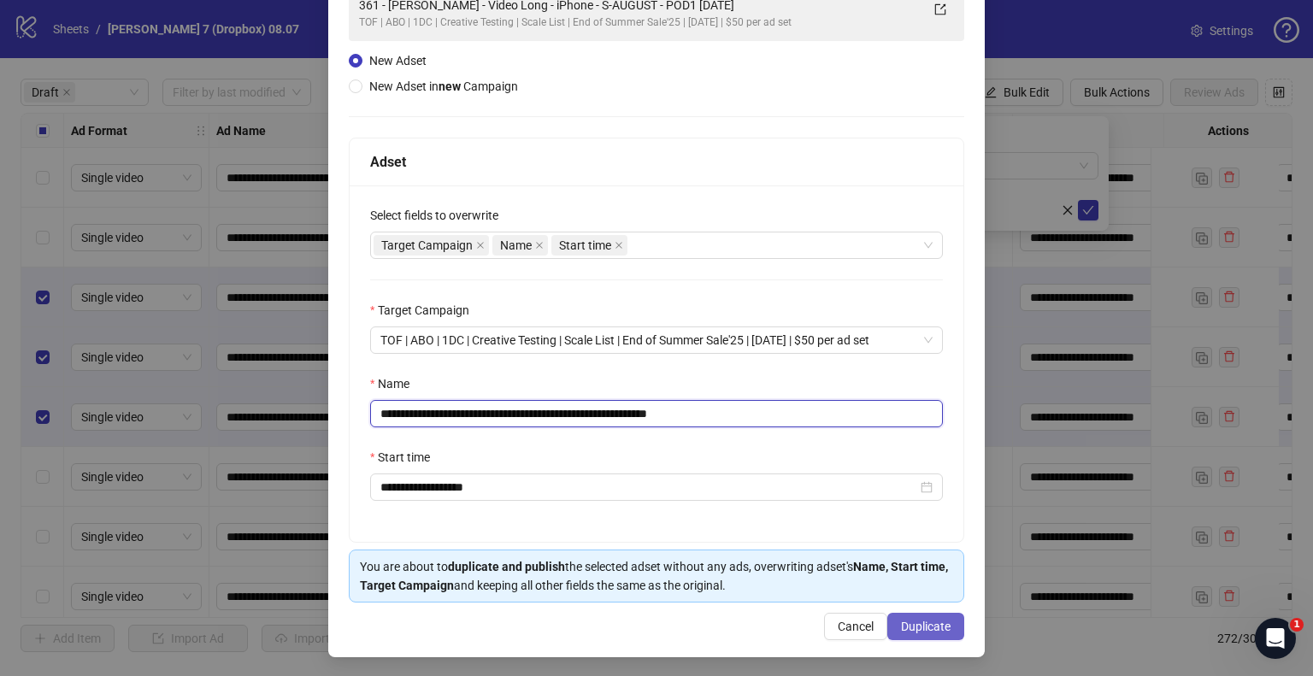
type input "**********"
click at [917, 628] on span "Duplicate" at bounding box center [926, 627] width 50 height 14
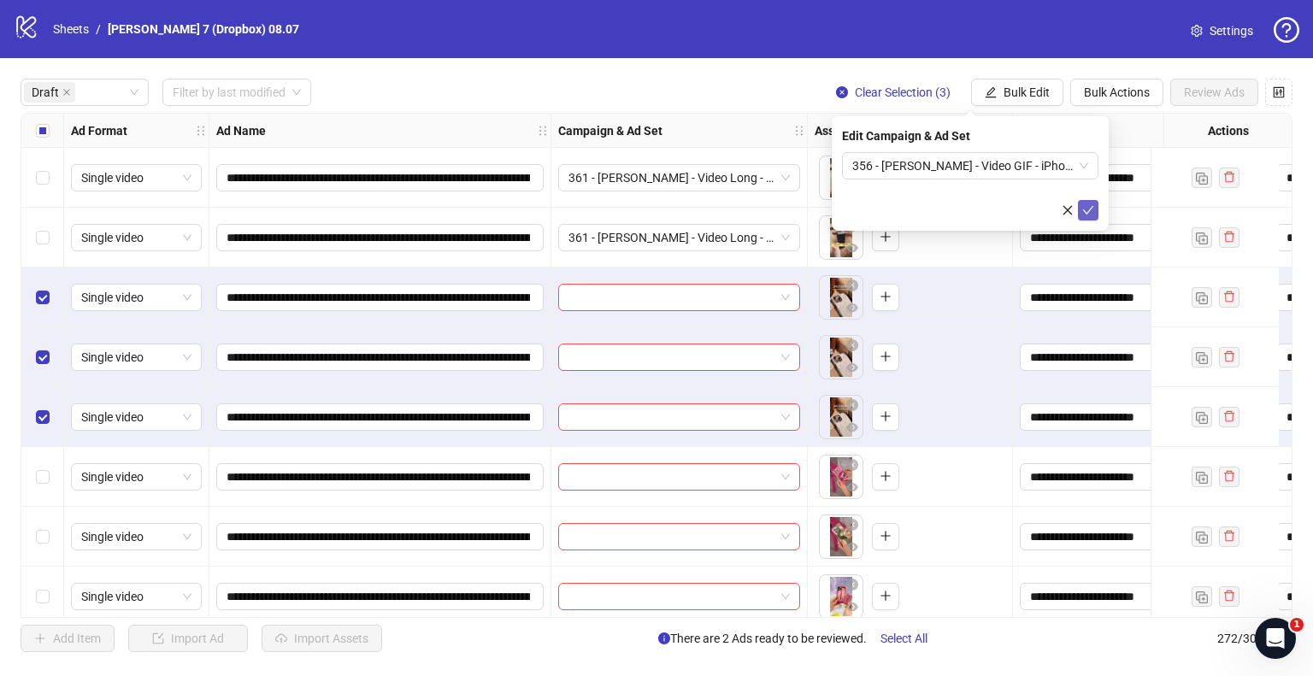
click at [1091, 208] on icon "check" at bounding box center [1088, 210] width 12 height 12
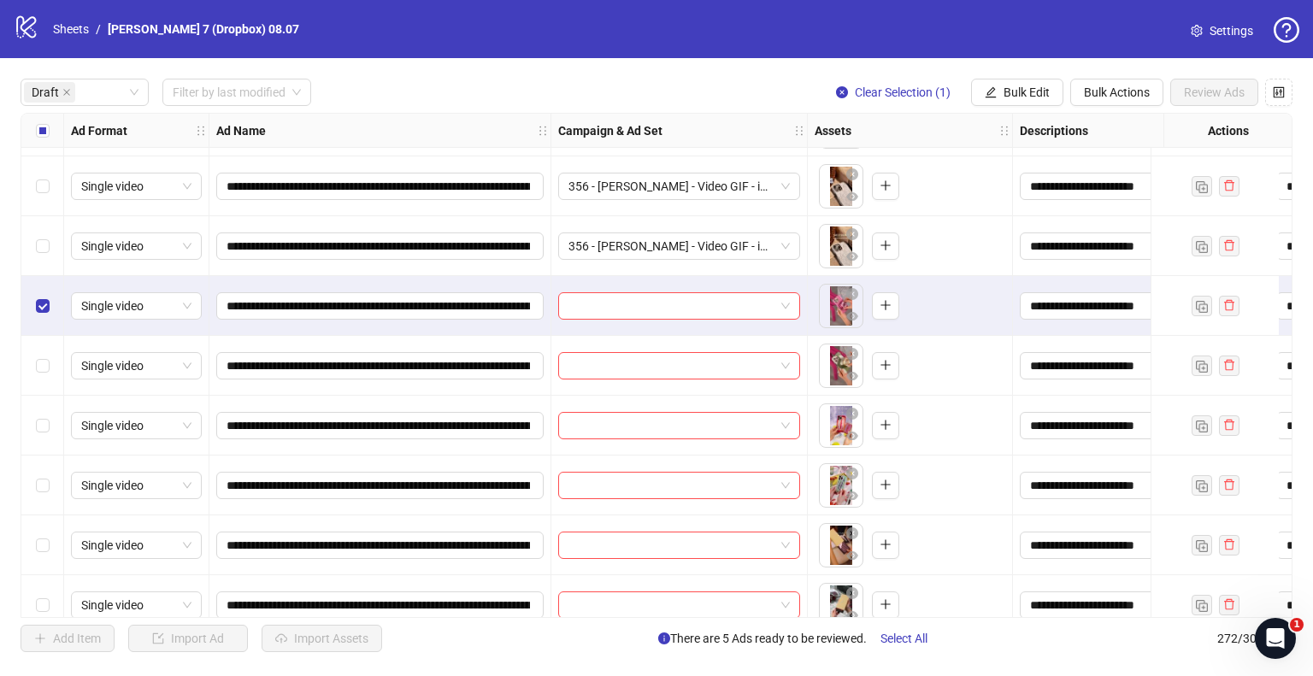
scroll to position [256, 0]
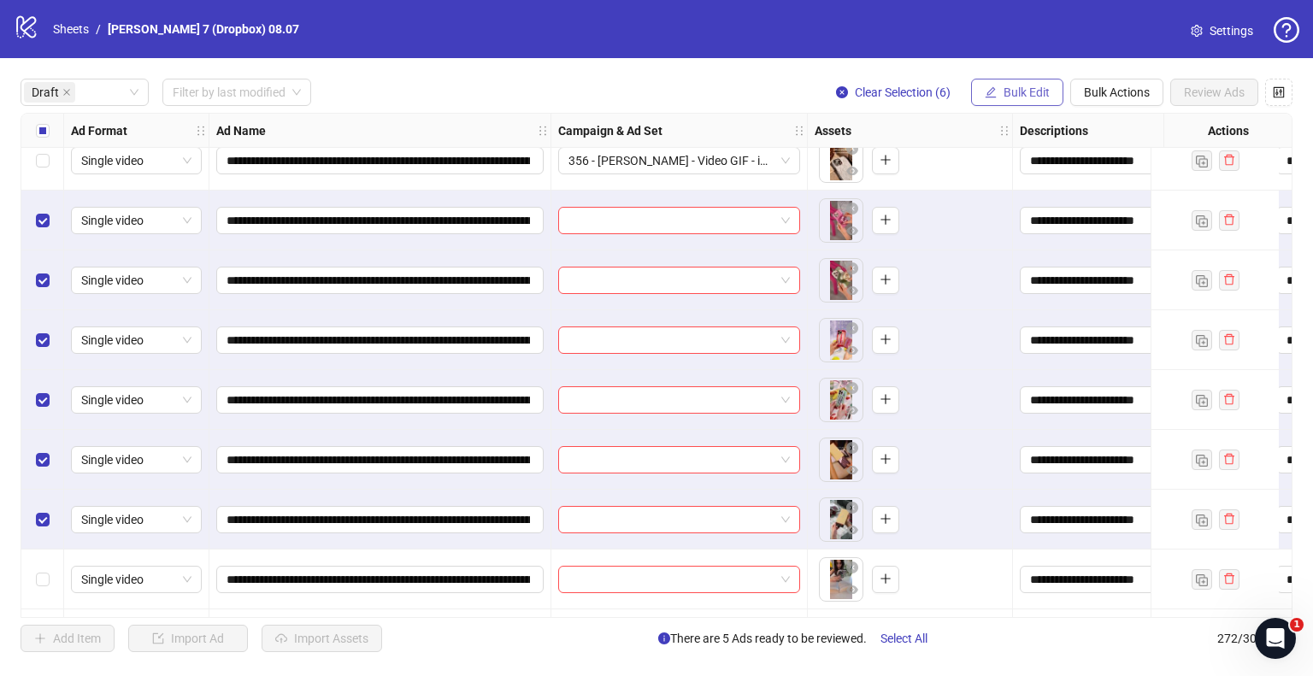
click at [1026, 96] on span "Bulk Edit" at bounding box center [1027, 92] width 46 height 14
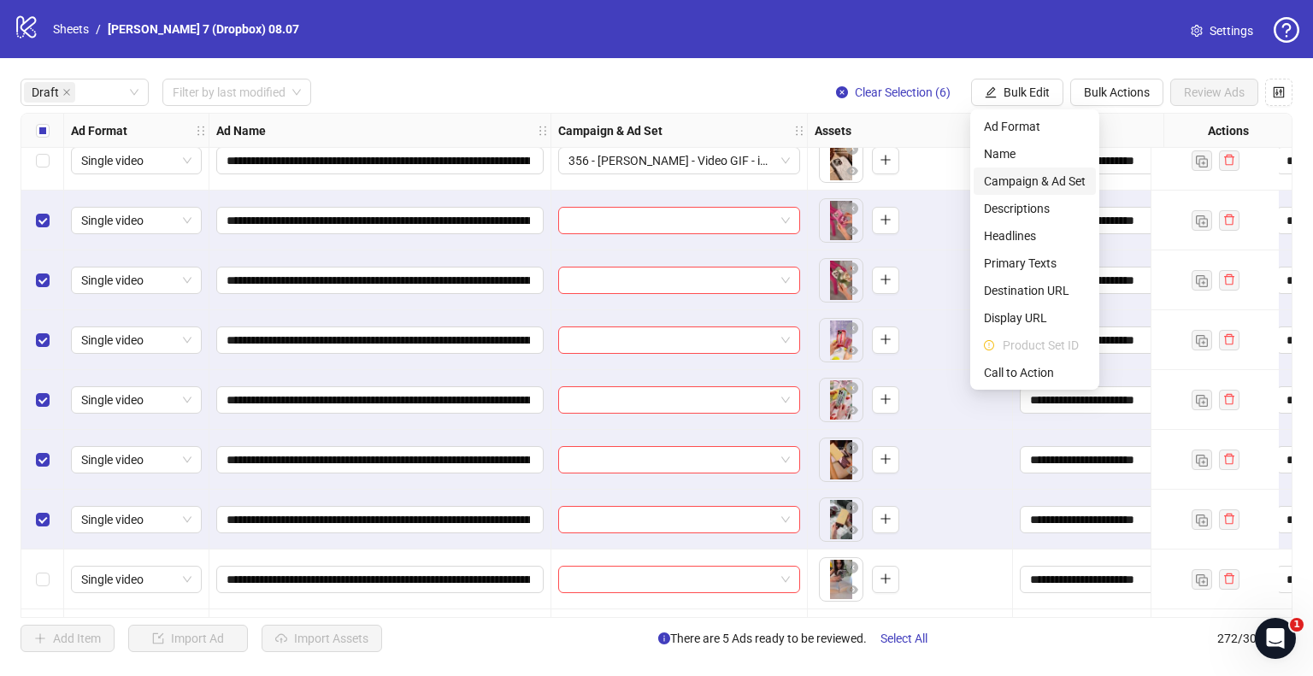
click at [999, 184] on span "Campaign & Ad Set" at bounding box center [1035, 181] width 102 height 19
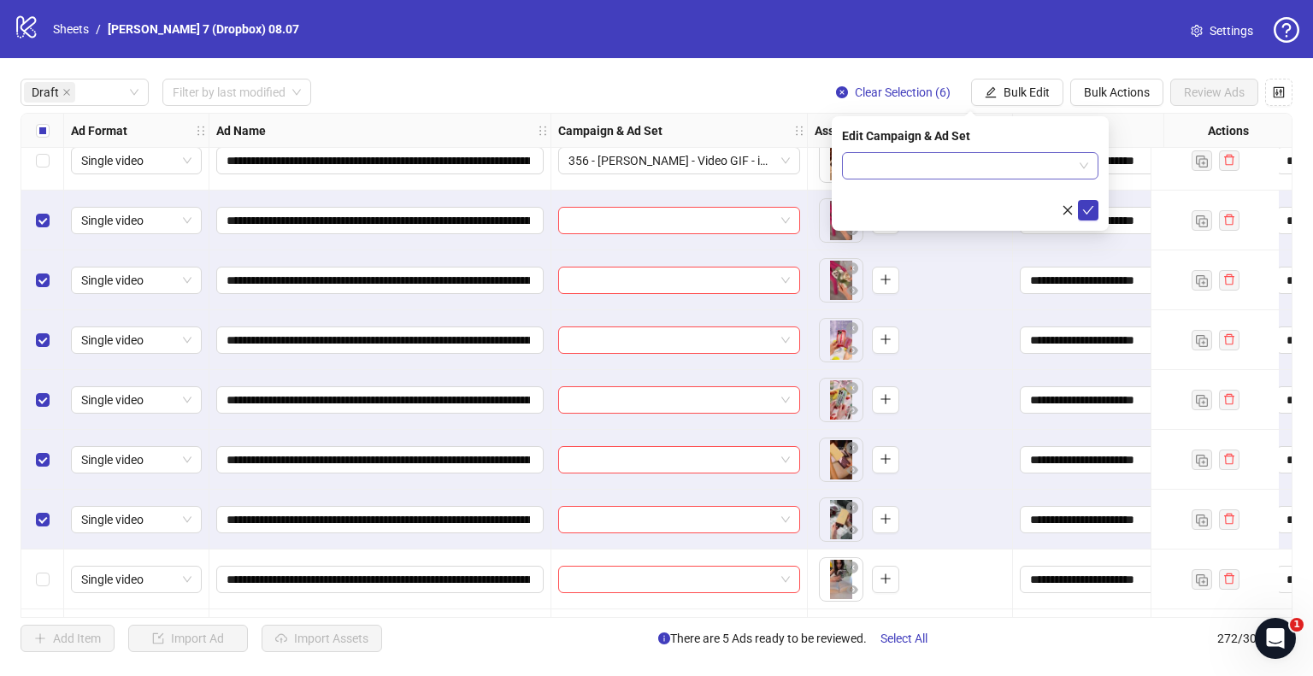
click at [925, 165] on input "search" at bounding box center [962, 166] width 221 height 26
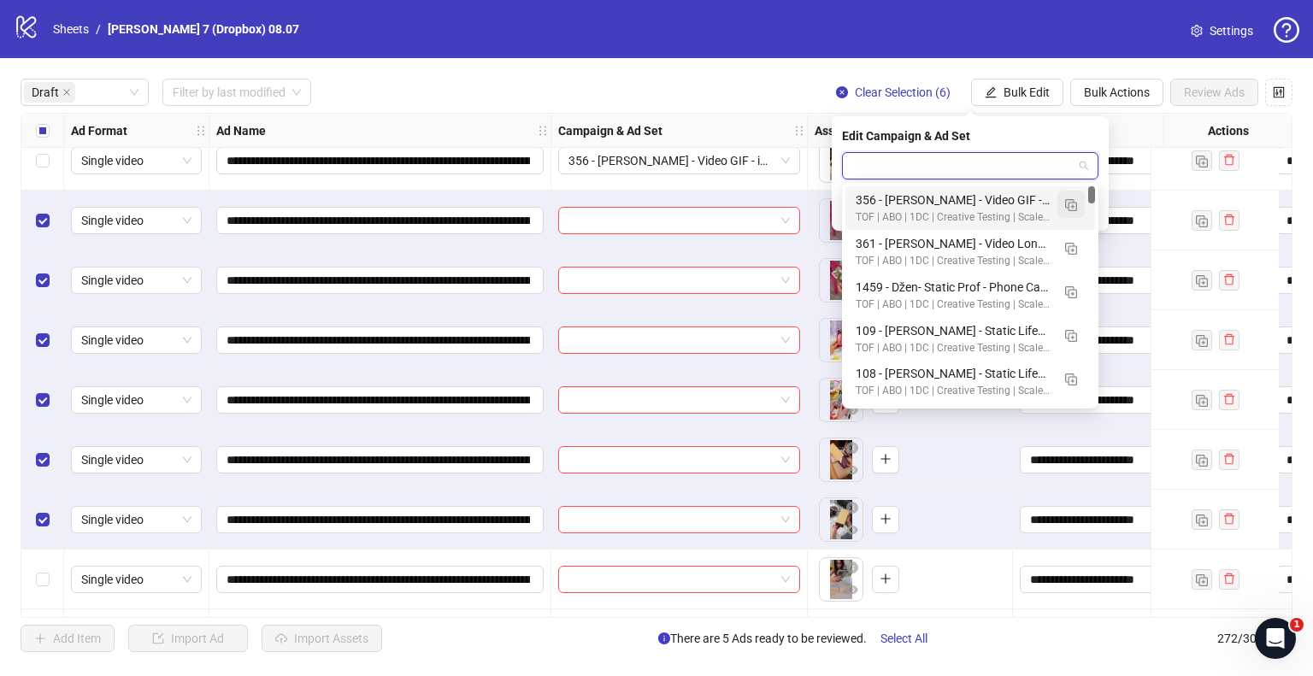
click at [1070, 203] on img "button" at bounding box center [1071, 205] width 12 height 12
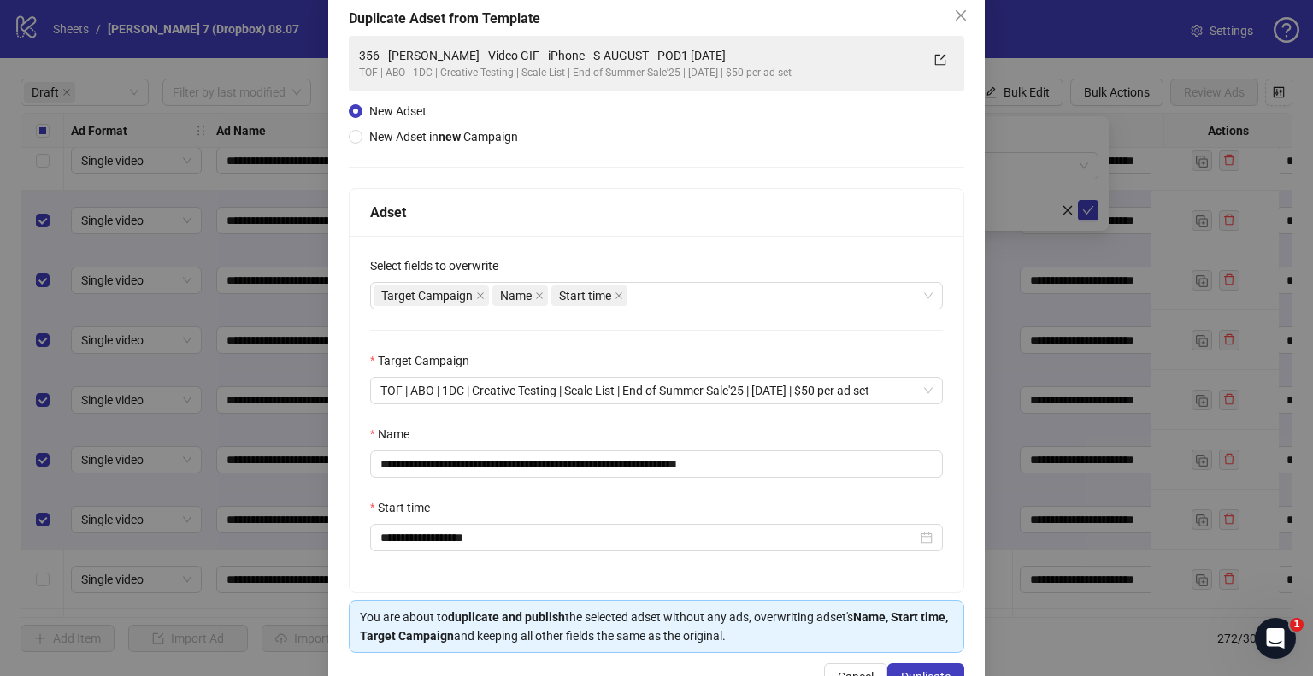
scroll to position [144, 0]
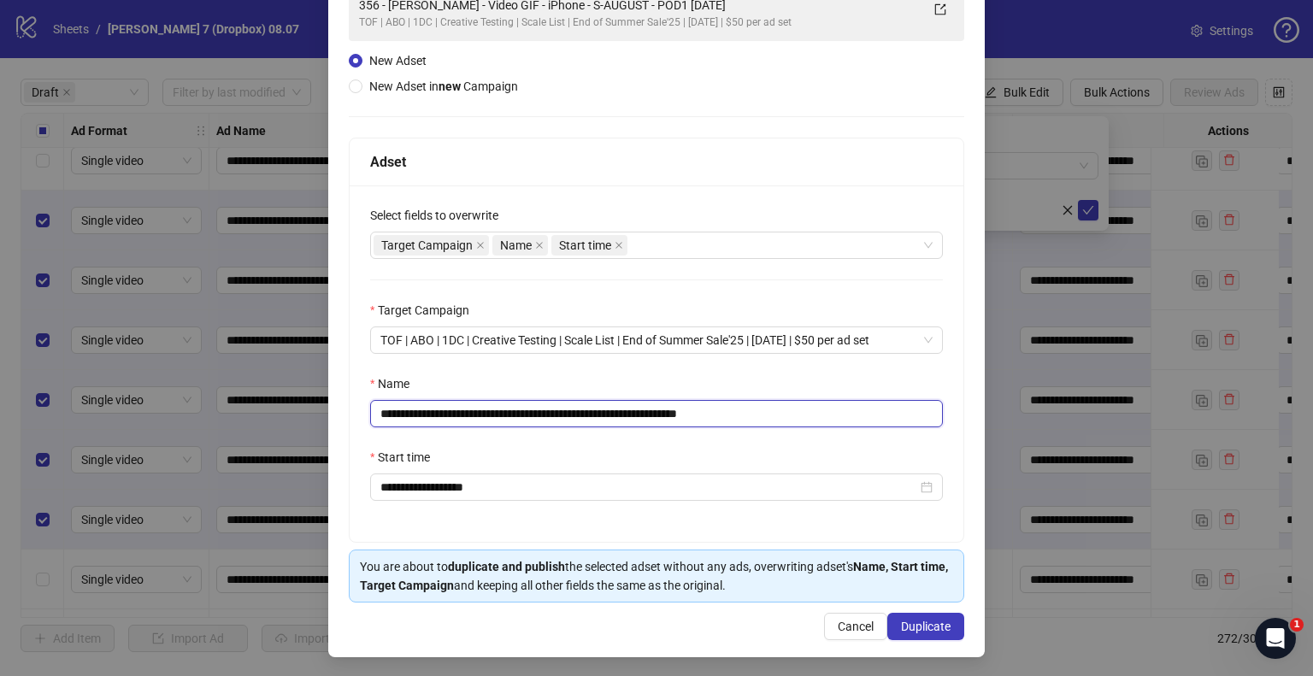
drag, startPoint x: 648, startPoint y: 413, endPoint x: 0, endPoint y: 394, distance: 648.2
click at [0, 394] on div "**********" at bounding box center [656, 338] width 1313 height 676
paste input "***"
drag, startPoint x: 739, startPoint y: 413, endPoint x: 1178, endPoint y: 433, distance: 439.0
click at [1178, 433] on div "**********" at bounding box center [656, 338] width 1313 height 676
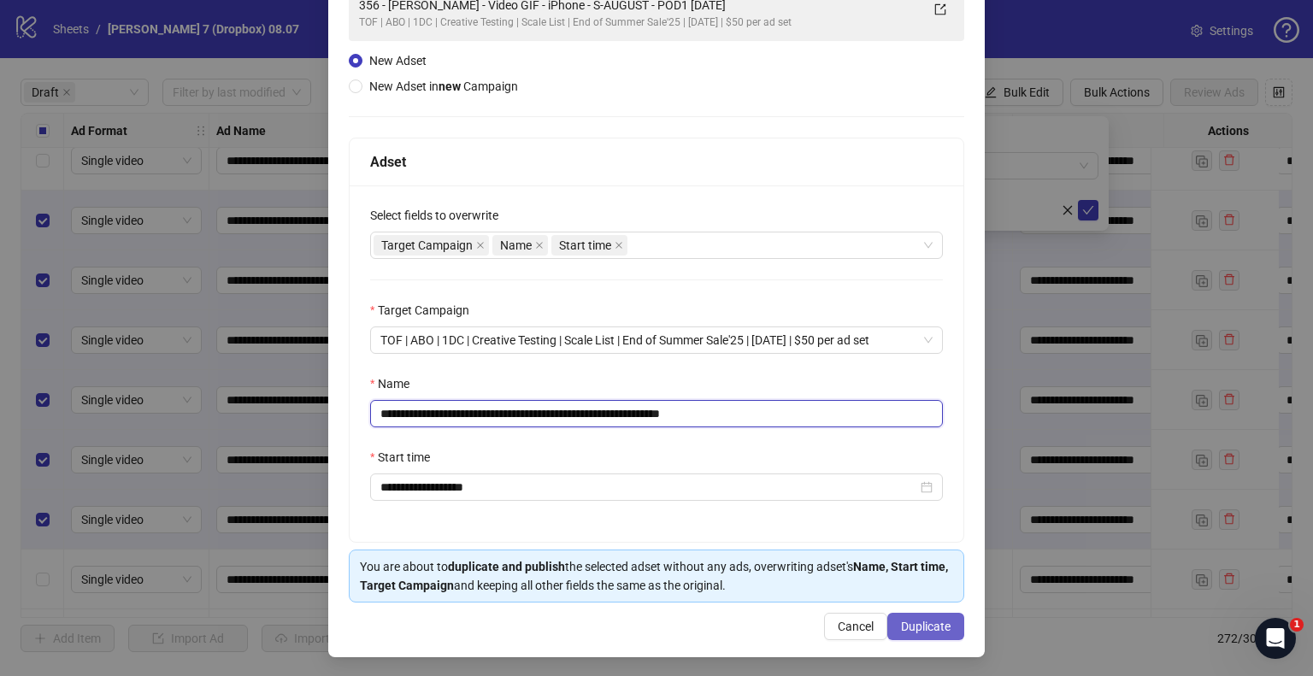
type input "**********"
click at [937, 620] on span "Duplicate" at bounding box center [926, 627] width 50 height 14
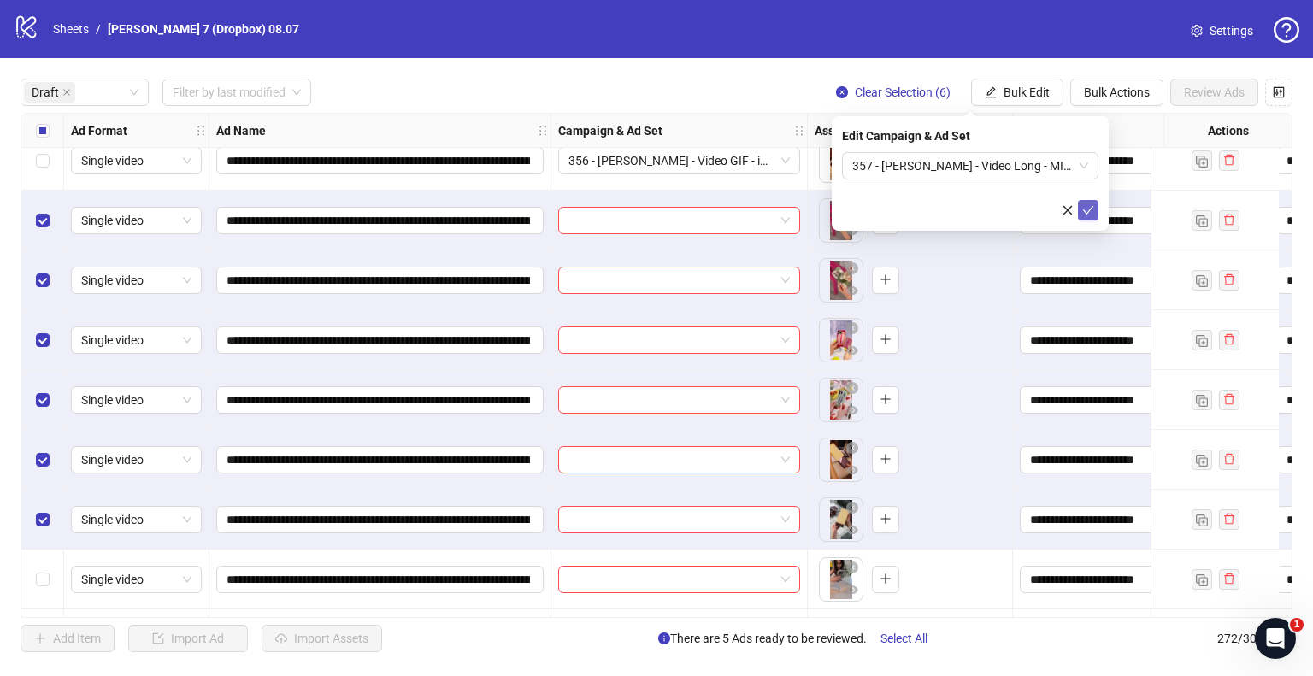
click at [1082, 209] on icon "check" at bounding box center [1088, 210] width 12 height 12
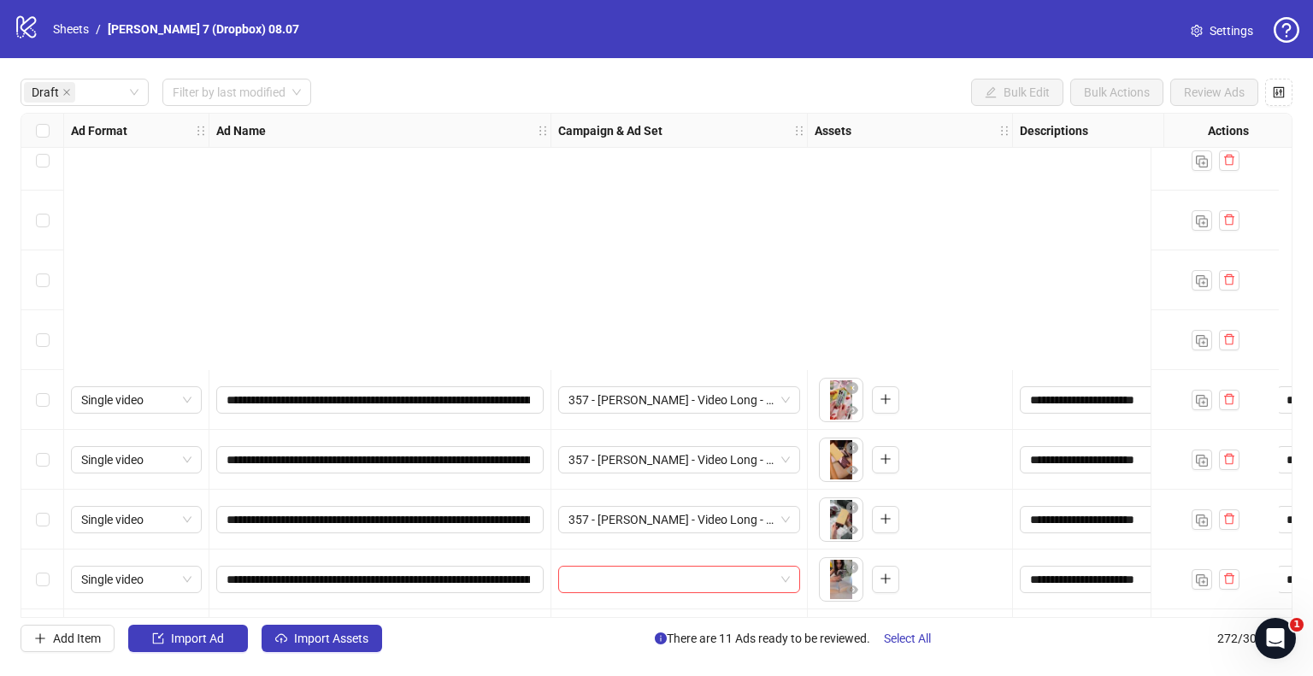
scroll to position [598, 0]
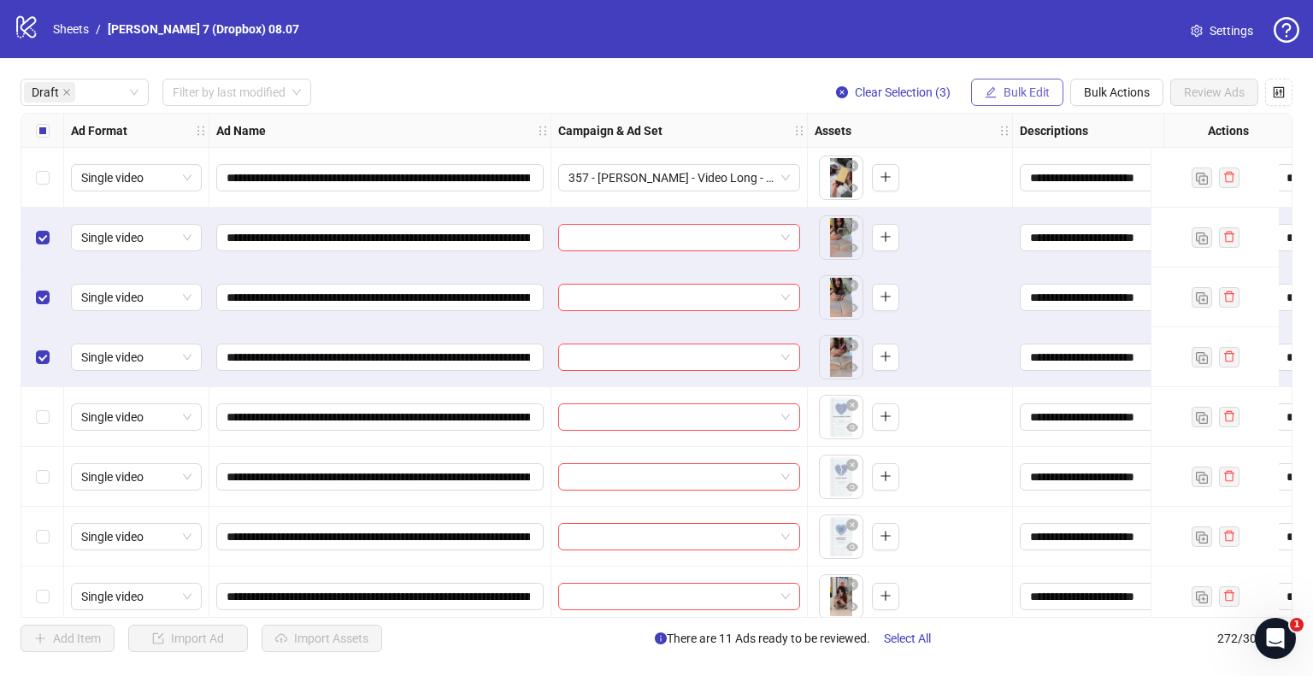
click at [1013, 93] on span "Bulk Edit" at bounding box center [1027, 92] width 46 height 14
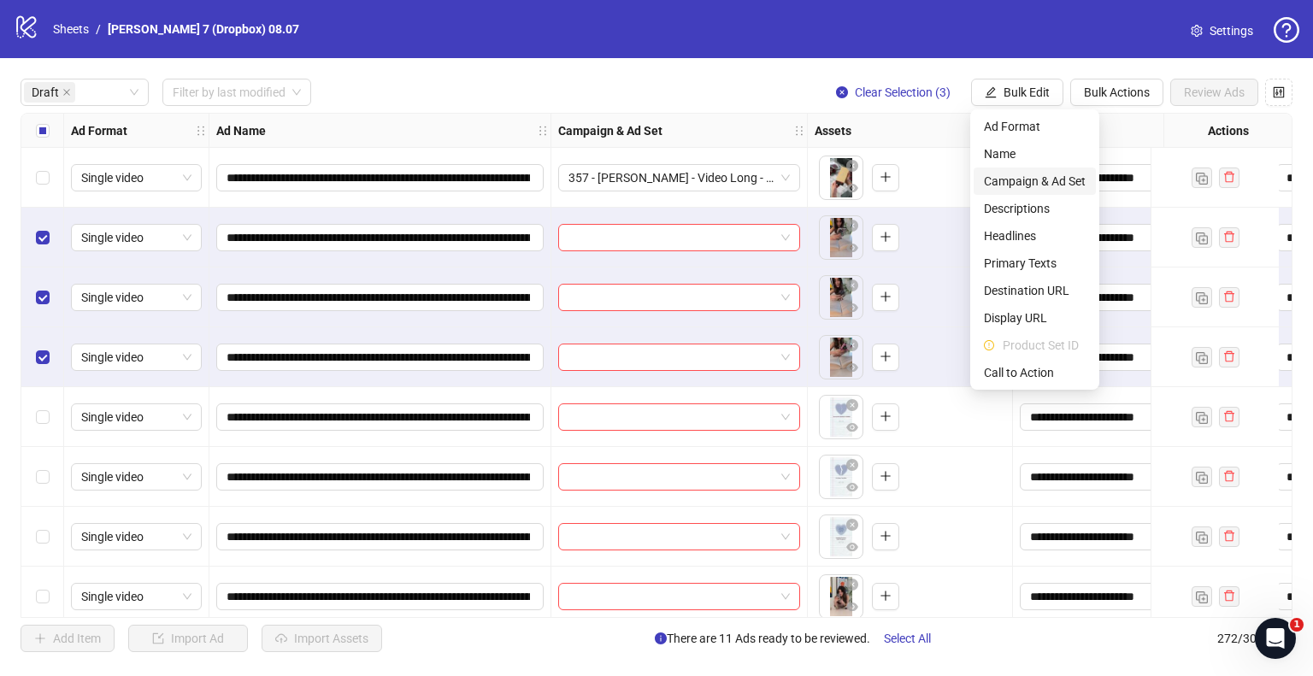
click at [1028, 176] on span "Campaign & Ad Set" at bounding box center [1035, 181] width 102 height 19
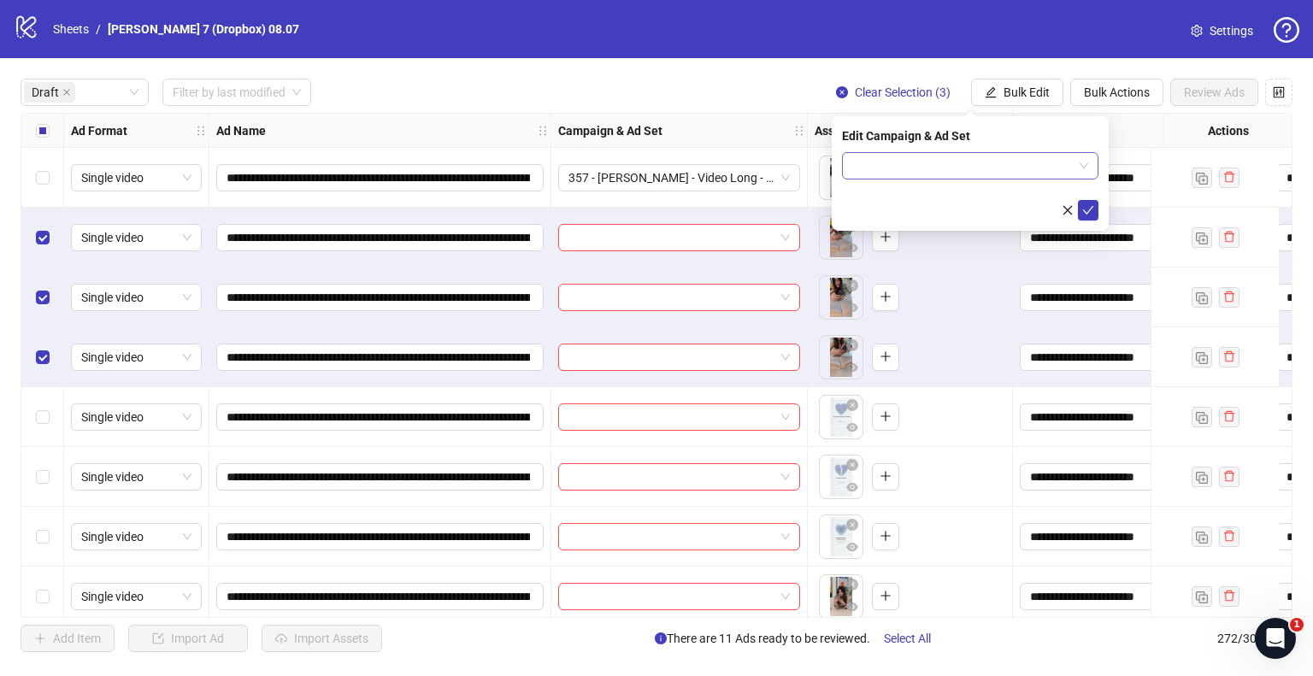
click at [1017, 156] on input "search" at bounding box center [962, 166] width 221 height 26
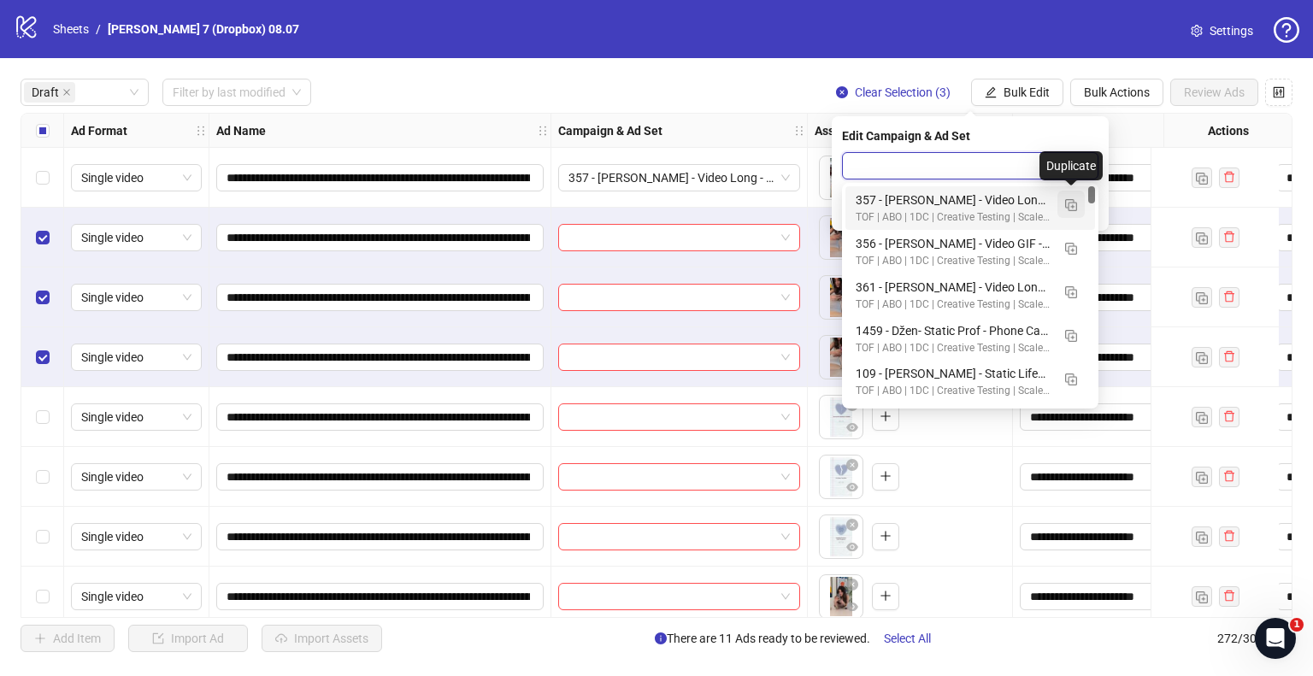
click at [1063, 210] on button "button" at bounding box center [1070, 204] width 27 height 27
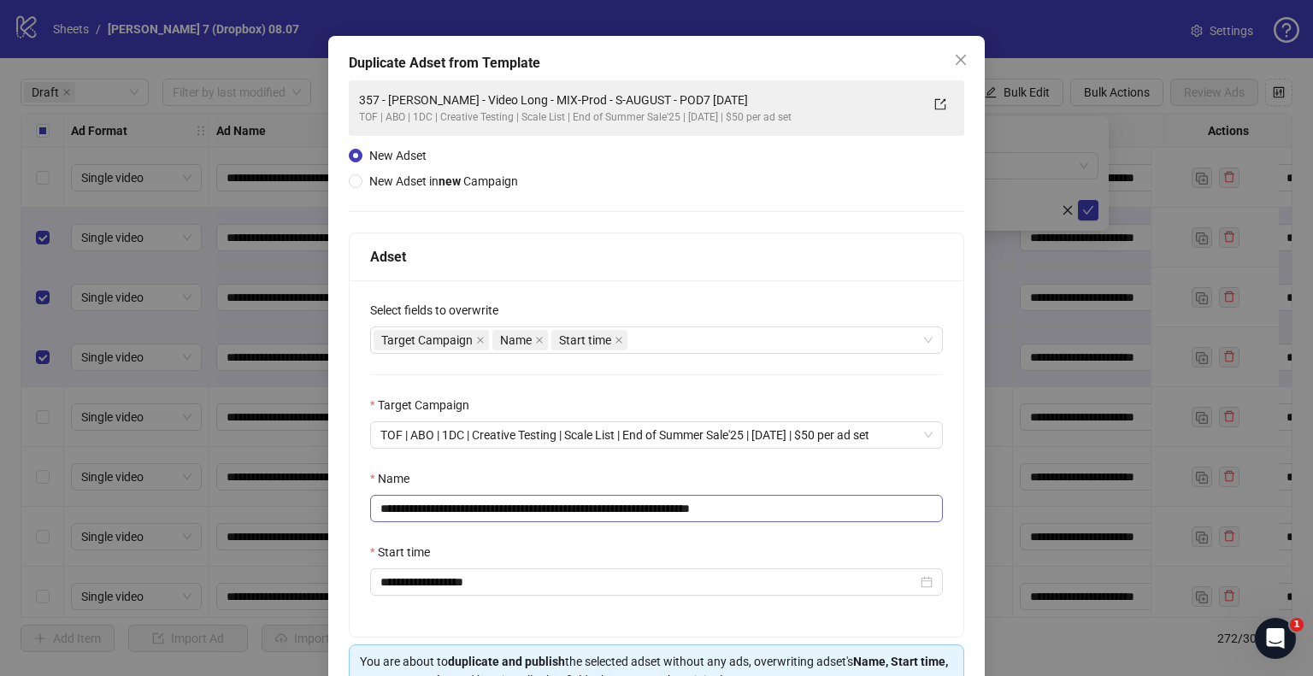
scroll to position [144, 0]
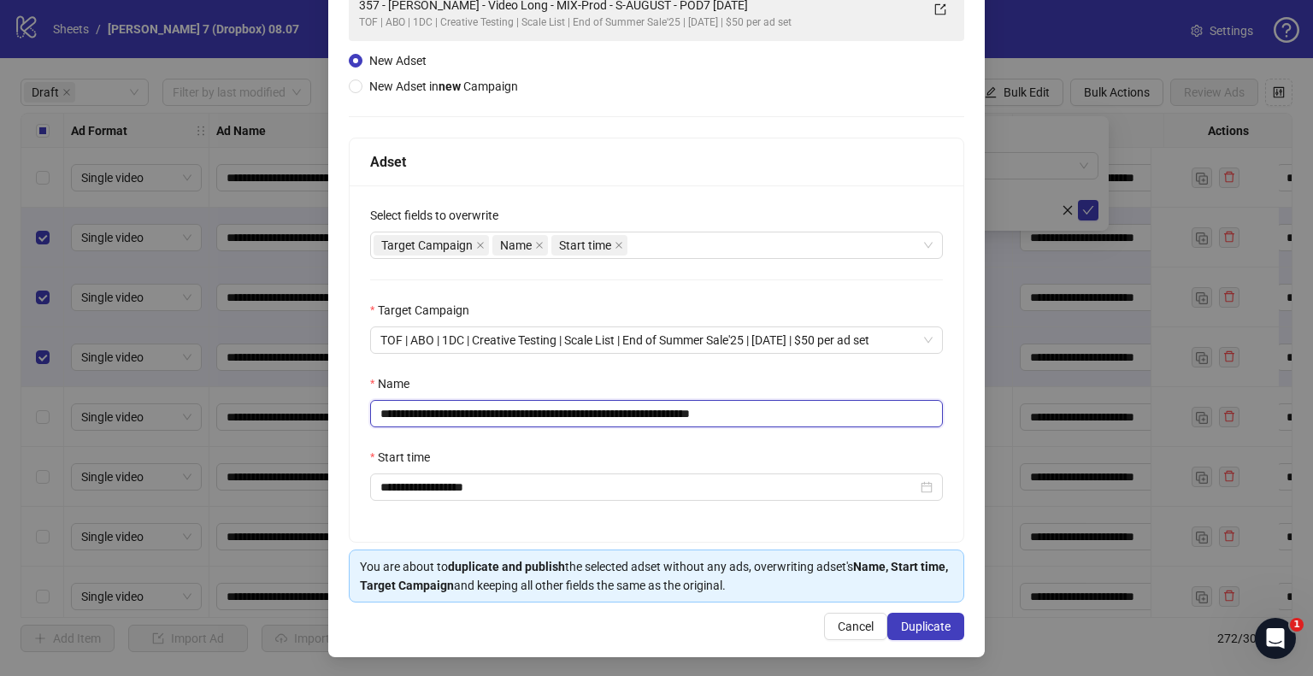
drag, startPoint x: 672, startPoint y: 411, endPoint x: 1, endPoint y: 419, distance: 671.1
click at [0, 419] on div "**********" at bounding box center [656, 338] width 1313 height 676
paste input "**"
drag, startPoint x: 739, startPoint y: 409, endPoint x: 1026, endPoint y: 415, distance: 287.3
click at [994, 419] on div "**********" at bounding box center [656, 338] width 1313 height 676
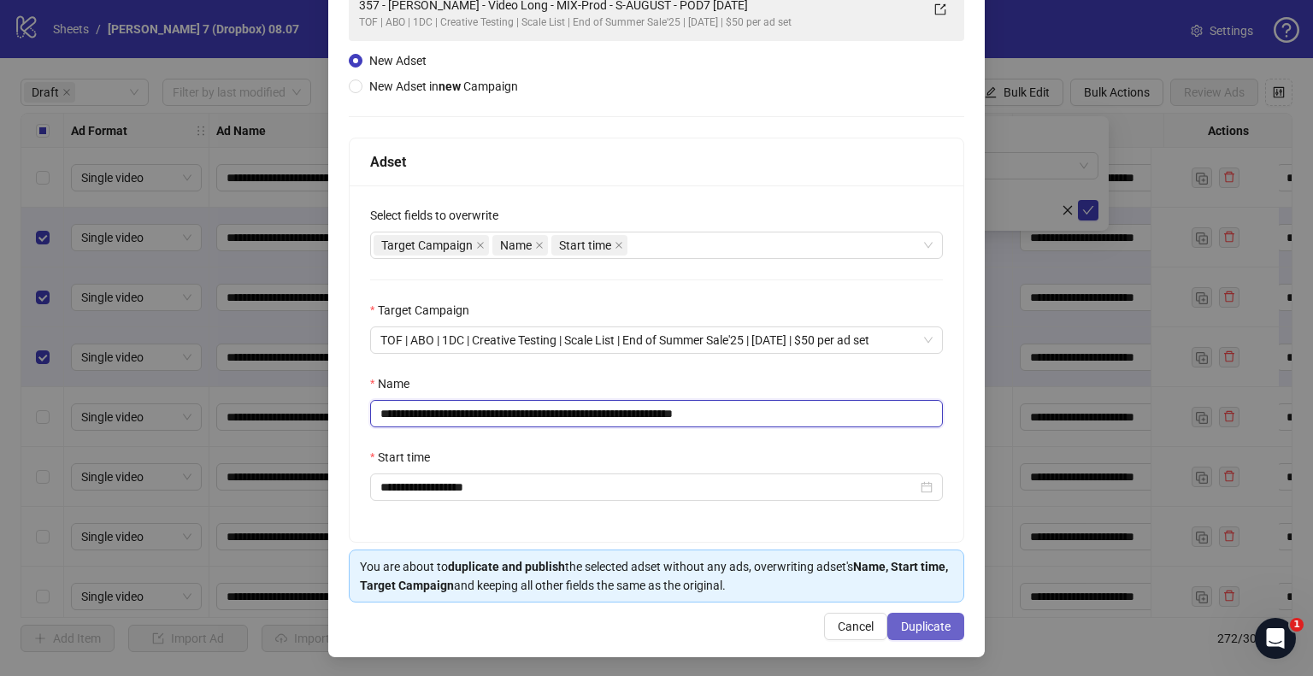
type input "**********"
click at [911, 622] on span "Duplicate" at bounding box center [926, 627] width 50 height 14
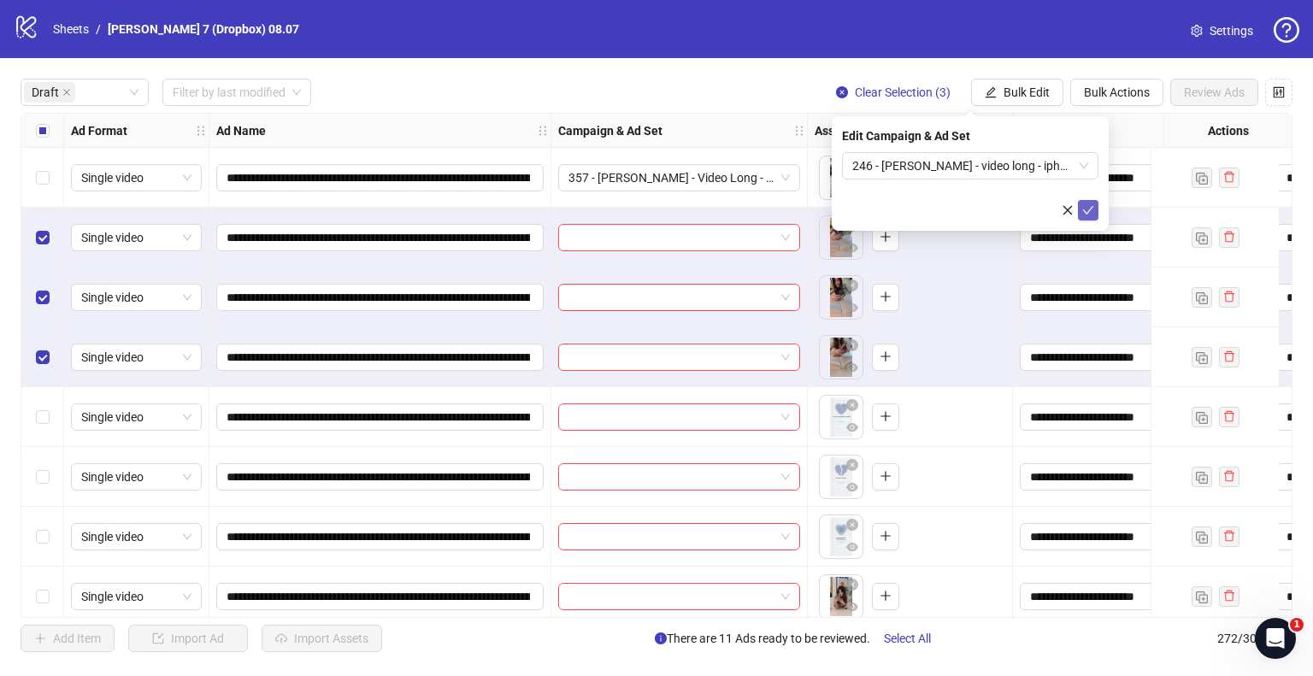
click at [1094, 214] on button "submit" at bounding box center [1088, 210] width 21 height 21
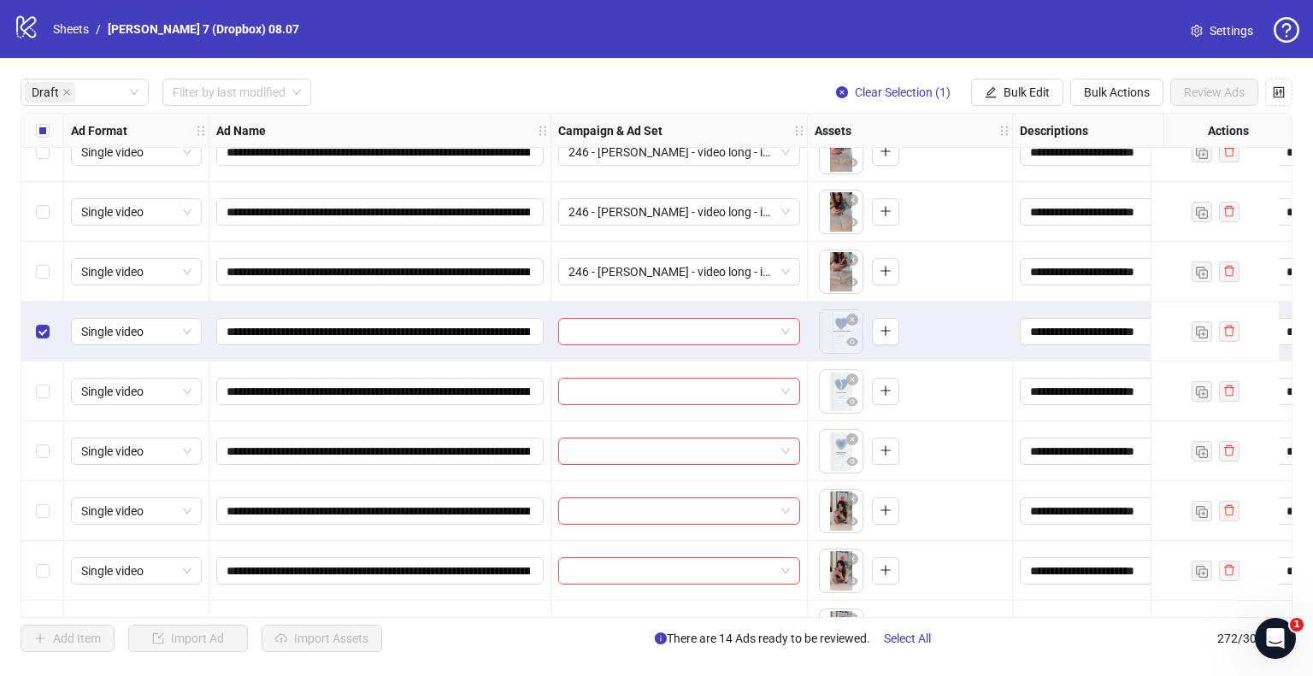
scroll to position [769, 0]
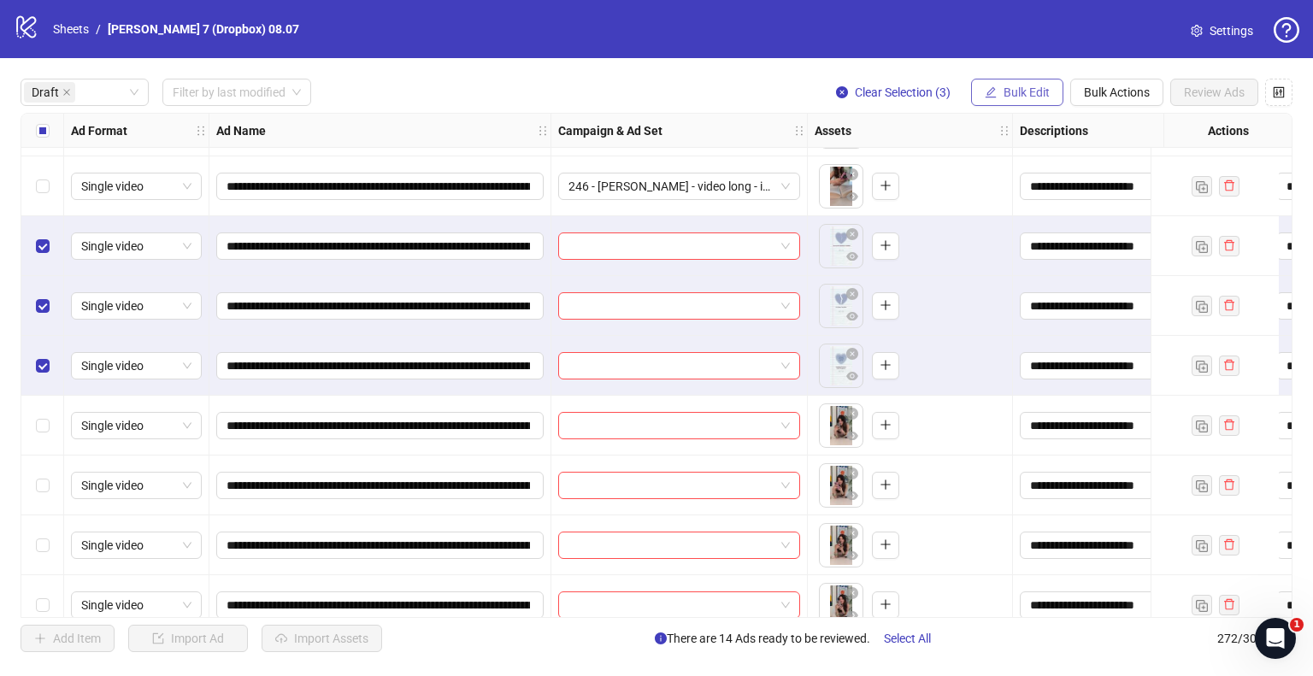
click at [992, 99] on button "Bulk Edit" at bounding box center [1017, 92] width 92 height 27
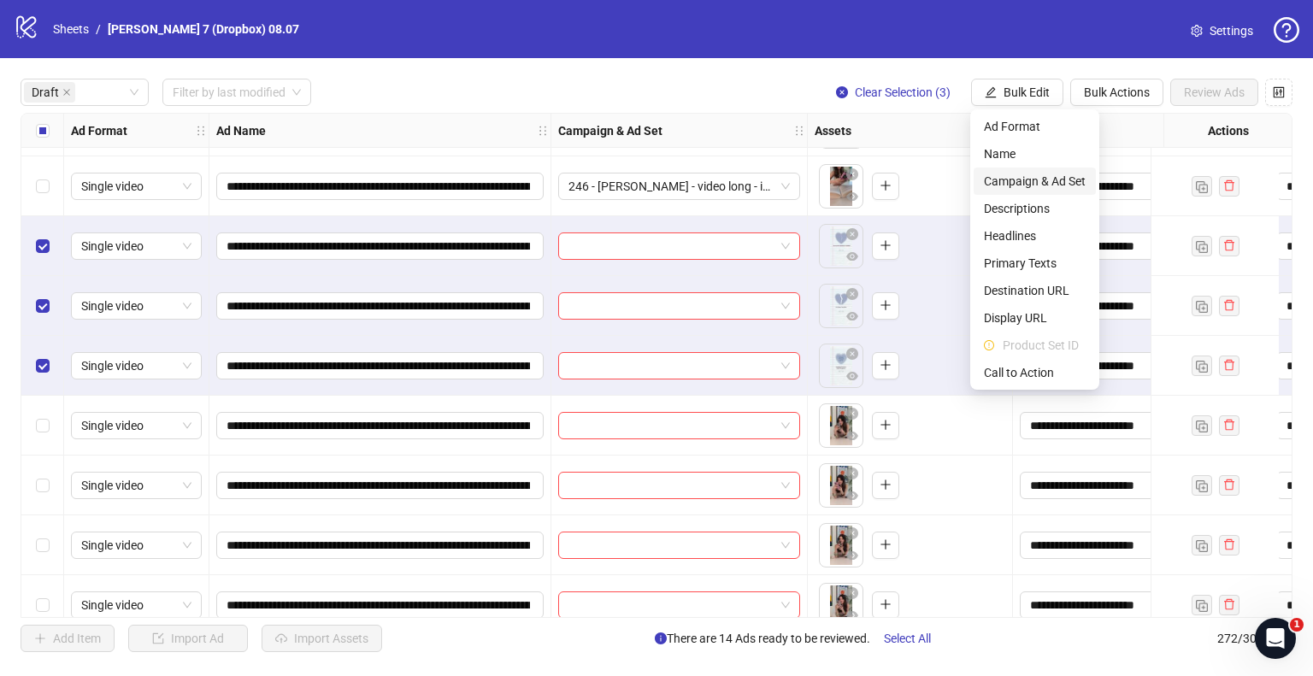
click at [1010, 182] on span "Campaign & Ad Set" at bounding box center [1035, 181] width 102 height 19
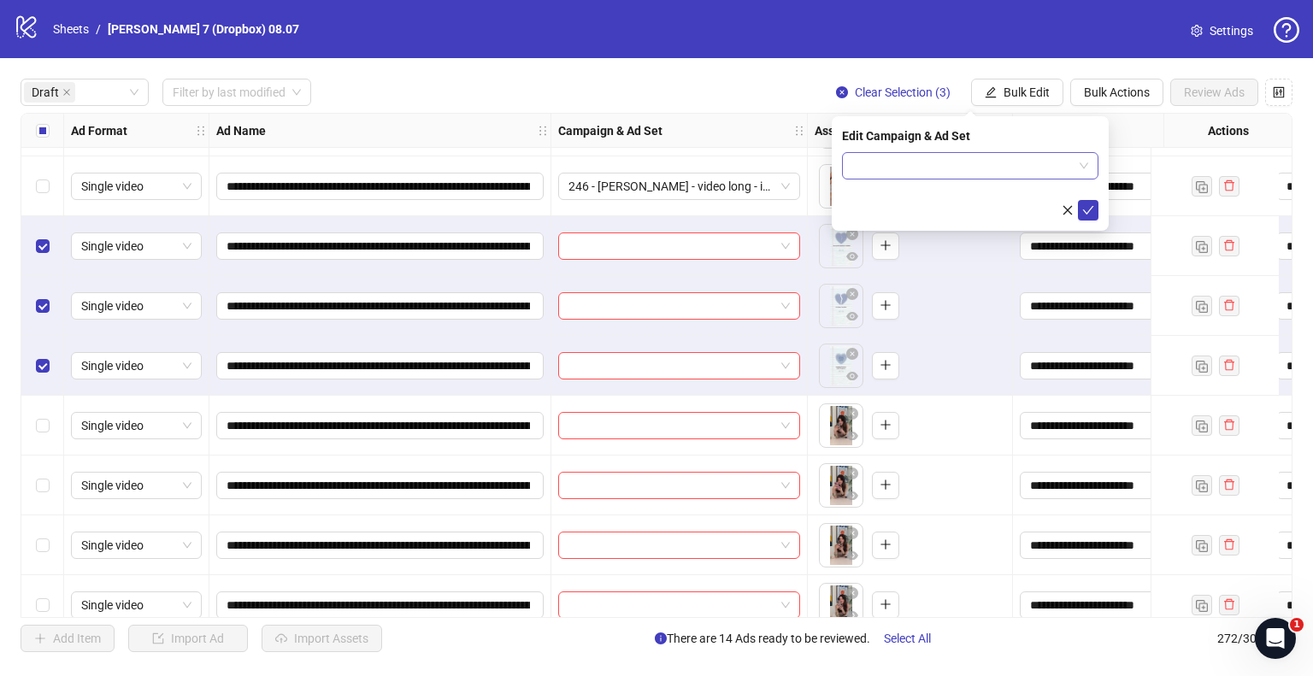
click at [1002, 162] on input "search" at bounding box center [962, 166] width 221 height 26
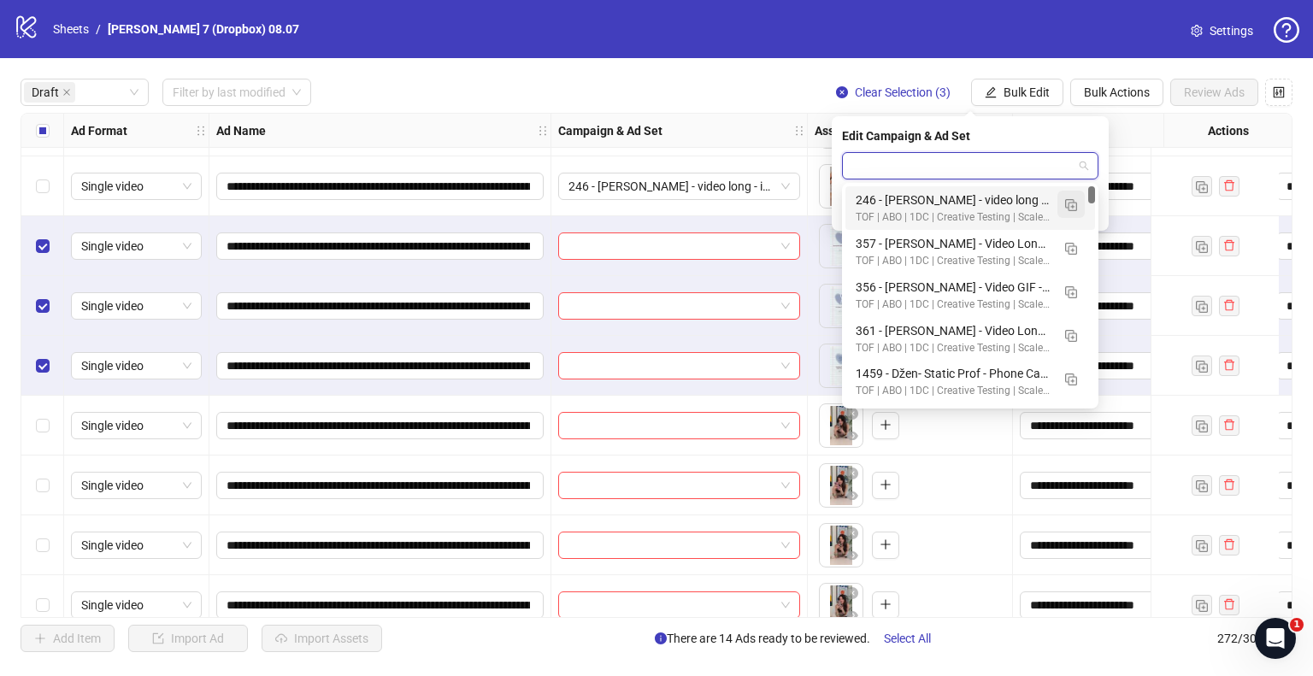
click at [1068, 202] on img "button" at bounding box center [1071, 205] width 12 height 12
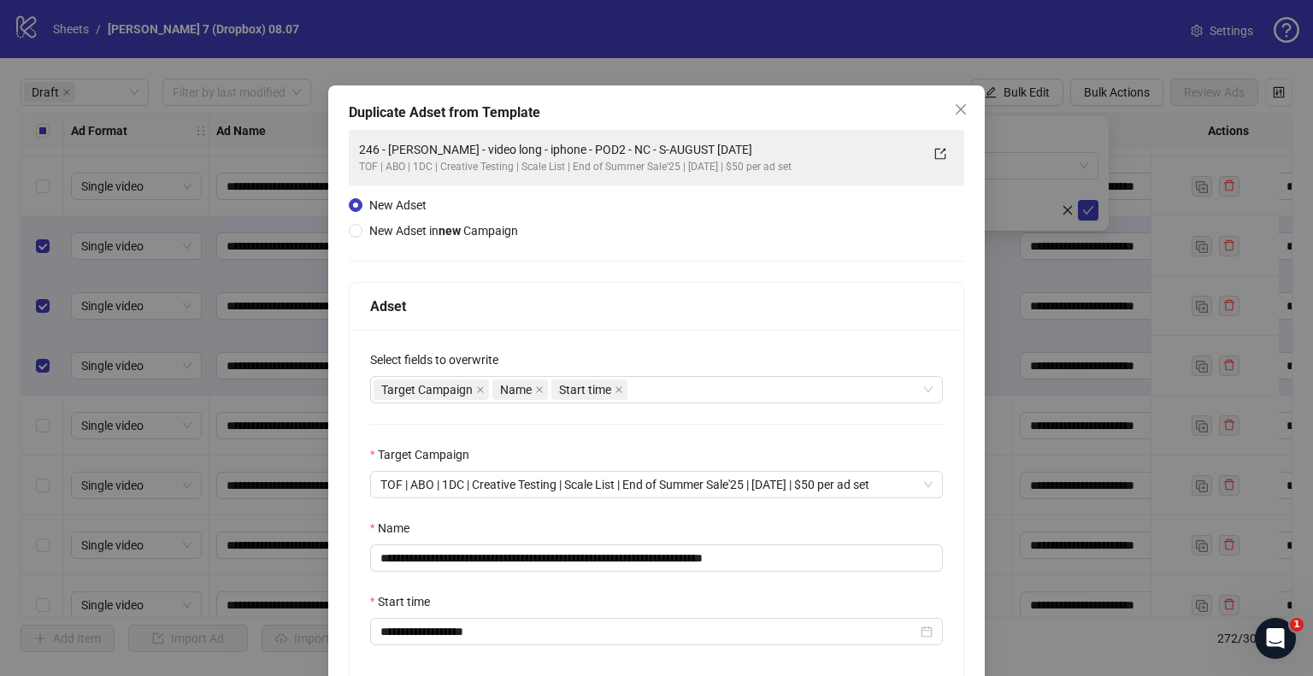
scroll to position [85, 0]
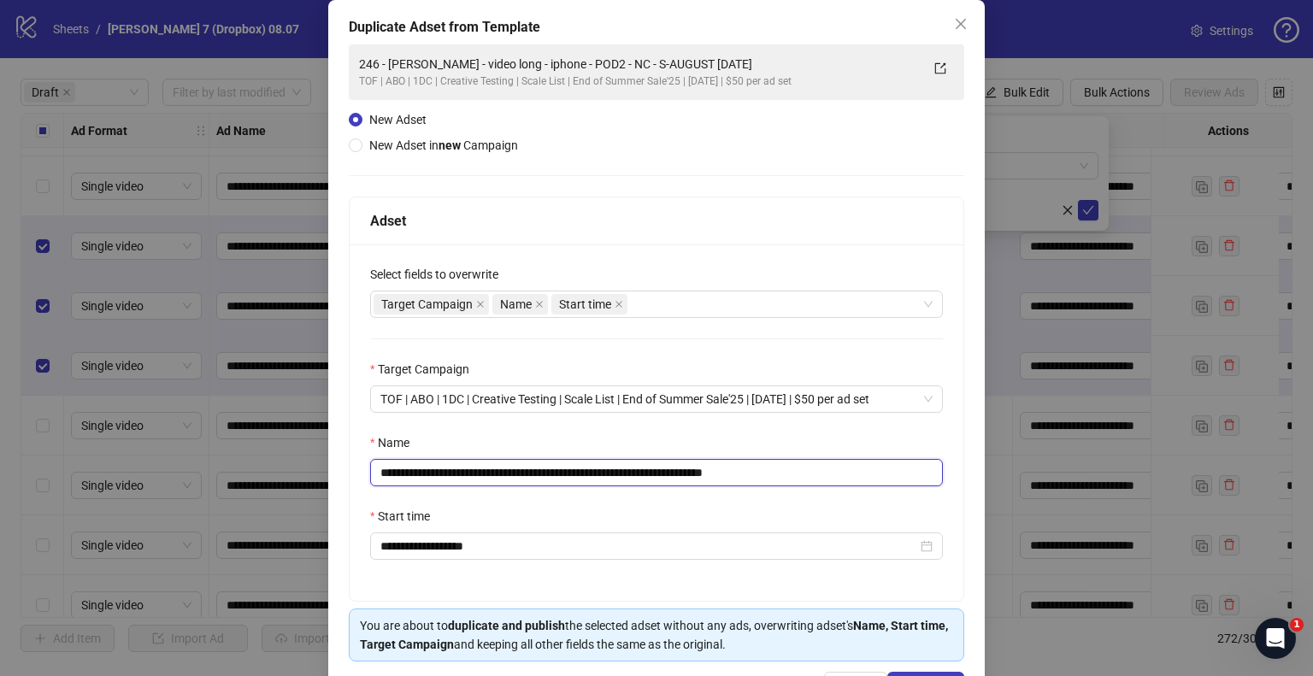
drag, startPoint x: 670, startPoint y: 469, endPoint x: 96, endPoint y: 480, distance: 574.5
click at [96, 480] on div "**********" at bounding box center [656, 338] width 1313 height 676
paste input "*****"
drag, startPoint x: 768, startPoint y: 468, endPoint x: 1262, endPoint y: 495, distance: 494.0
click at [1256, 495] on div "**********" at bounding box center [656, 338] width 1313 height 676
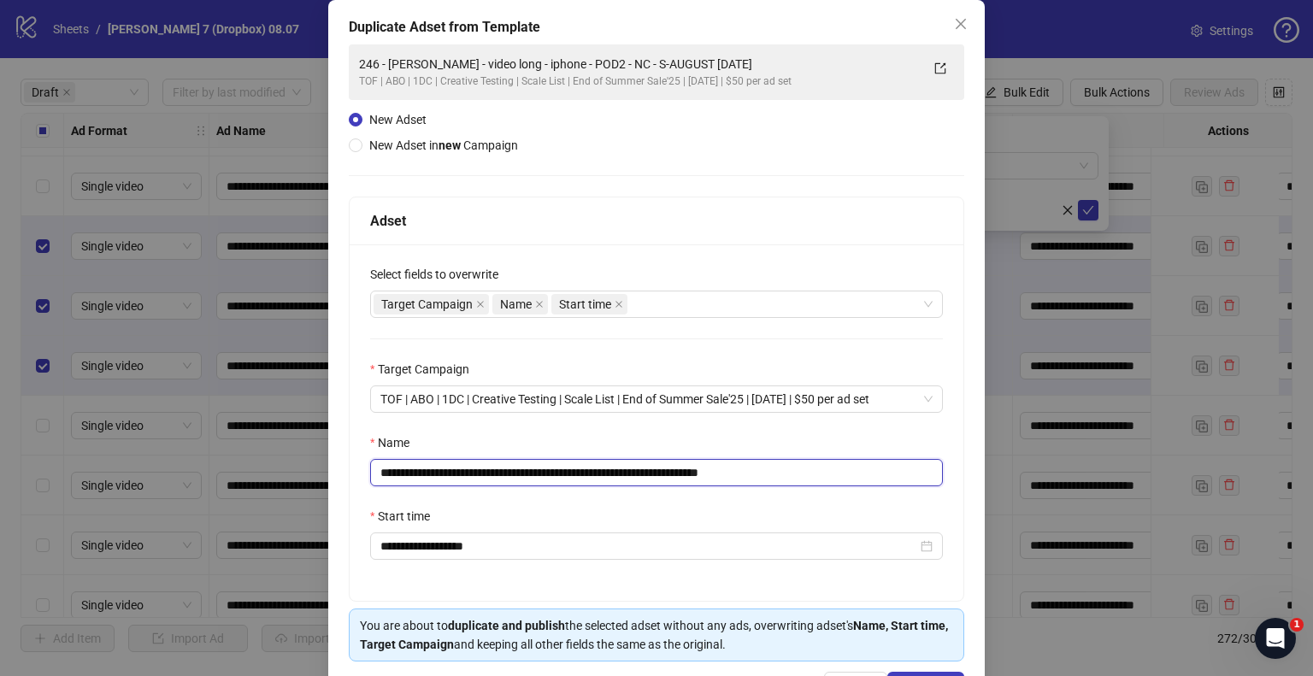
scroll to position [144, 0]
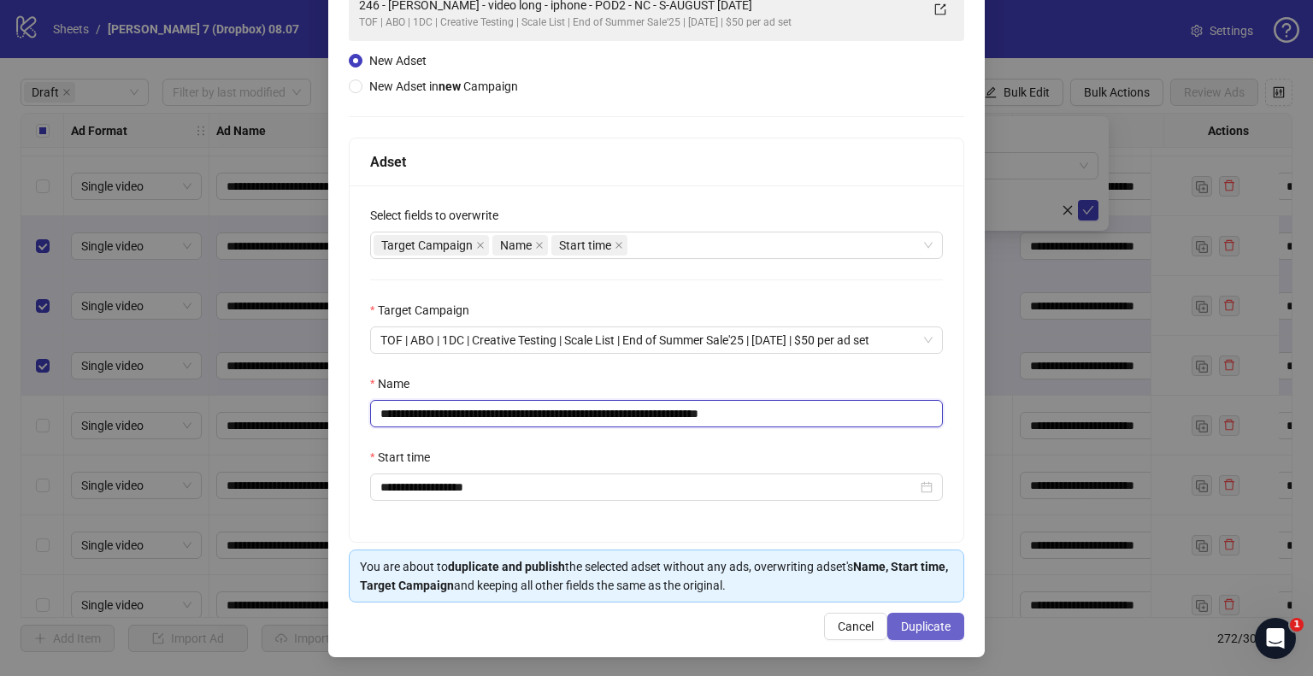
type input "**********"
click at [906, 627] on span "Duplicate" at bounding box center [926, 627] width 50 height 14
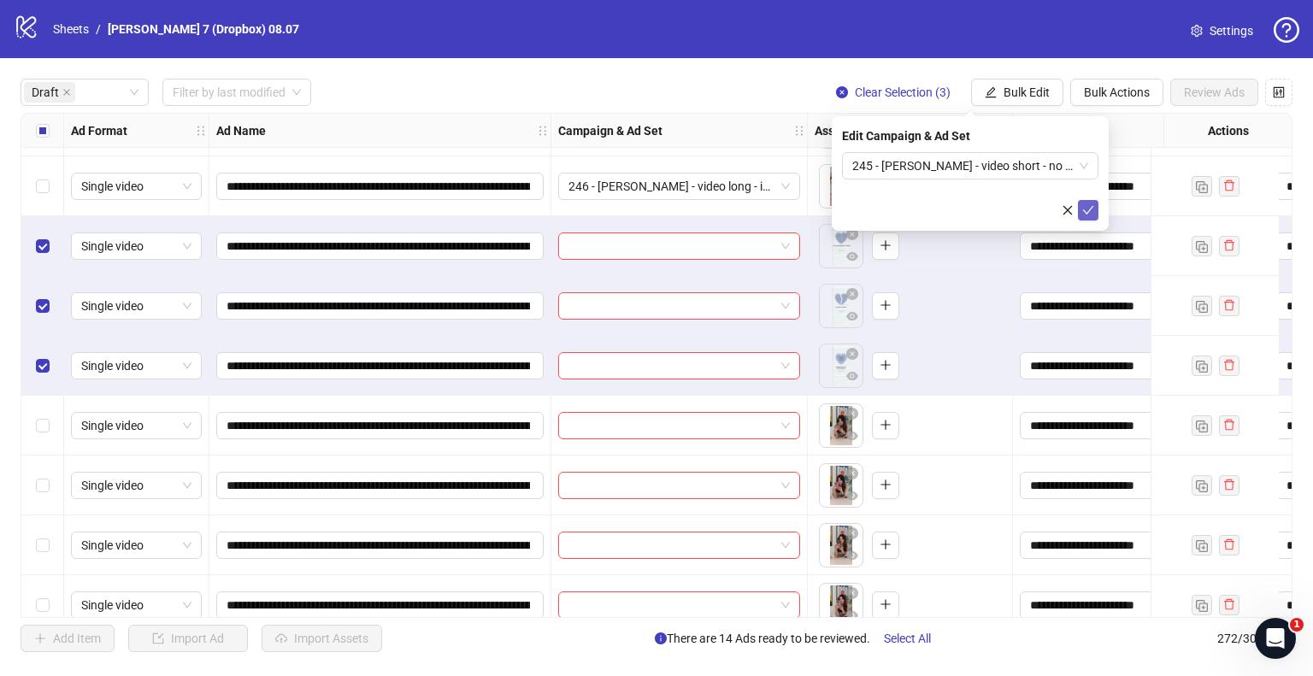
click at [1093, 209] on icon "check" at bounding box center [1088, 210] width 12 height 12
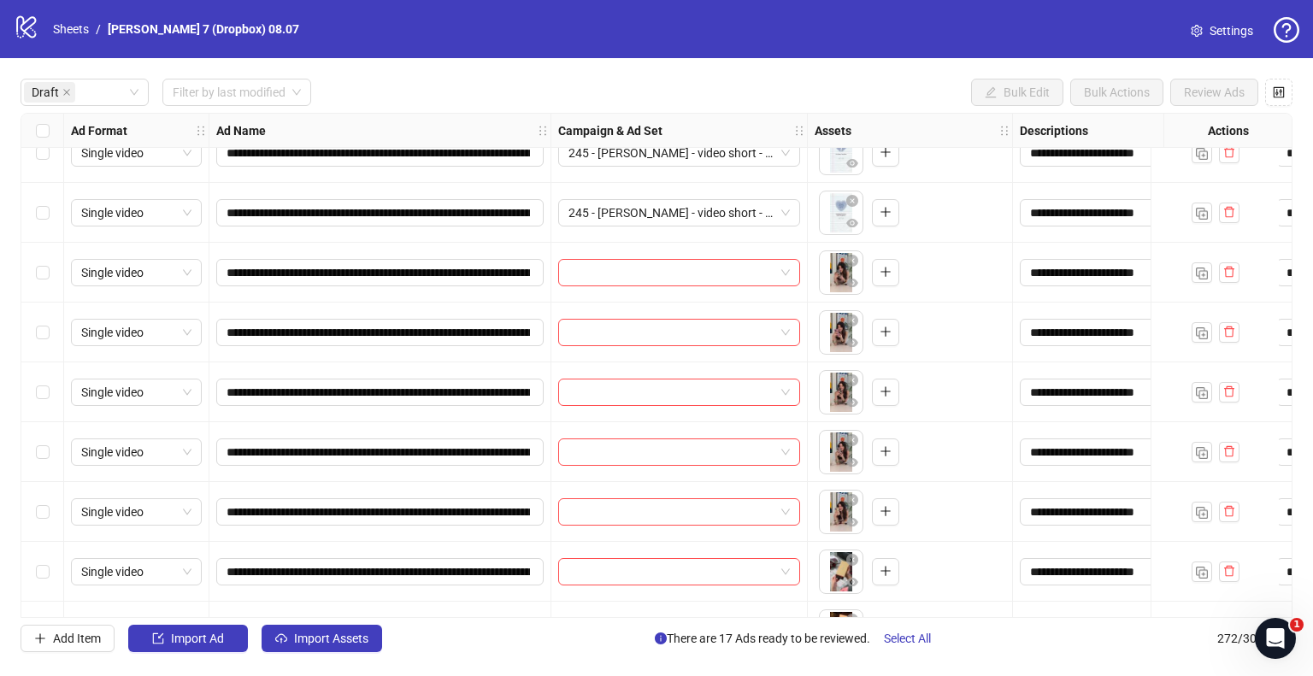
scroll to position [940, 0]
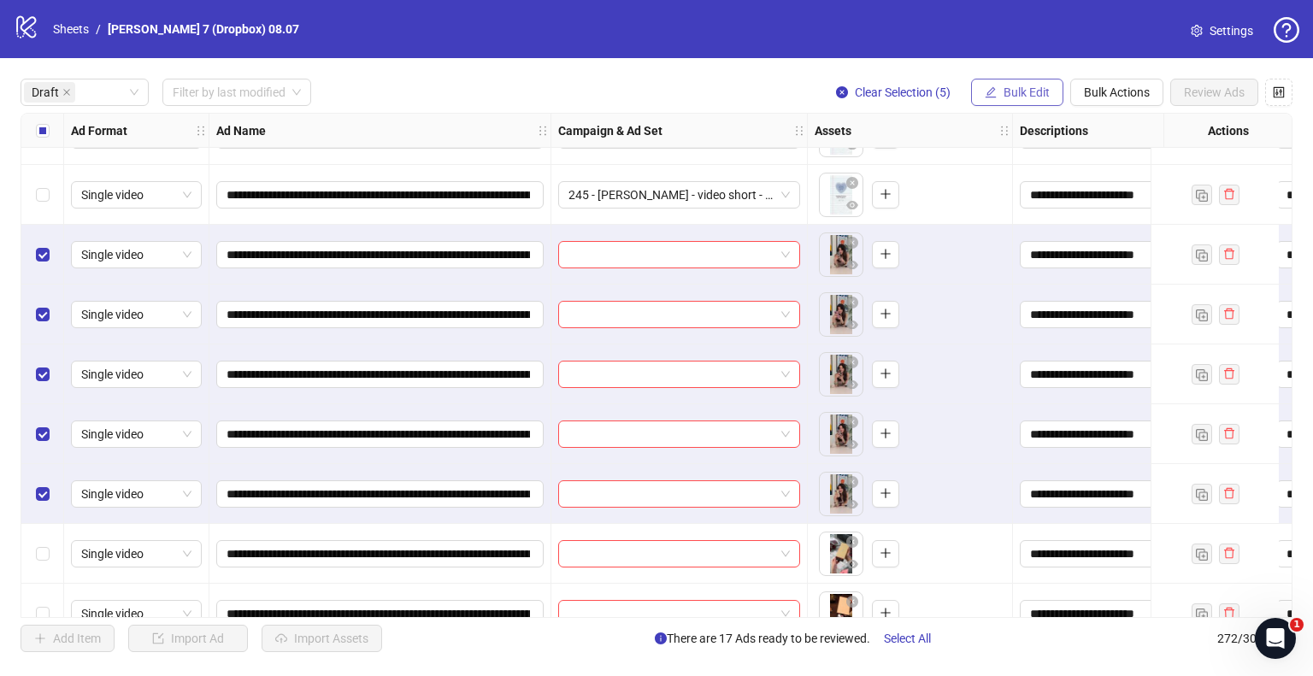
click at [1001, 95] on button "Bulk Edit" at bounding box center [1017, 92] width 92 height 27
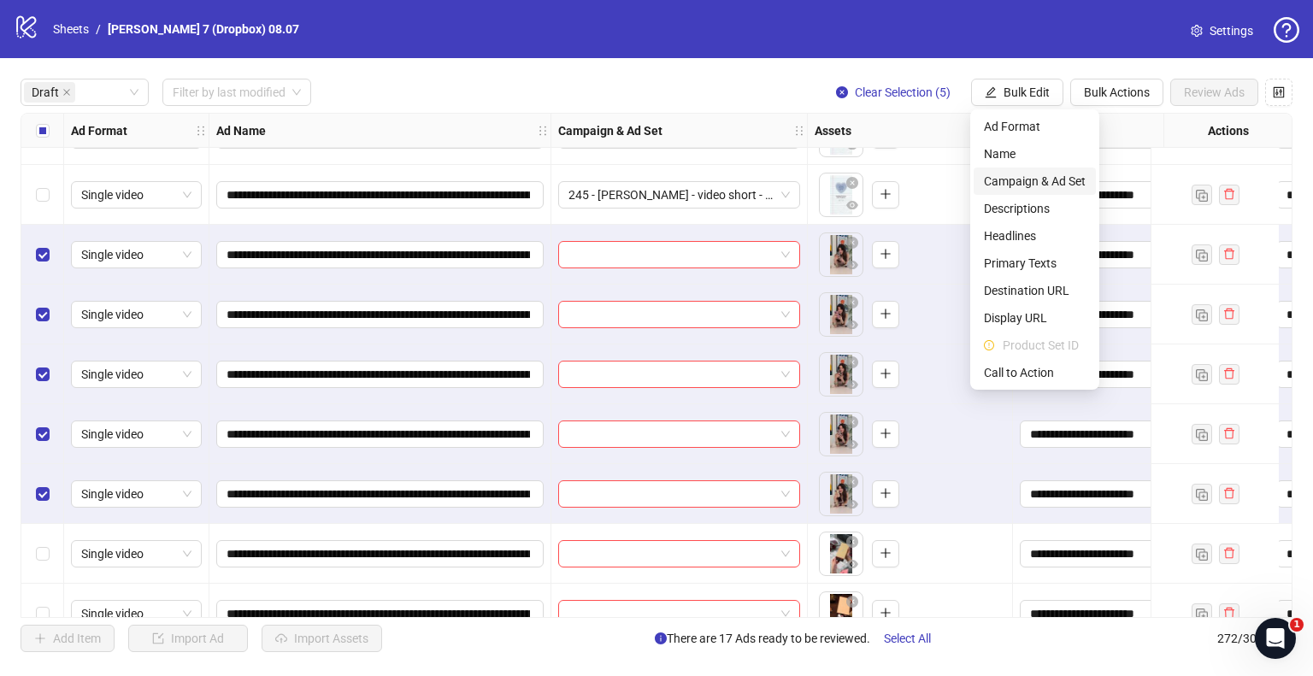
click at [1002, 180] on span "Campaign & Ad Set" at bounding box center [1035, 181] width 102 height 19
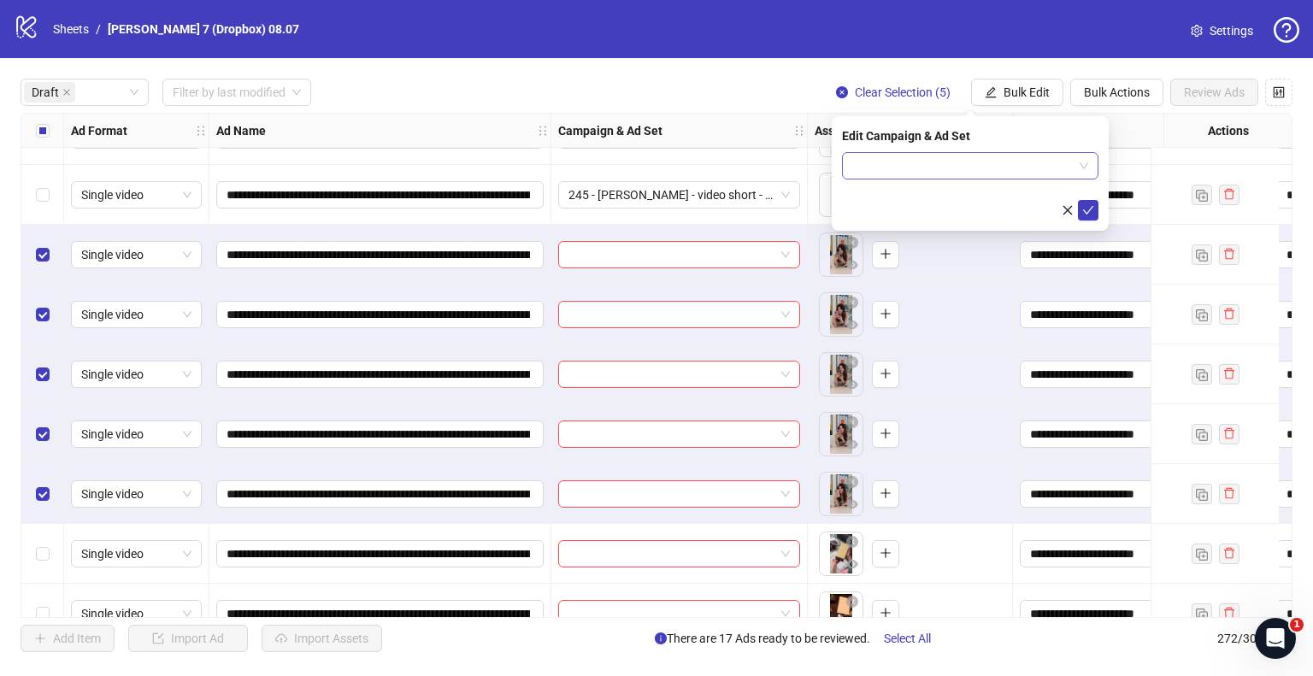
click at [1010, 162] on input "search" at bounding box center [962, 166] width 221 height 26
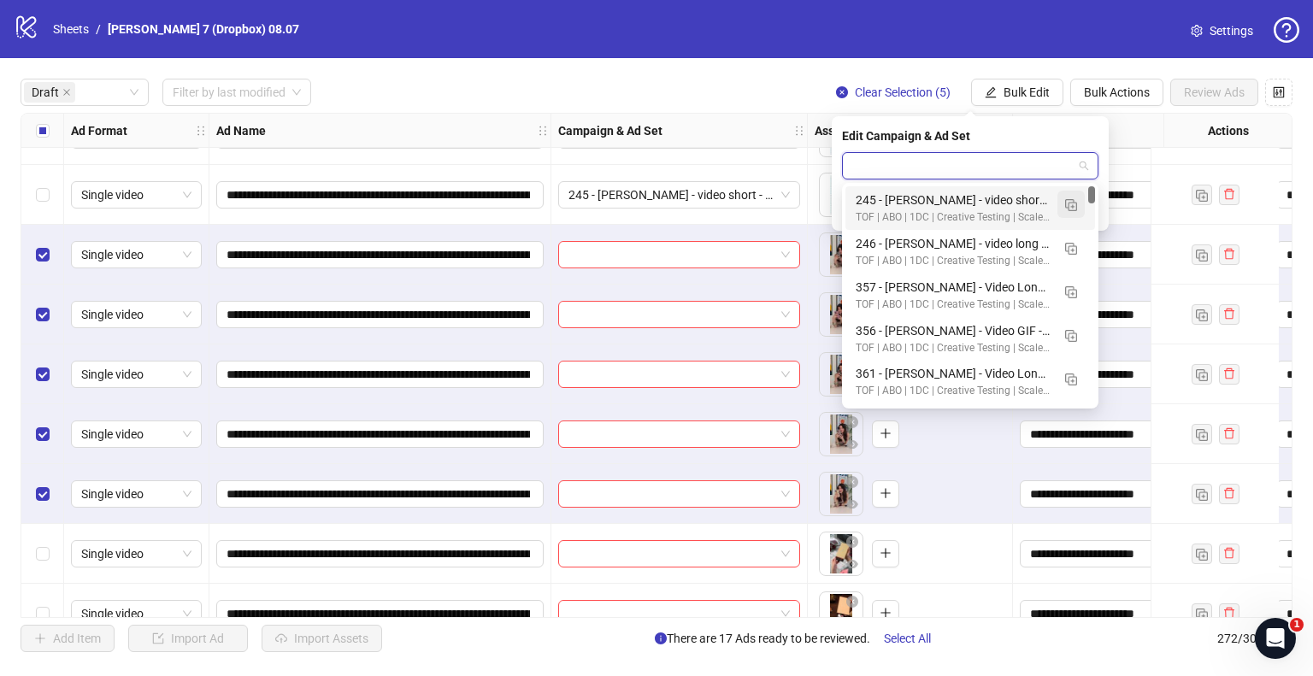
click at [1063, 208] on button "button" at bounding box center [1070, 204] width 27 height 27
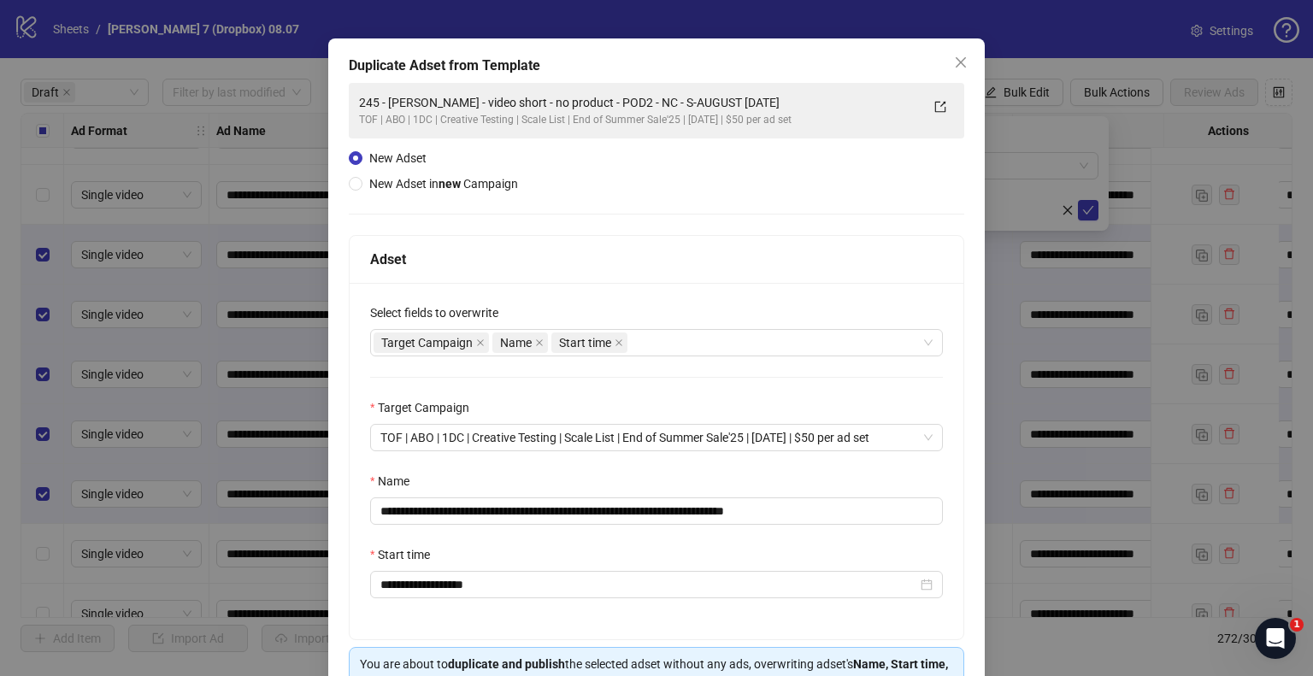
scroll to position [85, 0]
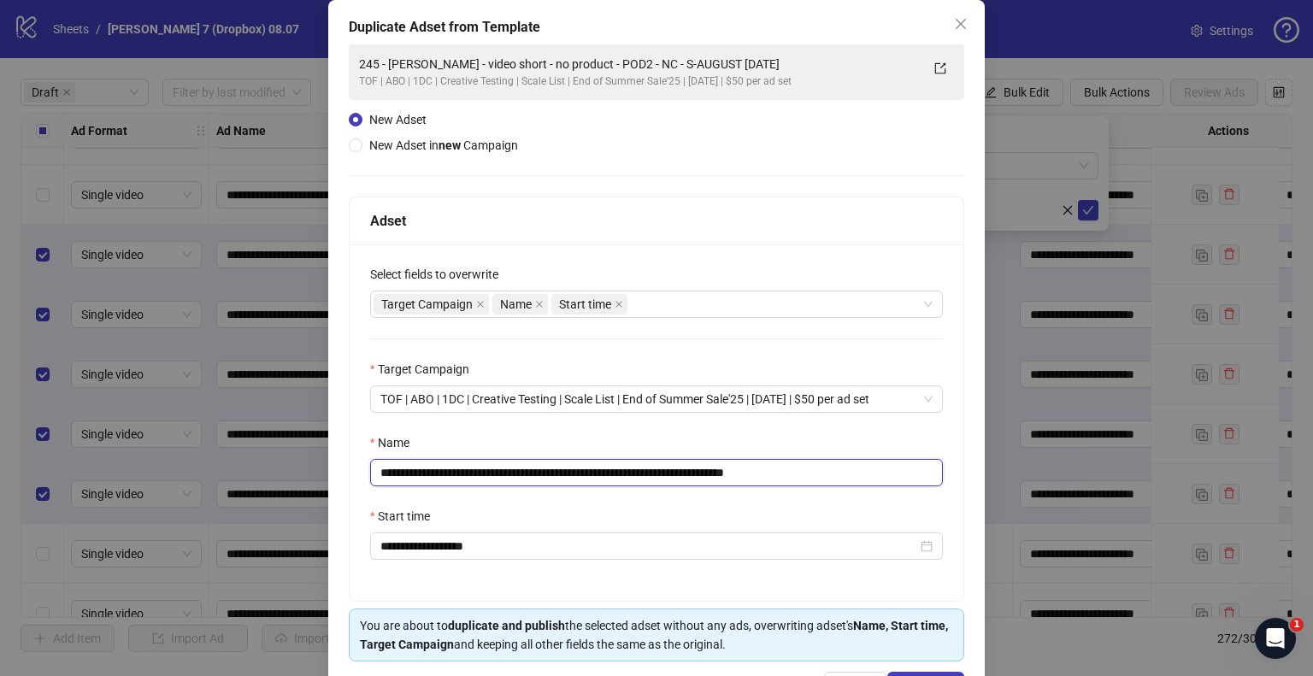
drag, startPoint x: 701, startPoint y: 473, endPoint x: 23, endPoint y: 485, distance: 678.0
click at [0, 482] on div "**********" at bounding box center [656, 338] width 1313 height 676
paste input "text"
drag, startPoint x: 727, startPoint y: 471, endPoint x: 1004, endPoint y: 481, distance: 277.1
click at [957, 479] on div "**********" at bounding box center [656, 358] width 656 height 716
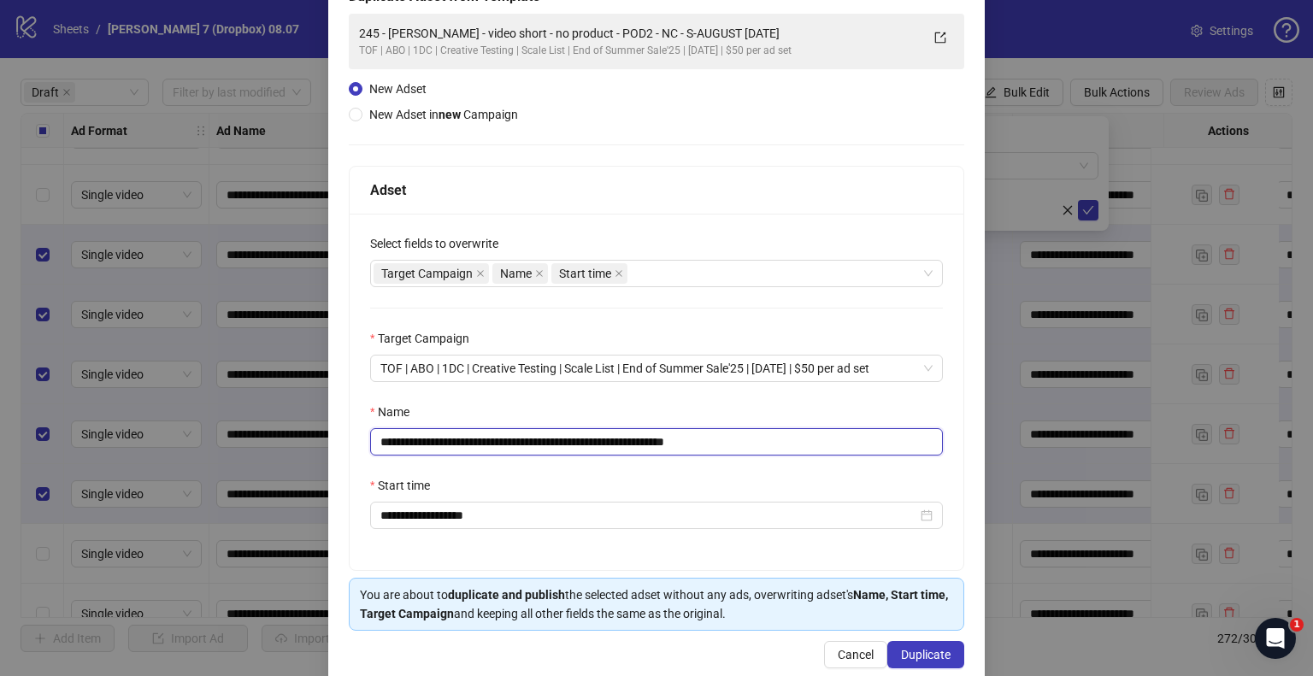
scroll to position [144, 0]
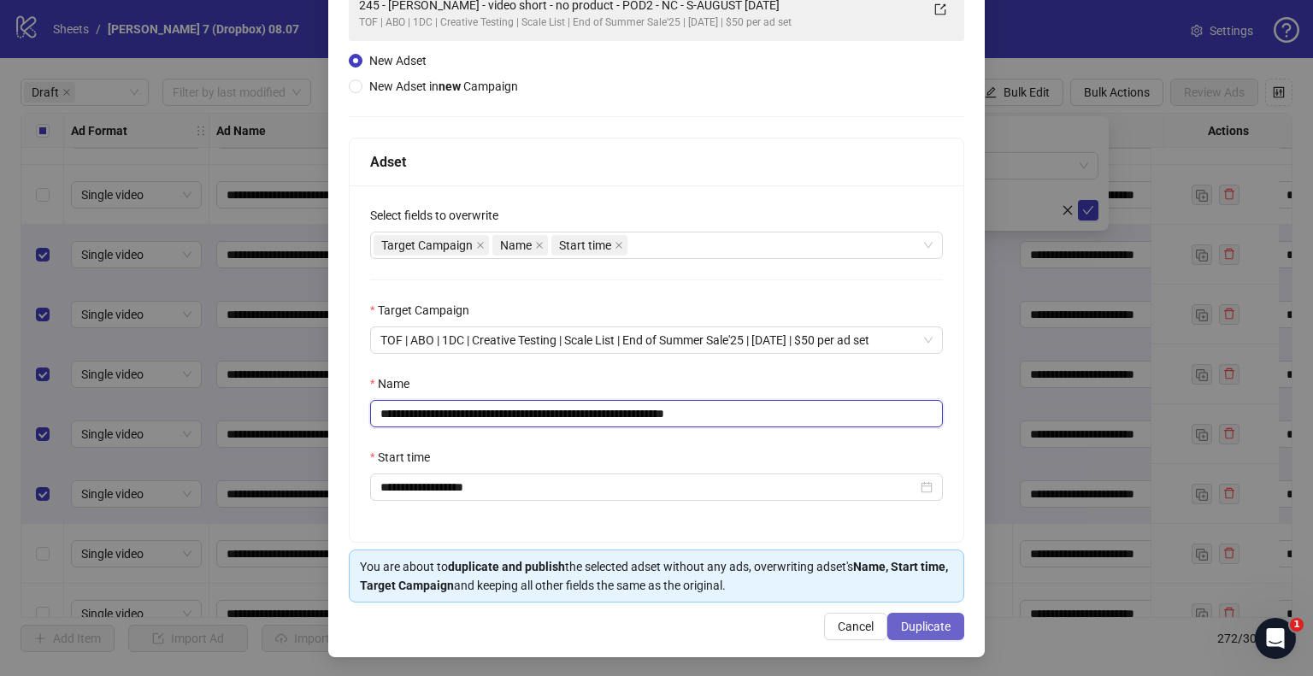
type input "**********"
click at [917, 613] on button "Duplicate" at bounding box center [925, 626] width 77 height 27
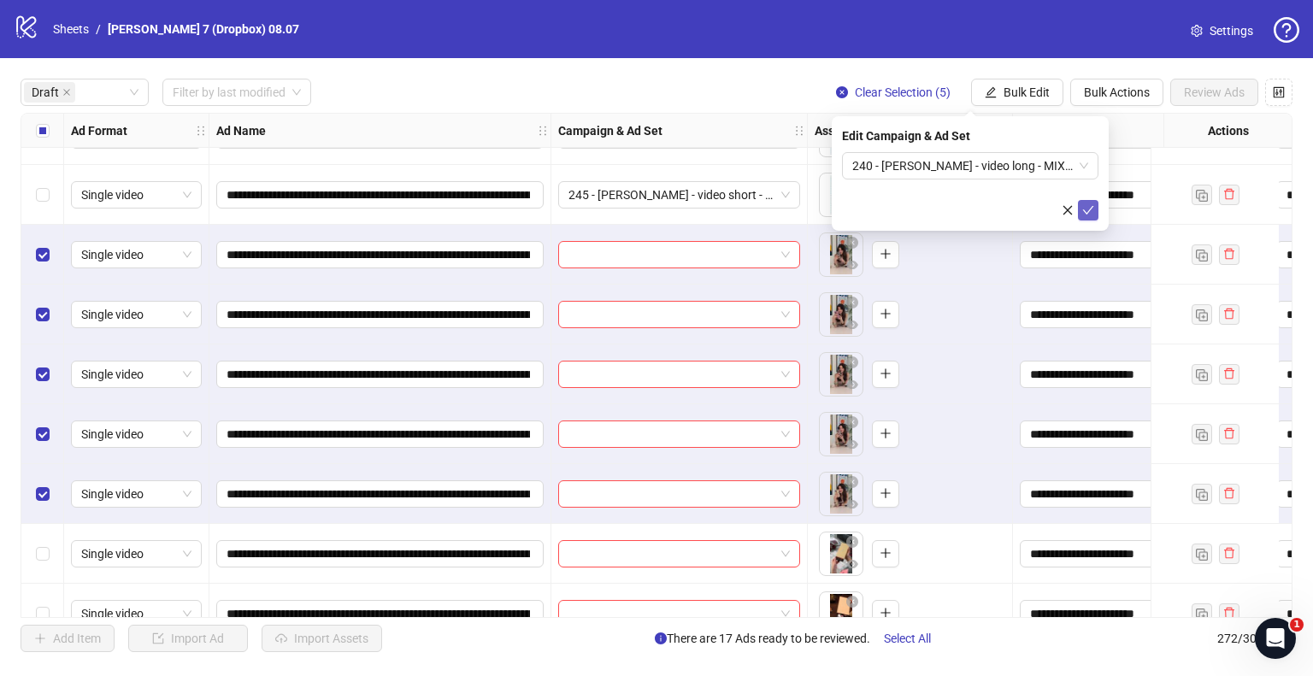
click at [1088, 208] on icon "check" at bounding box center [1088, 210] width 12 height 12
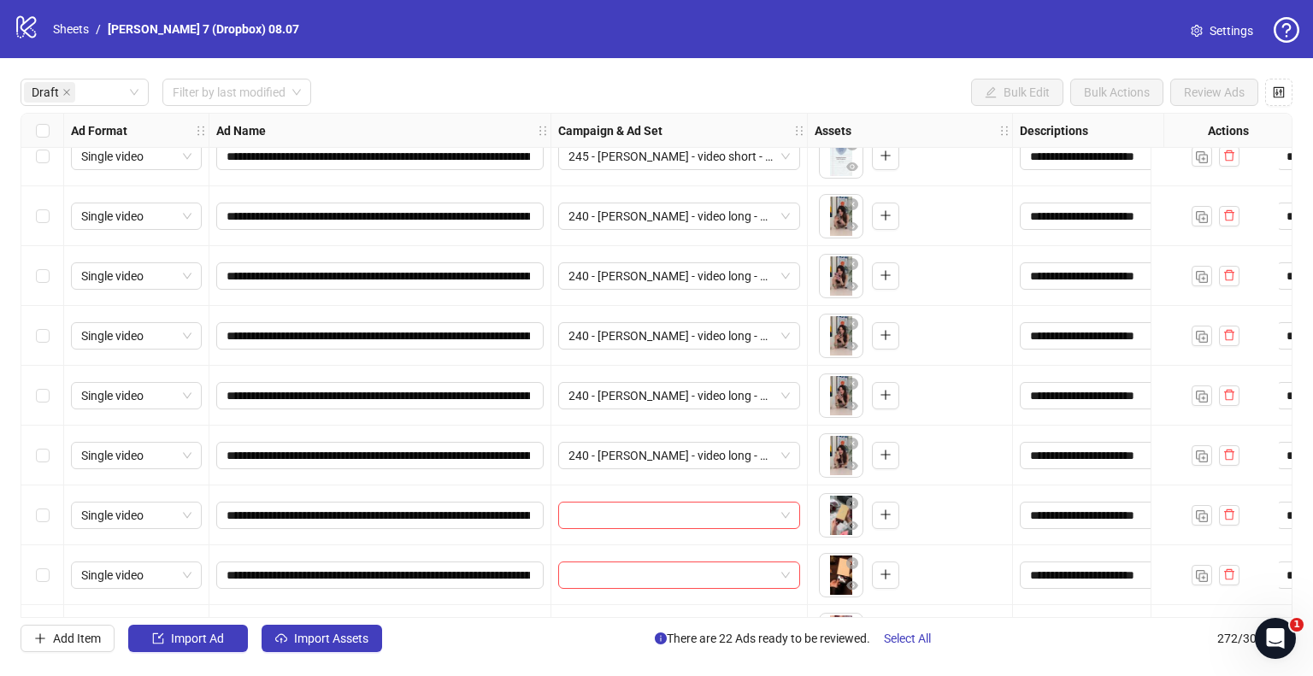
scroll to position [1111, 0]
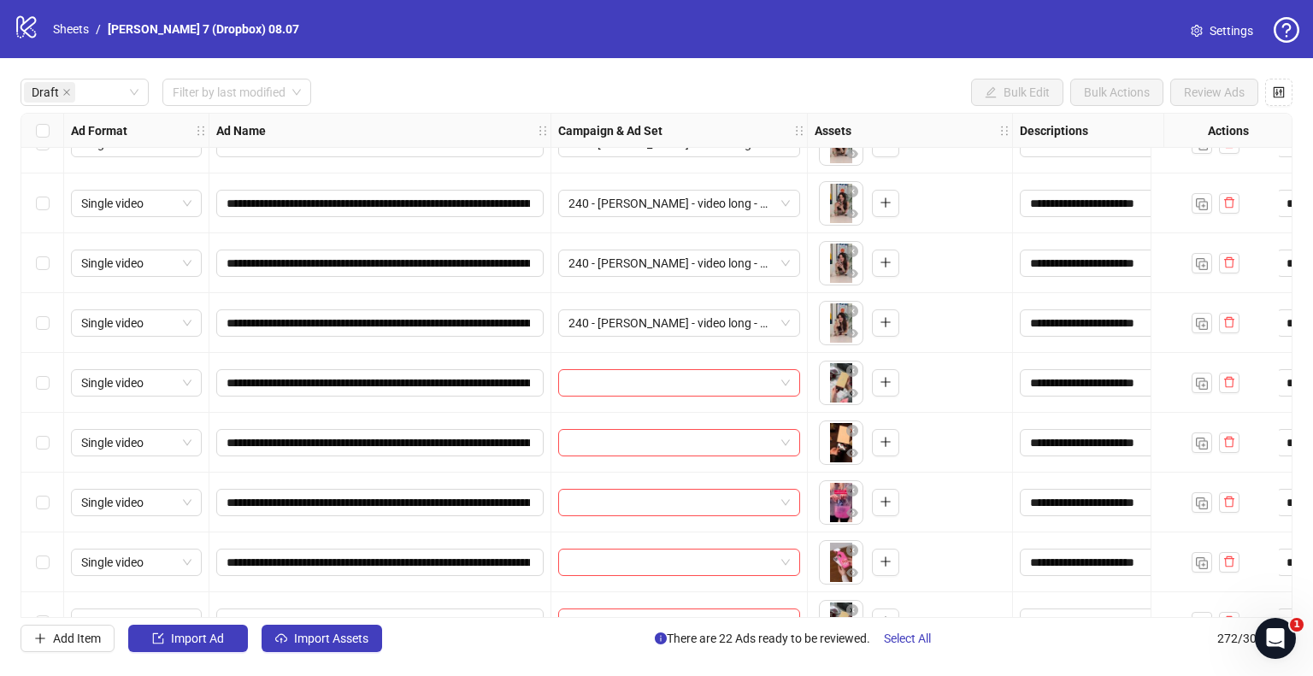
click at [35, 375] on div "Select row 23" at bounding box center [42, 383] width 43 height 60
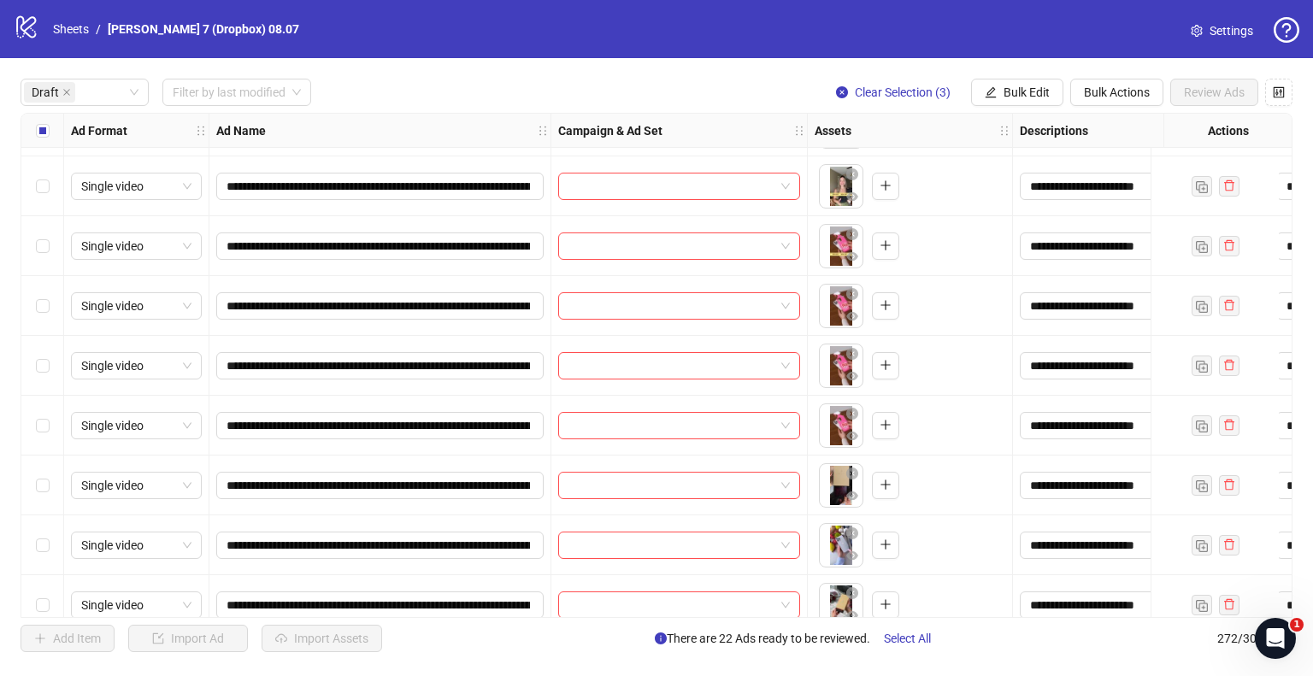
scroll to position [2052, 0]
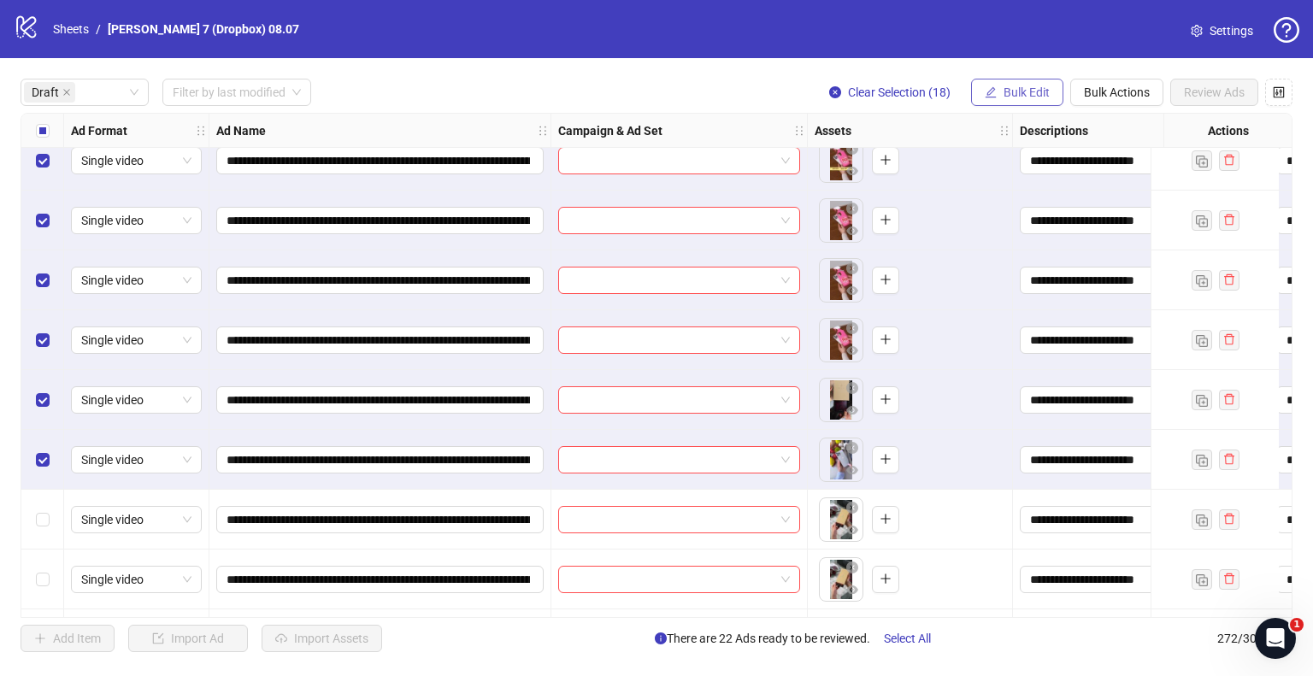
click at [1004, 96] on span "Bulk Edit" at bounding box center [1027, 92] width 46 height 14
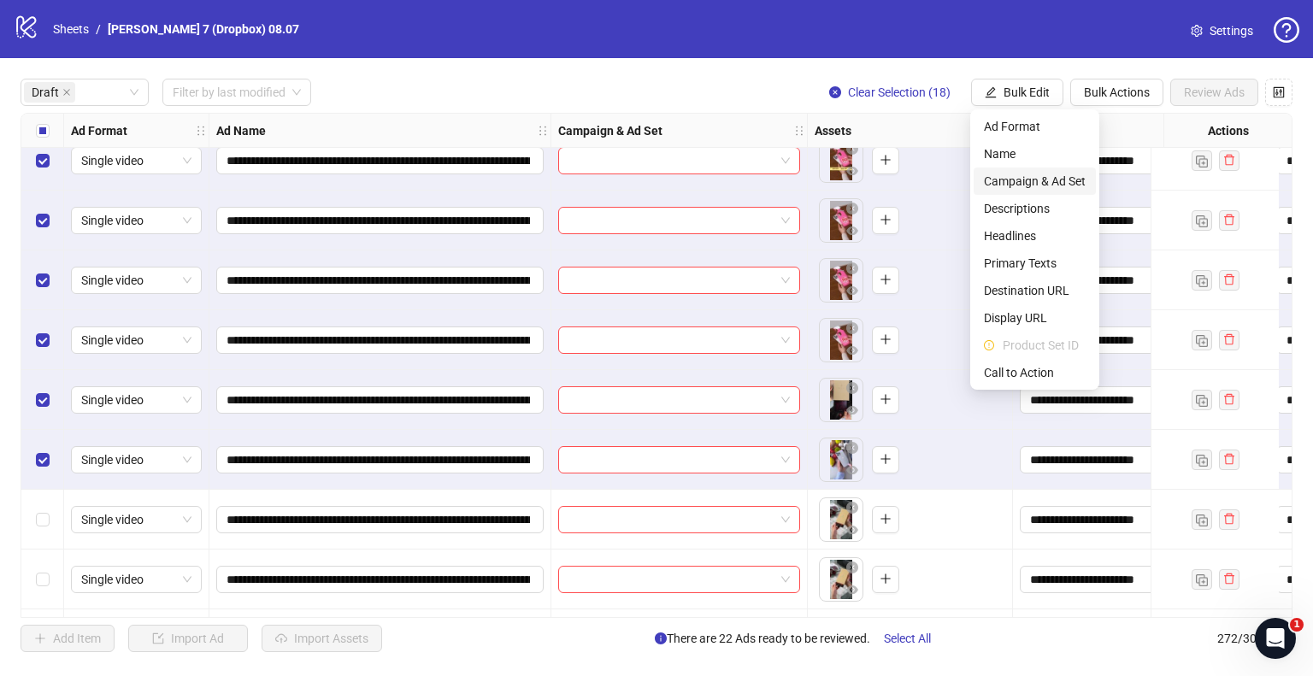
click at [1009, 183] on span "Campaign & Ad Set" at bounding box center [1035, 181] width 102 height 19
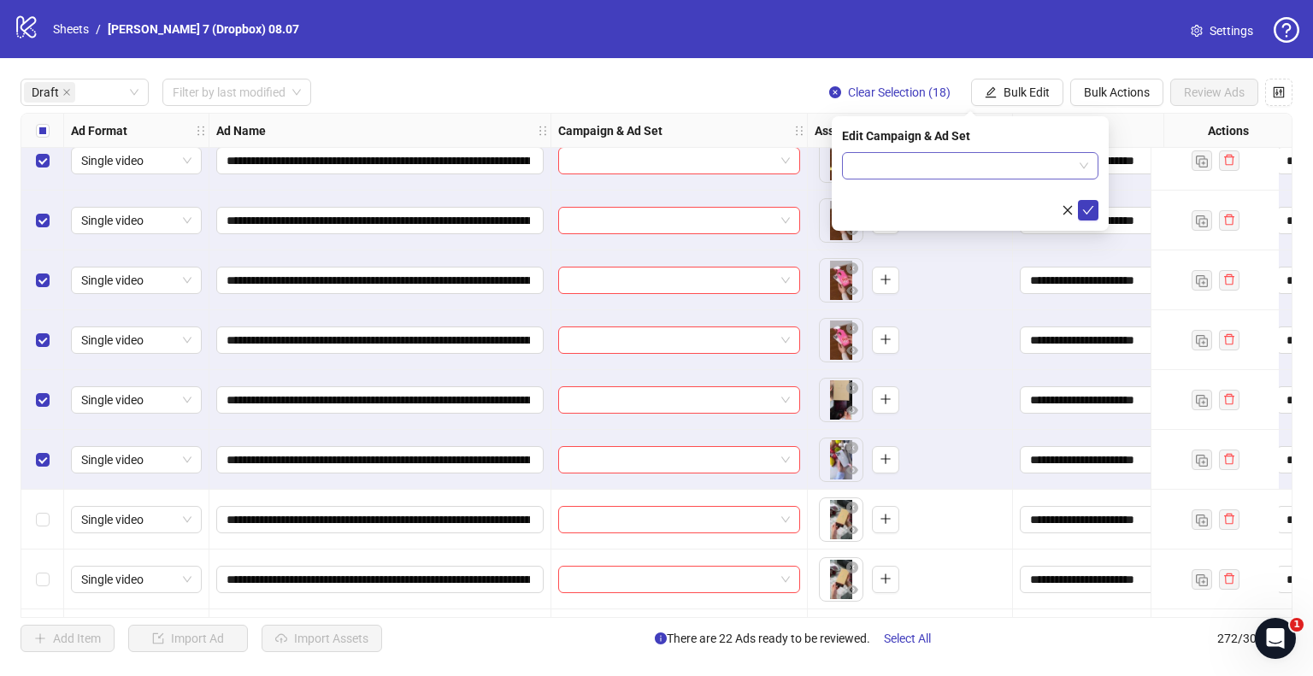
click at [961, 169] on input "search" at bounding box center [962, 166] width 221 height 26
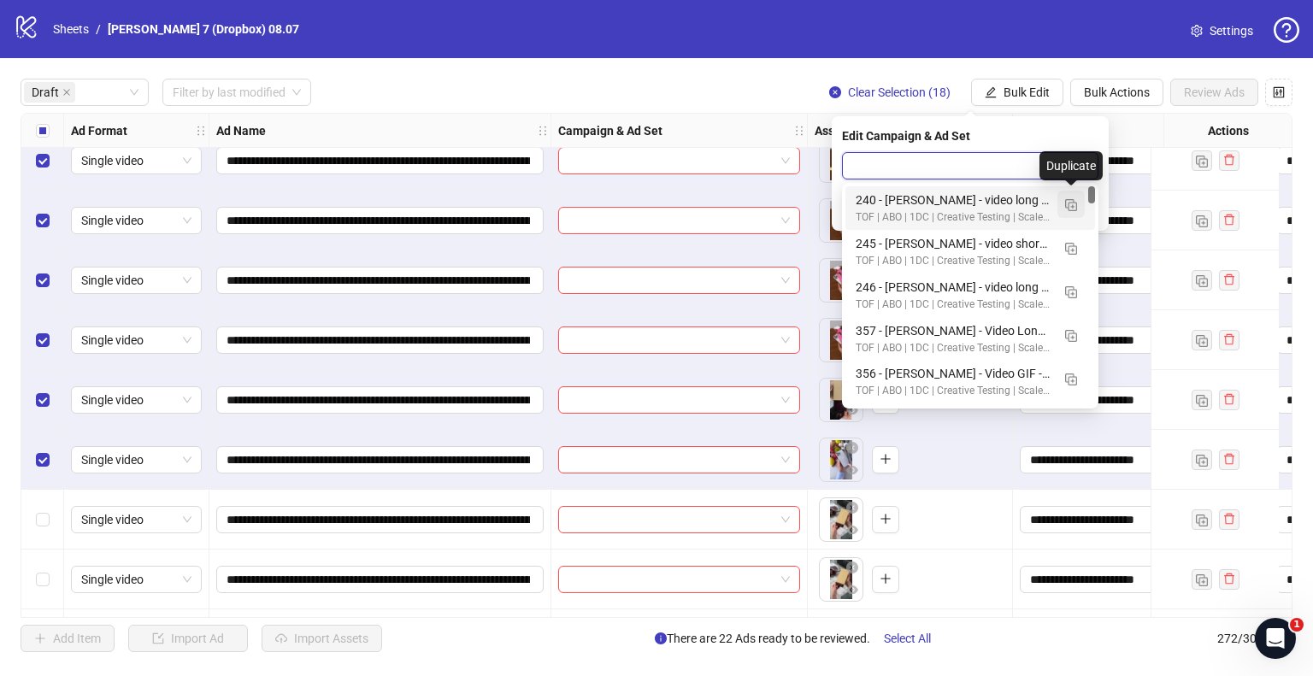
click at [1065, 202] on img "button" at bounding box center [1071, 205] width 12 height 12
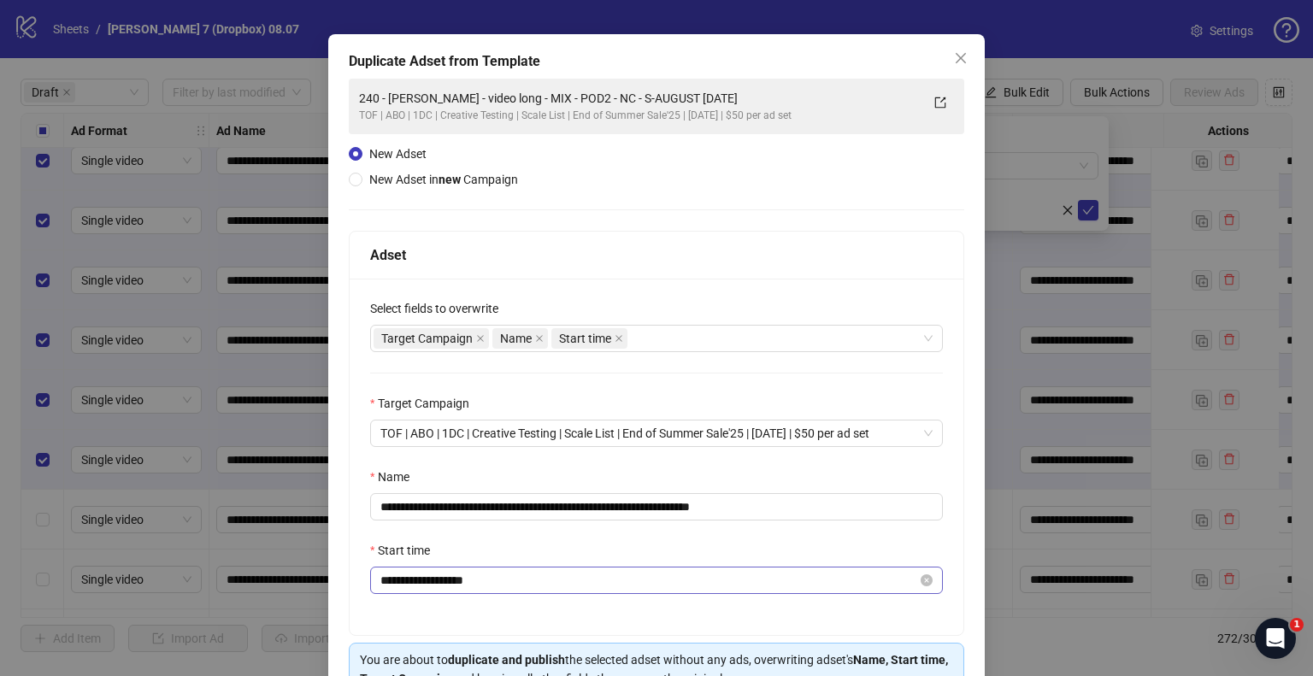
scroll to position [144, 0]
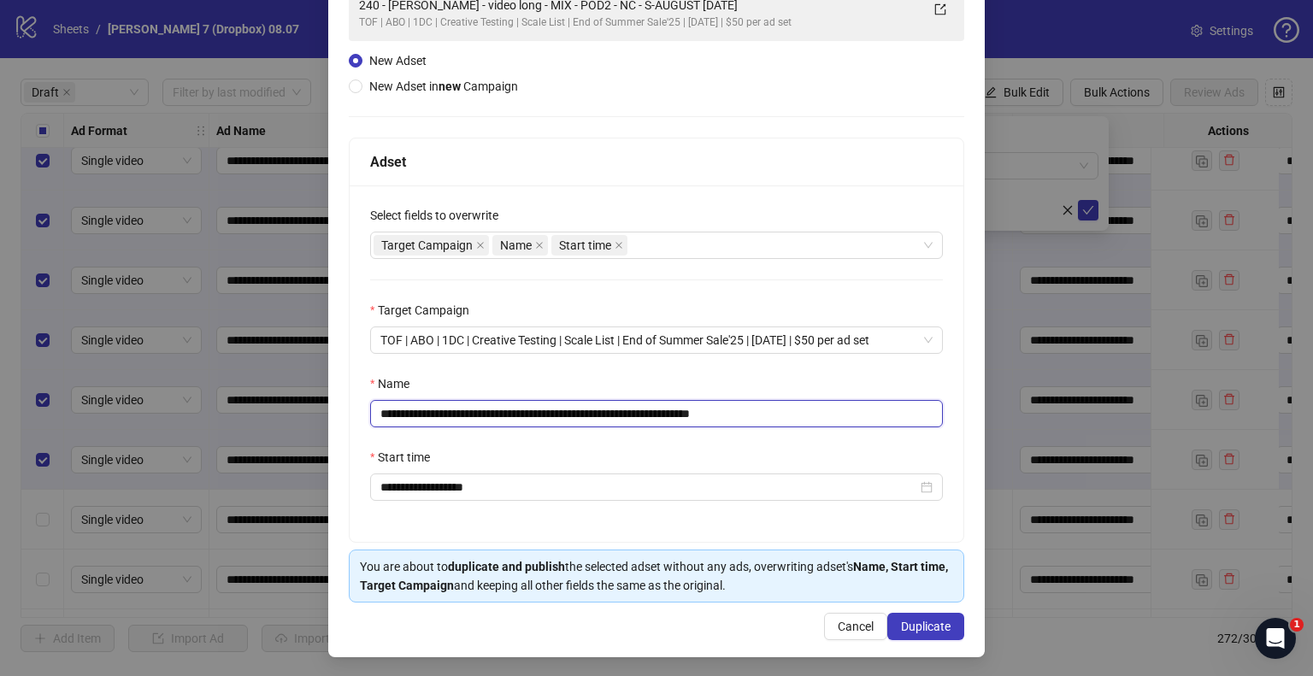
drag, startPoint x: 658, startPoint y: 415, endPoint x: 65, endPoint y: 416, distance: 593.2
click at [65, 416] on div "**********" at bounding box center [656, 338] width 1313 height 676
paste input "text"
drag, startPoint x: 752, startPoint y: 415, endPoint x: 1105, endPoint y: 438, distance: 353.8
click at [1094, 439] on div "**********" at bounding box center [656, 338] width 1313 height 676
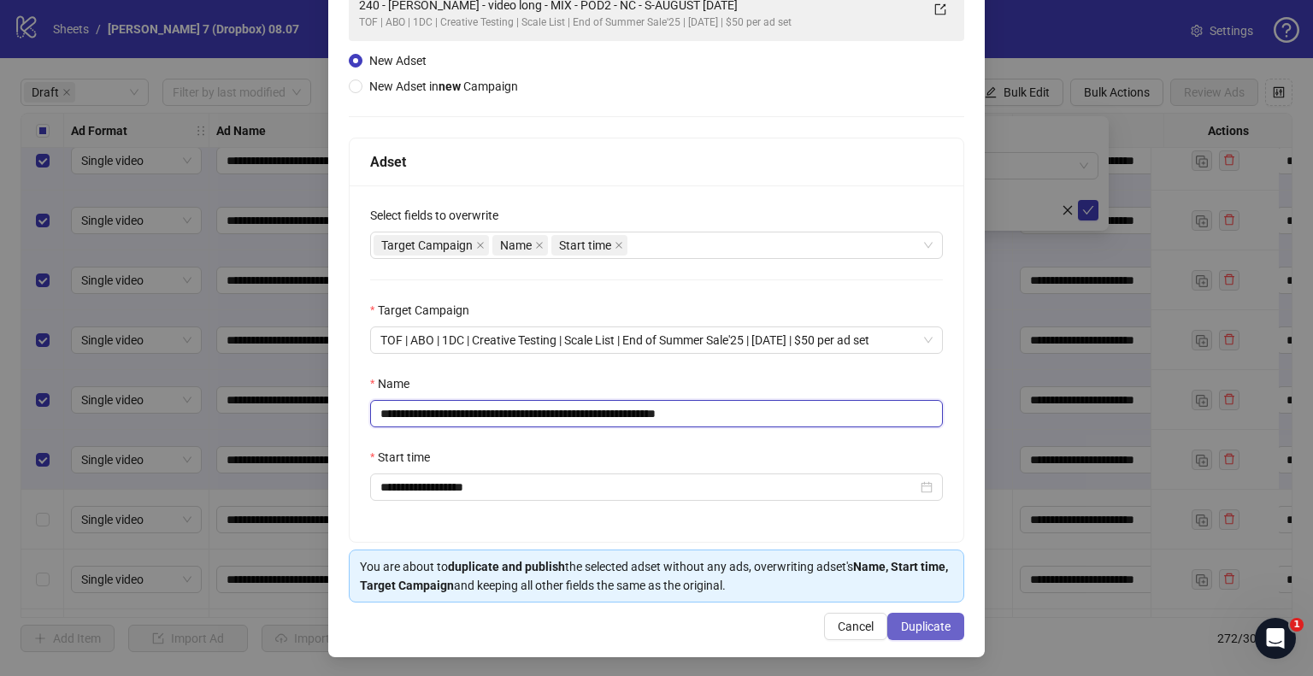
type input "**********"
click at [914, 638] on button "Duplicate" at bounding box center [925, 626] width 77 height 27
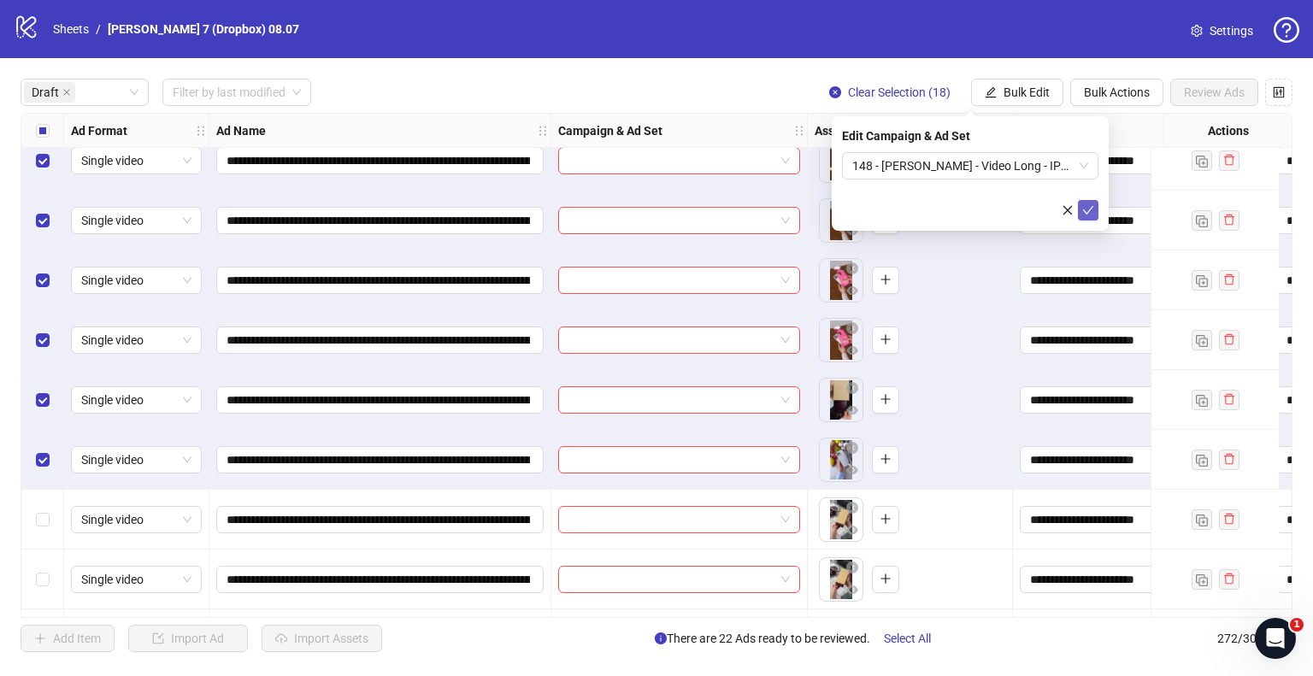
click at [1091, 207] on icon "check" at bounding box center [1088, 210] width 12 height 12
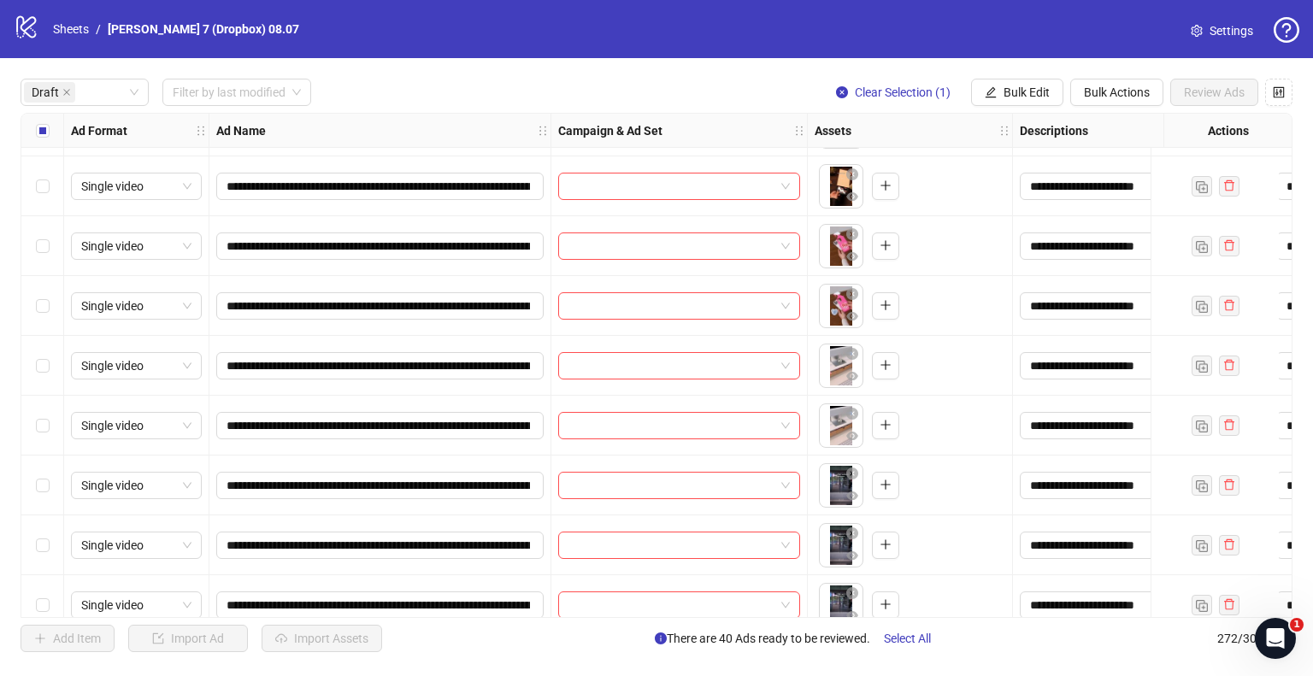
scroll to position [2650, 0]
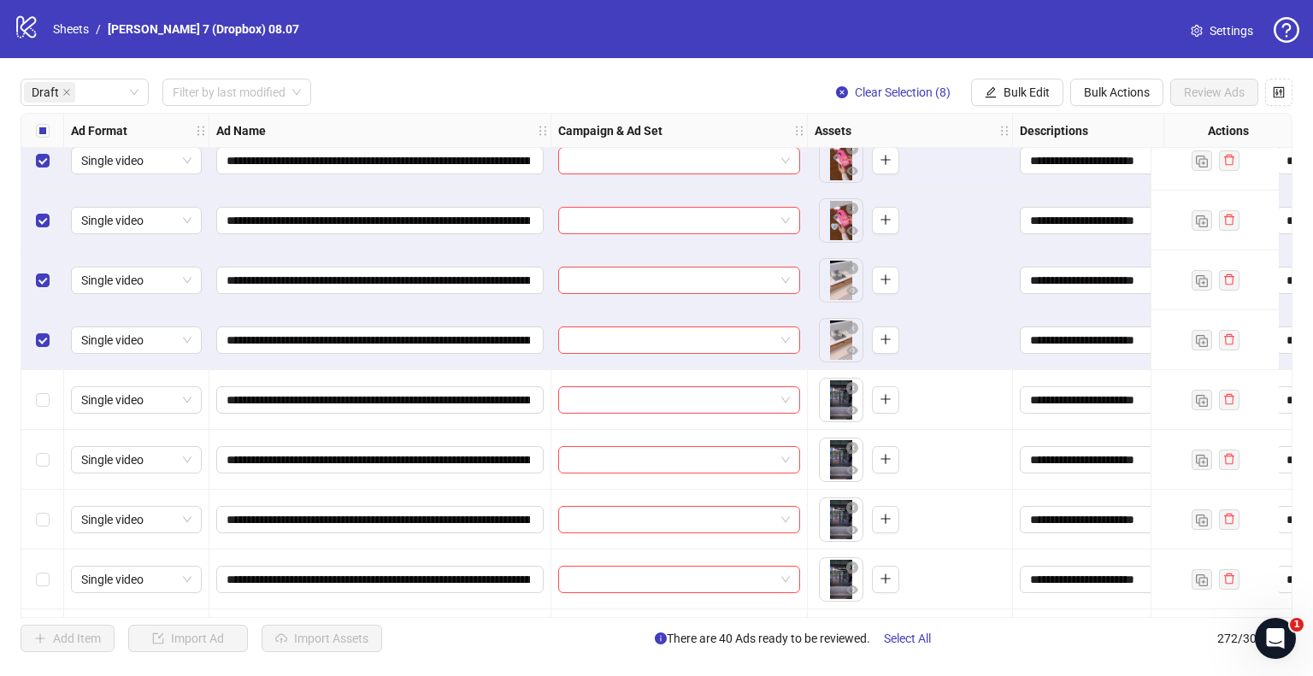
drag, startPoint x: 1015, startPoint y: 98, endPoint x: 1001, endPoint y: 154, distance: 57.2
click at [1015, 98] on span "Bulk Edit" at bounding box center [1027, 92] width 46 height 14
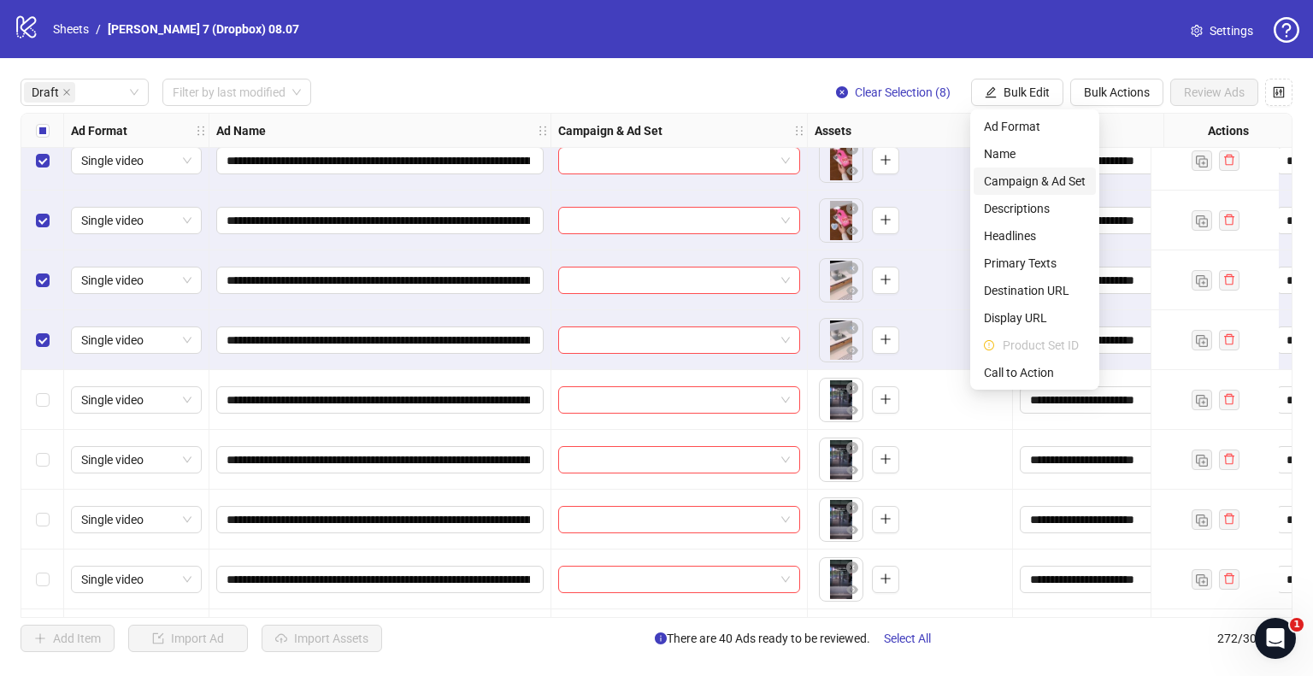
click at [1006, 181] on span "Campaign & Ad Set" at bounding box center [1035, 181] width 102 height 19
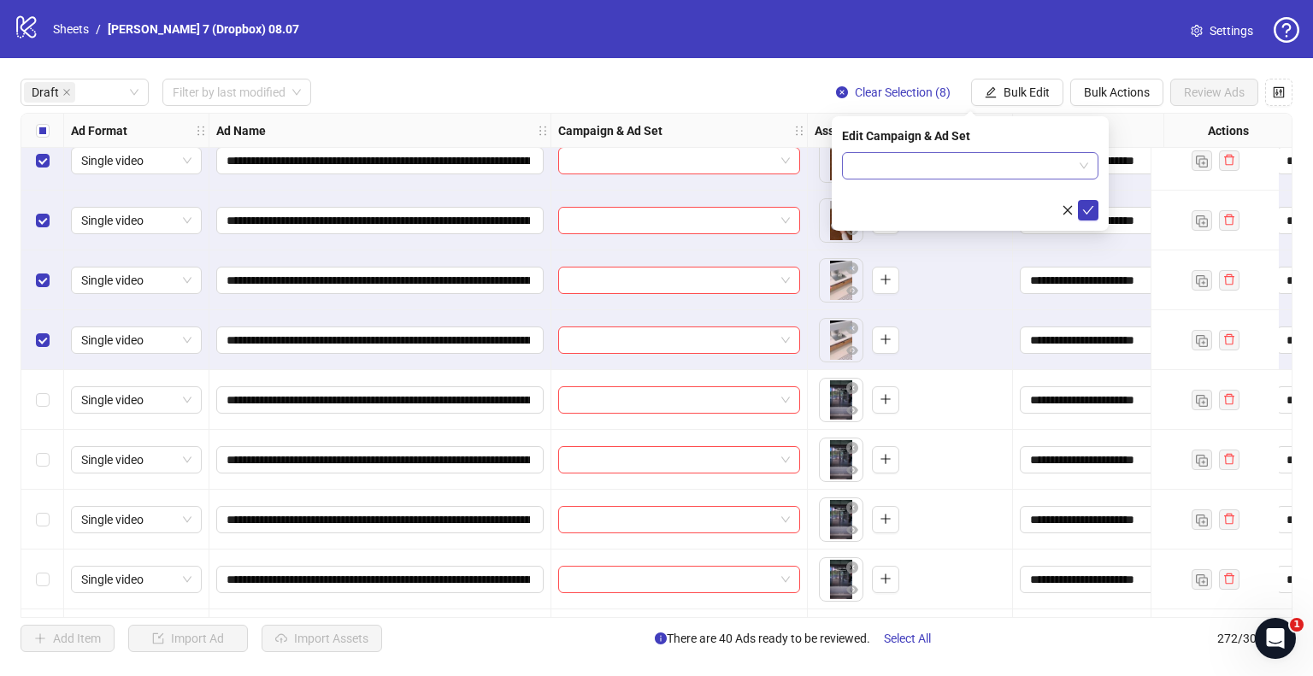
click at [1002, 168] on input "search" at bounding box center [962, 166] width 221 height 26
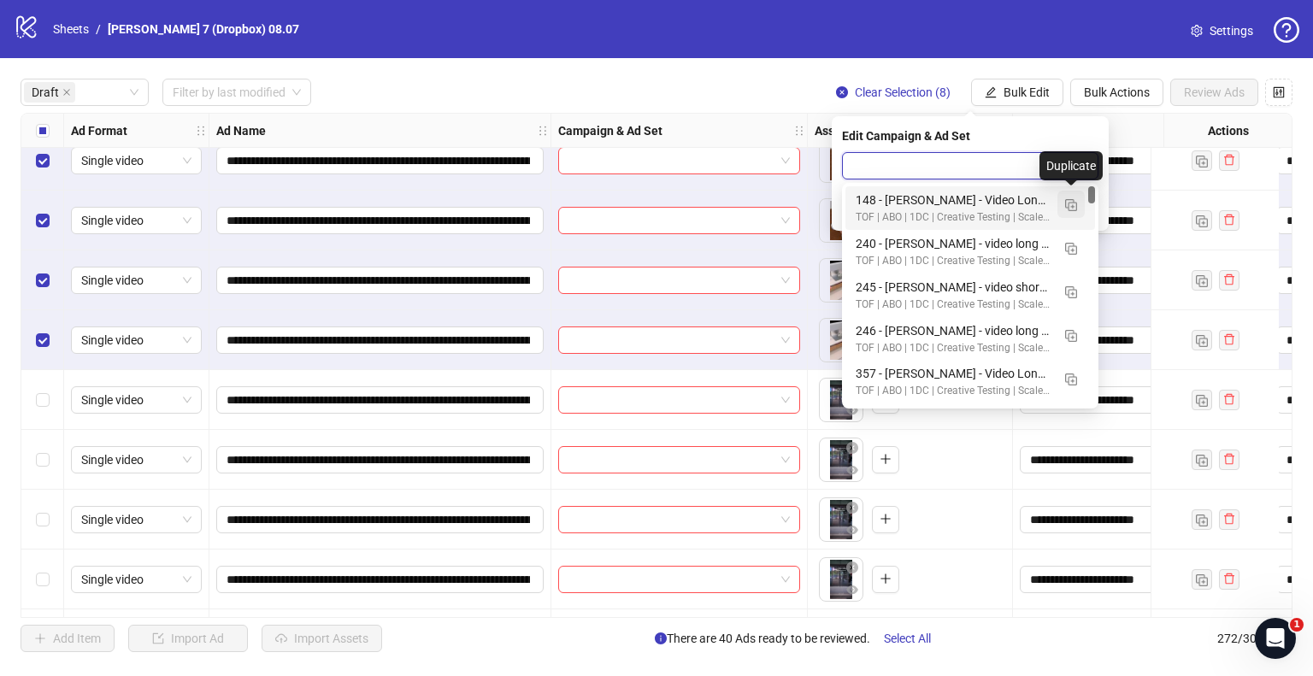
click at [1067, 201] on img "button" at bounding box center [1071, 205] width 12 height 12
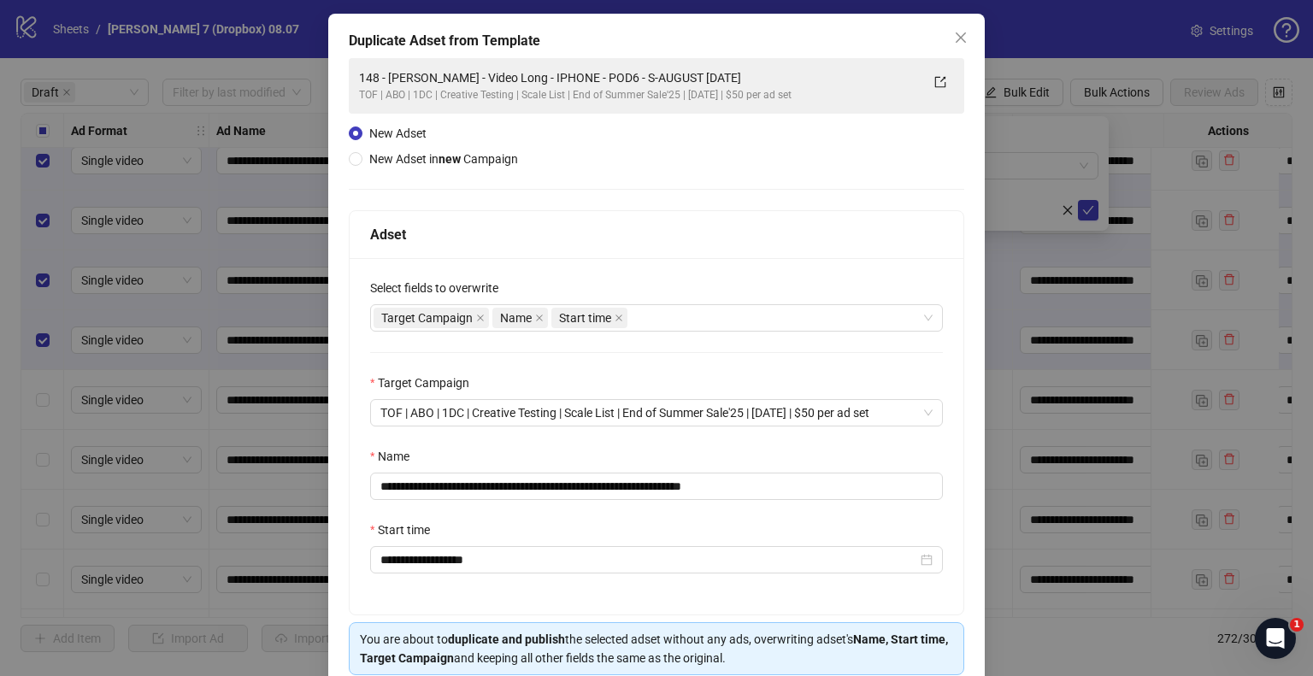
scroll to position [144, 0]
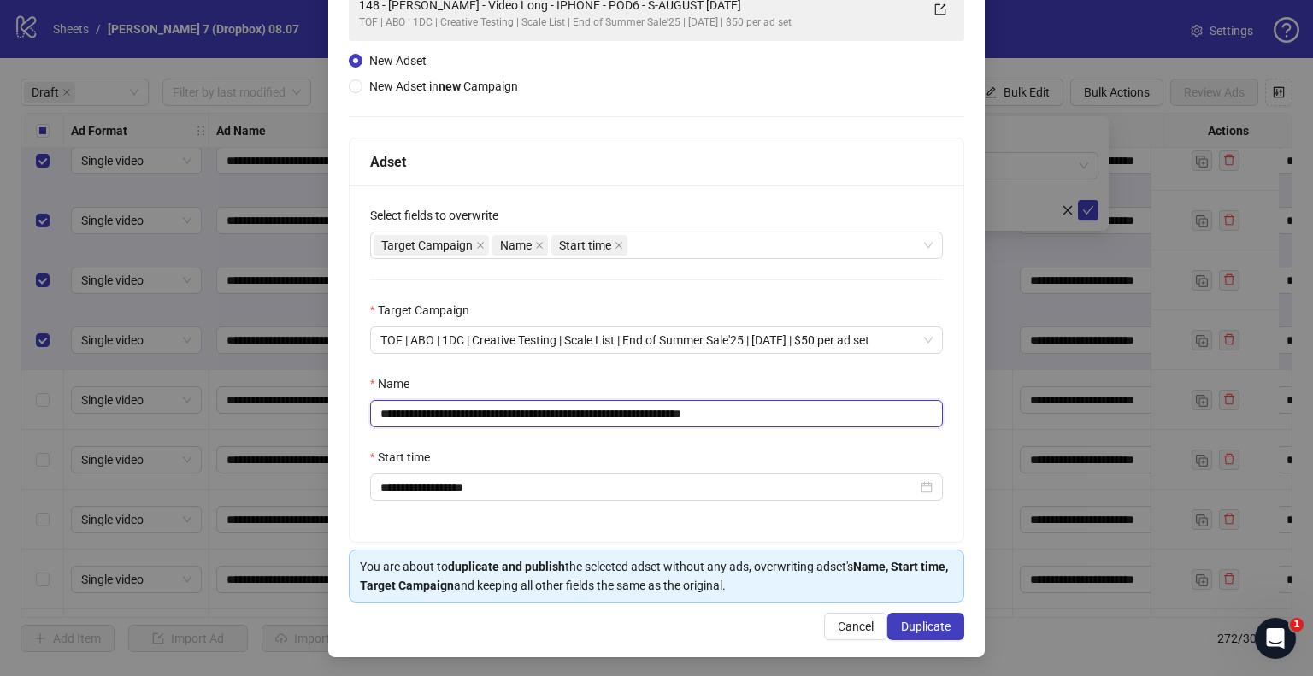
drag, startPoint x: 673, startPoint y: 409, endPoint x: 0, endPoint y: 418, distance: 672.8
click at [0, 418] on div "**********" at bounding box center [656, 338] width 1313 height 676
paste input "text"
drag, startPoint x: 732, startPoint y: 412, endPoint x: 913, endPoint y: 405, distance: 181.3
click at [909, 405] on input "**********" at bounding box center [656, 413] width 573 height 27
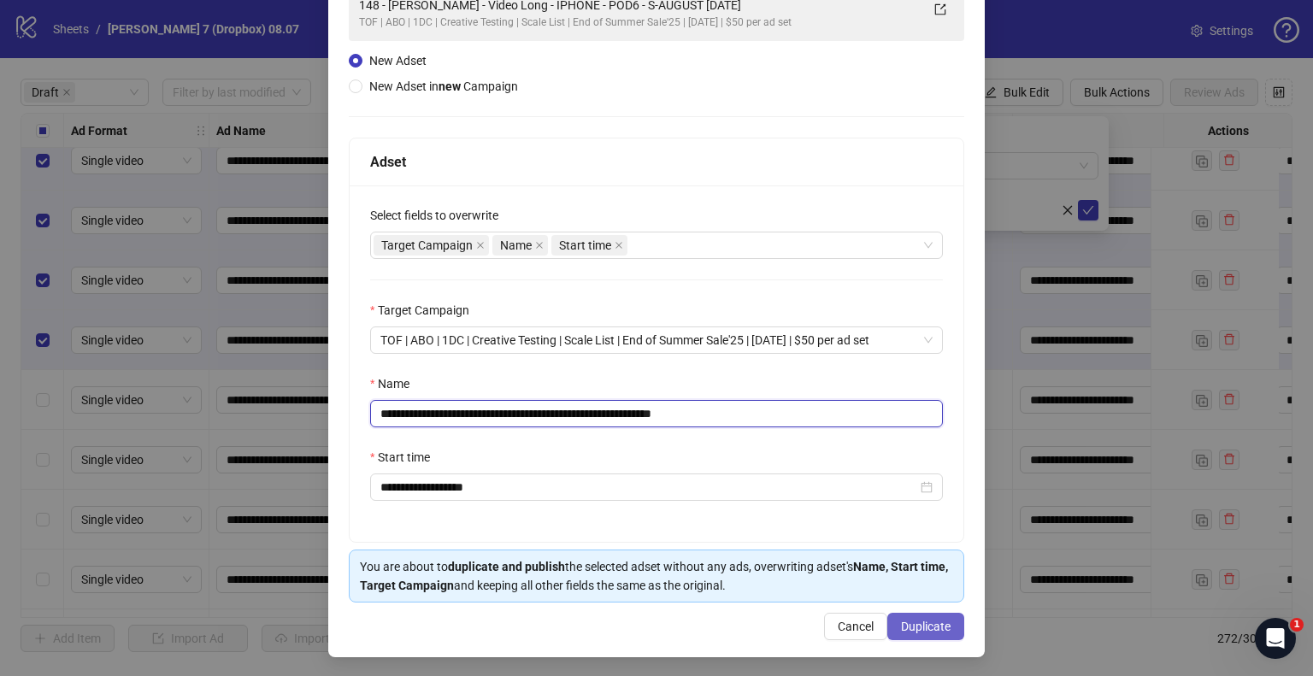
type input "**********"
click at [913, 620] on span "Duplicate" at bounding box center [926, 627] width 50 height 14
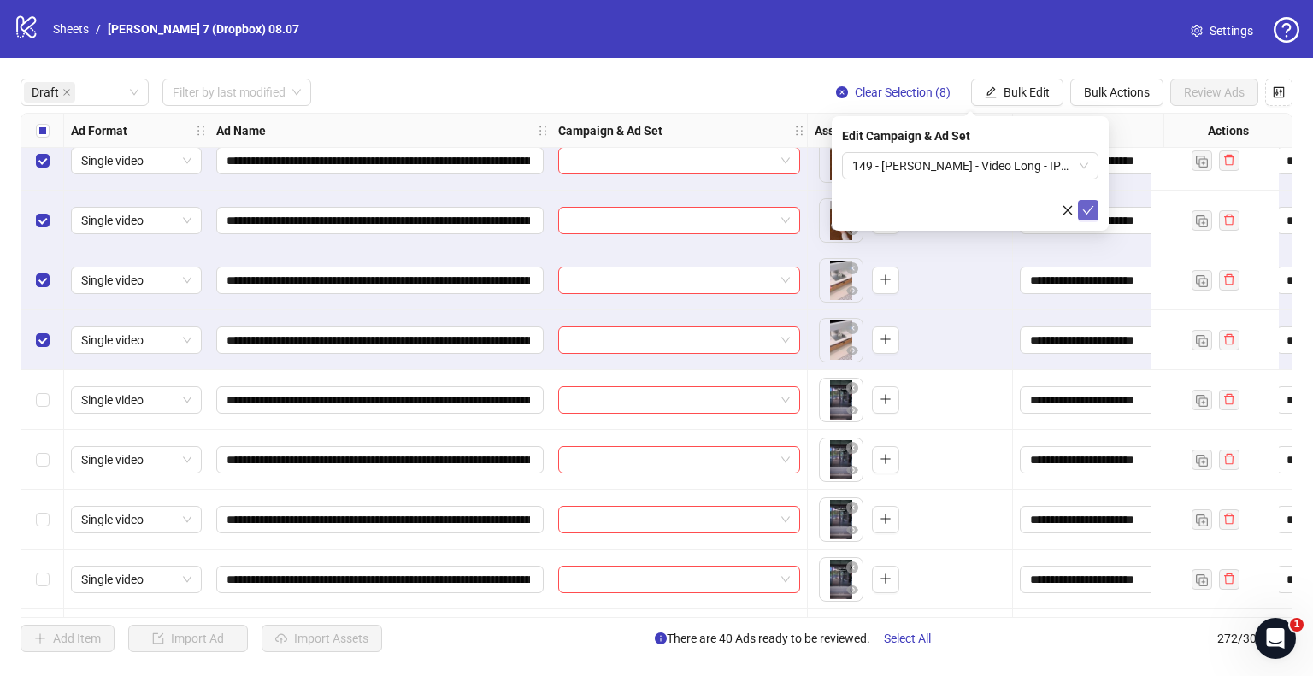
click at [1093, 209] on icon "check" at bounding box center [1088, 210] width 12 height 12
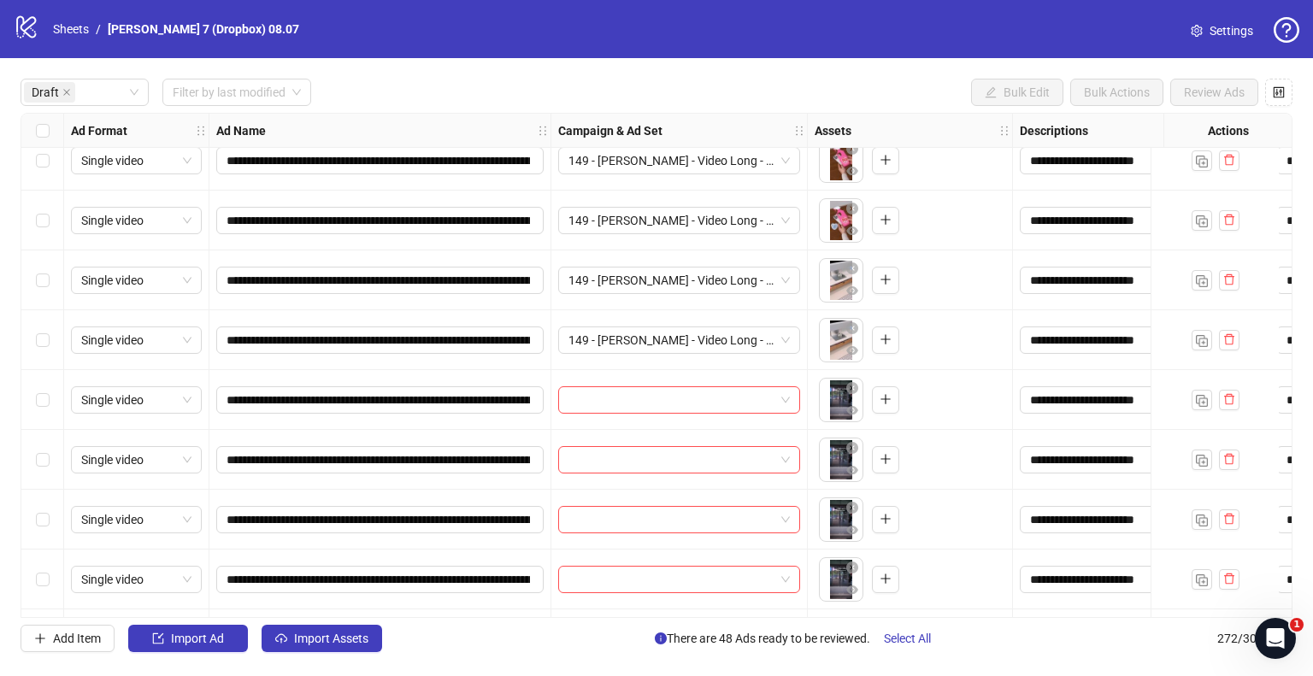
scroll to position [2735, 0]
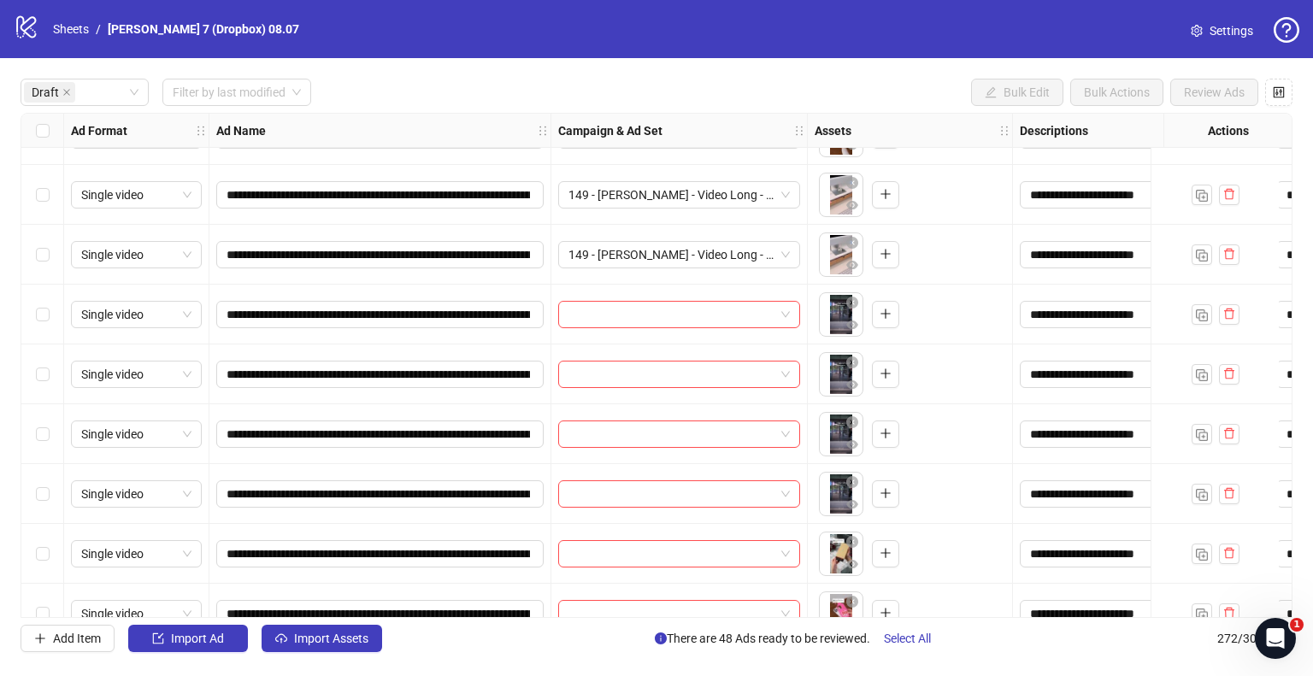
click at [34, 314] on div "Select row 49" at bounding box center [42, 315] width 43 height 60
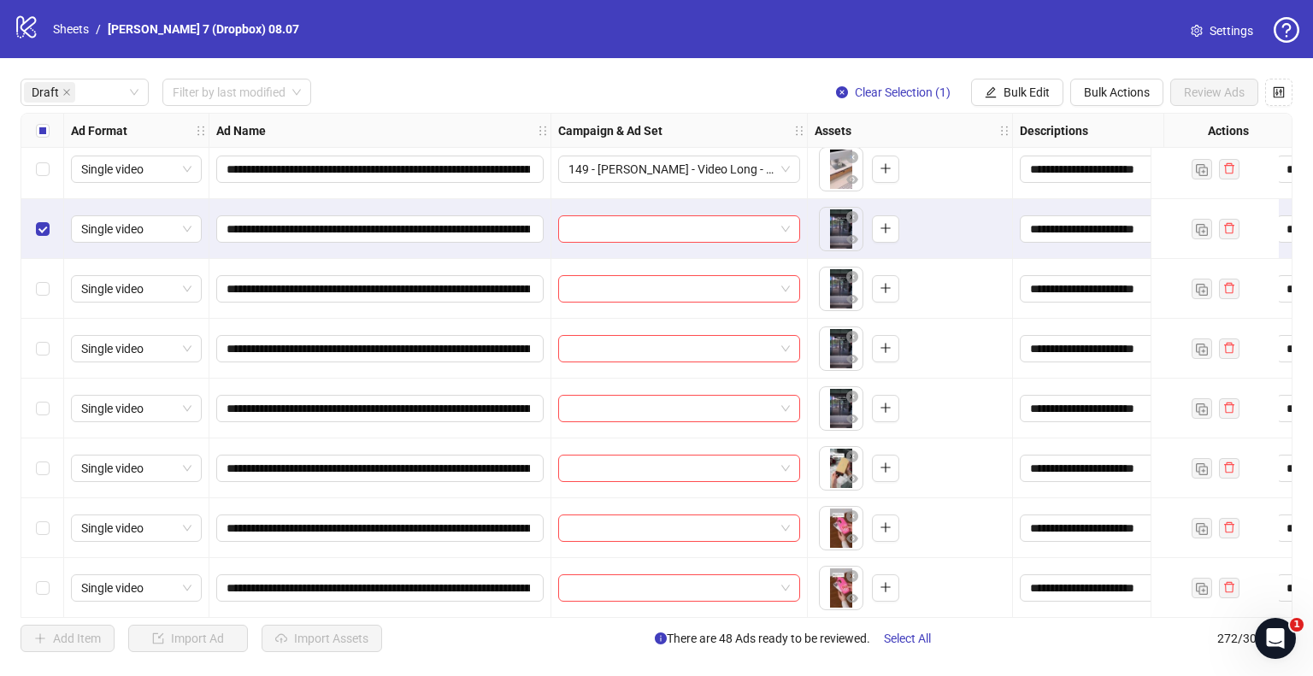
scroll to position [2906, 0]
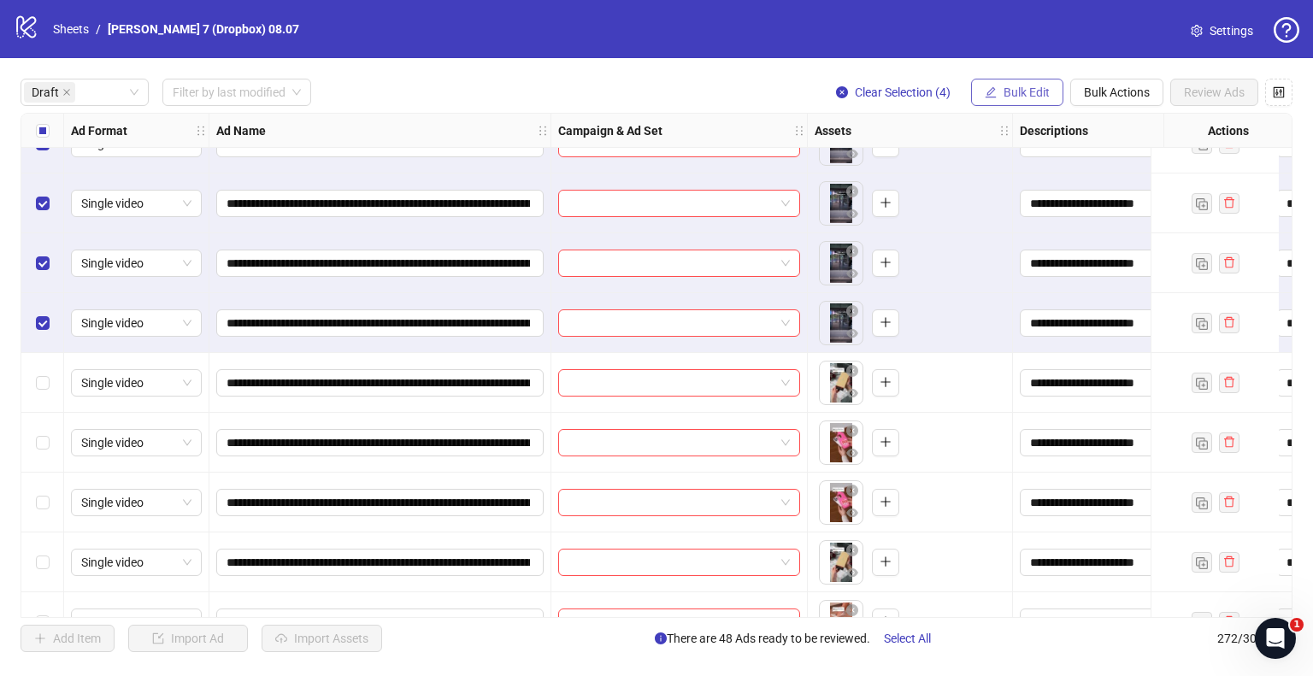
click at [990, 88] on icon "edit" at bounding box center [991, 92] width 12 height 12
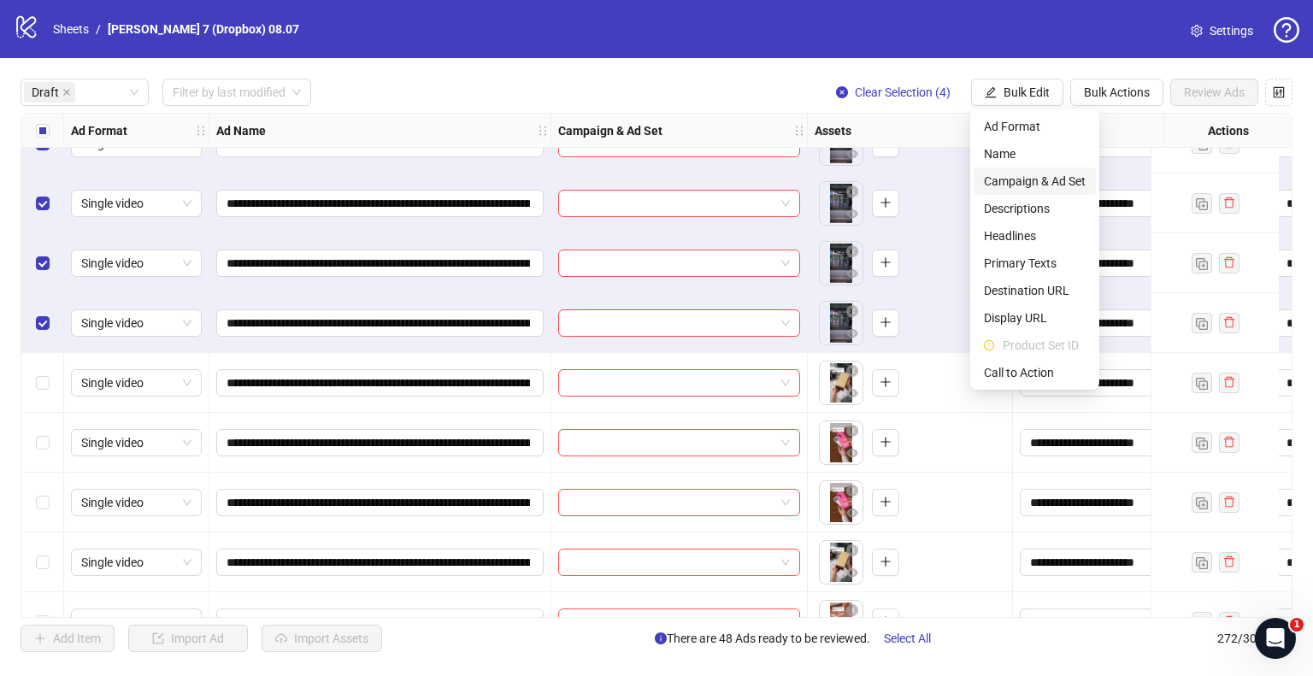
click at [1045, 173] on span "Campaign & Ad Set" at bounding box center [1035, 181] width 102 height 19
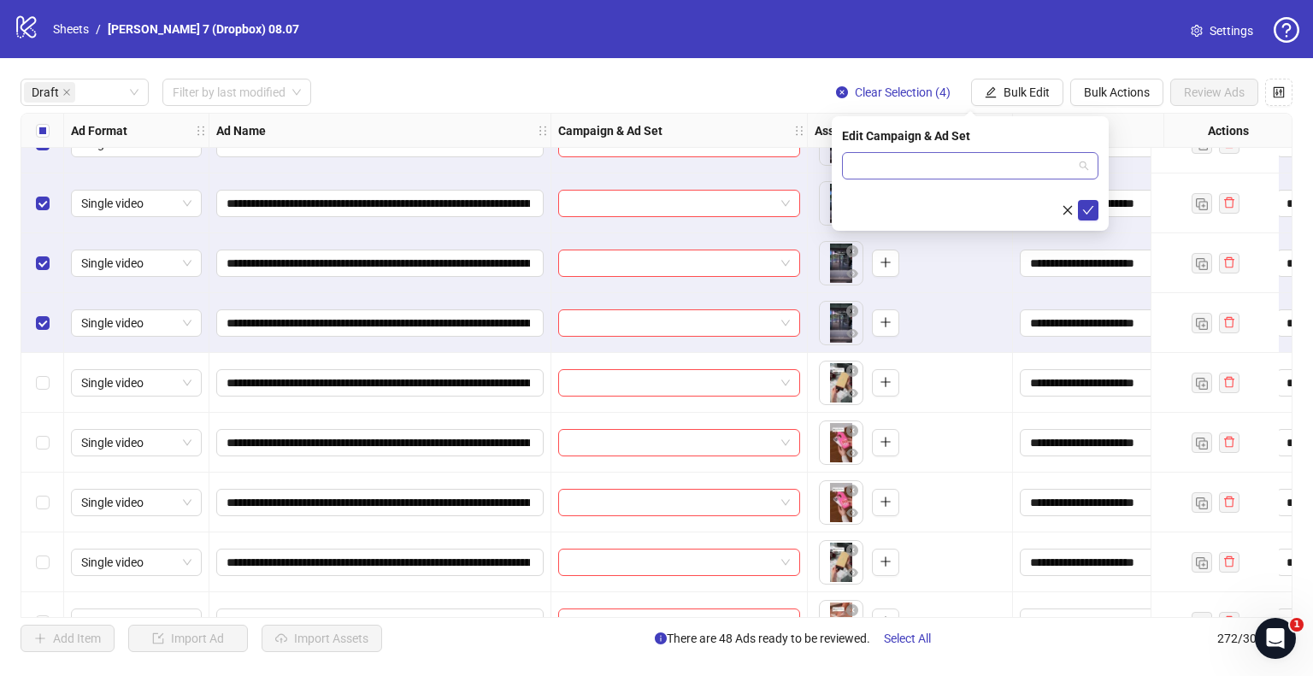
drag, startPoint x: 935, startPoint y: 163, endPoint x: 1031, endPoint y: 164, distance: 95.7
click at [936, 163] on input "search" at bounding box center [962, 166] width 221 height 26
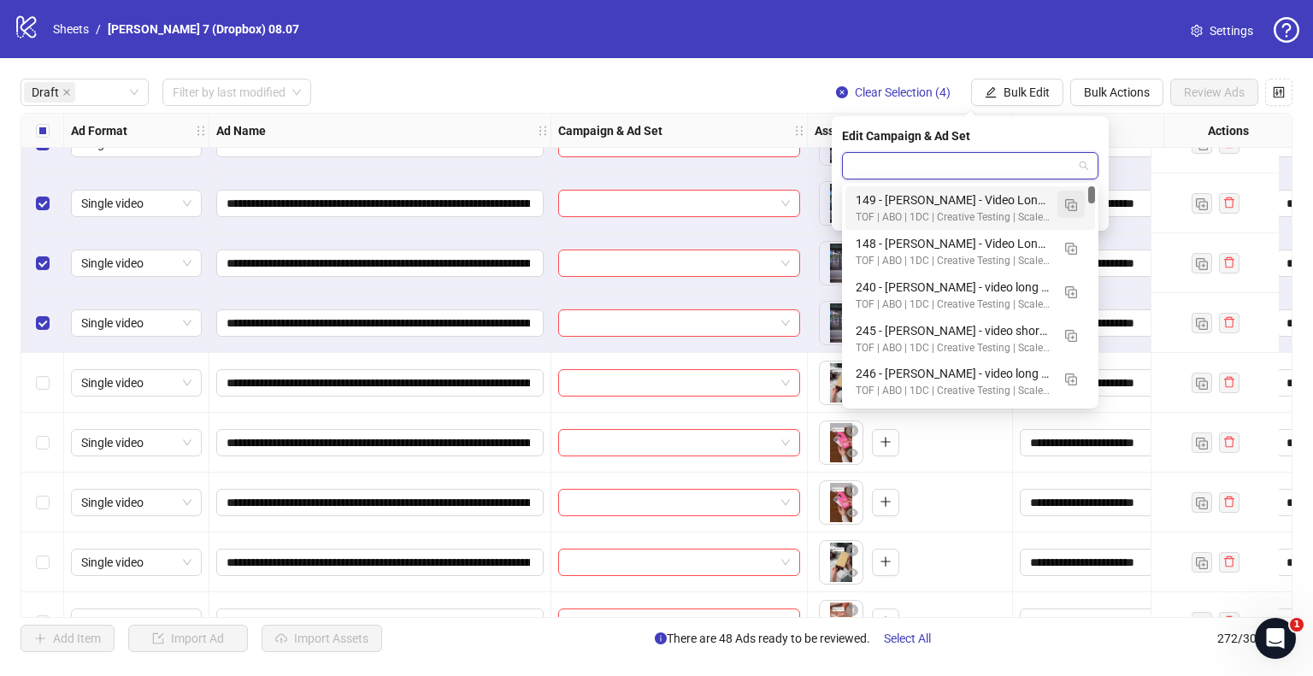
click at [1069, 204] on img "button" at bounding box center [1071, 205] width 12 height 12
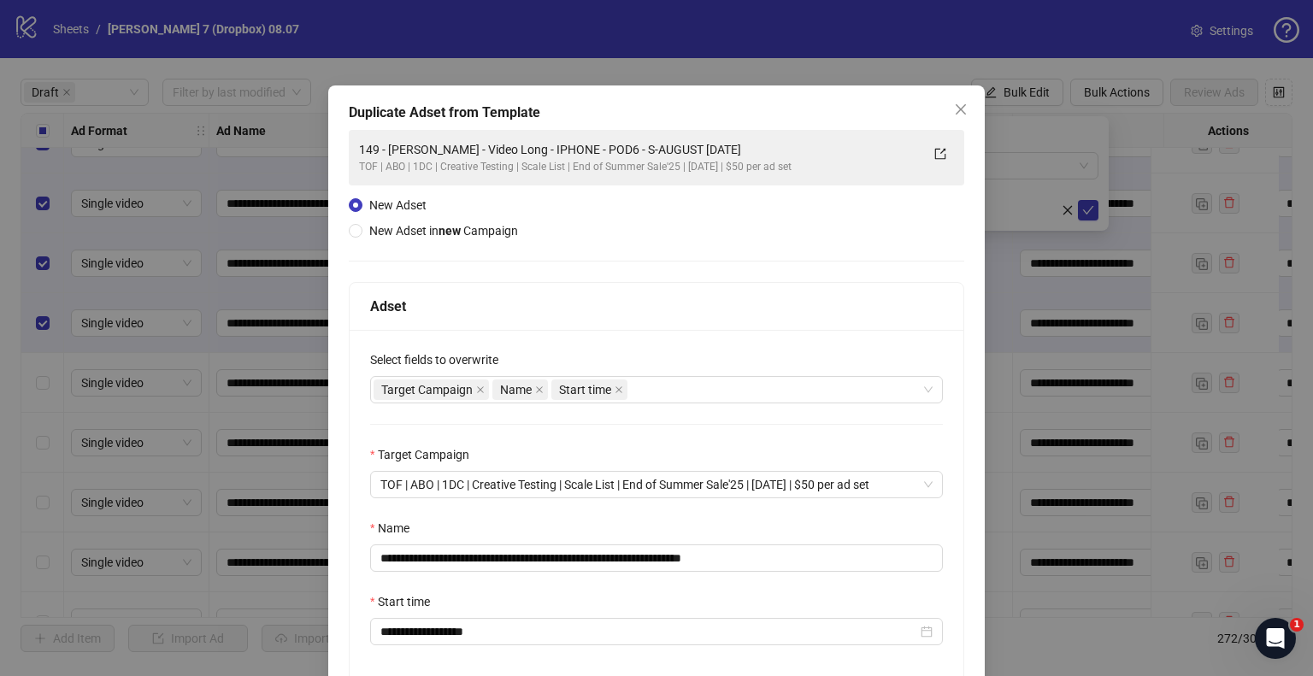
scroll to position [85, 0]
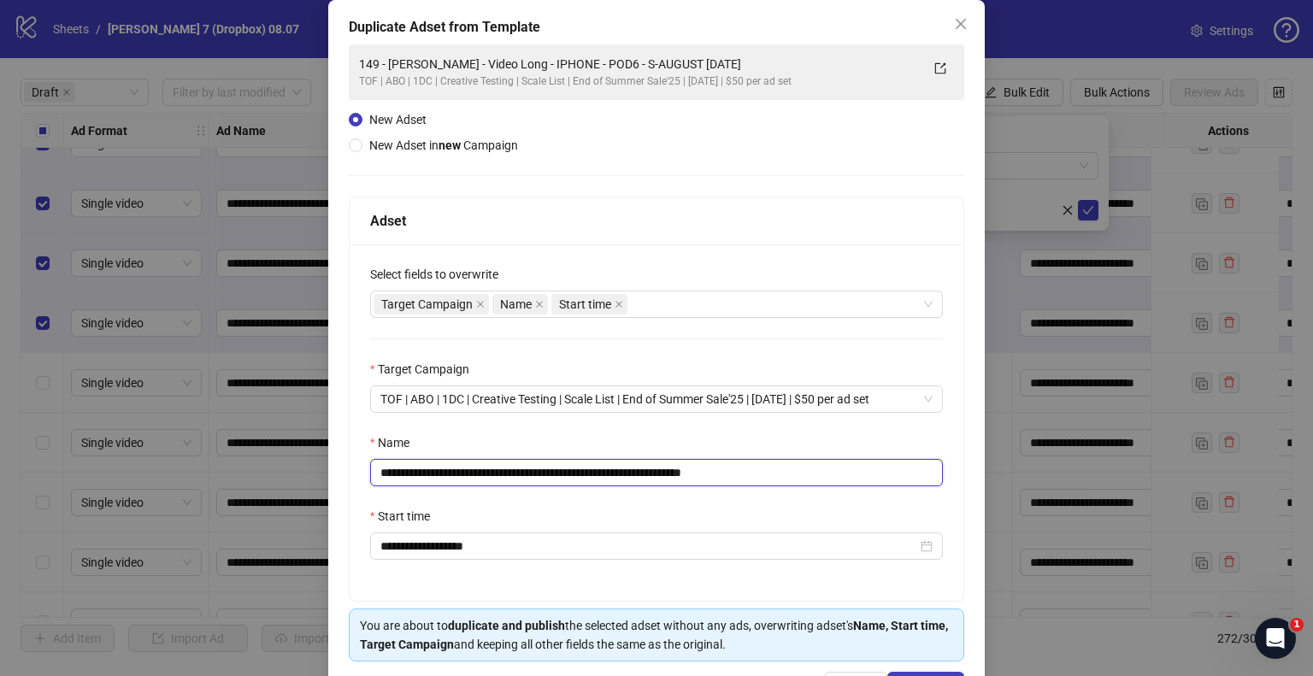
drag, startPoint x: 668, startPoint y: 468, endPoint x: 178, endPoint y: 501, distance: 491.8
click at [178, 501] on div "**********" at bounding box center [656, 338] width 1313 height 676
paste input "***"
drag, startPoint x: 751, startPoint y: 475, endPoint x: 1047, endPoint y: 475, distance: 295.8
click at [1046, 476] on div "**********" at bounding box center [656, 338] width 1313 height 676
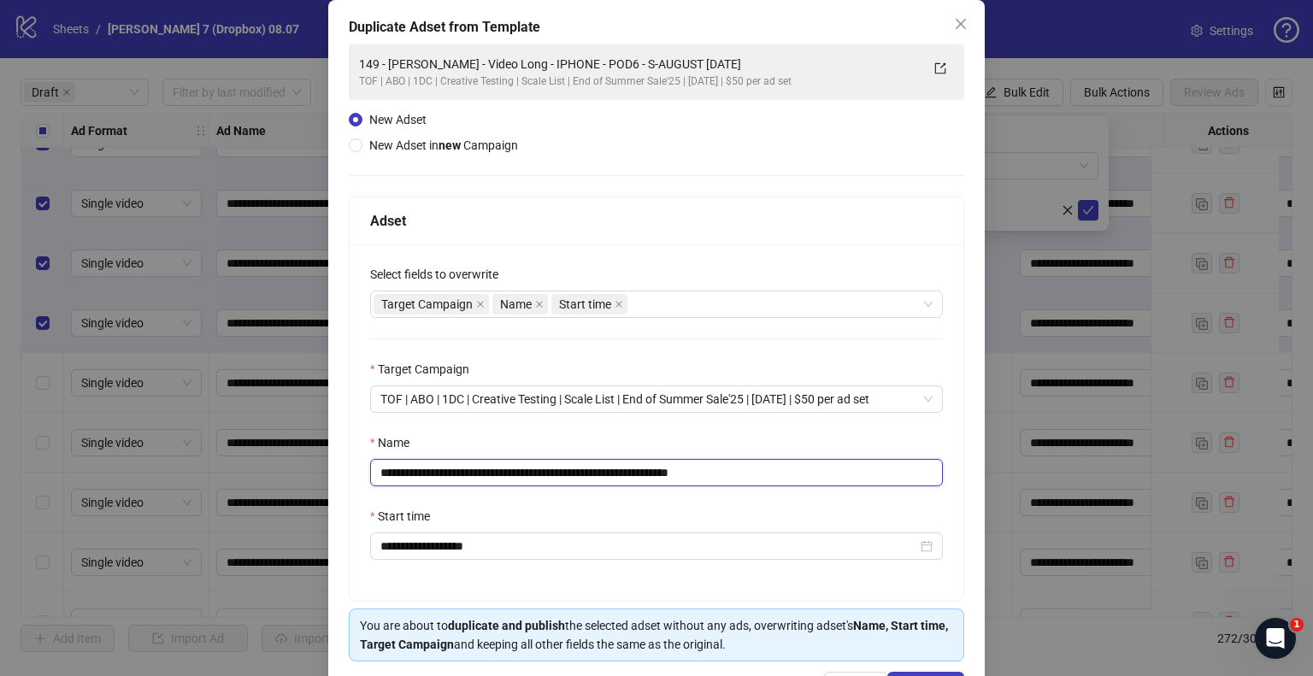
scroll to position [144, 0]
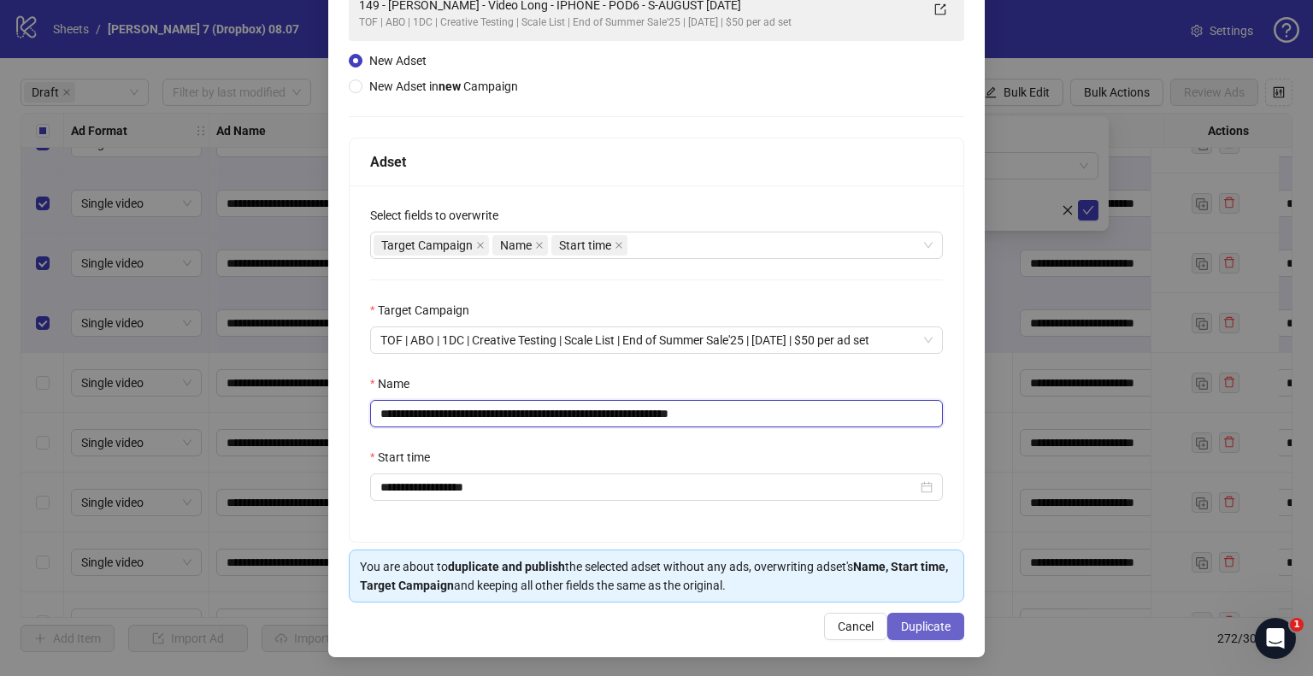
type input "**********"
click at [936, 630] on span "Duplicate" at bounding box center [926, 627] width 50 height 14
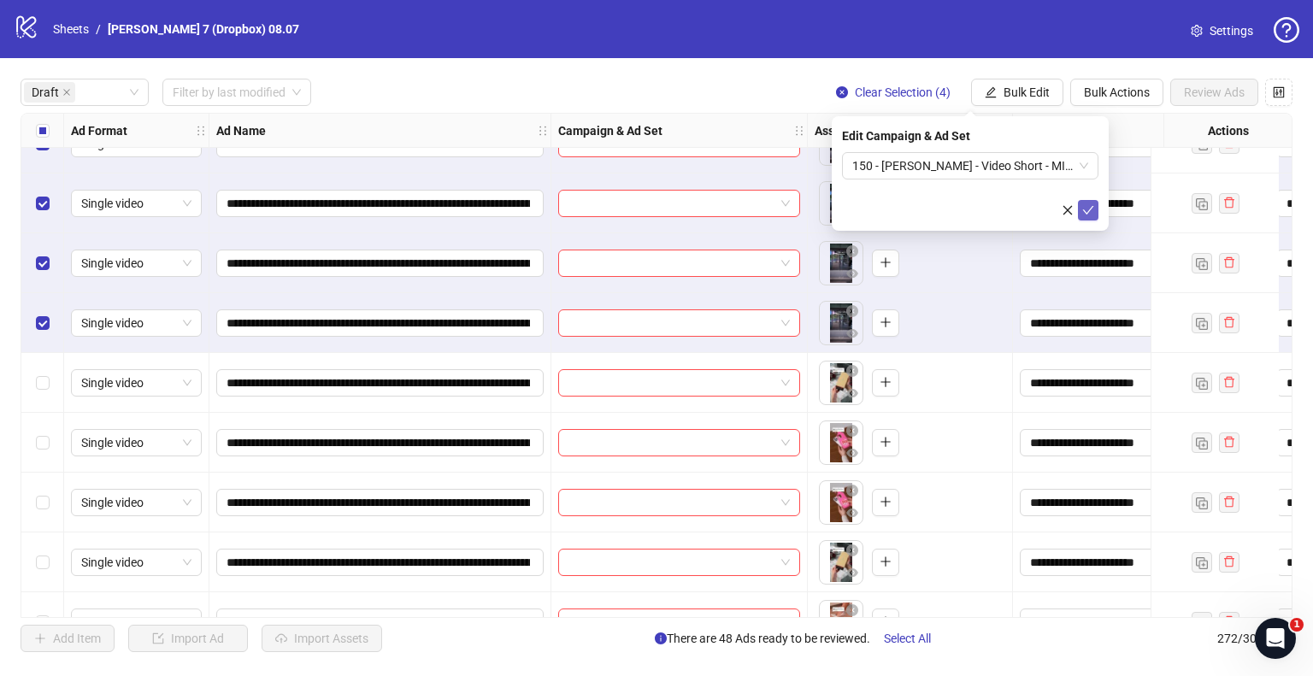
click at [1091, 209] on icon "check" at bounding box center [1088, 210] width 12 height 12
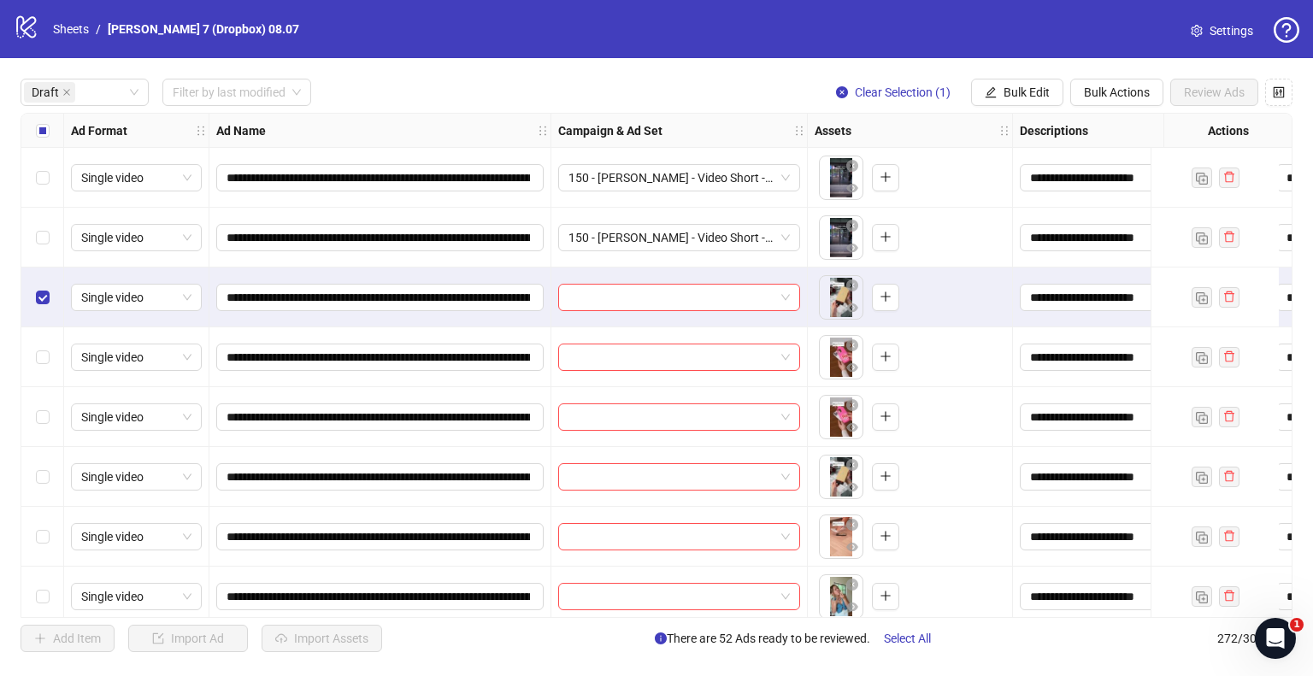
scroll to position [3077, 0]
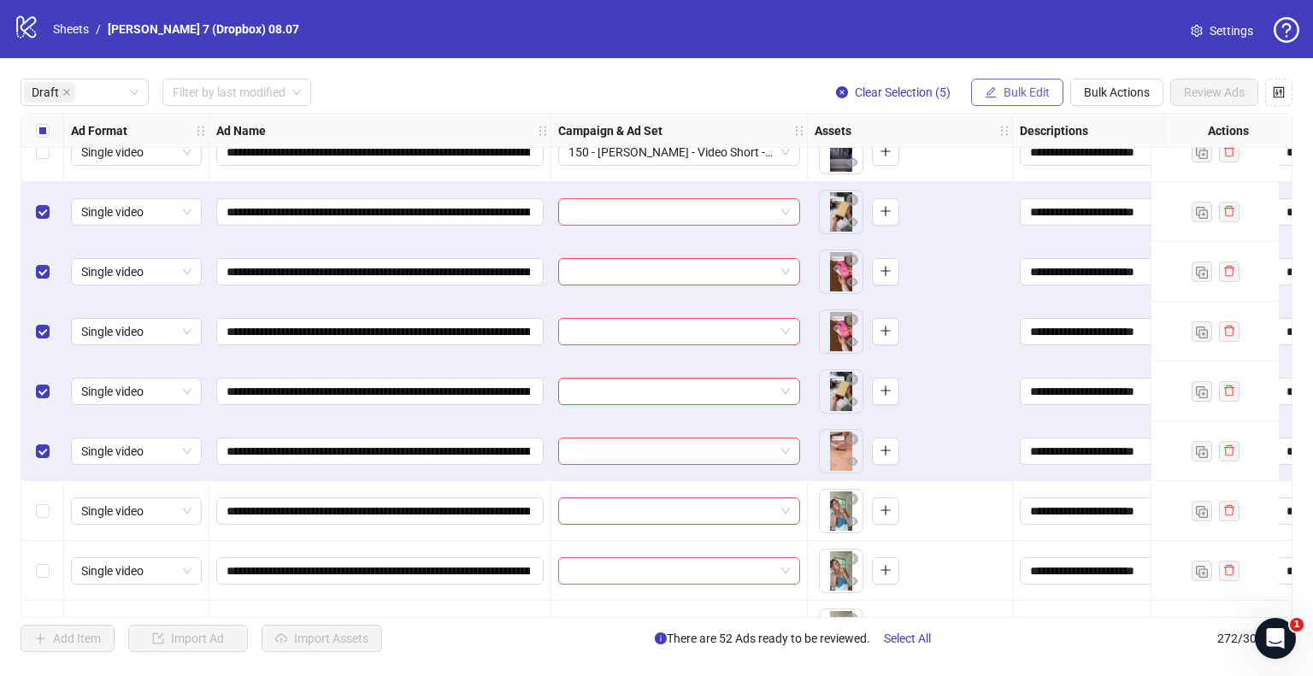
click at [1046, 84] on button "Bulk Edit" at bounding box center [1017, 92] width 92 height 27
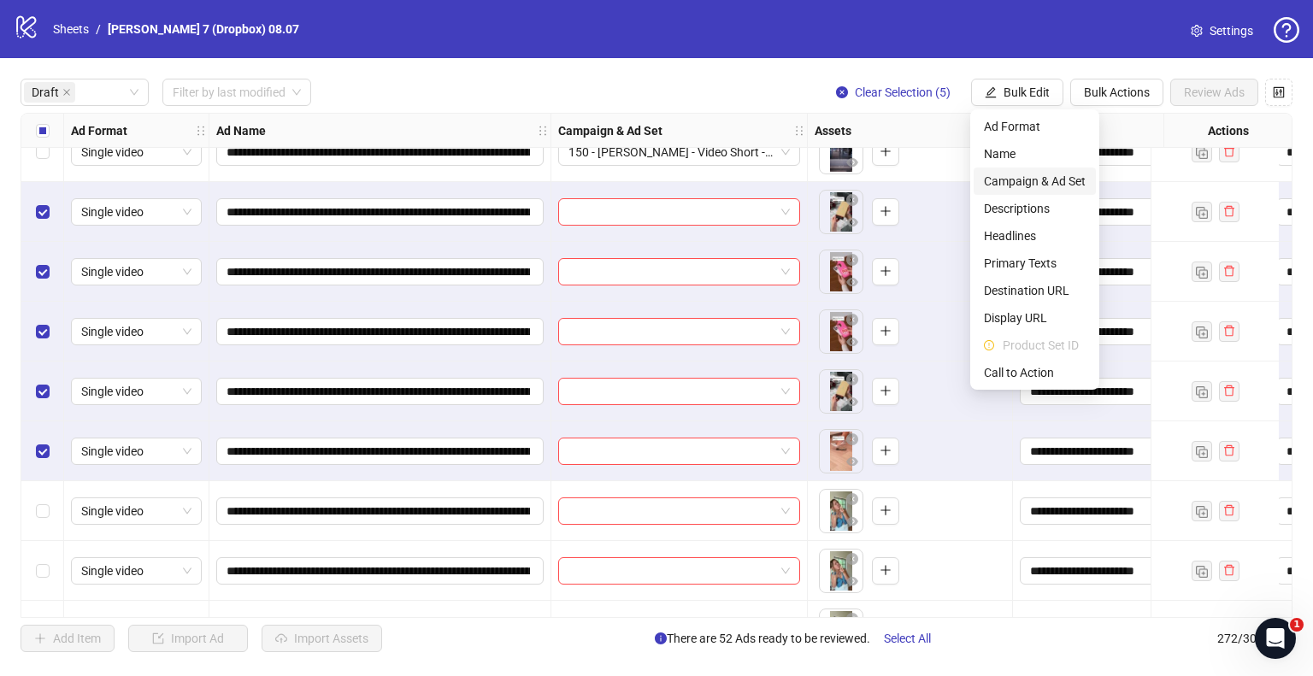
click at [1012, 174] on span "Campaign & Ad Set" at bounding box center [1035, 181] width 102 height 19
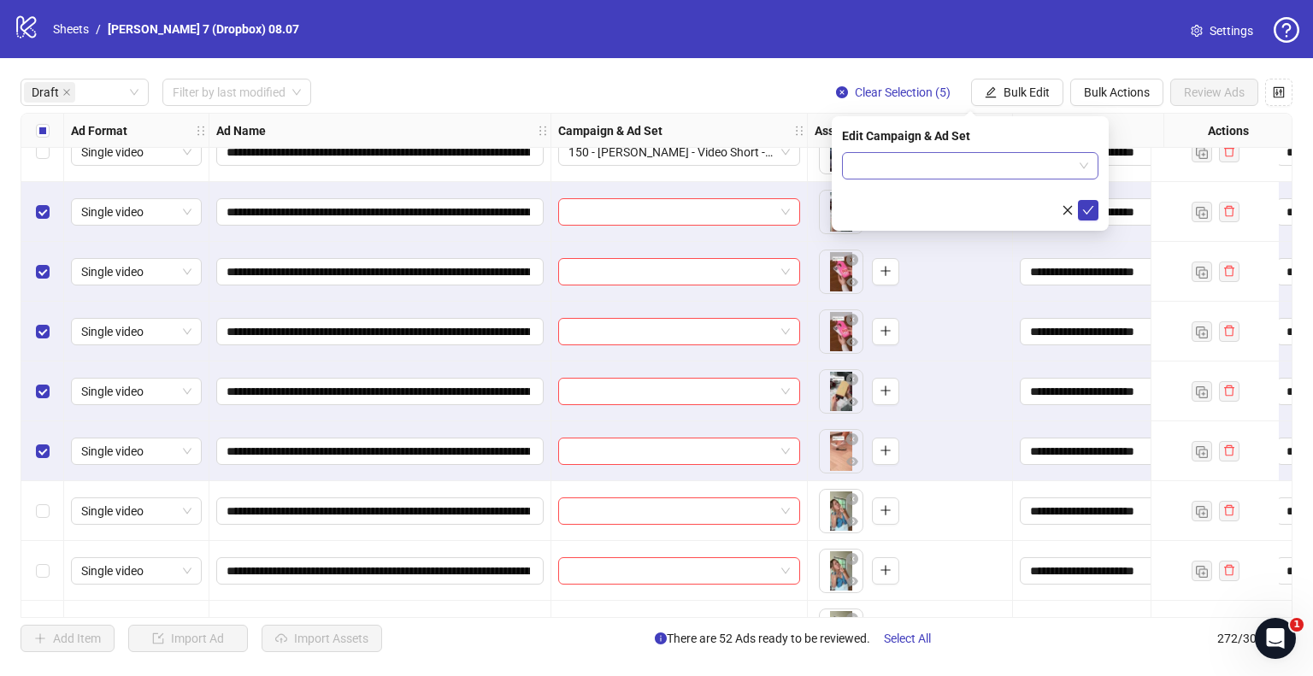
click at [1085, 167] on span at bounding box center [970, 166] width 236 height 26
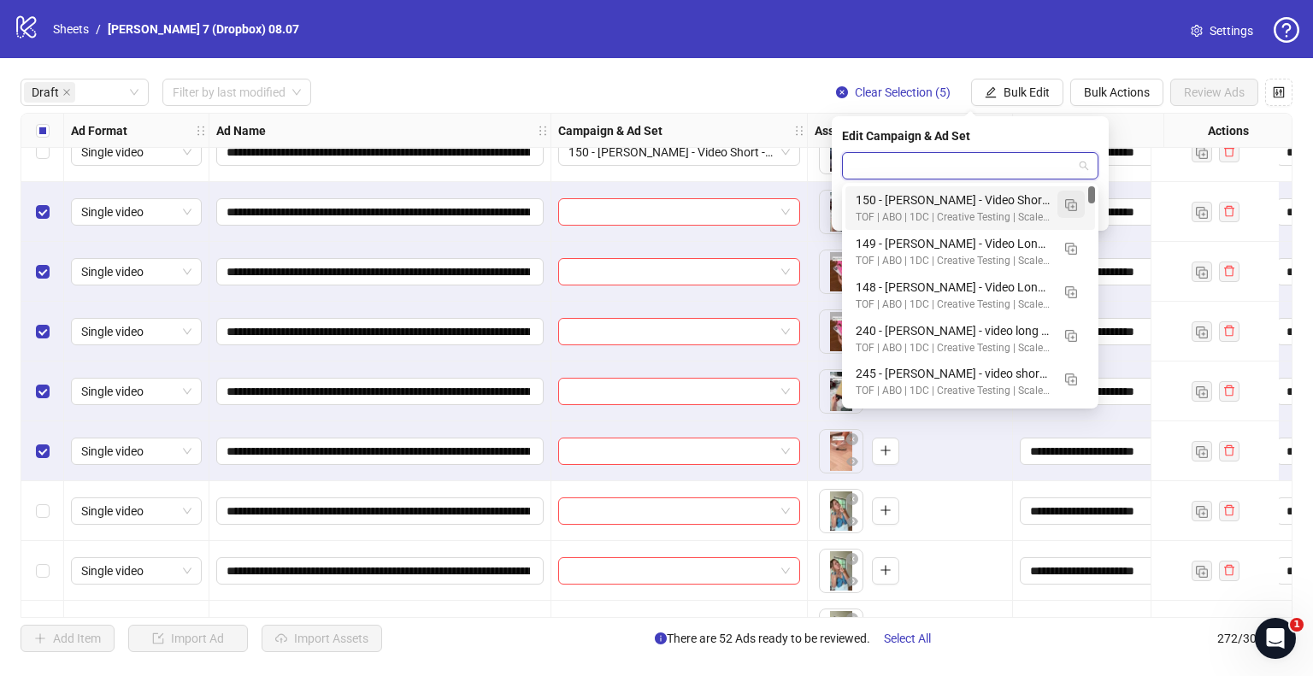
click at [1063, 204] on button "button" at bounding box center [1070, 204] width 27 height 27
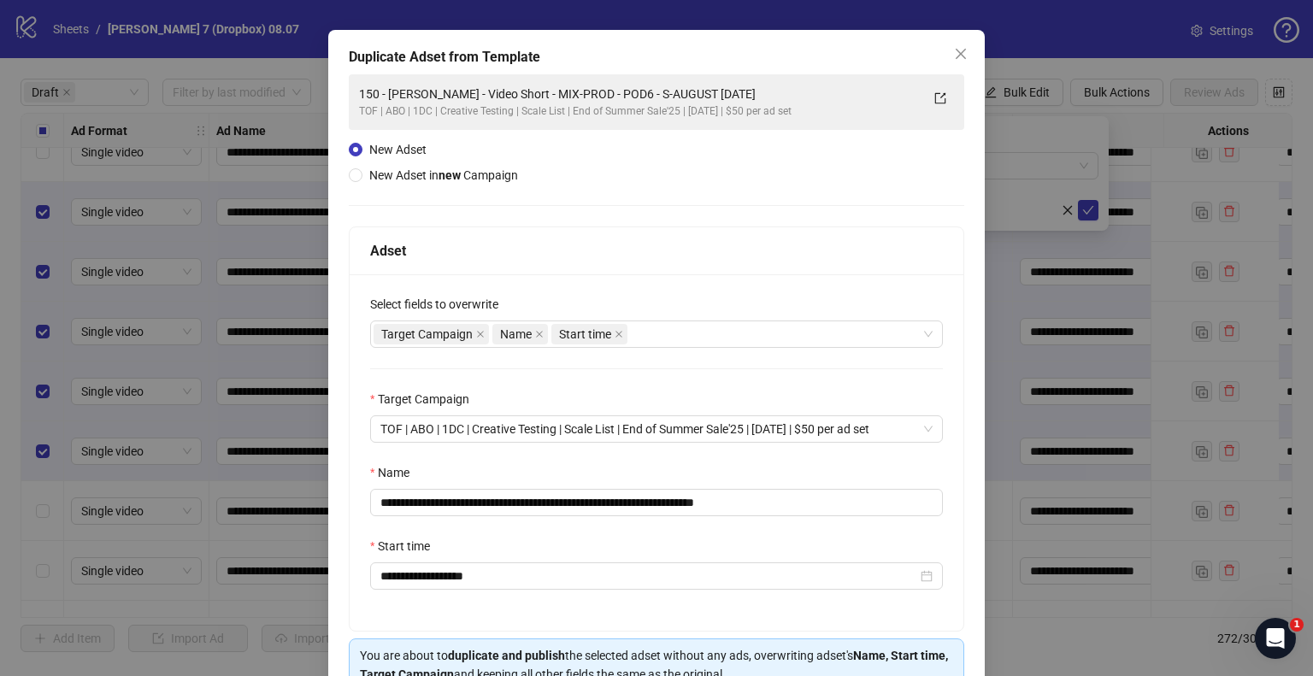
scroll to position [85, 0]
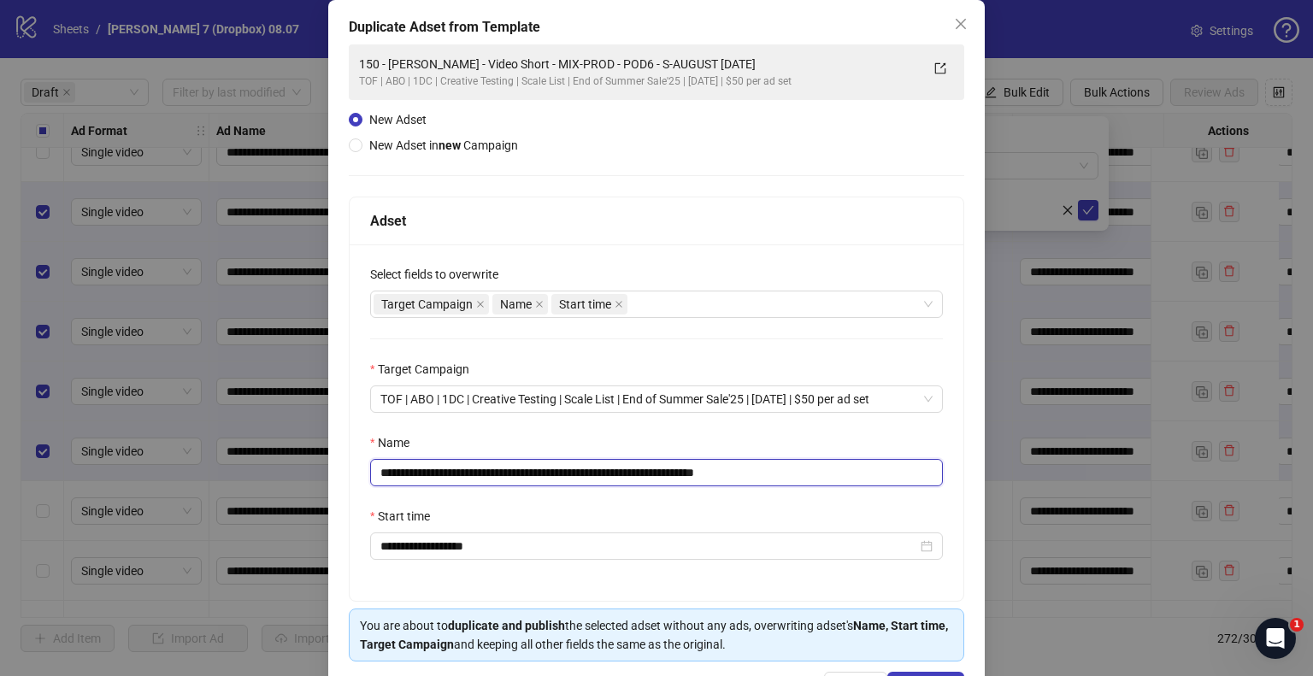
drag, startPoint x: 684, startPoint y: 470, endPoint x: 0, endPoint y: 482, distance: 683.9
click at [0, 482] on div "**********" at bounding box center [656, 338] width 1313 height 676
paste input "text"
drag, startPoint x: 737, startPoint y: 471, endPoint x: 1057, endPoint y: 488, distance: 320.2
click at [1057, 488] on div "**********" at bounding box center [656, 338] width 1313 height 676
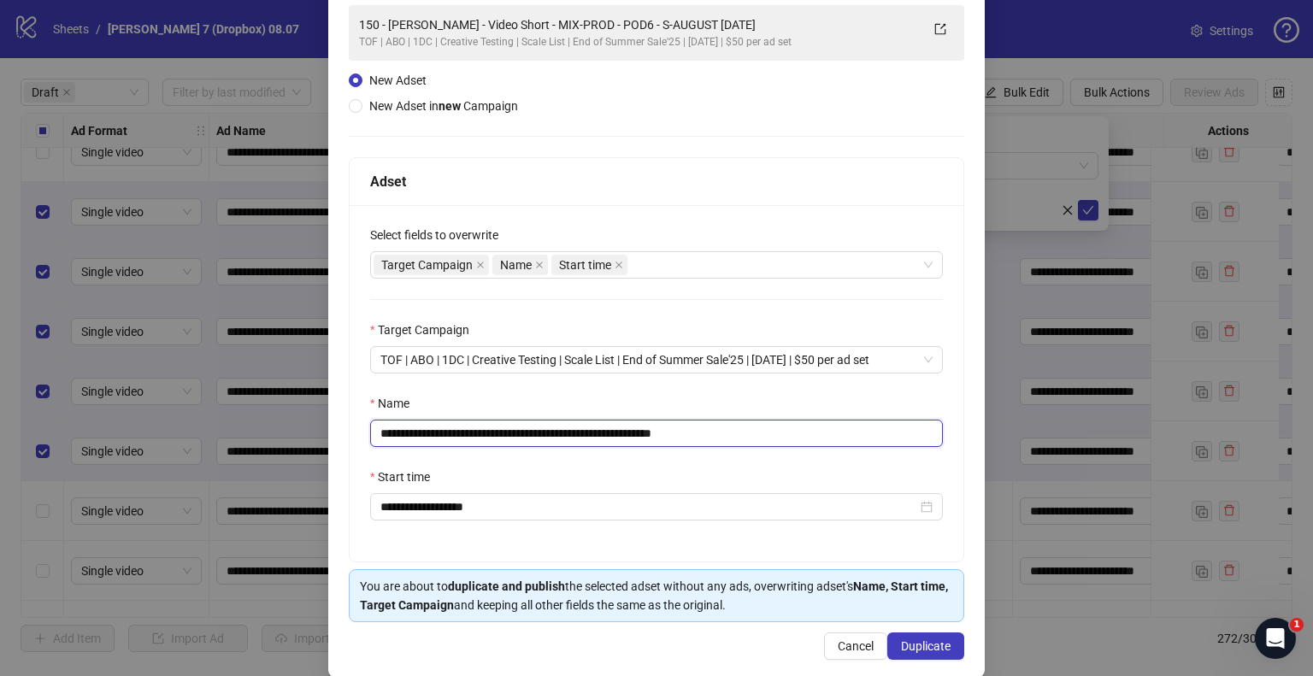
scroll to position [144, 0]
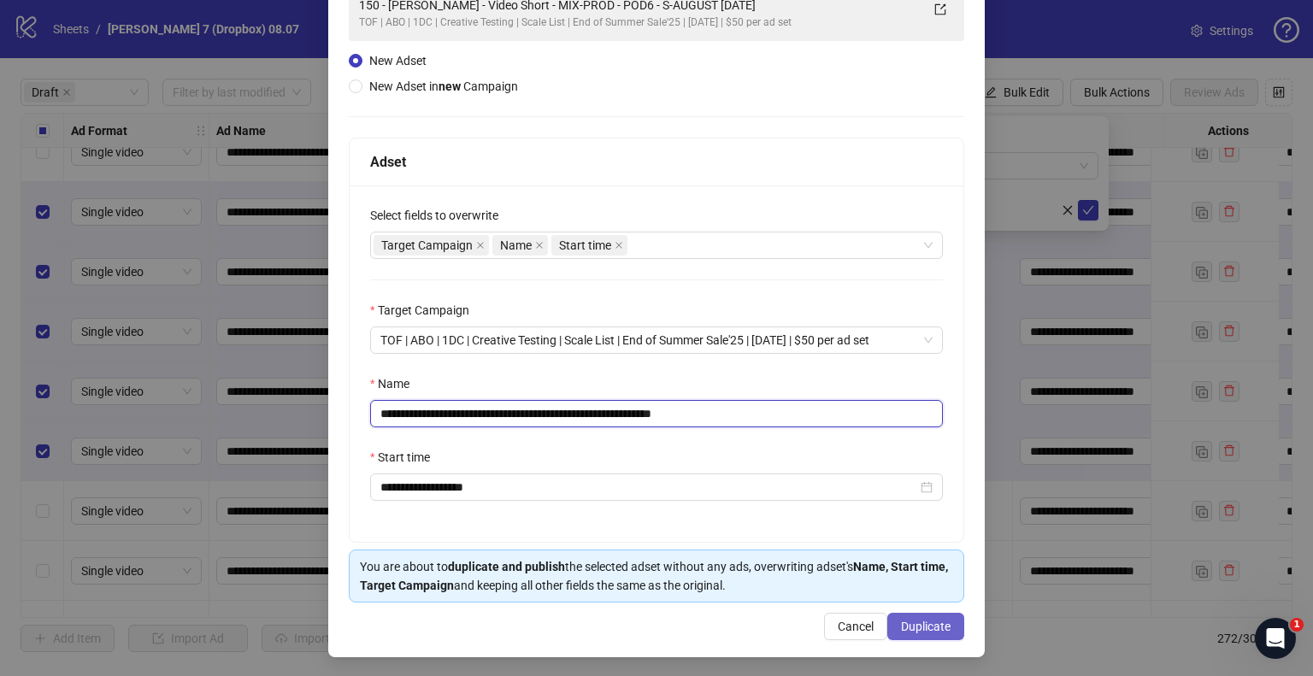
type input "**********"
click at [941, 623] on button "Duplicate" at bounding box center [925, 626] width 77 height 27
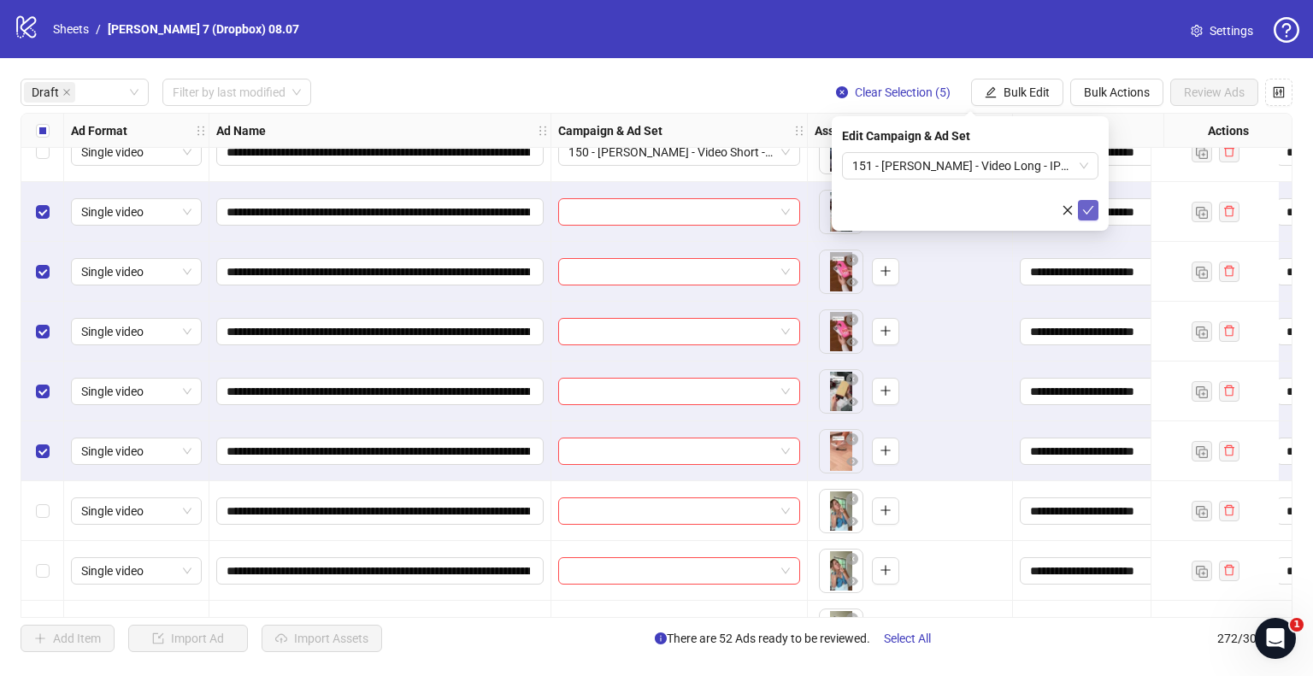
click at [1090, 205] on icon "check" at bounding box center [1088, 210] width 12 height 12
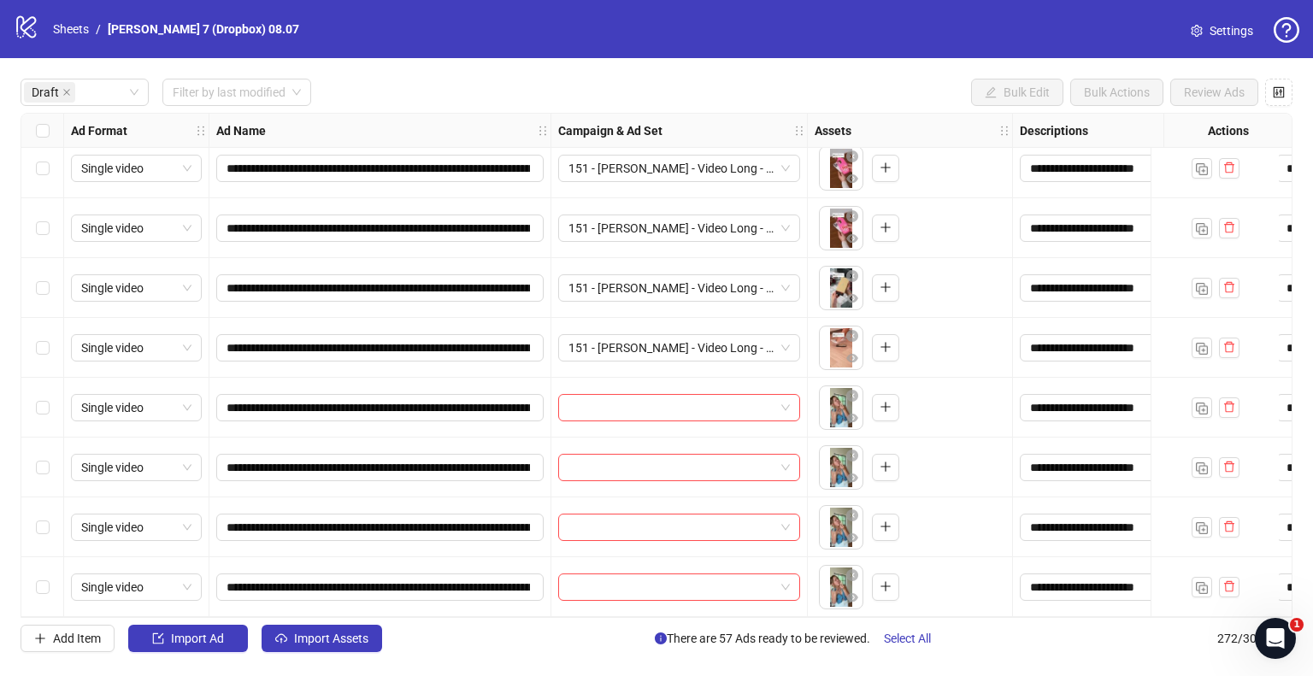
scroll to position [3187, 0]
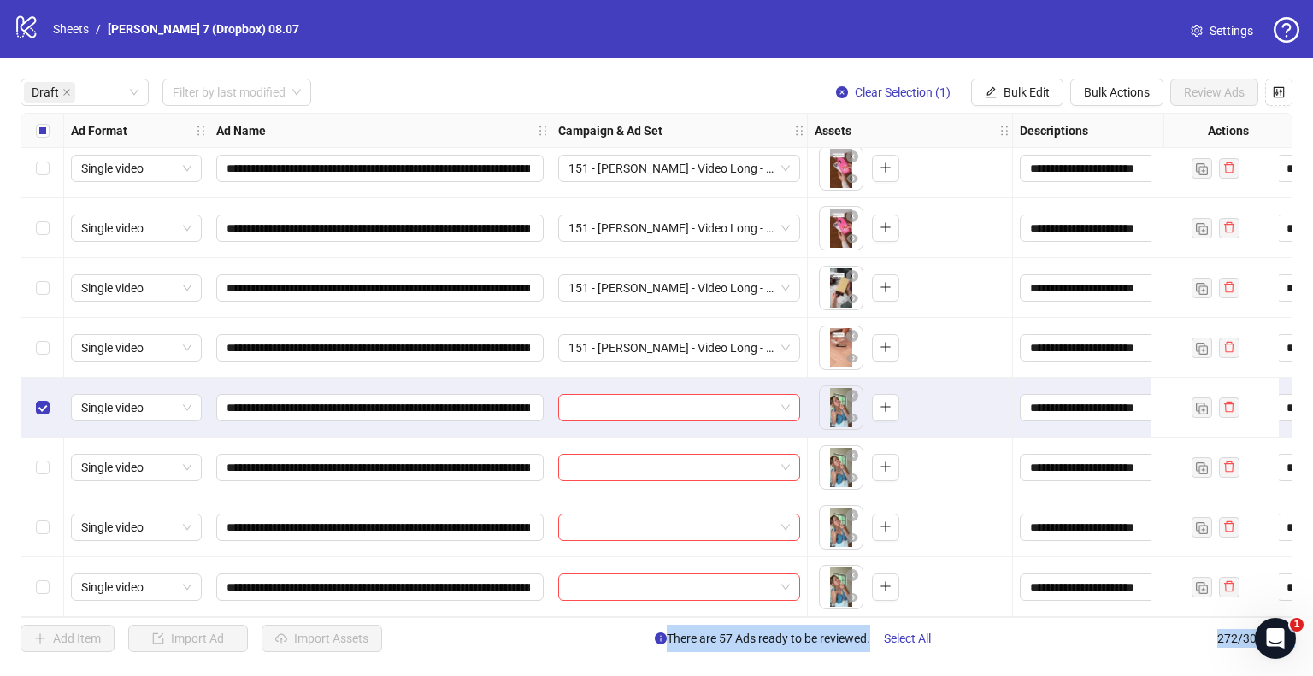
click at [32, 585] on div "Select row 61" at bounding box center [42, 587] width 43 height 60
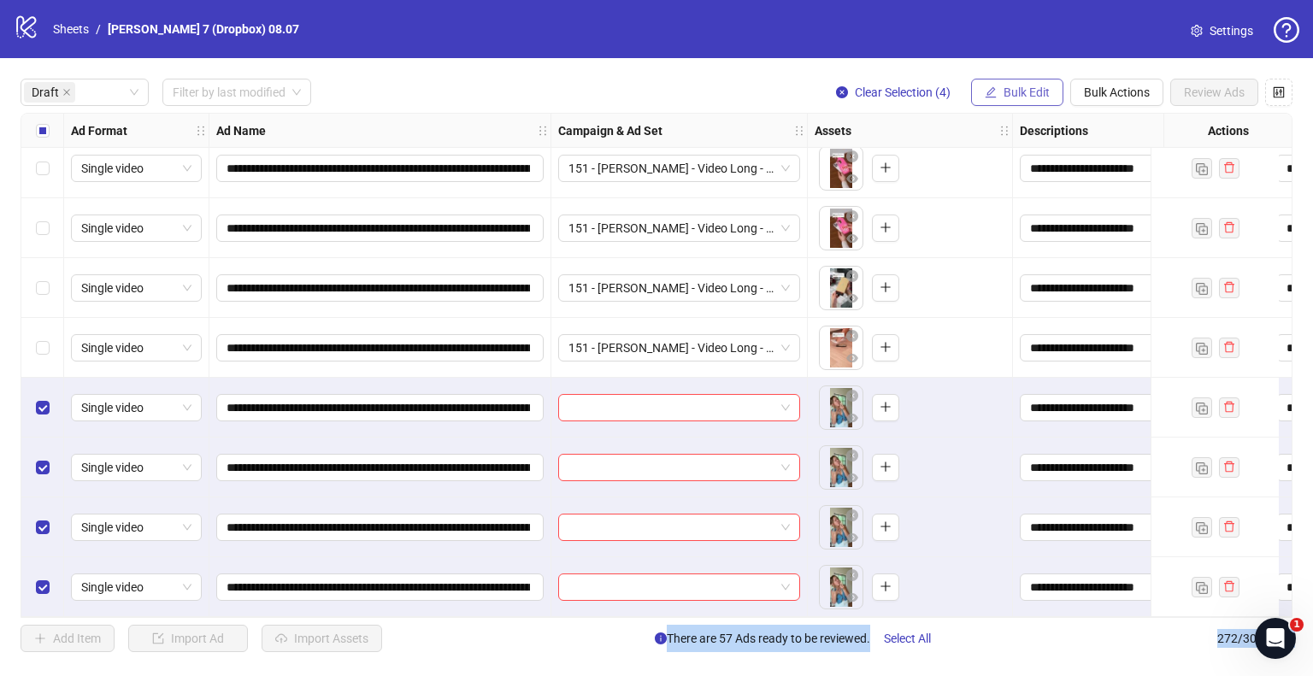
click at [1034, 88] on span "Bulk Edit" at bounding box center [1027, 92] width 46 height 14
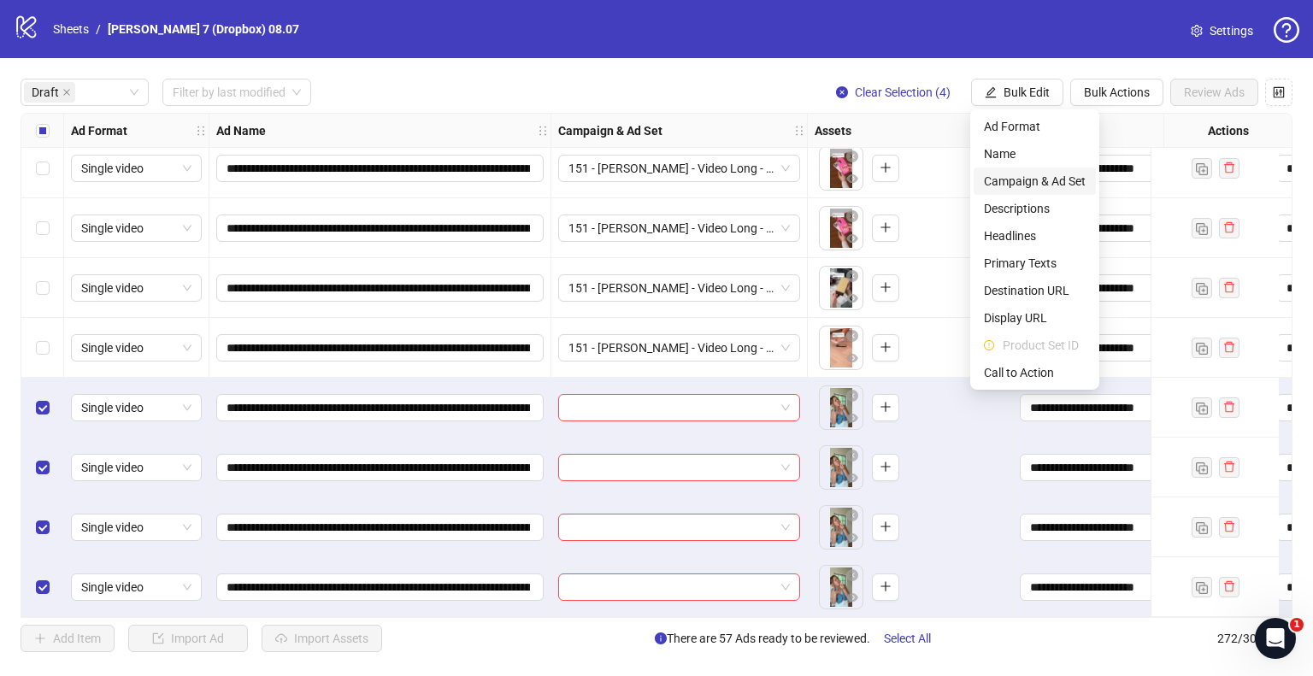
click at [1021, 181] on span "Campaign & Ad Set" at bounding box center [1035, 181] width 102 height 19
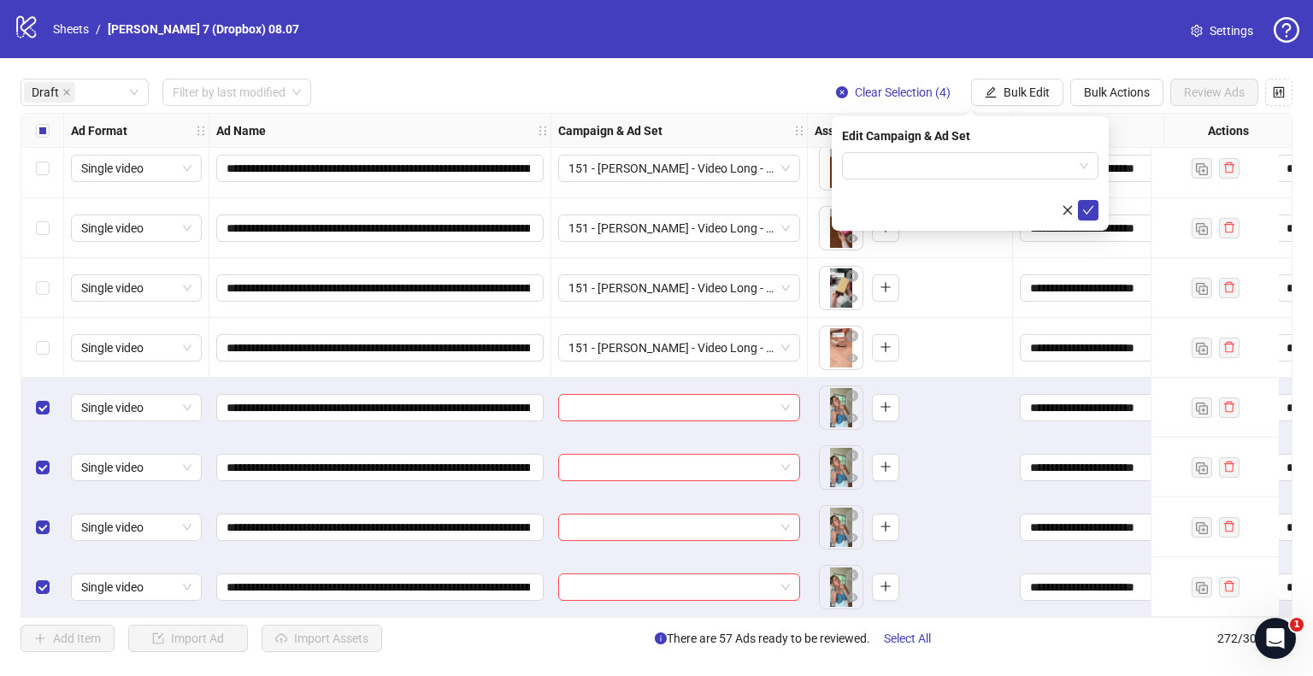
click at [992, 180] on form at bounding box center [970, 186] width 256 height 68
click at [1033, 169] on input "search" at bounding box center [962, 166] width 221 height 26
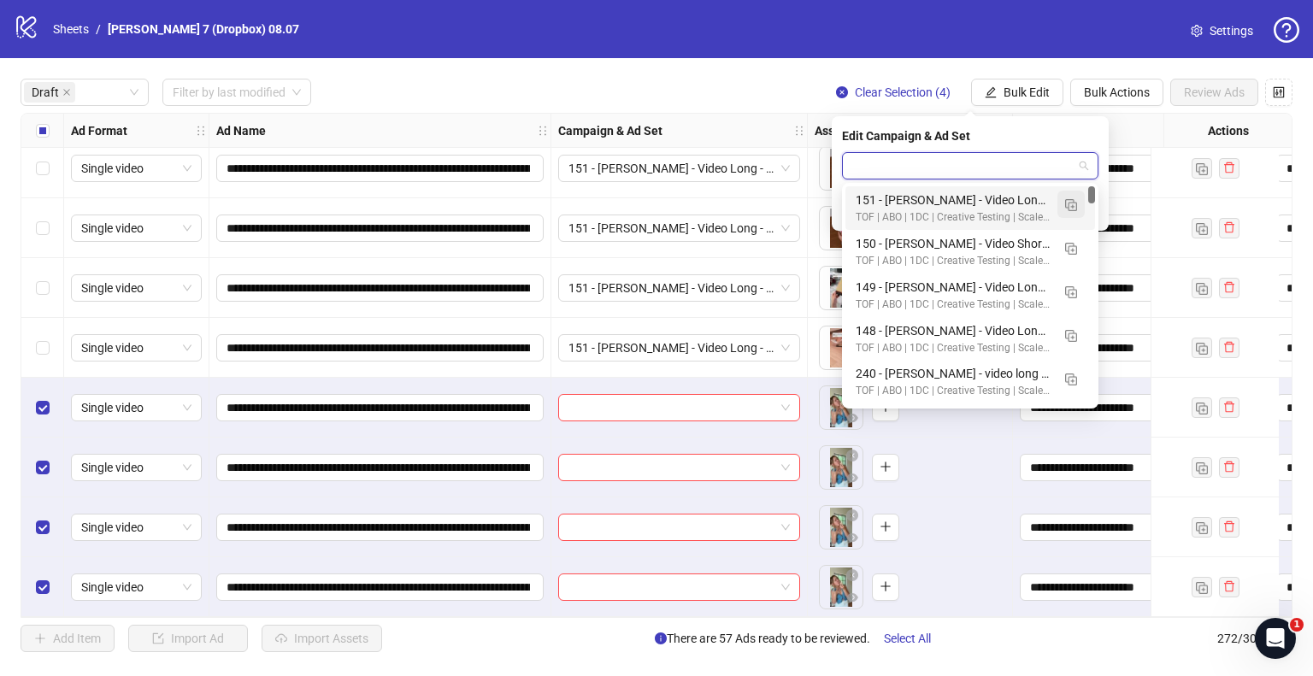
click at [1077, 205] on button "button" at bounding box center [1070, 204] width 27 height 27
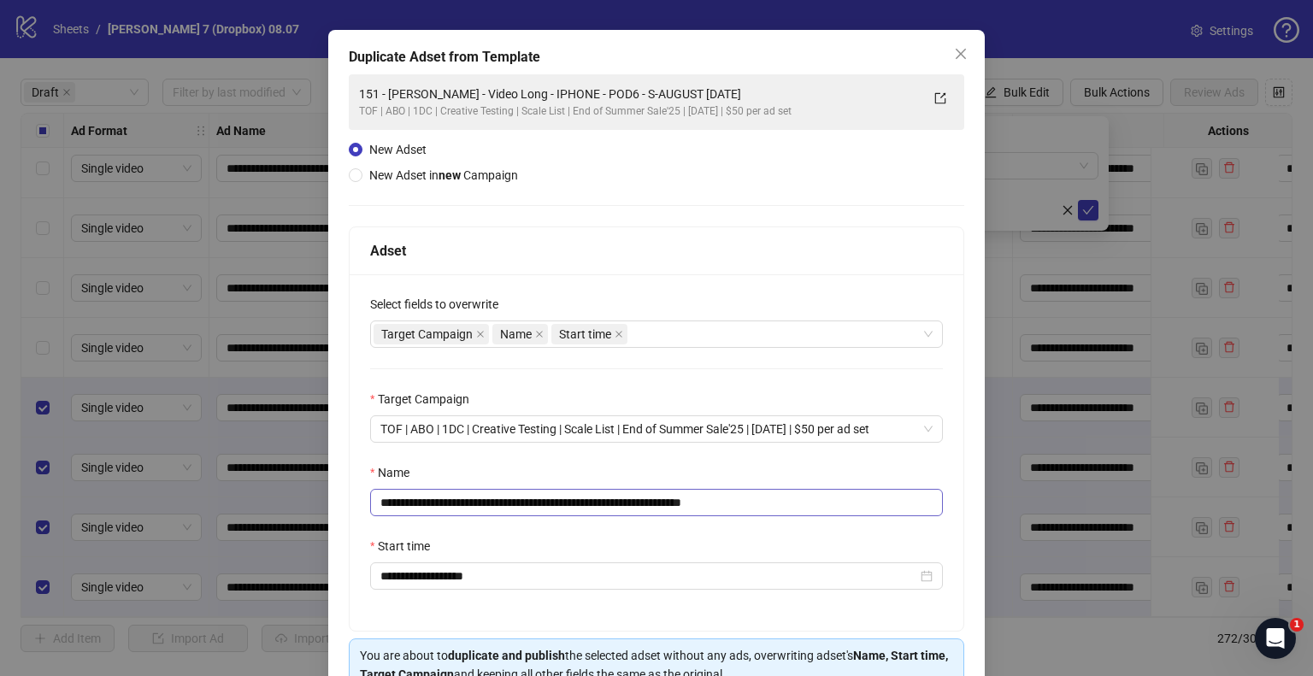
scroll to position [85, 0]
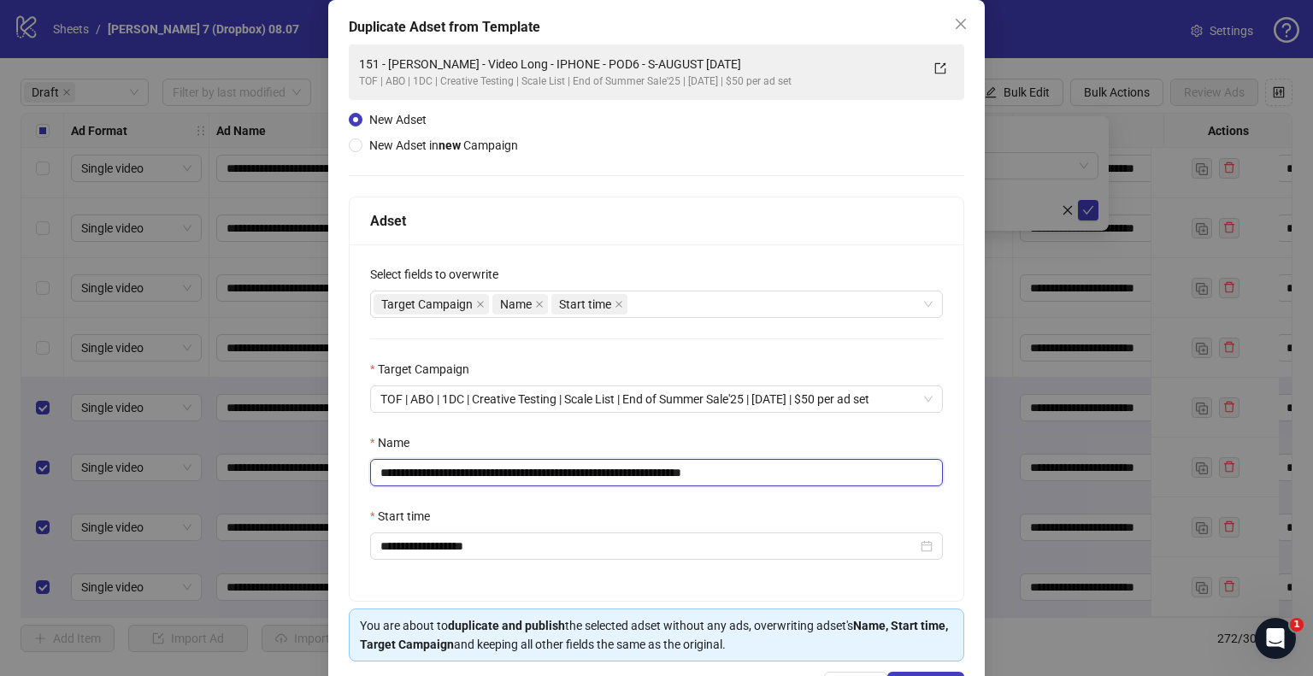
drag, startPoint x: 670, startPoint y: 474, endPoint x: 0, endPoint y: 478, distance: 670.2
click at [0, 478] on div "**********" at bounding box center [656, 338] width 1313 height 676
paste input "*****"
drag, startPoint x: 746, startPoint y: 471, endPoint x: 1150, endPoint y: 495, distance: 404.2
click at [1086, 505] on div "**********" at bounding box center [656, 338] width 1313 height 676
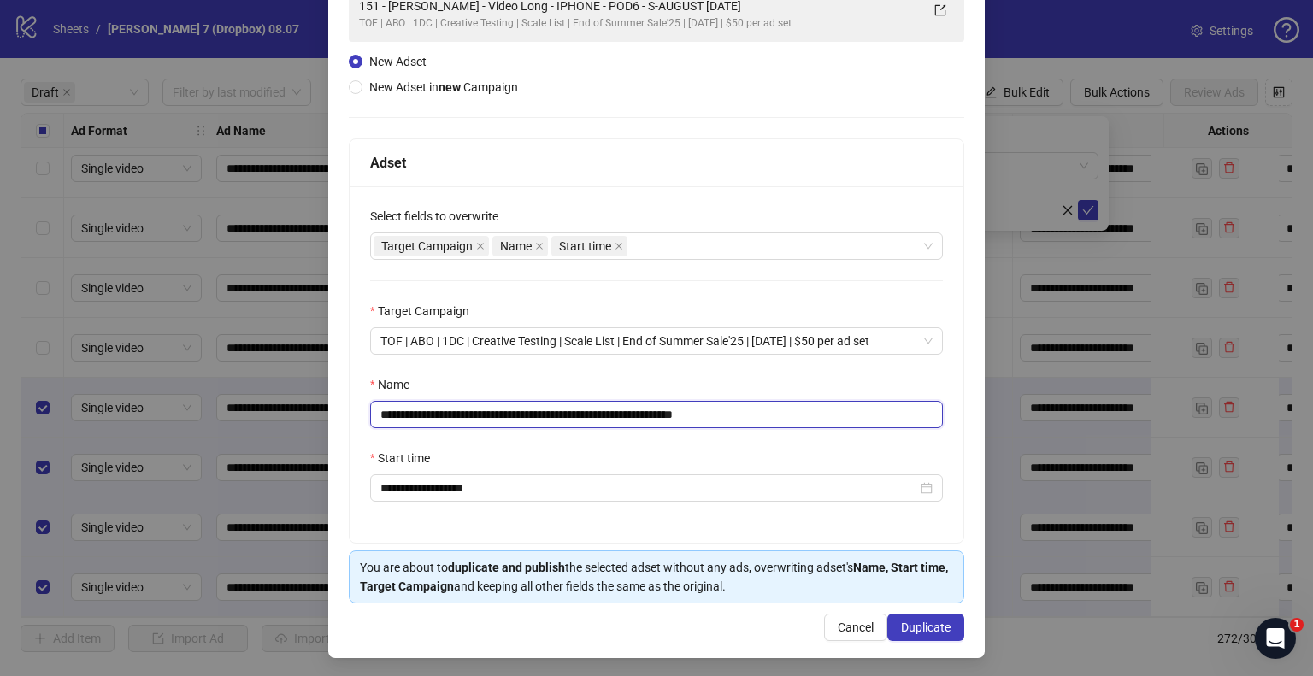
scroll to position [144, 0]
type input "**********"
click at [907, 621] on span "Duplicate" at bounding box center [926, 627] width 50 height 14
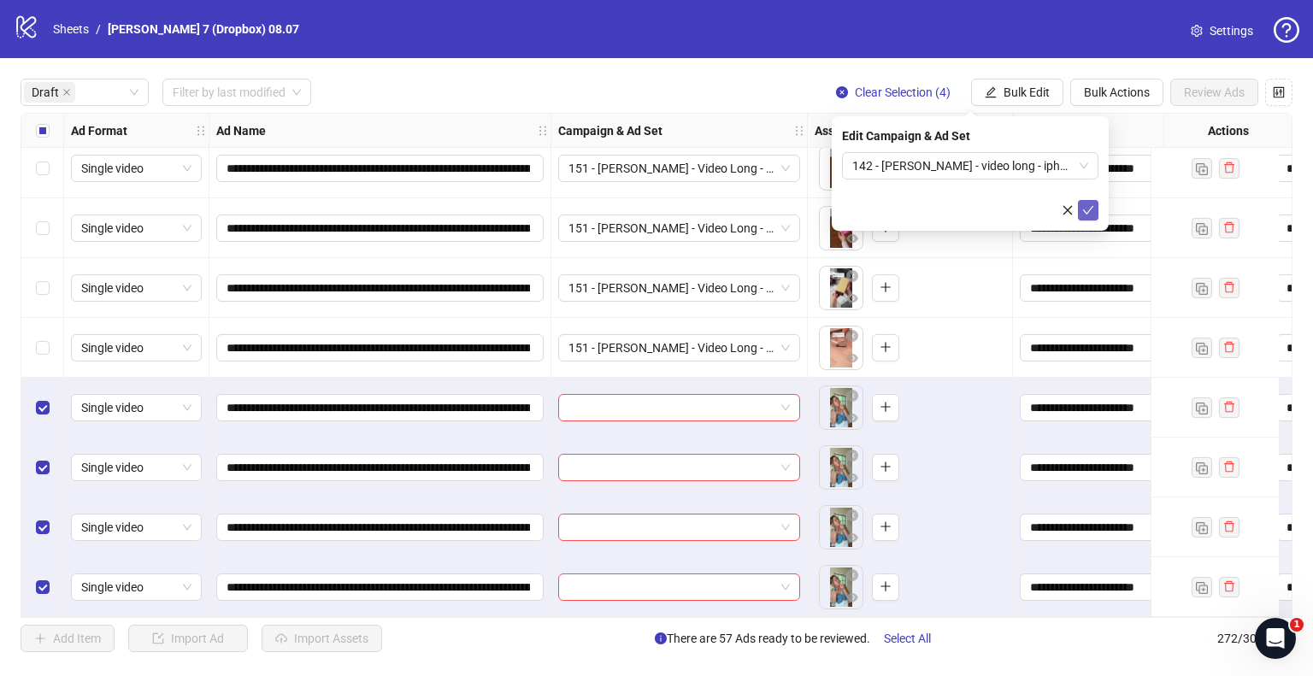
click at [1093, 211] on icon "check" at bounding box center [1088, 210] width 12 height 12
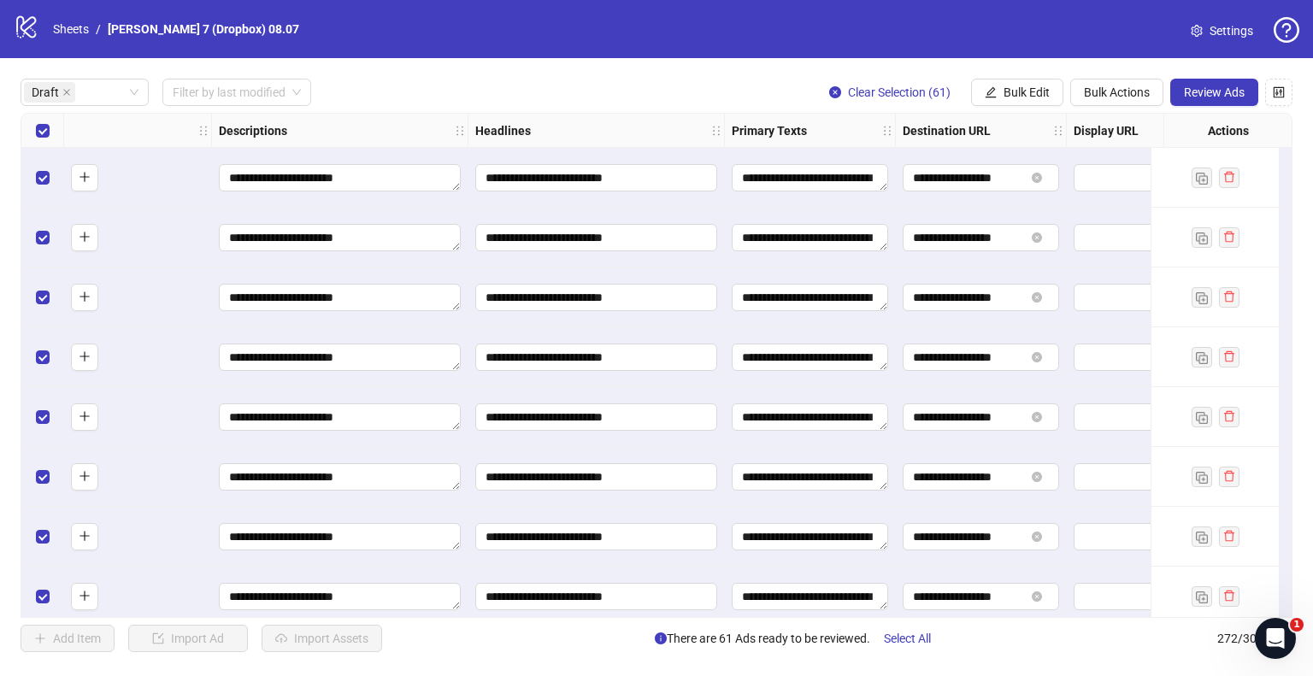
scroll to position [0, 768]
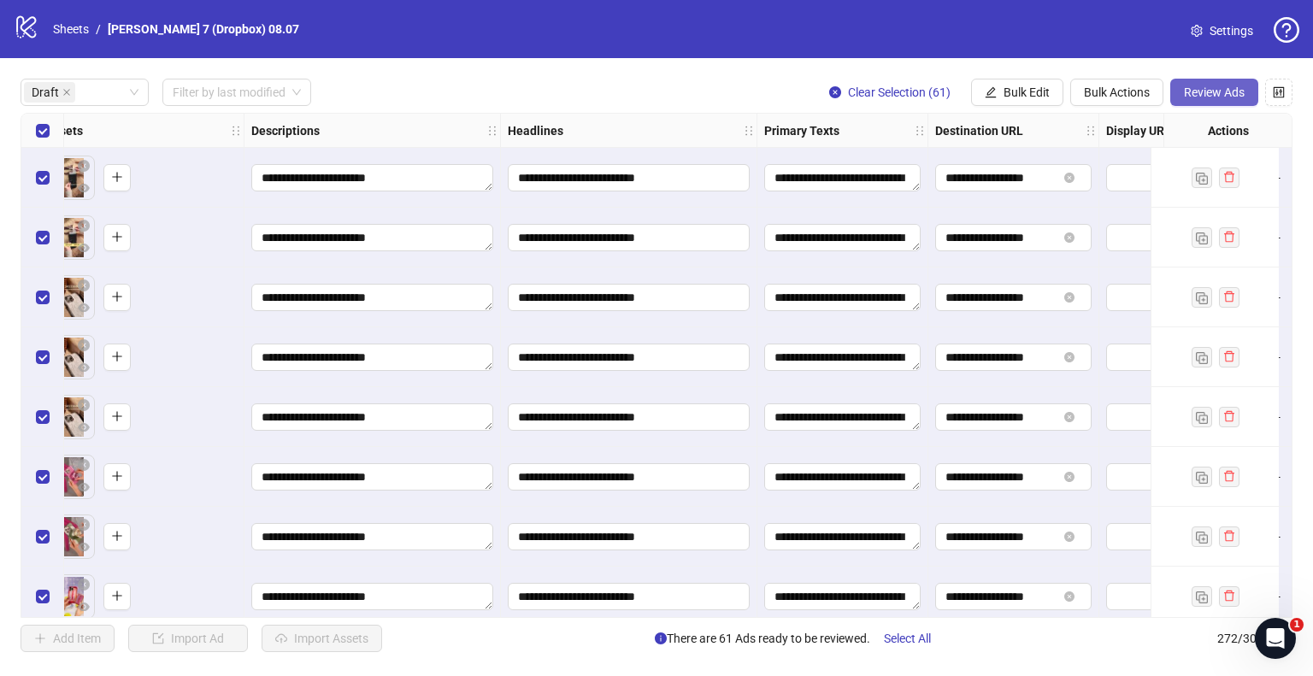
click at [1210, 89] on span "Review Ads" at bounding box center [1214, 92] width 61 height 14
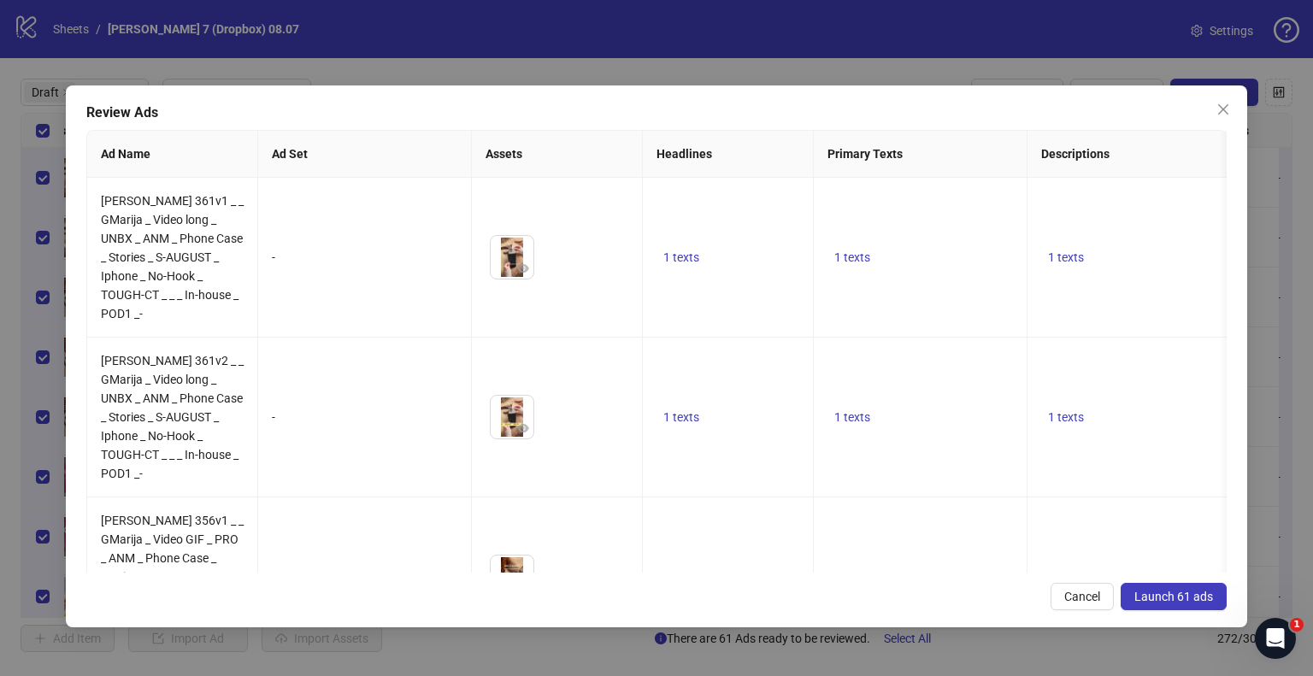
click at [1168, 607] on button "Launch 61 ads" at bounding box center [1174, 596] width 106 height 27
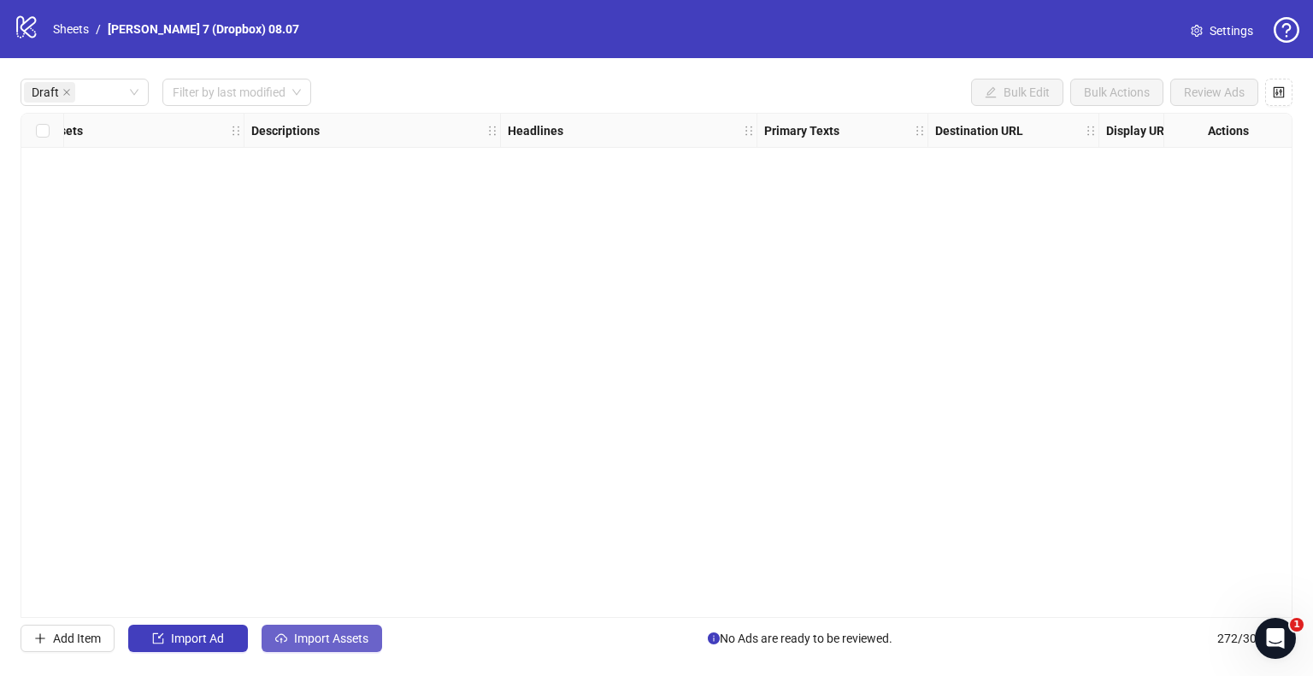
click at [349, 632] on span "Import Assets" at bounding box center [331, 639] width 74 height 14
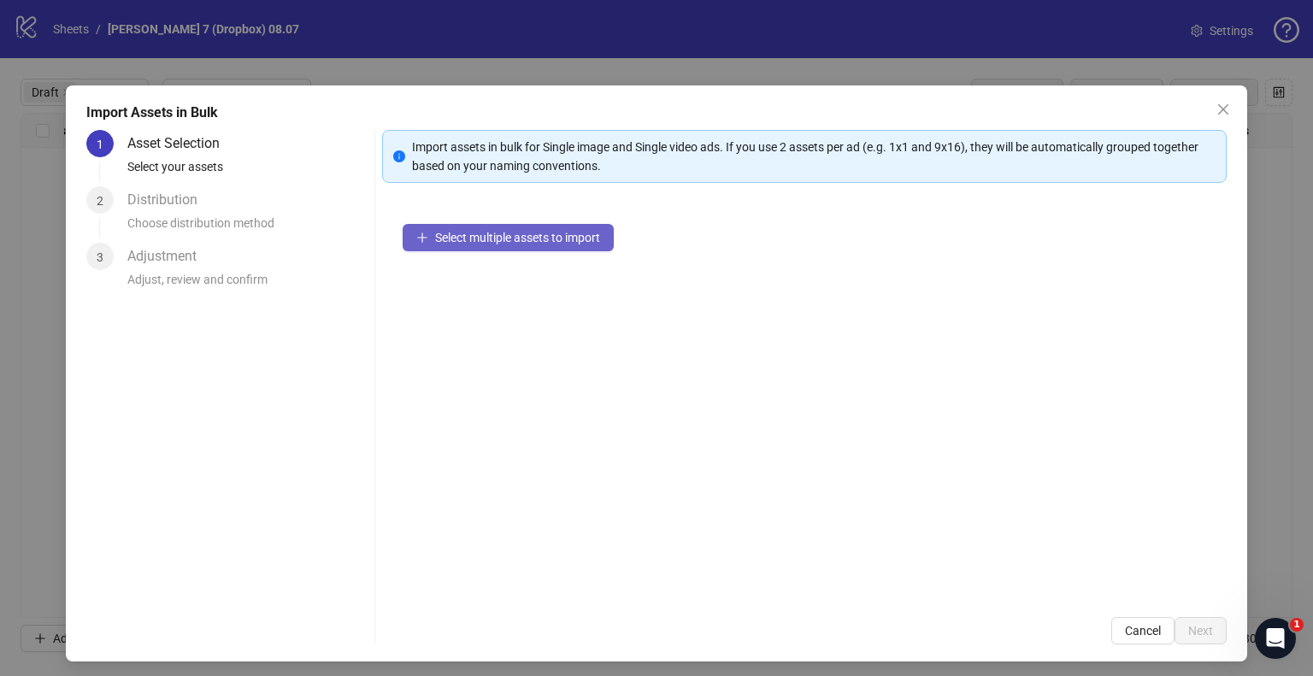
click at [416, 233] on icon "plus" at bounding box center [422, 238] width 12 height 12
drag, startPoint x: 1214, startPoint y: 112, endPoint x: 1029, endPoint y: 21, distance: 205.7
click at [1216, 112] on icon "close" at bounding box center [1223, 110] width 14 height 14
